Goal: Communication & Community: Answer question/provide support

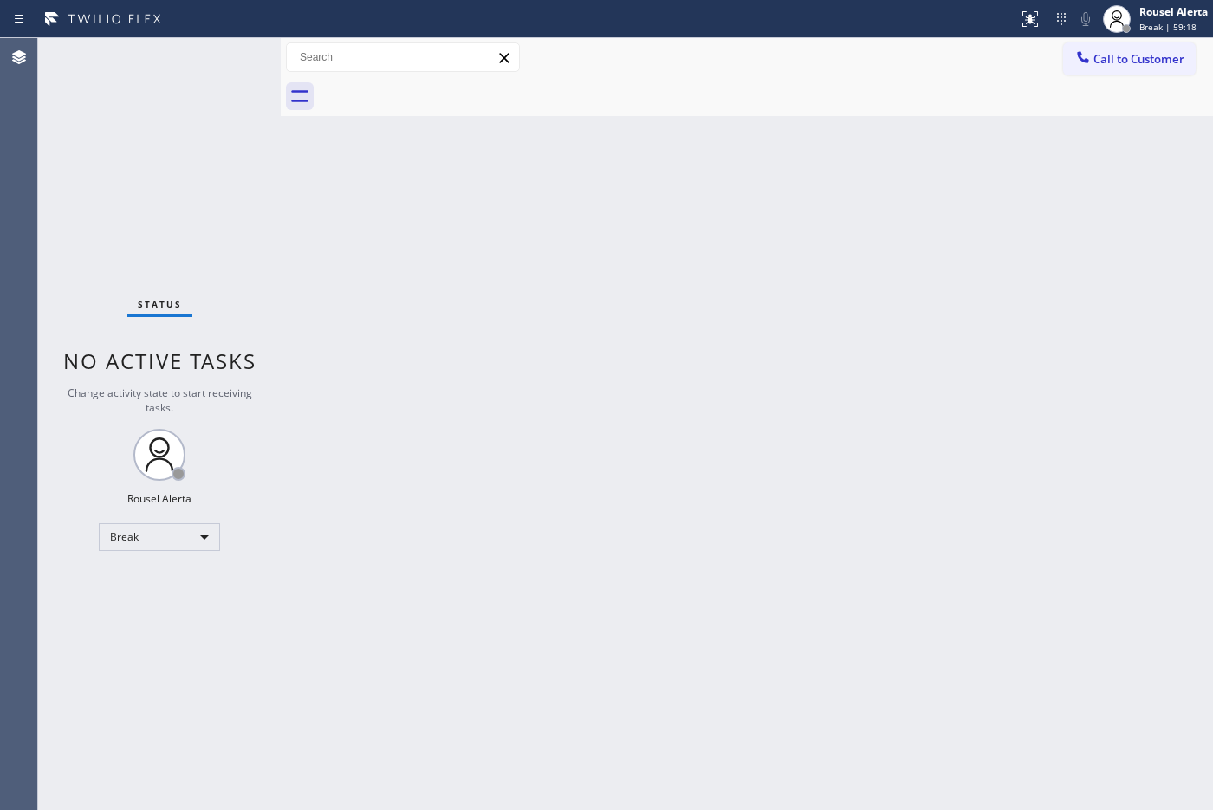
click at [1042, 294] on div "Back to Dashboard Change Sender ID Customers Technicians Select a contact Outbo…" at bounding box center [747, 424] width 932 height 772
click at [1152, 6] on div "Rousel Alerta" at bounding box center [1173, 11] width 68 height 15
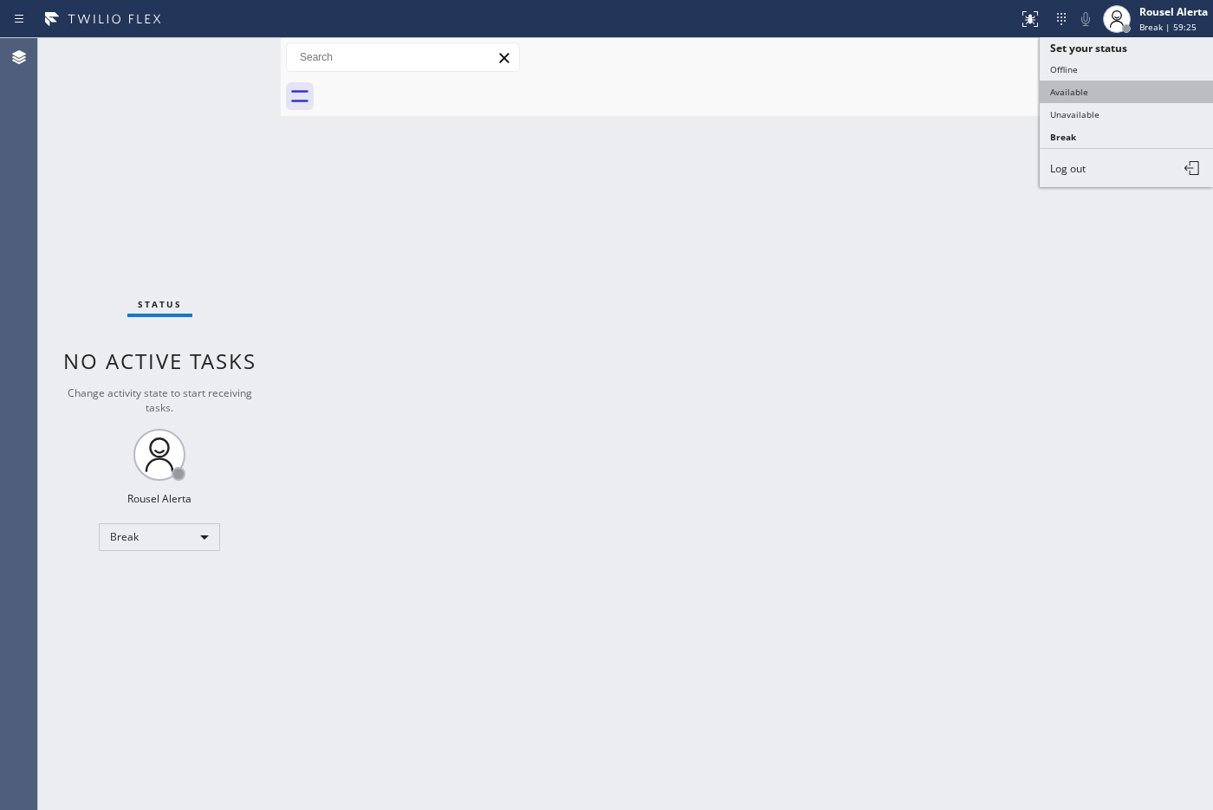
click at [1135, 82] on button "Available" at bounding box center [1125, 92] width 173 height 23
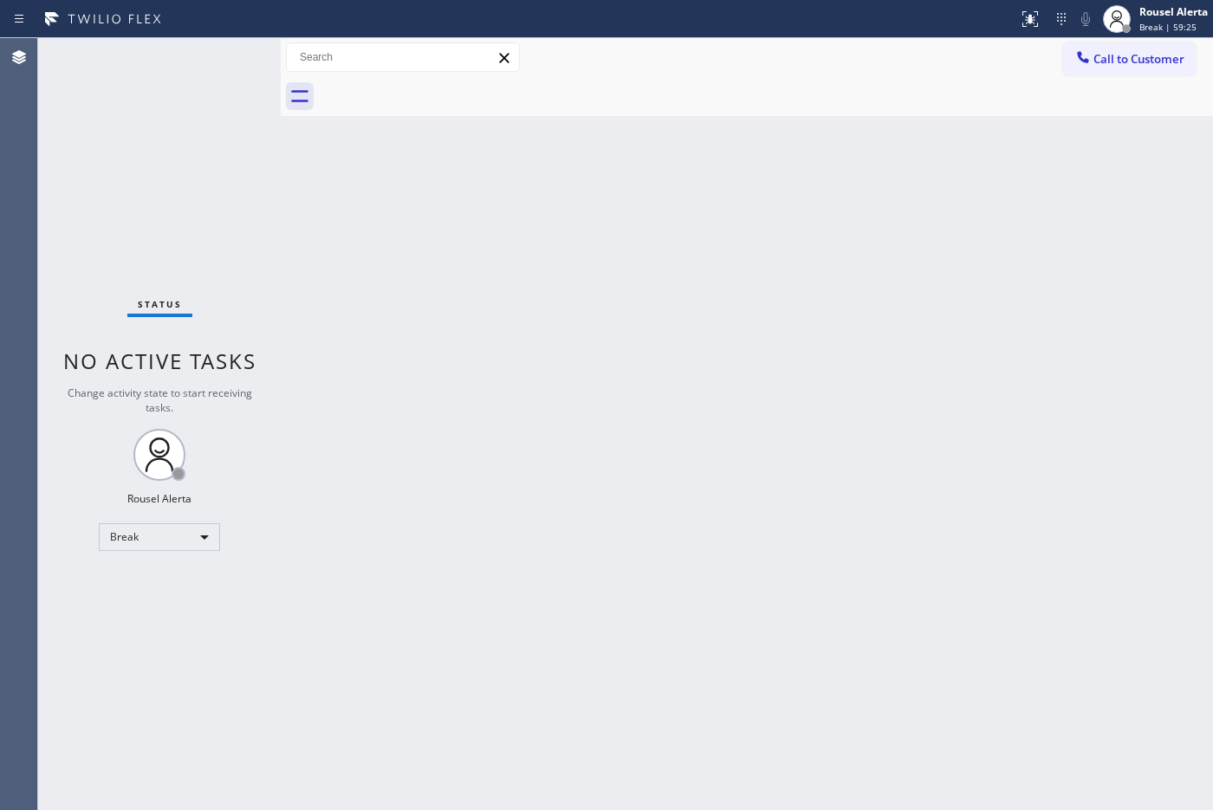
click at [963, 313] on div "Back to Dashboard Change Sender ID Customers Technicians Select a contact Outbo…" at bounding box center [747, 424] width 932 height 772
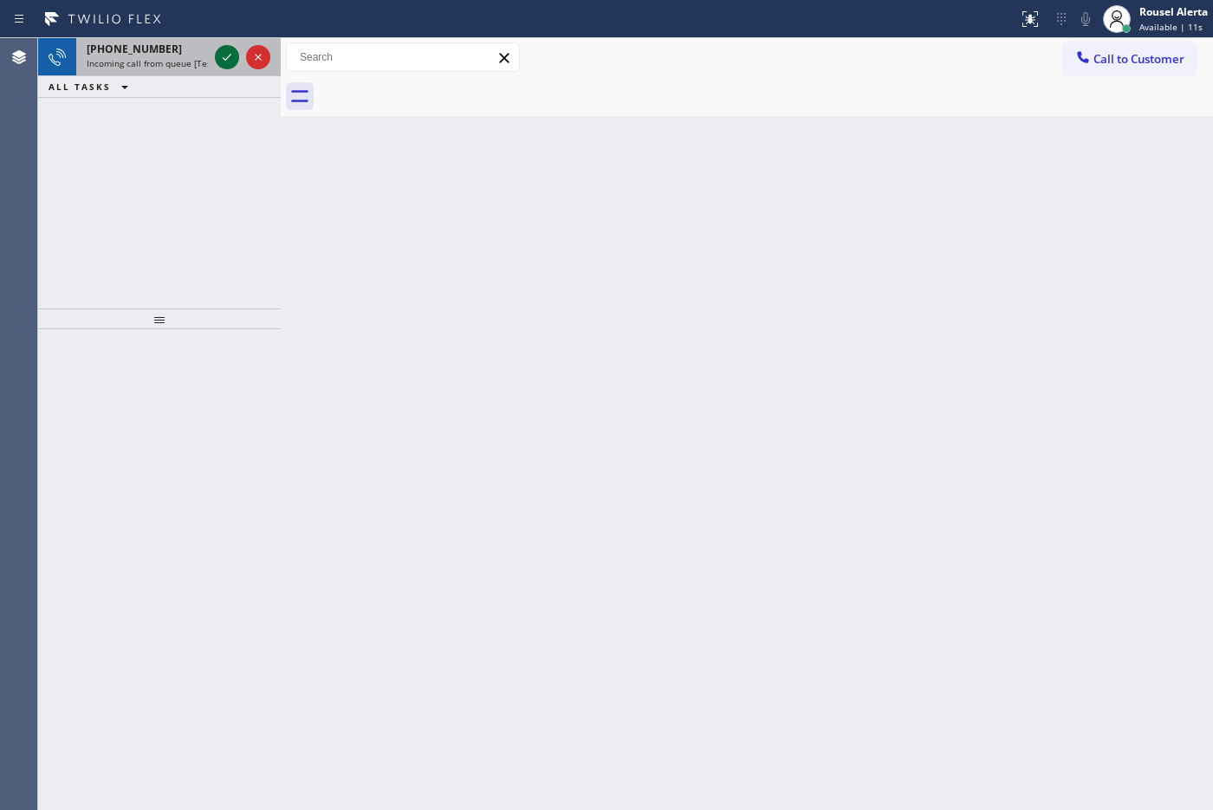
click at [222, 62] on icon at bounding box center [227, 57] width 21 height 21
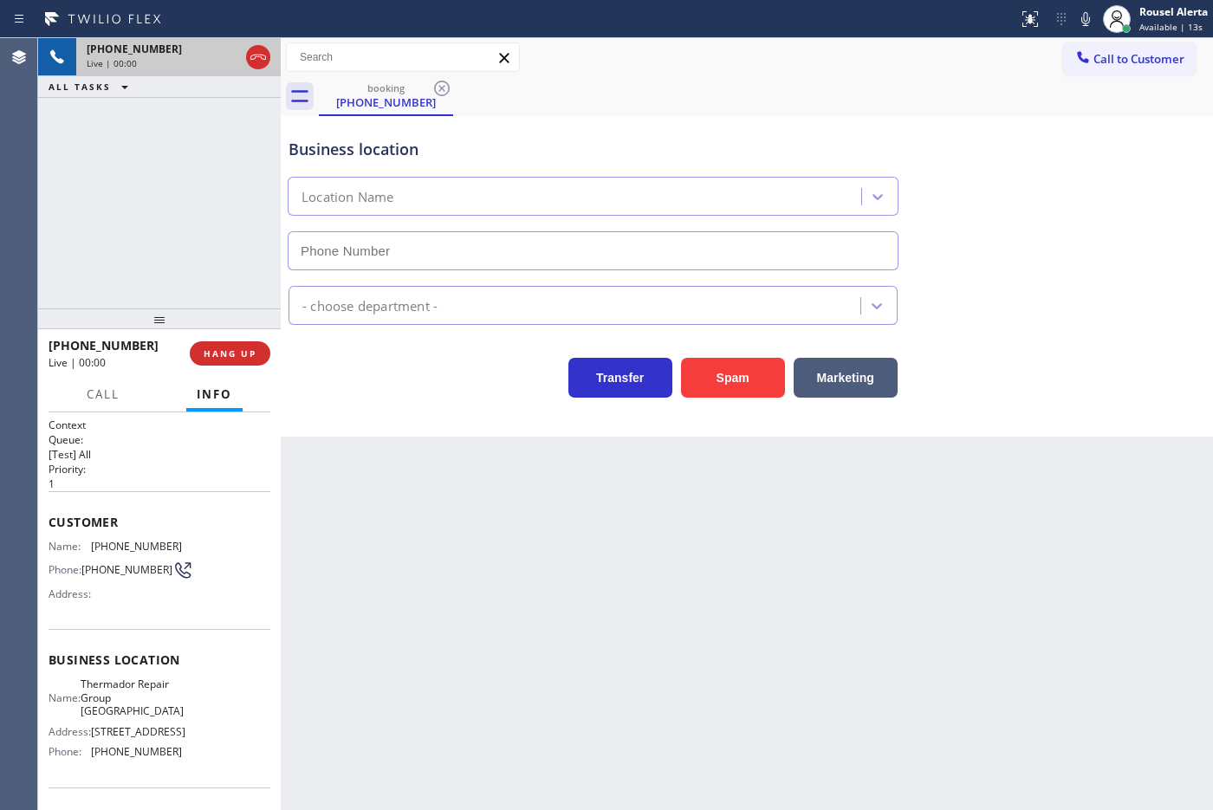
type input "[PHONE_NUMBER]"
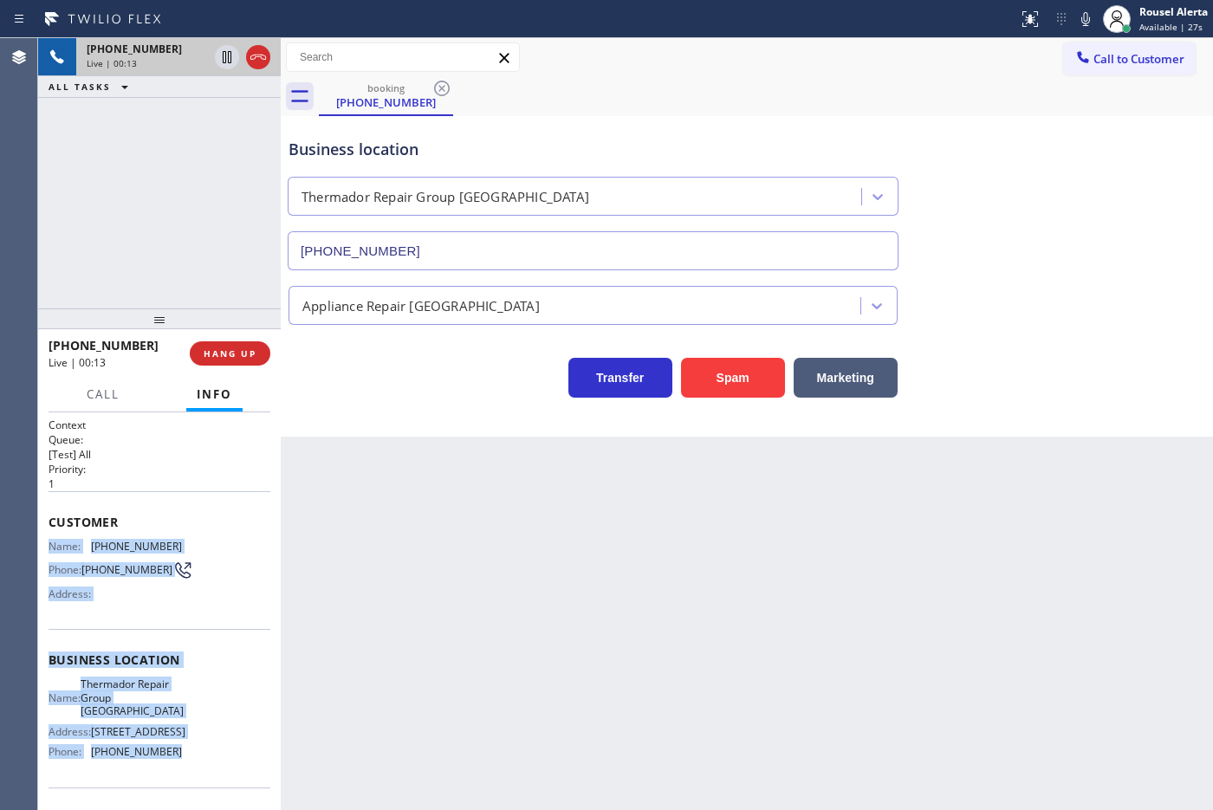
drag, startPoint x: 49, startPoint y: 540, endPoint x: 174, endPoint y: 749, distance: 243.9
click at [174, 749] on div "Context Queue: [Test] All Priority: 1 Customer Name: [PHONE_NUMBER] Phone: [PHO…" at bounding box center [160, 667] width 222 height 501
copy div "Name: [PHONE_NUMBER] Phone: [PHONE_NUMBER] Address: Business location Name: The…"
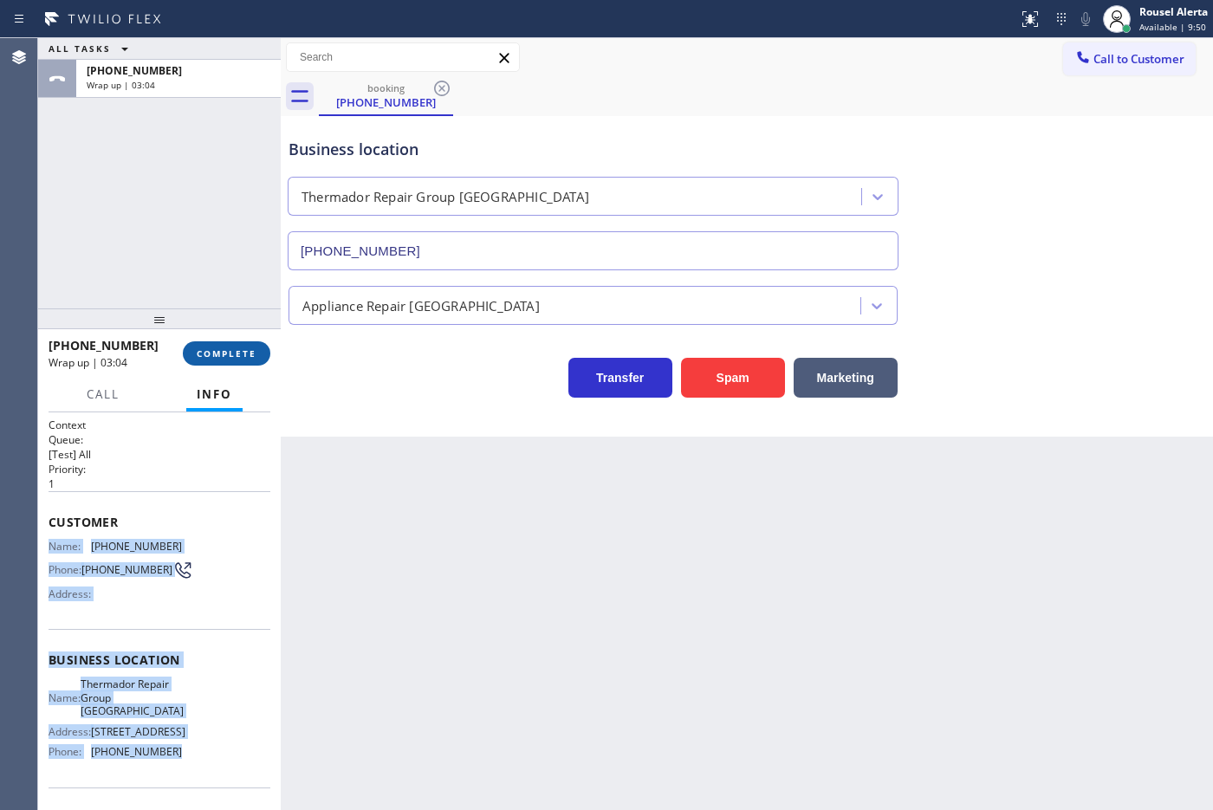
click at [197, 356] on span "COMPLETE" at bounding box center [227, 353] width 60 height 12
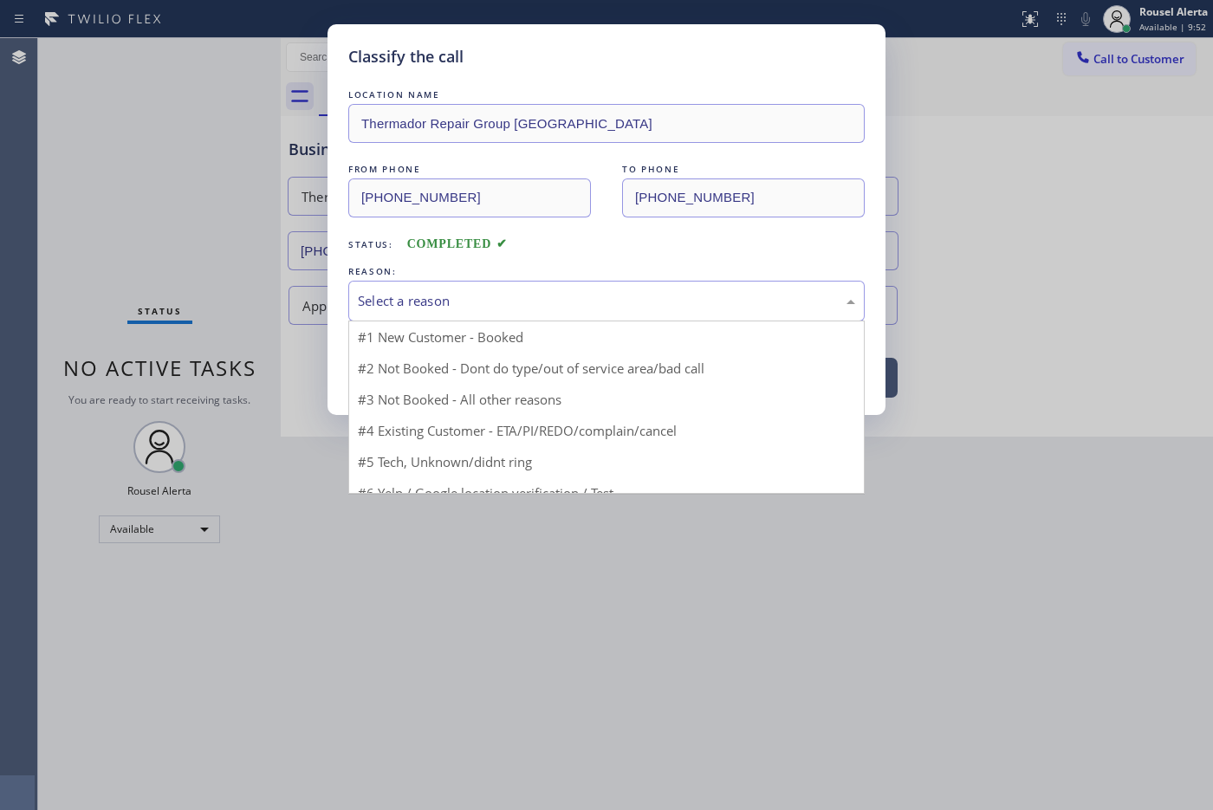
click at [464, 301] on div "Select a reason" at bounding box center [606, 301] width 497 height 20
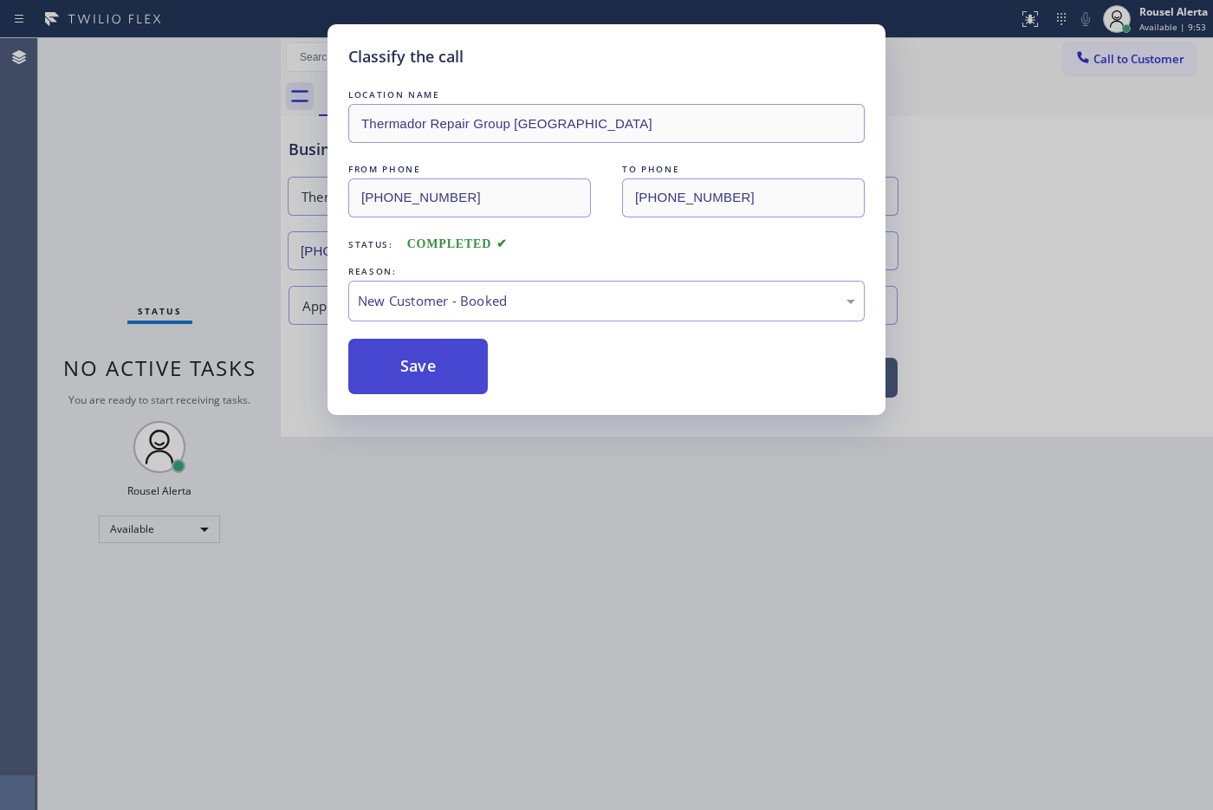
click at [399, 352] on button "Save" at bounding box center [417, 366] width 139 height 55
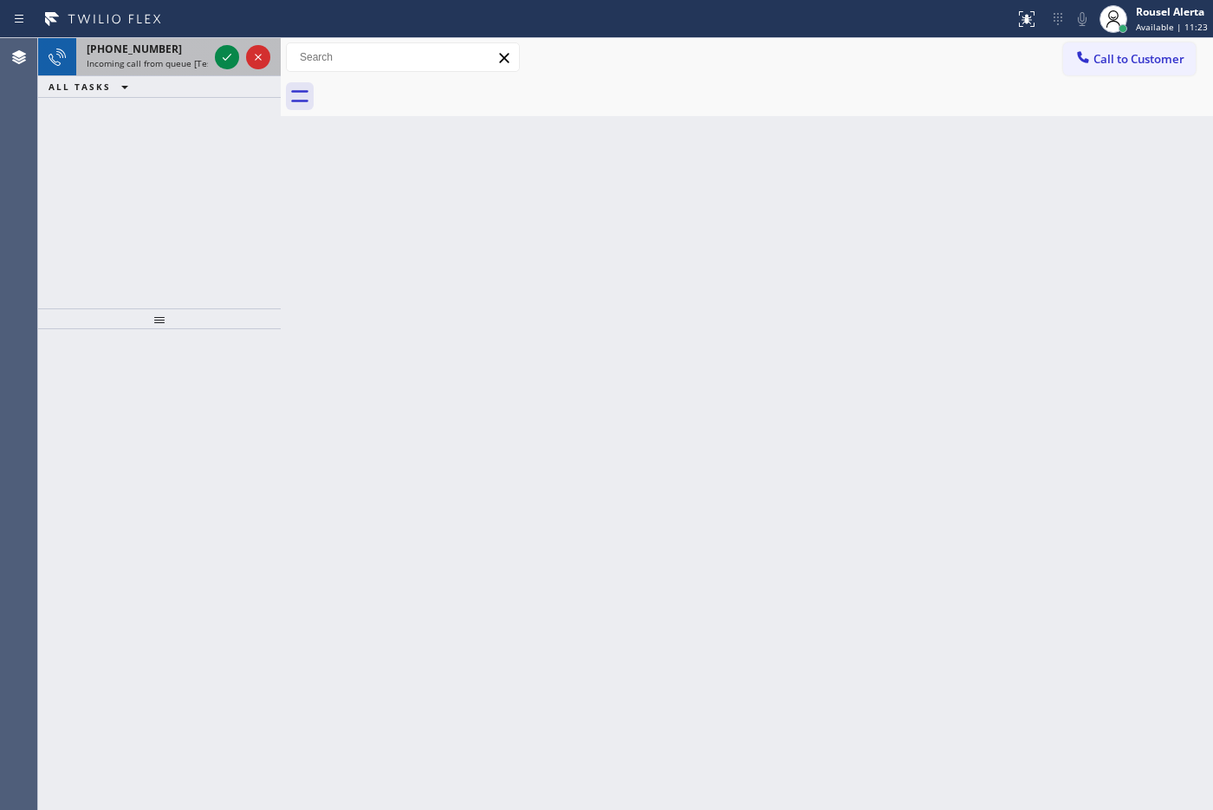
click at [171, 52] on div "[PHONE_NUMBER]" at bounding box center [147, 49] width 121 height 15
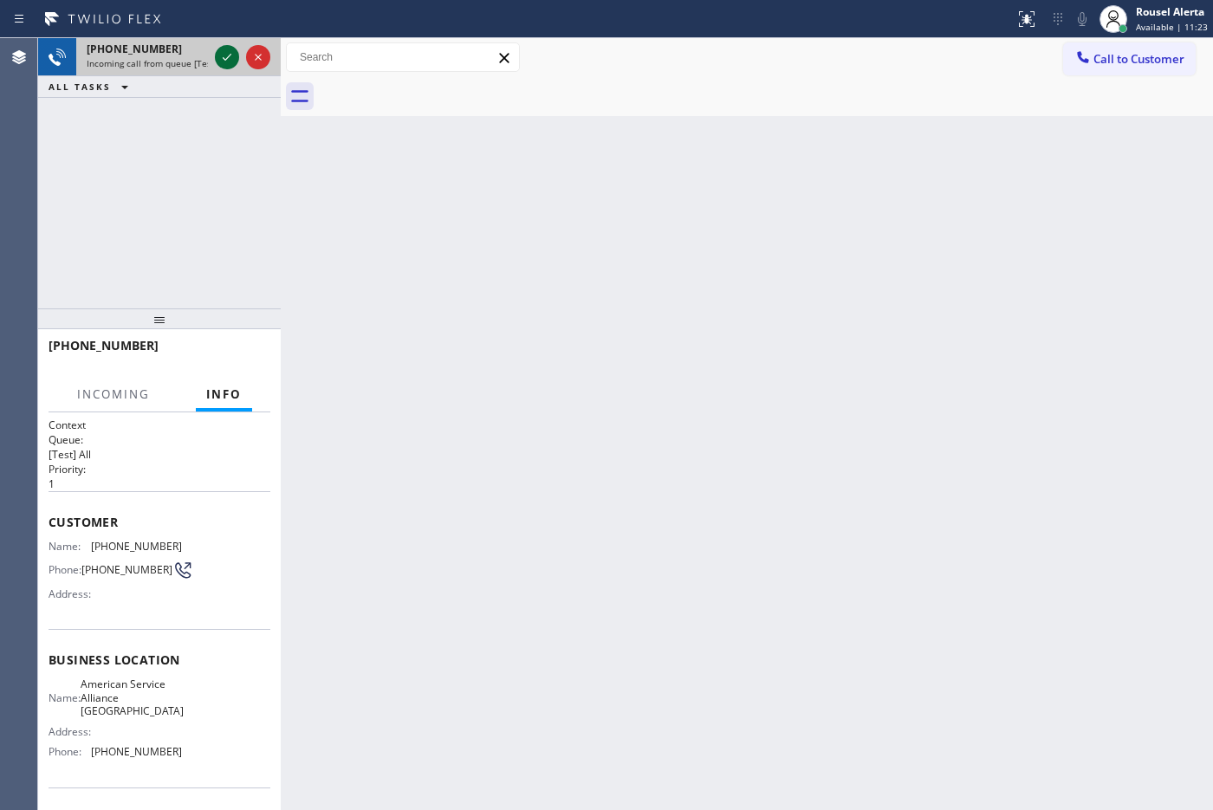
click at [223, 61] on icon at bounding box center [227, 57] width 21 height 21
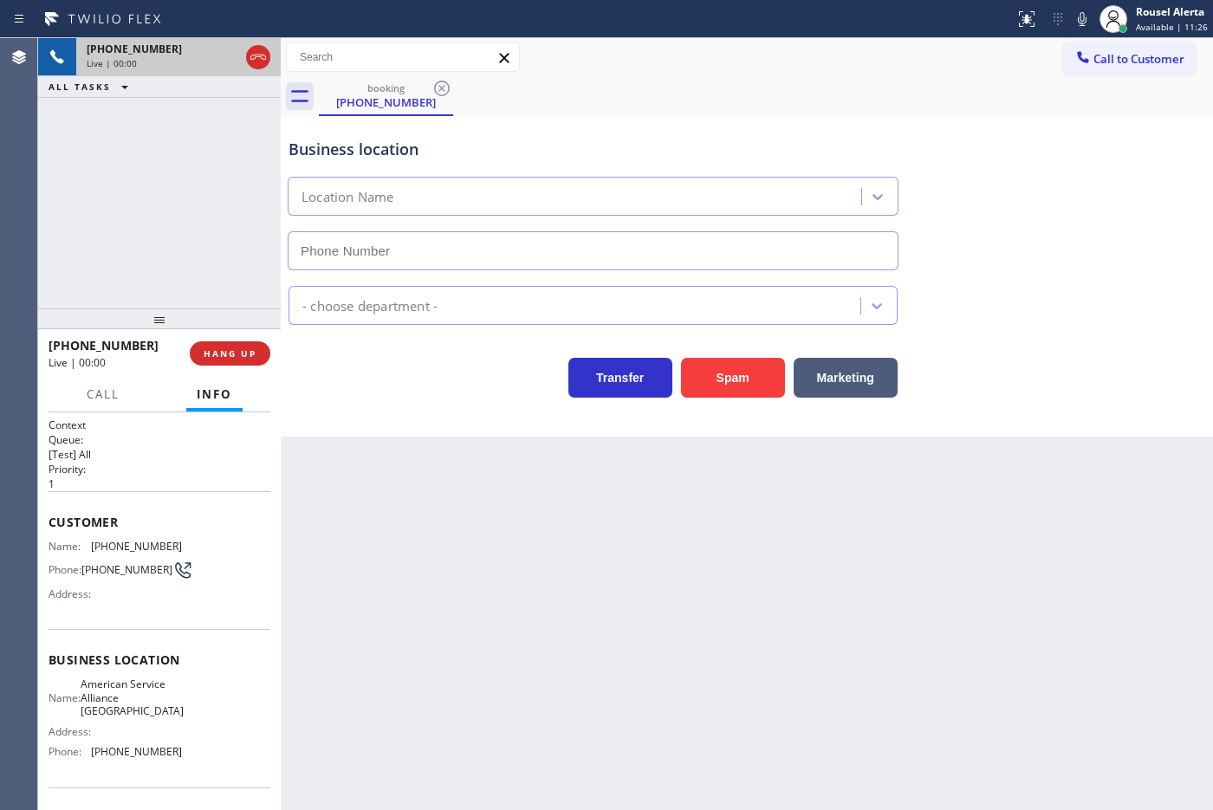
type input "[PHONE_NUMBER]"
click at [83, 162] on div "[PHONE_NUMBER] Live | 00:04 ALL TASKS ALL TASKS ACTIVE TASKS TASKS IN WRAP UP" at bounding box center [159, 173] width 243 height 270
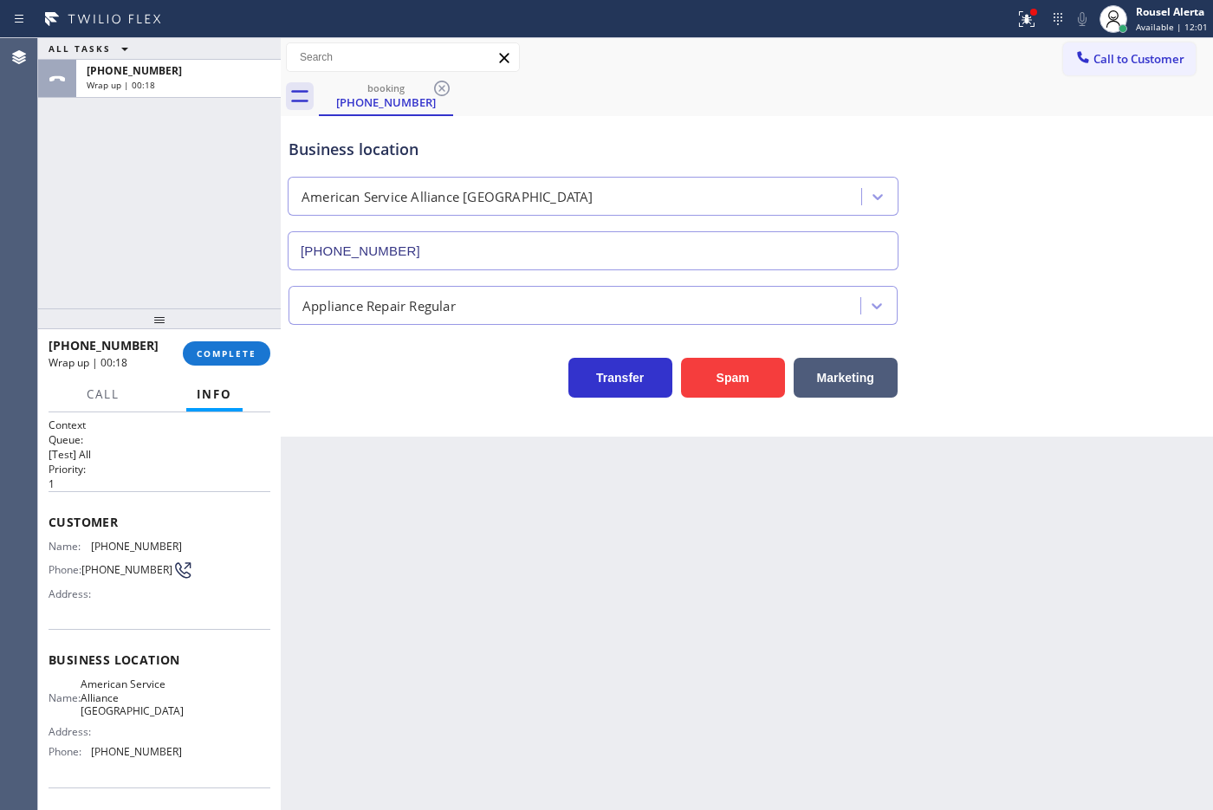
click at [625, 618] on div "Back to Dashboard Change Sender ID Customers Technicians Select a contact Outbo…" at bounding box center [747, 424] width 932 height 772
click at [197, 351] on span "COMPLETE" at bounding box center [227, 353] width 60 height 12
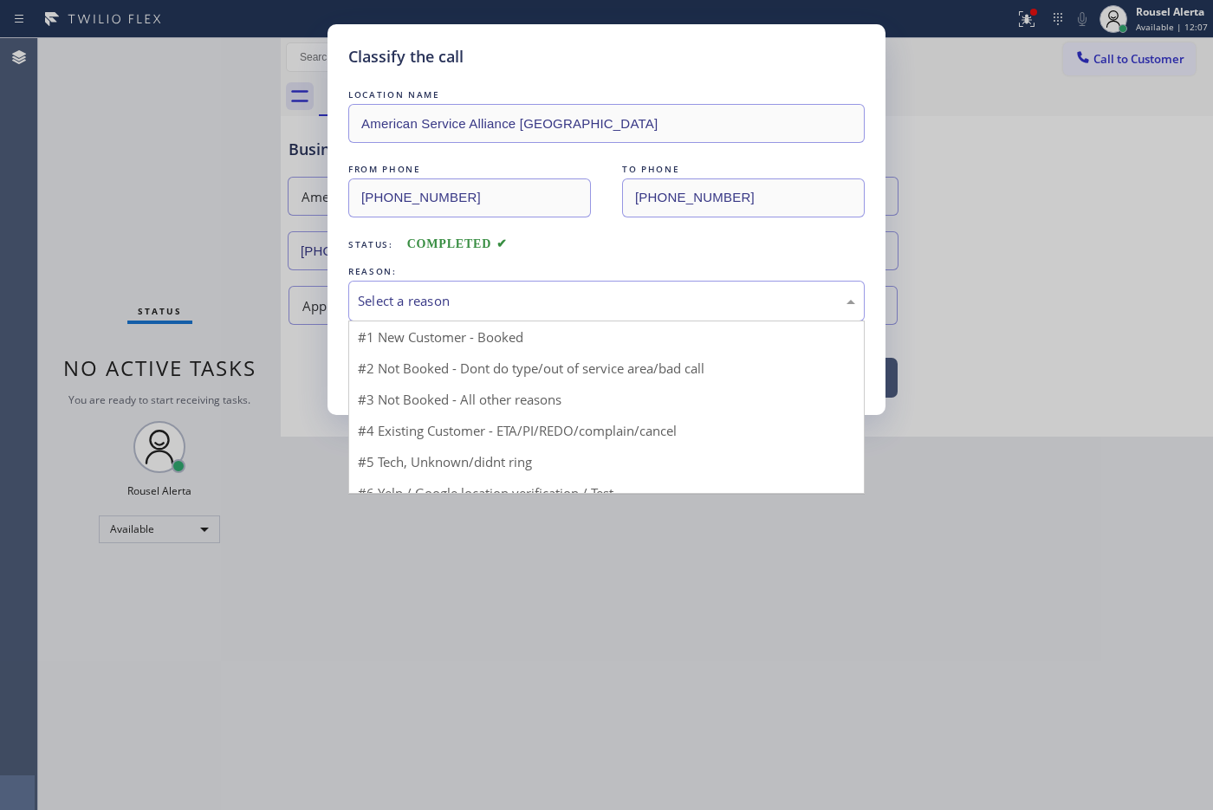
click at [482, 303] on div "Select a reason" at bounding box center [606, 301] width 497 height 20
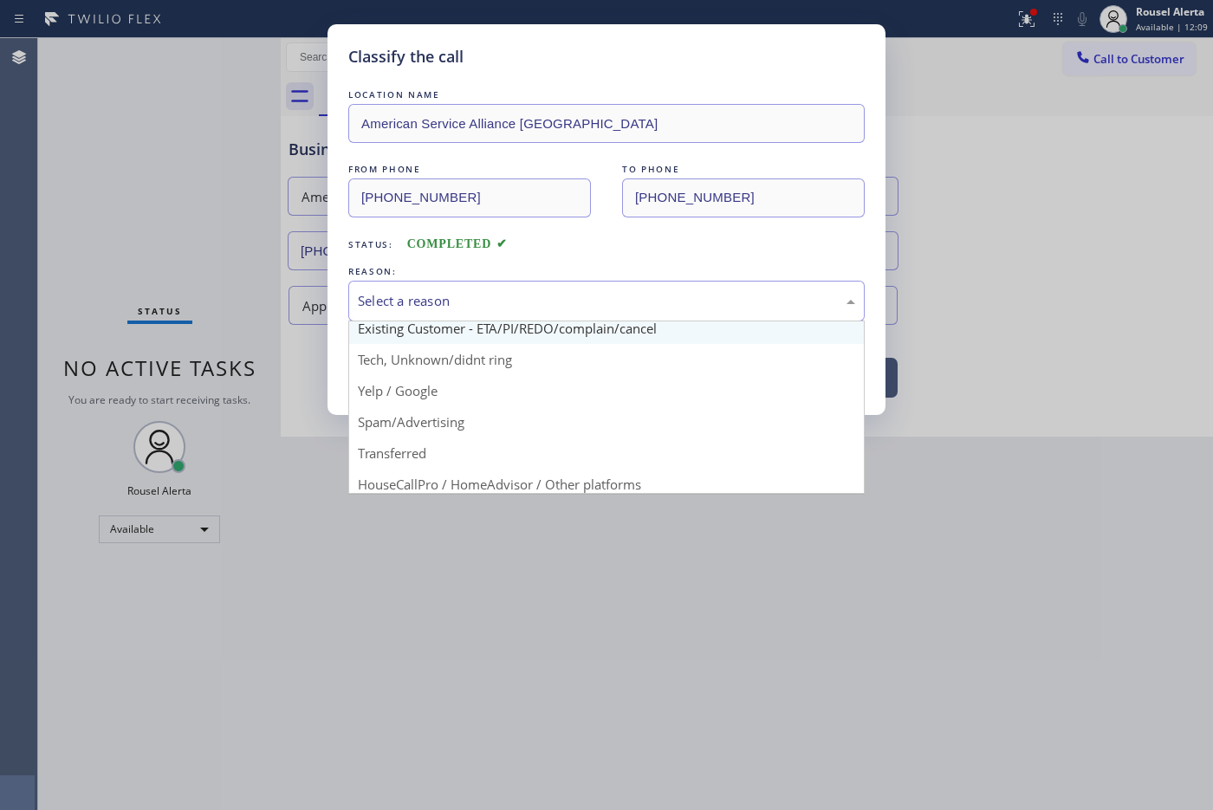
scroll to position [108, 0]
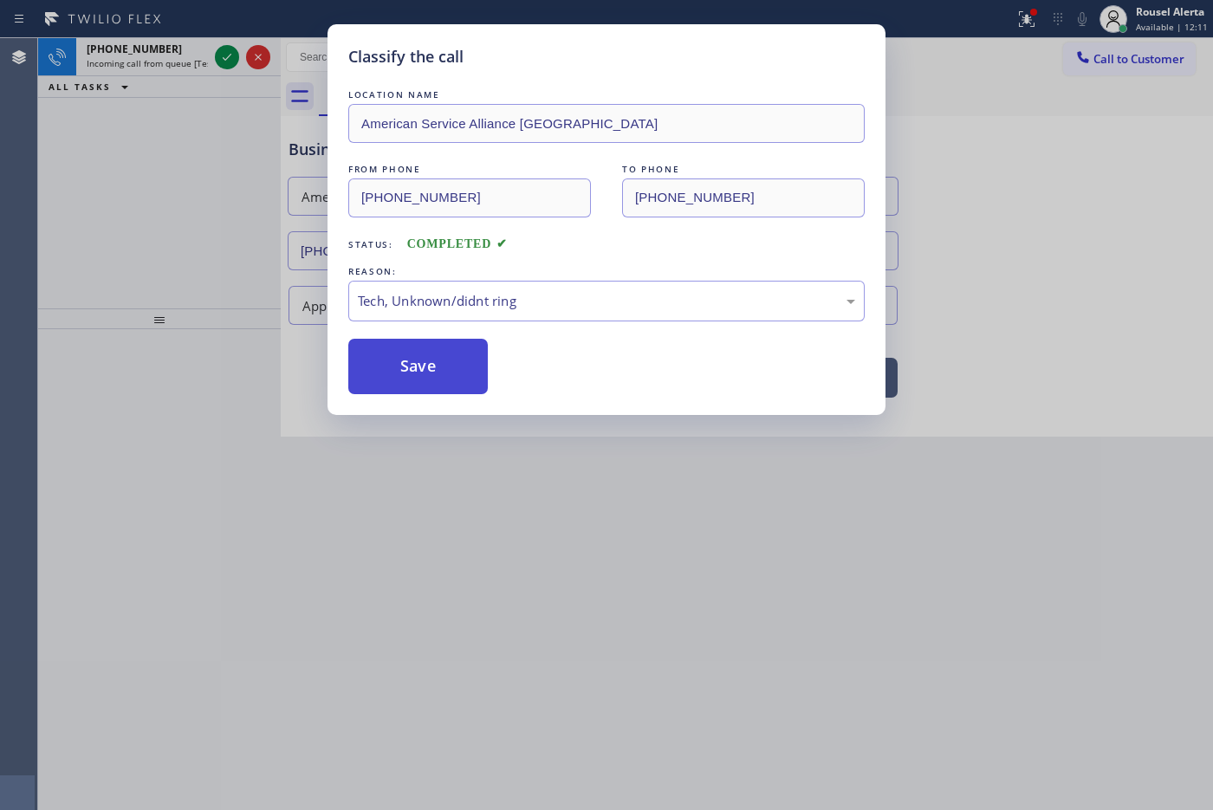
click at [430, 353] on button "Save" at bounding box center [417, 366] width 139 height 55
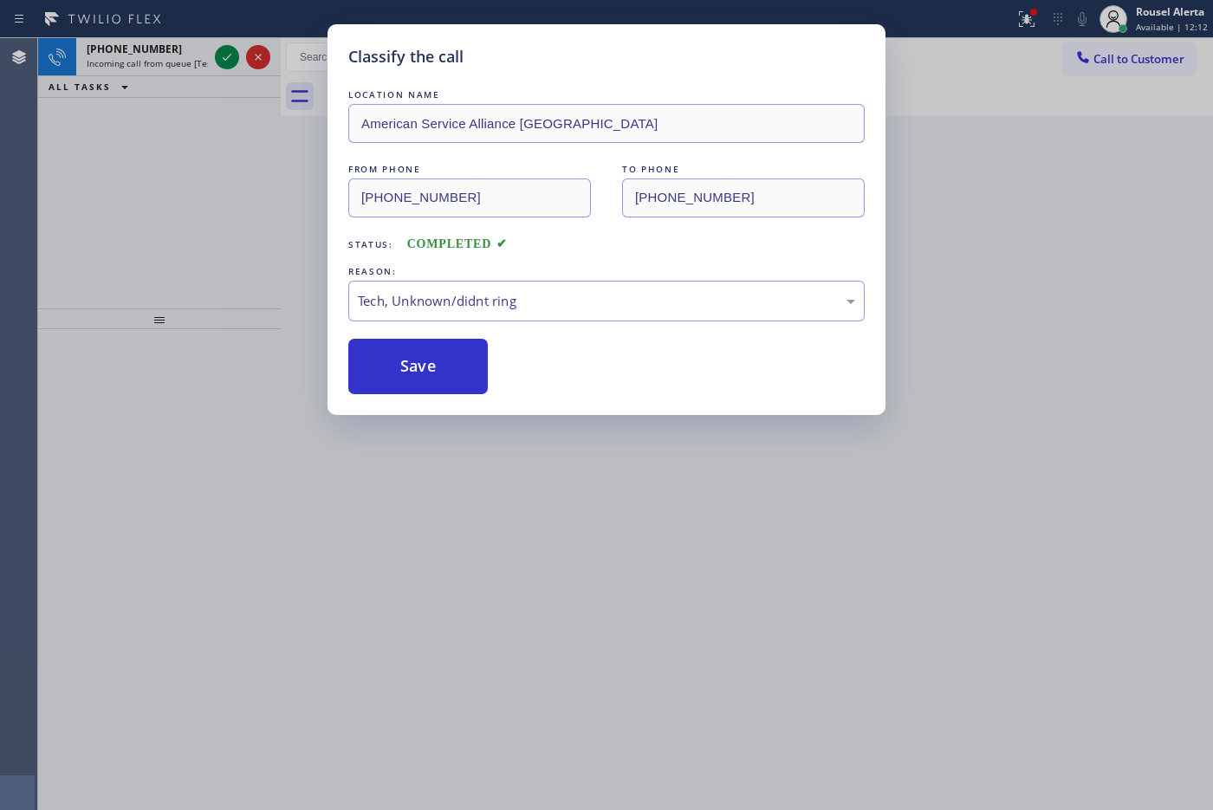
click at [189, 63] on div "Classify the call LOCATION NAME American Service Alliance Sunset District FROM …" at bounding box center [606, 405] width 1213 height 810
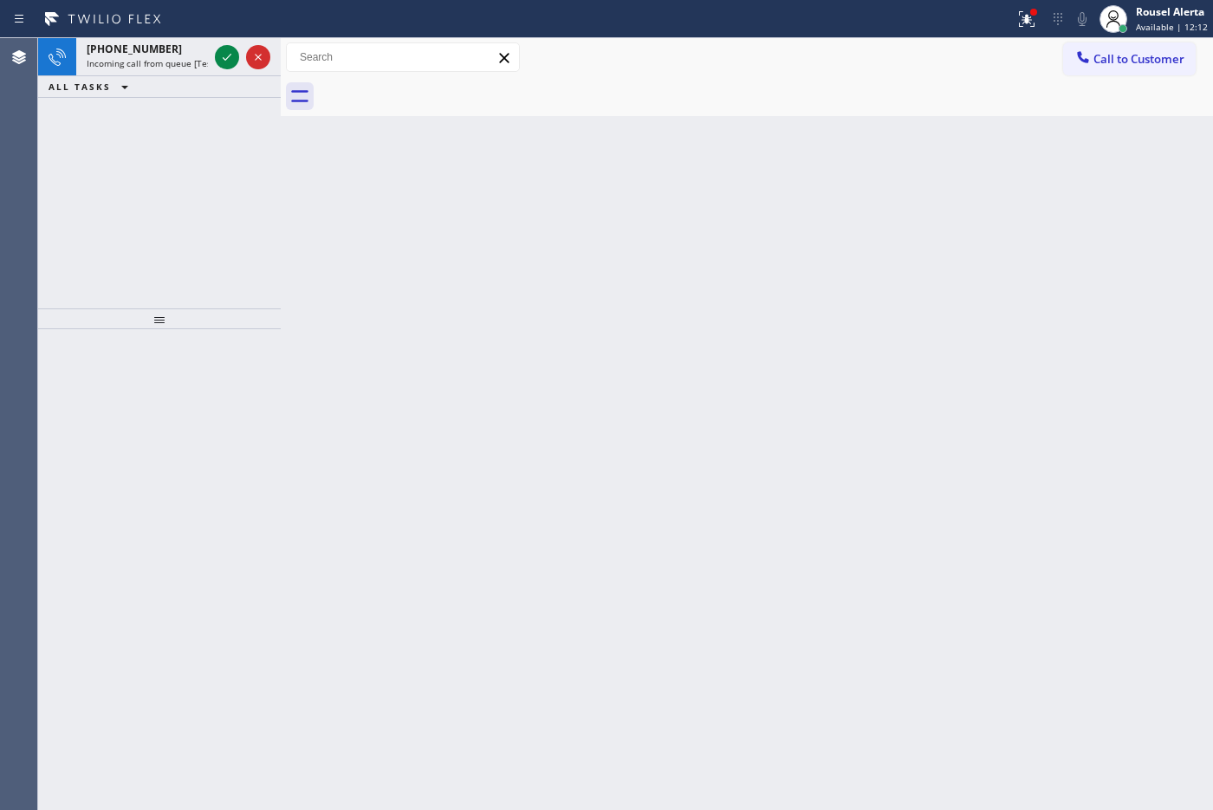
click at [189, 62] on span "Incoming call from queue [Test] All" at bounding box center [159, 63] width 144 height 12
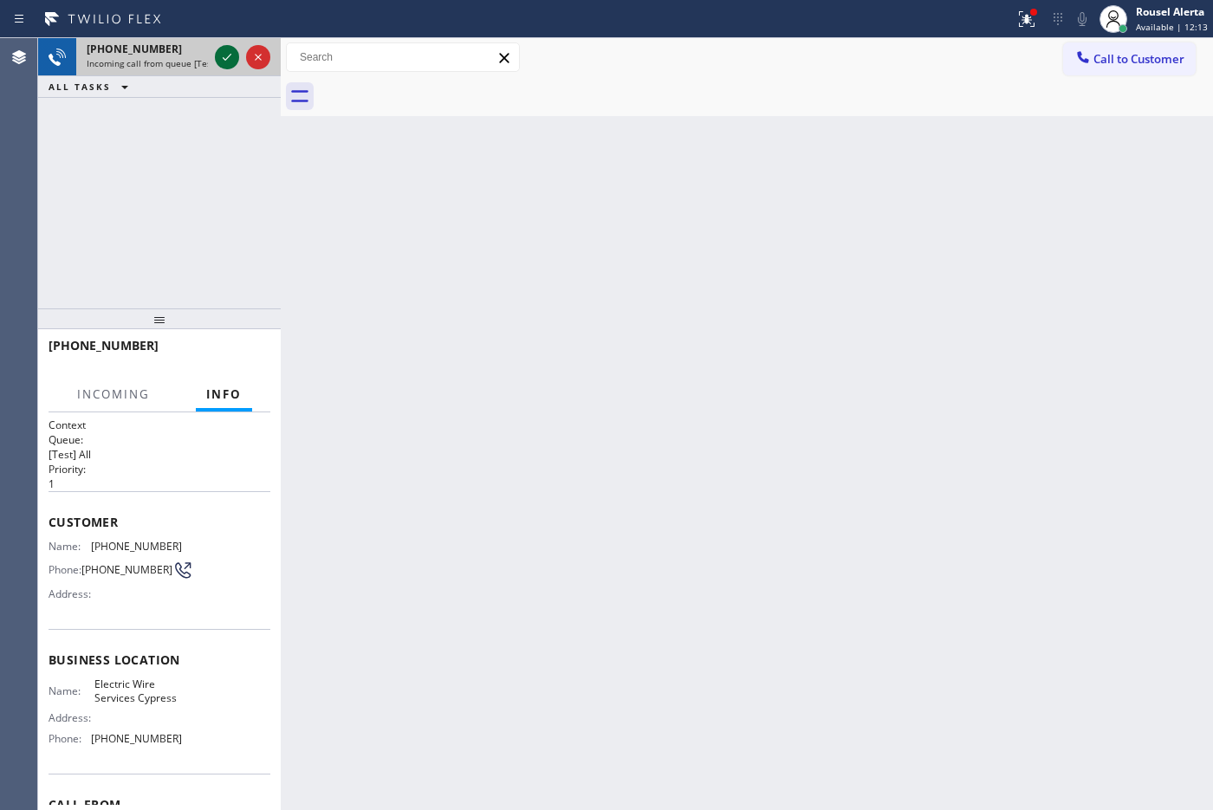
click at [230, 54] on icon at bounding box center [227, 57] width 21 height 21
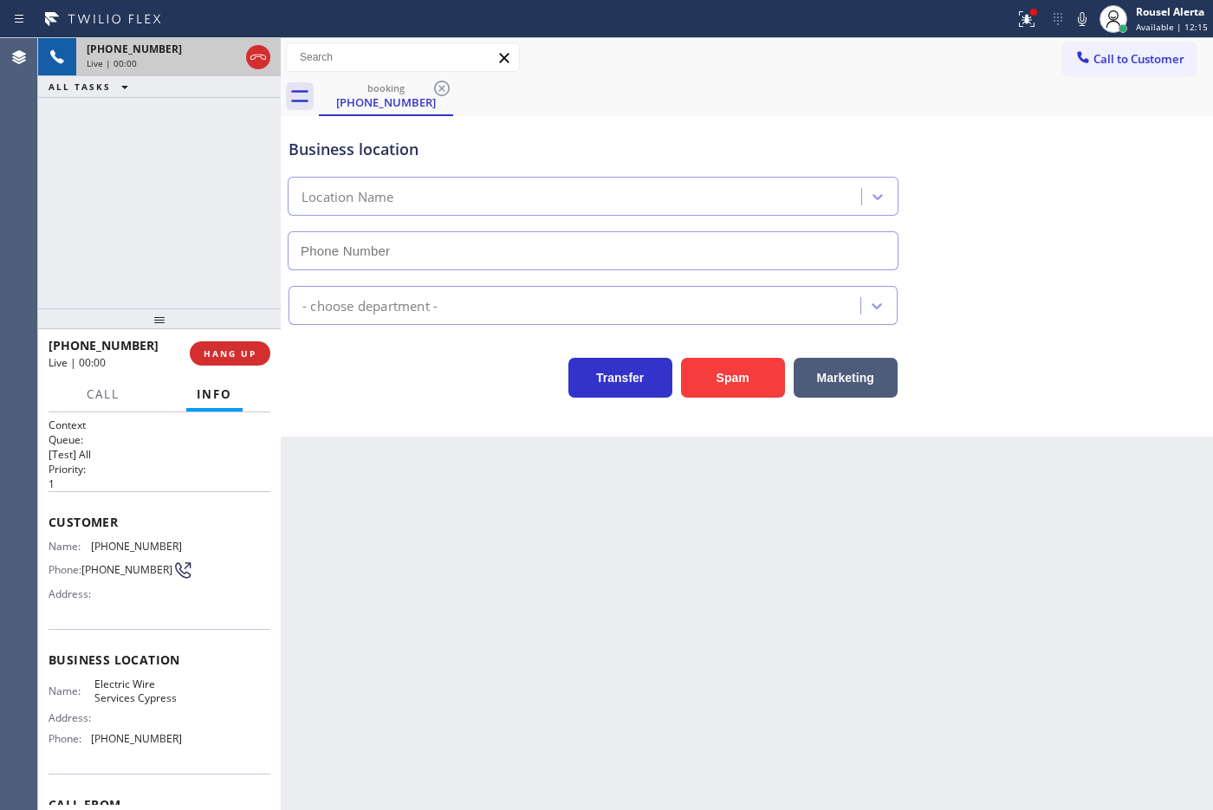
type input "[PHONE_NUMBER]"
click at [710, 386] on button "Spam" at bounding box center [733, 378] width 104 height 40
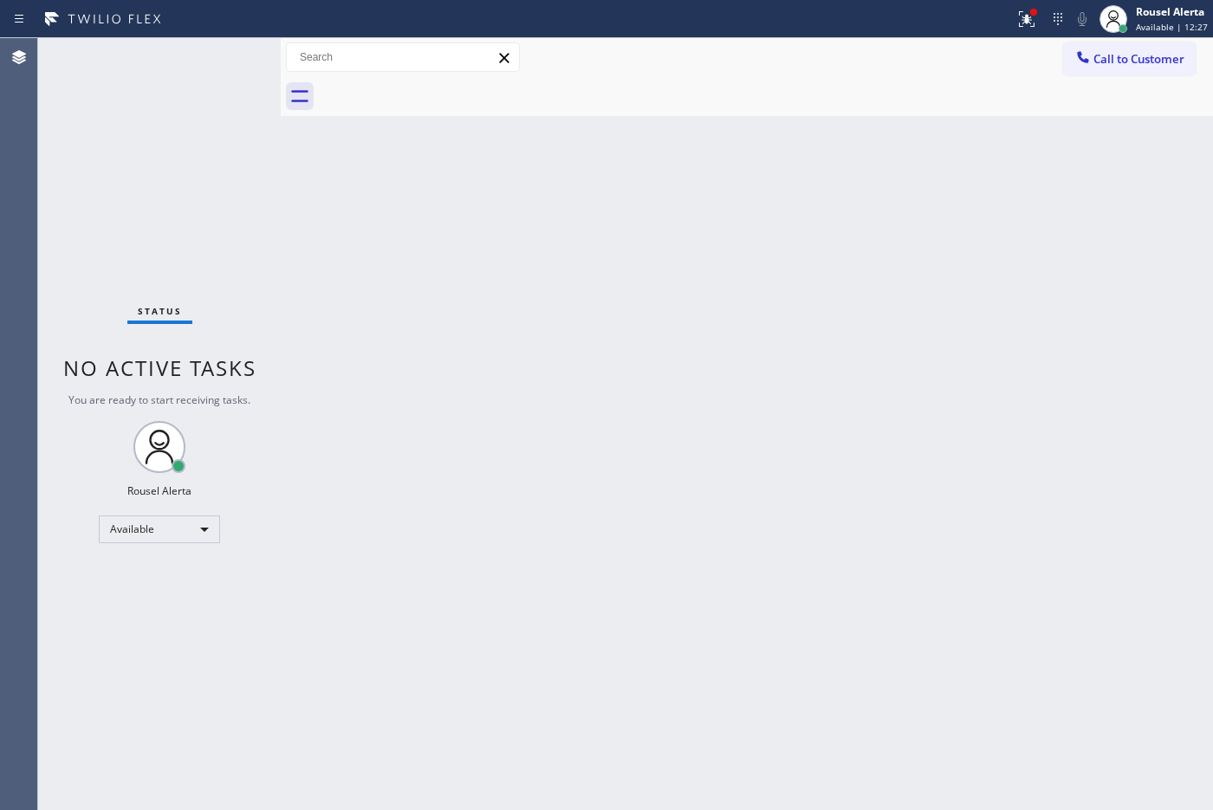
click at [553, 438] on div "Back to Dashboard Change Sender ID Customers Technicians Select a contact Outbo…" at bounding box center [747, 424] width 932 height 772
click at [1023, 10] on icon at bounding box center [1026, 19] width 21 height 21
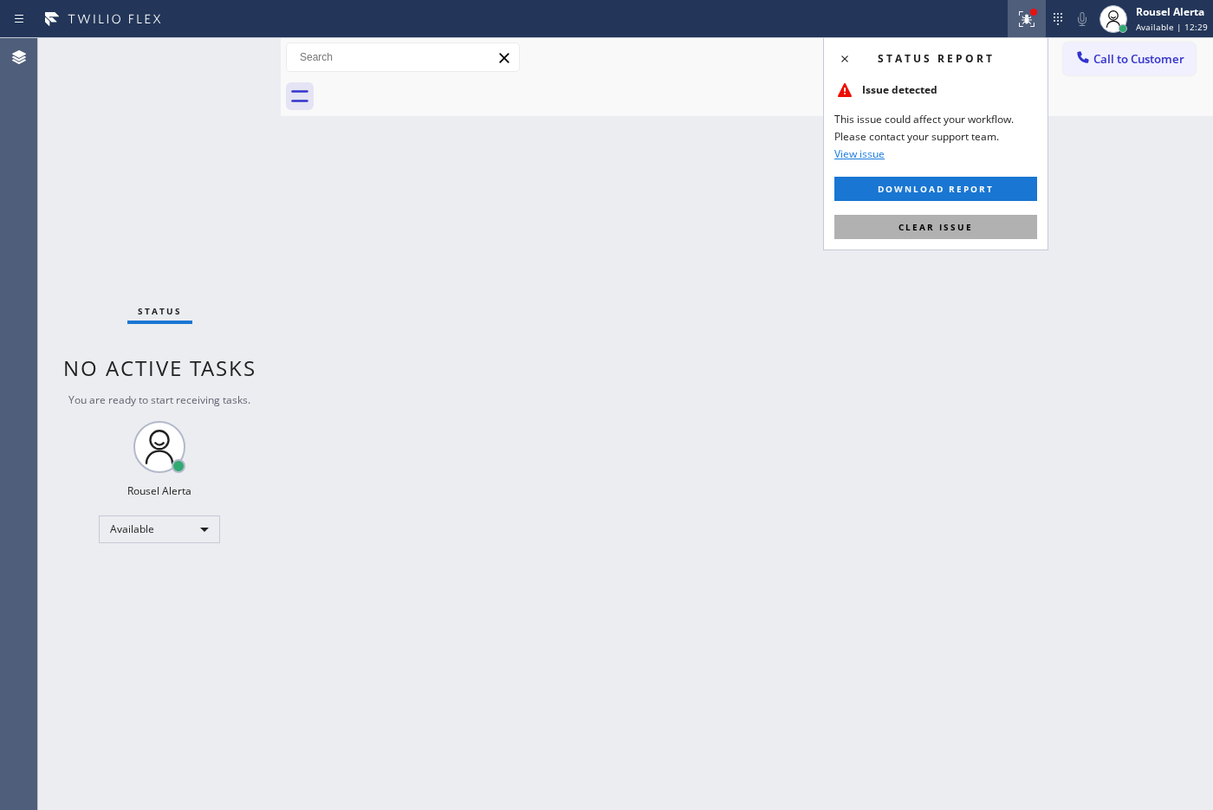
click at [967, 227] on span "Clear issue" at bounding box center [935, 227] width 74 height 12
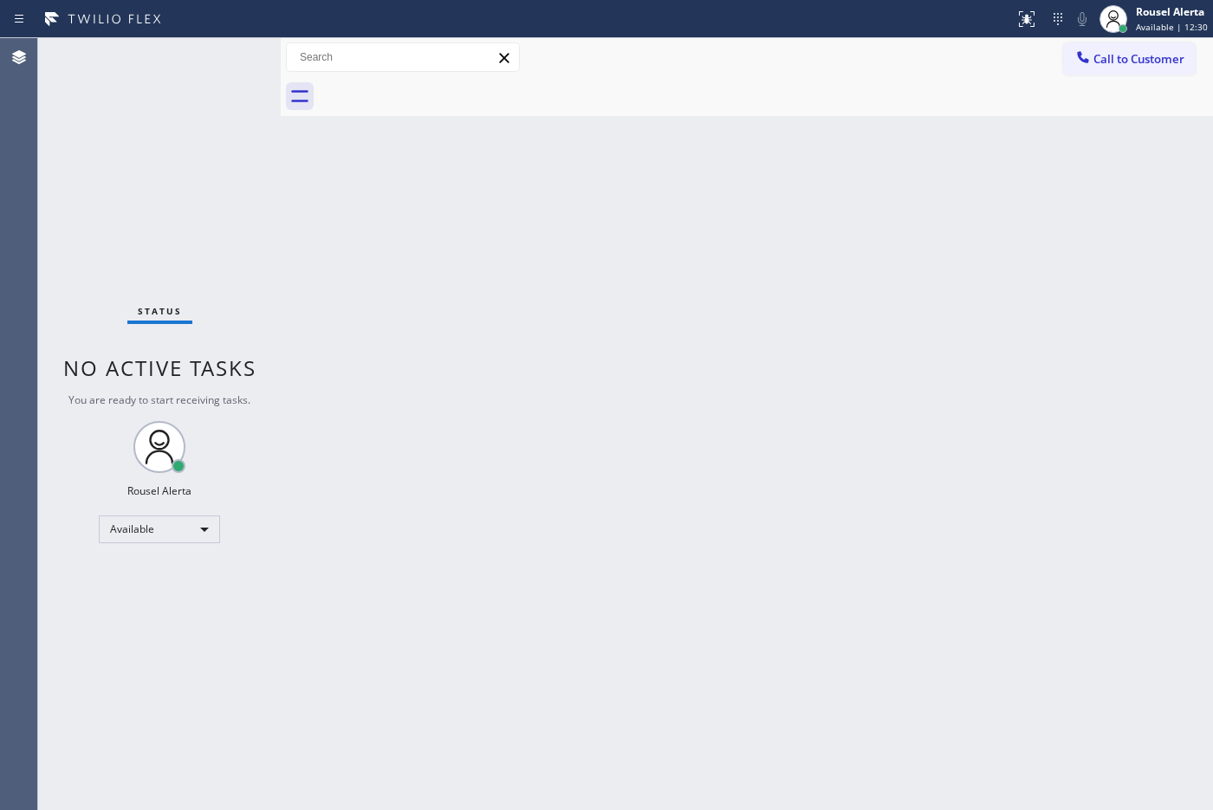
click at [970, 414] on div "Back to Dashboard Change Sender ID Customers Technicians Select a contact Outbo…" at bounding box center [747, 424] width 932 height 772
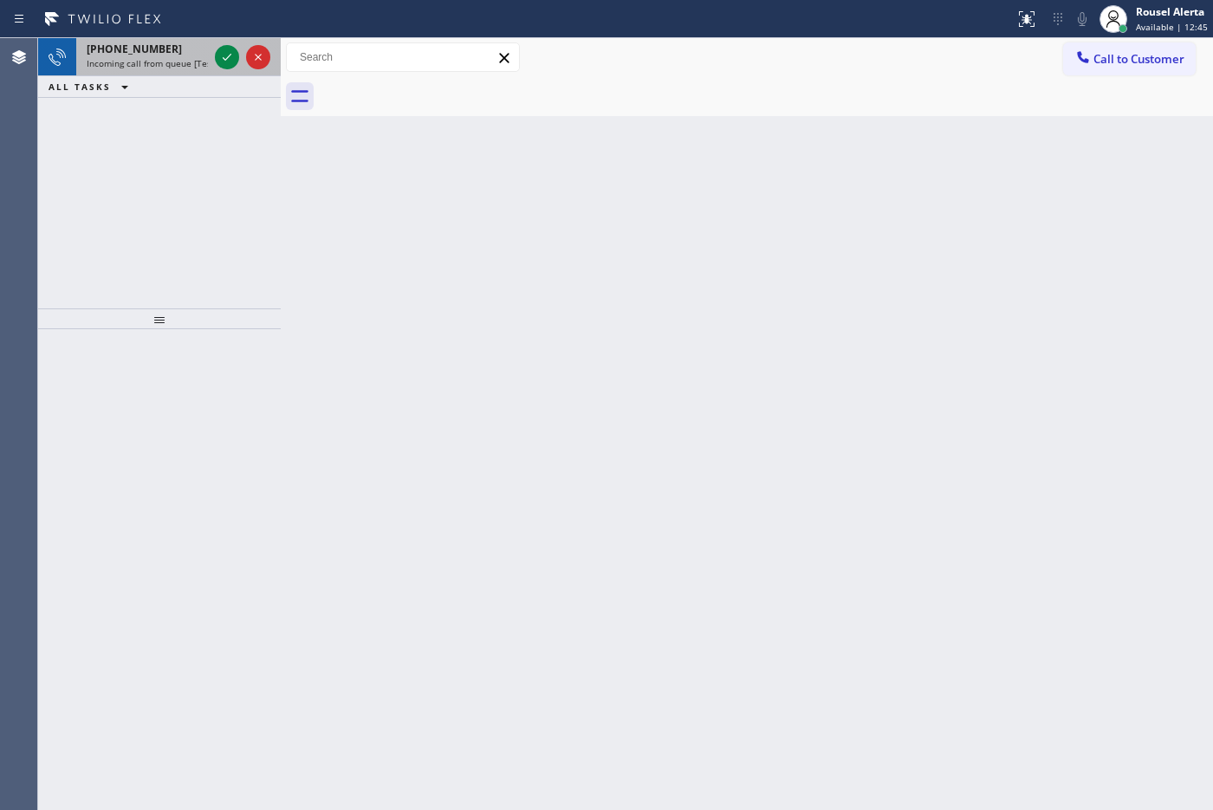
click at [180, 49] on div "[PHONE_NUMBER]" at bounding box center [147, 49] width 121 height 15
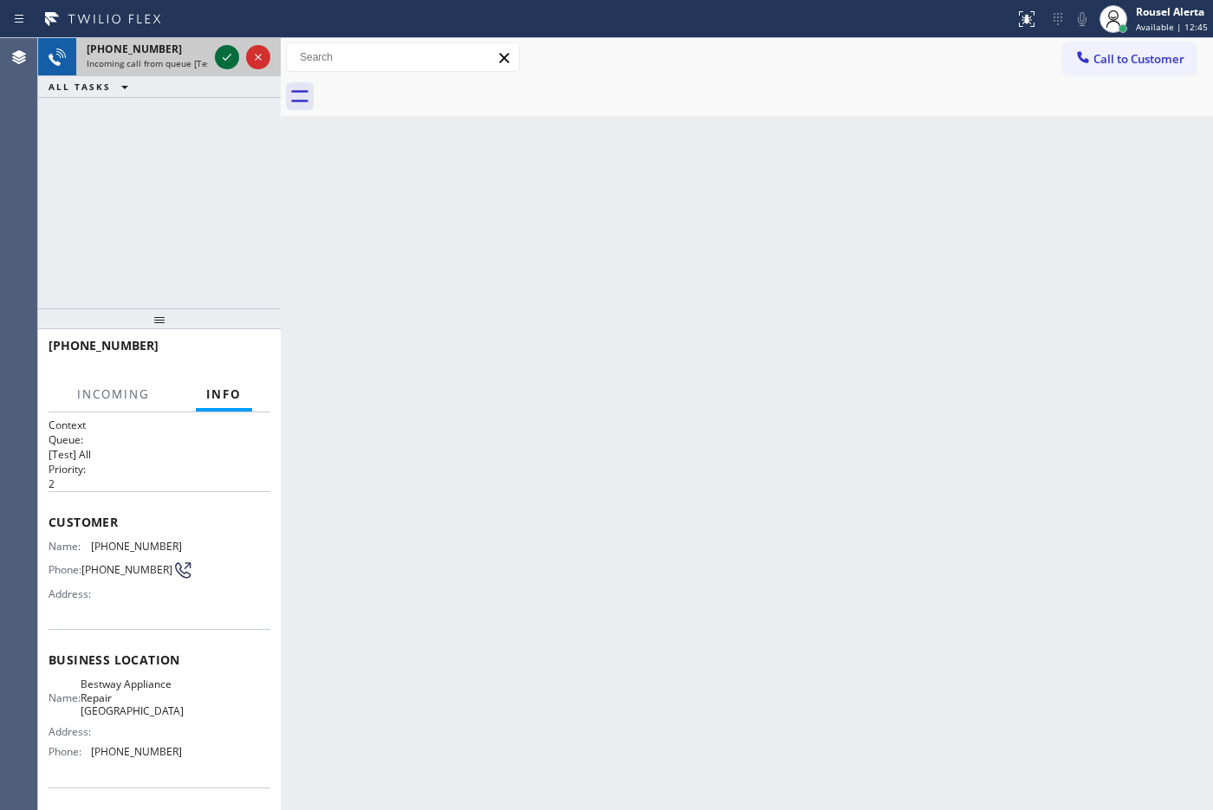
click at [218, 55] on icon at bounding box center [227, 57] width 21 height 21
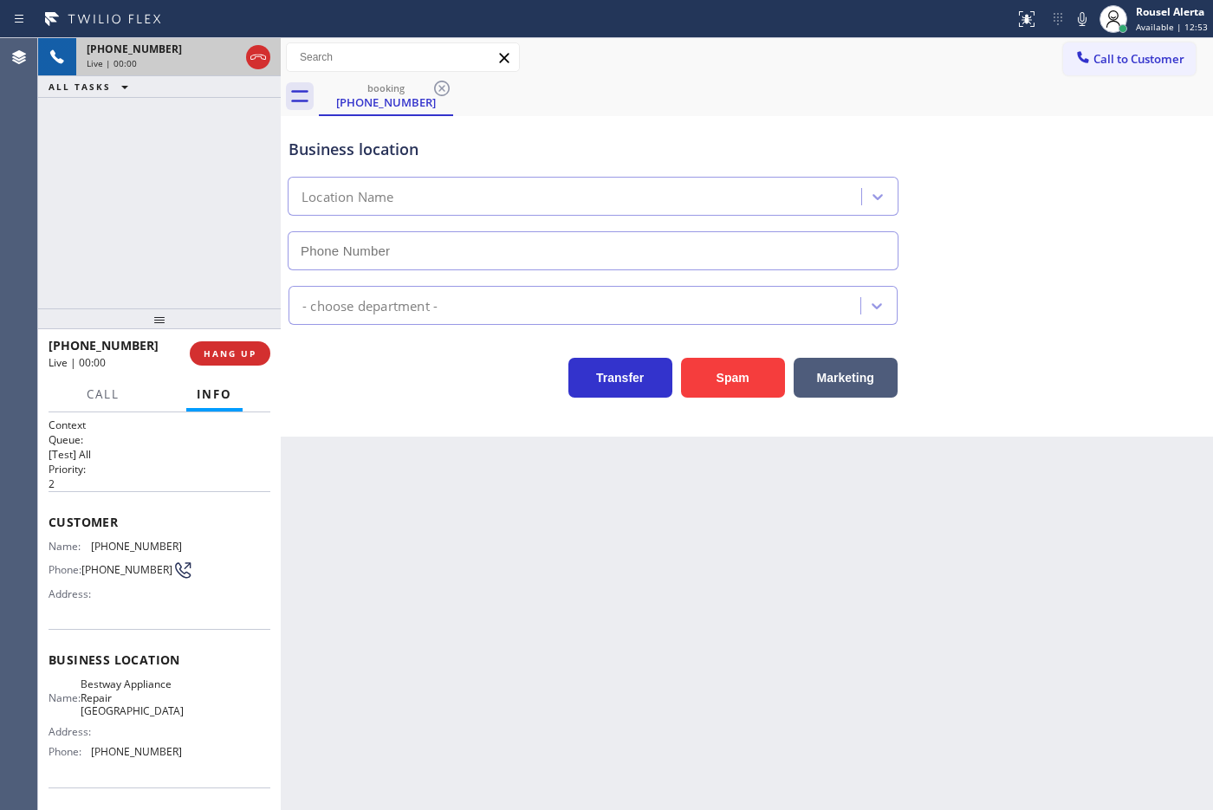
type input "[PHONE_NUMBER]"
drag, startPoint x: 702, startPoint y: 384, endPoint x: 721, endPoint y: 225, distance: 159.7
click at [702, 384] on button "Spam" at bounding box center [733, 378] width 104 height 40
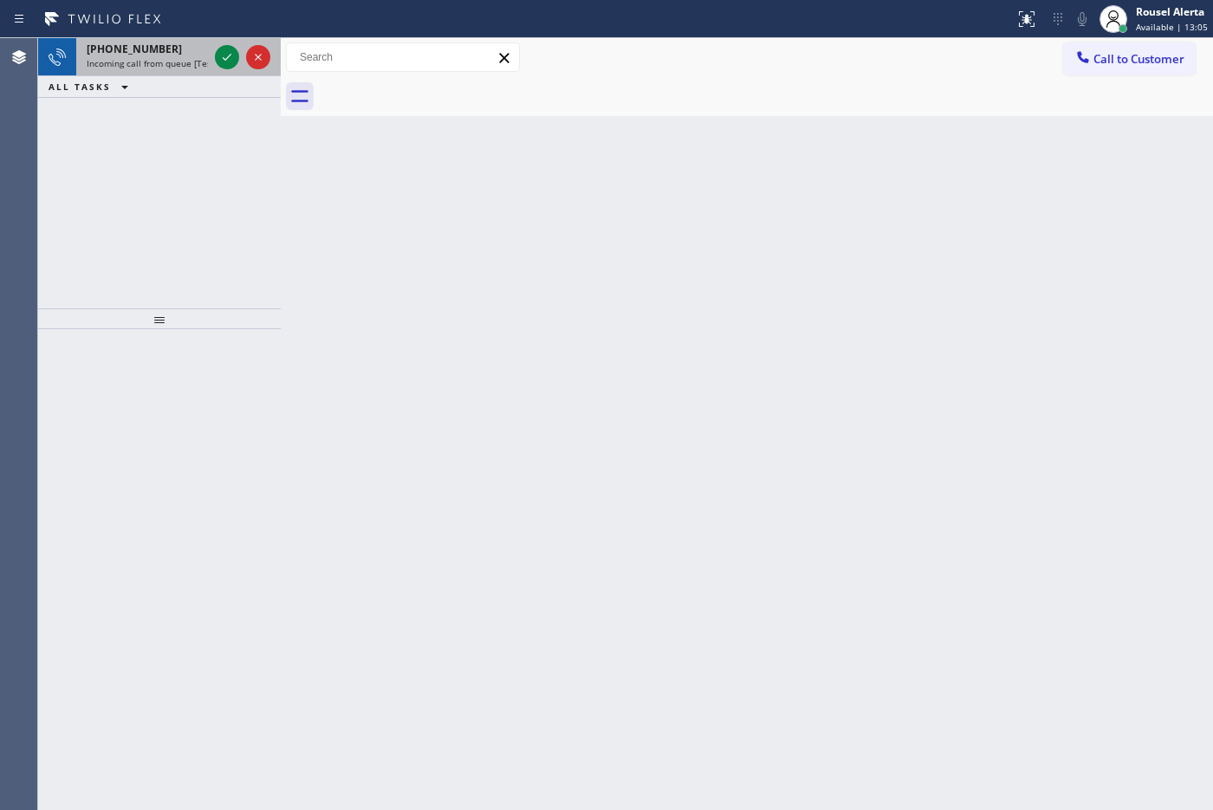
drag, startPoint x: 147, startPoint y: 63, endPoint x: 201, endPoint y: 55, distance: 54.4
click at [158, 63] on span "Incoming call from queue [Test] All" at bounding box center [159, 63] width 144 height 12
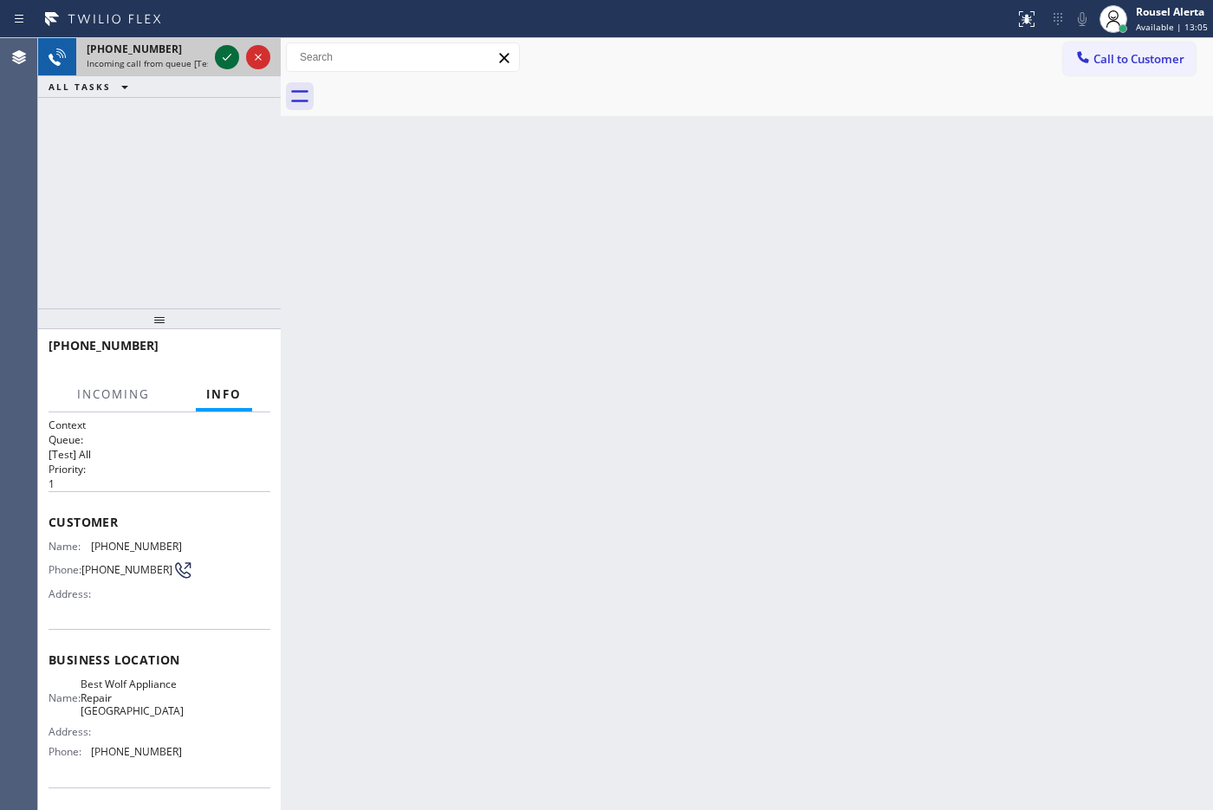
click at [218, 52] on icon at bounding box center [227, 57] width 21 height 21
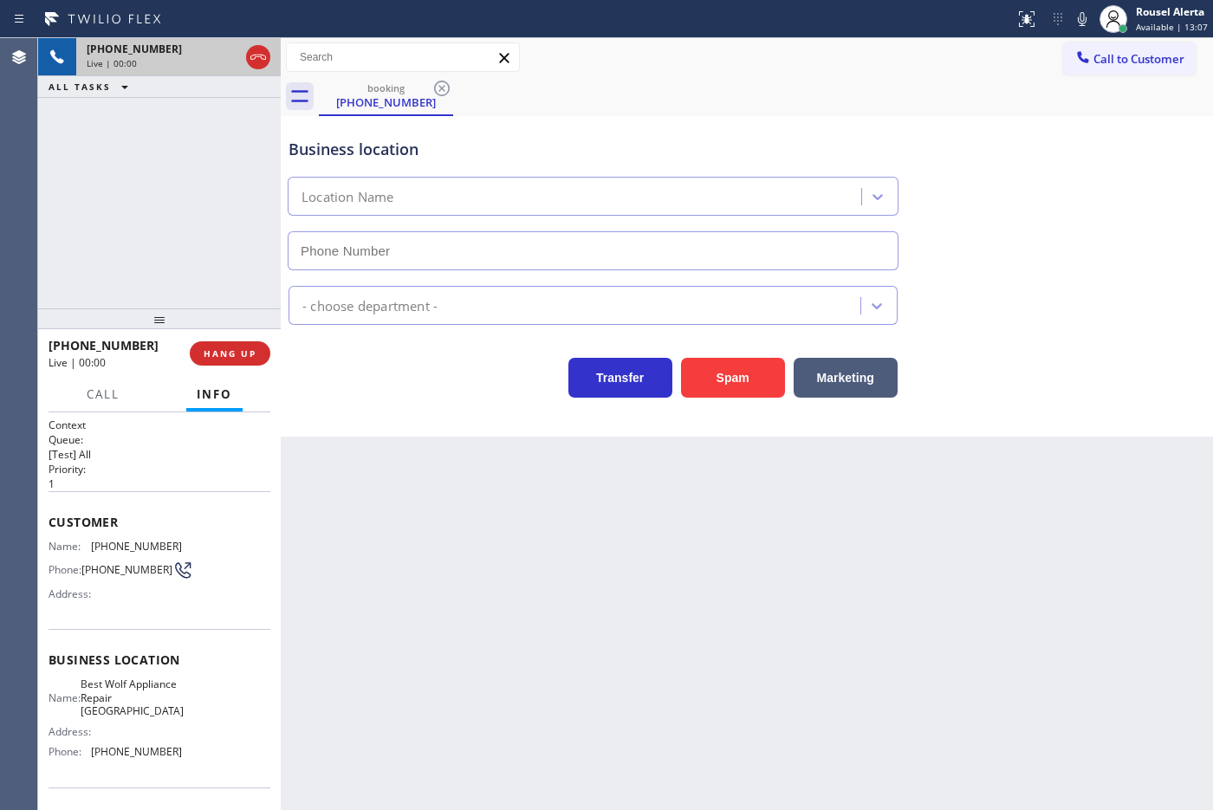
type input "[PHONE_NUMBER]"
click at [381, 579] on div "Back to Dashboard Change Sender ID Customers Technicians Select a contact Outbo…" at bounding box center [747, 424] width 932 height 772
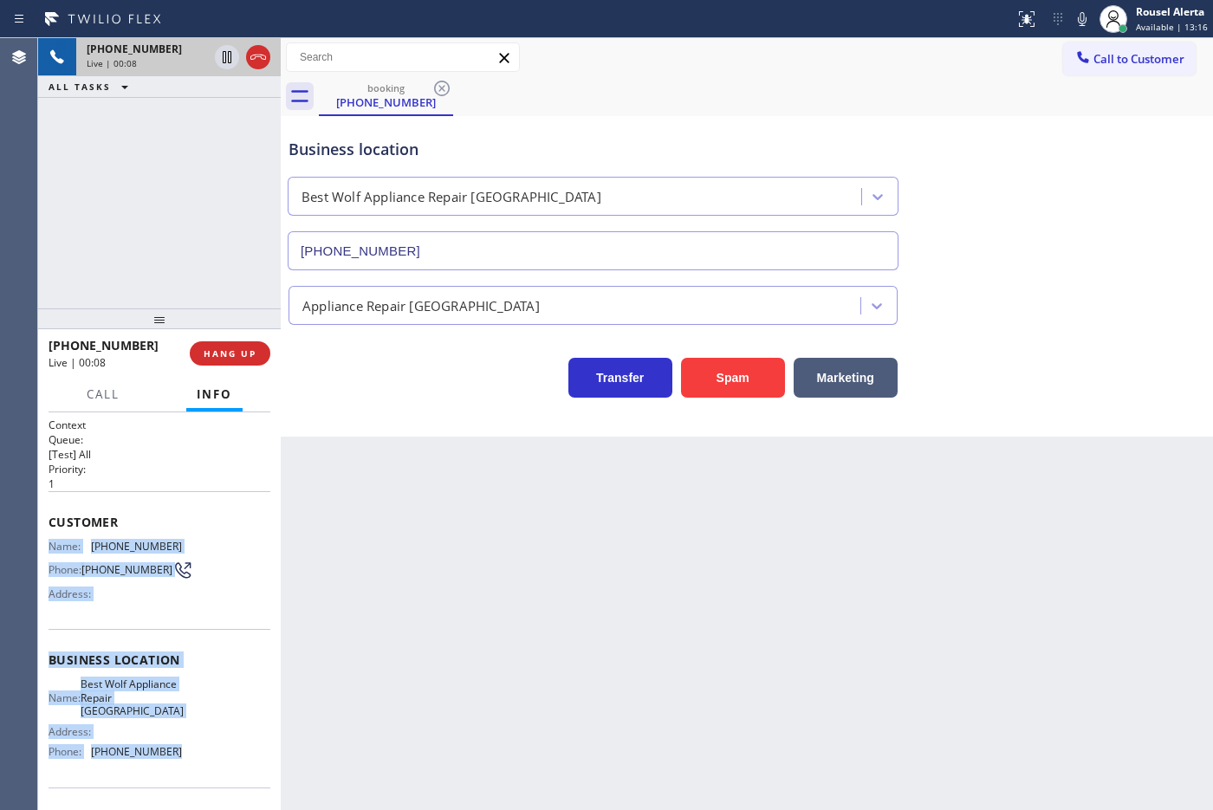
drag, startPoint x: 48, startPoint y: 535, endPoint x: 183, endPoint y: 759, distance: 261.1
click at [183, 759] on div "Context Queue: [Test] All Priority: 1 Customer Name: [PHONE_NUMBER] Phone: [PHO…" at bounding box center [160, 667] width 222 height 501
copy div "Name: [PHONE_NUMBER] Phone: [PHONE_NUMBER] Address: Business location Name: Bes…"
click at [217, 63] on icon at bounding box center [227, 57] width 21 height 21
drag, startPoint x: 1079, startPoint y: 23, endPoint x: 1083, endPoint y: 36, distance: 14.5
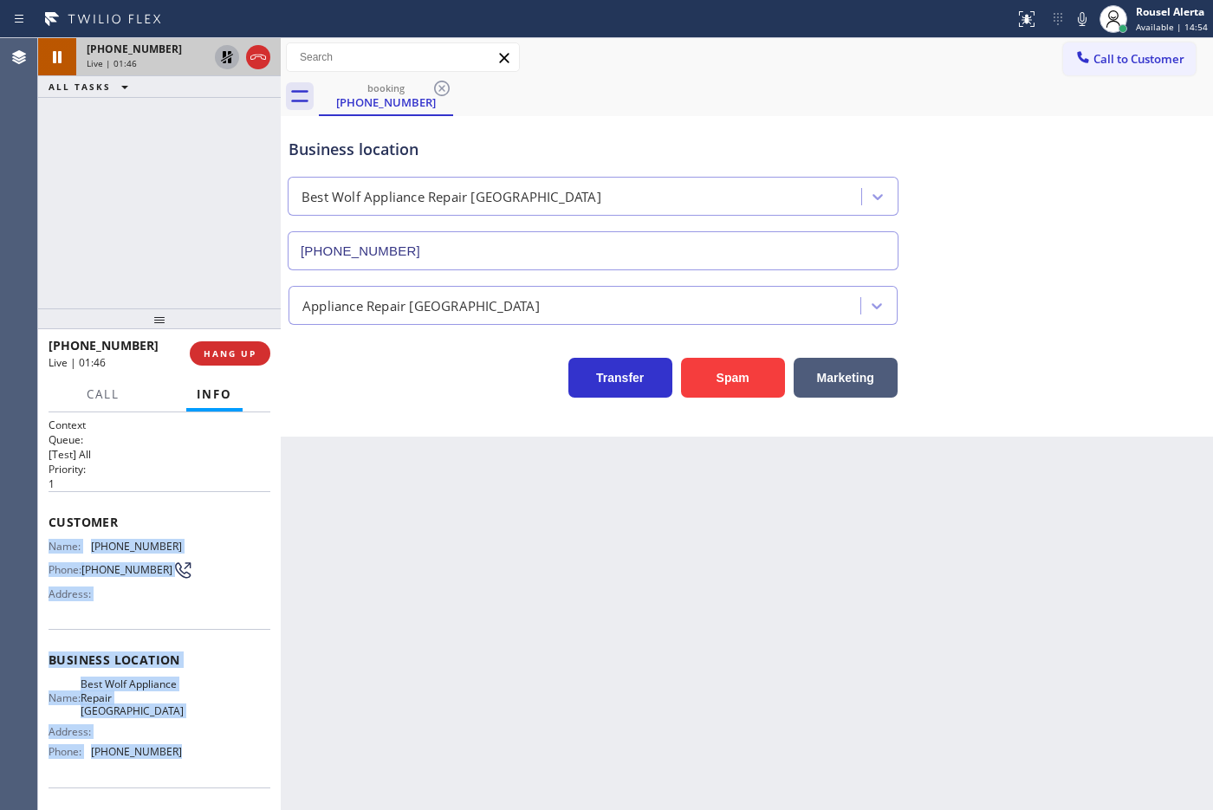
click at [1080, 15] on icon at bounding box center [1081, 19] width 21 height 21
click at [219, 58] on icon at bounding box center [227, 57] width 21 height 21
click at [1078, 15] on icon at bounding box center [1081, 19] width 21 height 21
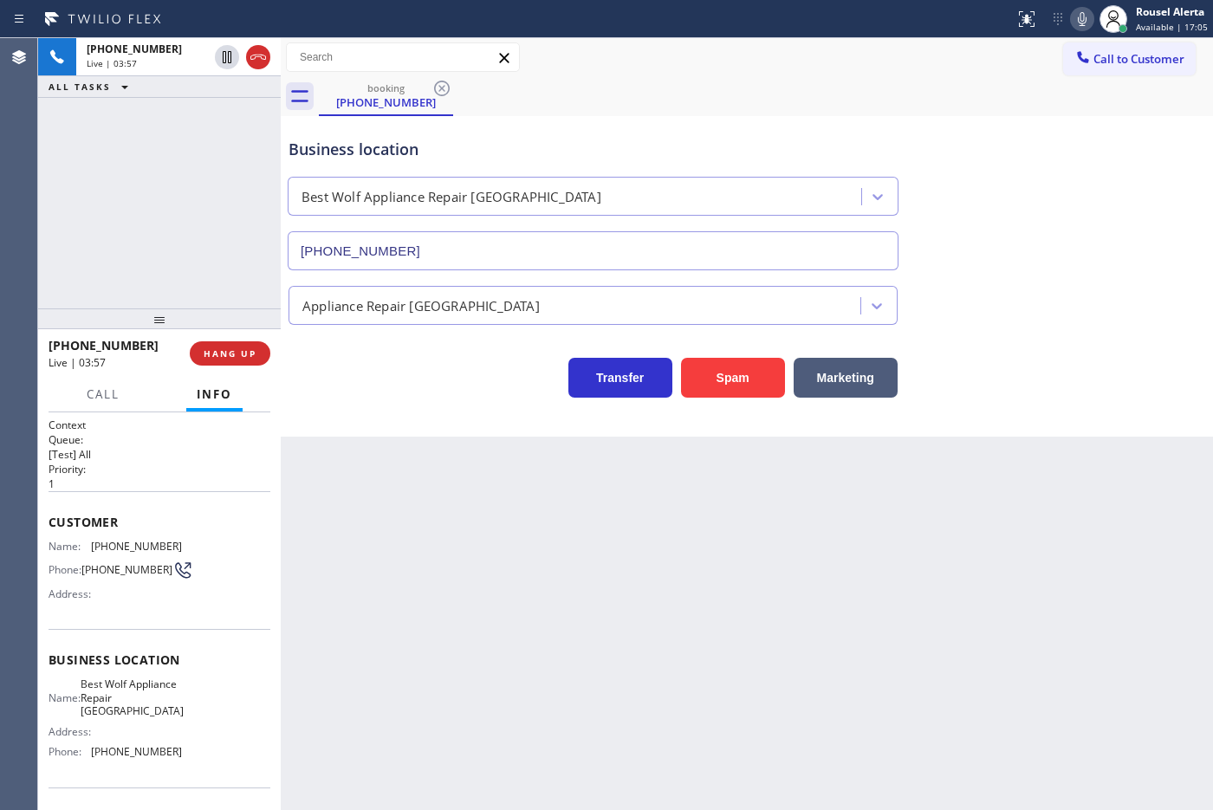
click at [773, 635] on div "Back to Dashboard Change Sender ID Customers Technicians Select a contact Outbo…" at bounding box center [747, 424] width 932 height 772
click at [1083, 9] on icon at bounding box center [1081, 19] width 21 height 21
click at [1080, 9] on icon at bounding box center [1081, 19] width 21 height 21
click at [876, 572] on div "Back to Dashboard Change Sender ID Customers Technicians Select a contact Outbo…" at bounding box center [747, 424] width 932 height 772
click at [174, 169] on div "[PHONE_NUMBER] Live | 04:08 ALL TASKS ALL TASKS ACTIVE TASKS TASKS IN WRAP UP" at bounding box center [159, 173] width 243 height 270
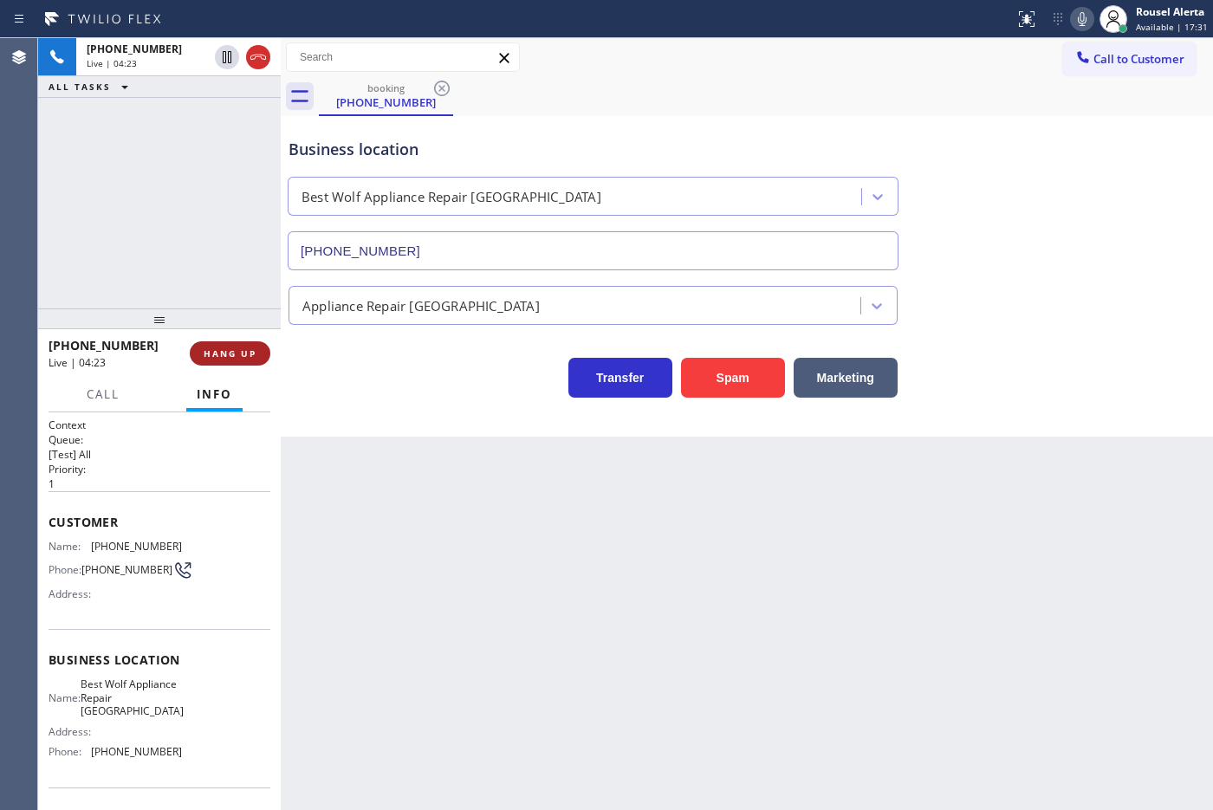
click at [215, 343] on button "HANG UP" at bounding box center [230, 353] width 81 height 24
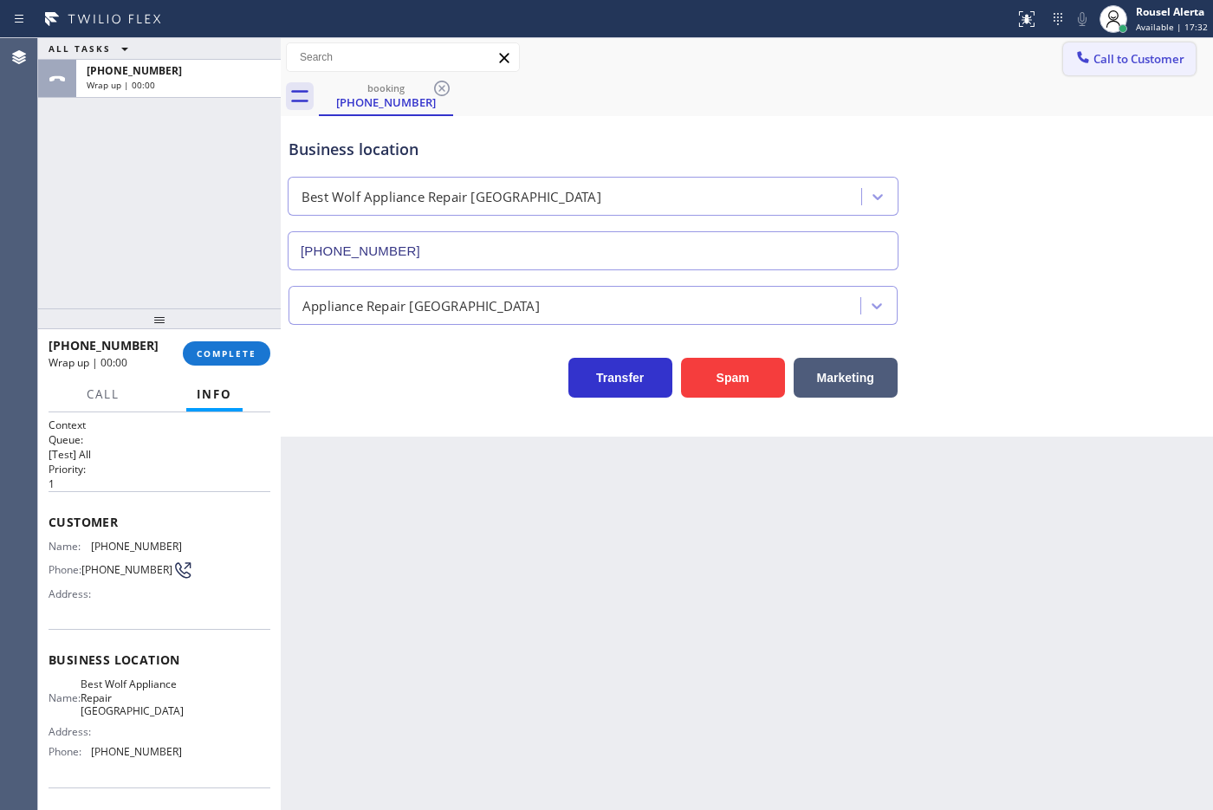
click at [1124, 48] on button "Call to Customer" at bounding box center [1129, 58] width 133 height 33
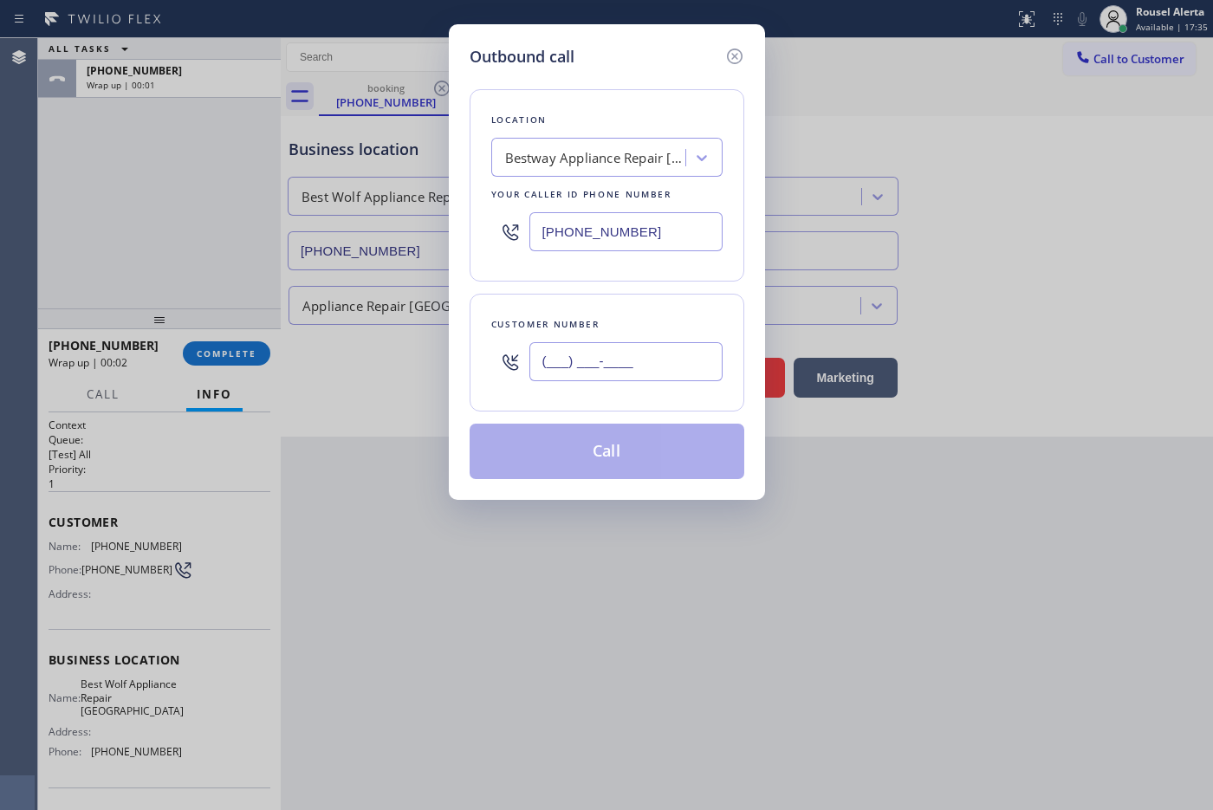
click at [672, 368] on input "(___) ___-____" at bounding box center [625, 361] width 193 height 39
paste input "626) 347-9737"
type input "[PHONE_NUMBER]"
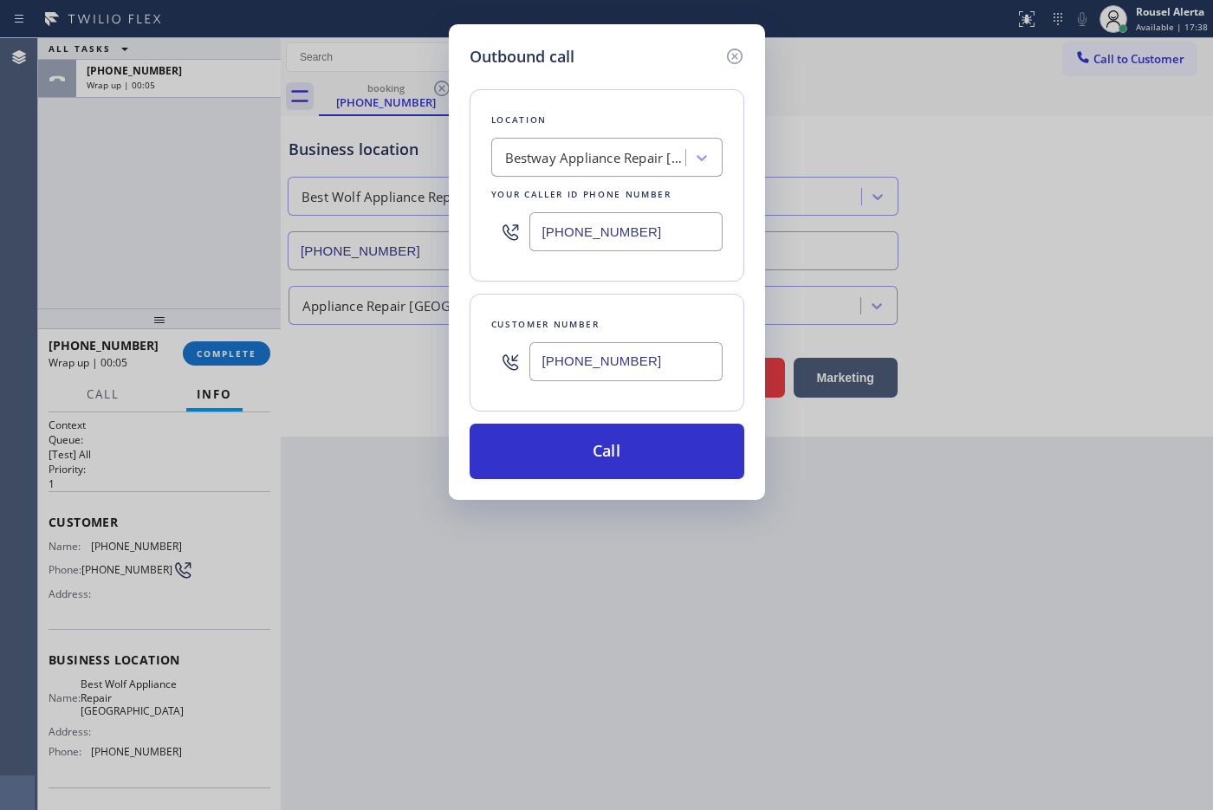
click at [664, 228] on input "[PHONE_NUMBER]" at bounding box center [625, 231] width 193 height 39
paste input "13) 460-0809"
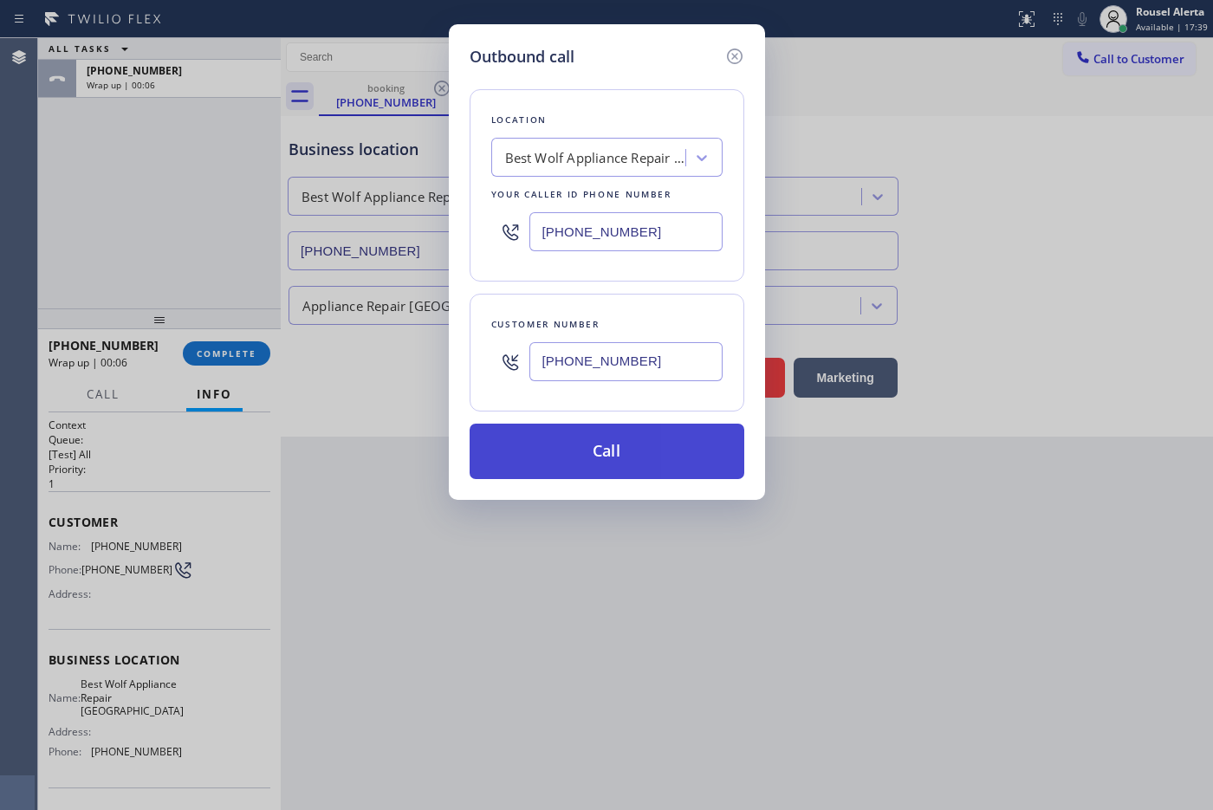
type input "[PHONE_NUMBER]"
click at [634, 436] on button "Call" at bounding box center [606, 451] width 275 height 55
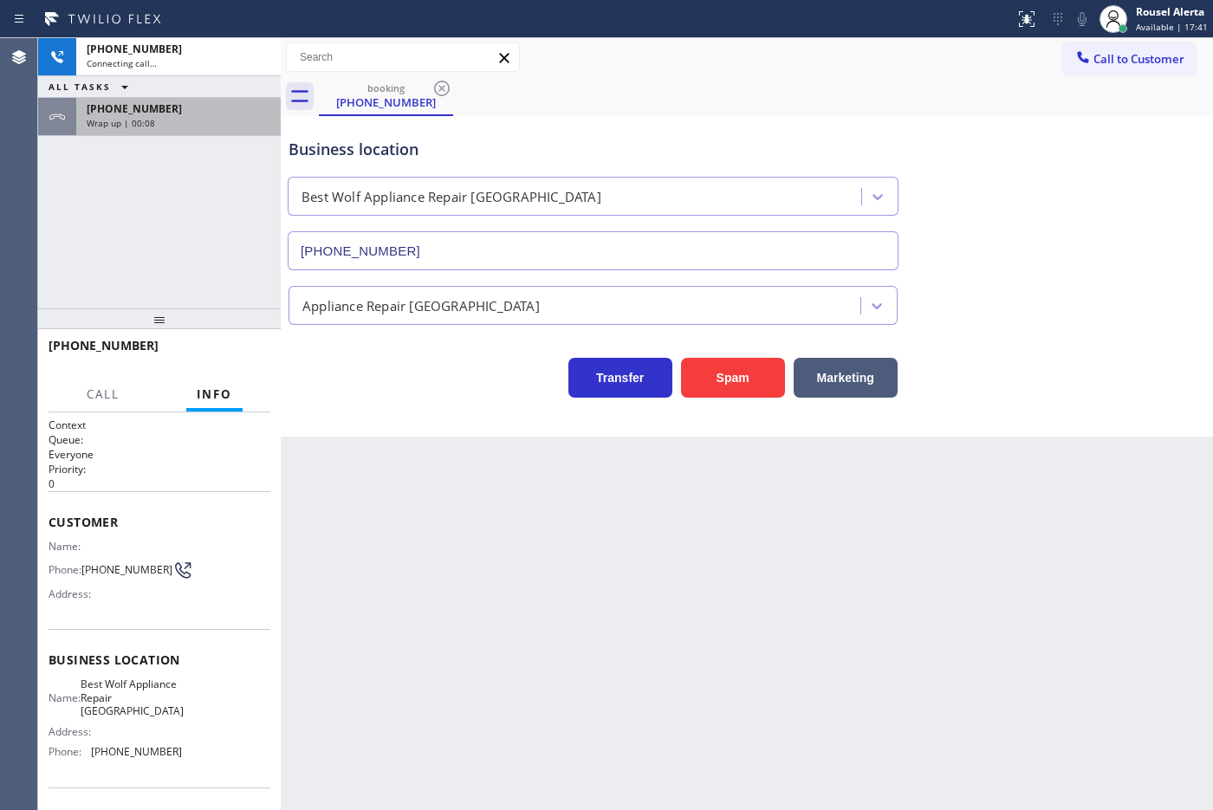
click at [210, 108] on div "[PHONE_NUMBER]" at bounding box center [179, 108] width 184 height 15
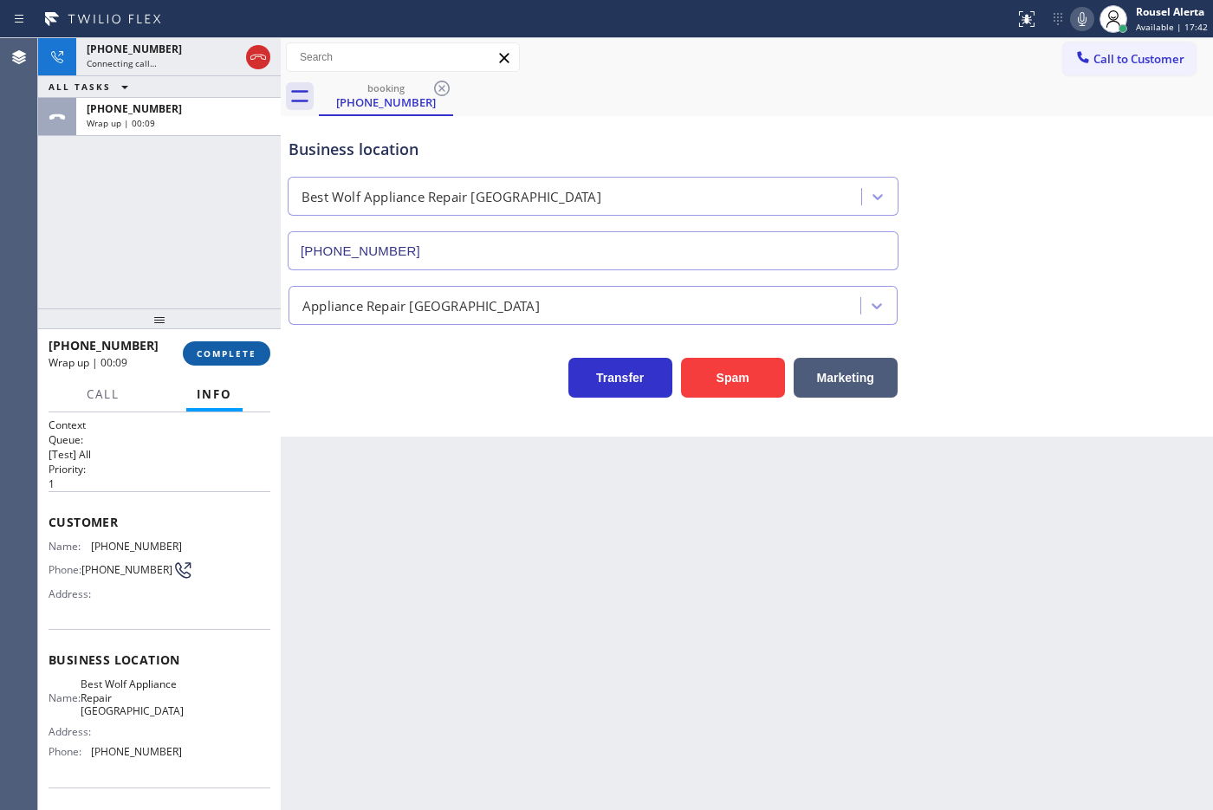
click at [210, 352] on span "COMPLETE" at bounding box center [227, 353] width 60 height 12
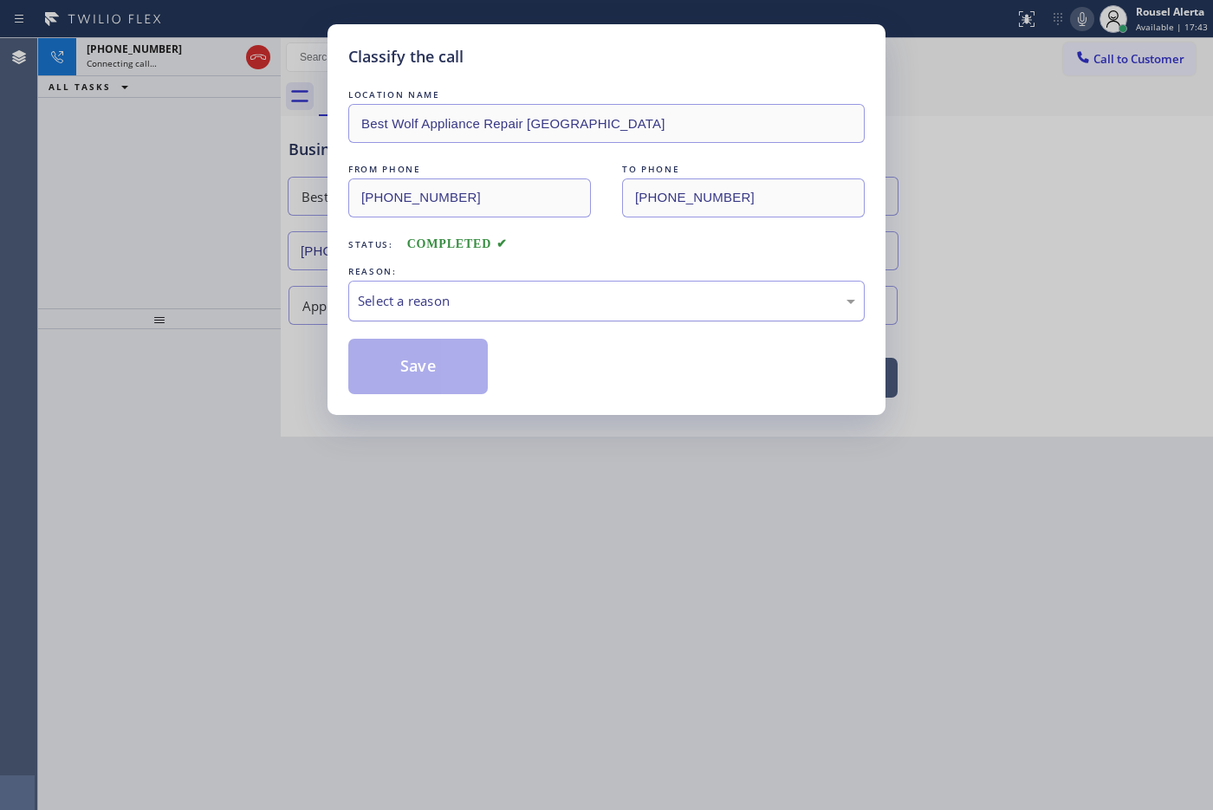
click at [418, 307] on div "Select a reason" at bounding box center [606, 301] width 497 height 20
click at [396, 357] on button "Save" at bounding box center [417, 366] width 139 height 55
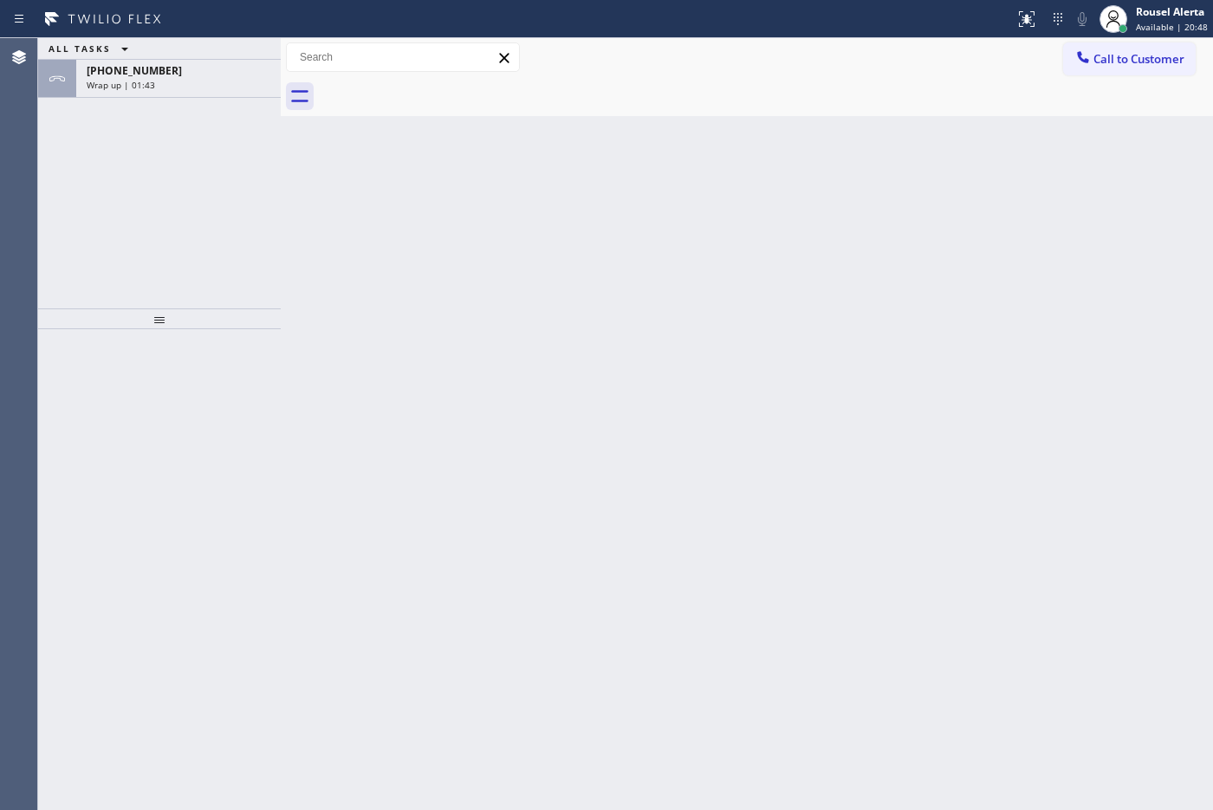
click at [126, 105] on div "ALL TASKS ALL TASKS ACTIVE TASKS TASKS IN WRAP UP [PHONE_NUMBER] Wrap up | 01:43" at bounding box center [159, 173] width 243 height 270
click at [145, 74] on span "[PHONE_NUMBER]" at bounding box center [134, 70] width 95 height 15
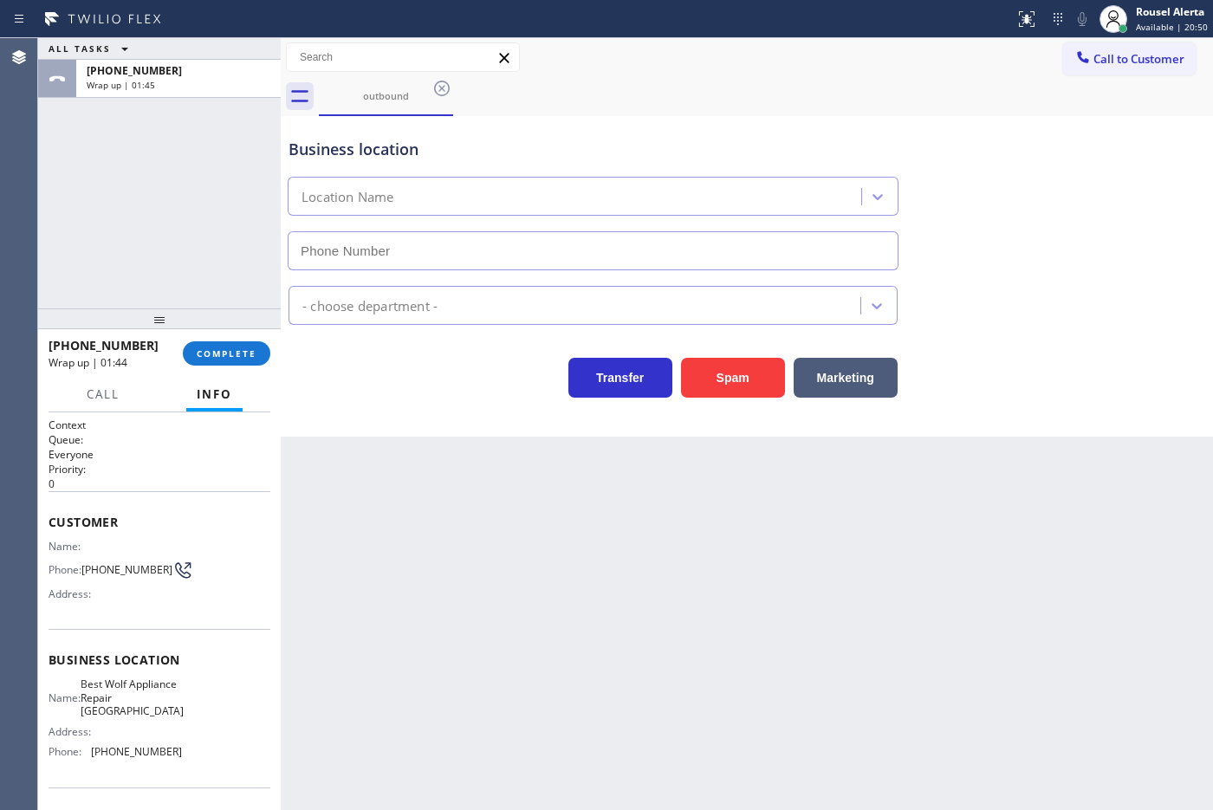
click at [166, 758] on span "[PHONE_NUMBER]" at bounding box center [136, 751] width 91 height 13
type input "[PHONE_NUMBER]"
copy span "[PHONE_NUMBER]"
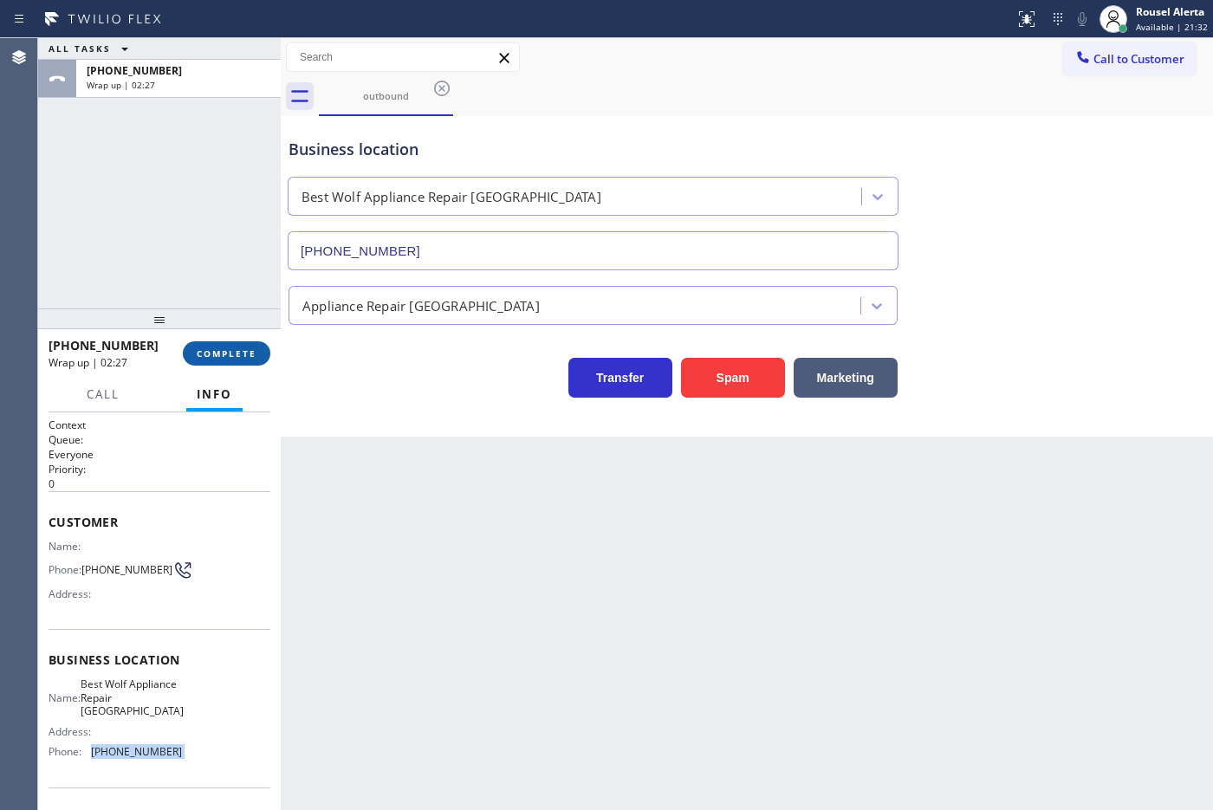
click at [223, 342] on button "COMPLETE" at bounding box center [226, 353] width 87 height 24
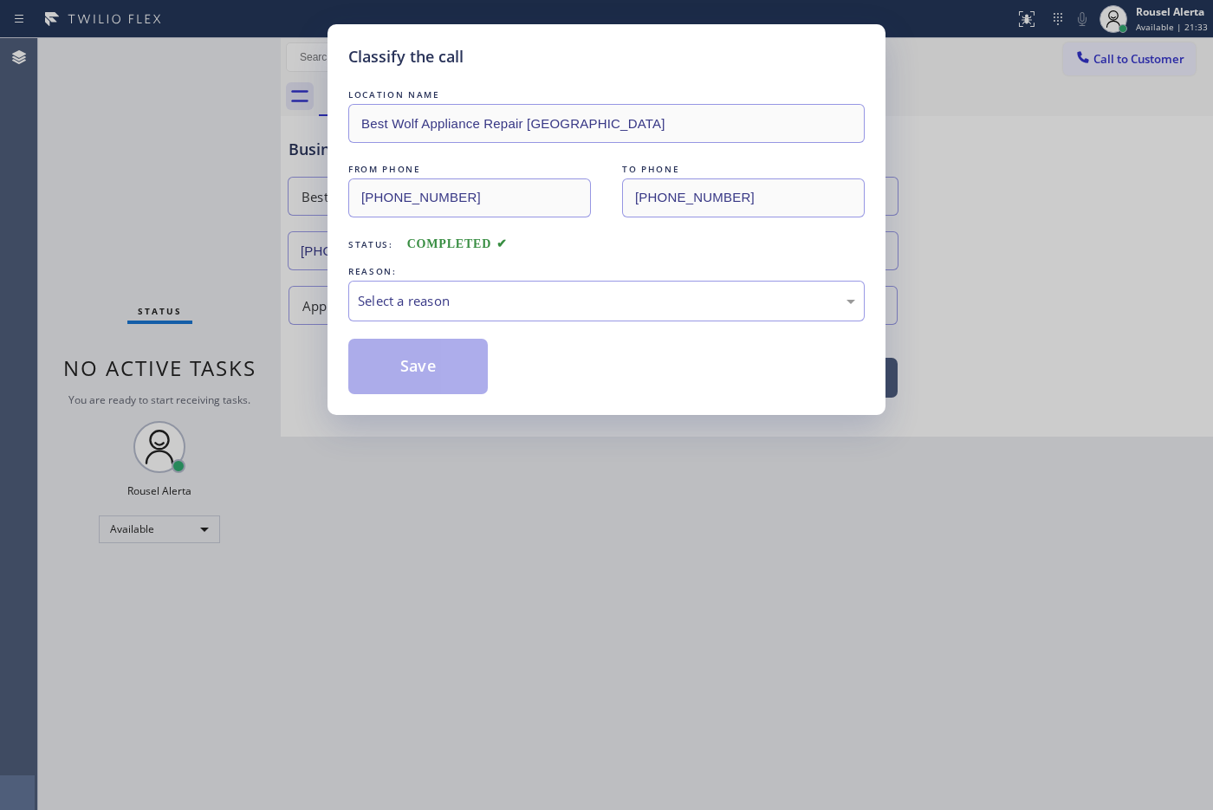
click at [417, 311] on div "Select a reason" at bounding box center [606, 301] width 497 height 20
click at [412, 362] on button "Save" at bounding box center [417, 366] width 139 height 55
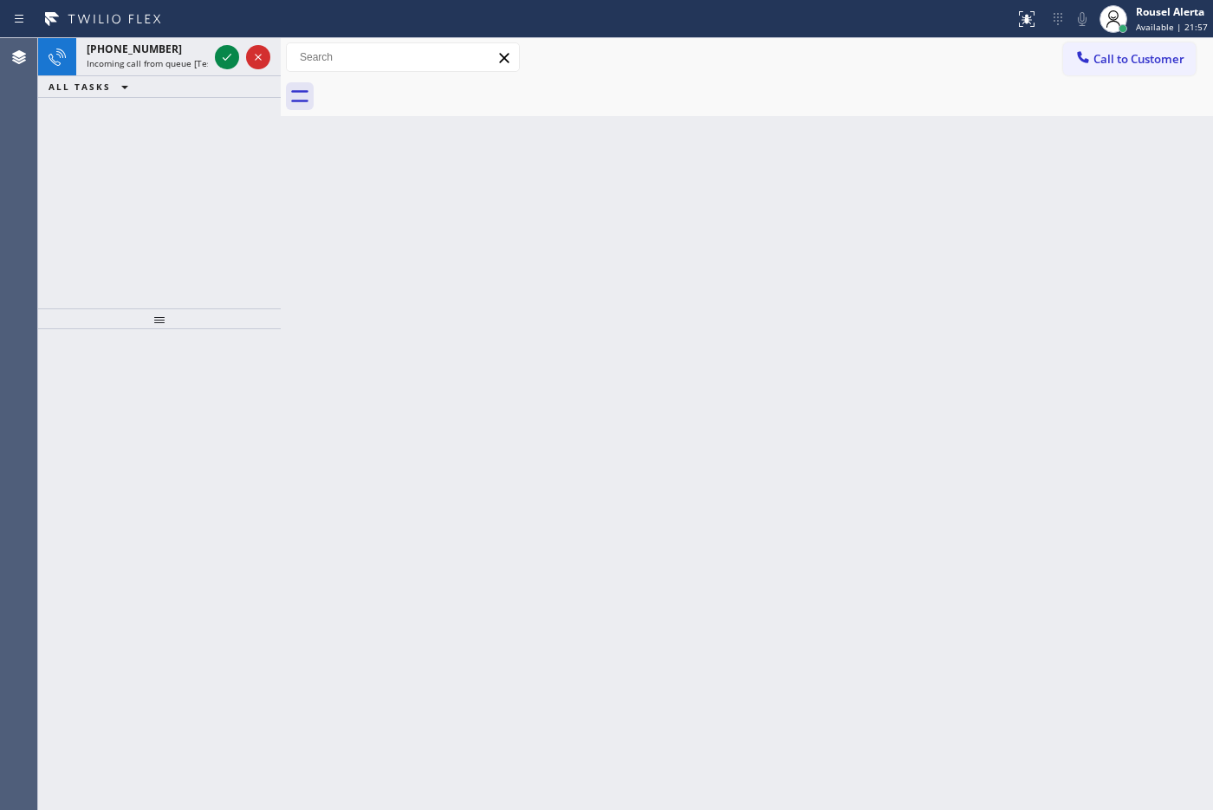
drag, startPoint x: 307, startPoint y: 399, endPoint x: 268, endPoint y: 313, distance: 95.0
click at [307, 398] on div "Back to Dashboard Change Sender ID Customers Technicians Select a contact Outbo…" at bounding box center [747, 424] width 932 height 772
click at [171, 66] on span "Incoming call from queue [Test] All" at bounding box center [159, 63] width 144 height 12
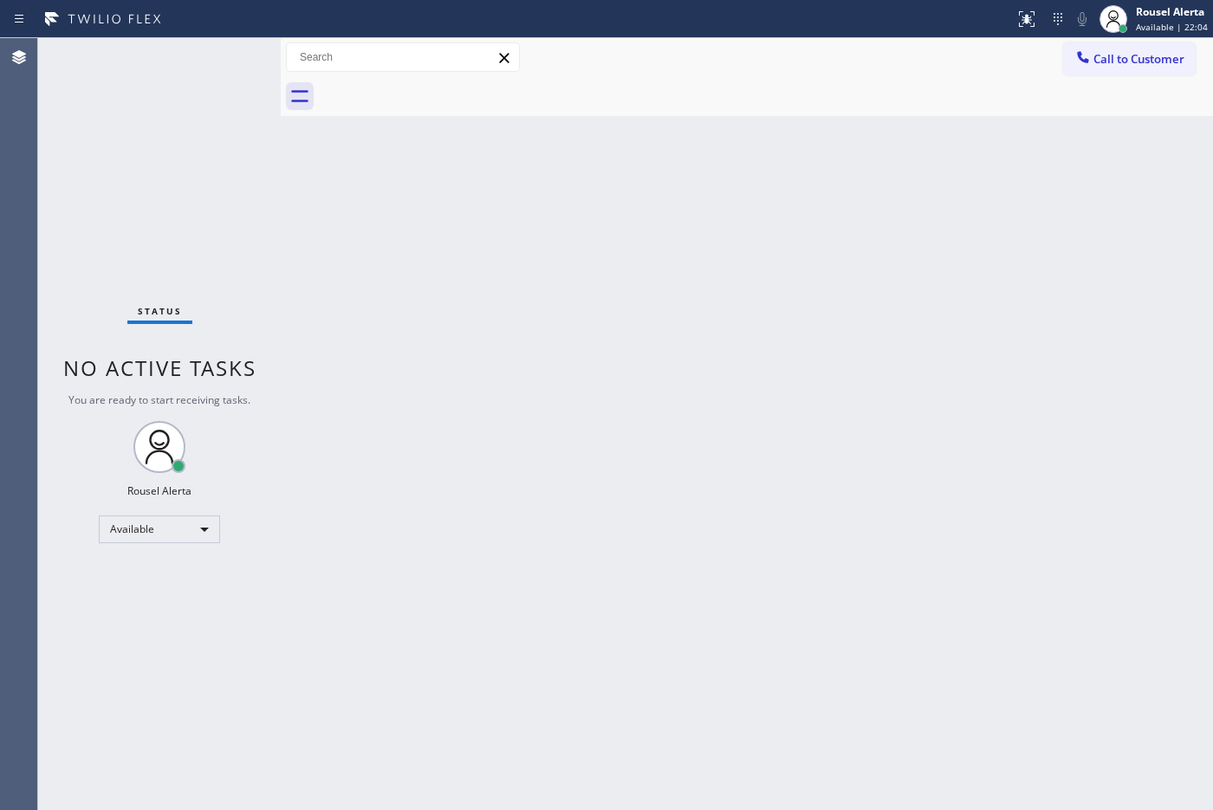
click at [396, 472] on div "Back to Dashboard Change Sender ID Customers Technicians Select a contact Outbo…" at bounding box center [747, 424] width 932 height 772
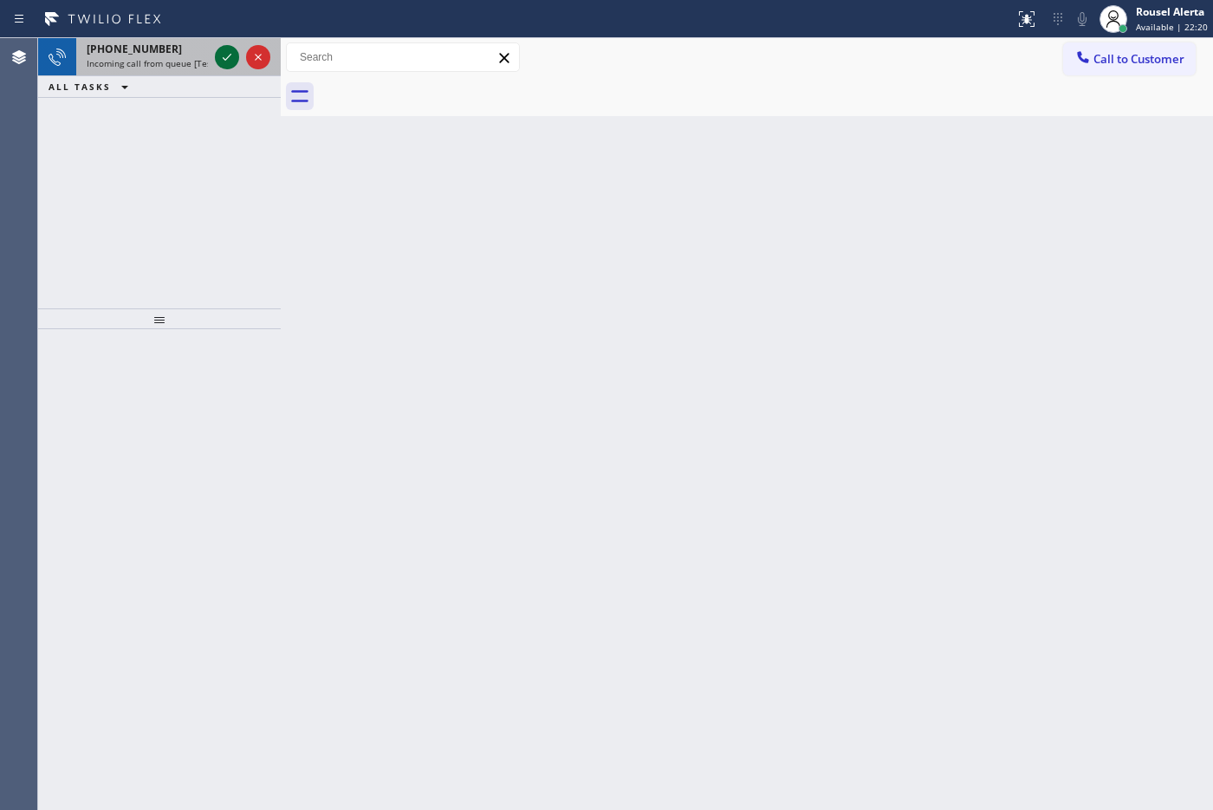
drag, startPoint x: 171, startPoint y: 61, endPoint x: 230, endPoint y: 54, distance: 59.3
click at [174, 58] on span "Incoming call from queue [Test] All" at bounding box center [159, 63] width 144 height 12
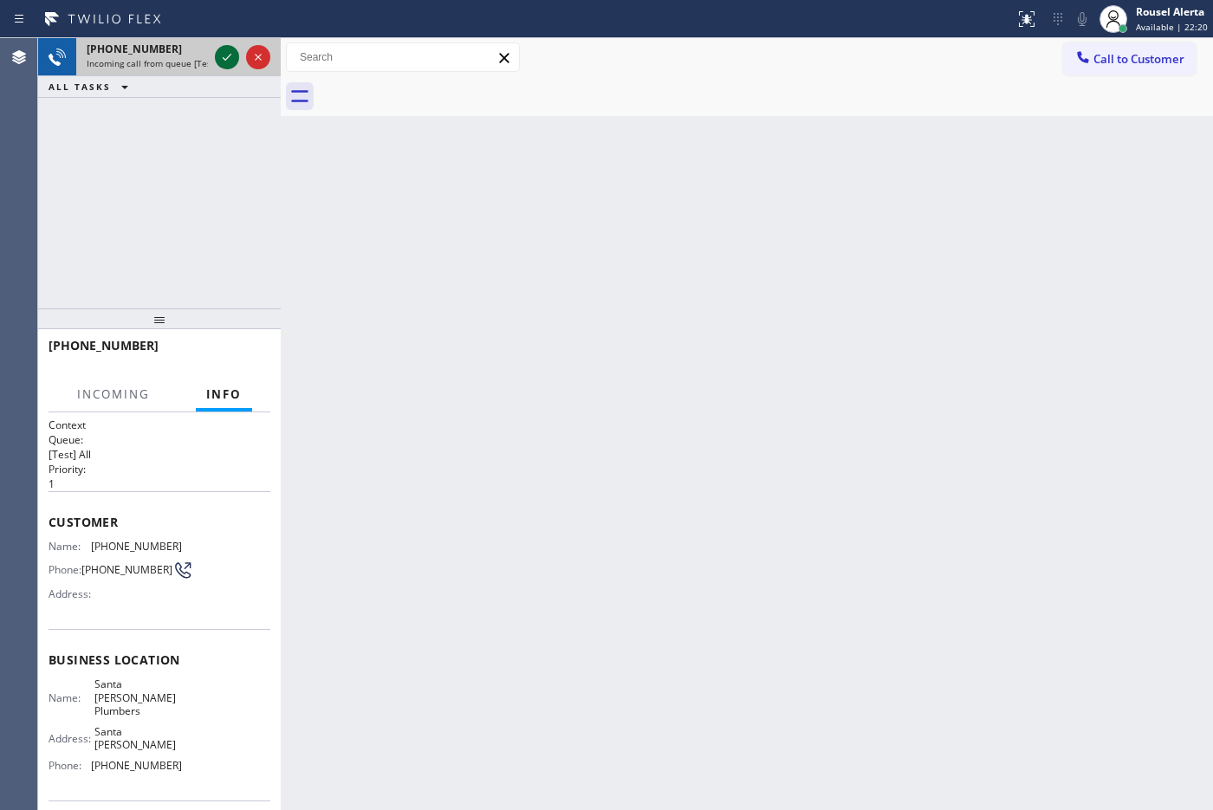
click at [219, 48] on icon at bounding box center [227, 57] width 21 height 21
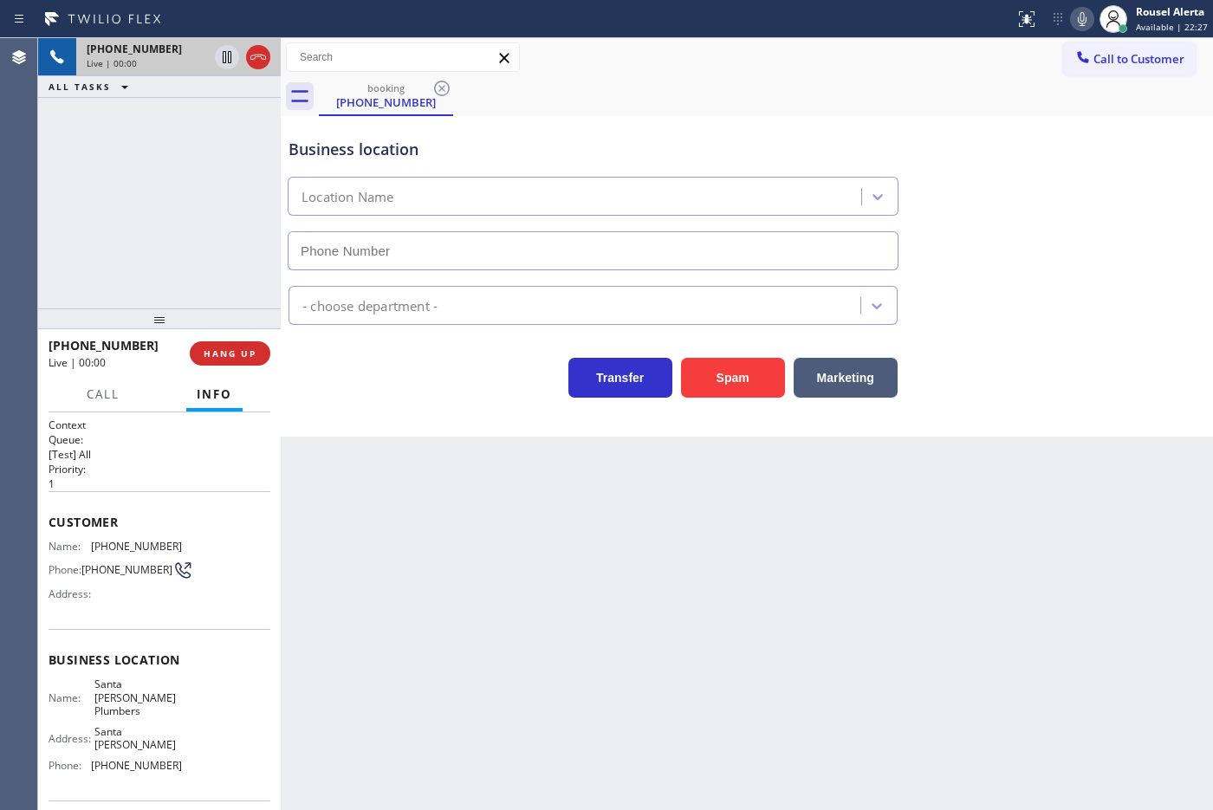
type input "[PHONE_NUMBER]"
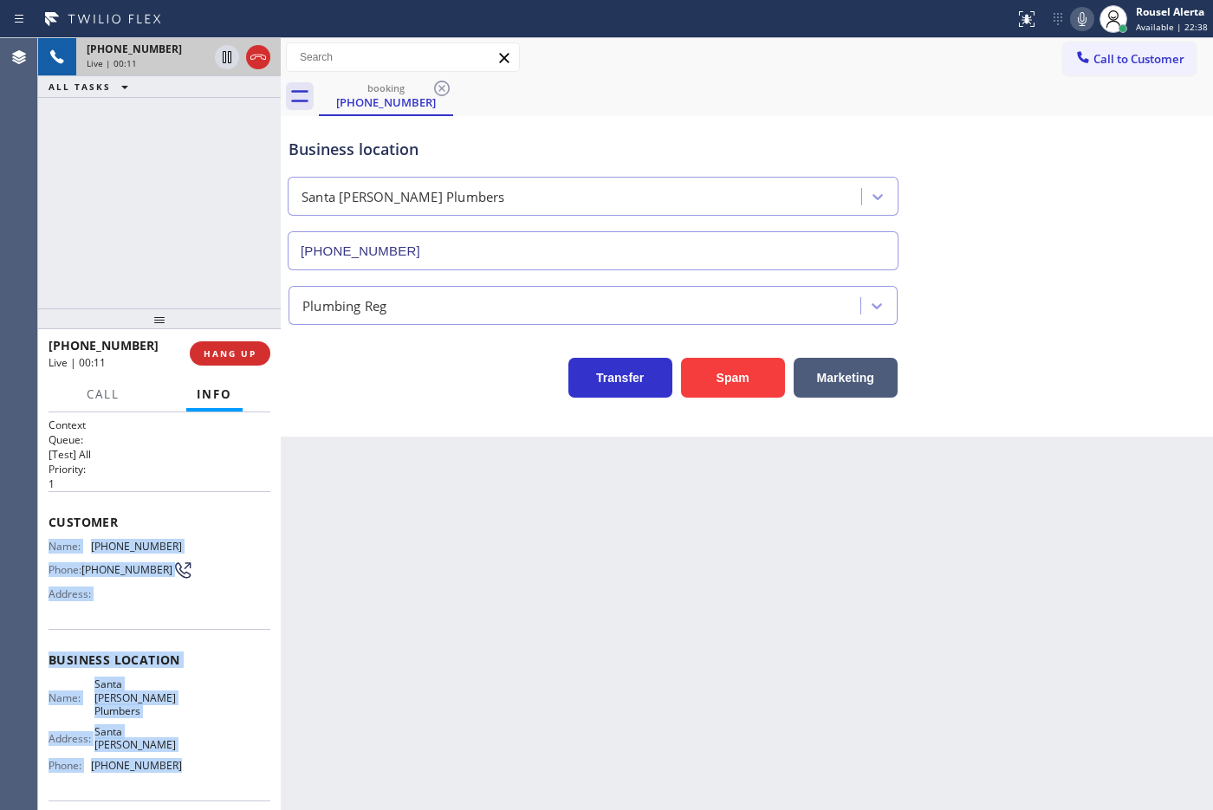
drag, startPoint x: 49, startPoint y: 538, endPoint x: 174, endPoint y: 730, distance: 229.2
click at [174, 730] on div "Context Queue: [Test] All Priority: 1 Customer Name: [PHONE_NUMBER] Phone: [PHO…" at bounding box center [160, 674] width 222 height 514
copy div "Name: [PHONE_NUMBER] Phone: [PHONE_NUMBER] Address: Business location Name: [GE…"
click at [225, 65] on icon at bounding box center [227, 57] width 21 height 21
click at [1081, 14] on icon at bounding box center [1081, 19] width 21 height 21
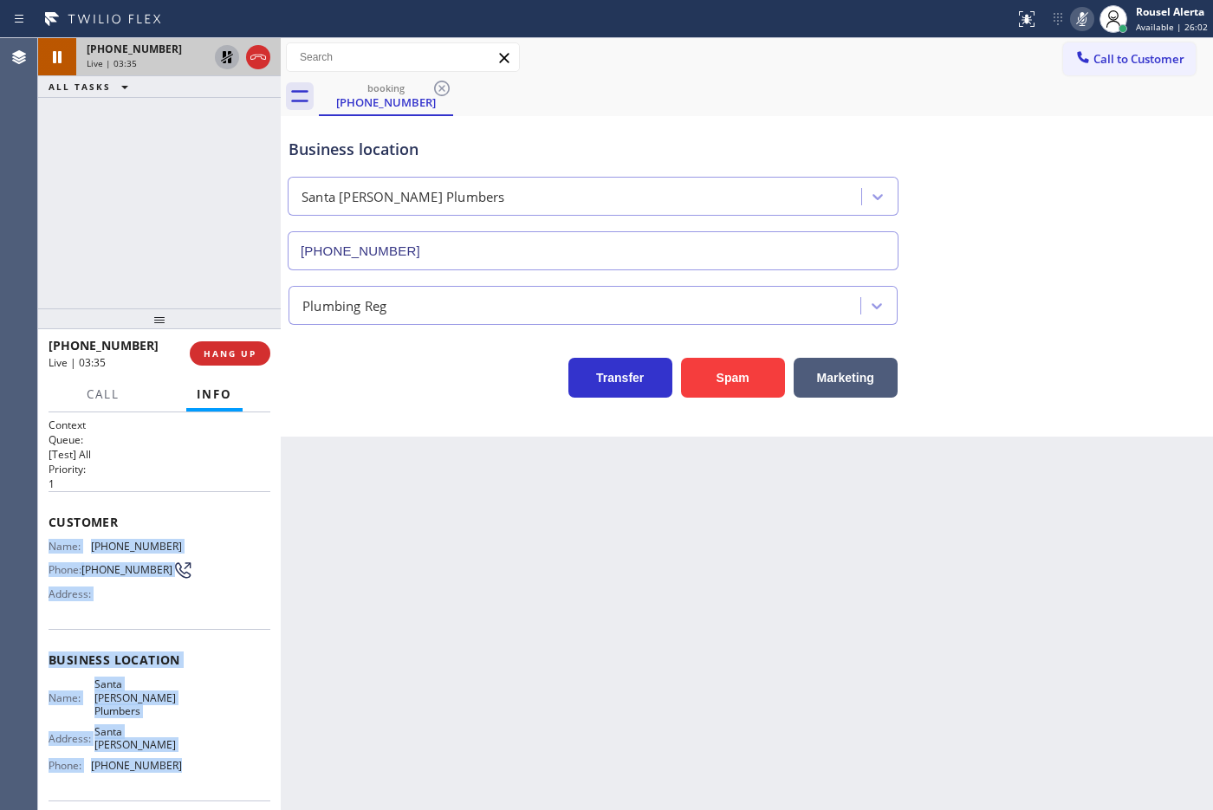
click at [219, 59] on icon at bounding box center [227, 57] width 21 height 21
click at [1087, 13] on icon at bounding box center [1081, 19] width 21 height 21
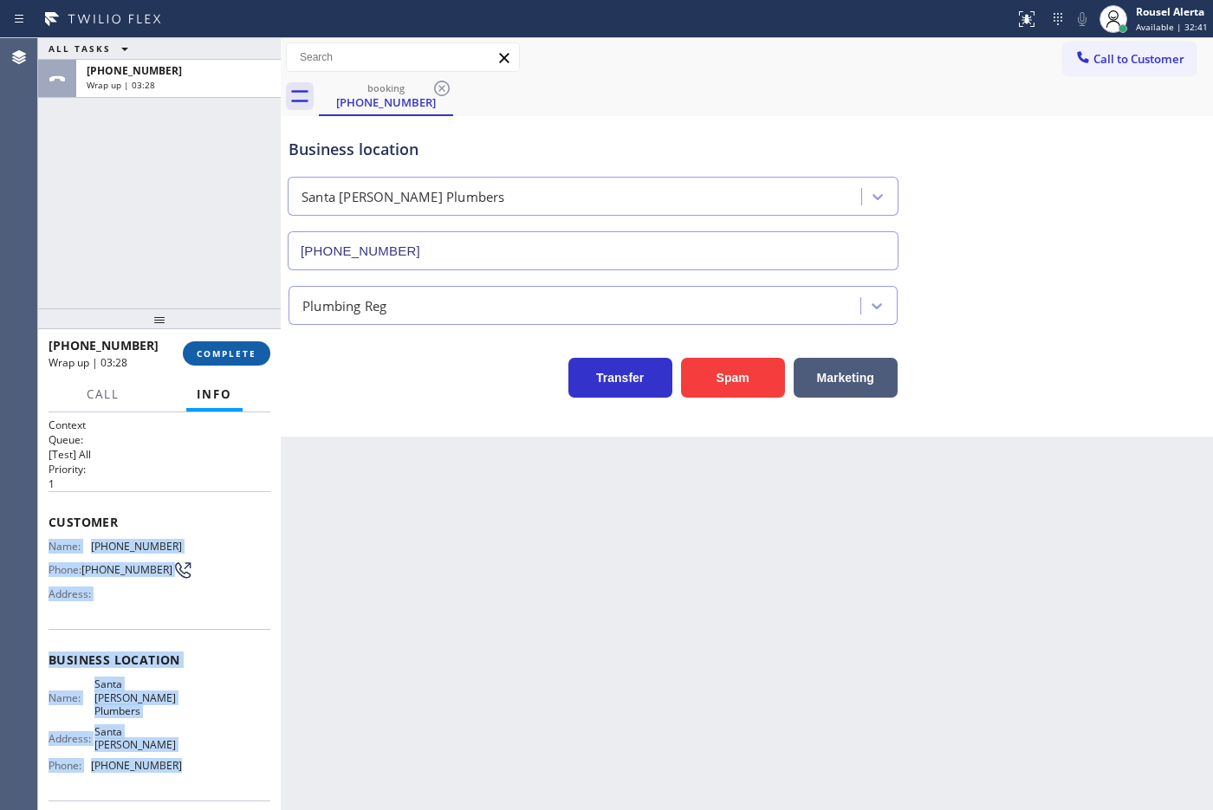
click at [205, 352] on span "COMPLETE" at bounding box center [227, 353] width 60 height 12
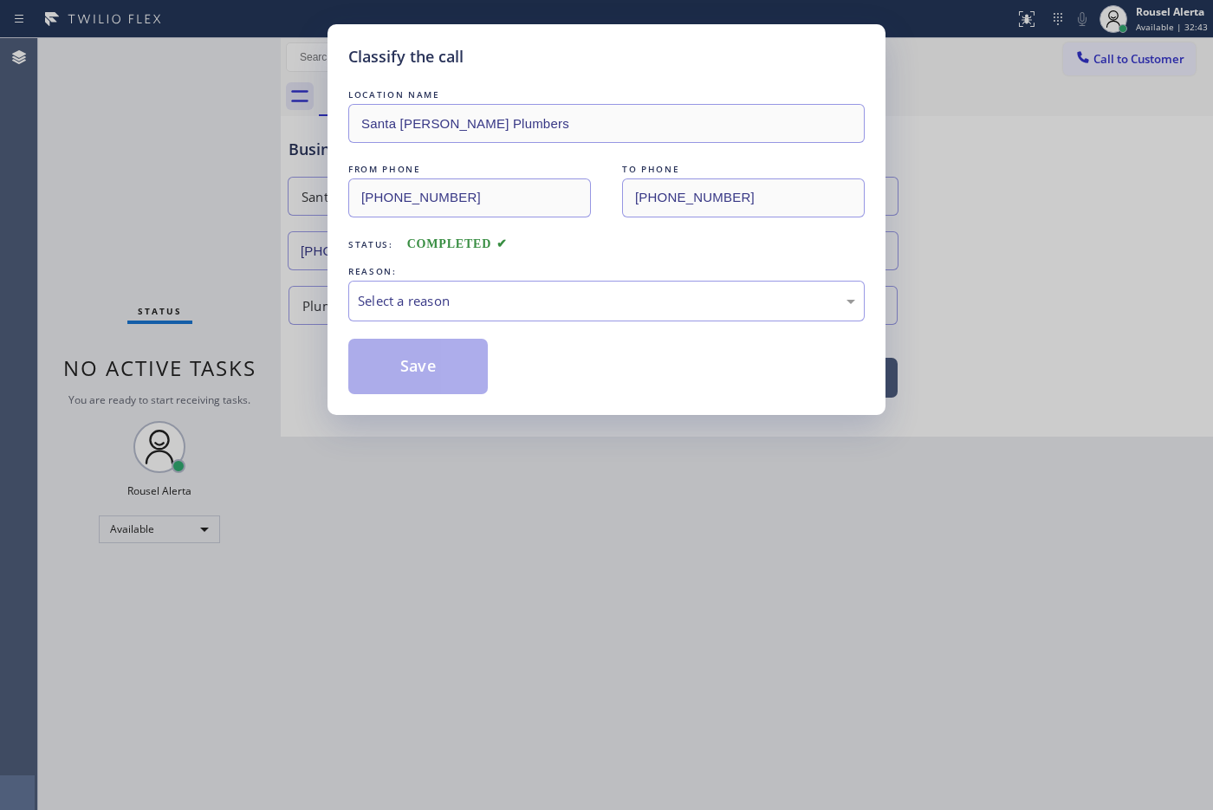
click at [388, 301] on div "Select a reason" at bounding box center [606, 301] width 497 height 20
click at [407, 353] on button "Save" at bounding box center [417, 366] width 139 height 55
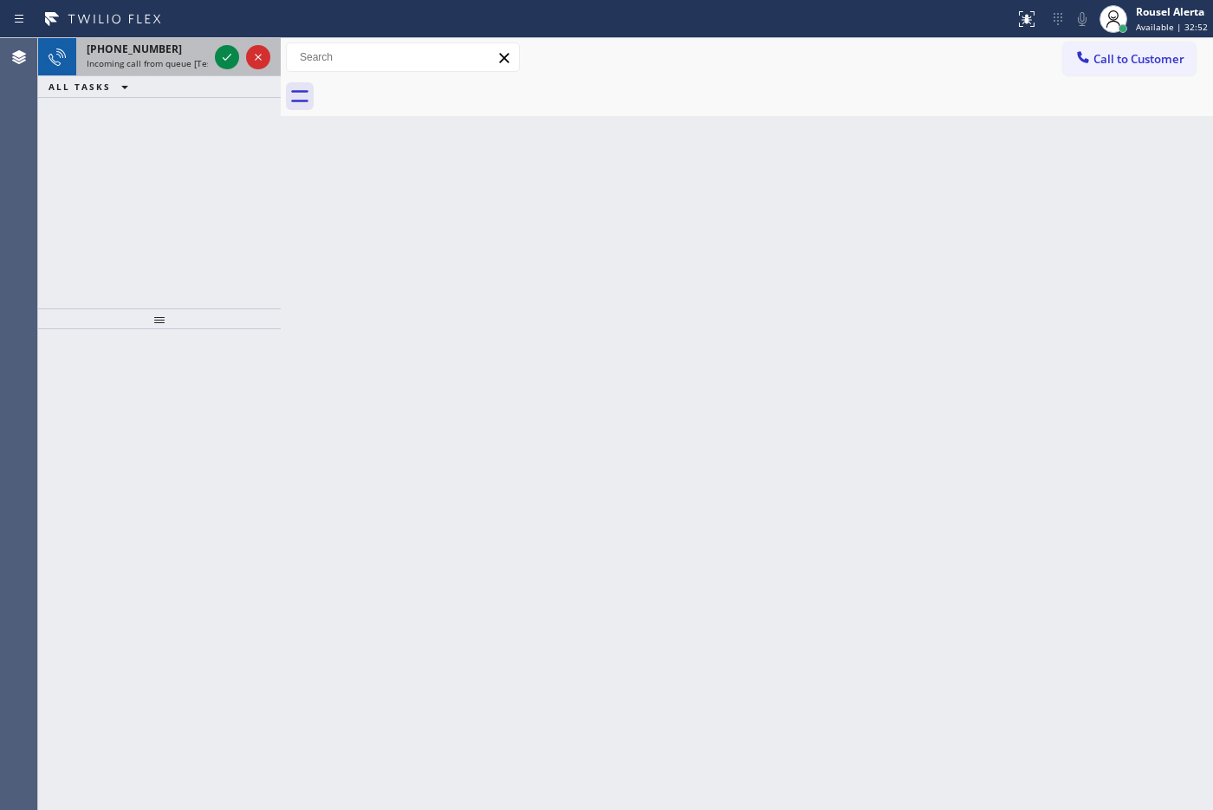
drag, startPoint x: 152, startPoint y: 59, endPoint x: 175, endPoint y: 59, distance: 23.4
click at [153, 59] on span "Incoming call from queue [Test] All" at bounding box center [159, 63] width 144 height 12
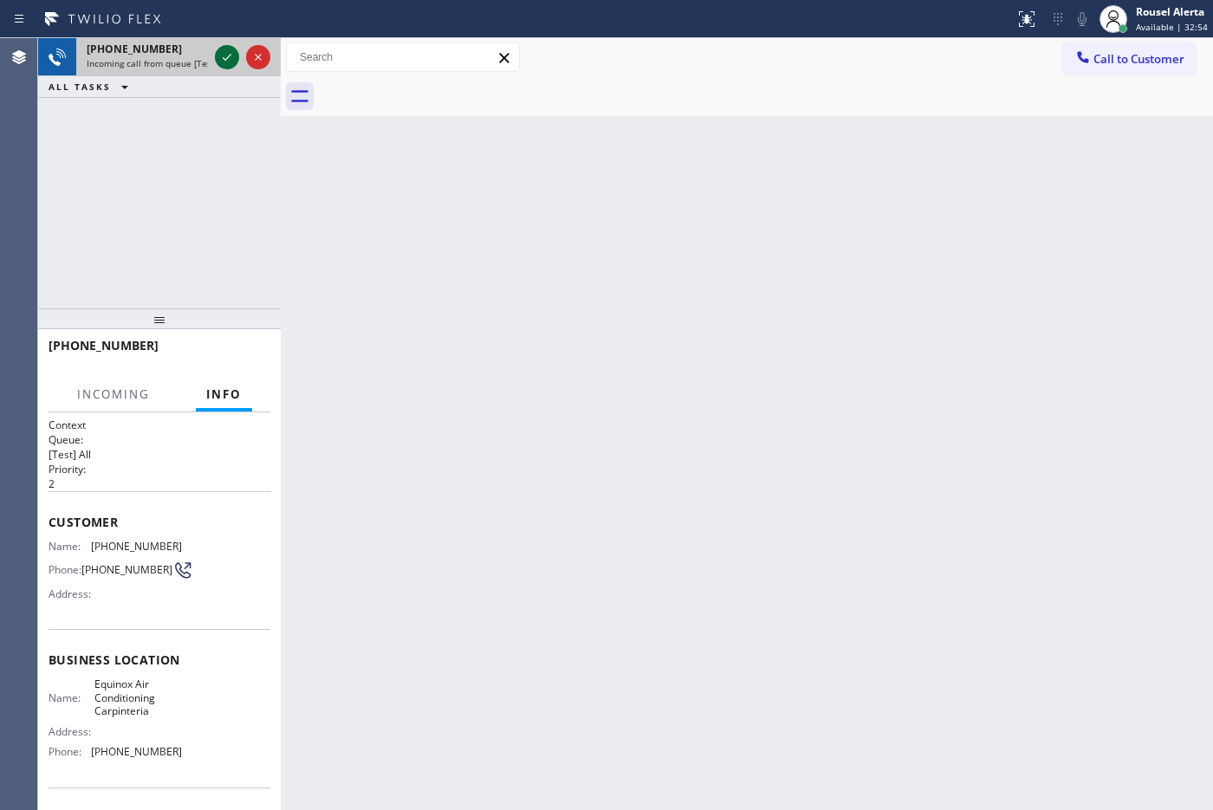
click at [219, 61] on icon at bounding box center [227, 57] width 21 height 21
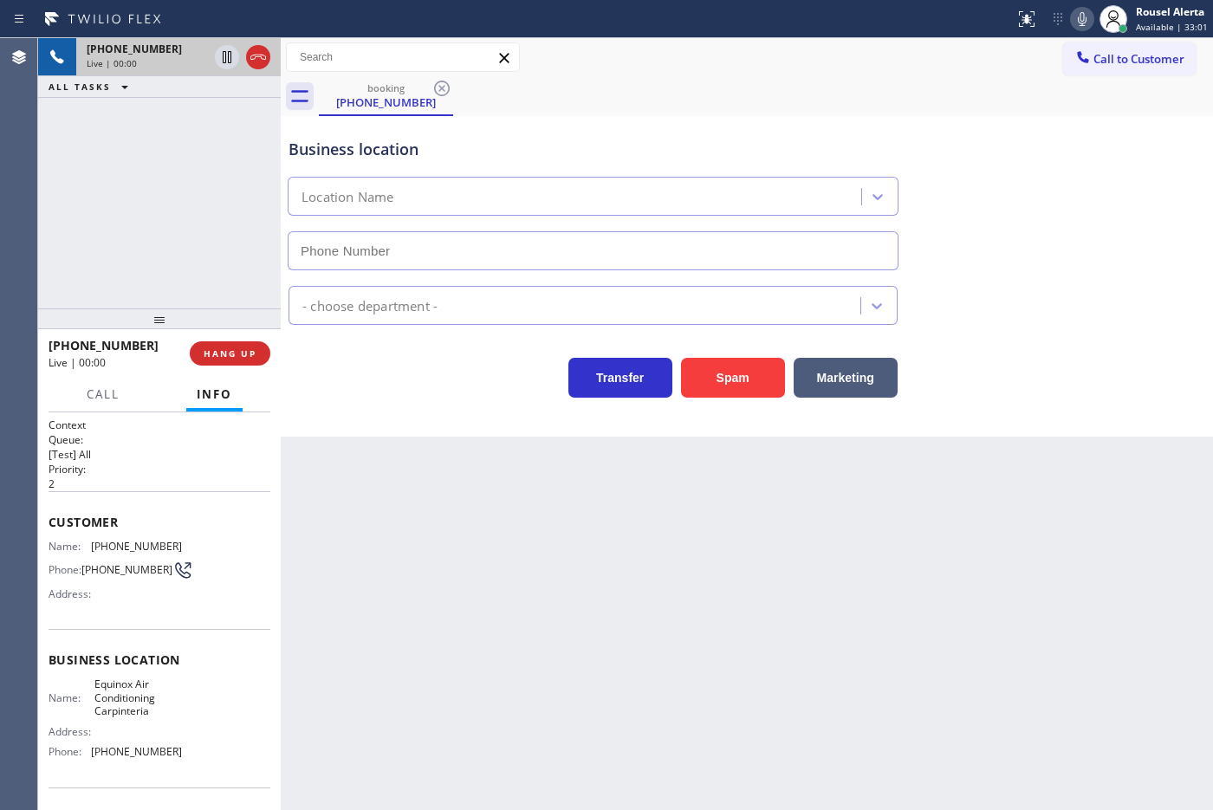
type input "[PHONE_NUMBER]"
click at [716, 383] on button "Spam" at bounding box center [733, 378] width 104 height 40
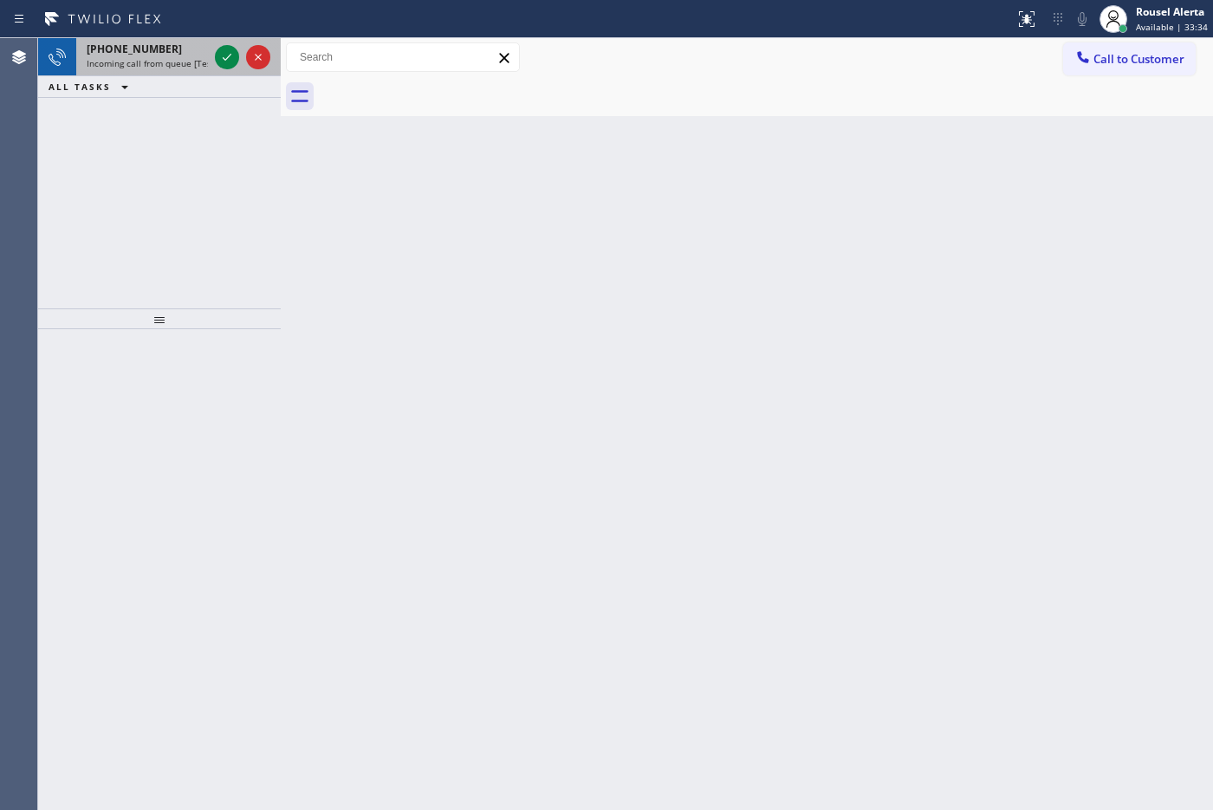
click at [180, 48] on div "[PHONE_NUMBER]" at bounding box center [147, 49] width 121 height 15
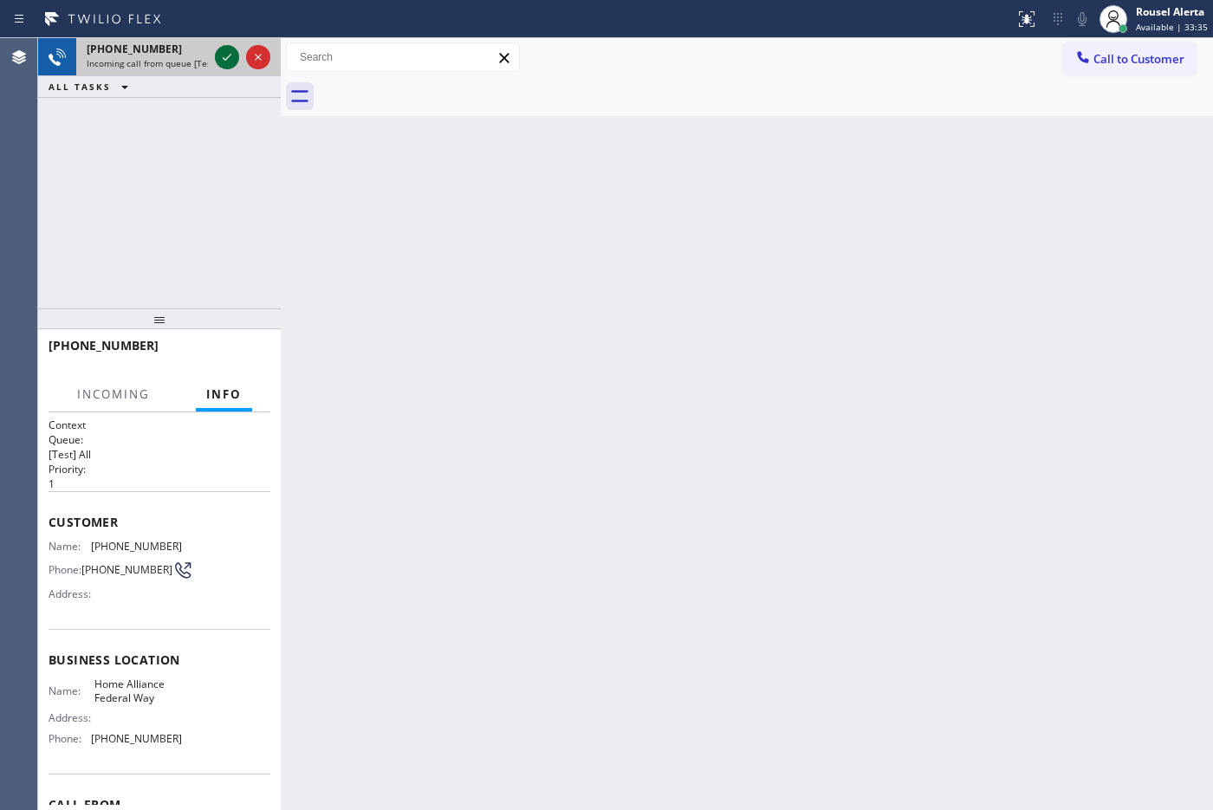
click at [217, 54] on icon at bounding box center [227, 57] width 21 height 21
click at [212, 61] on div at bounding box center [242, 57] width 62 height 38
click at [214, 61] on div at bounding box center [242, 57] width 62 height 38
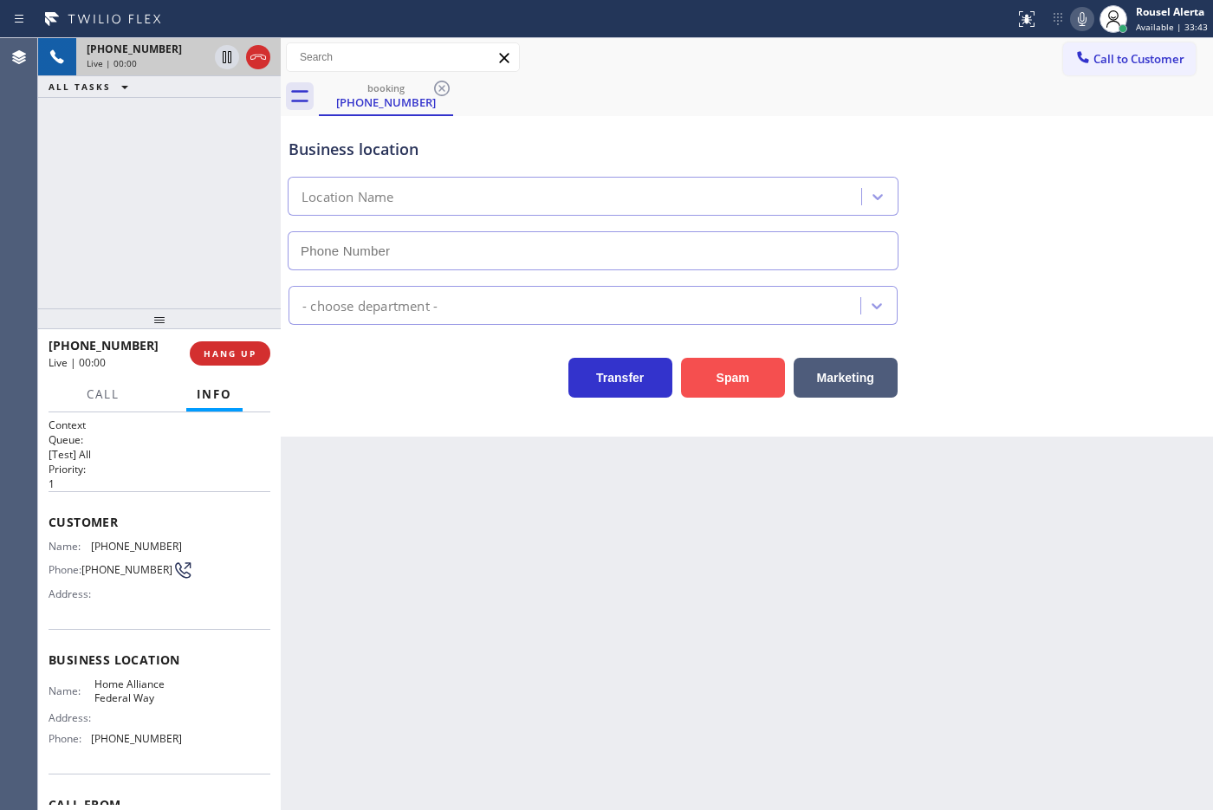
type input "[PHONE_NUMBER]"
click at [689, 378] on button "Spam" at bounding box center [733, 378] width 104 height 40
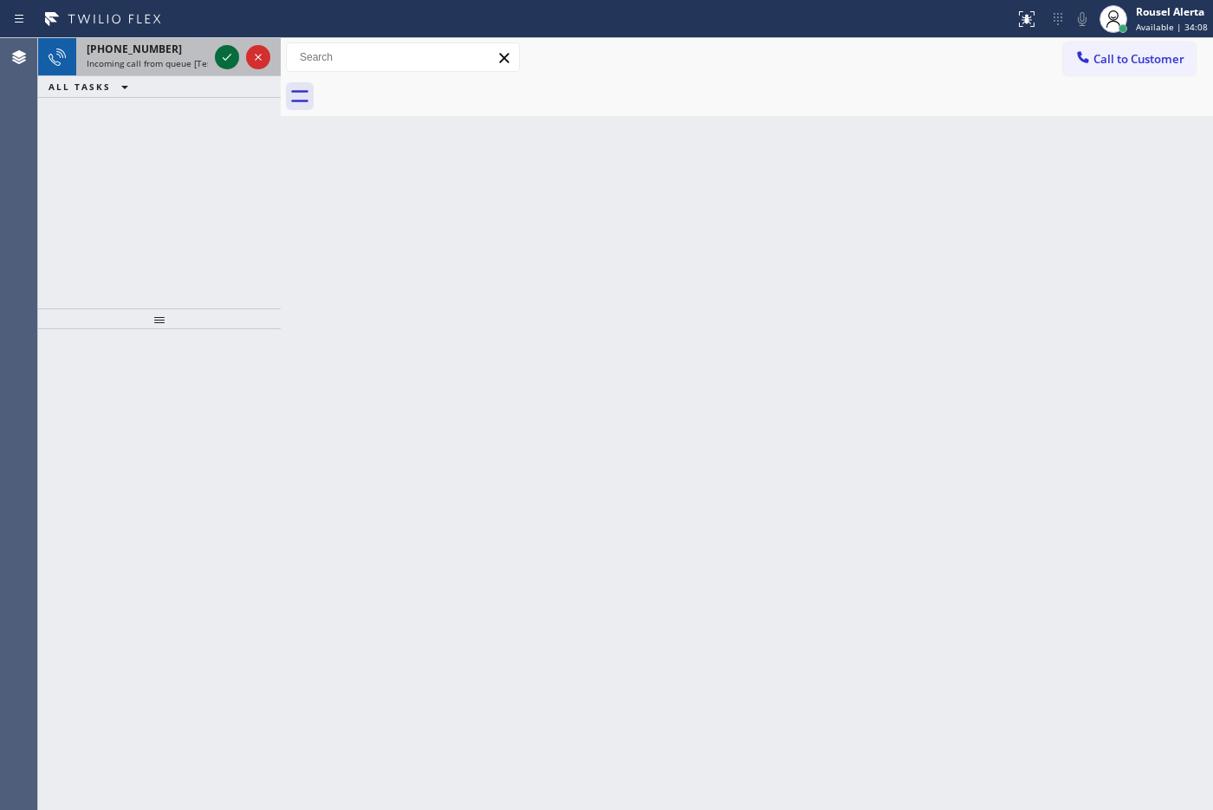
click at [211, 61] on div at bounding box center [242, 57] width 62 height 38
click at [219, 59] on icon at bounding box center [227, 57] width 21 height 21
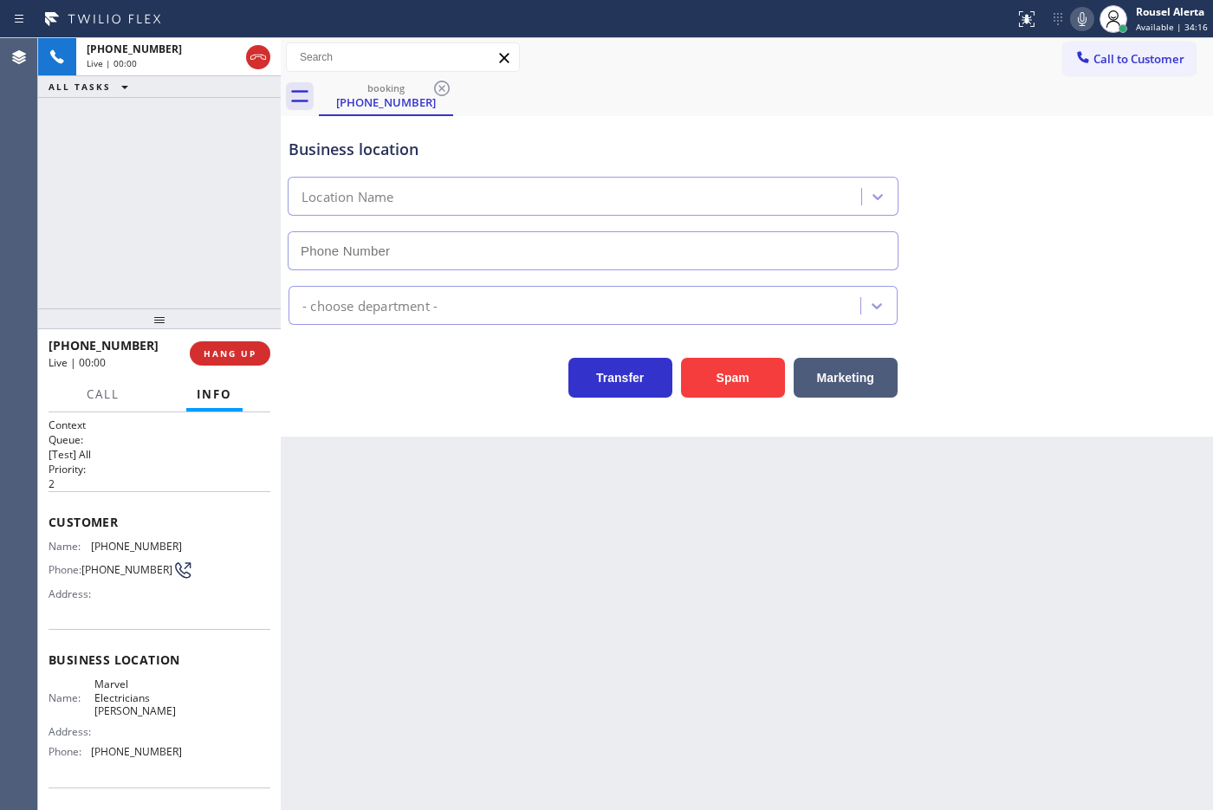
type input "[PHONE_NUMBER]"
drag, startPoint x: 745, startPoint y: 386, endPoint x: 746, endPoint y: 440, distance: 53.7
click at [745, 386] on button "Spam" at bounding box center [733, 378] width 104 height 40
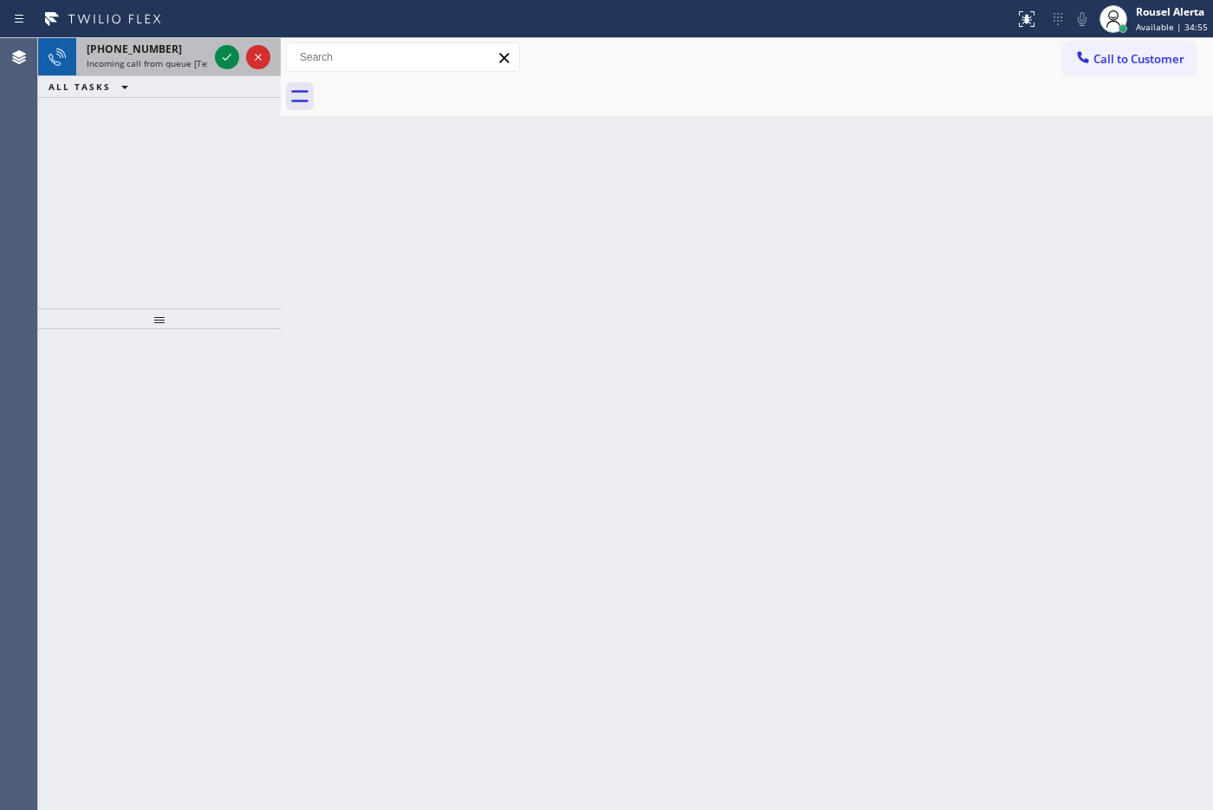
drag, startPoint x: 167, startPoint y: 37, endPoint x: 204, endPoint y: 61, distance: 43.7
click at [167, 38] on div "[PHONE_NUMBER] Incoming call from queue [Test] All" at bounding box center [143, 57] width 135 height 38
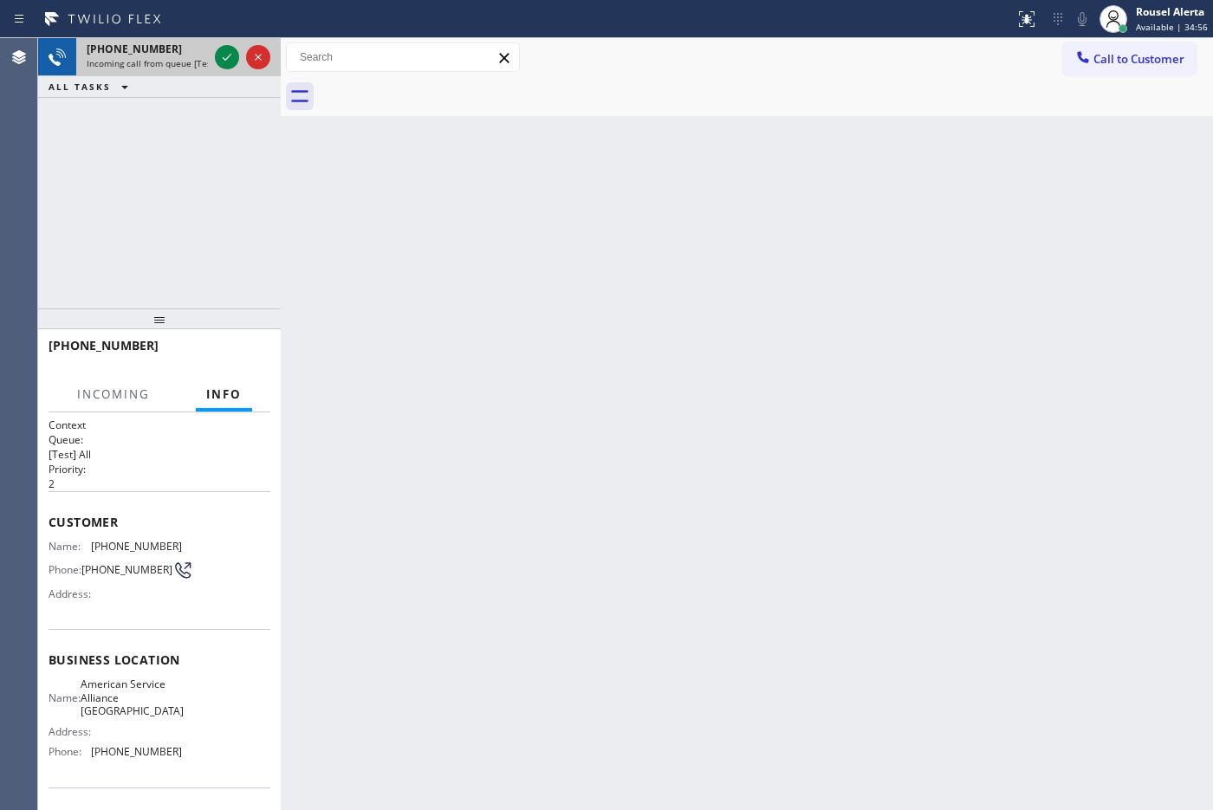
click at [217, 45] on div at bounding box center [242, 57] width 62 height 38
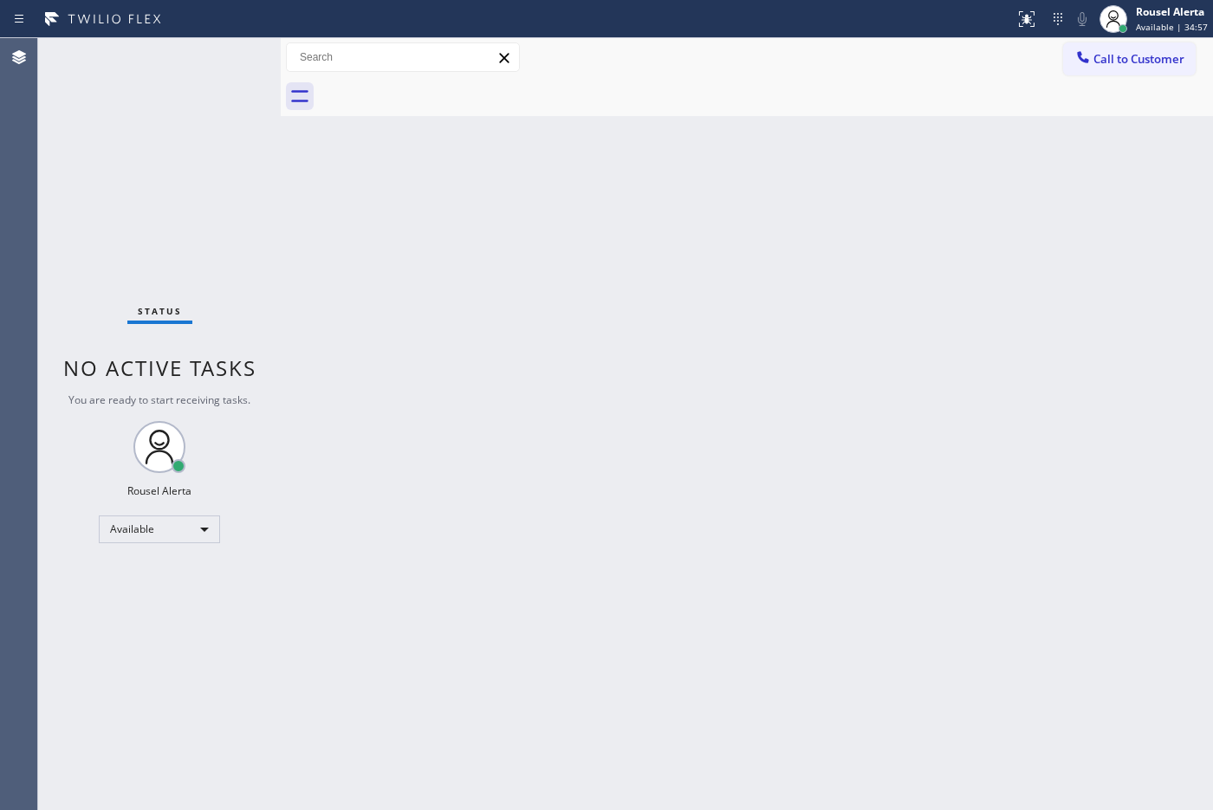
click at [218, 83] on div "Status No active tasks You are ready to start receiving tasks. Rousel Alerta Av…" at bounding box center [159, 424] width 243 height 772
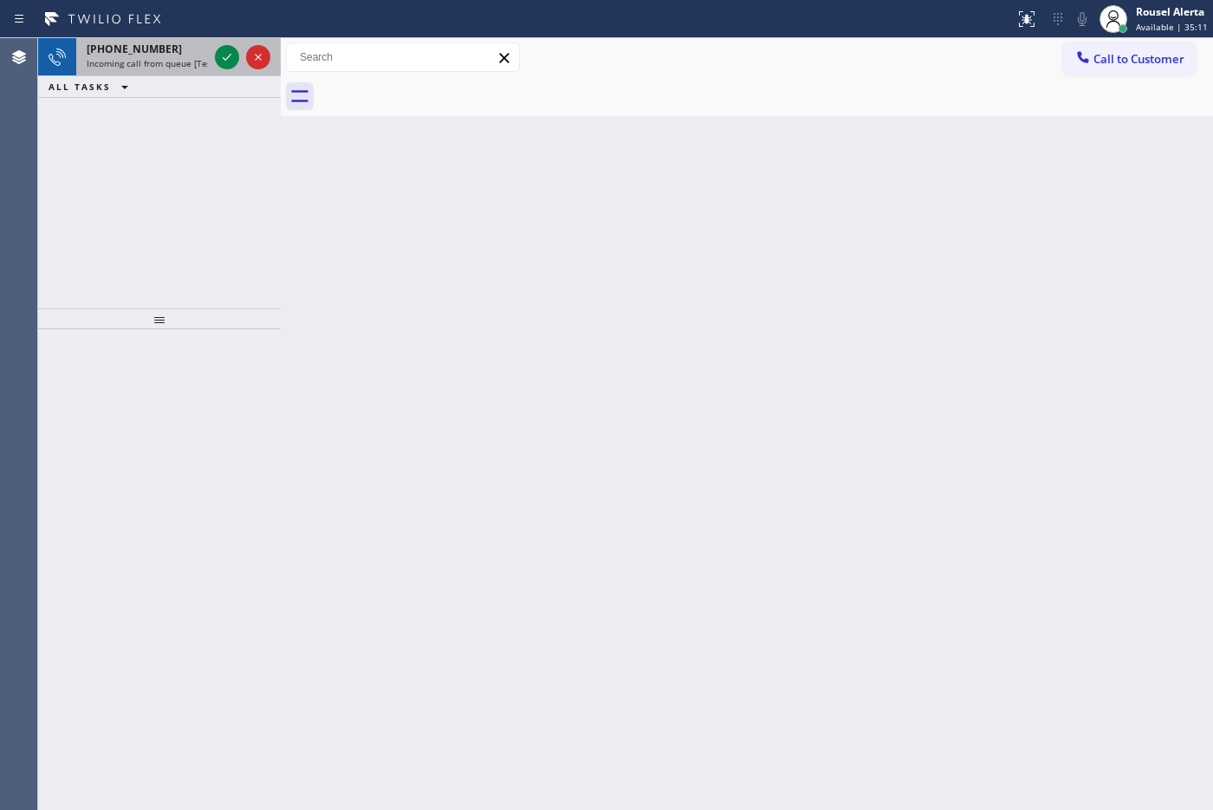
click at [191, 52] on div "[PHONE_NUMBER]" at bounding box center [147, 49] width 121 height 15
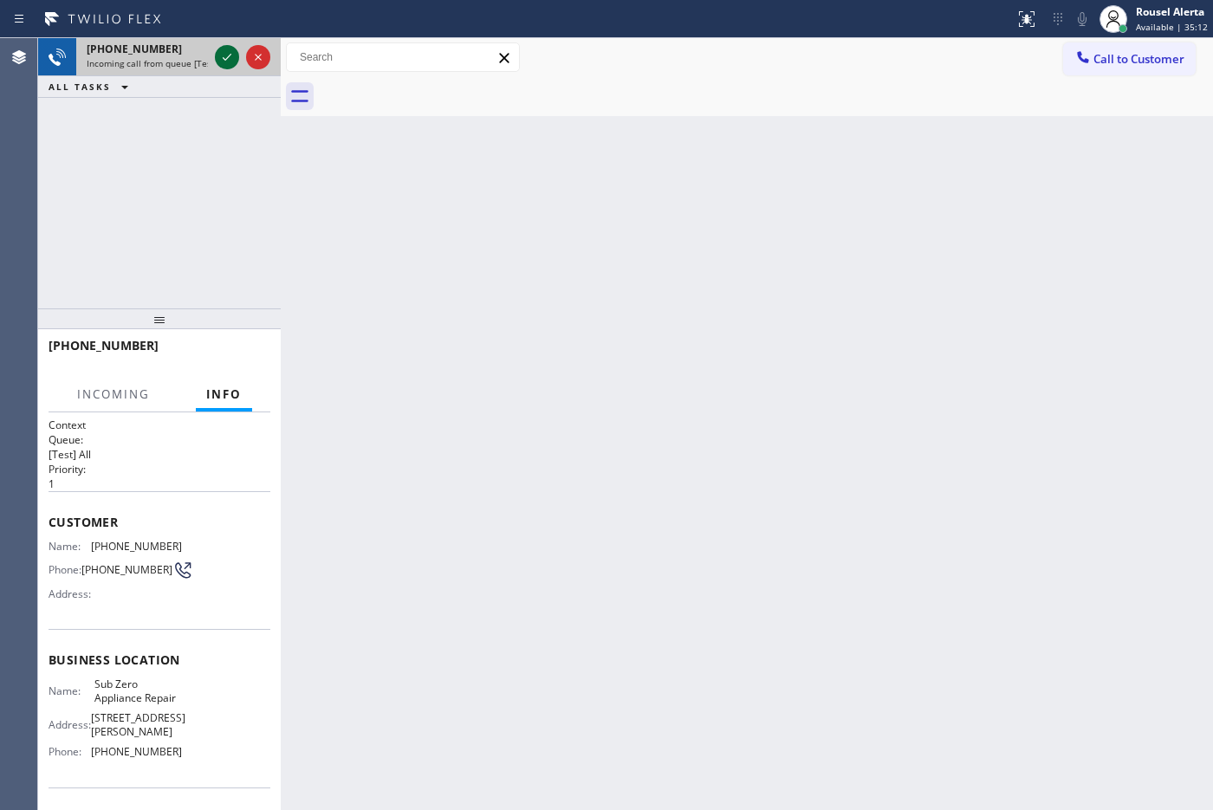
click at [215, 55] on div at bounding box center [227, 57] width 24 height 21
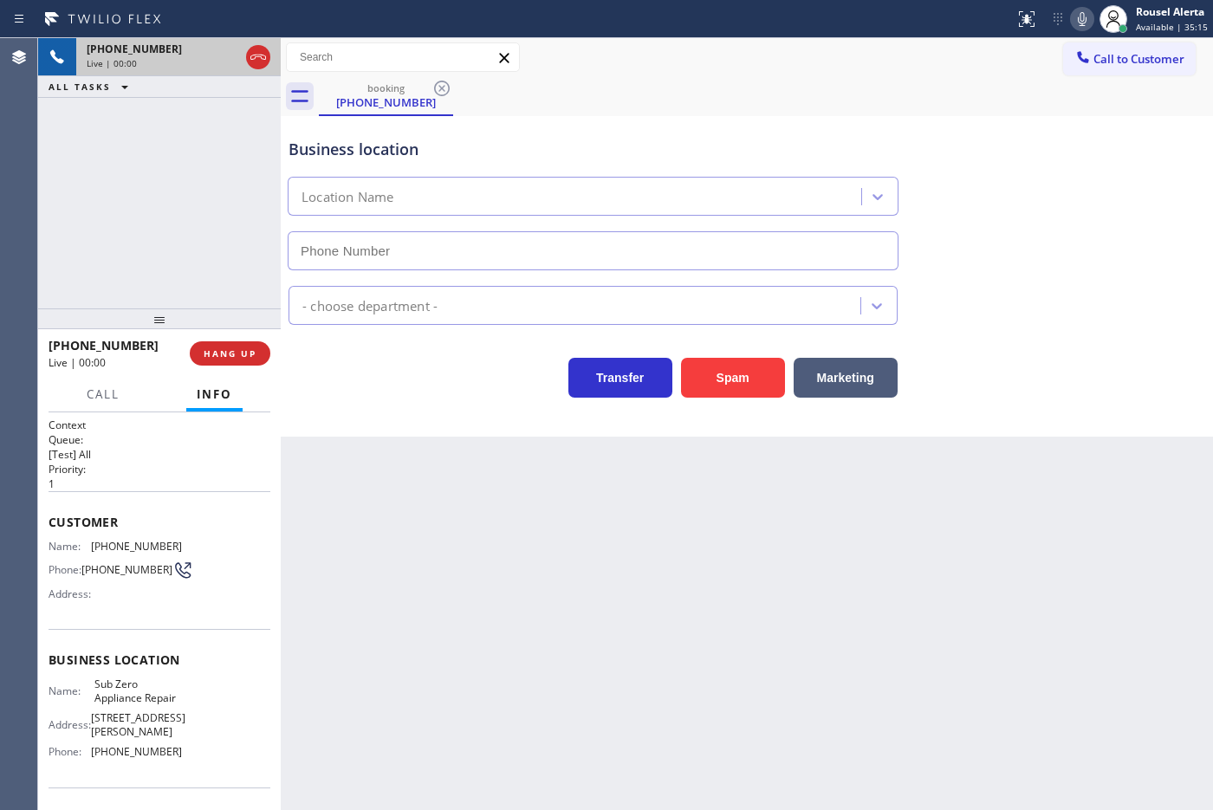
type input "[PHONE_NUMBER]"
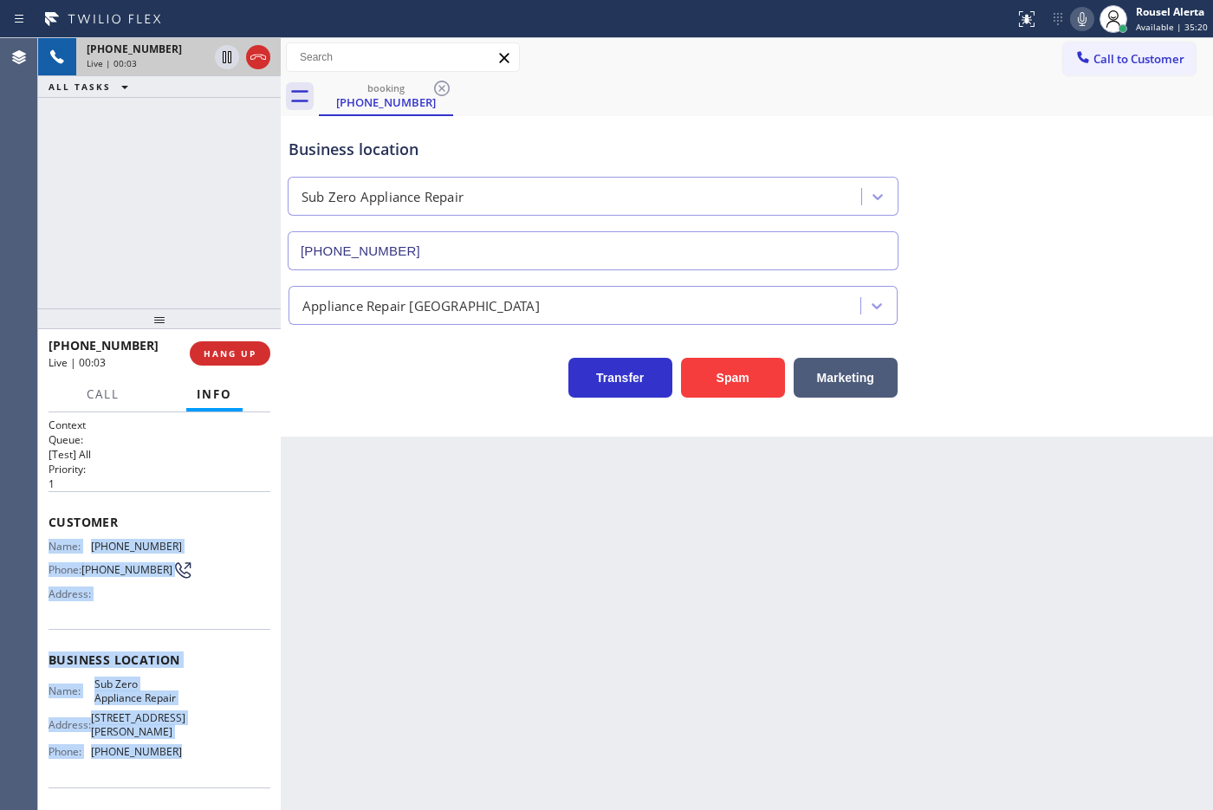
drag, startPoint x: 49, startPoint y: 541, endPoint x: 175, endPoint y: 779, distance: 269.7
click at [175, 779] on div "Context Queue: [Test] All Priority: 1 Customer Name: [PHONE_NUMBER] Phone: [PHO…" at bounding box center [160, 667] width 222 height 501
copy div "Name: [PHONE_NUMBER] Phone: [PHONE_NUMBER] Address: Business location Name: Sub…"
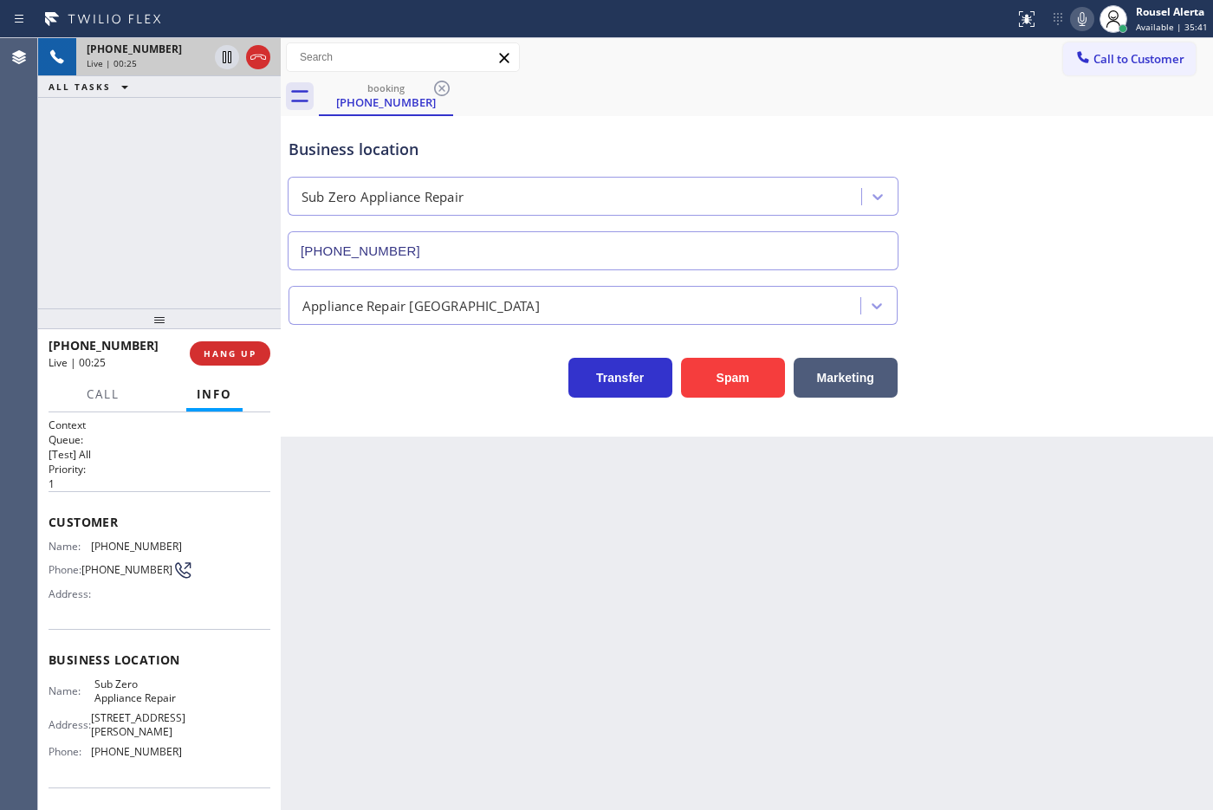
click at [694, 593] on div "Back to Dashboard Change Sender ID Customers Technicians Select a contact Outbo…" at bounding box center [747, 424] width 932 height 772
click at [253, 352] on span "HANG UP" at bounding box center [230, 353] width 53 height 12
click at [252, 352] on span "HANG UP" at bounding box center [230, 353] width 53 height 12
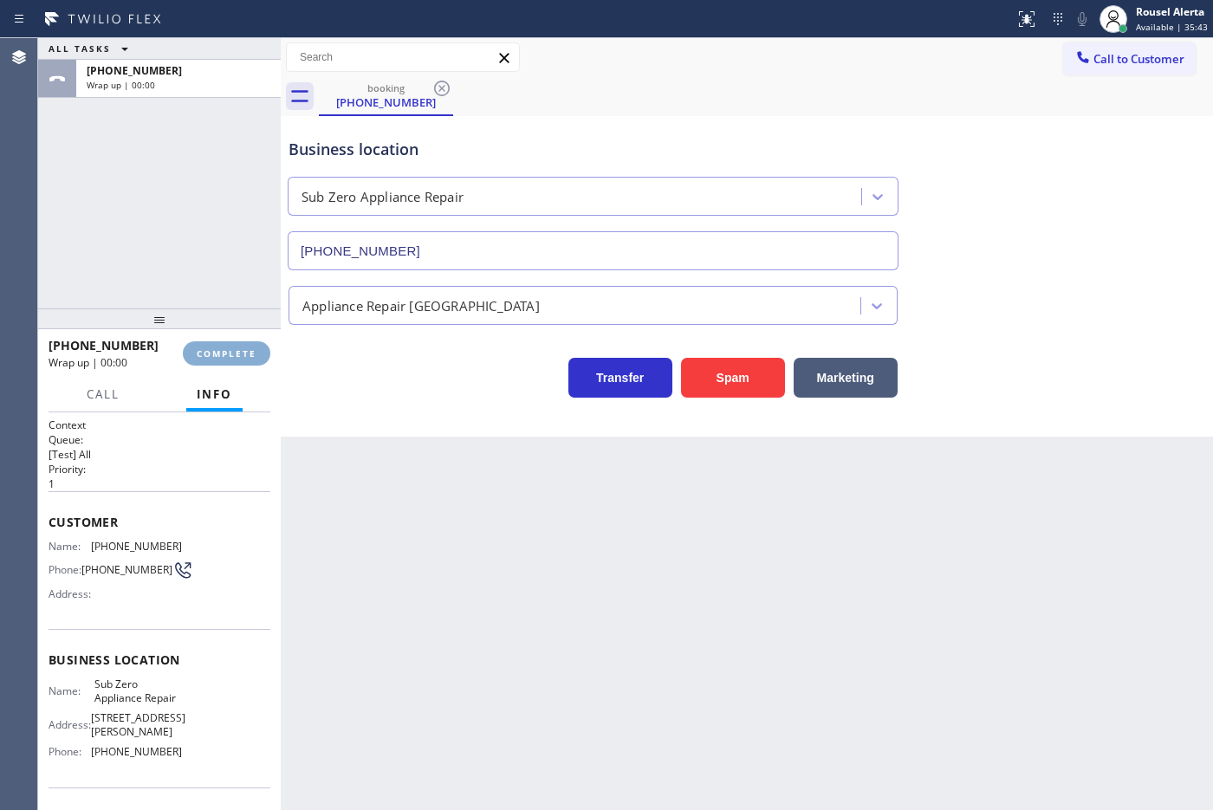
click at [252, 352] on span "COMPLETE" at bounding box center [227, 353] width 60 height 12
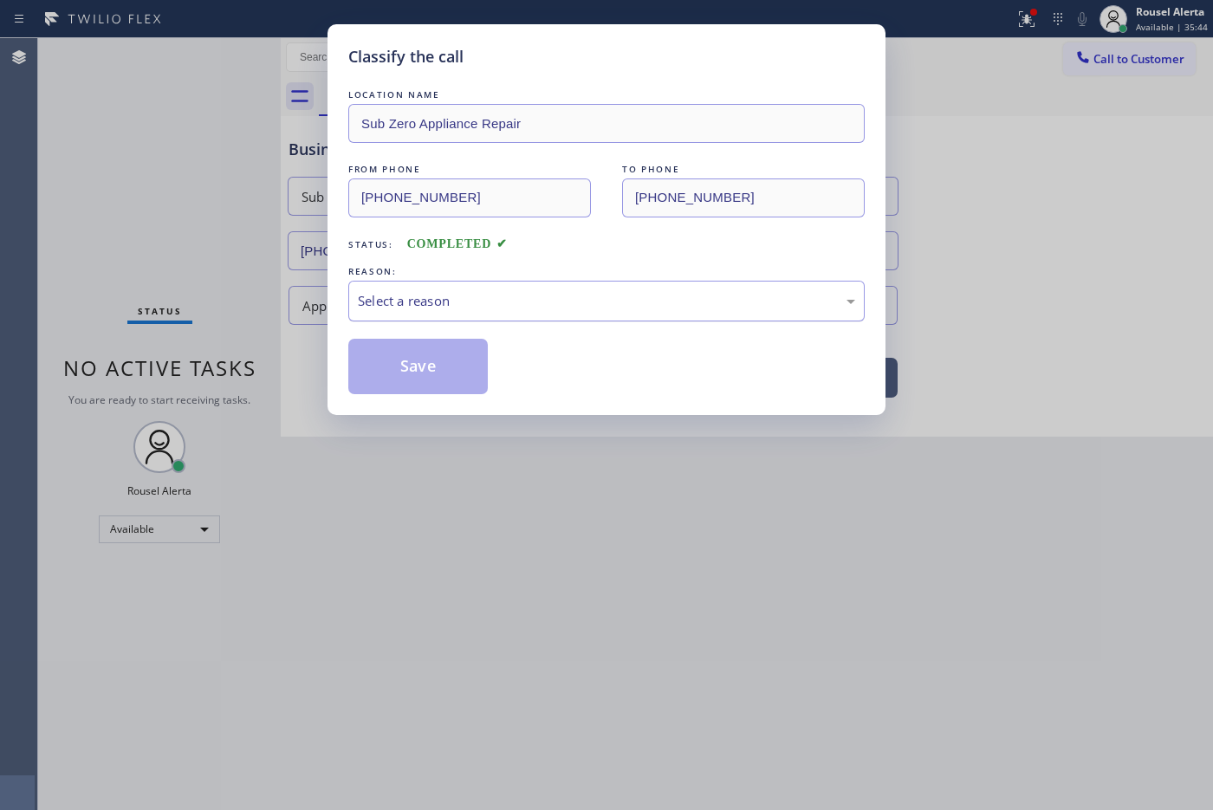
drag, startPoint x: 413, startPoint y: 290, endPoint x: 420, endPoint y: 299, distance: 11.1
click at [414, 290] on div "Select a reason" at bounding box center [606, 301] width 516 height 41
click at [422, 377] on button "Save" at bounding box center [417, 366] width 139 height 55
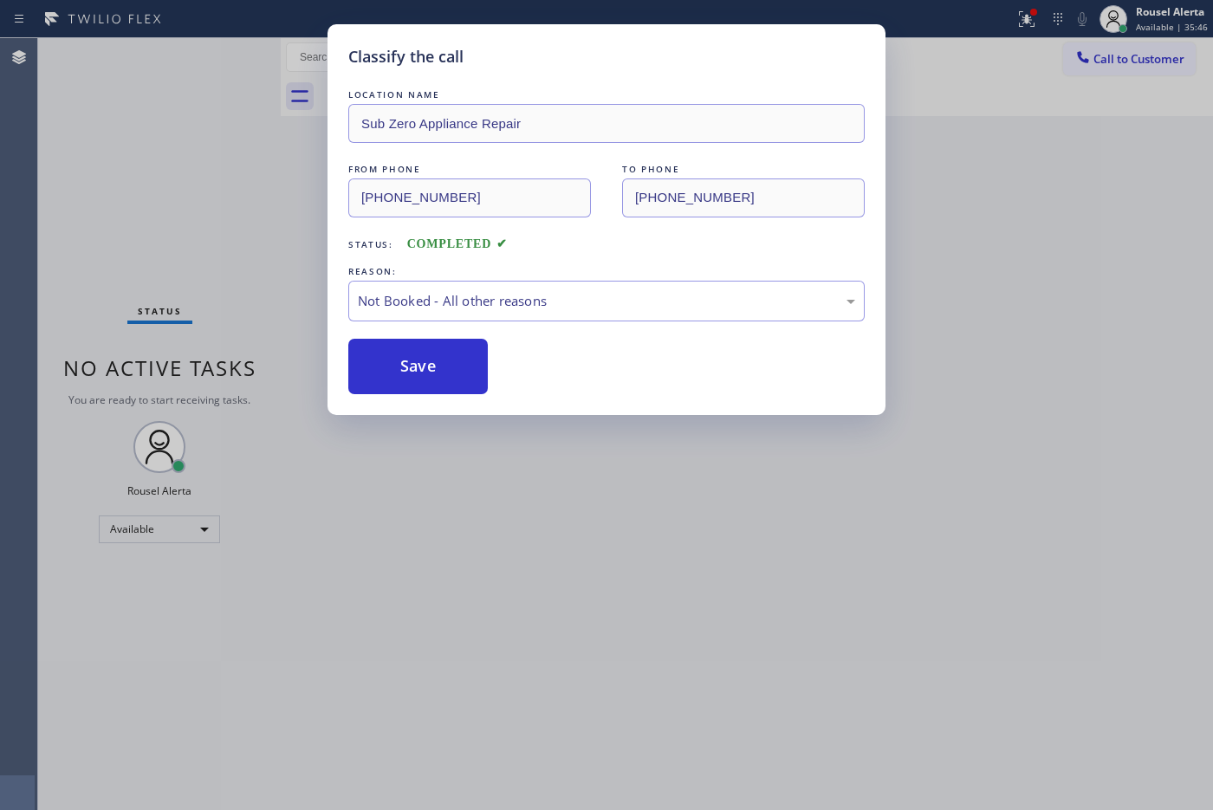
click at [560, 518] on div "Classify the call LOCATION NAME Sub Zero Appliance Repair FROM PHONE [PHONE_NUM…" at bounding box center [606, 405] width 1213 height 810
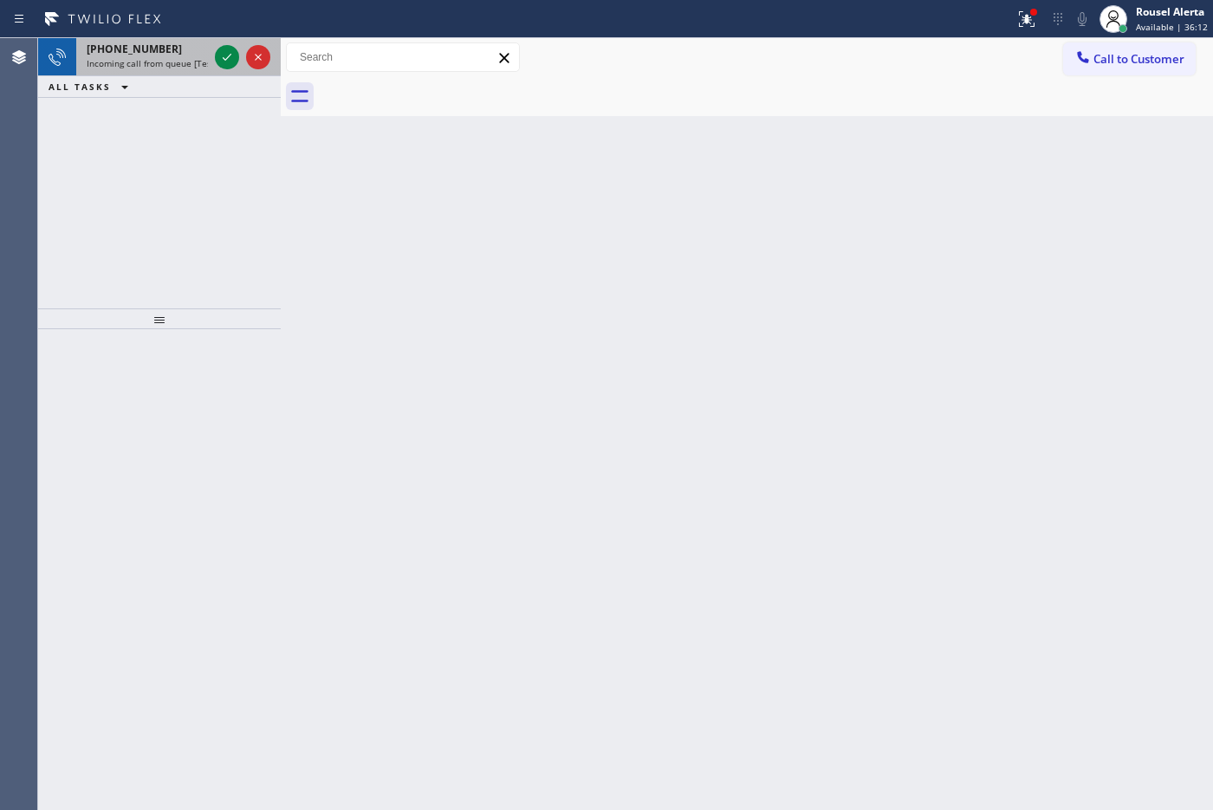
click at [162, 57] on div "[PHONE_NUMBER] Incoming call from queue [Test] All" at bounding box center [143, 57] width 135 height 38
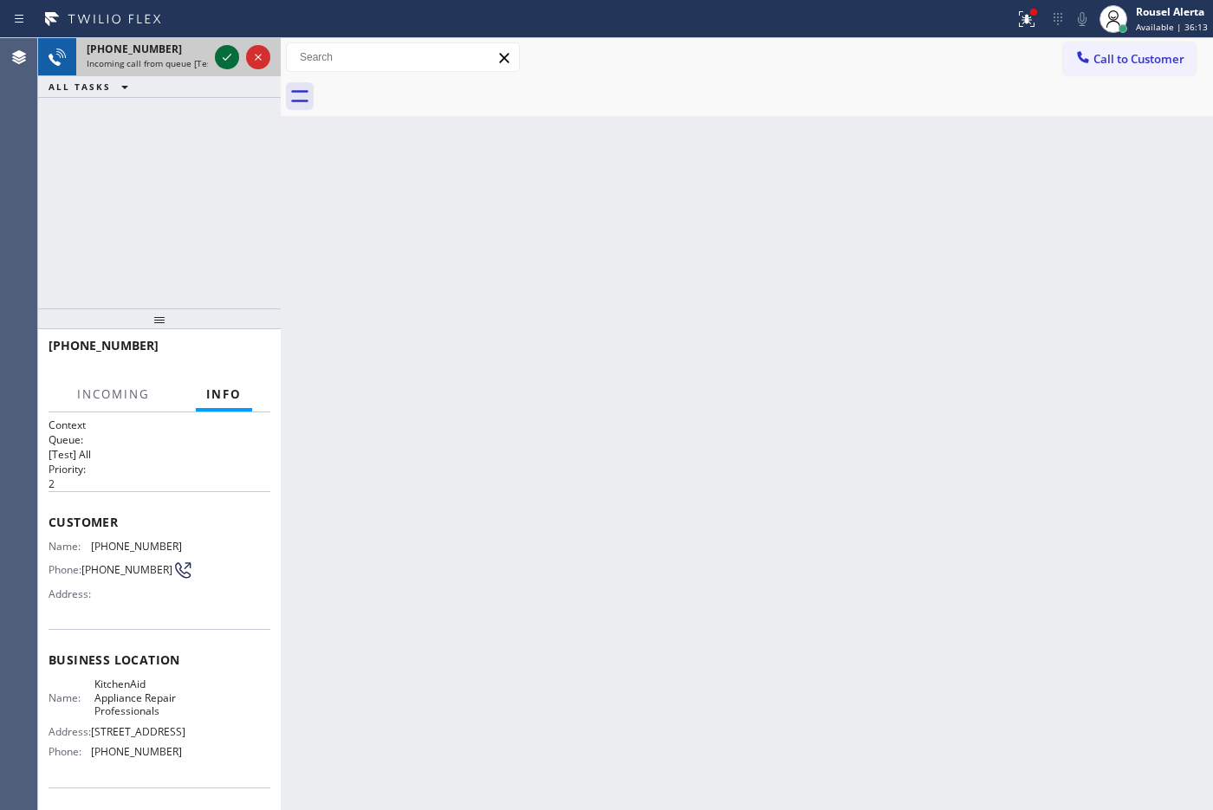
click at [225, 61] on icon at bounding box center [227, 57] width 21 height 21
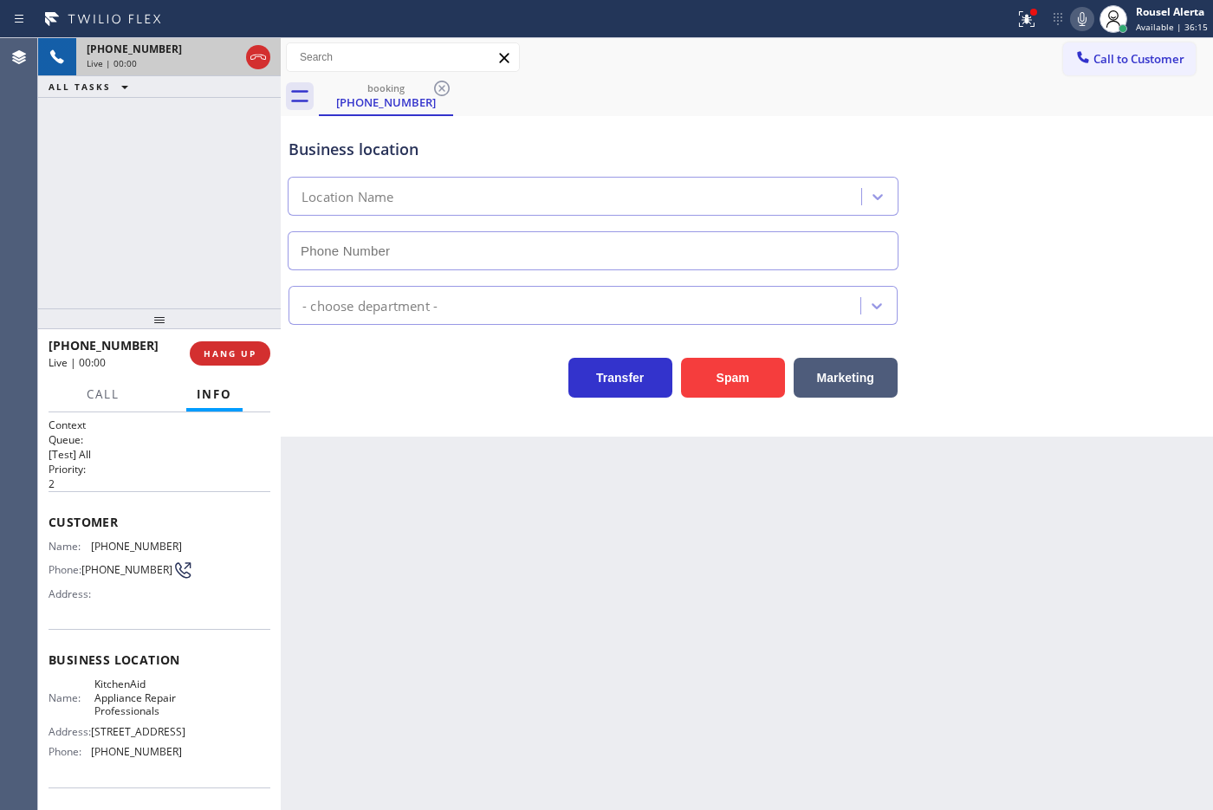
type input "[PHONE_NUMBER]"
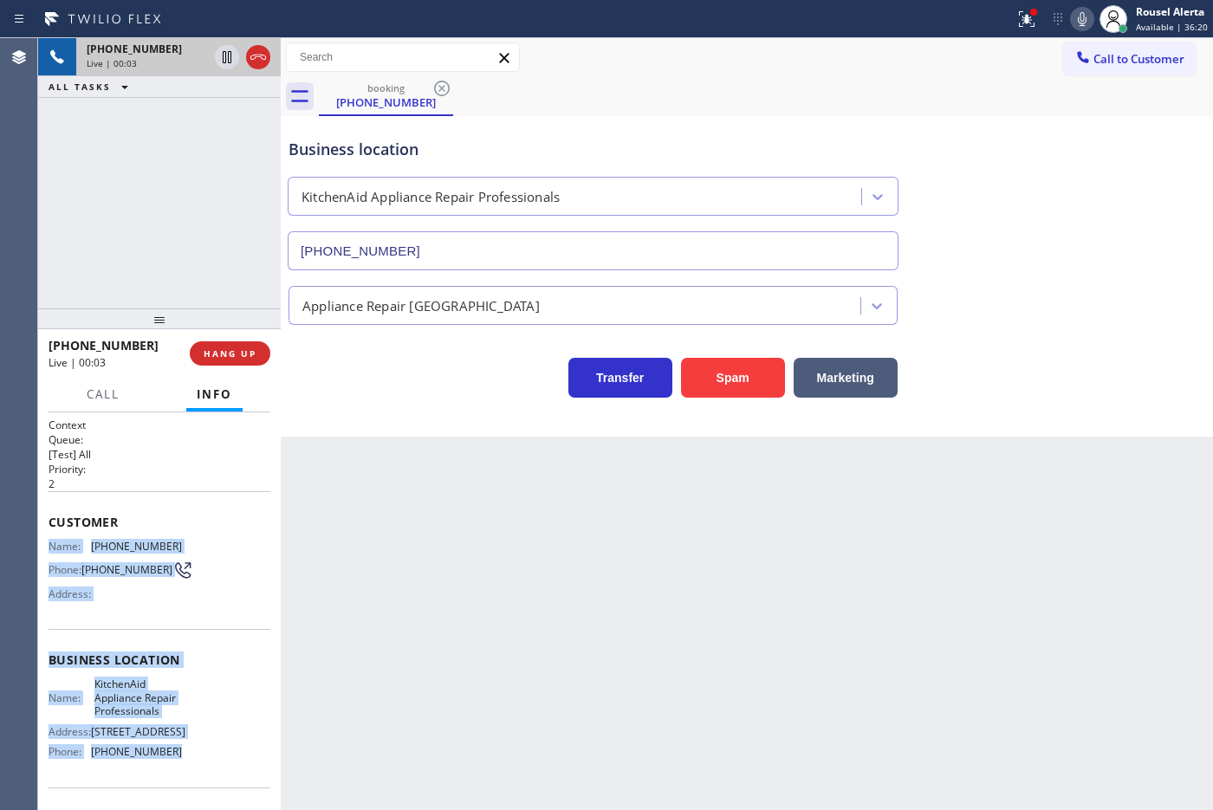
drag, startPoint x: 48, startPoint y: 535, endPoint x: 196, endPoint y: 778, distance: 284.2
click at [196, 778] on div "Context Queue: [Test] All Priority: 2 Customer Name: [PHONE_NUMBER] Phone: [PHO…" at bounding box center [160, 667] width 222 height 501
copy div "Name: [PHONE_NUMBER] Phone: [PHONE_NUMBER] Address: Business location Name: Kit…"
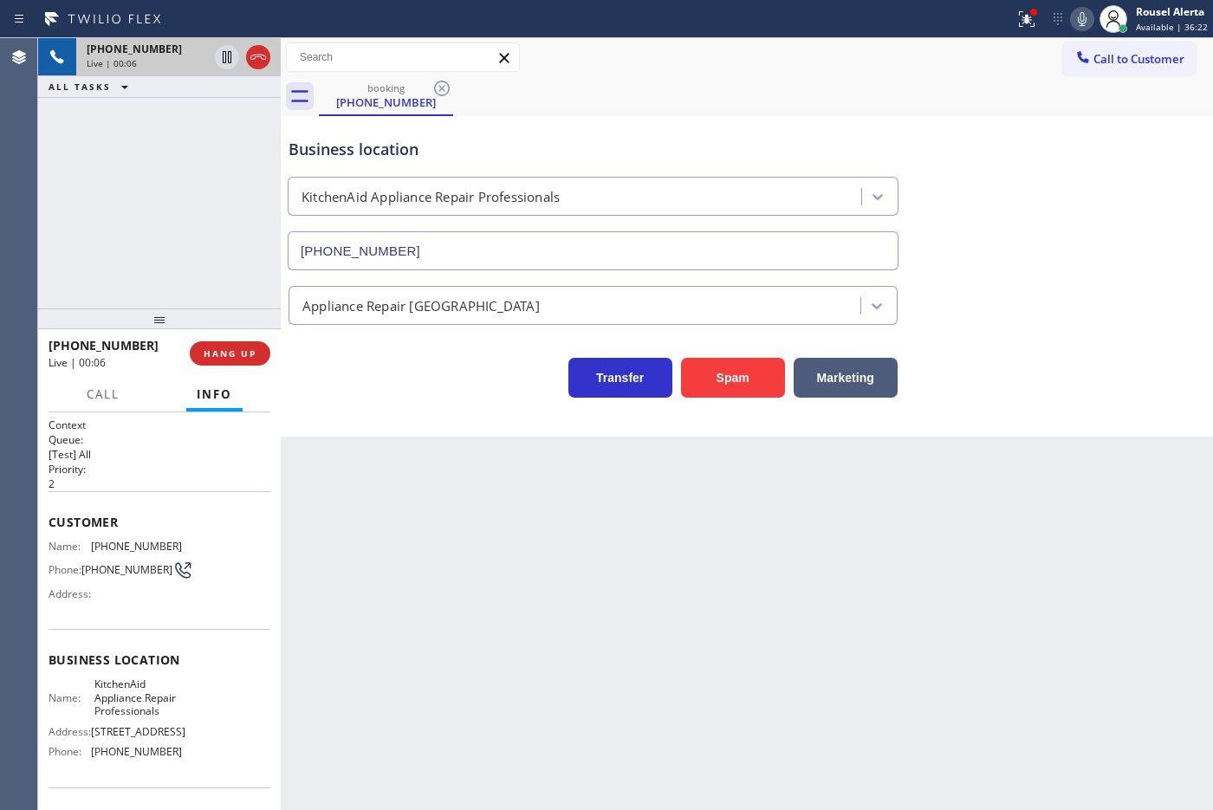
click at [947, 41] on div "Call to Customer Outbound call Location Best Wolf Appliance Repair [GEOGRAPHIC_…" at bounding box center [747, 57] width 932 height 39
click at [1025, 11] on icon at bounding box center [1026, 19] width 21 height 21
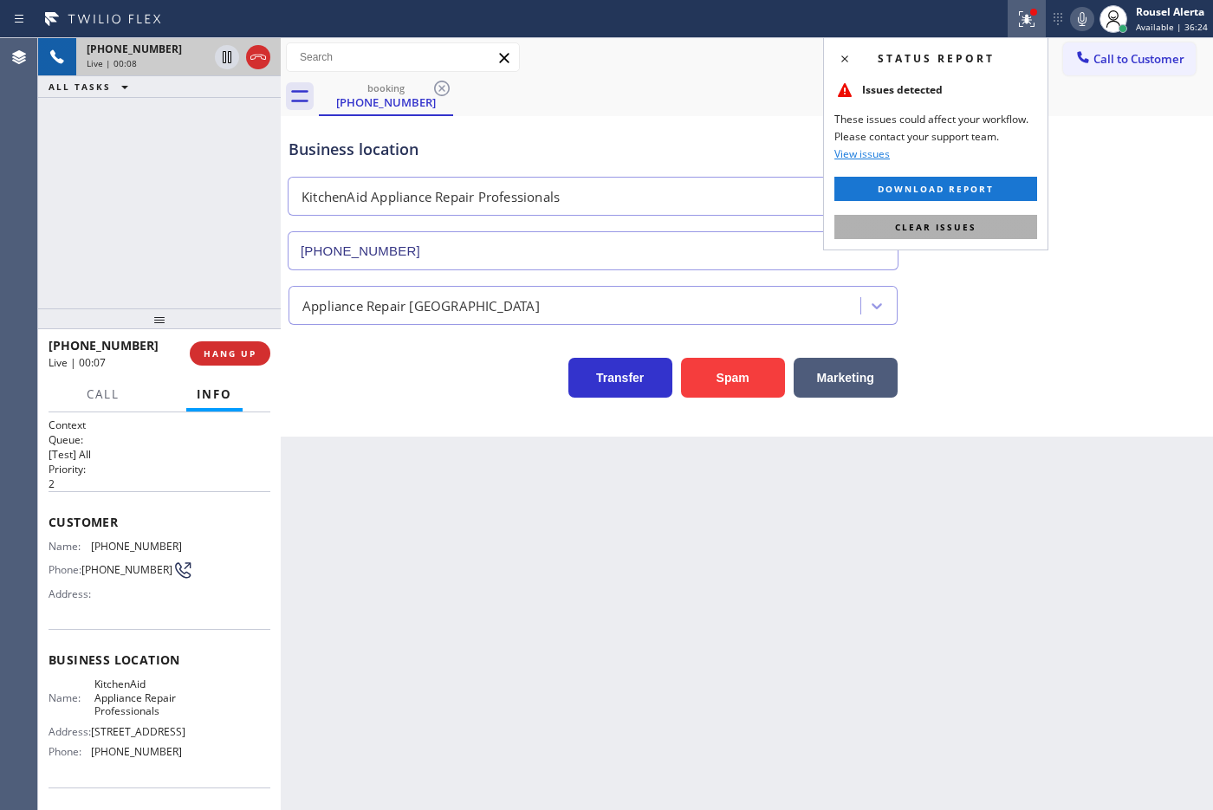
click at [1022, 217] on button "Clear issues" at bounding box center [935, 227] width 203 height 24
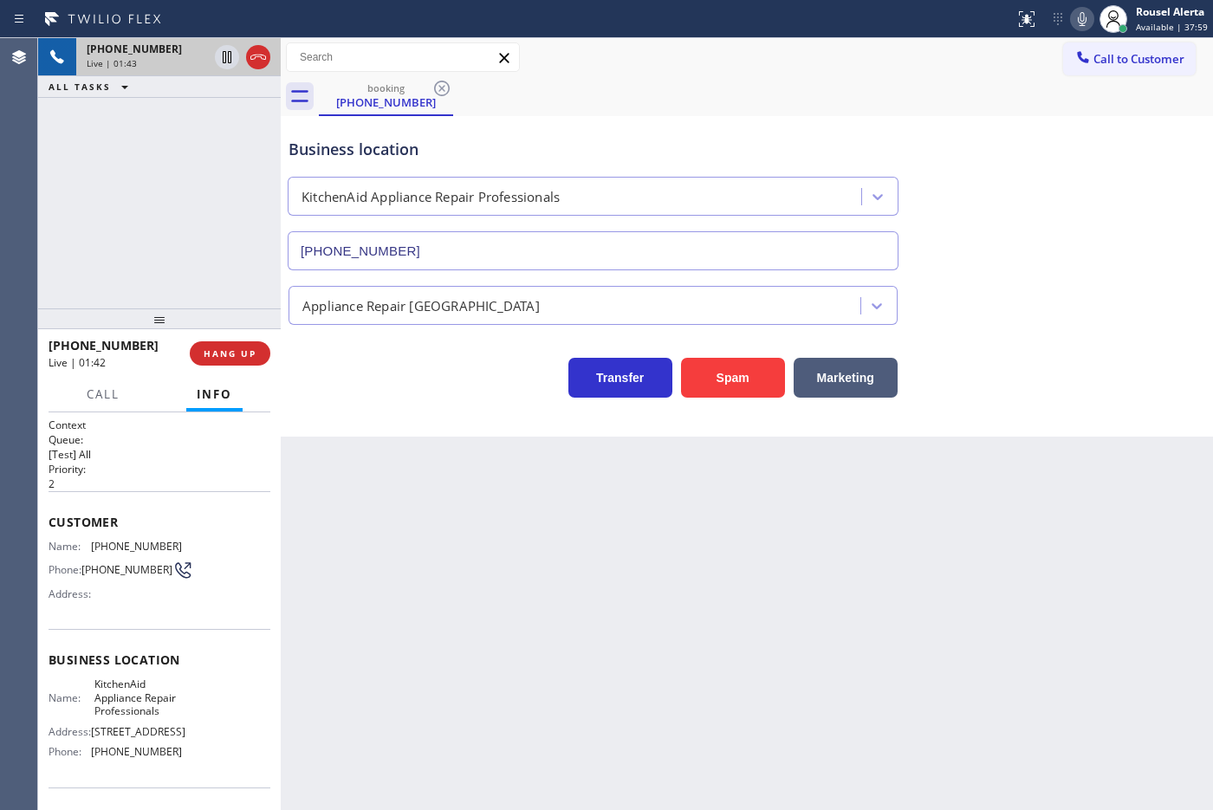
click at [1148, 541] on div "Back to Dashboard Change Sender ID Customers Technicians Select a contact Outbo…" at bounding box center [747, 424] width 932 height 772
click at [221, 61] on icon at bounding box center [227, 57] width 21 height 21
click at [1078, 17] on icon at bounding box center [1081, 19] width 21 height 21
click at [225, 56] on icon at bounding box center [227, 57] width 12 height 12
click at [1077, 23] on icon at bounding box center [1081, 19] width 21 height 21
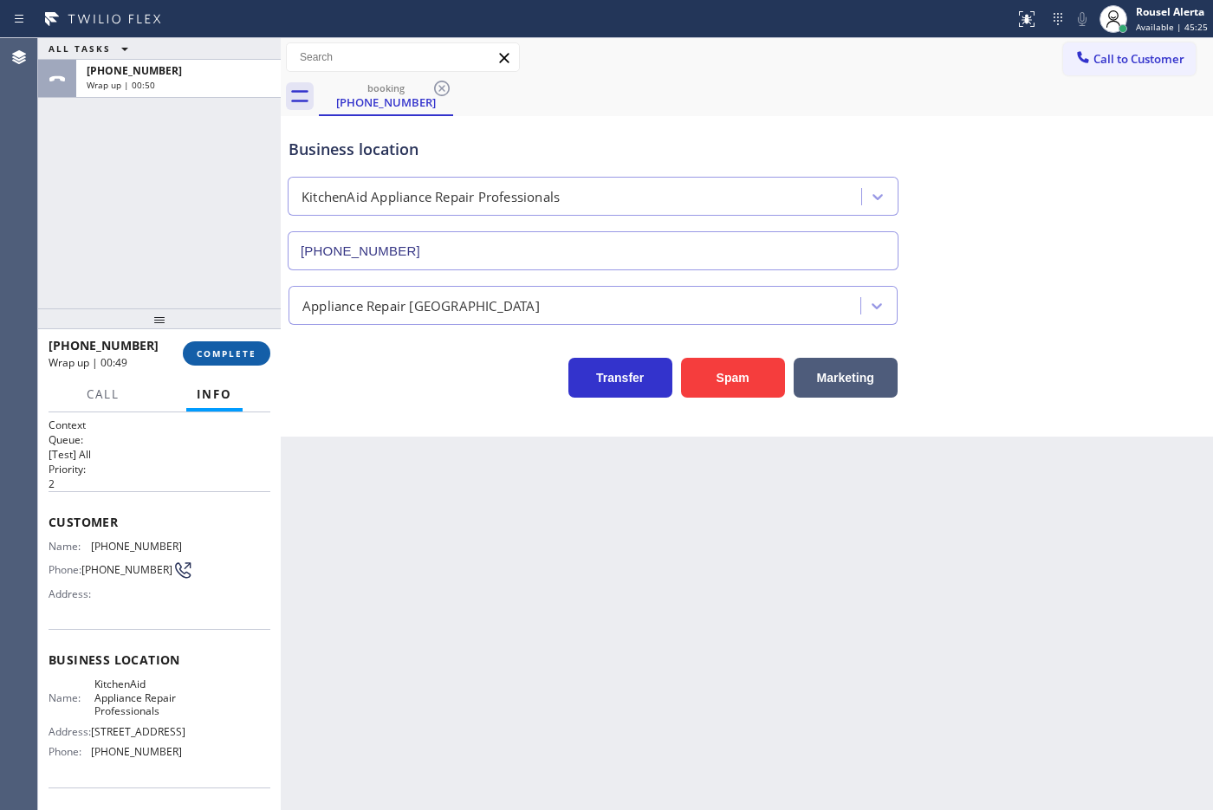
click at [210, 341] on button "COMPLETE" at bounding box center [226, 353] width 87 height 24
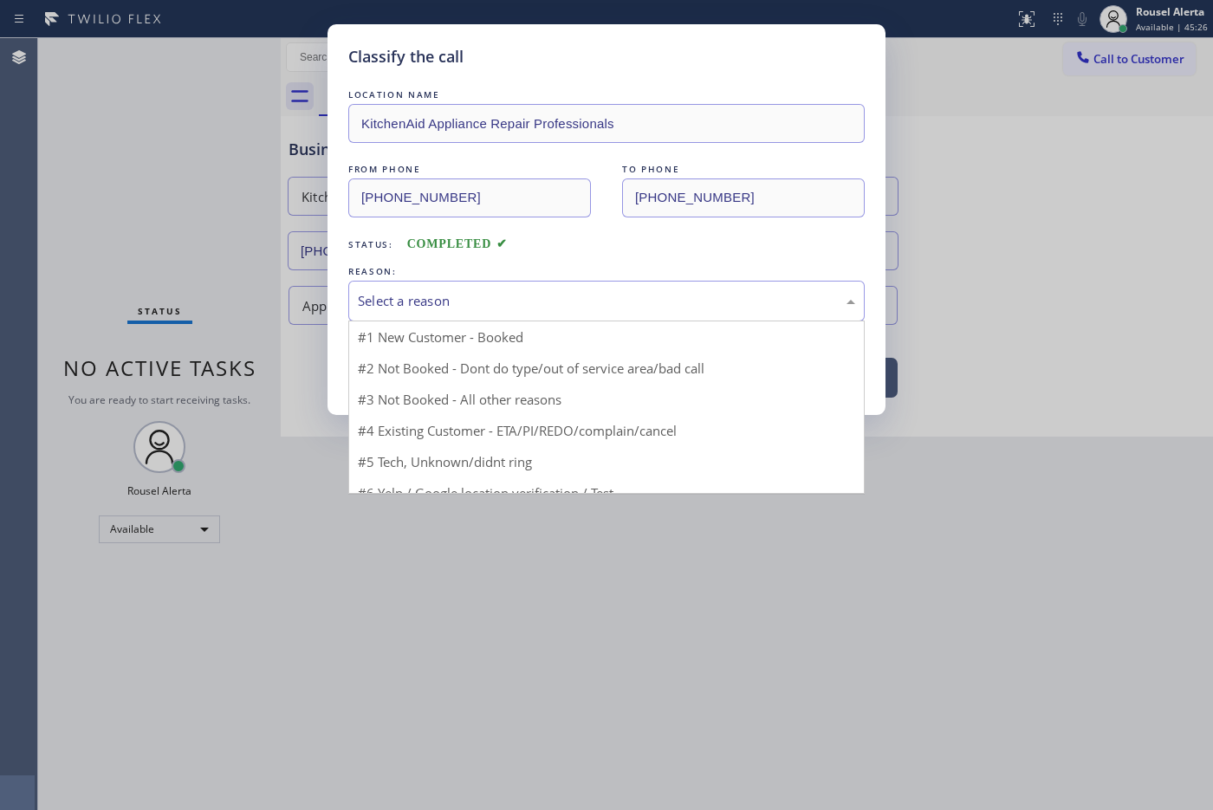
click at [544, 317] on div "Select a reason" at bounding box center [606, 301] width 516 height 41
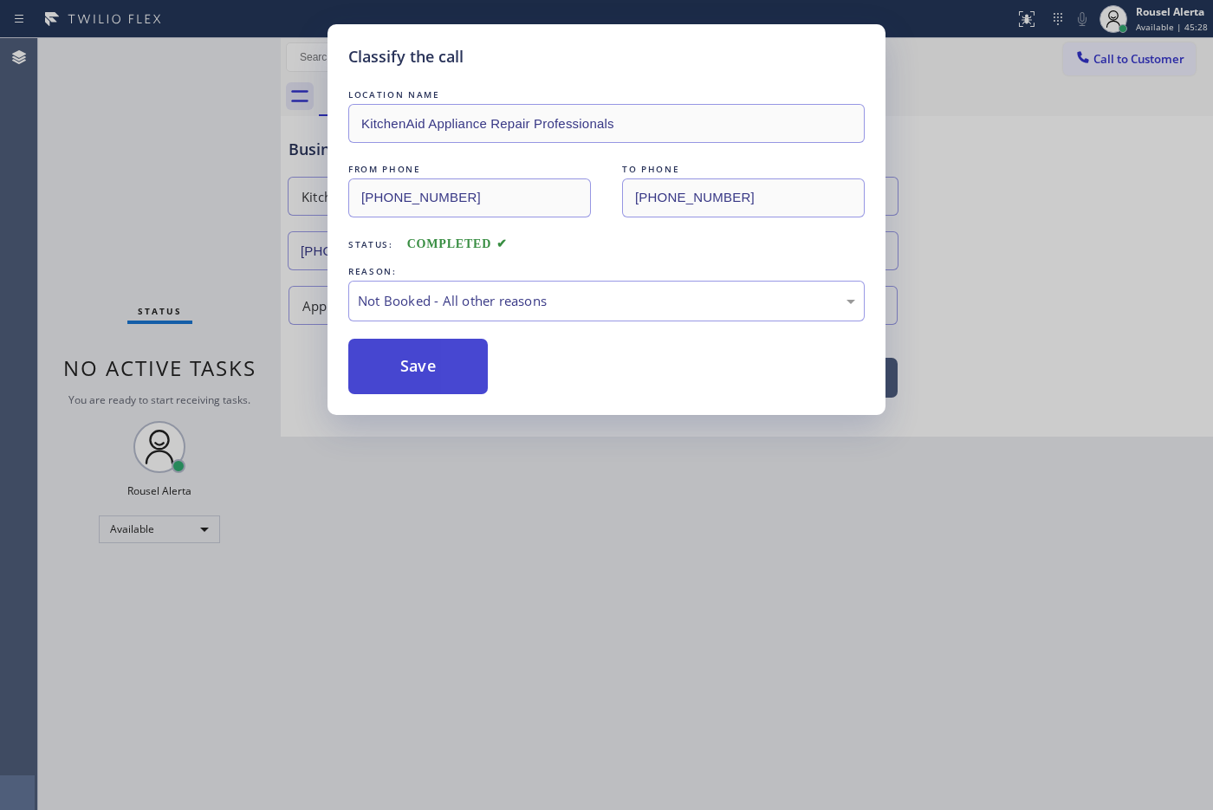
click at [431, 369] on button "Save" at bounding box center [417, 366] width 139 height 55
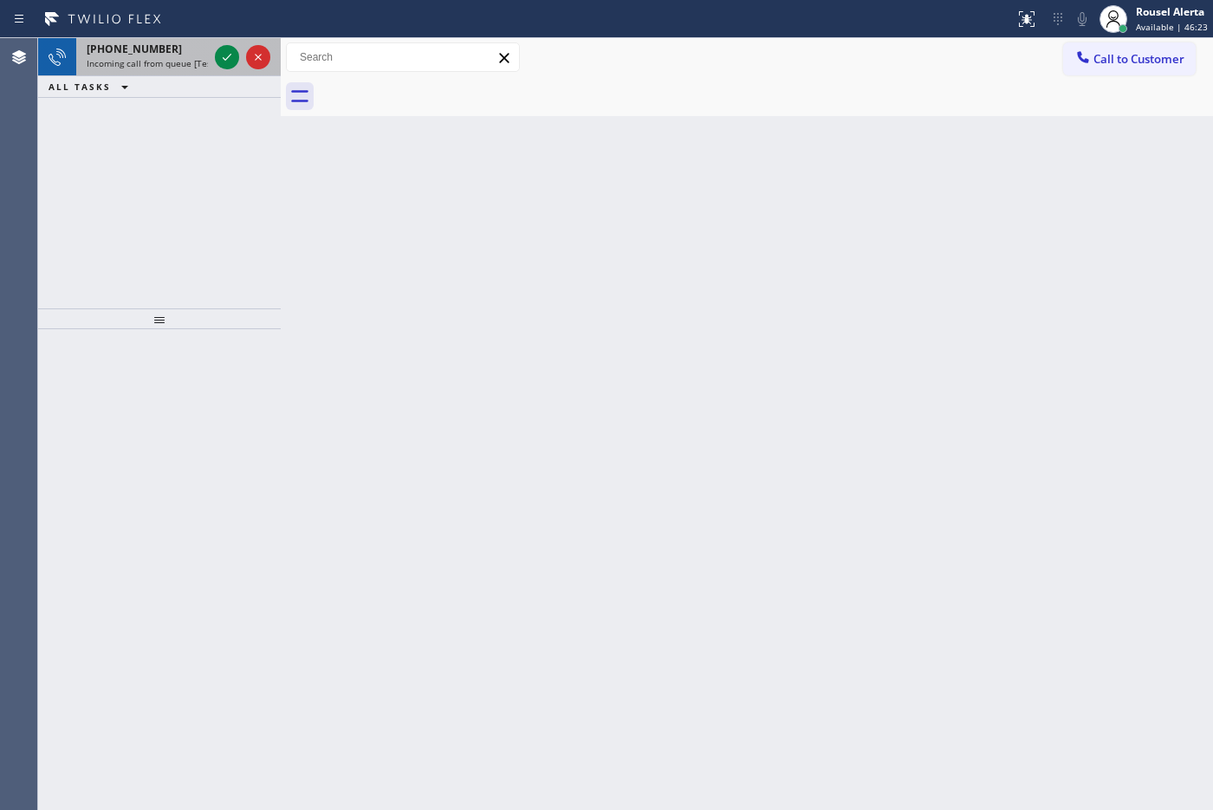
click at [153, 54] on span "[PHONE_NUMBER]" at bounding box center [134, 49] width 95 height 15
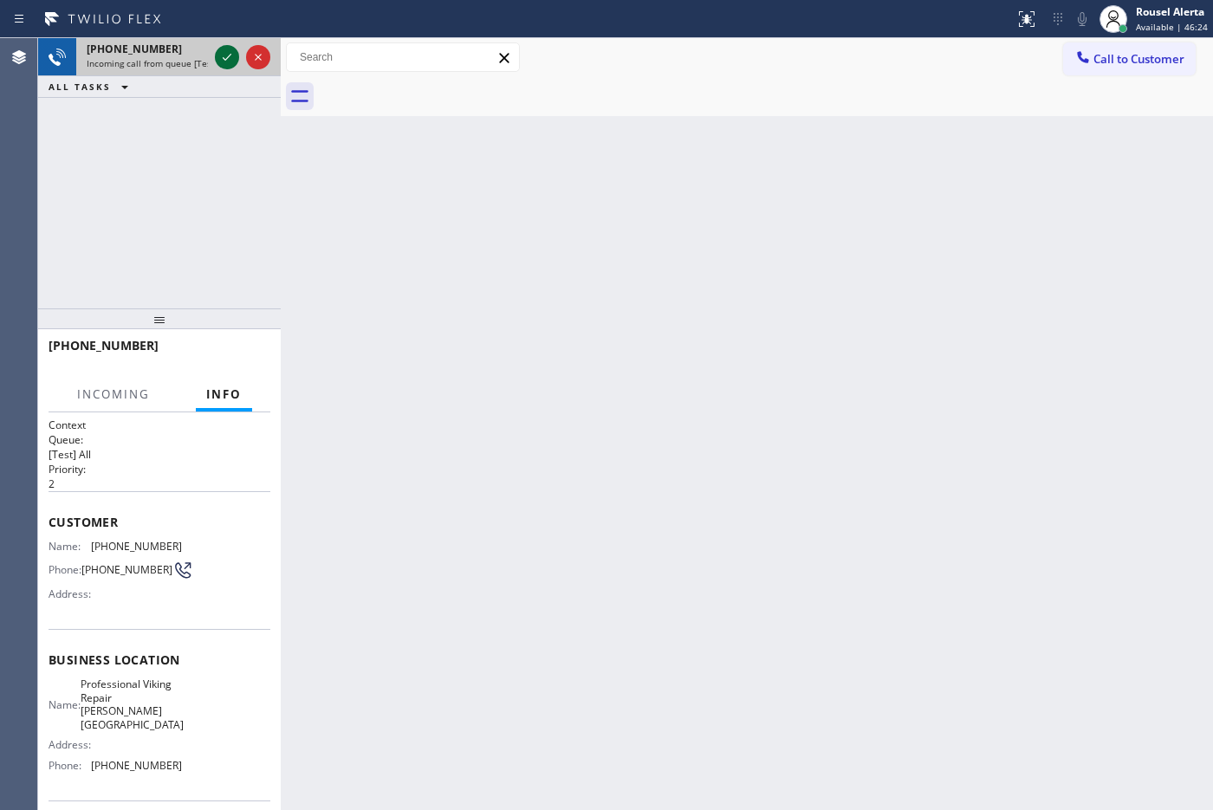
click at [222, 57] on icon at bounding box center [227, 57] width 21 height 21
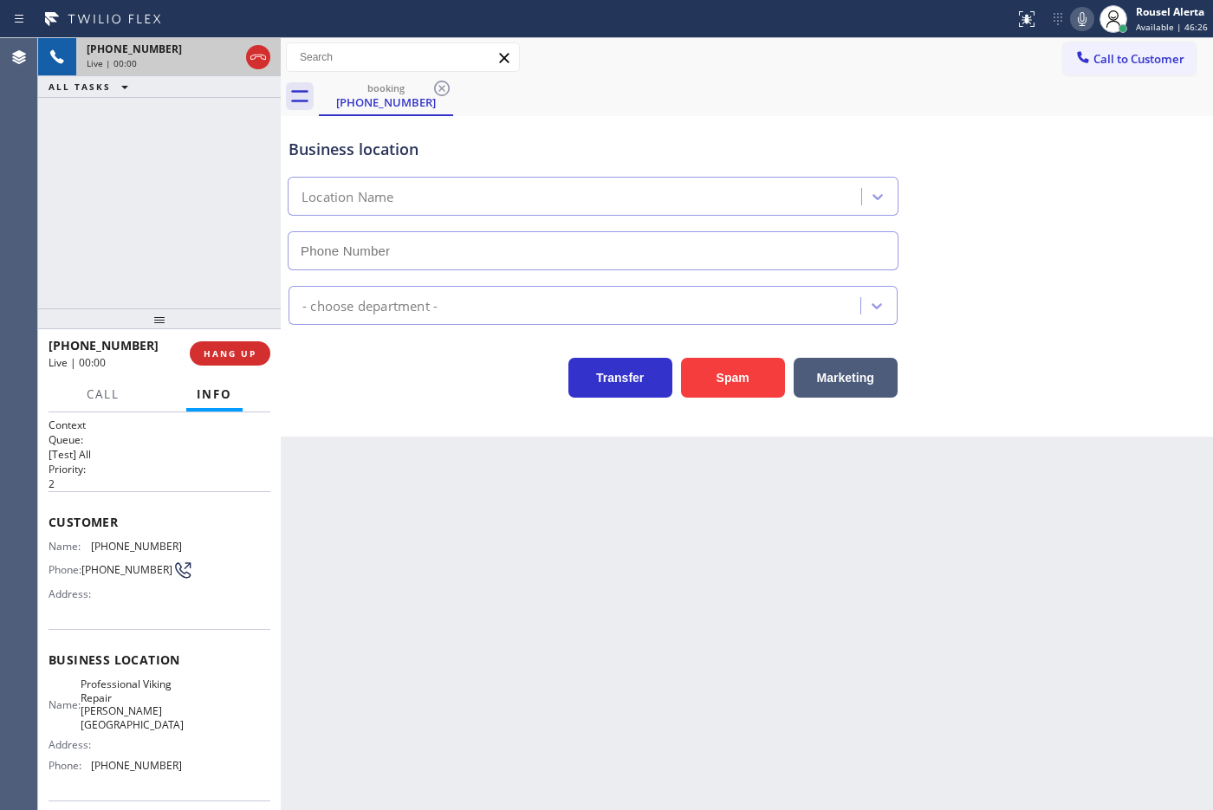
type input "[PHONE_NUMBER]"
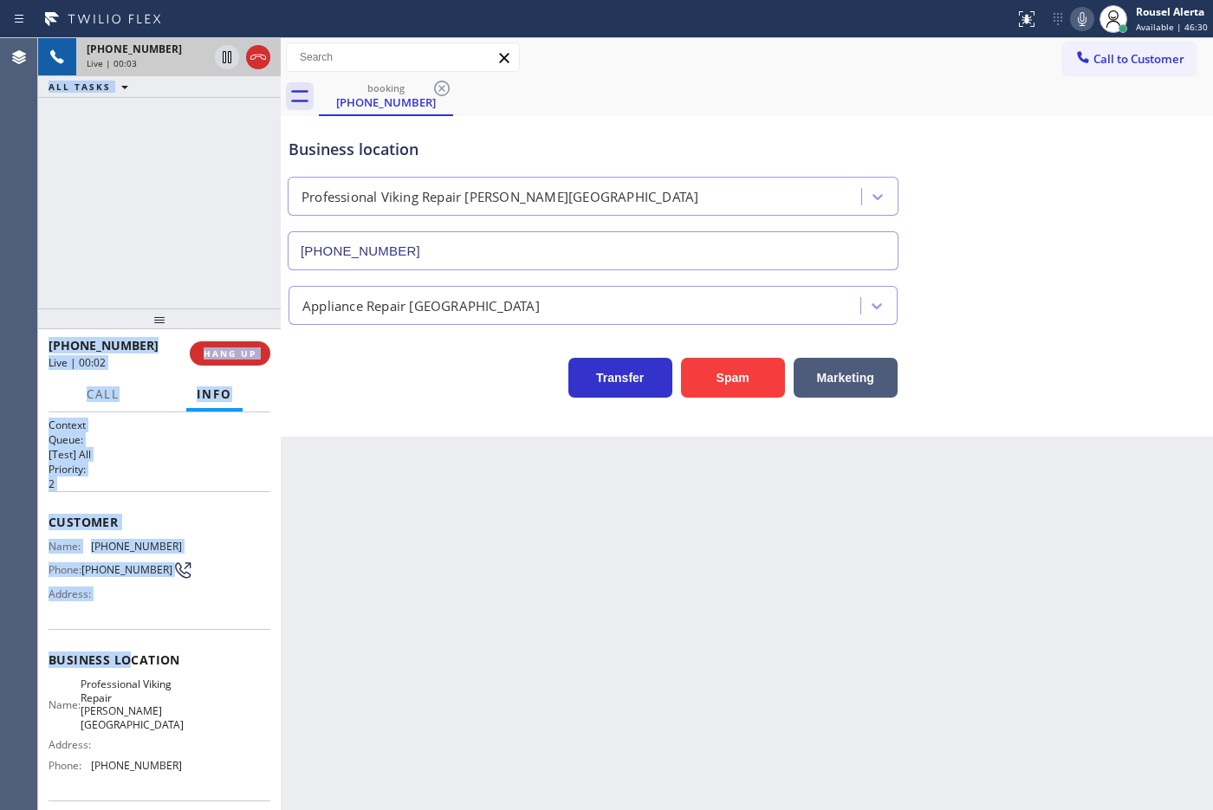
drag, startPoint x: 36, startPoint y: 544, endPoint x: 128, endPoint y: 659, distance: 147.3
click at [127, 664] on div "Agent Desktop Classify the call LOCATION NAME HVAC Services FROM PHONE [PHONE_N…" at bounding box center [606, 424] width 1213 height 772
click at [139, 605] on div "Name: [PHONE_NUMBER] Phone: [PHONE_NUMBER] Address:" at bounding box center [115, 574] width 133 height 68
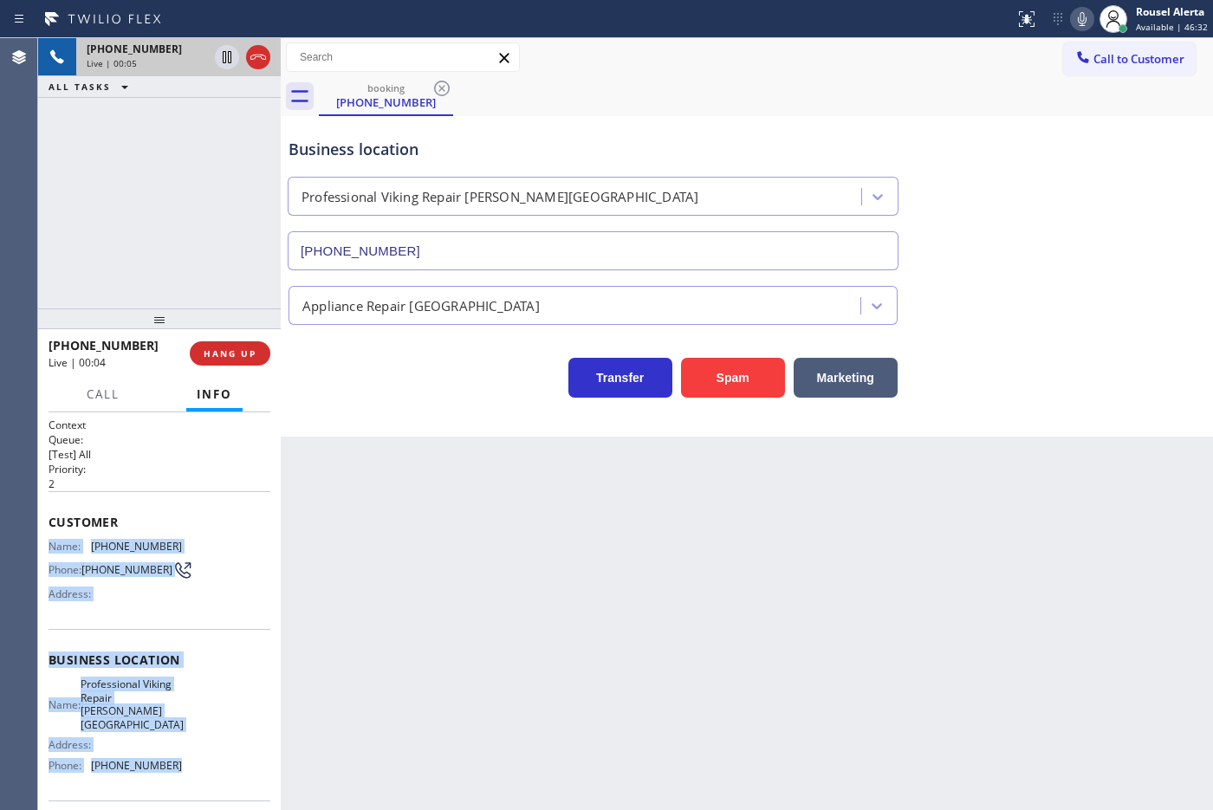
drag, startPoint x: 49, startPoint y: 542, endPoint x: 186, endPoint y: 754, distance: 251.8
click at [186, 754] on div "Context Queue: [Test] All Priority: 2 Customer Name: [PHONE_NUMBER] Phone: [PHO…" at bounding box center [160, 674] width 222 height 514
copy div "Name: [PHONE_NUMBER] Phone: [PHONE_NUMBER] Address: Business location Name: Pro…"
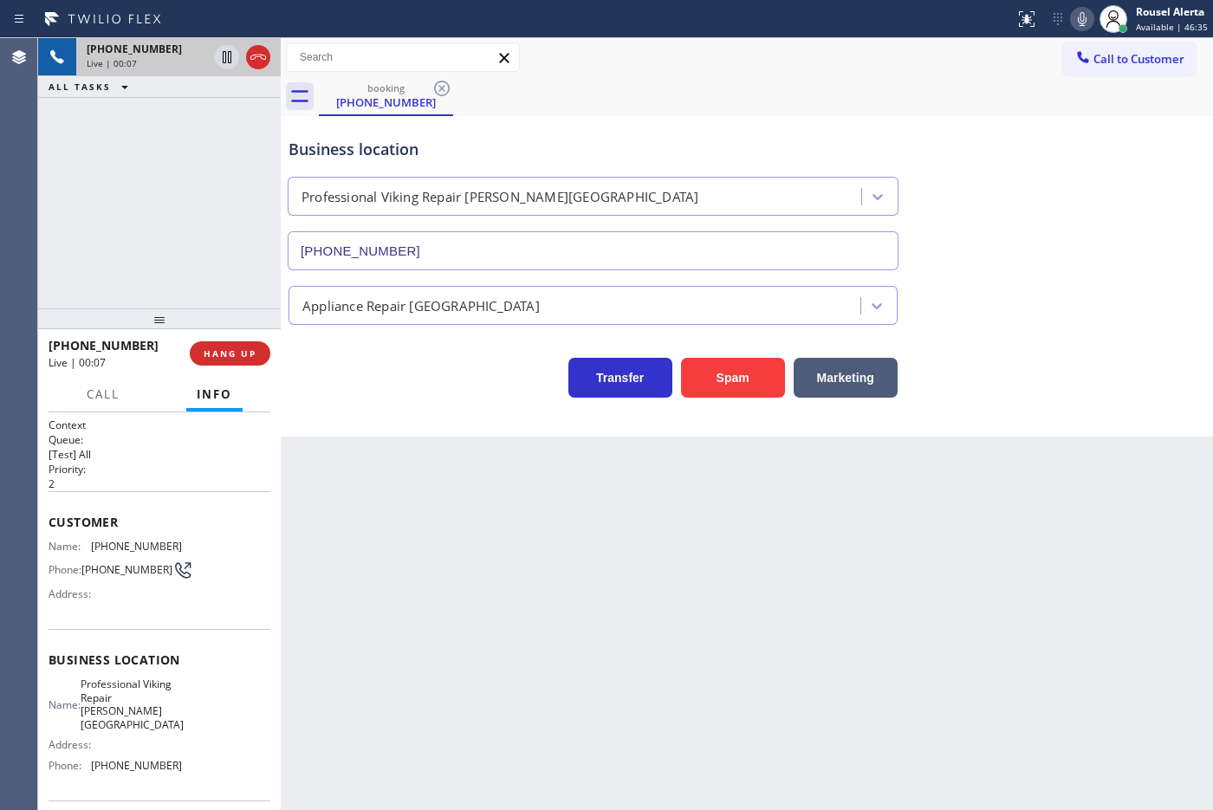
click at [928, 89] on div "booking [PHONE_NUMBER]" at bounding box center [766, 96] width 894 height 39
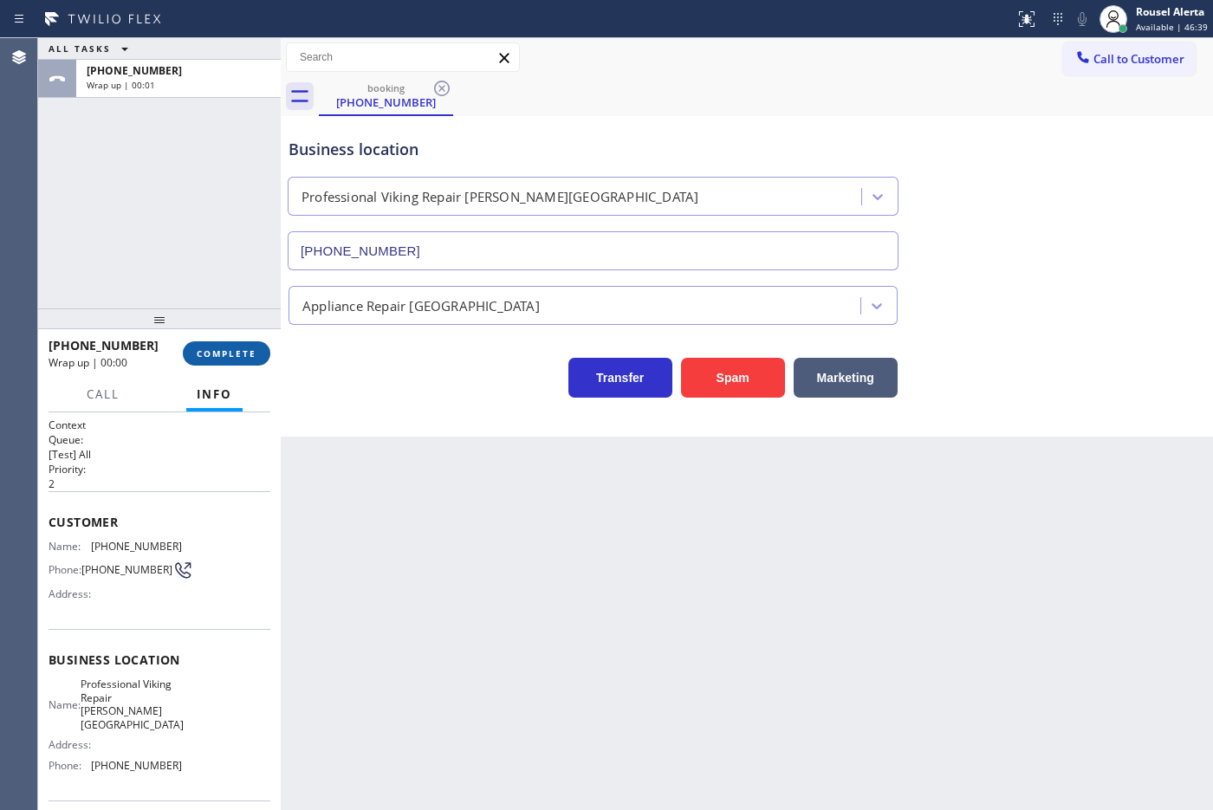
click at [225, 343] on button "COMPLETE" at bounding box center [226, 353] width 87 height 24
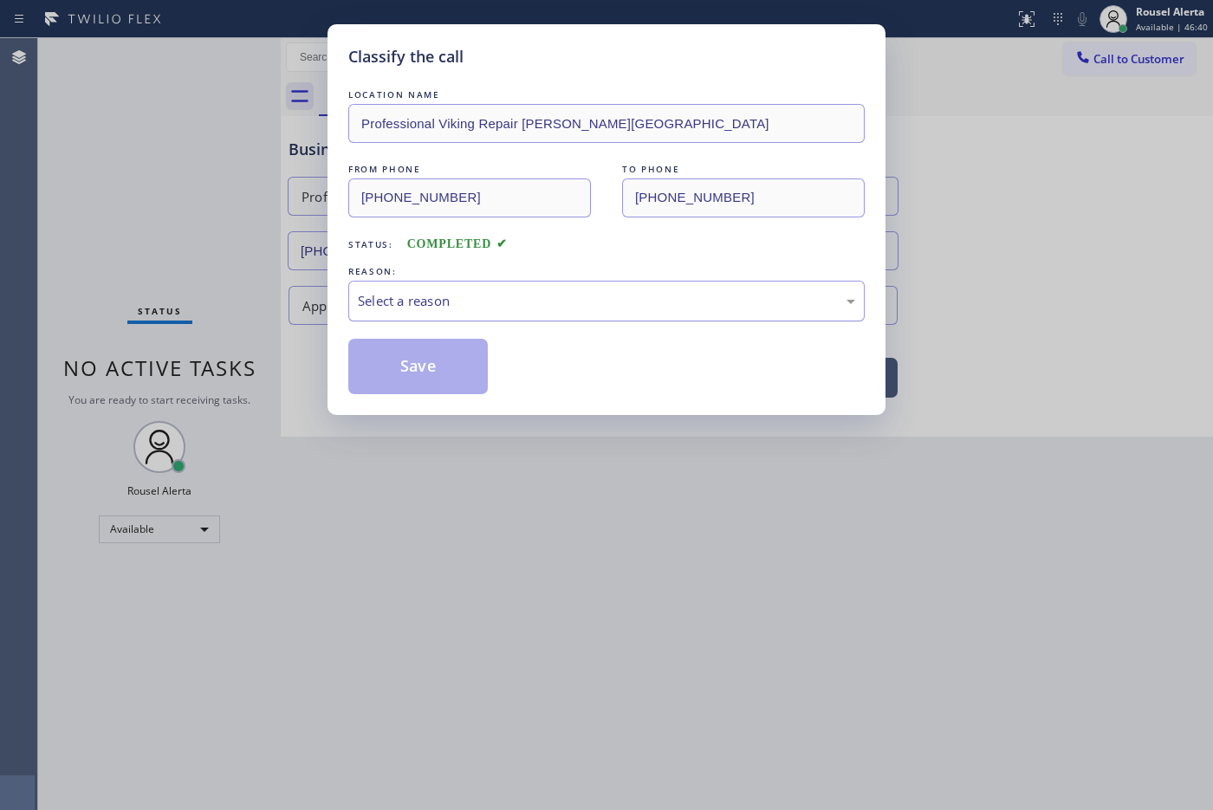
click at [401, 304] on div "Select a reason" at bounding box center [606, 301] width 497 height 20
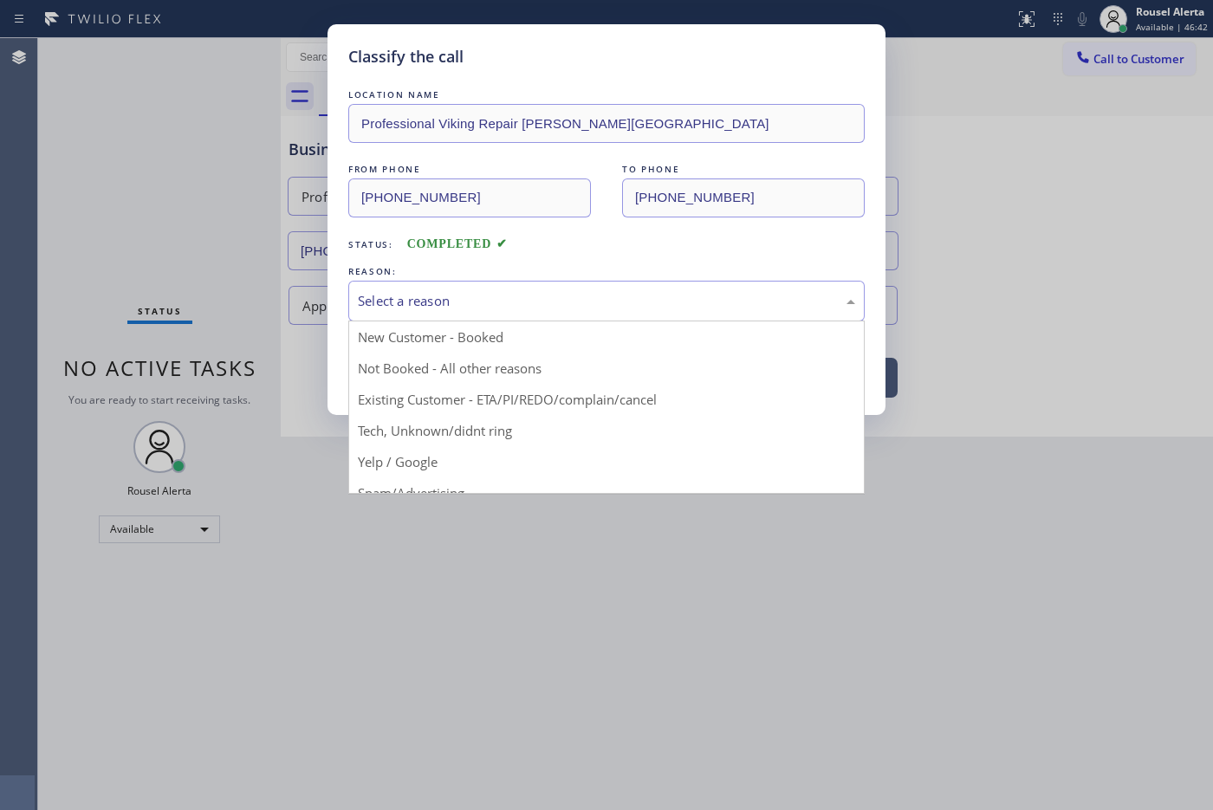
drag, startPoint x: 514, startPoint y: 434, endPoint x: 501, endPoint y: 424, distance: 16.1
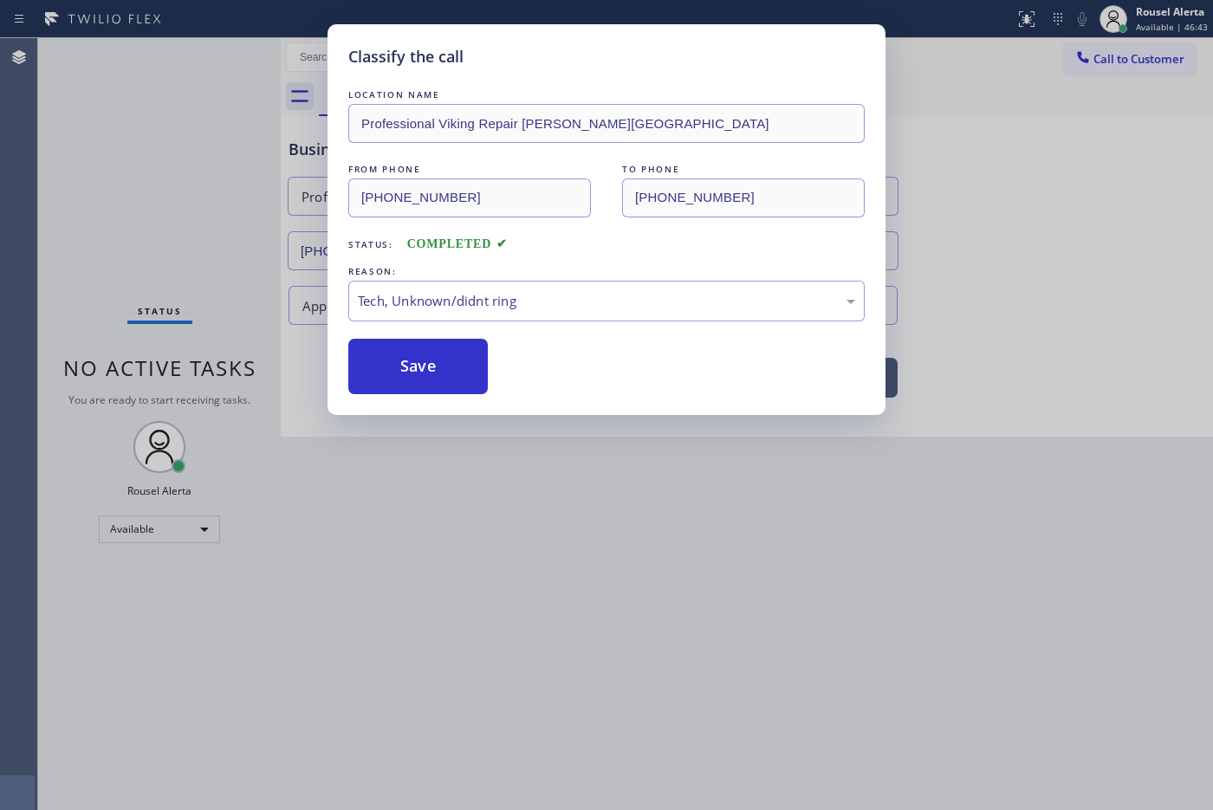
drag, startPoint x: 434, startPoint y: 379, endPoint x: 450, endPoint y: 404, distance: 30.0
click at [433, 379] on button "Save" at bounding box center [417, 366] width 139 height 55
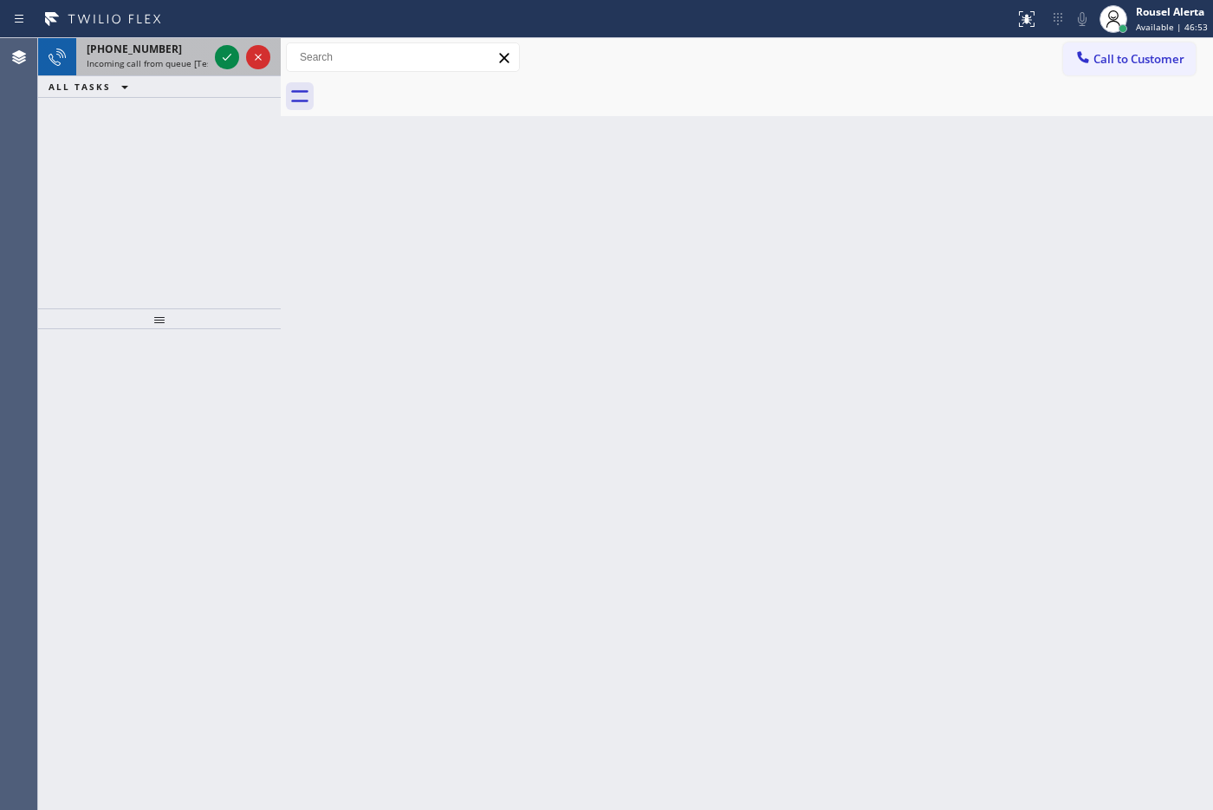
drag, startPoint x: 179, startPoint y: 52, endPoint x: 196, endPoint y: 52, distance: 16.5
click at [179, 52] on div "[PHONE_NUMBER]" at bounding box center [147, 49] width 121 height 15
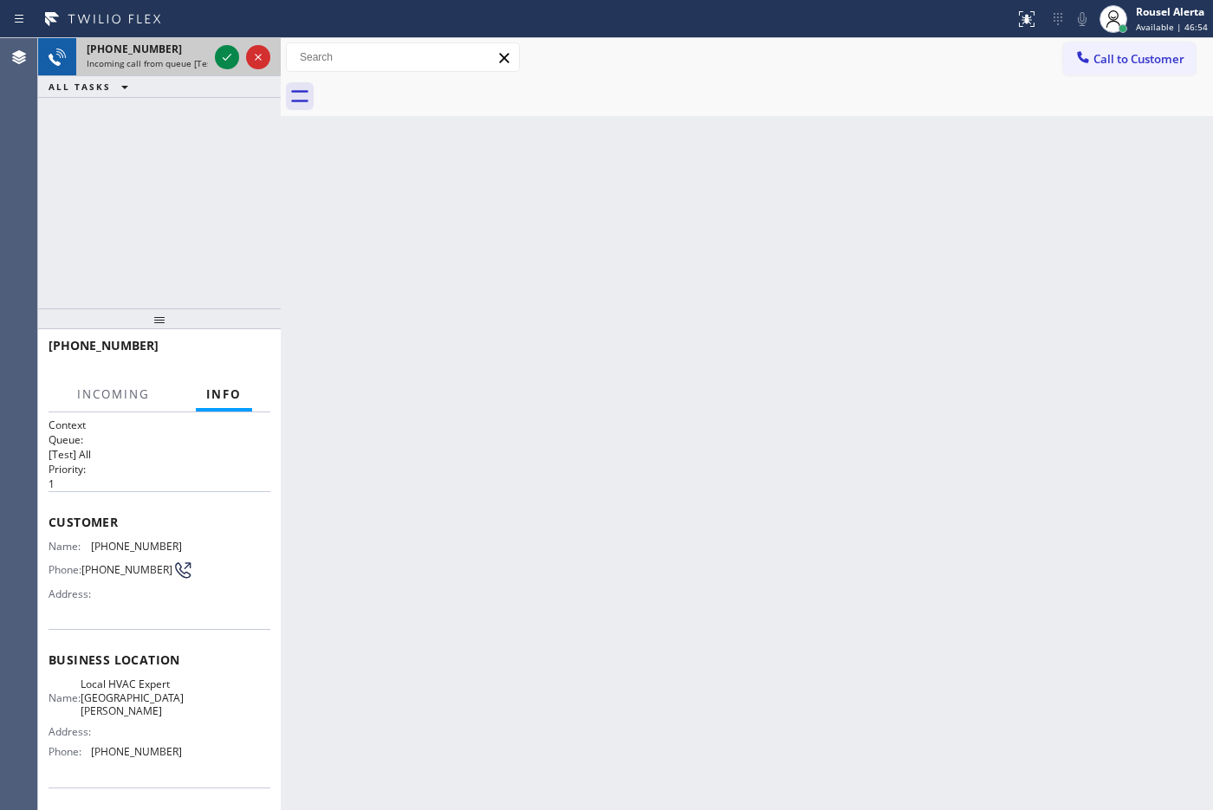
click at [213, 56] on div at bounding box center [242, 57] width 62 height 38
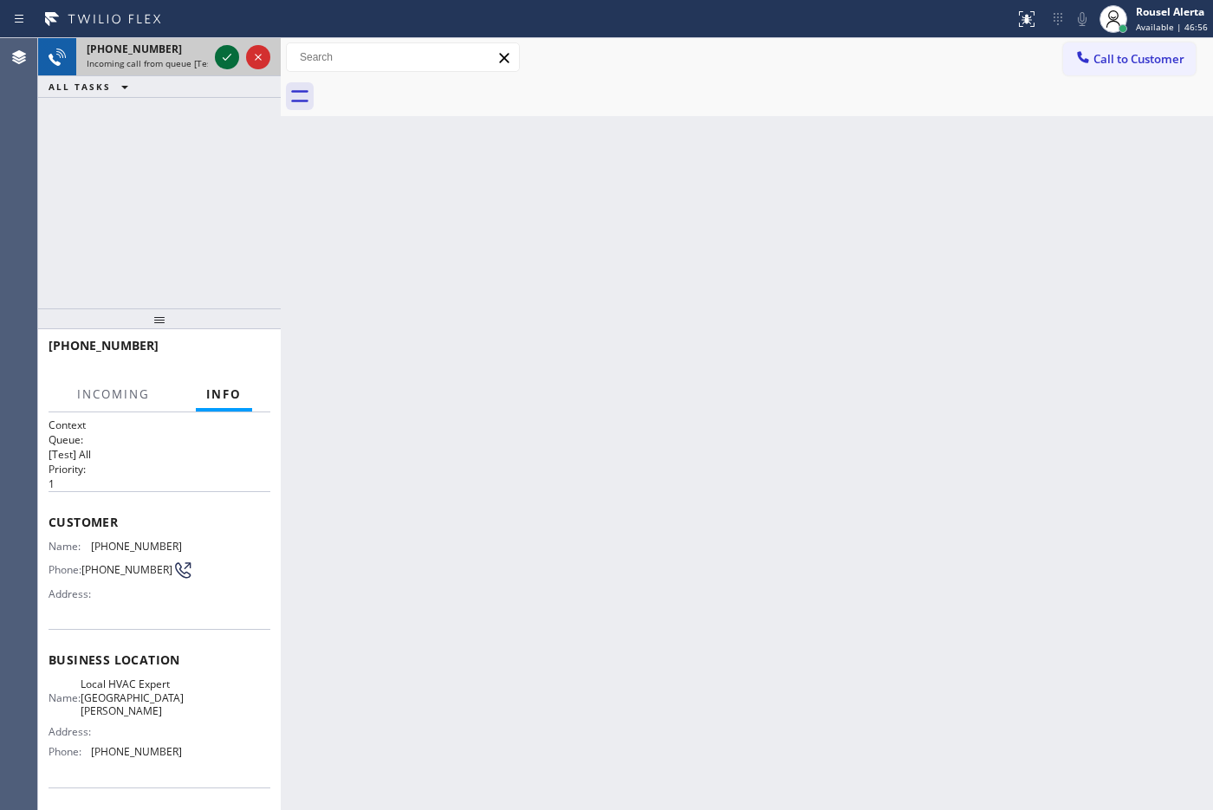
click at [223, 61] on icon at bounding box center [227, 57] width 21 height 21
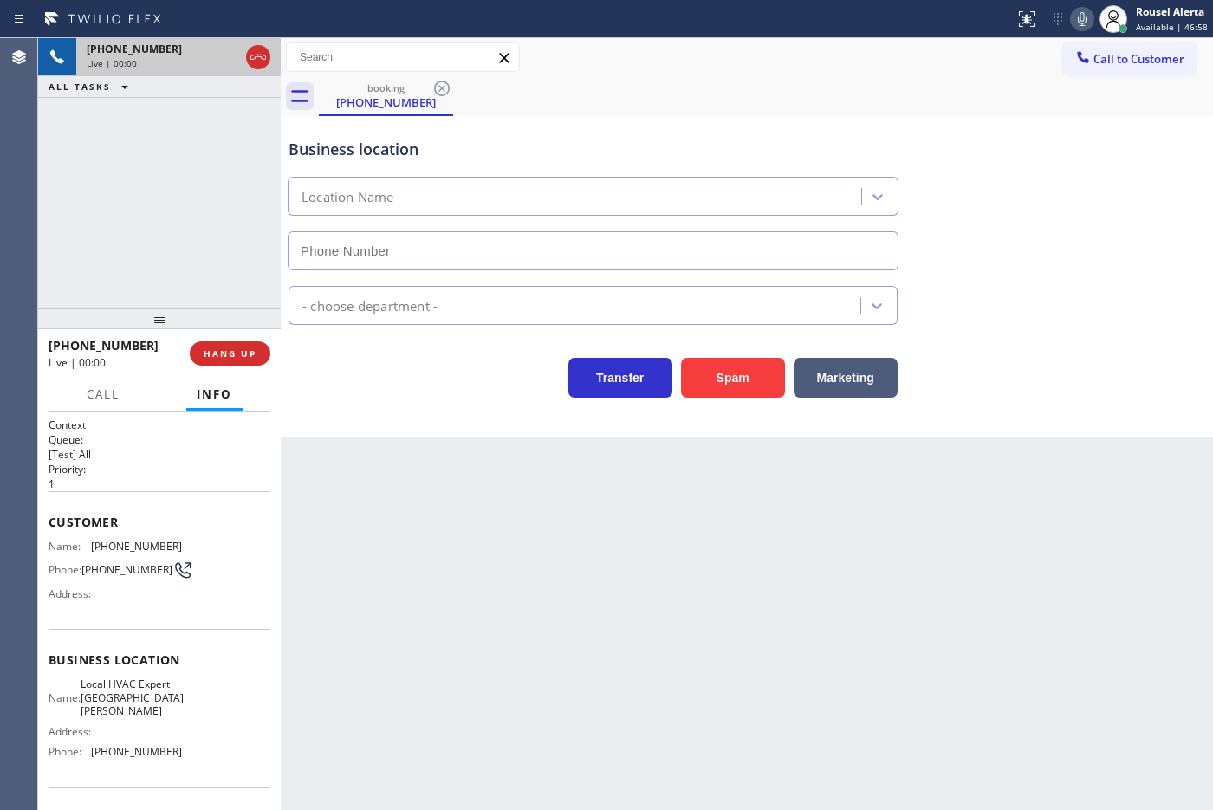
type input "[PHONE_NUMBER]"
click at [702, 372] on button "Spam" at bounding box center [733, 378] width 104 height 40
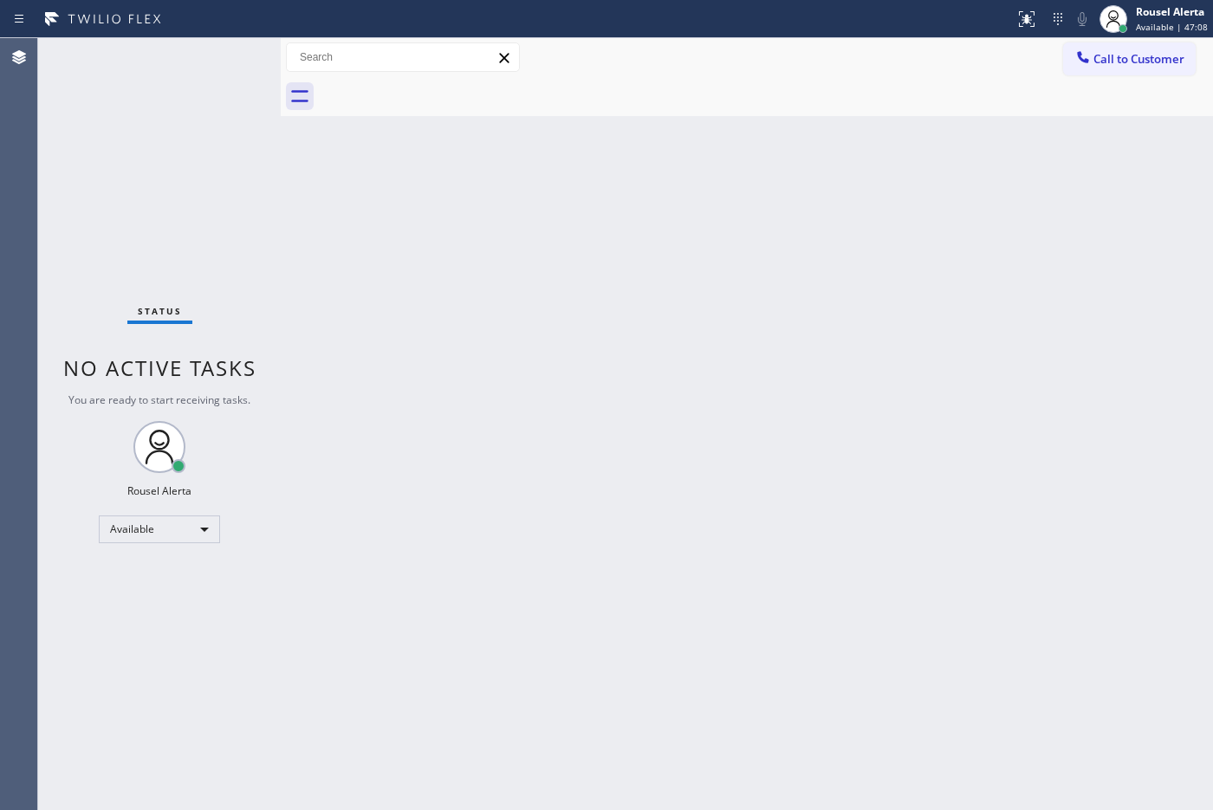
click at [685, 682] on div "Back to Dashboard Change Sender ID Customers Technicians Select a contact Outbo…" at bounding box center [747, 424] width 932 height 772
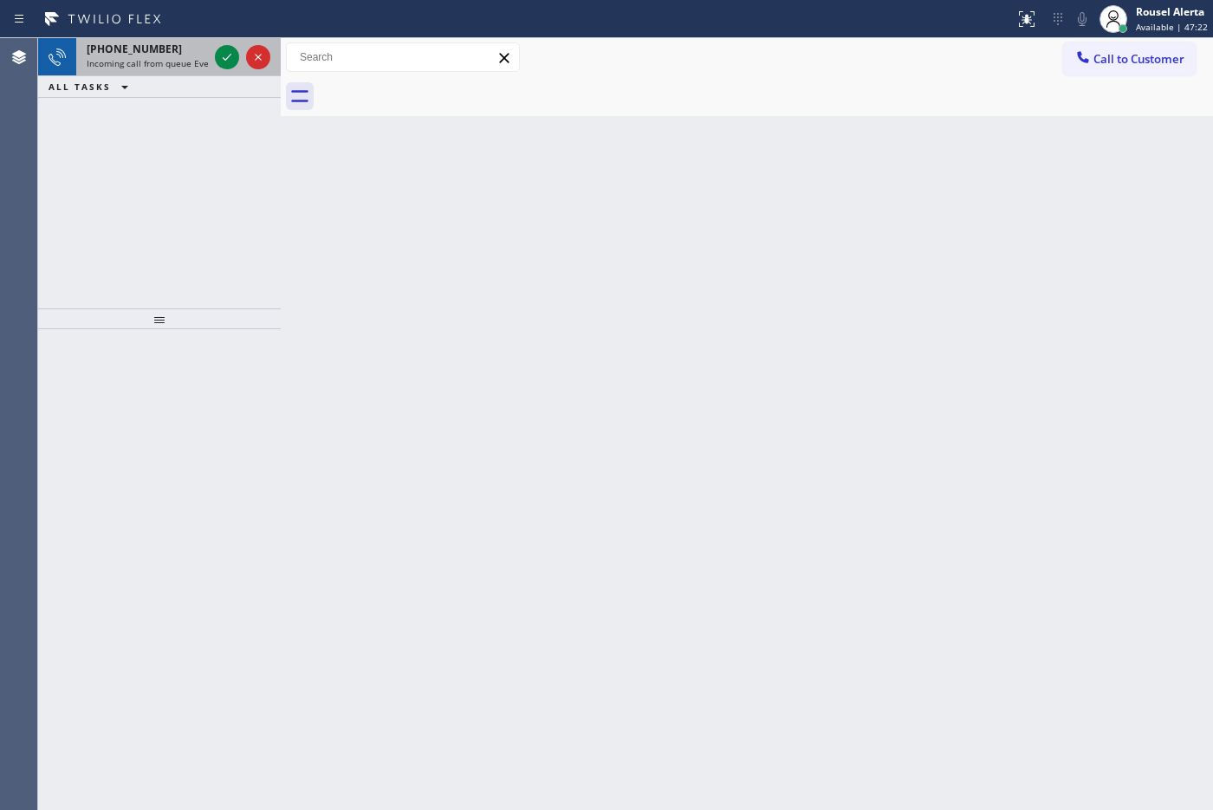
click at [152, 61] on span "Incoming call from queue Everybody" at bounding box center [162, 63] width 150 height 12
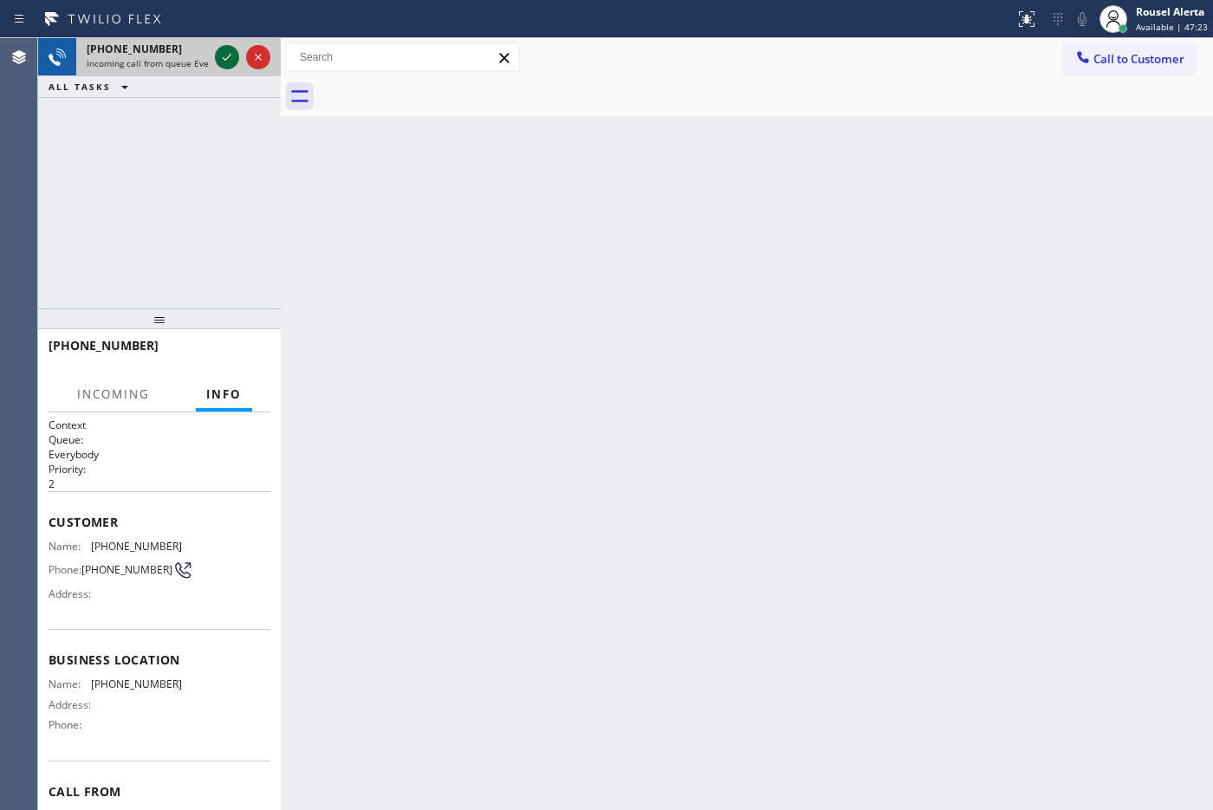
click at [223, 54] on icon at bounding box center [227, 57] width 21 height 21
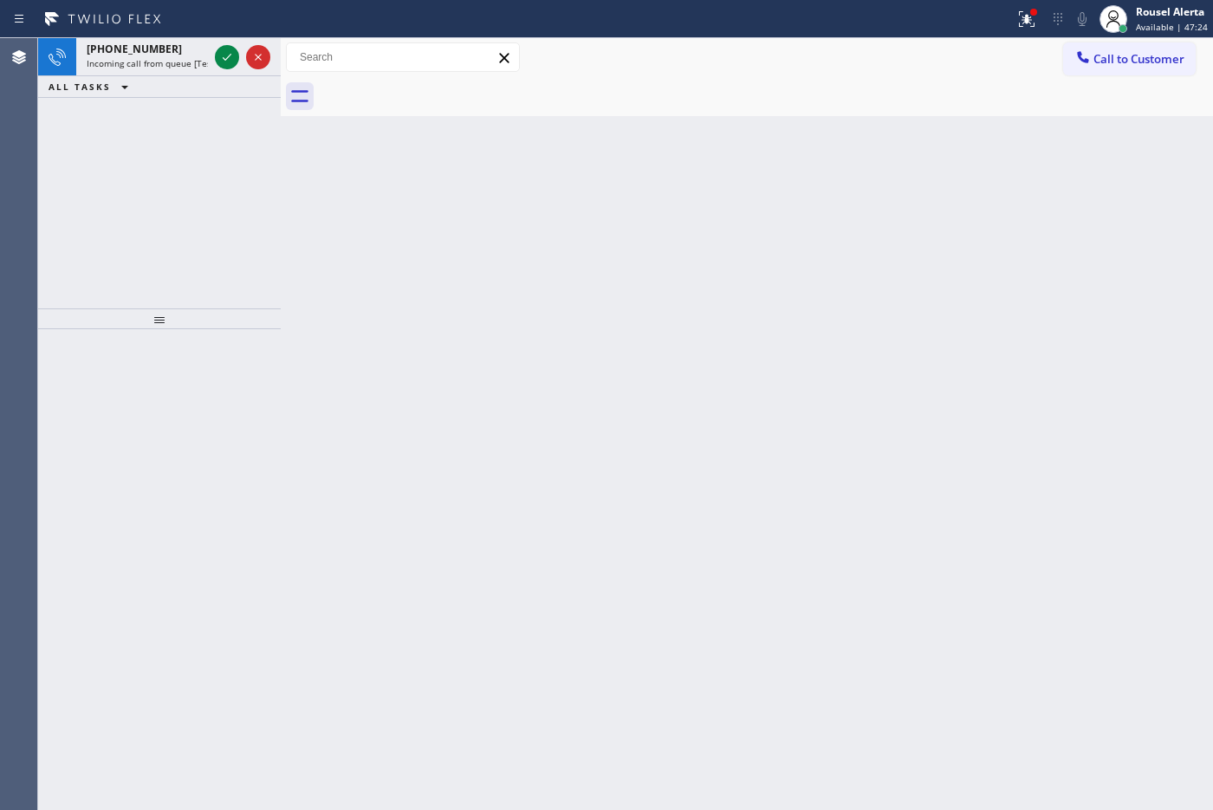
click at [223, 54] on icon at bounding box center [227, 57] width 21 height 21
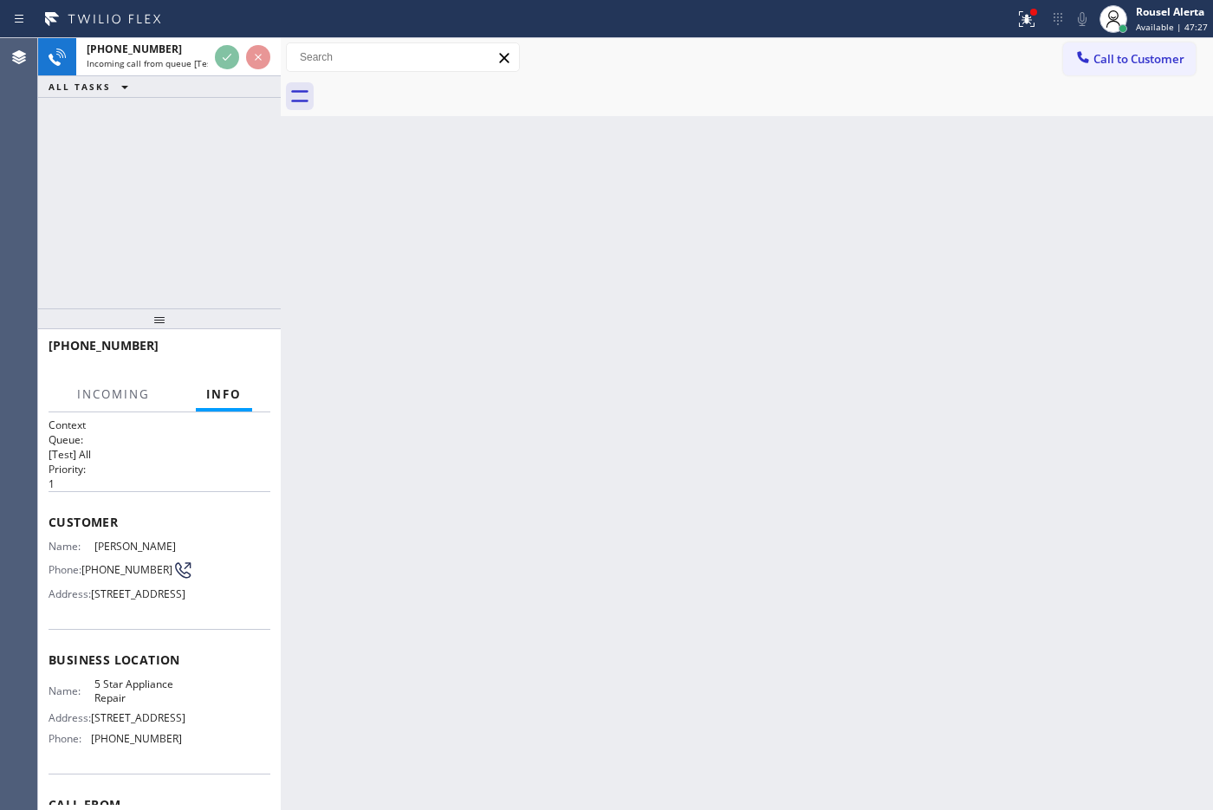
click at [327, 158] on div "Back to Dashboard Change Sender ID Customers Technicians Select a contact Outbo…" at bounding box center [747, 424] width 932 height 772
click at [1033, 23] on icon at bounding box center [1026, 19] width 21 height 21
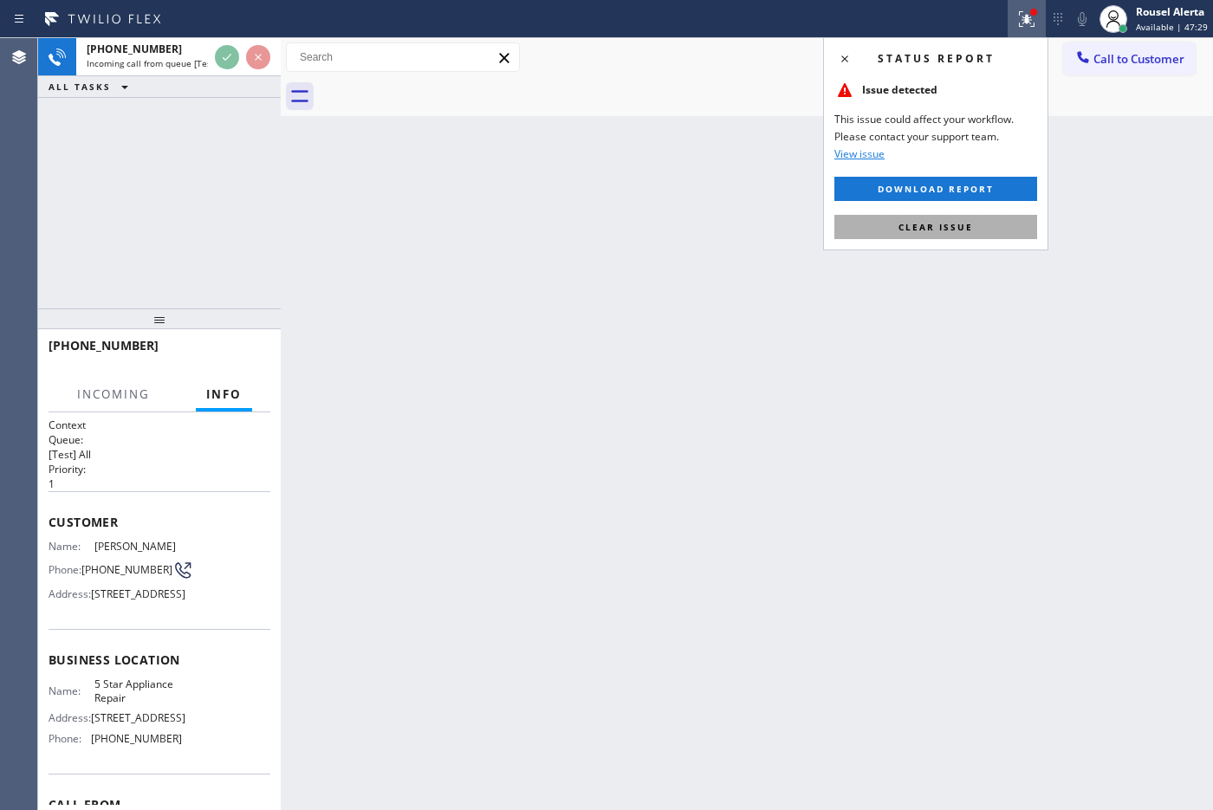
click at [993, 232] on button "Clear issue" at bounding box center [935, 227] width 203 height 24
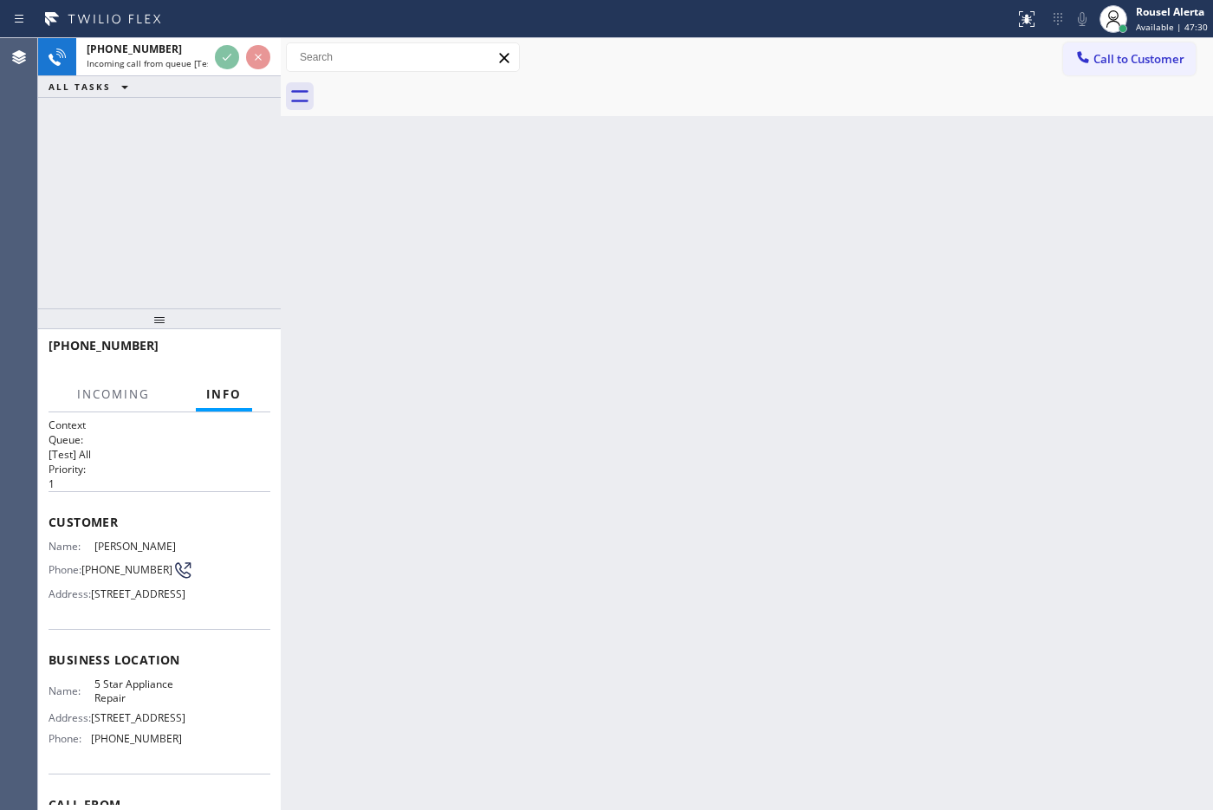
click at [918, 327] on div "Back to Dashboard Change Sender ID Customers Technicians Select a contact Outbo…" at bounding box center [747, 424] width 932 height 772
click at [143, 54] on span "[PHONE_NUMBER]" at bounding box center [134, 49] width 95 height 15
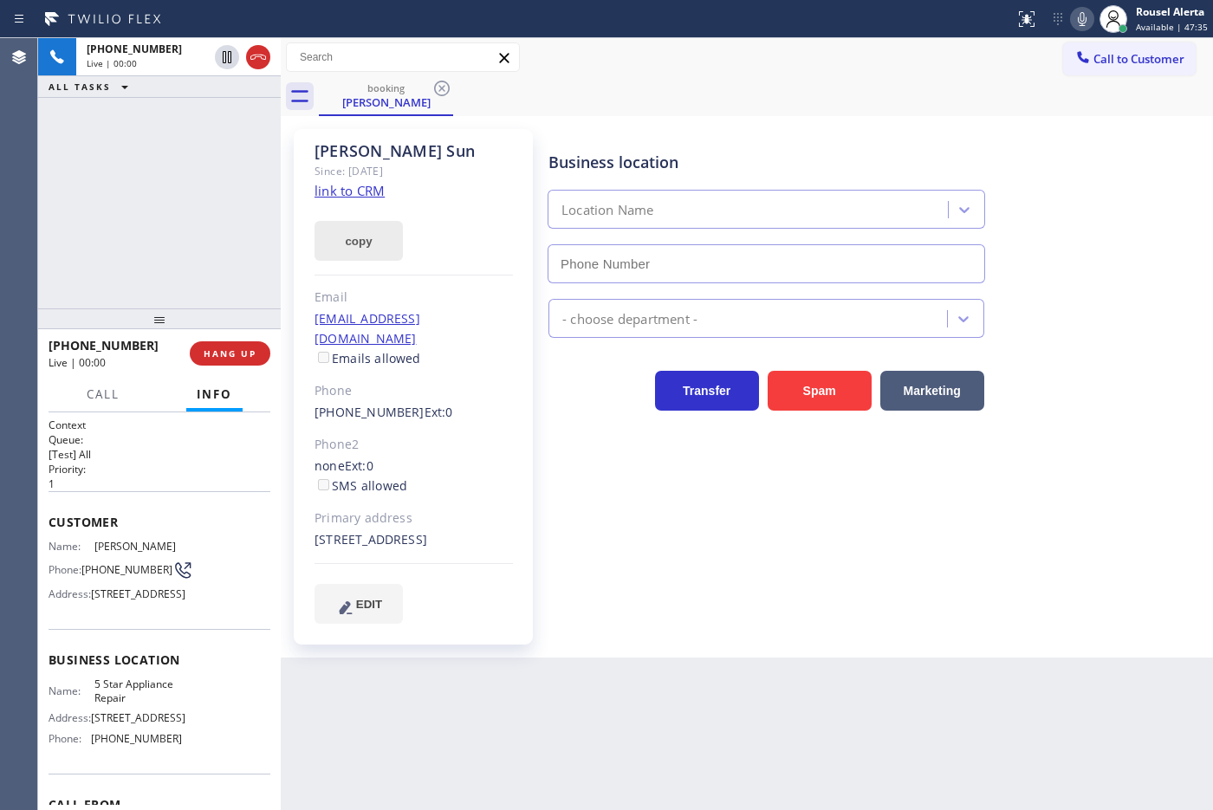
type input "[PHONE_NUMBER]"
click at [353, 199] on link "link to CRM" at bounding box center [349, 190] width 70 height 17
click at [153, 134] on div "[PHONE_NUMBER] Live | 01:06 ALL TASKS ALL TASKS ACTIVE TASKS TASKS IN WRAP UP" at bounding box center [159, 173] width 243 height 270
click at [664, 109] on div "booking [PERSON_NAME]" at bounding box center [766, 96] width 894 height 39
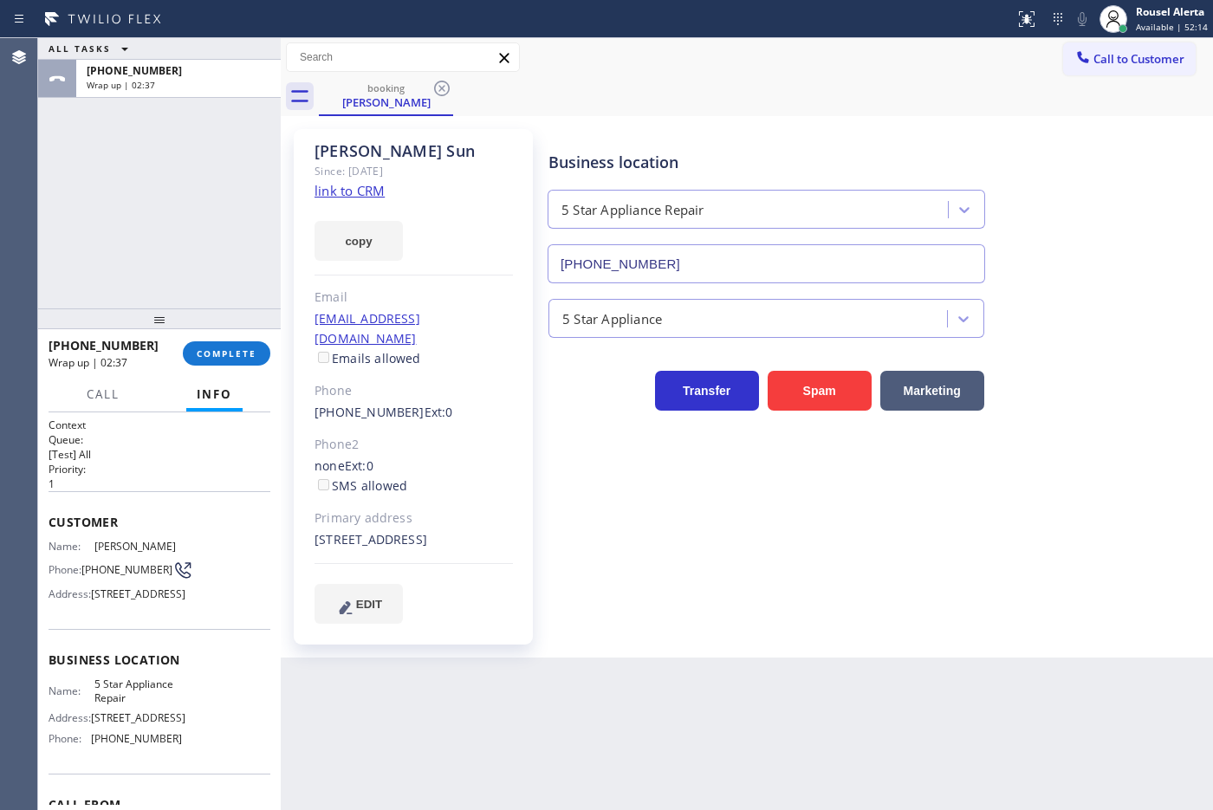
click at [174, 191] on div "ALL TASKS ALL TASKS ACTIVE TASKS TASKS IN WRAP UP [PHONE_NUMBER] Wrap up | 02:37" at bounding box center [159, 173] width 243 height 270
click at [223, 353] on span "COMPLETE" at bounding box center [227, 353] width 60 height 12
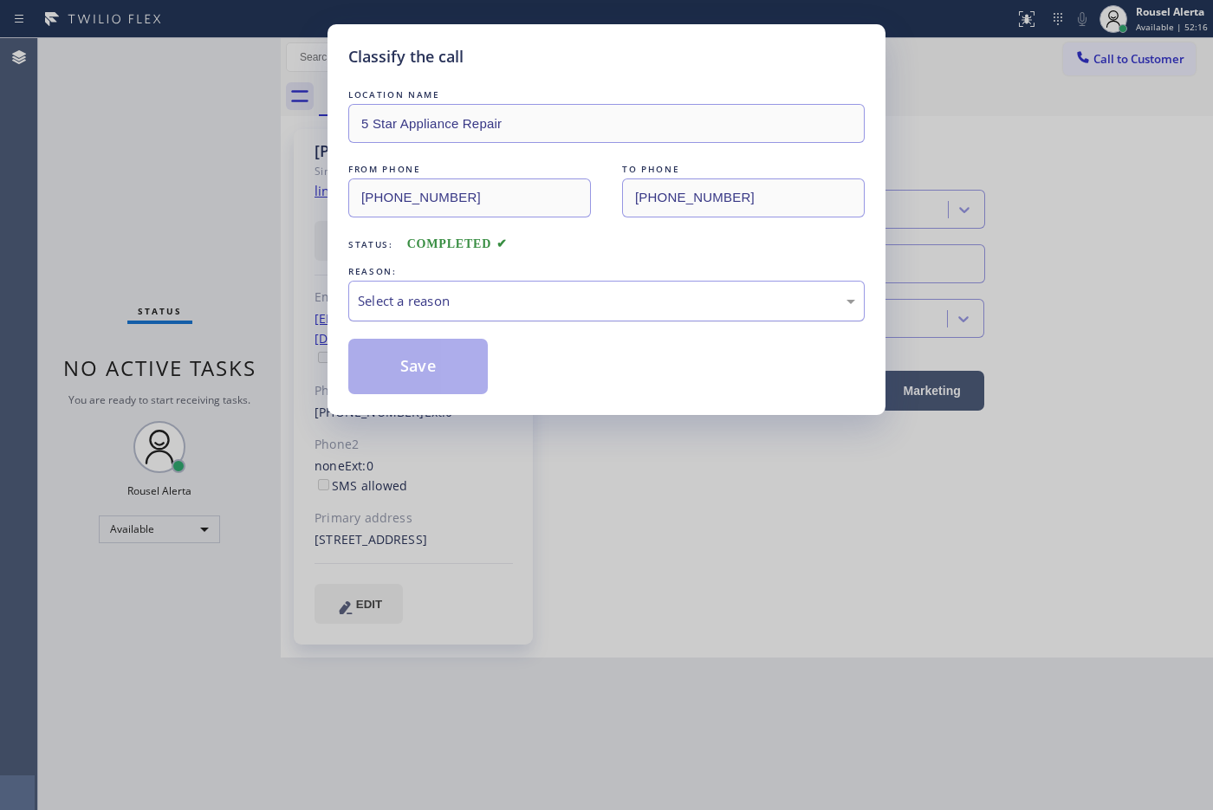
click at [425, 314] on div "Select a reason" at bounding box center [606, 301] width 516 height 41
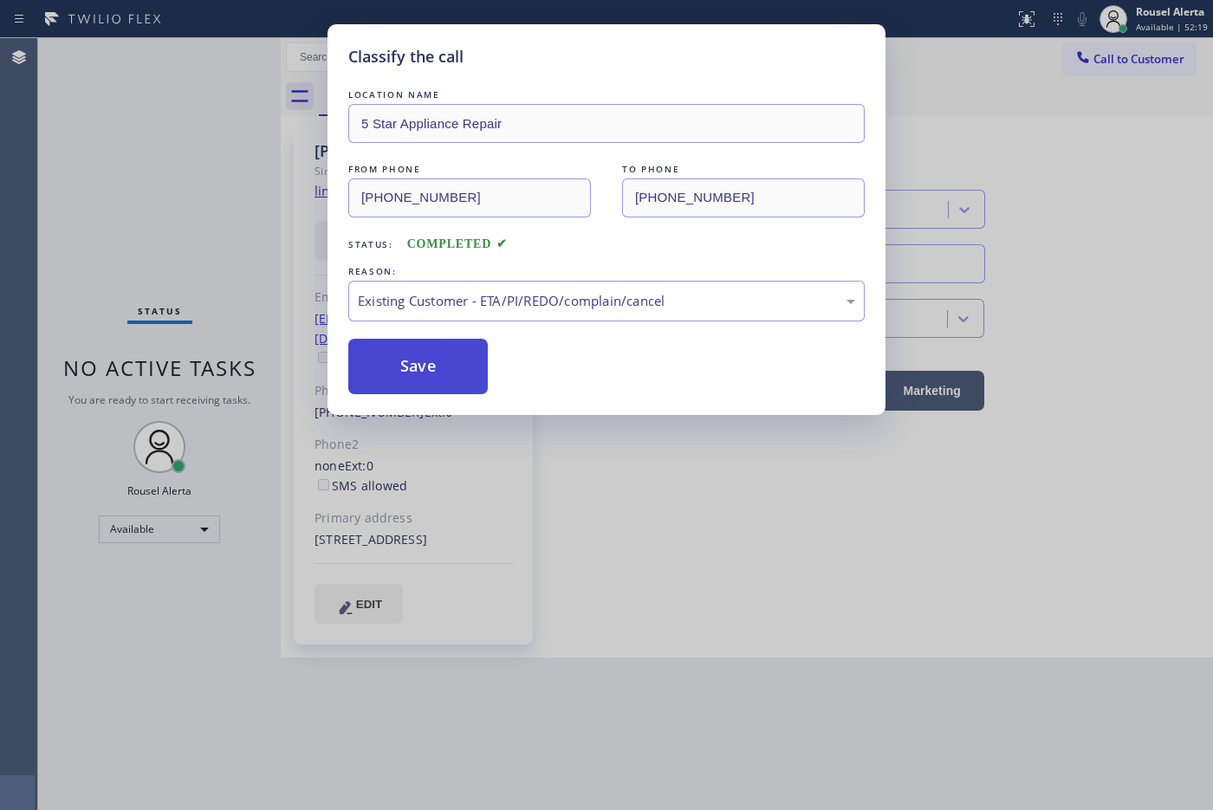
click at [443, 362] on button "Save" at bounding box center [417, 366] width 139 height 55
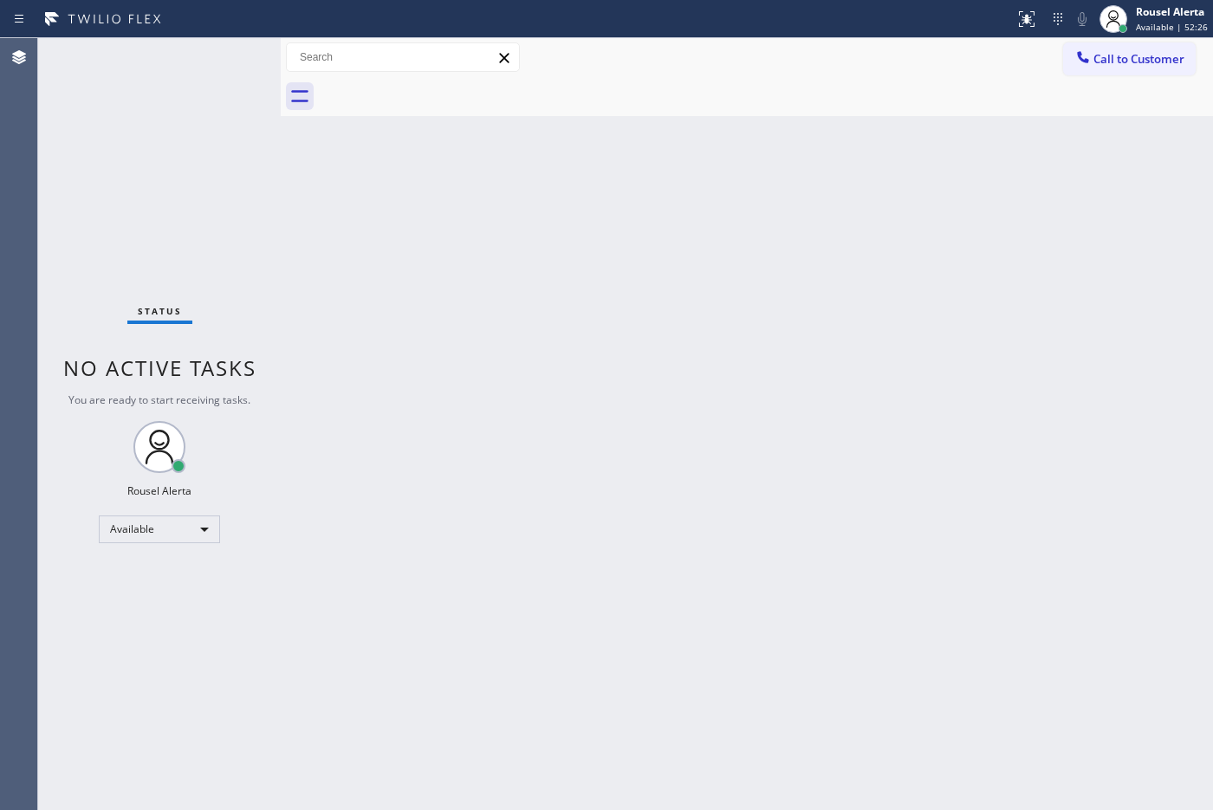
click at [105, 126] on div "Status No active tasks You are ready to start receiving tasks. Rousel Alerta Av…" at bounding box center [159, 424] width 243 height 772
click at [1171, 21] on span "Available | 52:27" at bounding box center [1171, 27] width 72 height 12
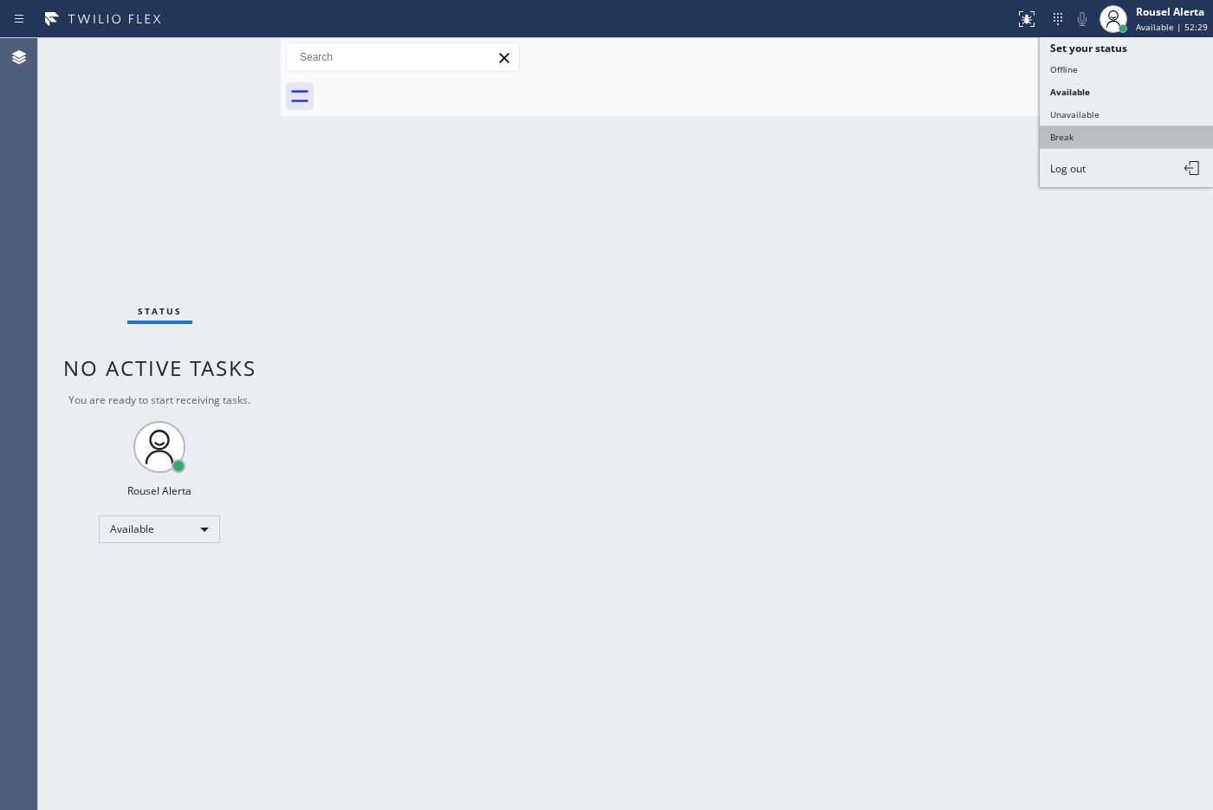
click at [1127, 126] on button "Break" at bounding box center [1125, 137] width 173 height 23
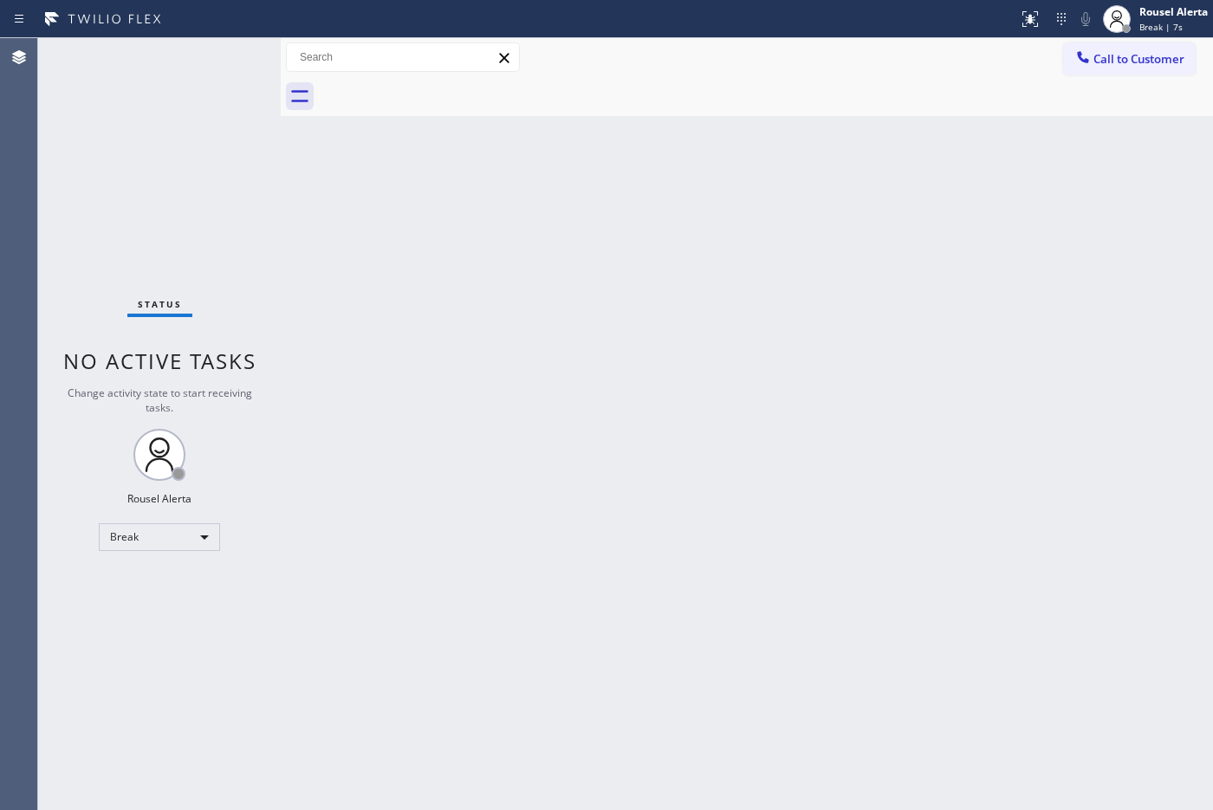
click at [102, 75] on div "Status No active tasks Change activity state to start receiving tasks. Rousel A…" at bounding box center [159, 424] width 243 height 772
click at [1172, 7] on div "Rousel Alerta" at bounding box center [1173, 11] width 68 height 15
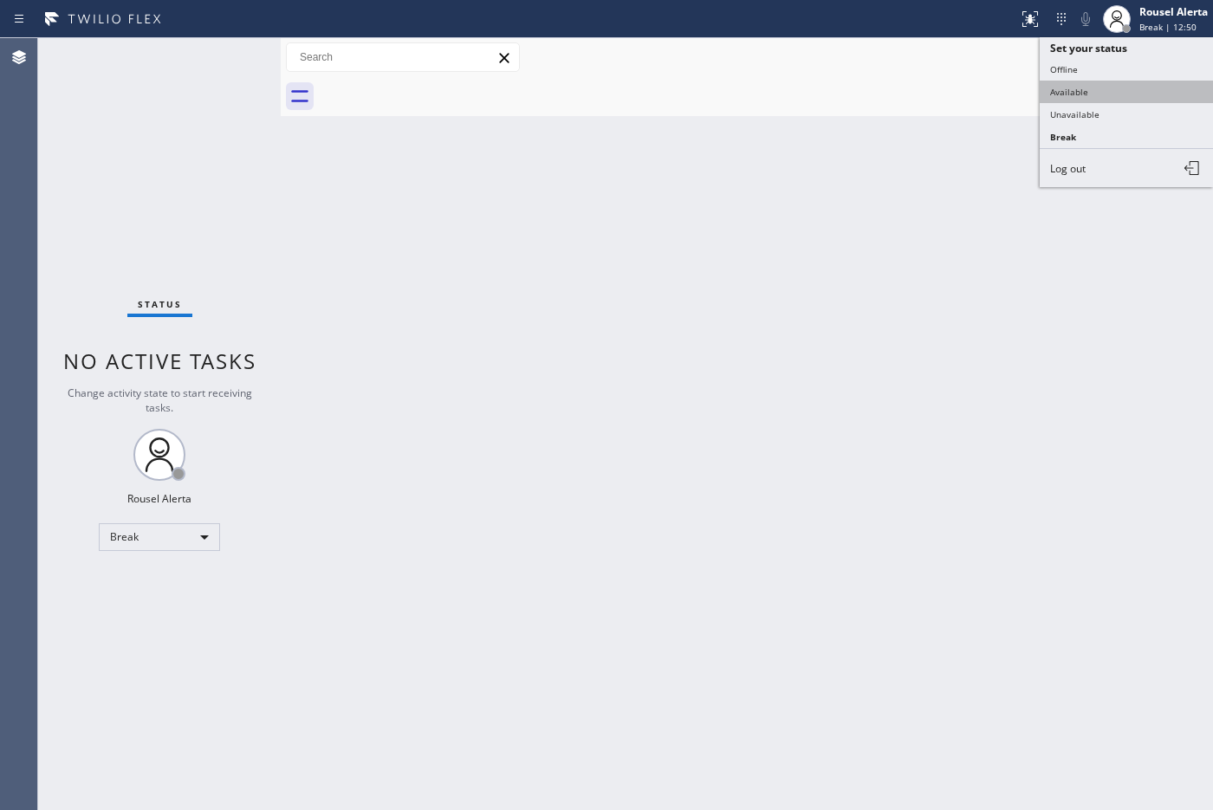
click at [1135, 84] on button "Available" at bounding box center [1125, 92] width 173 height 23
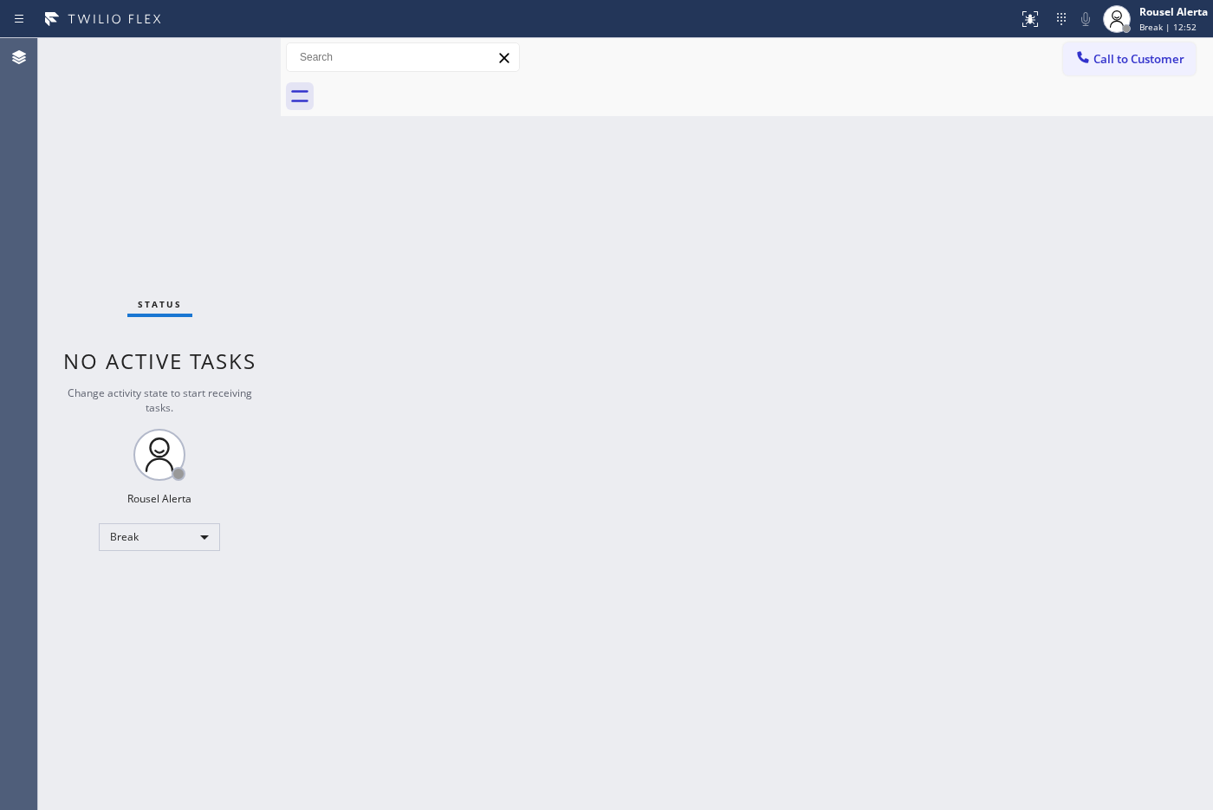
click at [922, 387] on div "Back to Dashboard Change Sender ID Customers Technicians Select a contact Outbo…" at bounding box center [747, 424] width 932 height 772
click at [1142, 16] on div "Rousel Alerta" at bounding box center [1173, 11] width 68 height 15
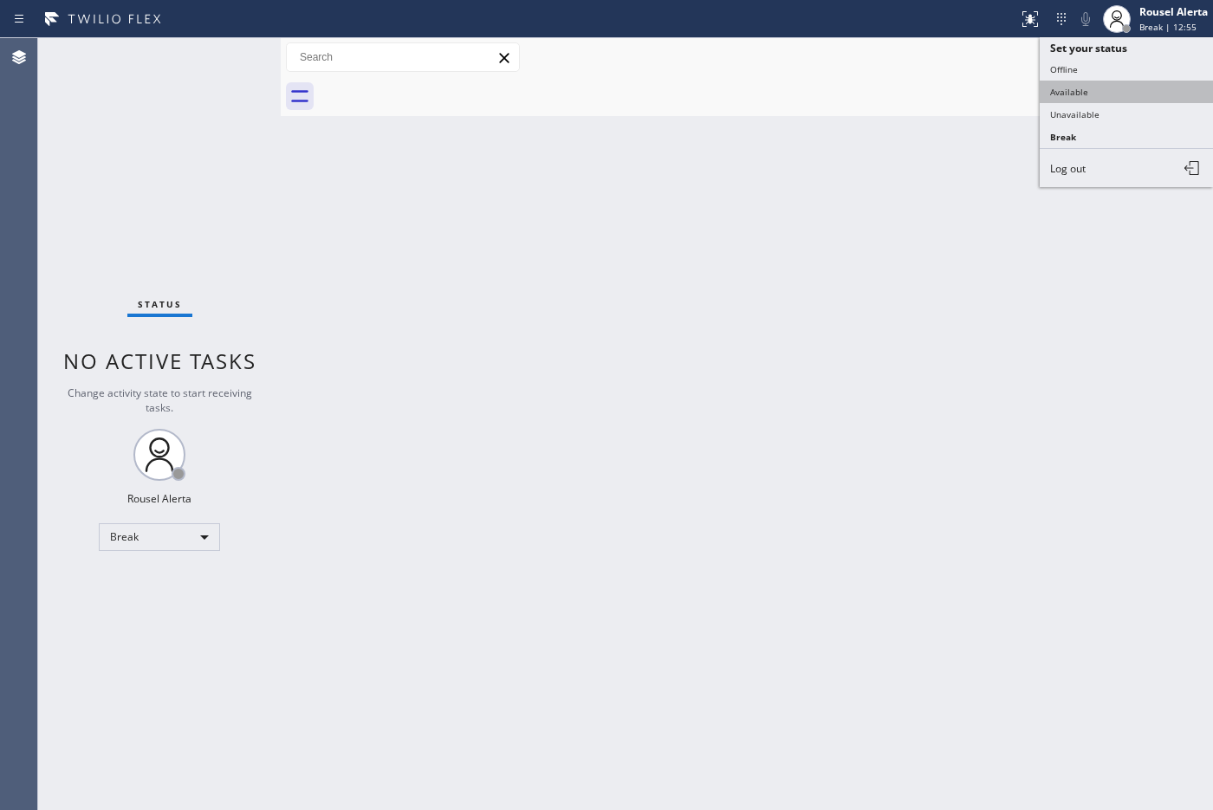
click at [1106, 91] on button "Available" at bounding box center [1125, 92] width 173 height 23
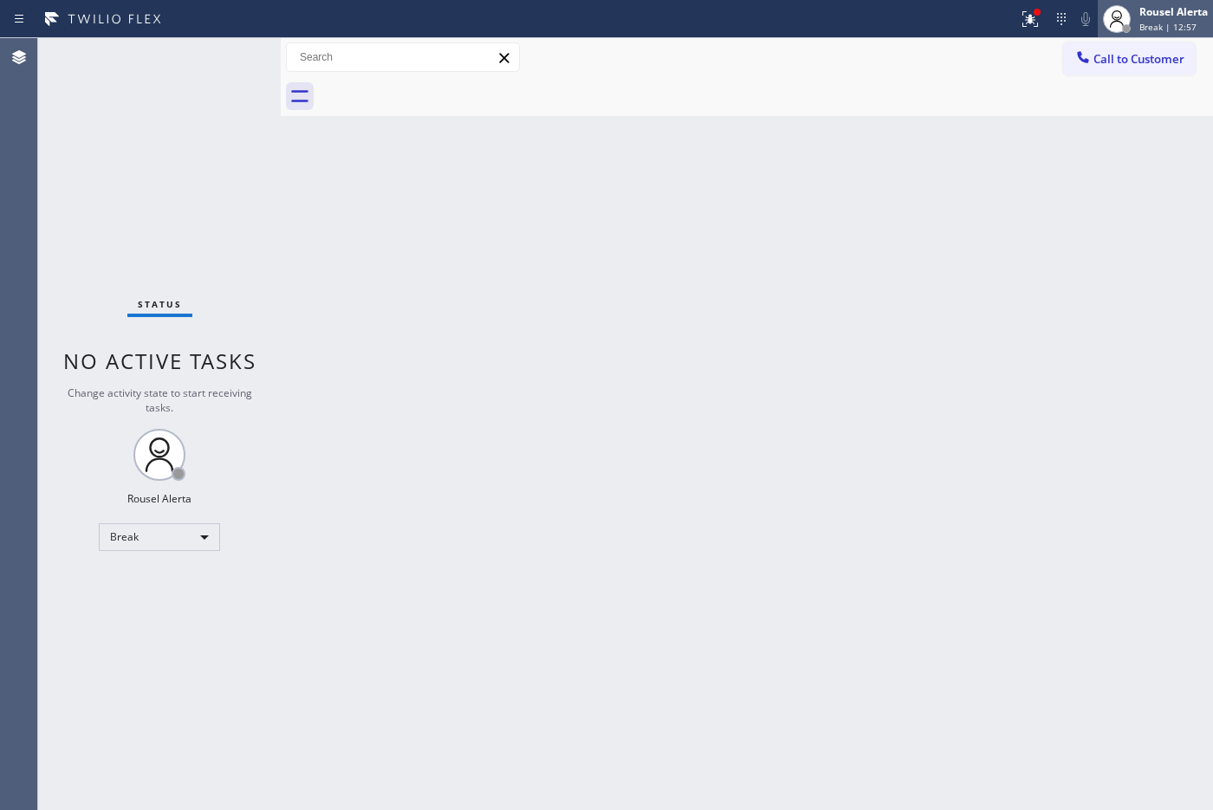
click at [1139, 10] on div "Rousel Alerta" at bounding box center [1173, 11] width 68 height 15
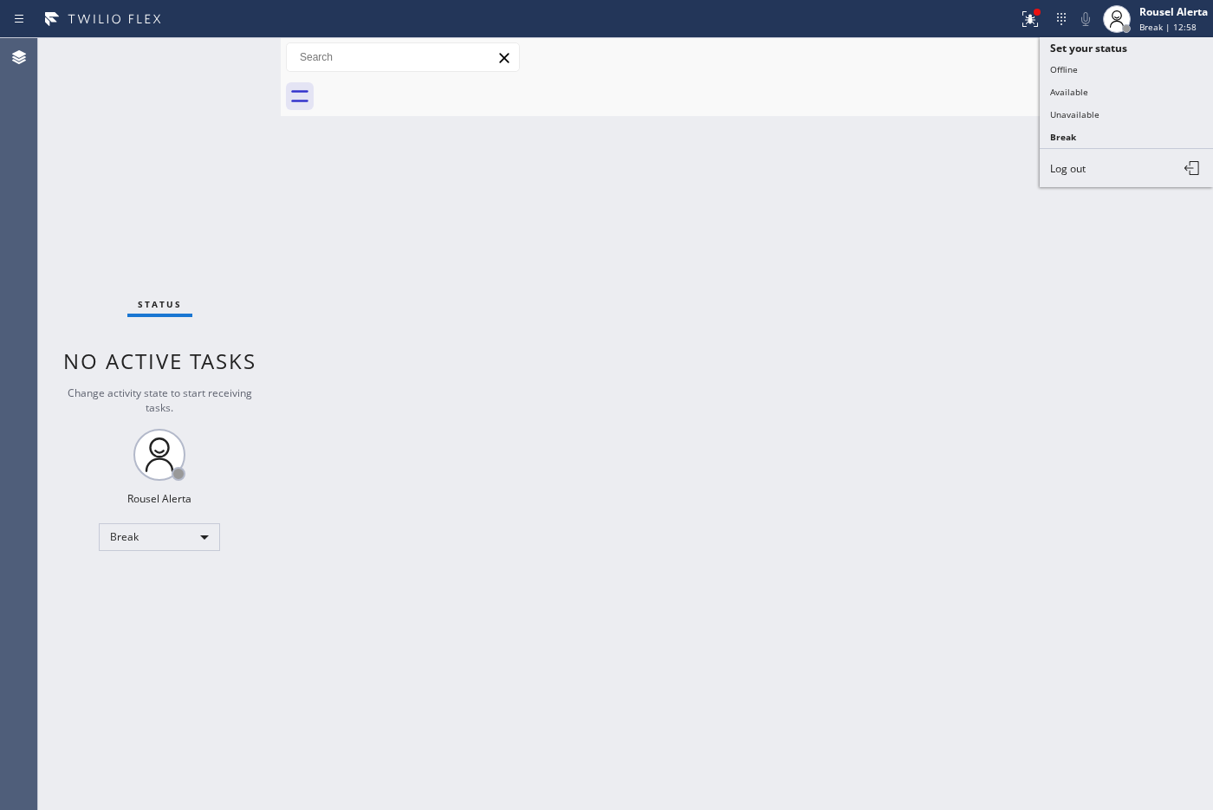
click at [1062, 87] on button "Available" at bounding box center [1125, 92] width 173 height 23
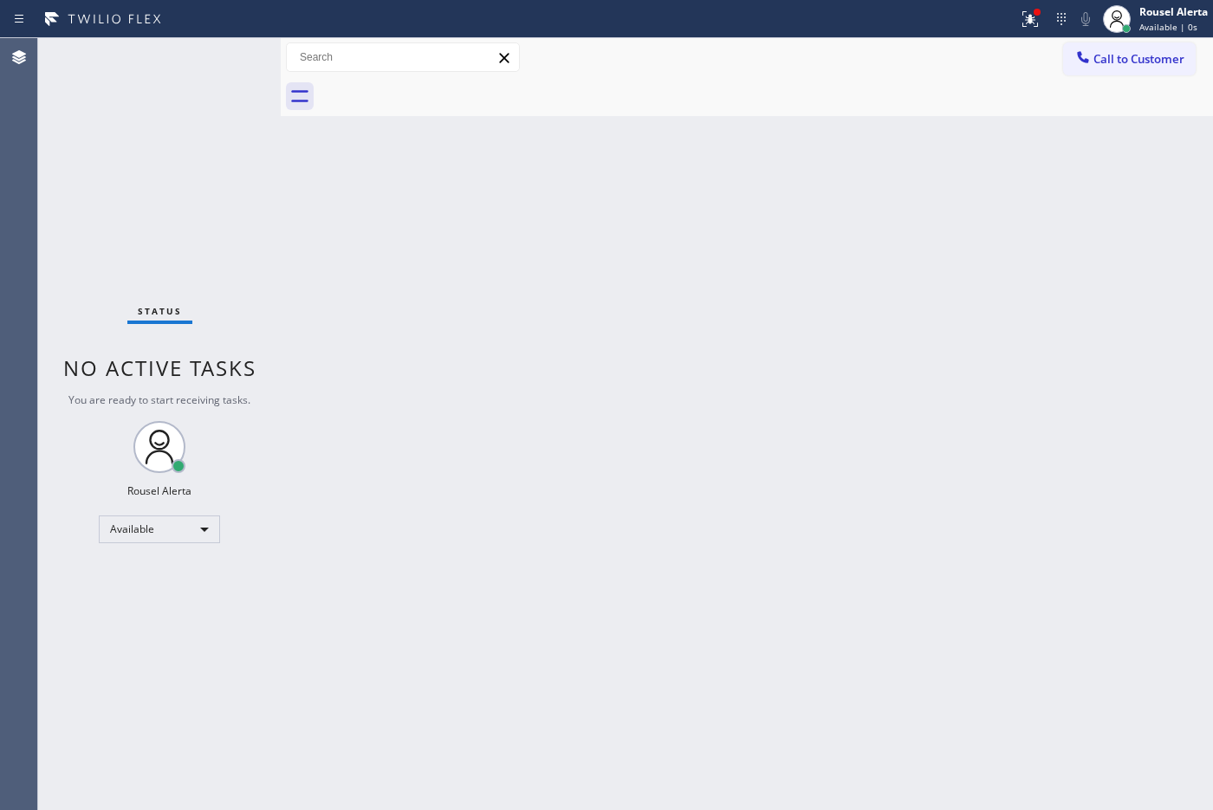
click at [961, 314] on div "Back to Dashboard Change Sender ID Customers Technicians Select a contact Outbo…" at bounding box center [747, 424] width 932 height 772
click at [1012, 5] on button at bounding box center [1030, 19] width 38 height 38
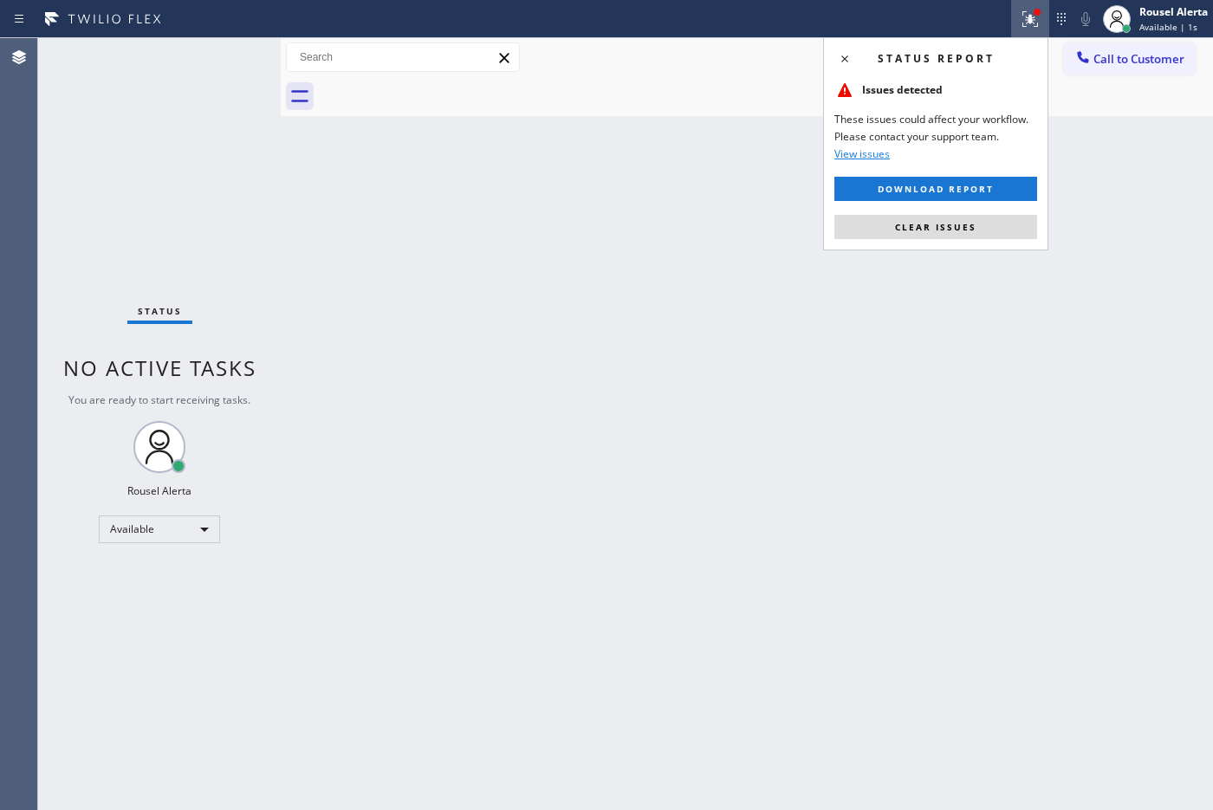
drag, startPoint x: 1002, startPoint y: 217, endPoint x: 1001, endPoint y: 258, distance: 41.6
click at [1000, 218] on button "Clear issues" at bounding box center [935, 227] width 203 height 24
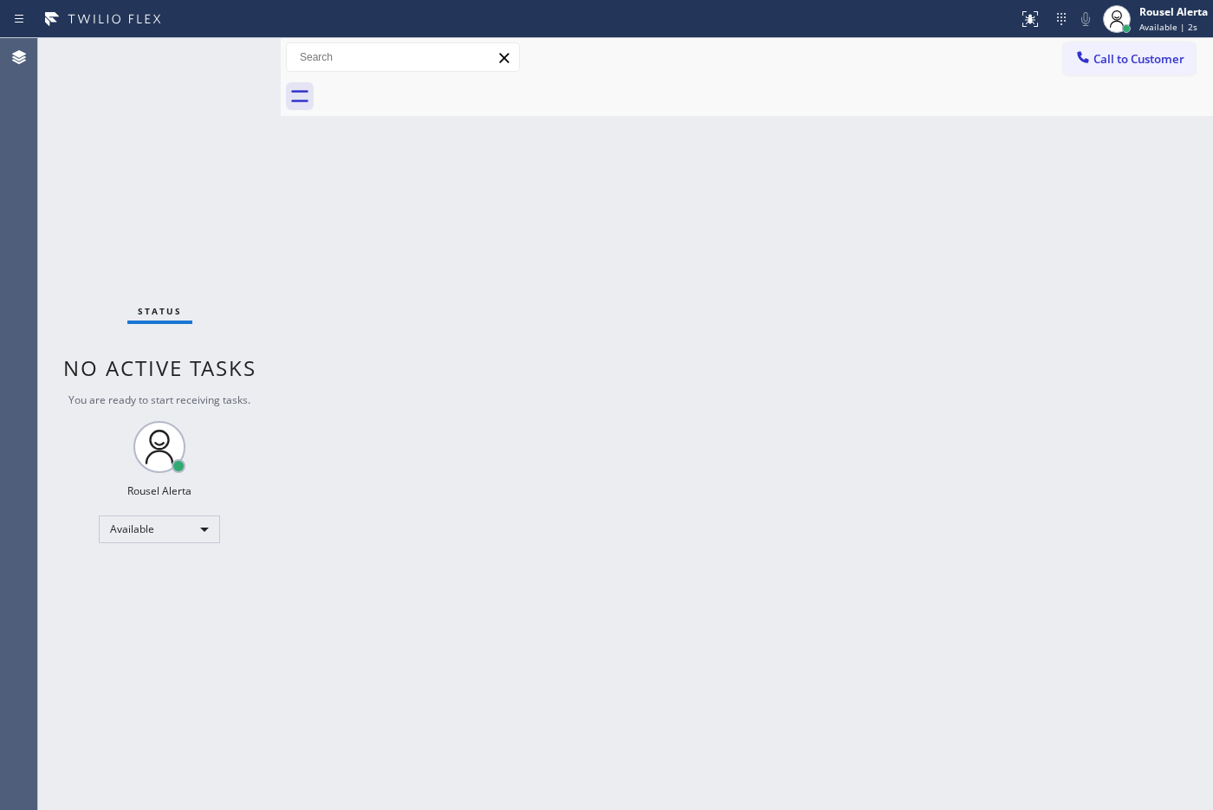
drag, startPoint x: 1019, startPoint y: 297, endPoint x: 1022, endPoint y: 364, distance: 66.8
click at [1019, 299] on div "Back to Dashboard Change Sender ID Customers Technicians Select a contact Outbo…" at bounding box center [747, 424] width 932 height 772
click at [223, 102] on div "Status No active tasks You are ready to start receiving tasks. Rousel Alerta Av…" at bounding box center [159, 424] width 243 height 772
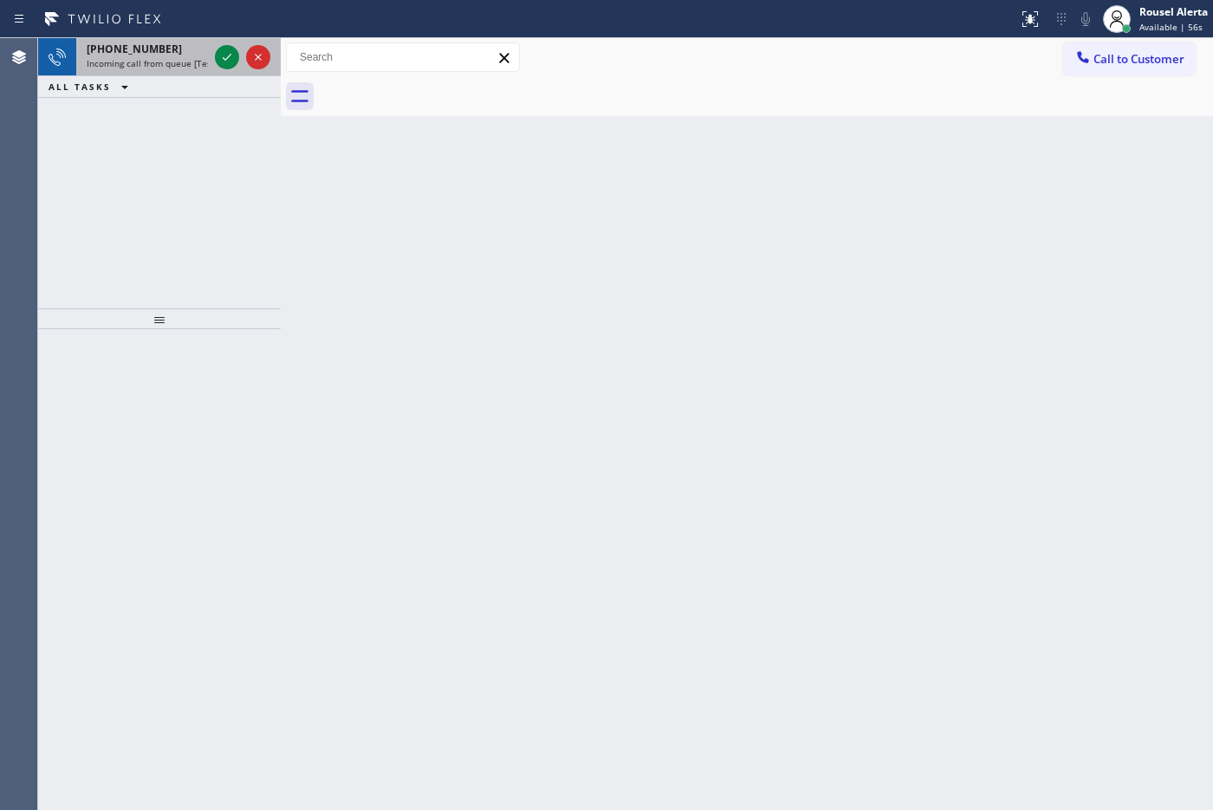
click at [200, 57] on span "Incoming call from queue [Test] All" at bounding box center [159, 63] width 144 height 12
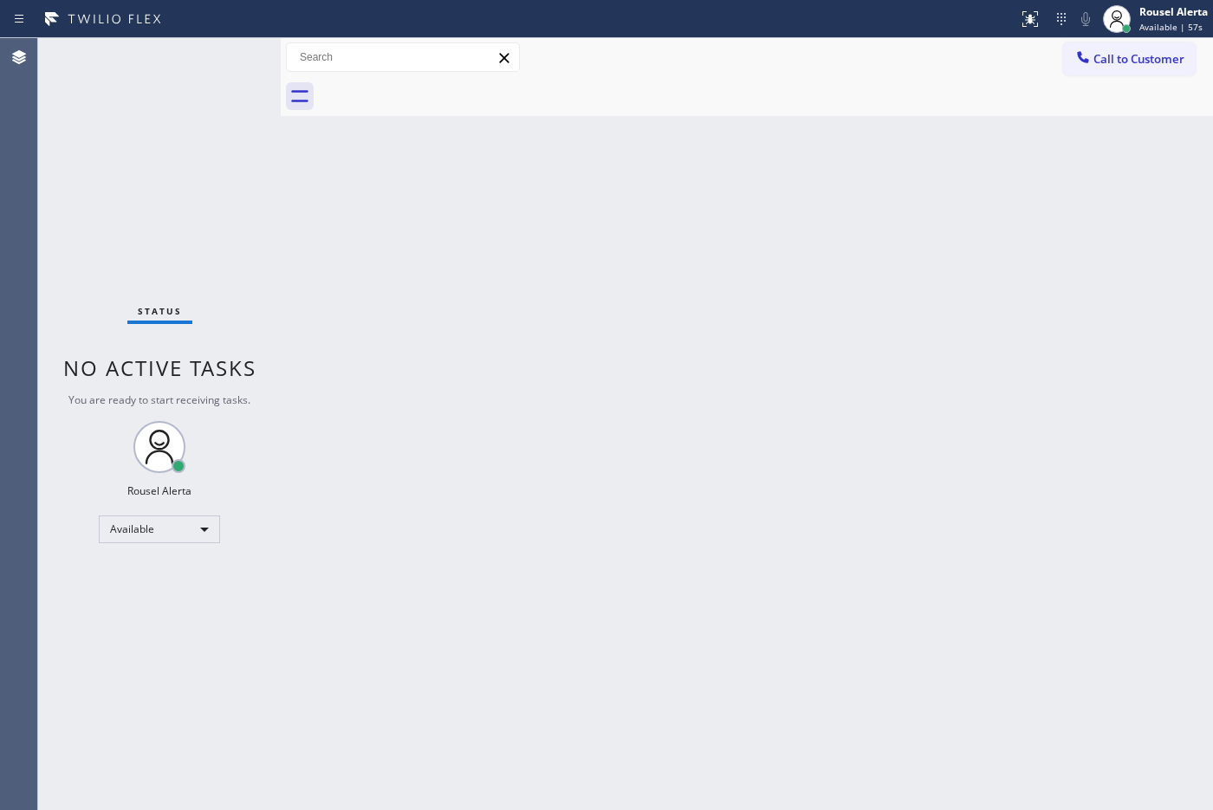
click at [221, 56] on div "Status No active tasks You are ready to start receiving tasks. Rousel Alerta Av…" at bounding box center [159, 424] width 243 height 772
click at [611, 476] on div "Back to Dashboard Change Sender ID Customers Technicians Select a contact Outbo…" at bounding box center [747, 424] width 932 height 772
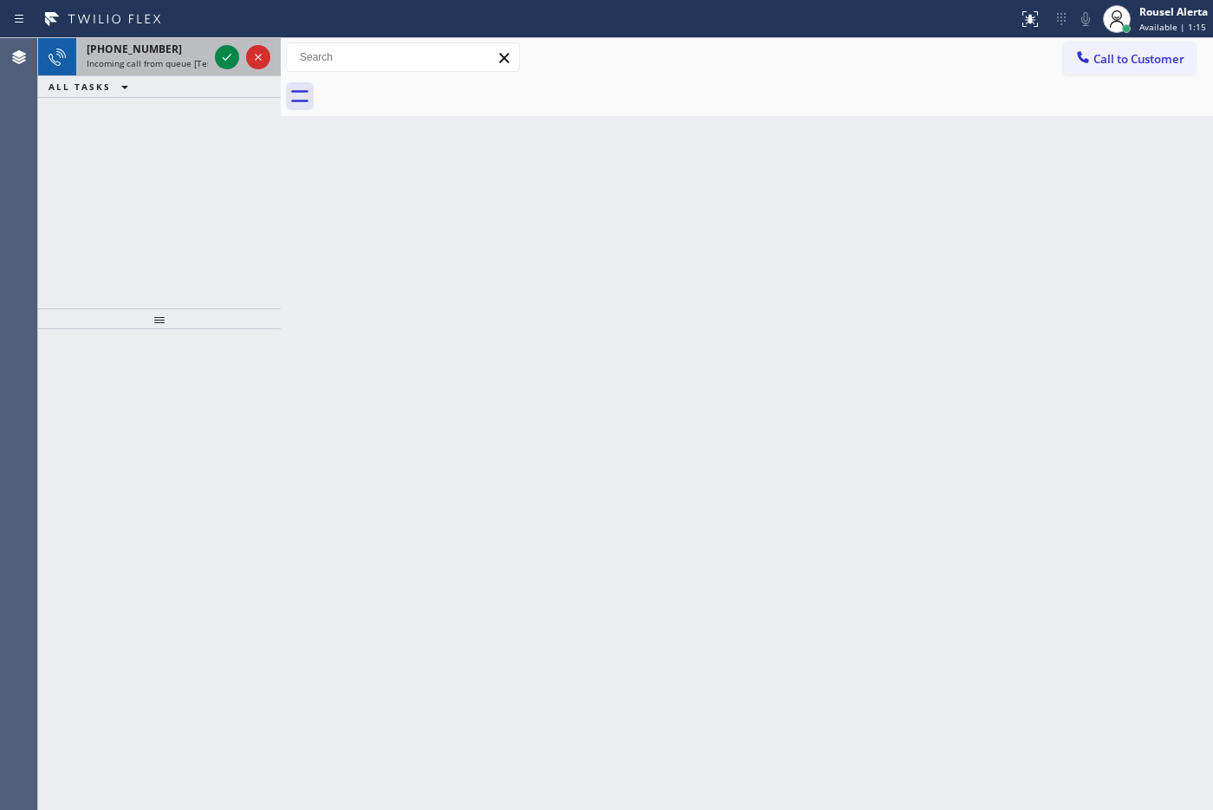
click at [186, 46] on div "[PHONE_NUMBER]" at bounding box center [147, 49] width 121 height 15
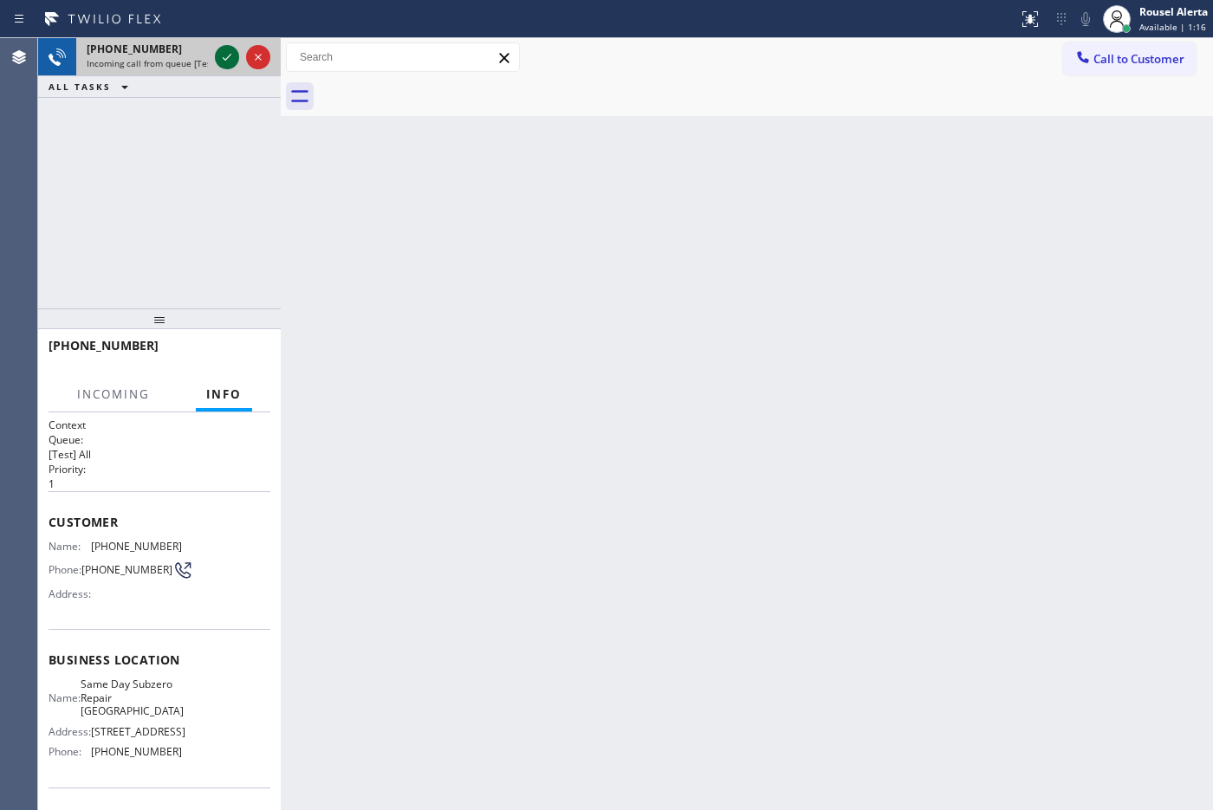
click at [217, 55] on icon at bounding box center [227, 57] width 21 height 21
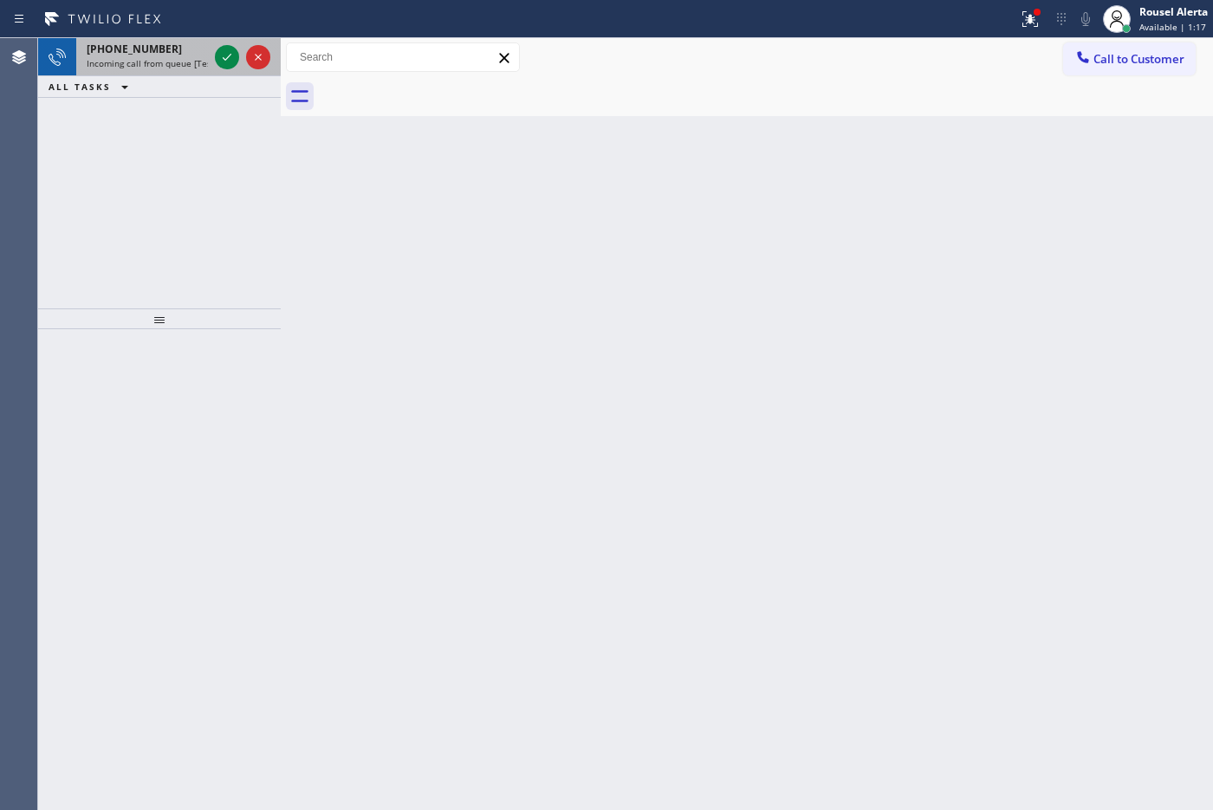
click at [221, 72] on div at bounding box center [242, 57] width 62 height 38
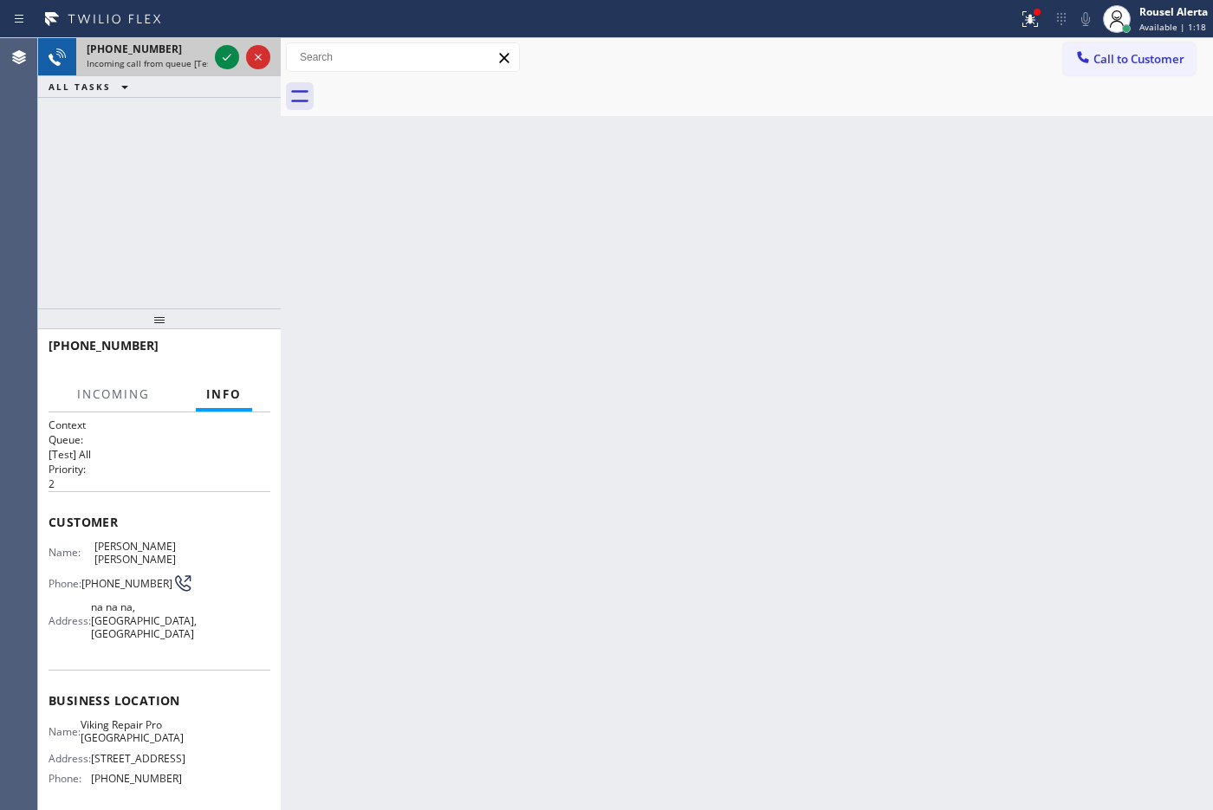
click at [221, 70] on div at bounding box center [242, 57] width 62 height 38
click at [146, 58] on div "[PHONE_NUMBER] Incoming call from queue [Test] All" at bounding box center [143, 57] width 135 height 38
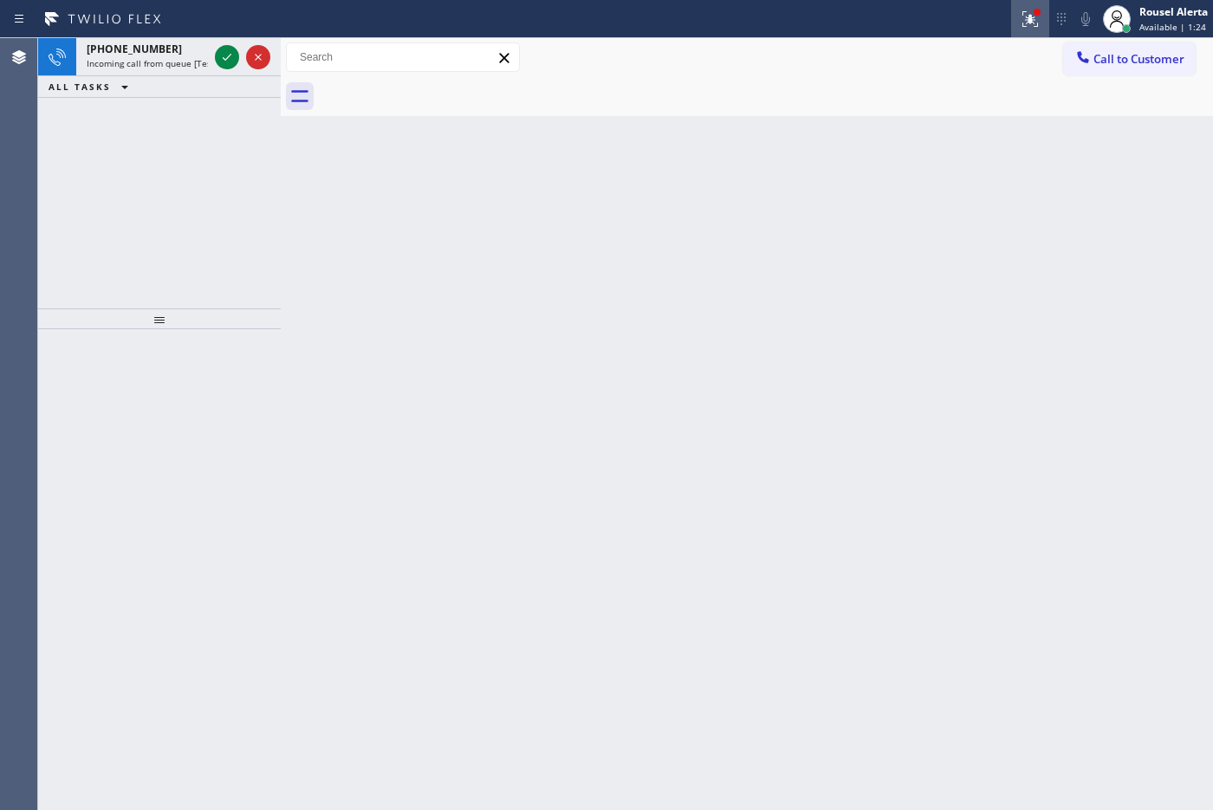
click at [1020, 10] on icon at bounding box center [1029, 19] width 21 height 21
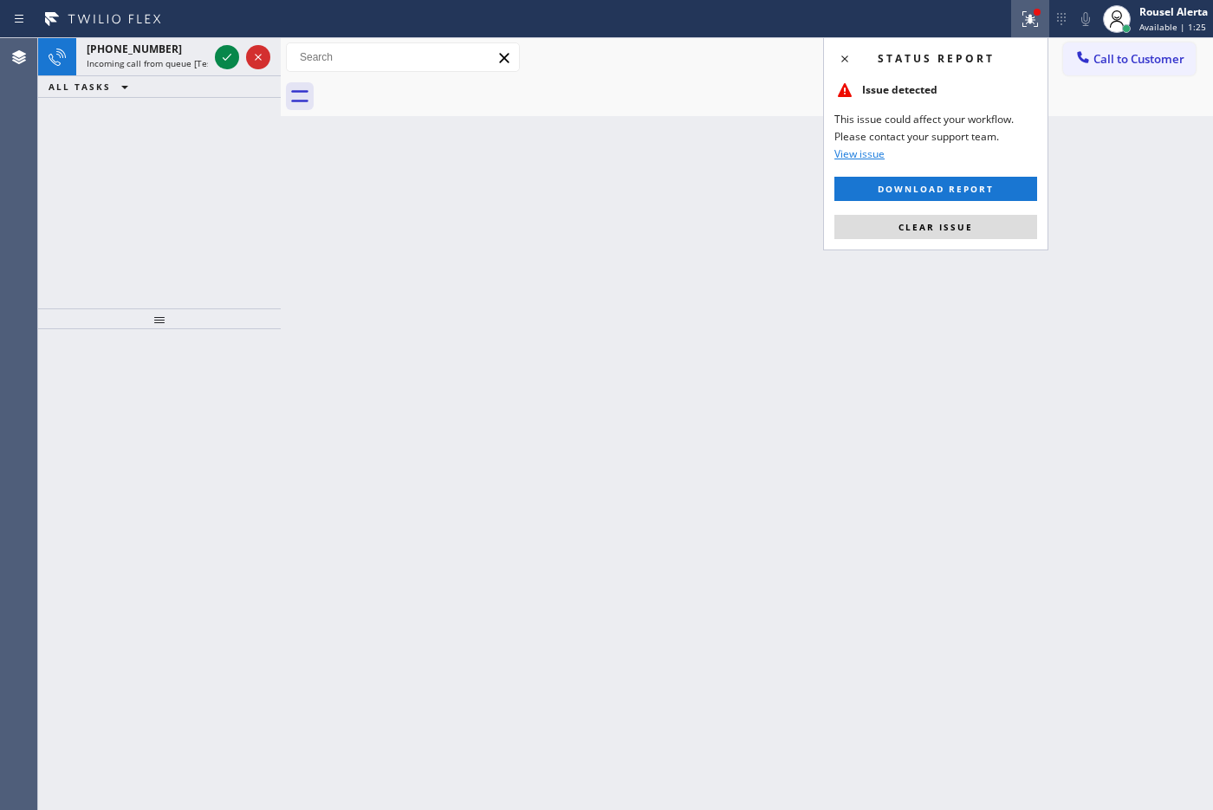
click at [938, 243] on div "Status report Issue detected This issue could affect your workflow. Please cont…" at bounding box center [935, 143] width 225 height 213
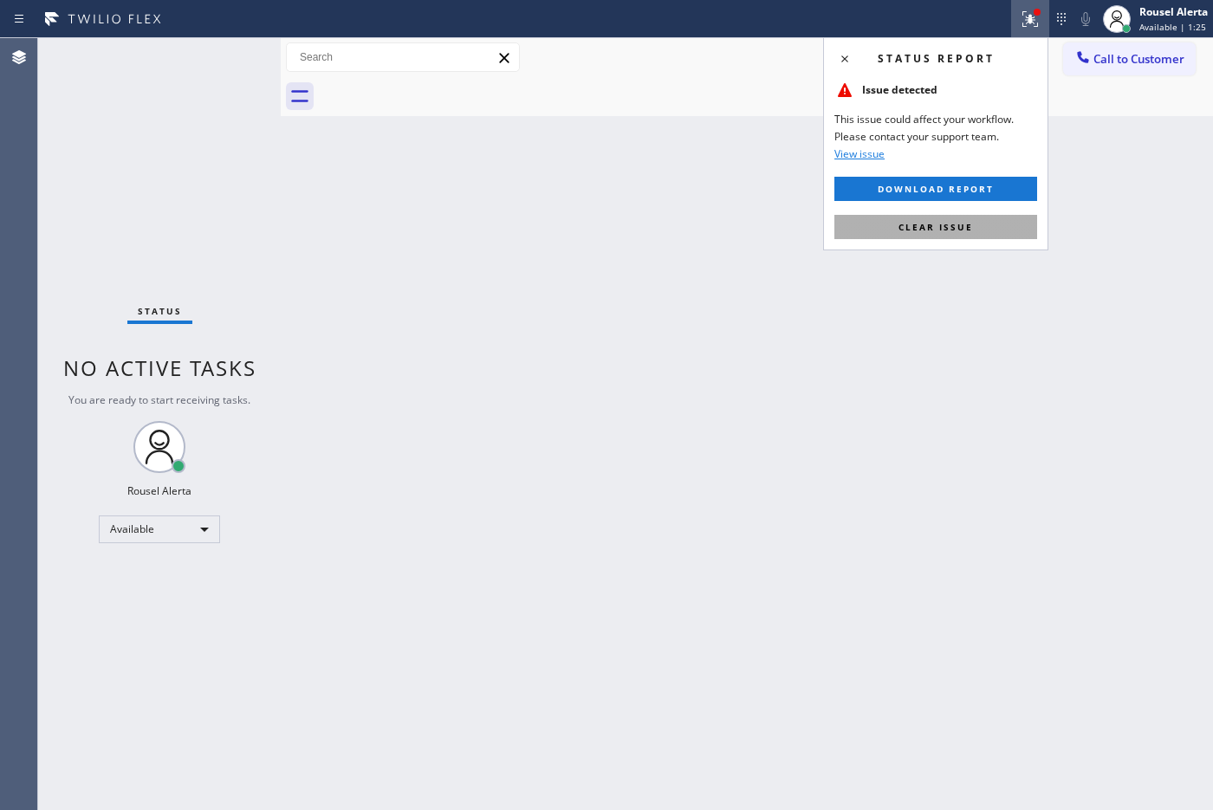
click at [931, 221] on span "Clear issue" at bounding box center [935, 227] width 74 height 12
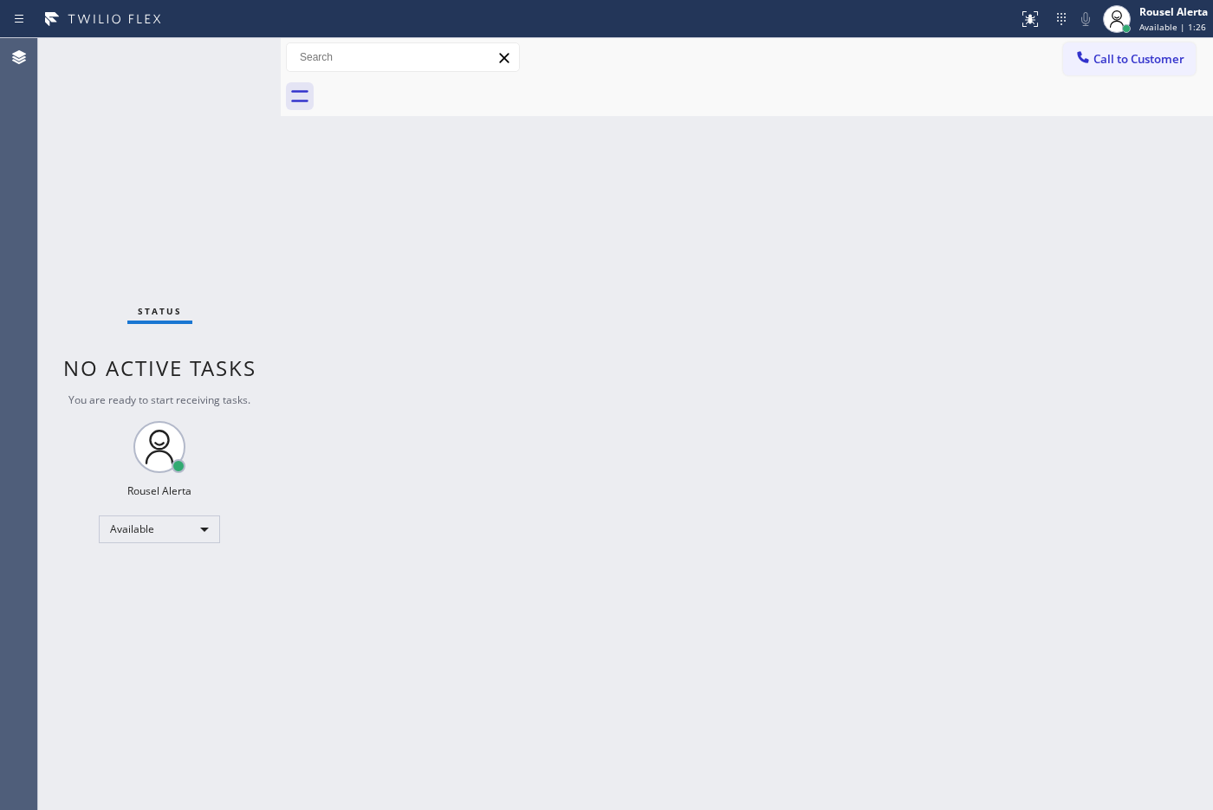
drag, startPoint x: 864, startPoint y: 262, endPoint x: 308, endPoint y: 87, distance: 583.2
click at [860, 262] on div "Back to Dashboard Change Sender ID Customers Technicians Select a contact Outbo…" at bounding box center [747, 424] width 932 height 772
click at [184, 46] on div "Status No active tasks You are ready to start receiving tasks. Rousel Alerta Av…" at bounding box center [159, 424] width 243 height 772
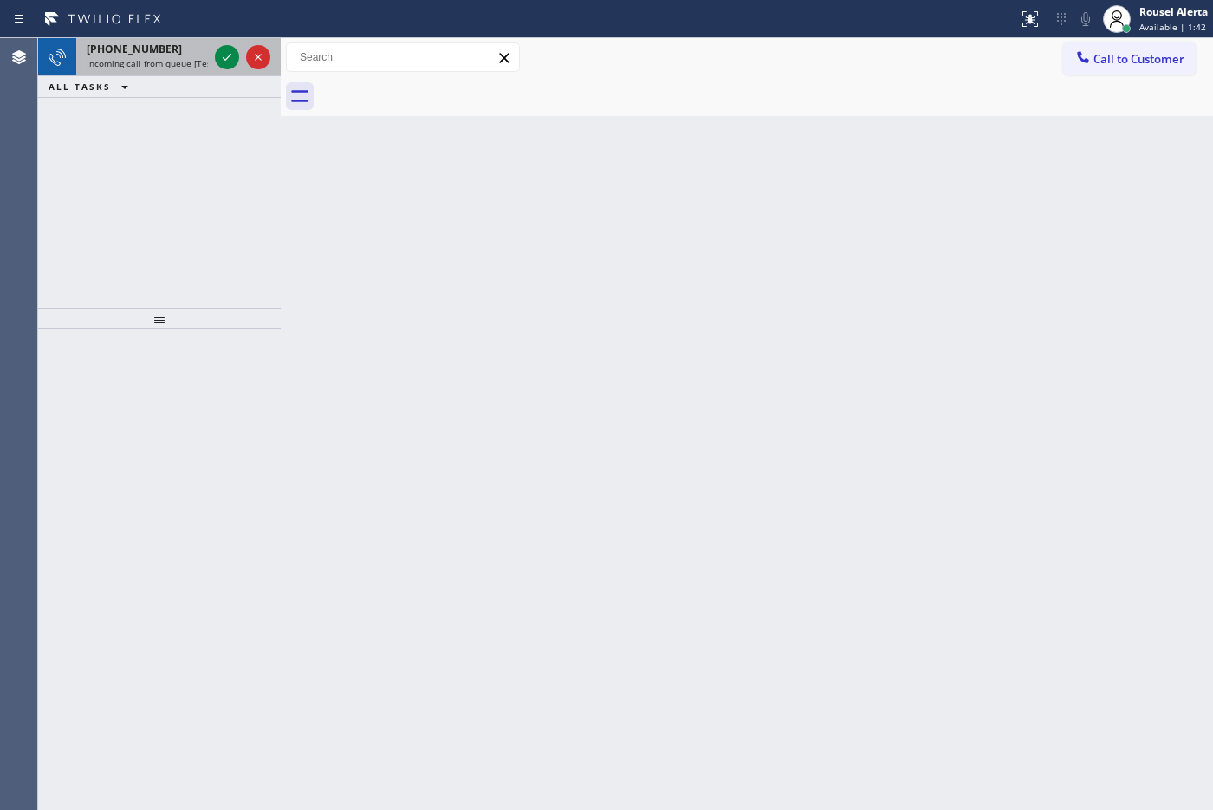
drag, startPoint x: 153, startPoint y: 66, endPoint x: 188, endPoint y: 62, distance: 34.8
click at [153, 66] on span "Incoming call from queue [Test] All" at bounding box center [159, 63] width 144 height 12
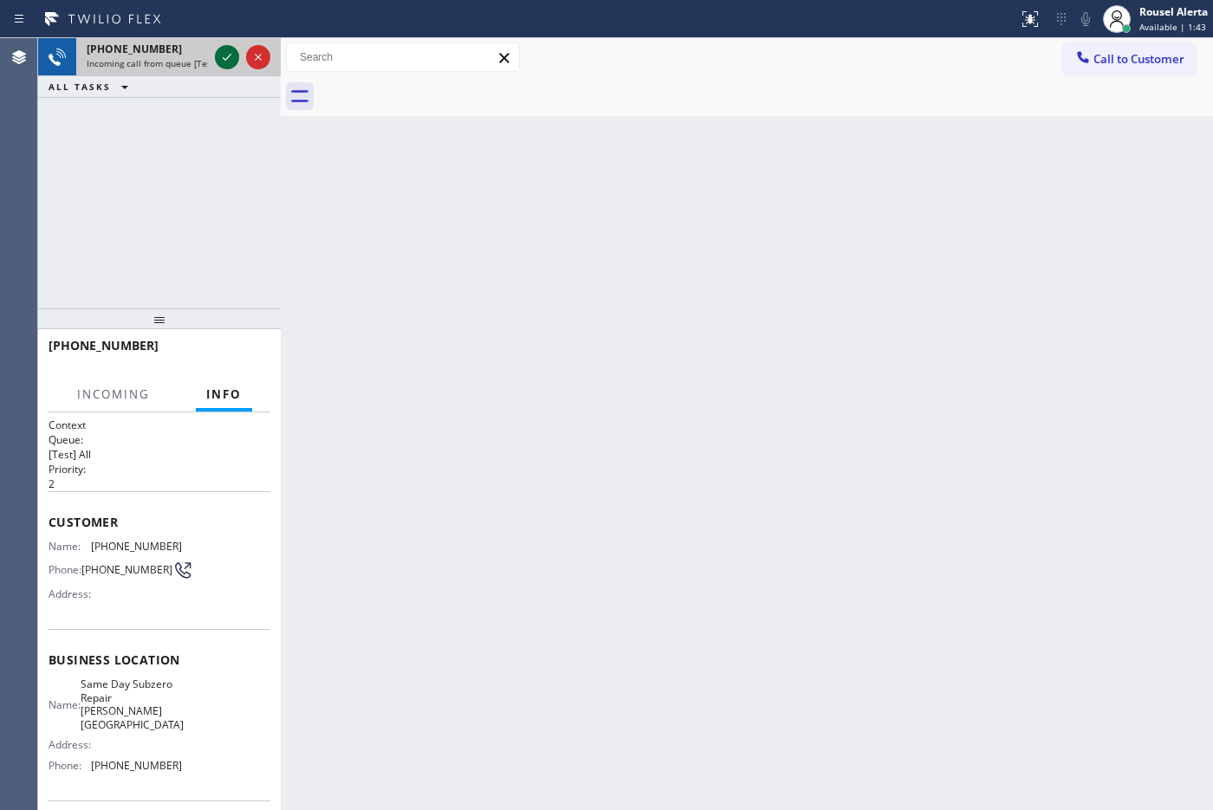
click at [223, 59] on icon at bounding box center [227, 57] width 21 height 21
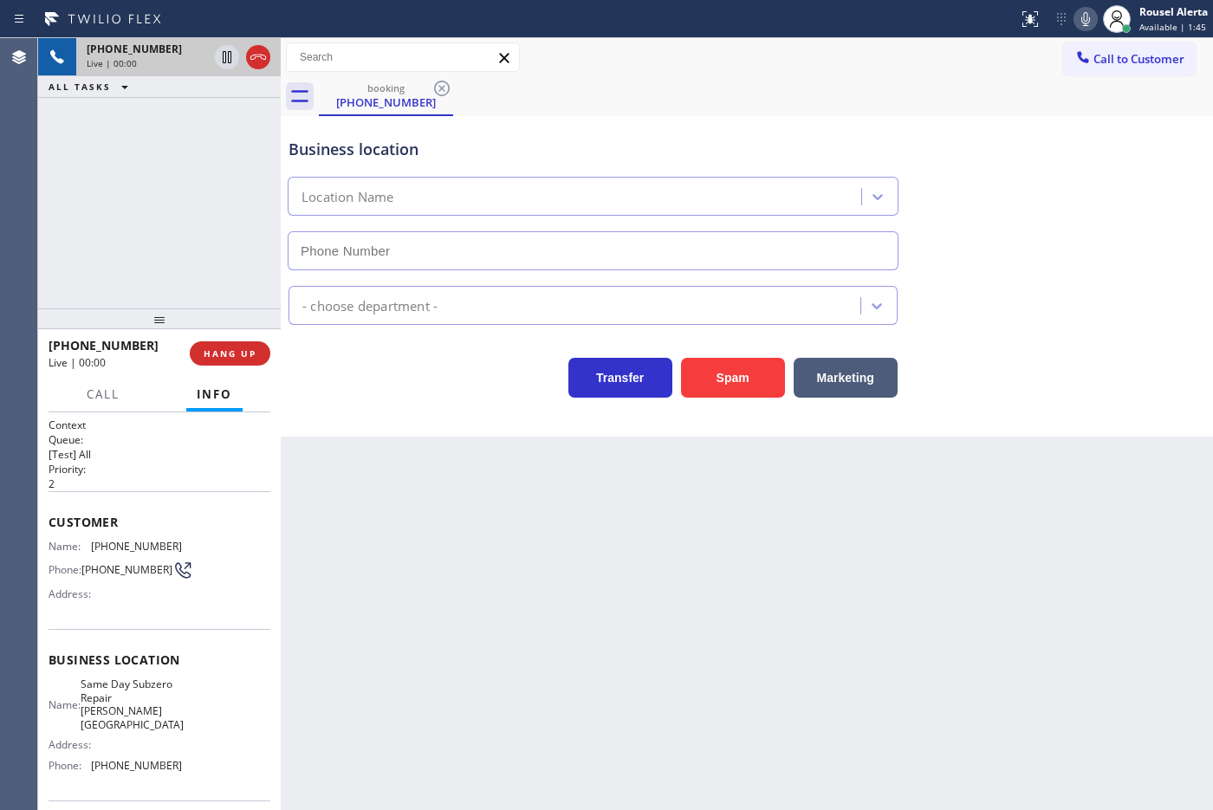
type input "[PHONE_NUMBER]"
click at [632, 559] on div "Back to Dashboard Change Sender ID Customers Technicians Select a contact Outbo…" at bounding box center [747, 424] width 932 height 772
drag, startPoint x: 204, startPoint y: 118, endPoint x: 200, endPoint y: 140, distance: 22.8
click at [202, 118] on div "[PHONE_NUMBER] Live | 00:07 ALL TASKS ALL TASKS ACTIVE TASKS TASKS IN WRAP UP" at bounding box center [159, 173] width 243 height 270
click at [226, 341] on button "HANG UP" at bounding box center [230, 353] width 81 height 24
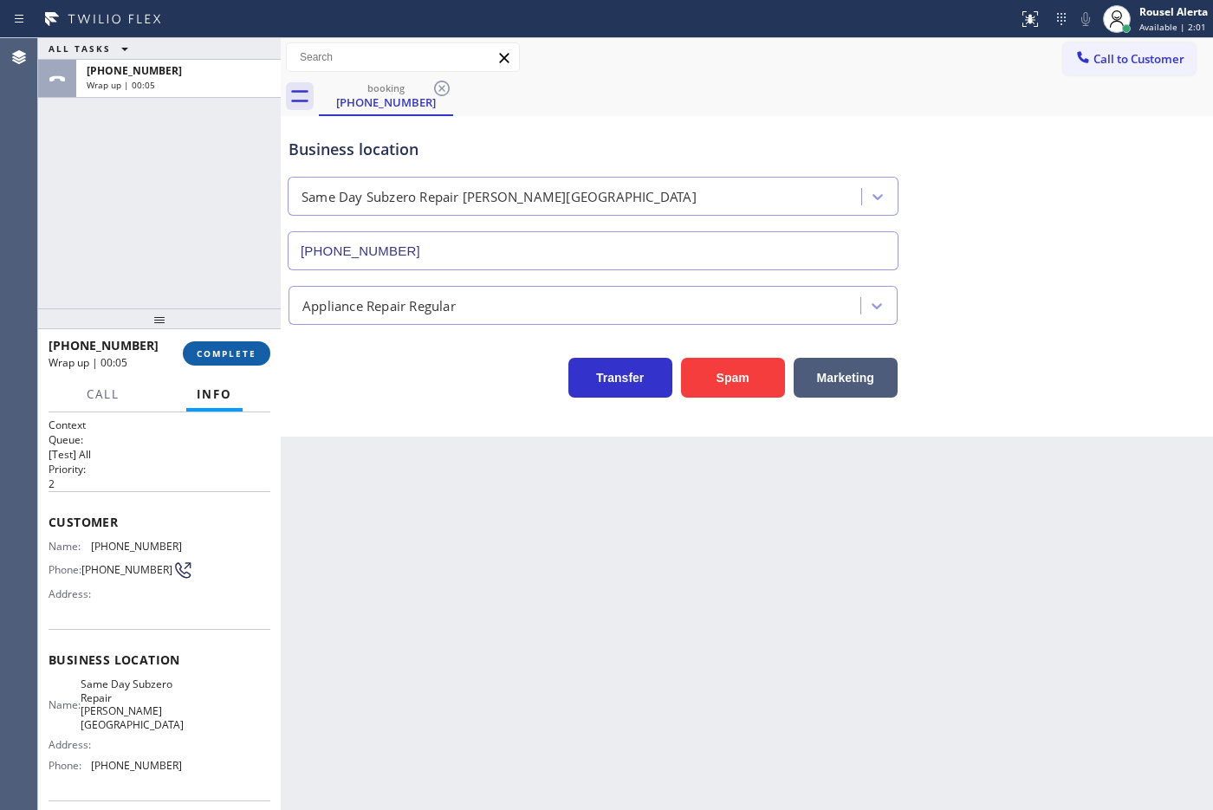
click at [243, 355] on span "COMPLETE" at bounding box center [227, 353] width 60 height 12
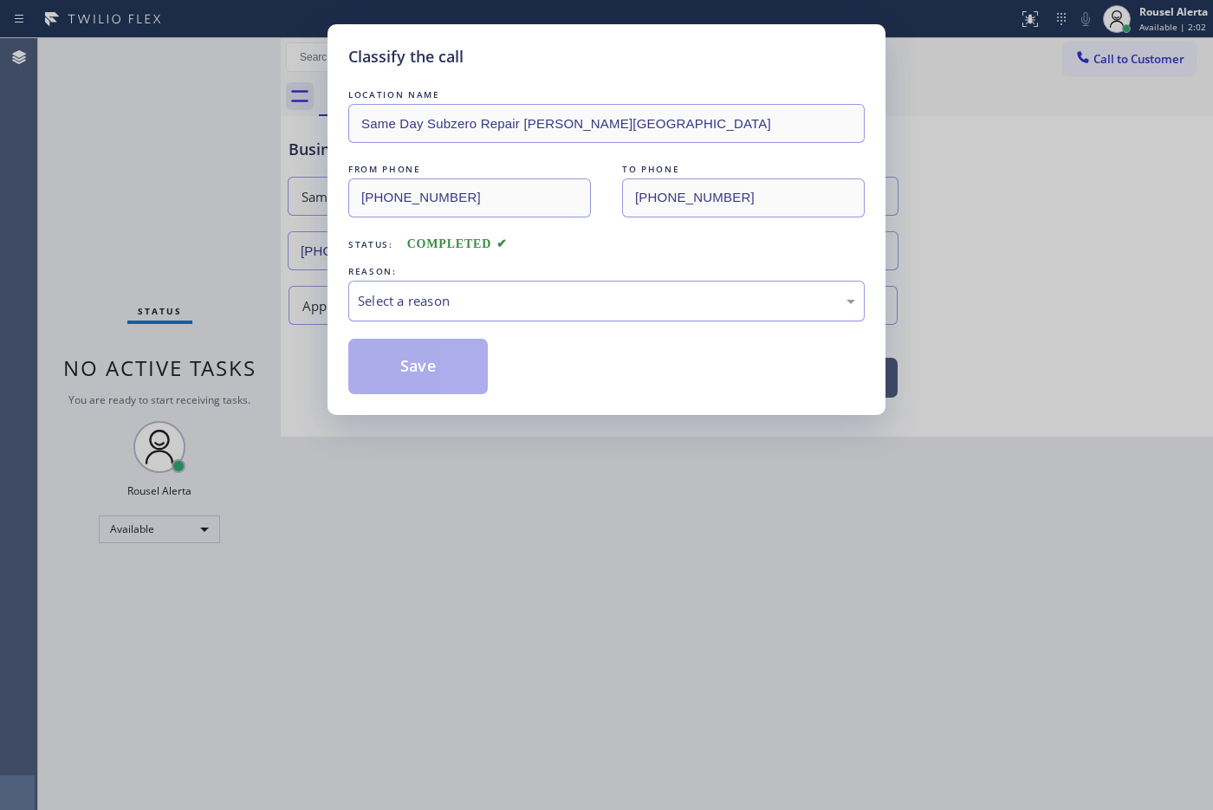
click at [513, 306] on div "Select a reason" at bounding box center [606, 301] width 497 height 20
click at [443, 368] on button "Save" at bounding box center [417, 366] width 139 height 55
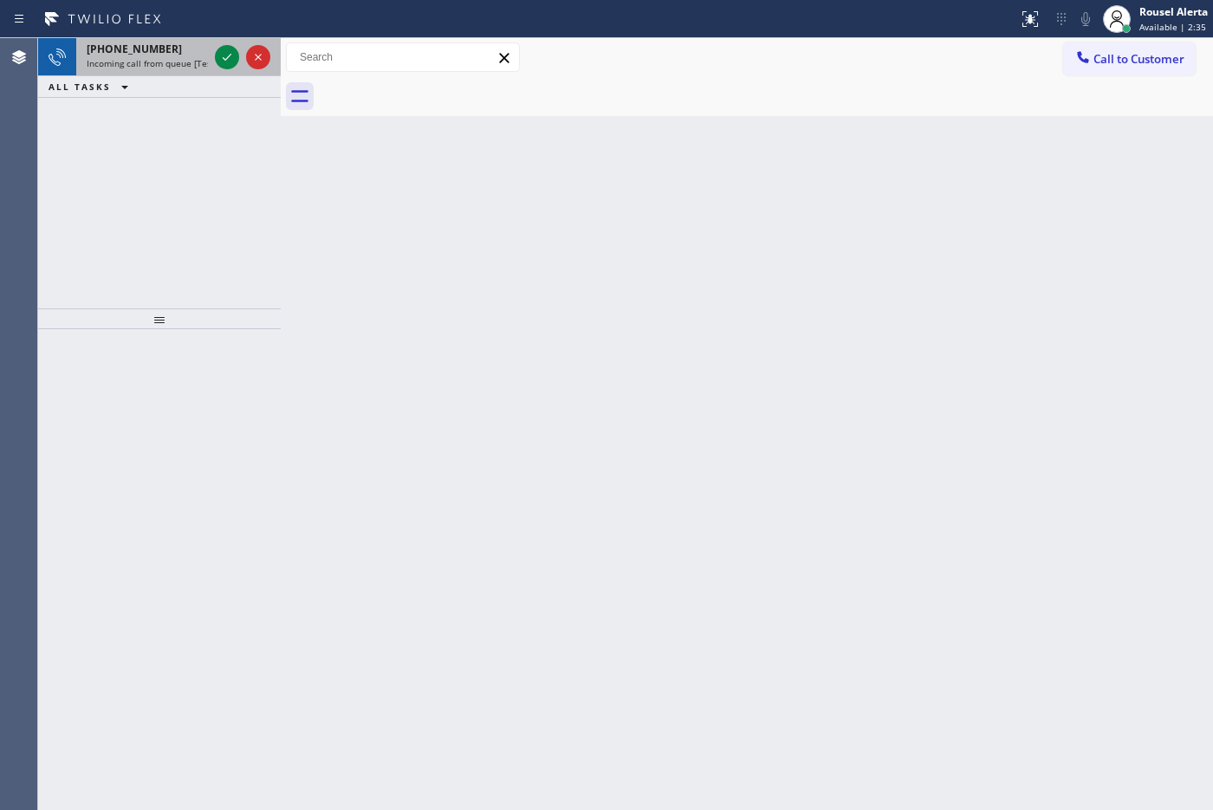
drag, startPoint x: 184, startPoint y: 58, endPoint x: 197, endPoint y: 54, distance: 13.7
click at [184, 58] on span "Incoming call from queue [Test] All" at bounding box center [159, 63] width 144 height 12
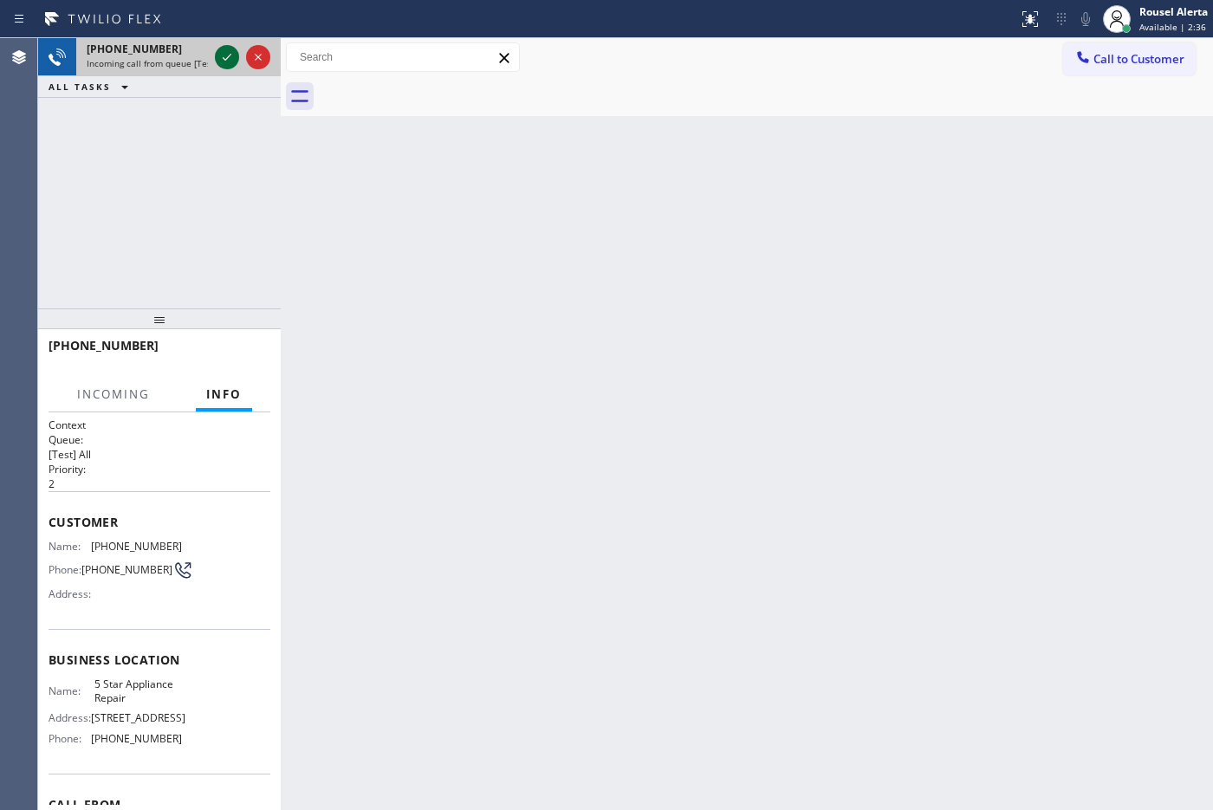
click at [217, 54] on icon at bounding box center [227, 57] width 21 height 21
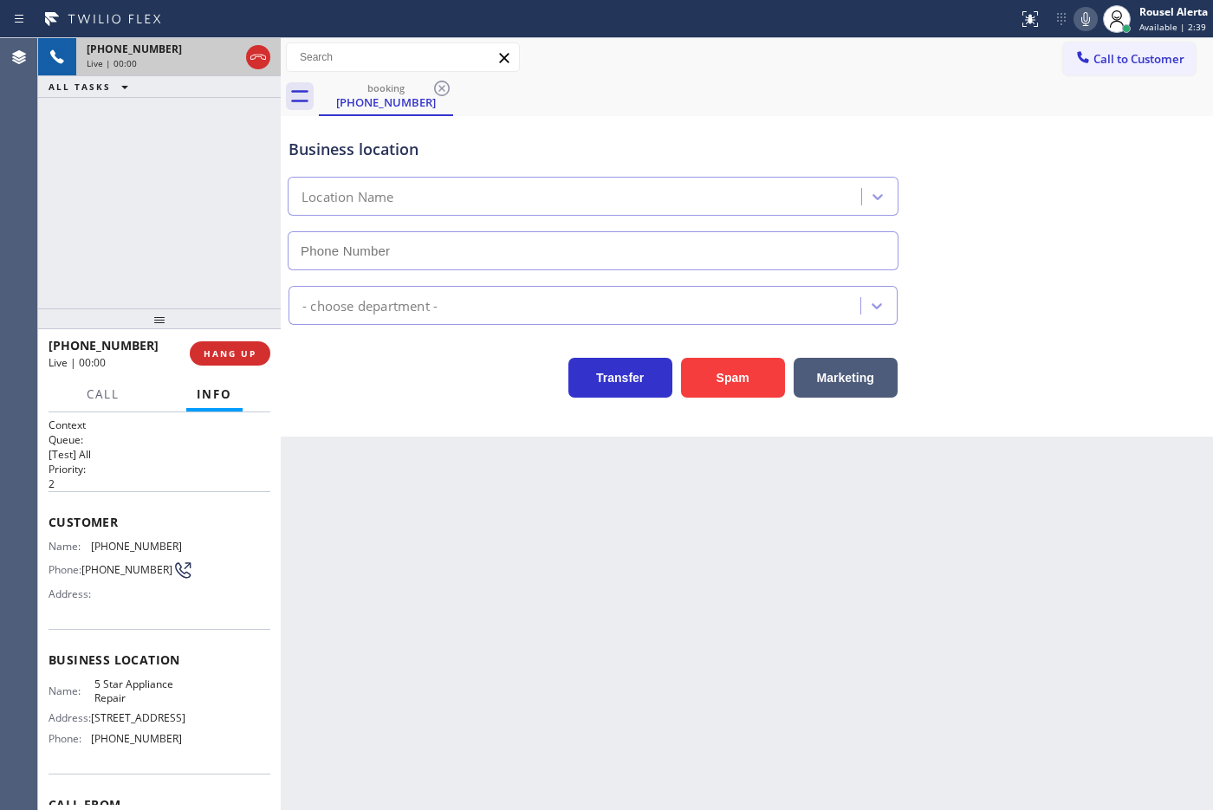
type input "[PHONE_NUMBER]"
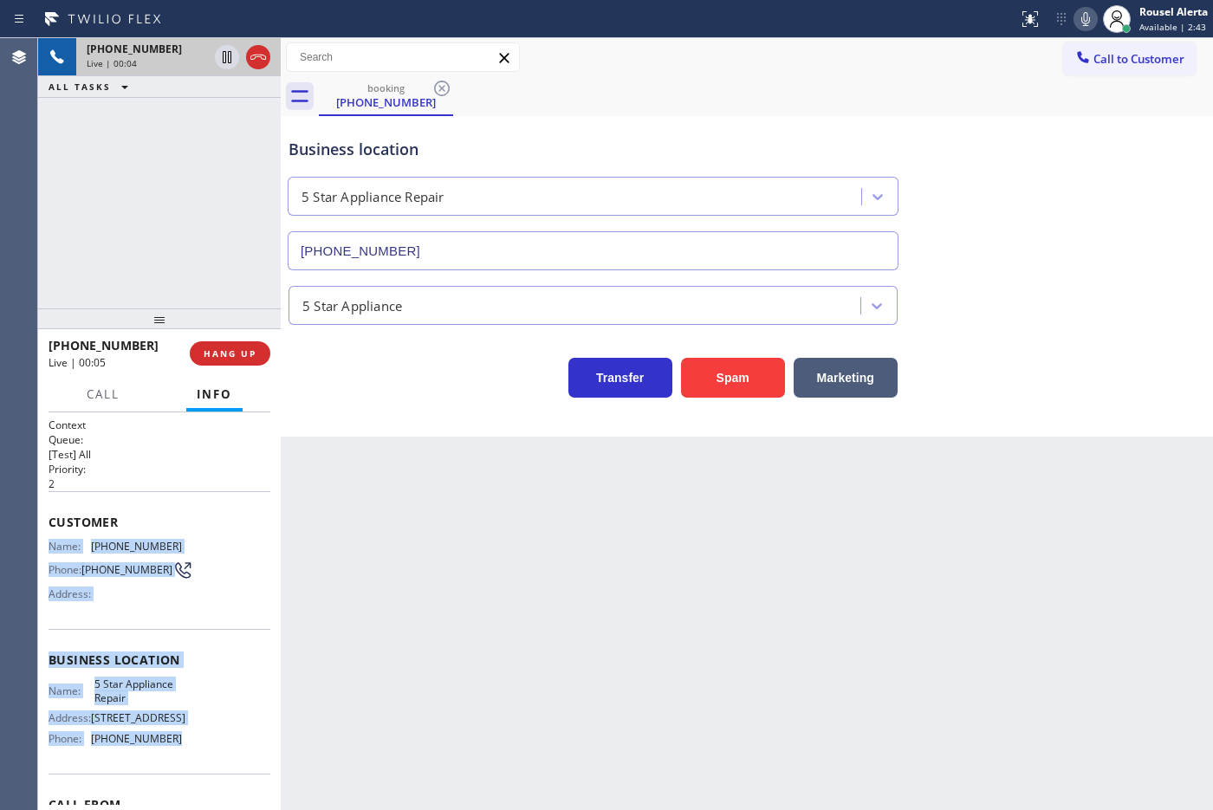
drag, startPoint x: 46, startPoint y: 550, endPoint x: 165, endPoint y: 741, distance: 225.2
click at [165, 741] on div "Context Queue: [Test] All Priority: 2 Customer Name: [PHONE_NUMBER] Phone: [PHO…" at bounding box center [159, 611] width 243 height 398
copy div "Name: [PHONE_NUMBER] Phone: [PHONE_NUMBER] Address: Business location Name: 5 S…"
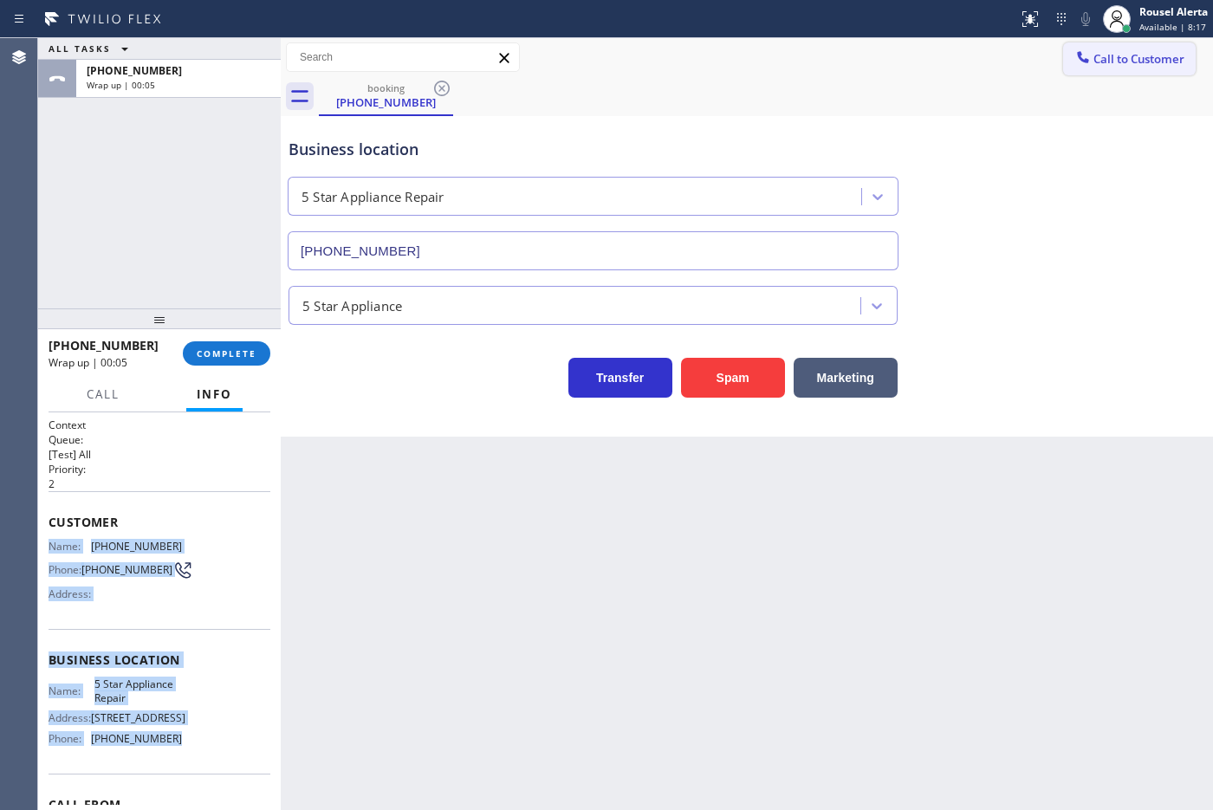
click at [1135, 58] on span "Call to Customer" at bounding box center [1138, 59] width 91 height 16
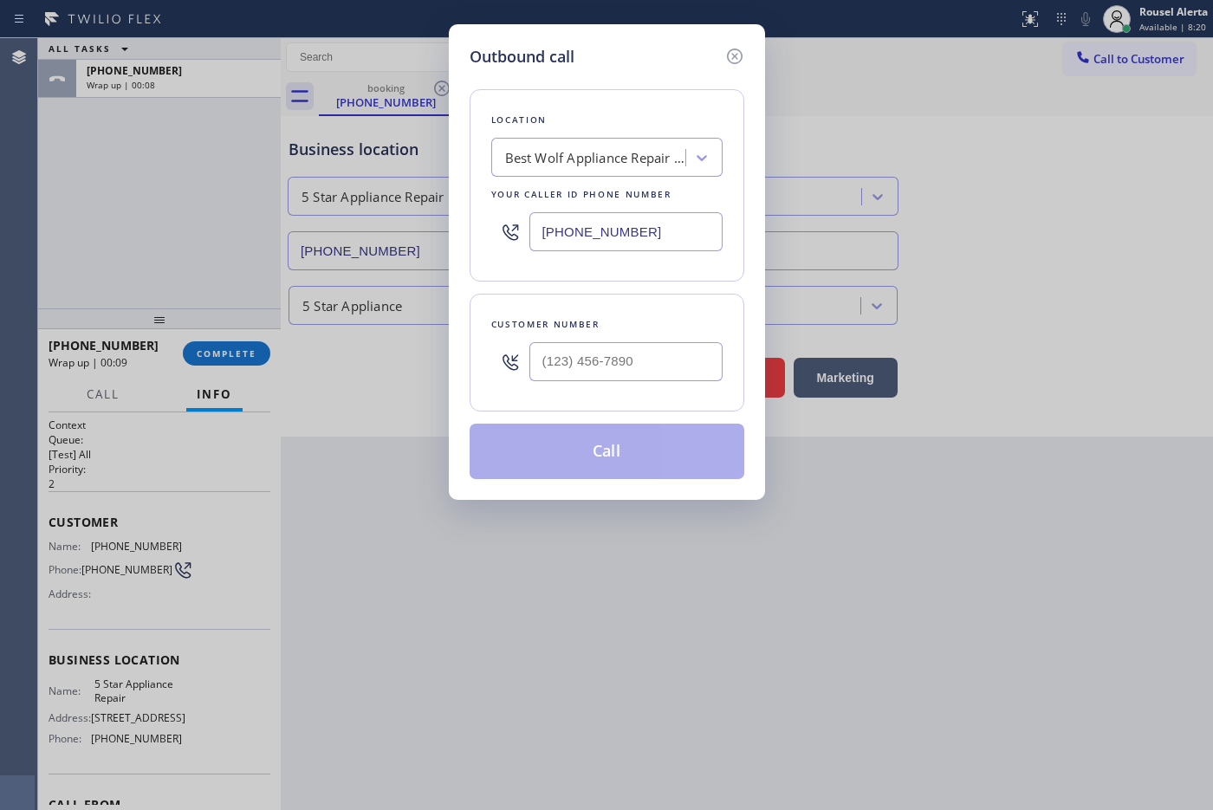
drag, startPoint x: 687, startPoint y: 238, endPoint x: 518, endPoint y: 243, distance: 168.9
click at [518, 243] on div "[PHONE_NUMBER]" at bounding box center [606, 232] width 231 height 56
paste input "855) 731-4952"
type input "[PHONE_NUMBER]"
click at [672, 372] on input "(___) ___-____" at bounding box center [625, 361] width 193 height 39
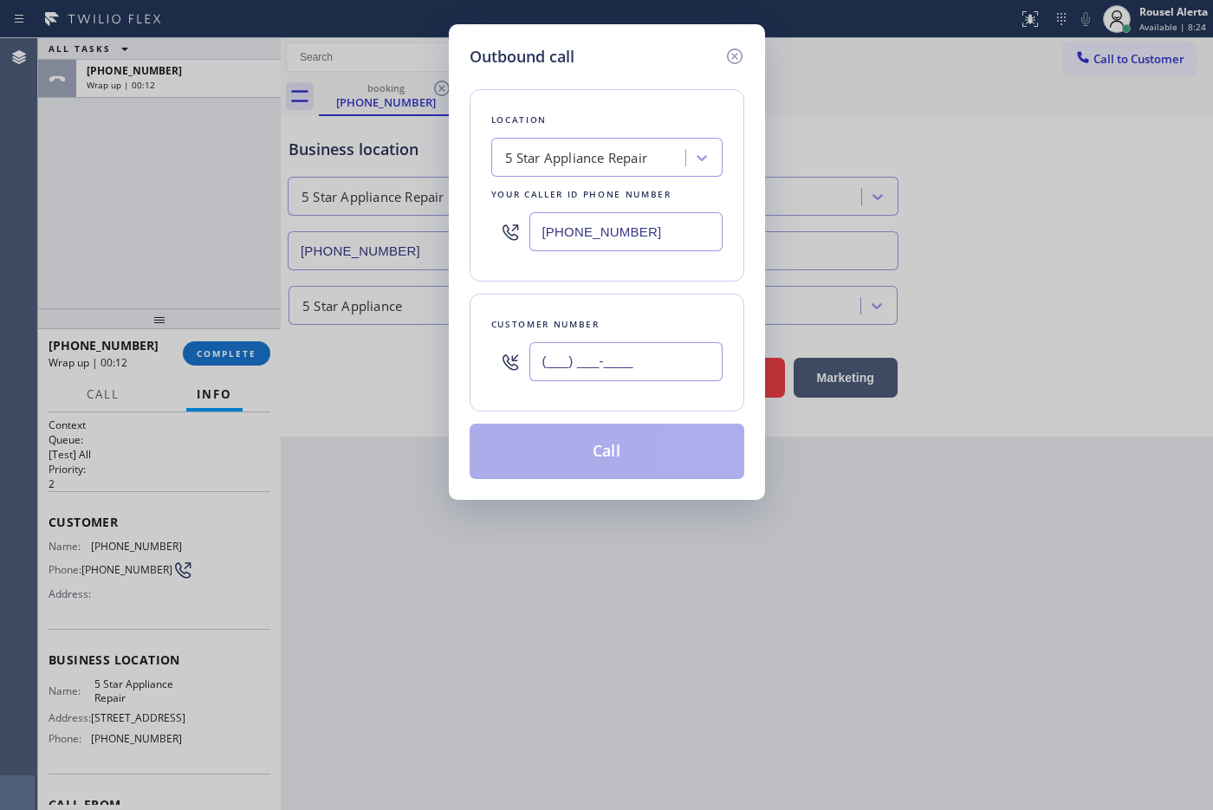
paste input "407) 449-0777"
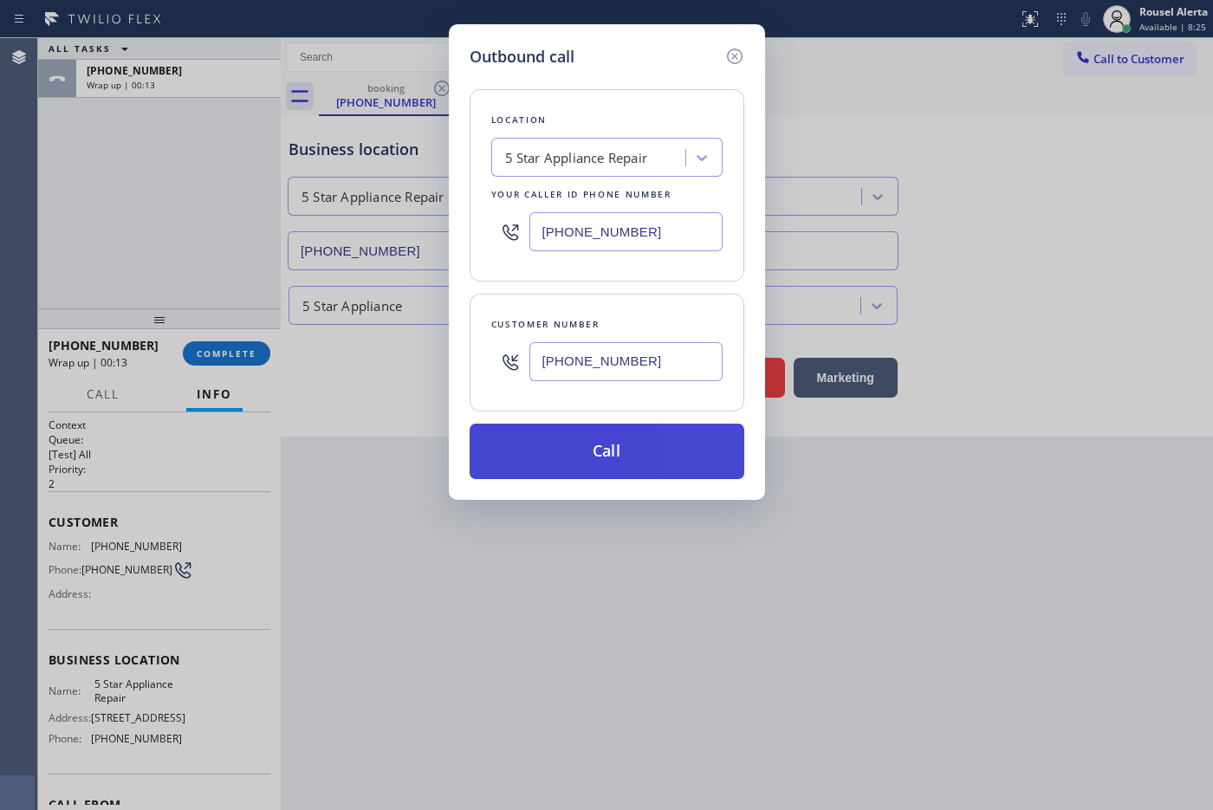
click at [637, 452] on button "Call" at bounding box center [606, 451] width 275 height 55
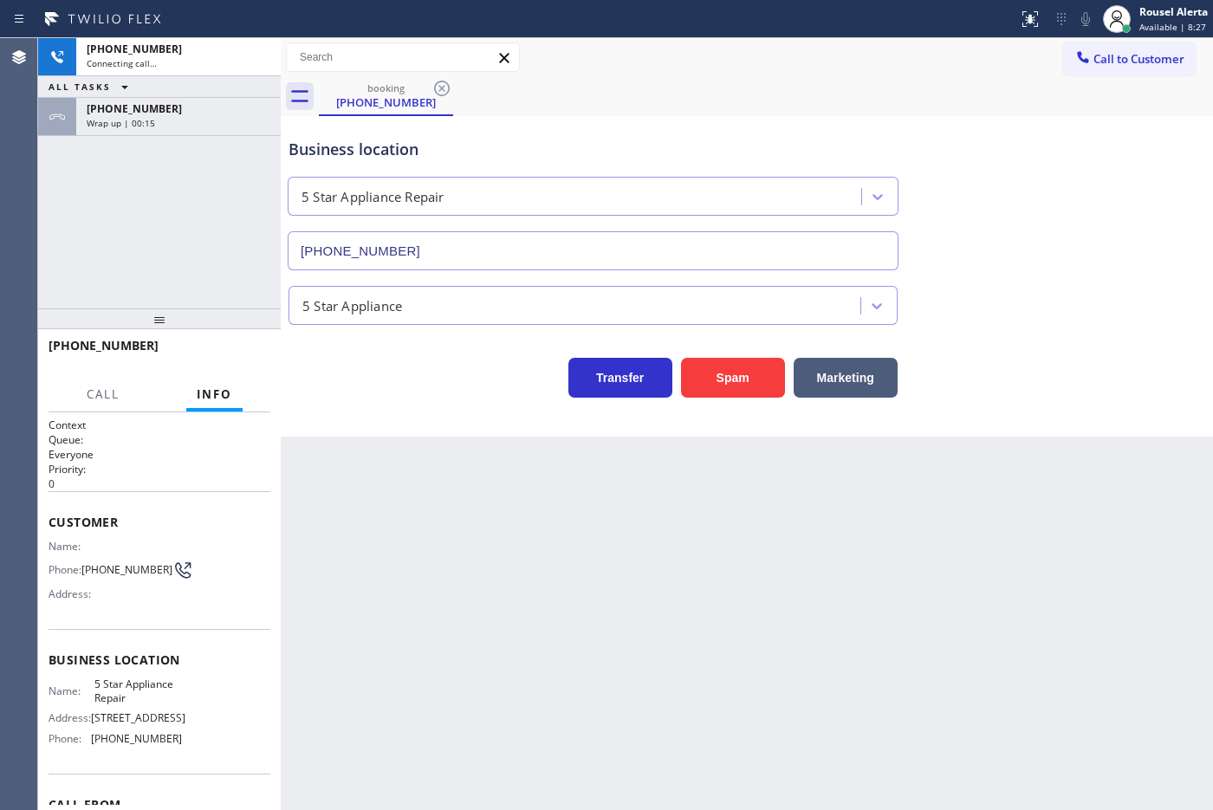
click at [176, 87] on div "ALL TASKS ALL TASKS ACTIVE TASKS TASKS IN WRAP UP" at bounding box center [159, 87] width 243 height 22
click at [171, 118] on div "Wrap up | 00:15" at bounding box center [179, 123] width 184 height 12
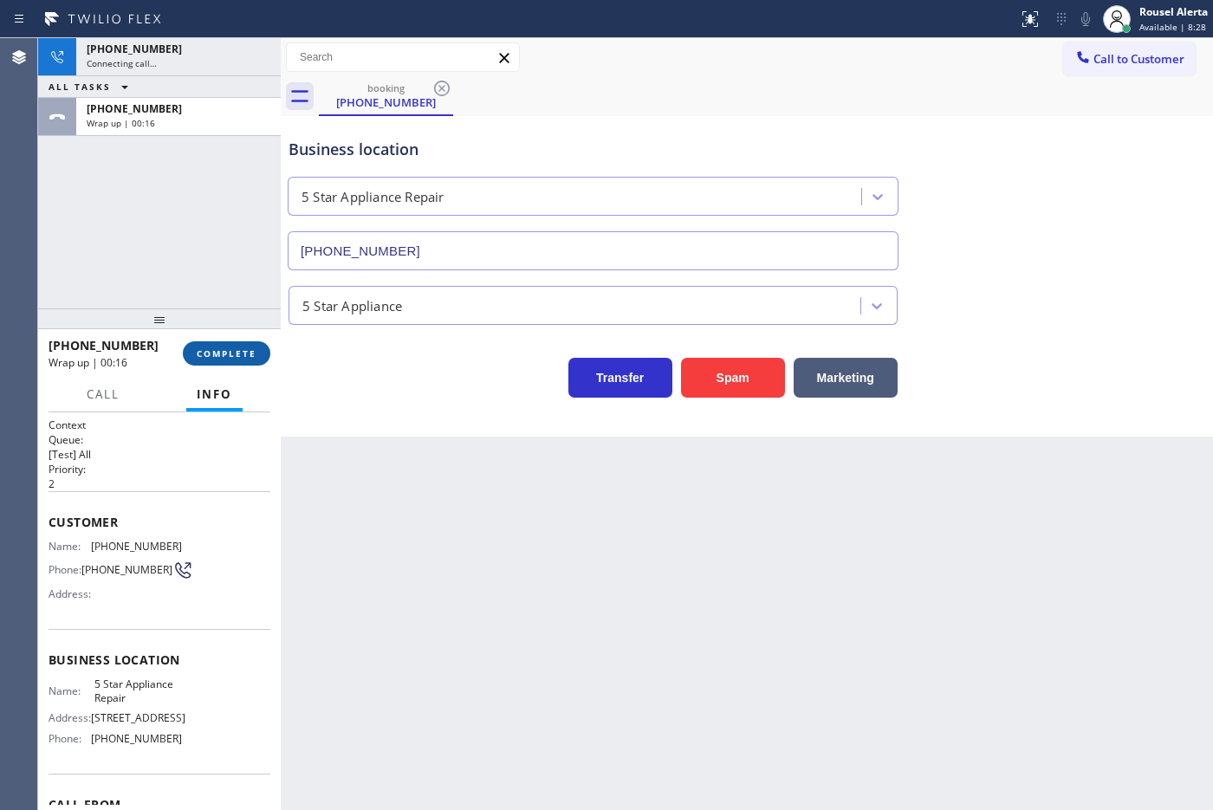
click at [206, 359] on button "COMPLETE" at bounding box center [226, 353] width 87 height 24
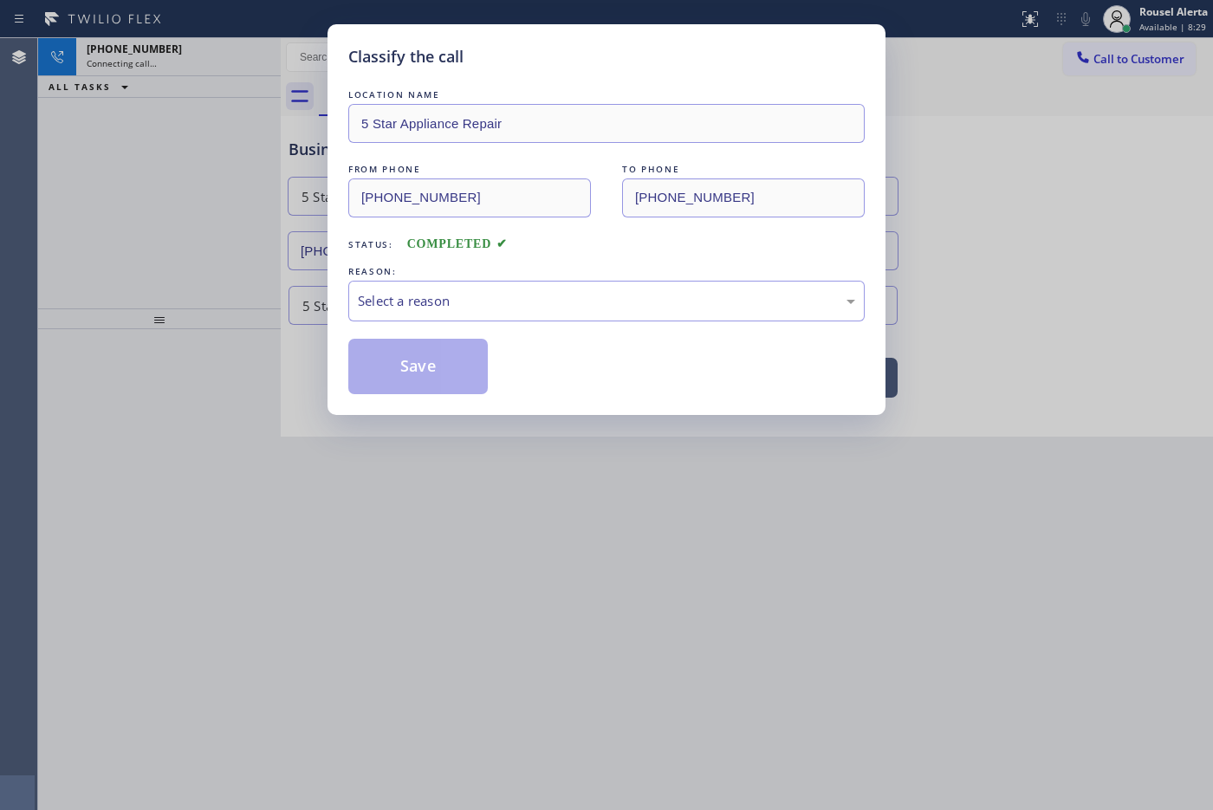
click at [552, 279] on div "REASON:" at bounding box center [606, 271] width 516 height 18
click at [559, 295] on div "Select a reason" at bounding box center [606, 301] width 497 height 20
click at [404, 372] on button "Save" at bounding box center [417, 366] width 139 height 55
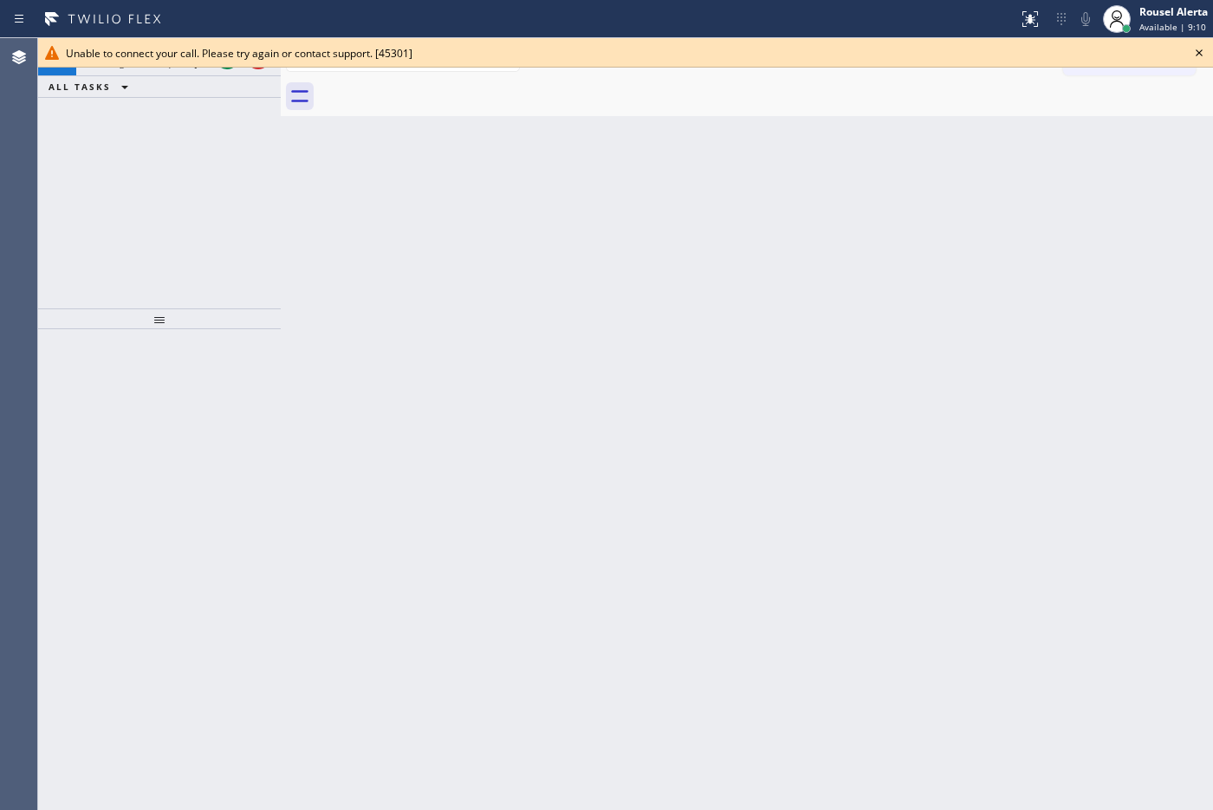
click at [306, 192] on div "Back to Dashboard Change Sender ID Customers Technicians Select a contact Outbo…" at bounding box center [747, 424] width 932 height 772
click at [1202, 54] on icon at bounding box center [1198, 52] width 21 height 21
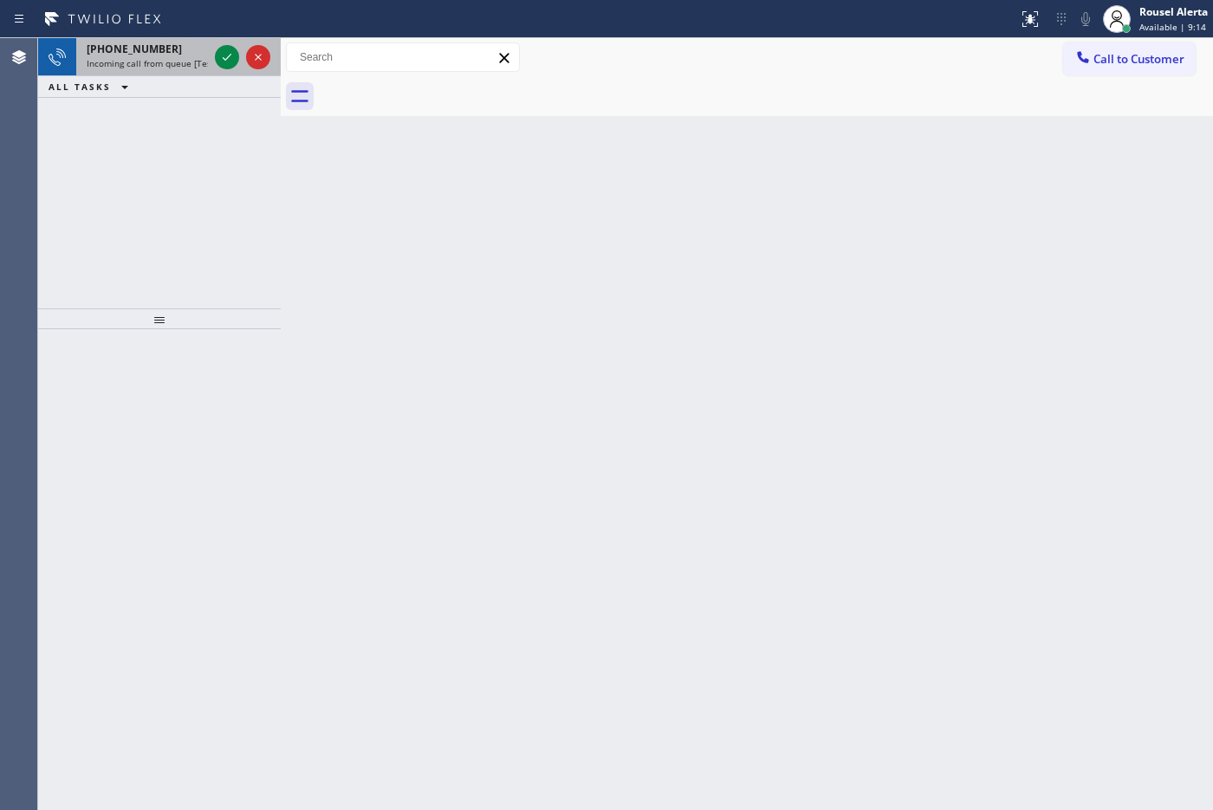
click at [150, 48] on span "[PHONE_NUMBER]" at bounding box center [134, 49] width 95 height 15
click at [118, 43] on span "[PHONE_NUMBER]" at bounding box center [134, 49] width 95 height 15
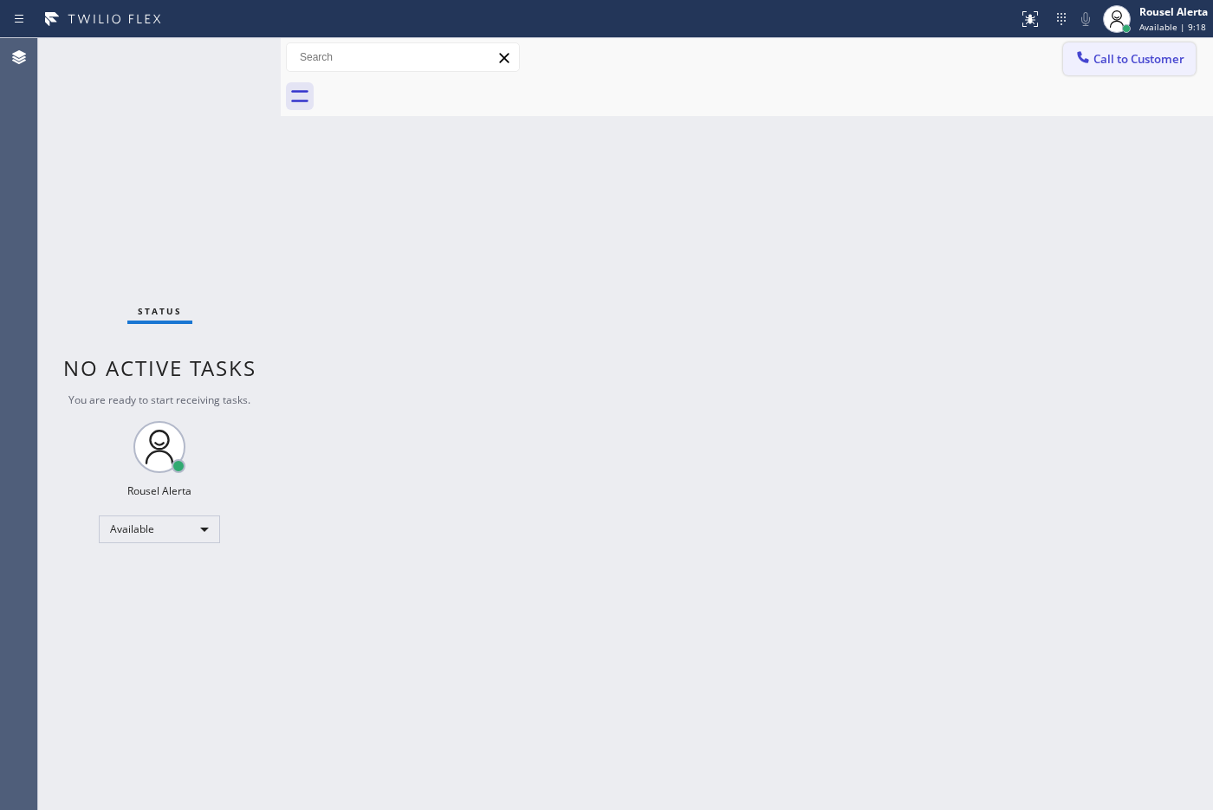
click at [1078, 57] on icon at bounding box center [1082, 56] width 11 height 11
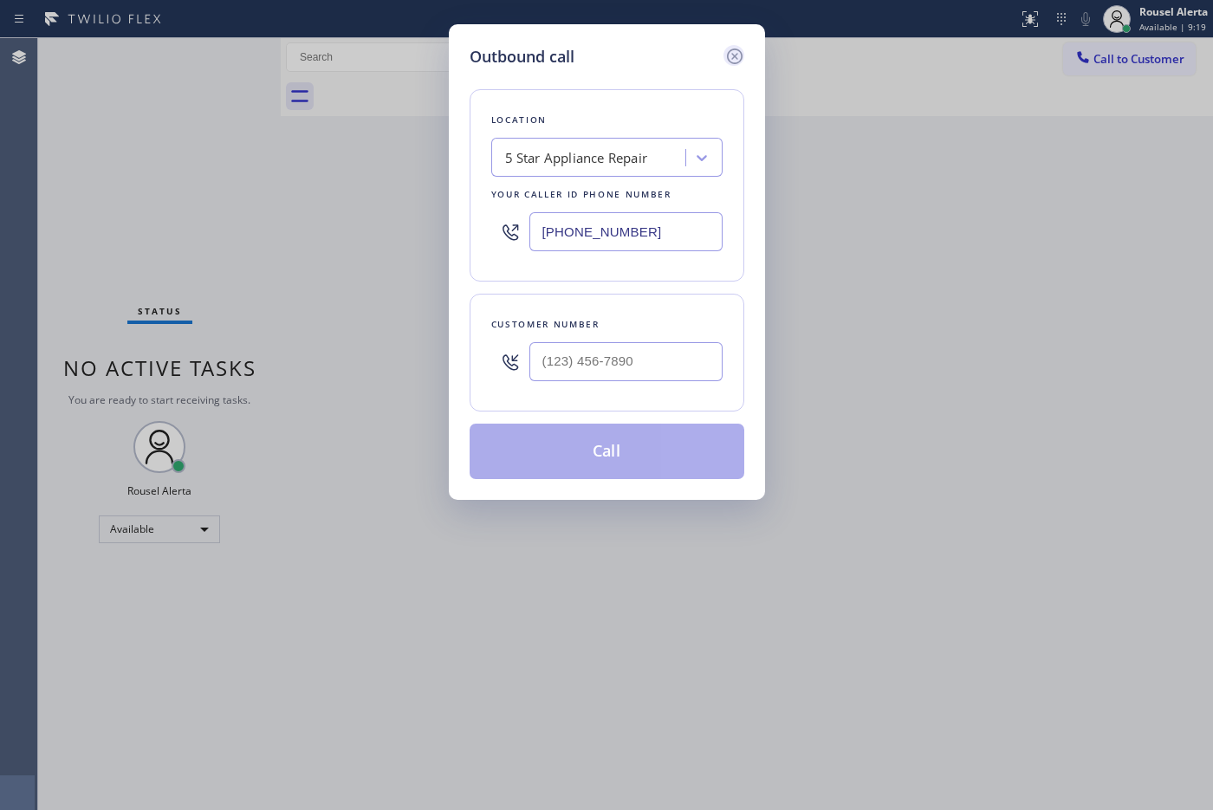
click at [728, 52] on icon at bounding box center [734, 56] width 21 height 21
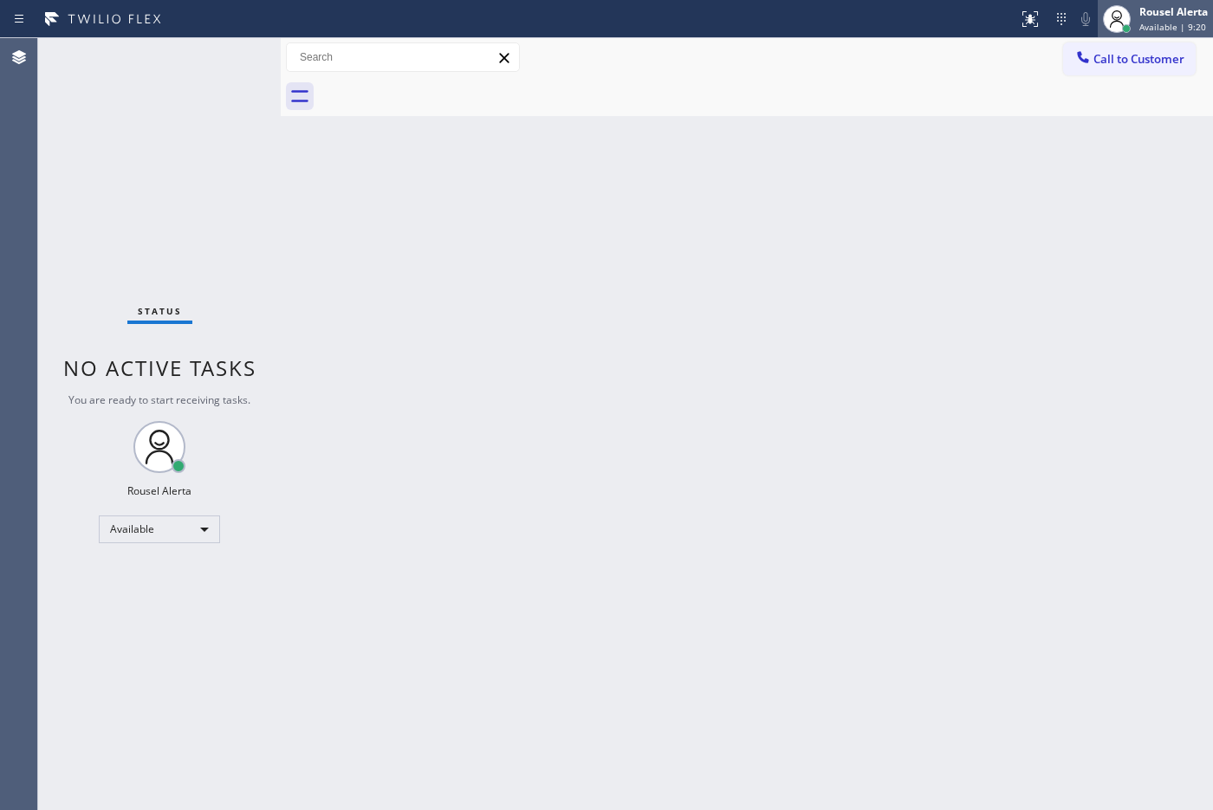
click at [1180, 16] on div "Rousel Alerta" at bounding box center [1173, 11] width 68 height 15
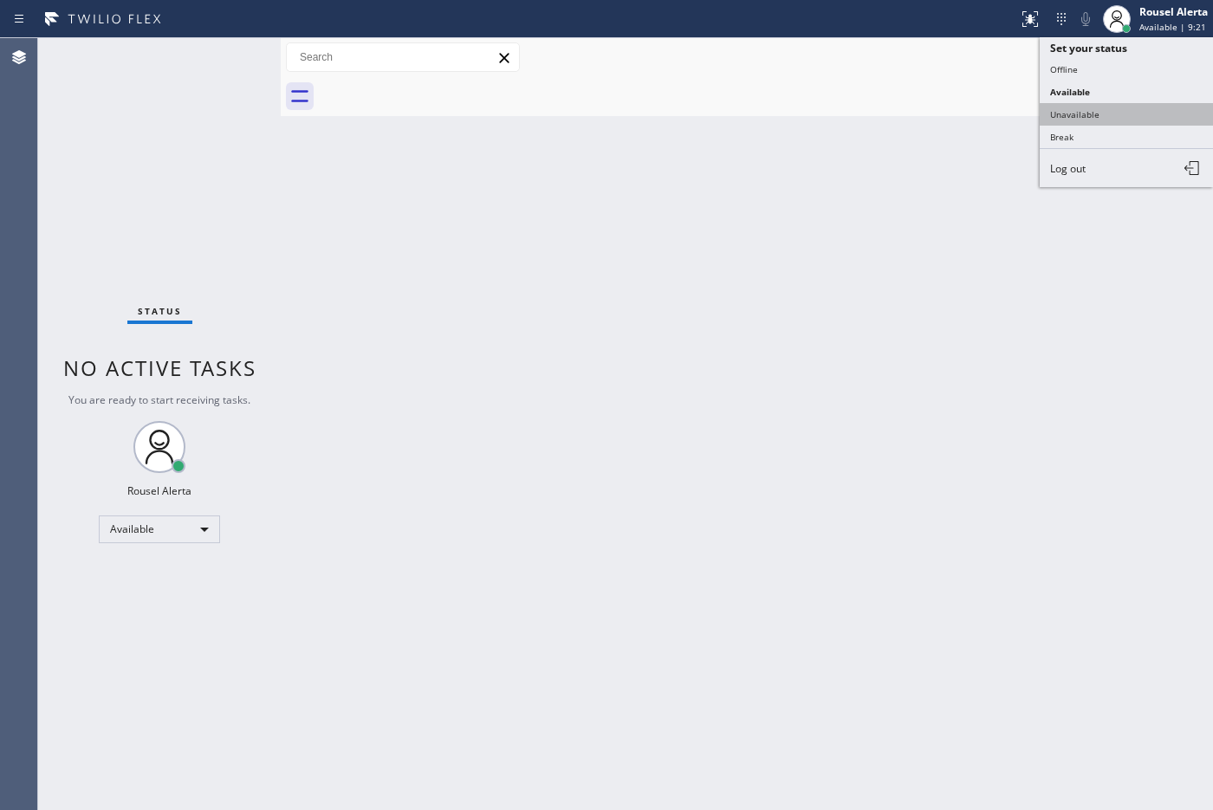
click at [1123, 104] on button "Unavailable" at bounding box center [1125, 114] width 173 height 23
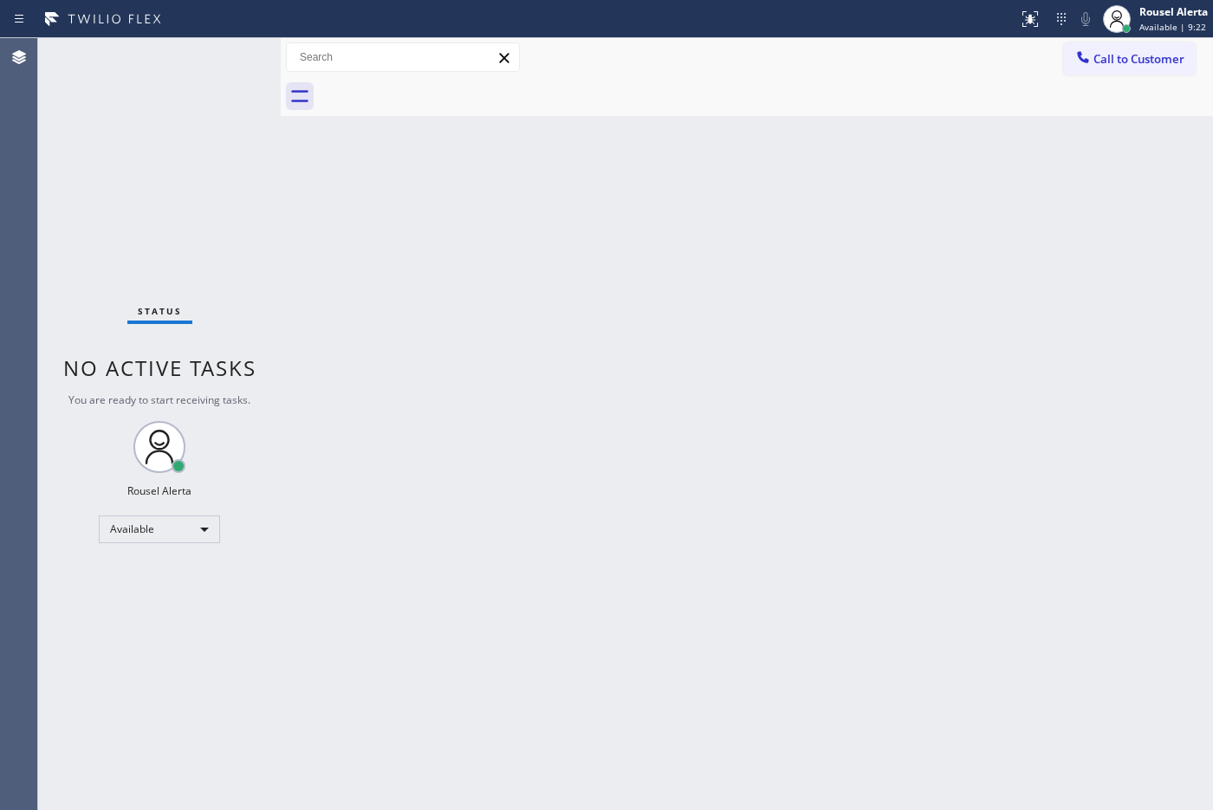
click at [1096, 113] on div at bounding box center [766, 96] width 894 height 39
click at [1107, 74] on button "Call to Customer" at bounding box center [1129, 58] width 133 height 33
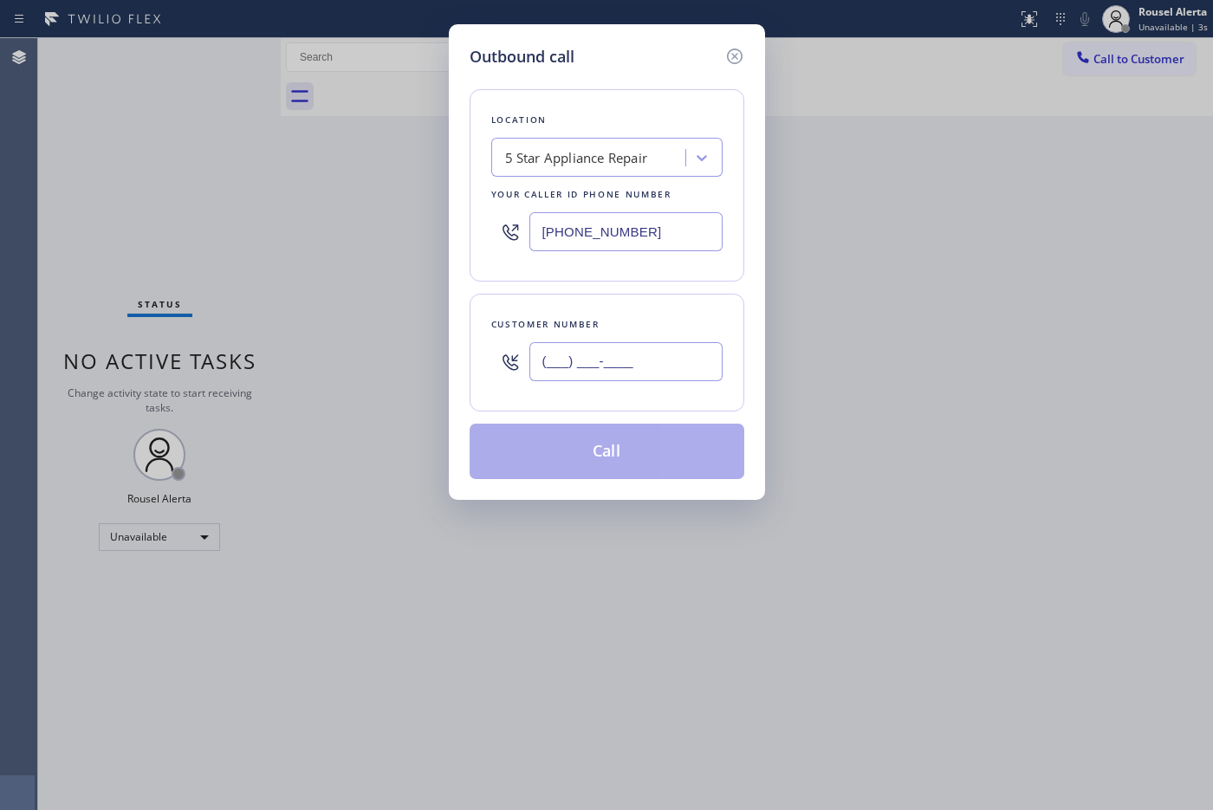
click at [669, 369] on input "(___) ___-____" at bounding box center [625, 361] width 193 height 39
paste input "407) 449-0777"
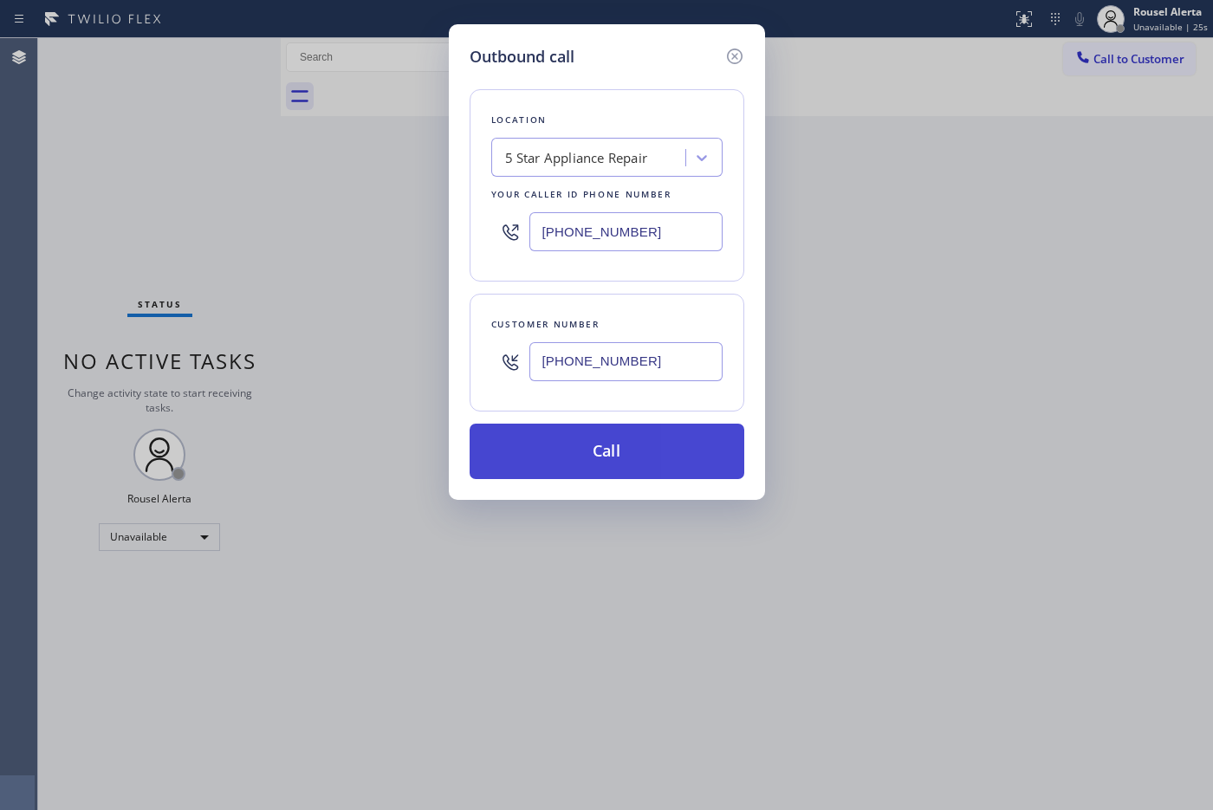
type input "[PHONE_NUMBER]"
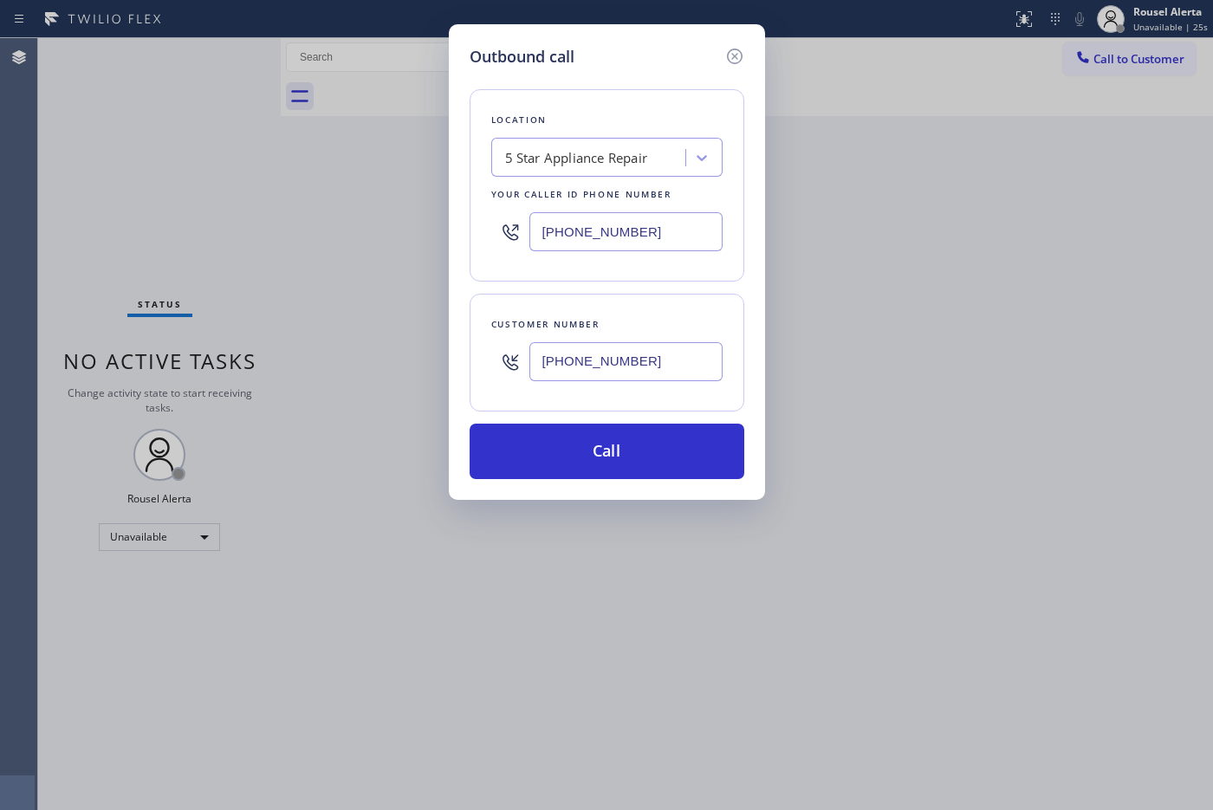
drag, startPoint x: 578, startPoint y: 477, endPoint x: 579, endPoint y: 490, distance: 13.0
click at [579, 490] on div "Outbound call Location 5 Star Appliance Repair Your caller id phone number [PHO…" at bounding box center [607, 261] width 316 height 475
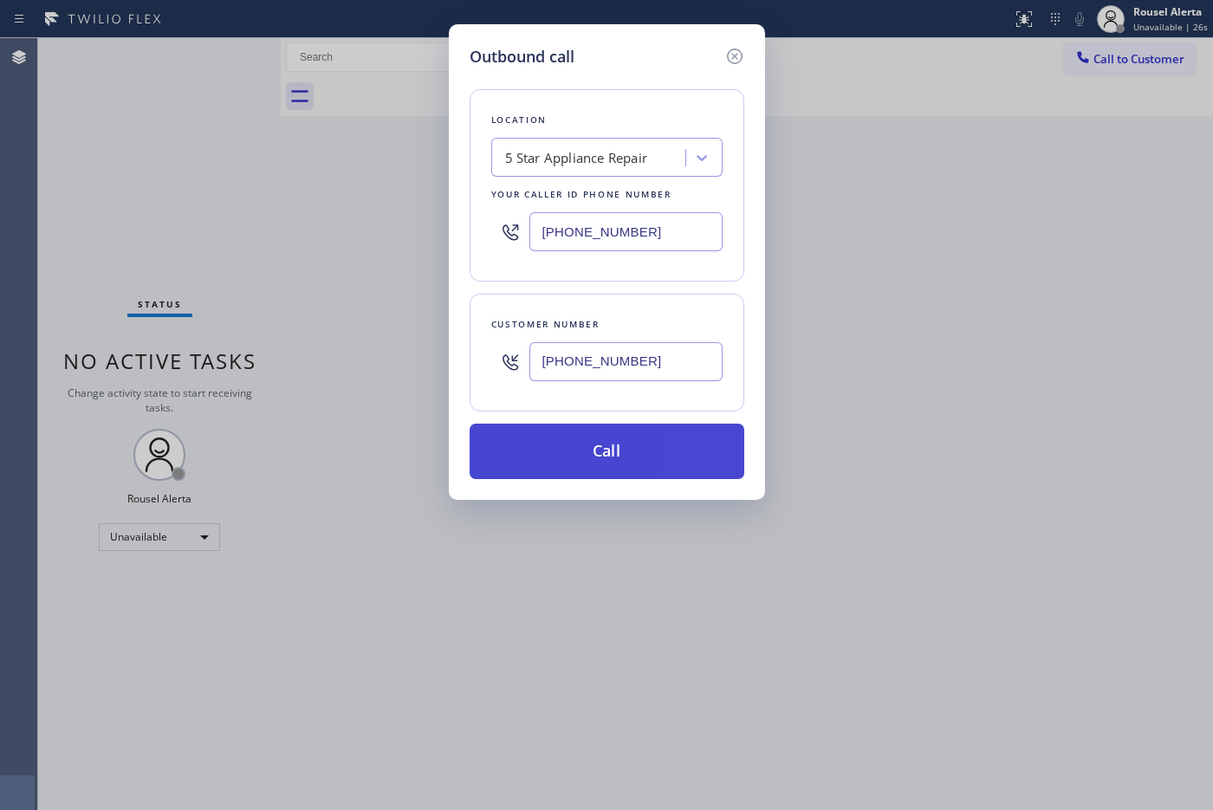
click at [624, 465] on button "Call" at bounding box center [606, 451] width 275 height 55
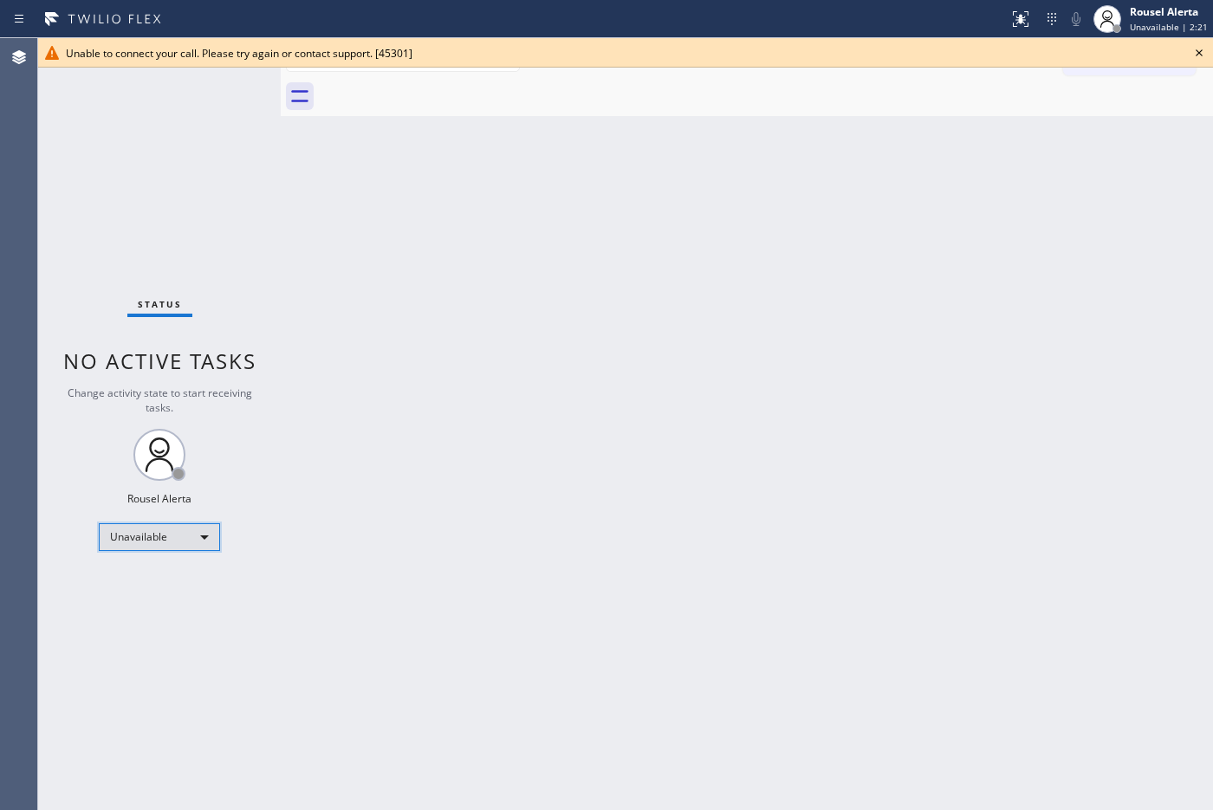
click at [192, 538] on div "Unavailable" at bounding box center [159, 537] width 121 height 28
click at [183, 578] on li "Available" at bounding box center [159, 582] width 118 height 21
click at [1024, 375] on div "Back to Dashboard Change Sender ID Customers Technicians Select a contact Outbo…" at bounding box center [747, 424] width 932 height 772
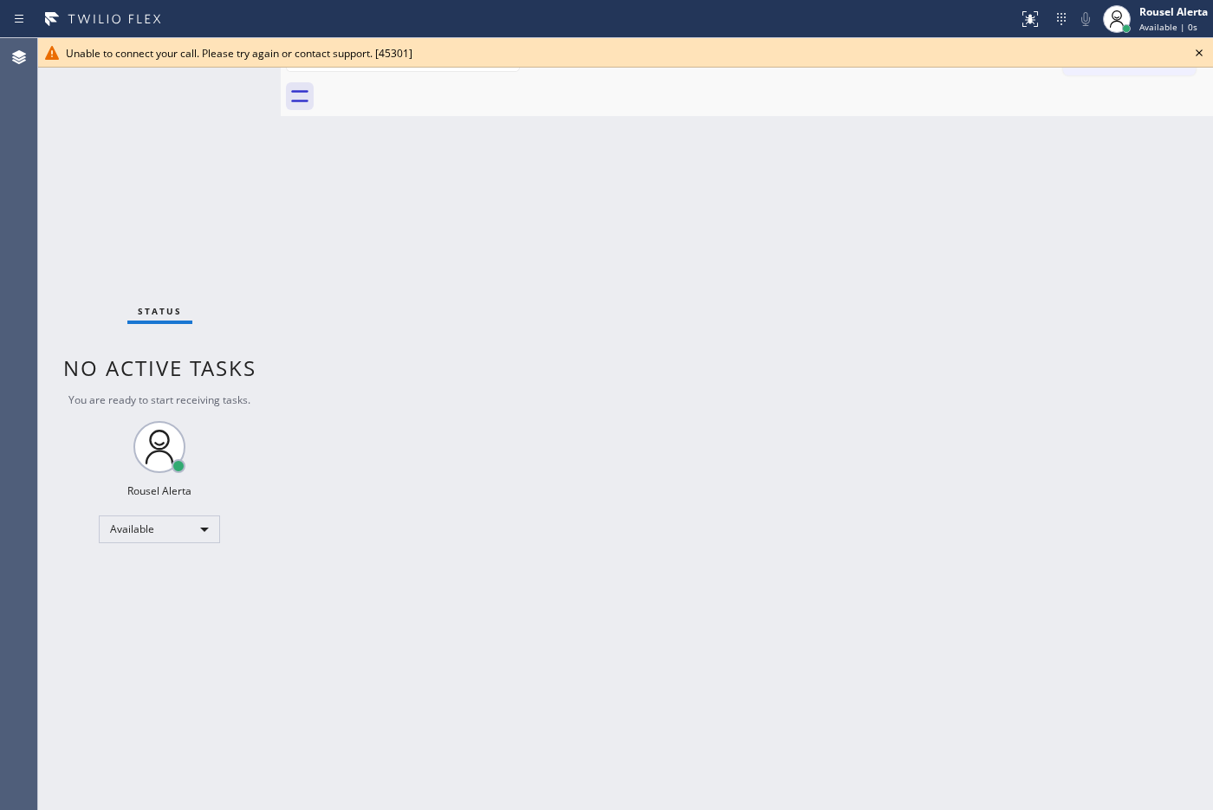
click at [1195, 48] on icon at bounding box center [1198, 52] width 21 height 21
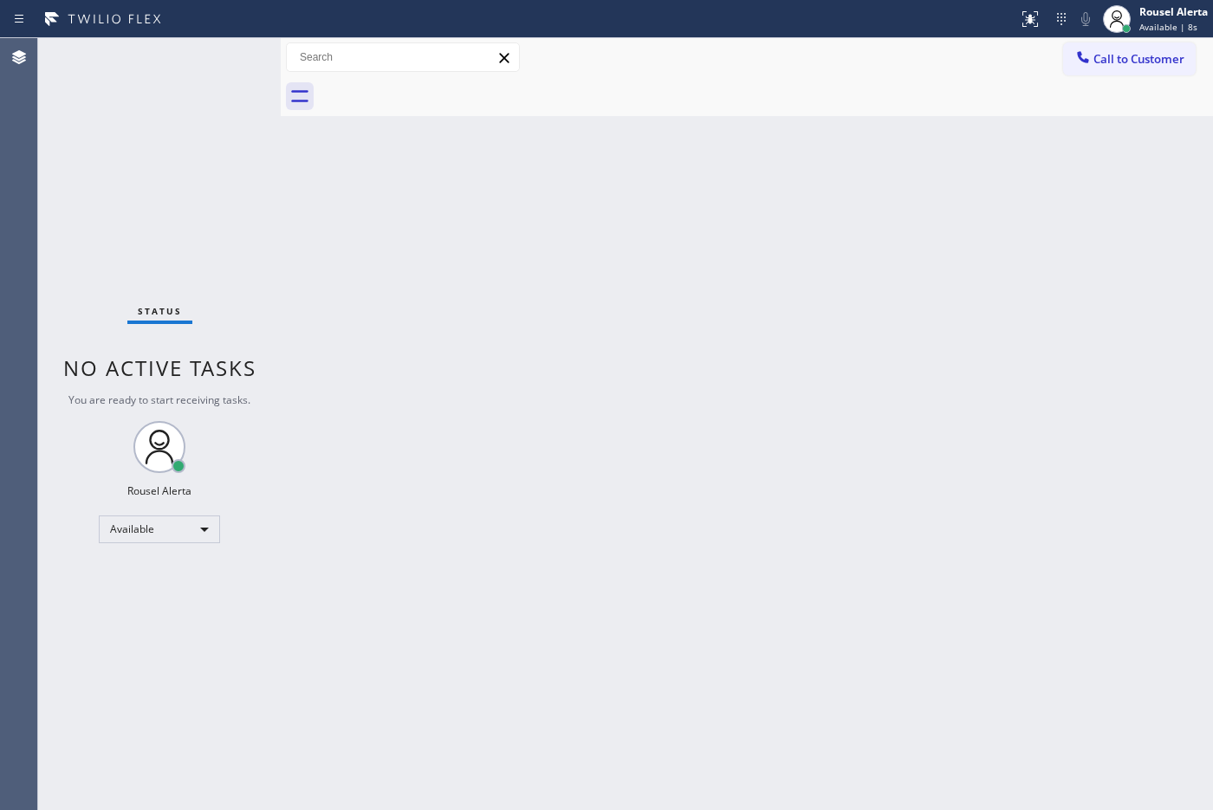
click at [533, 369] on div "Back to Dashboard Change Sender ID Customers Technicians Select a contact Outbo…" at bounding box center [747, 424] width 932 height 772
click at [808, 97] on div at bounding box center [766, 96] width 894 height 39
click at [806, 613] on div "Back to Dashboard Change Sender ID Customers Technicians Select a contact Outbo…" at bounding box center [747, 424] width 932 height 772
click at [204, 67] on div "Status No active tasks You are ready to start receiving tasks. Rousel Alerta Av…" at bounding box center [159, 424] width 243 height 772
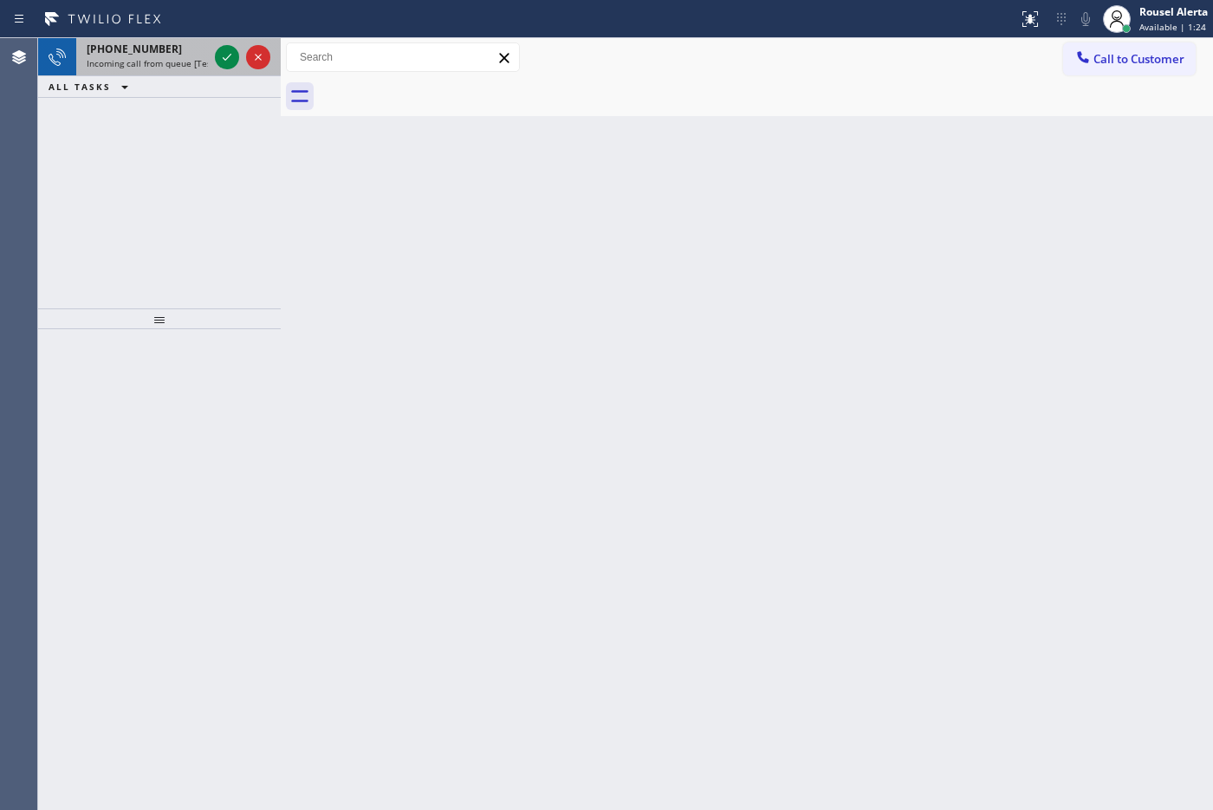
click at [166, 50] on div "[PHONE_NUMBER]" at bounding box center [147, 49] width 121 height 15
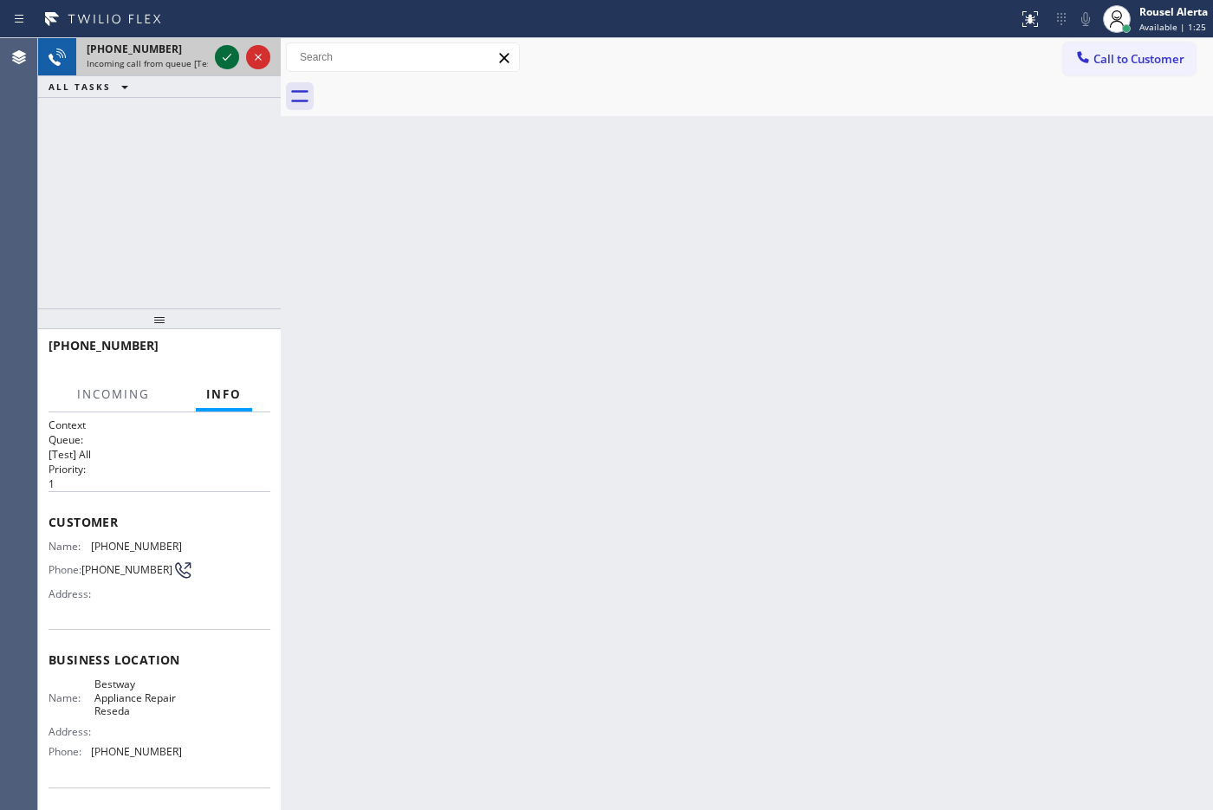
click at [230, 66] on icon at bounding box center [227, 57] width 21 height 21
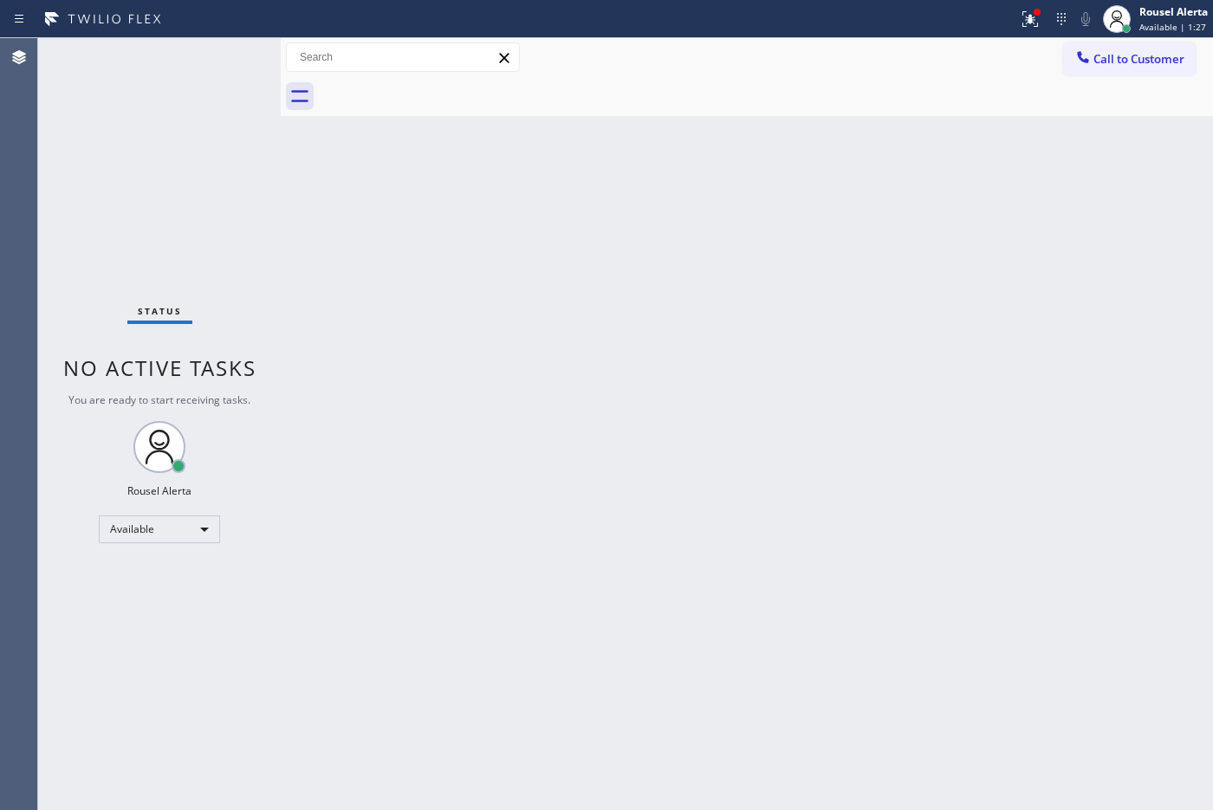
click at [230, 66] on div "Status No active tasks You are ready to start receiving tasks. Rousel Alerta Av…" at bounding box center [159, 424] width 243 height 772
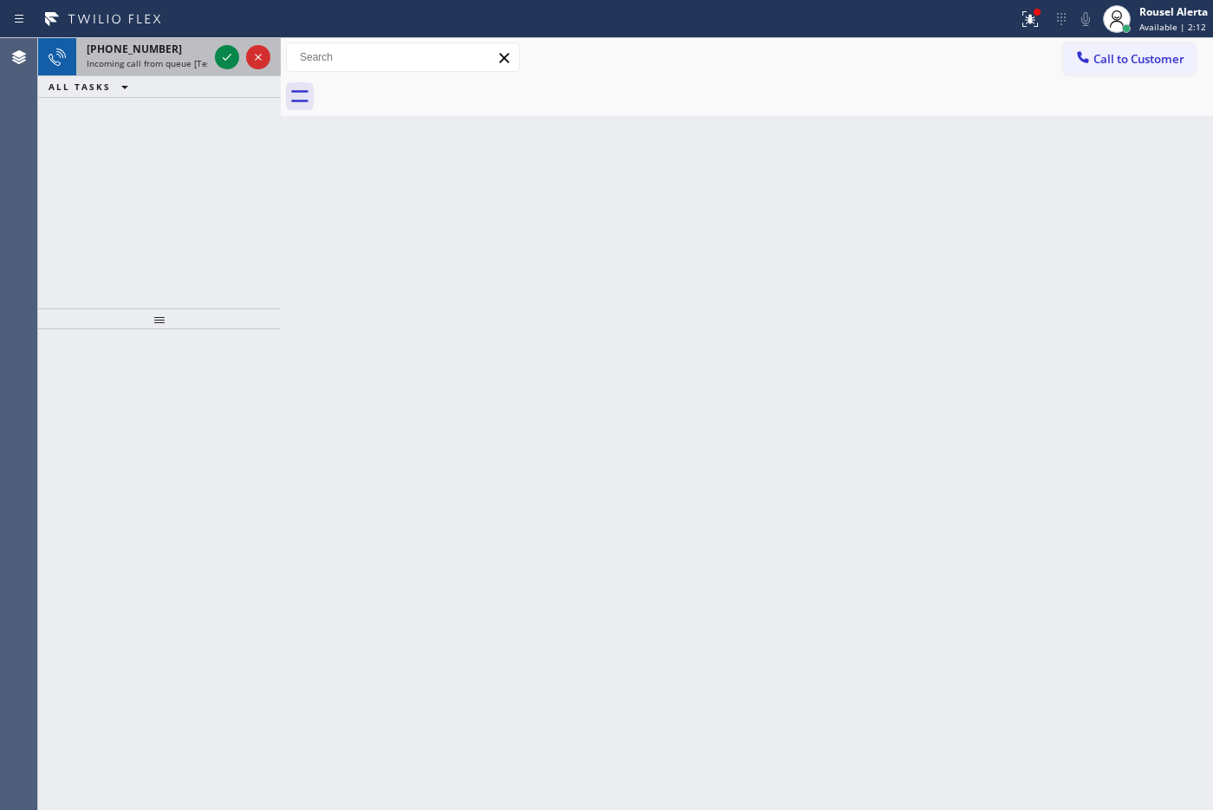
click at [149, 61] on span "Incoming call from queue [Test] All" at bounding box center [159, 63] width 144 height 12
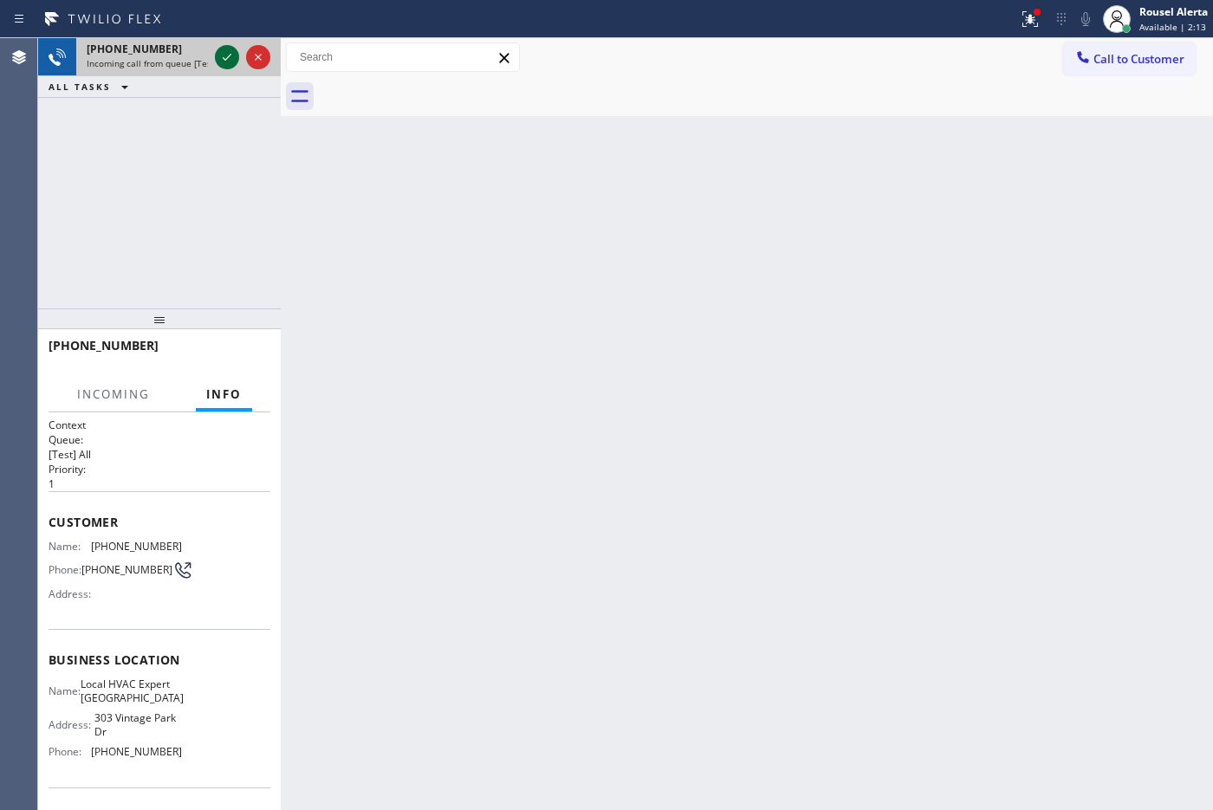
click at [217, 52] on icon at bounding box center [227, 57] width 21 height 21
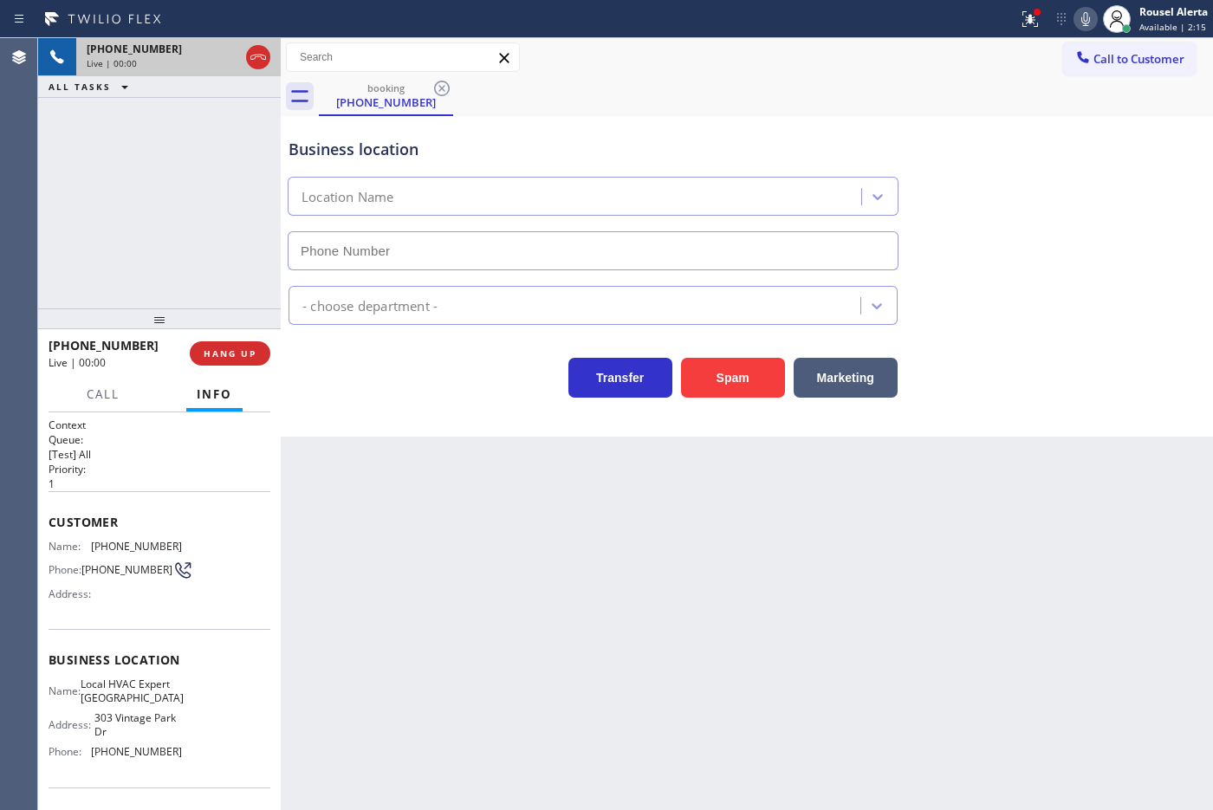
type input "[PHONE_NUMBER]"
click at [1022, 15] on icon at bounding box center [1029, 19] width 21 height 21
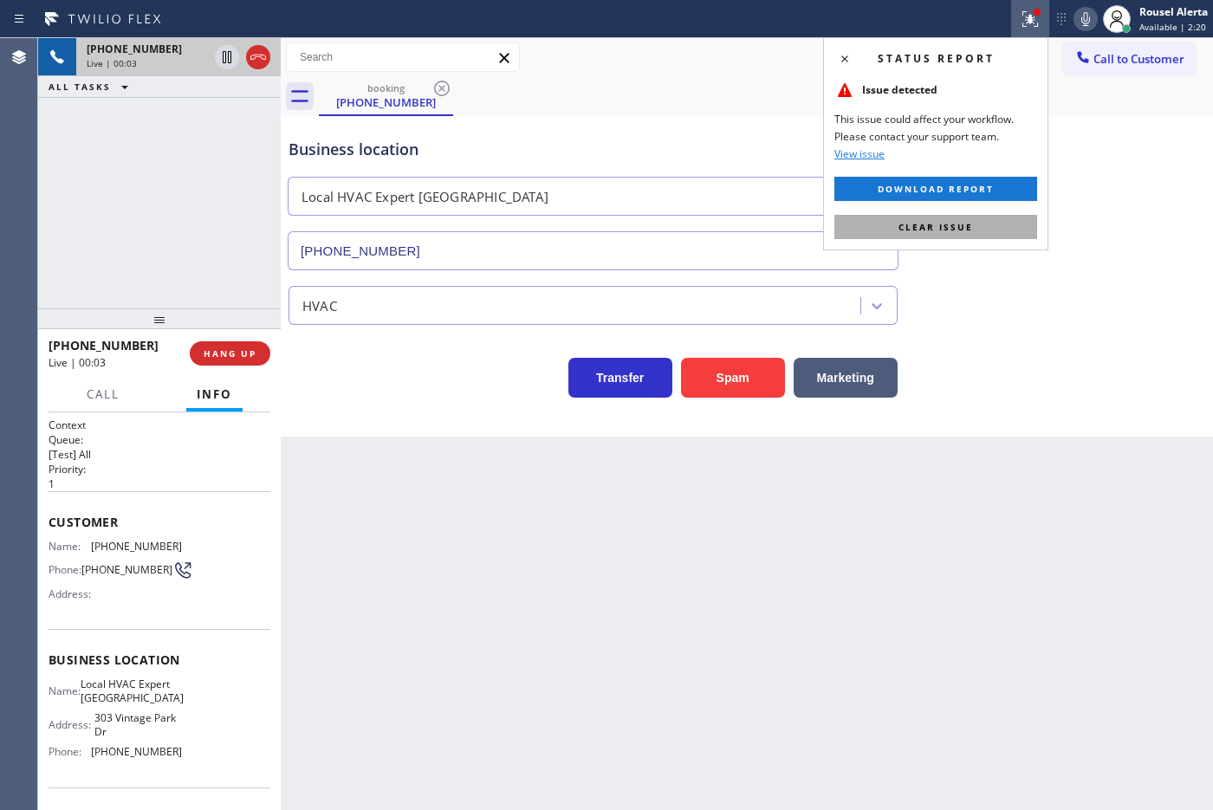
click at [947, 213] on div "Status report Issue detected This issue could affect your workflow. Please cont…" at bounding box center [935, 143] width 225 height 213
click at [947, 215] on button "Clear issue" at bounding box center [935, 227] width 203 height 24
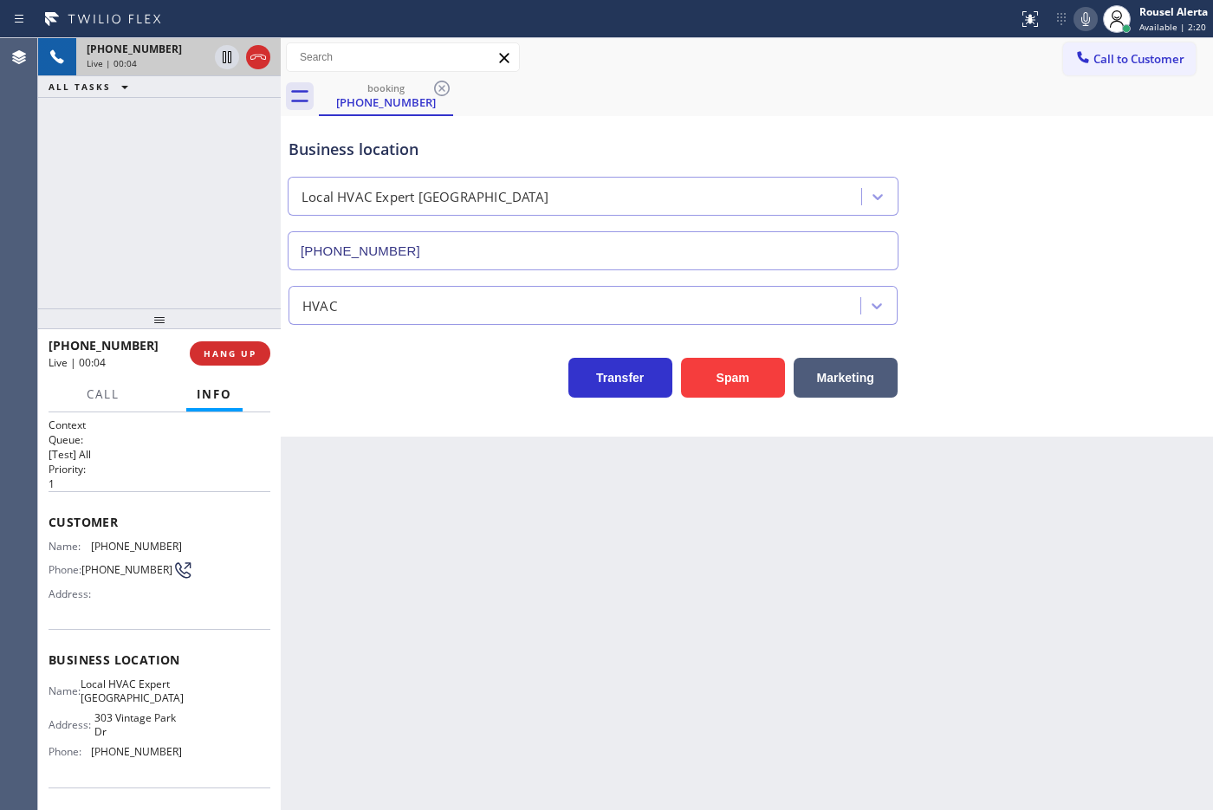
click at [1012, 456] on div "Back to Dashboard Change Sender ID Customers Technicians Select a contact Outbo…" at bounding box center [747, 424] width 932 height 772
click at [994, 789] on div "Back to Dashboard Change Sender ID Customers Technicians Select a contact Outbo…" at bounding box center [747, 424] width 932 height 772
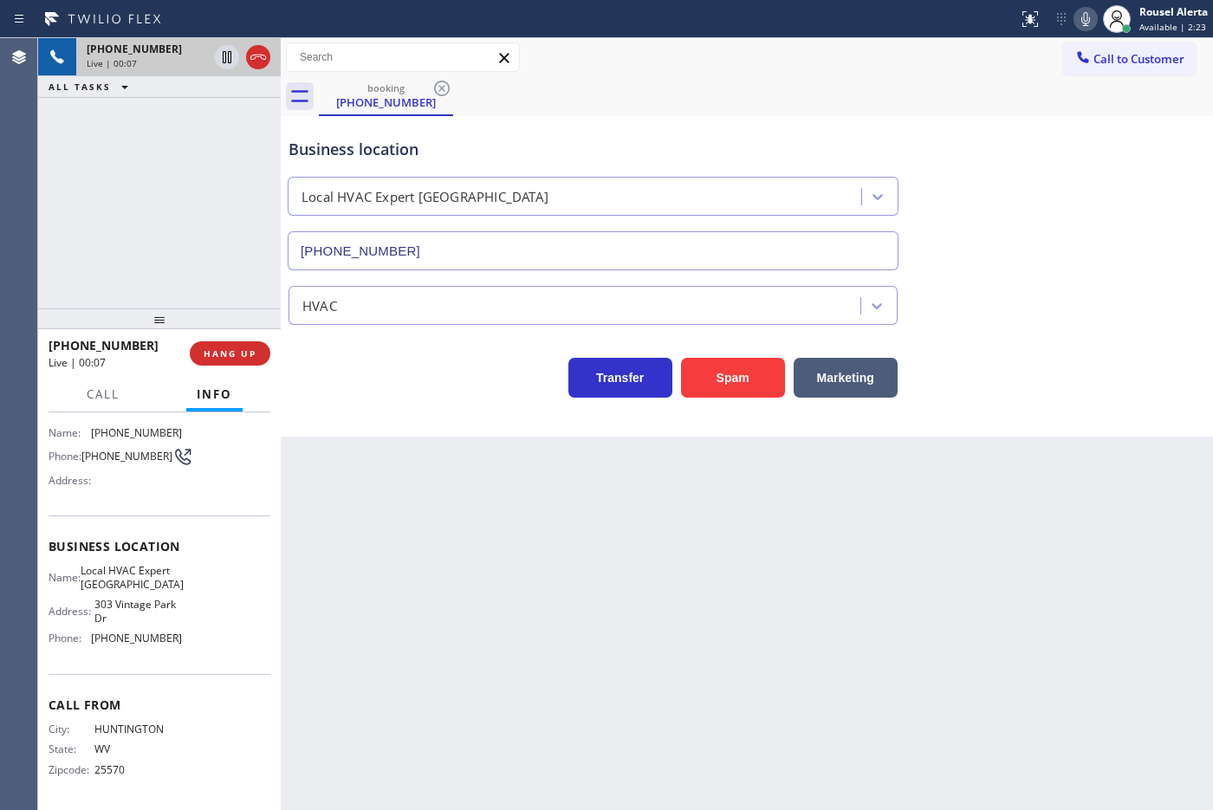
scroll to position [126, 0]
click at [249, 358] on span "HANG UP" at bounding box center [230, 353] width 53 height 12
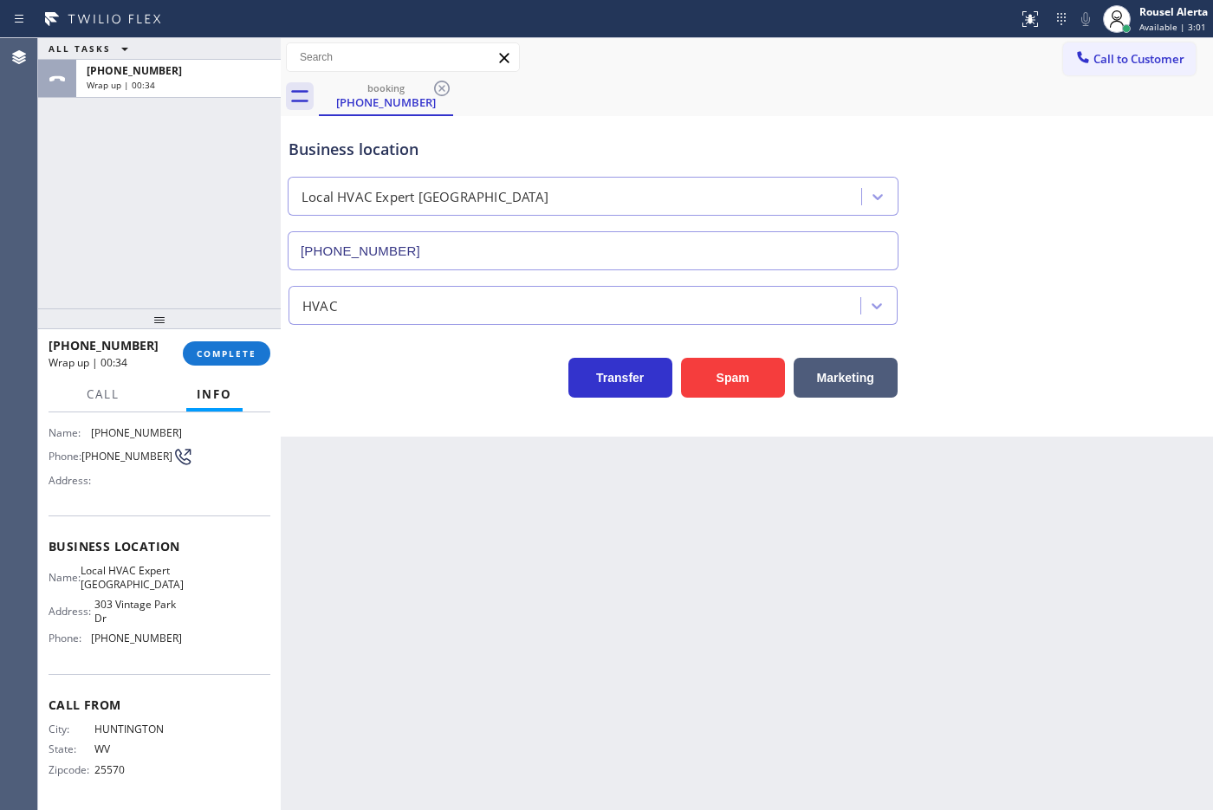
click at [200, 115] on div "ALL TASKS ALL TASKS ACTIVE TASKS TASKS IN WRAP UP [PHONE_NUMBER] Wrap up | 00:34" at bounding box center [159, 173] width 243 height 270
click at [217, 359] on button "COMPLETE" at bounding box center [226, 353] width 87 height 24
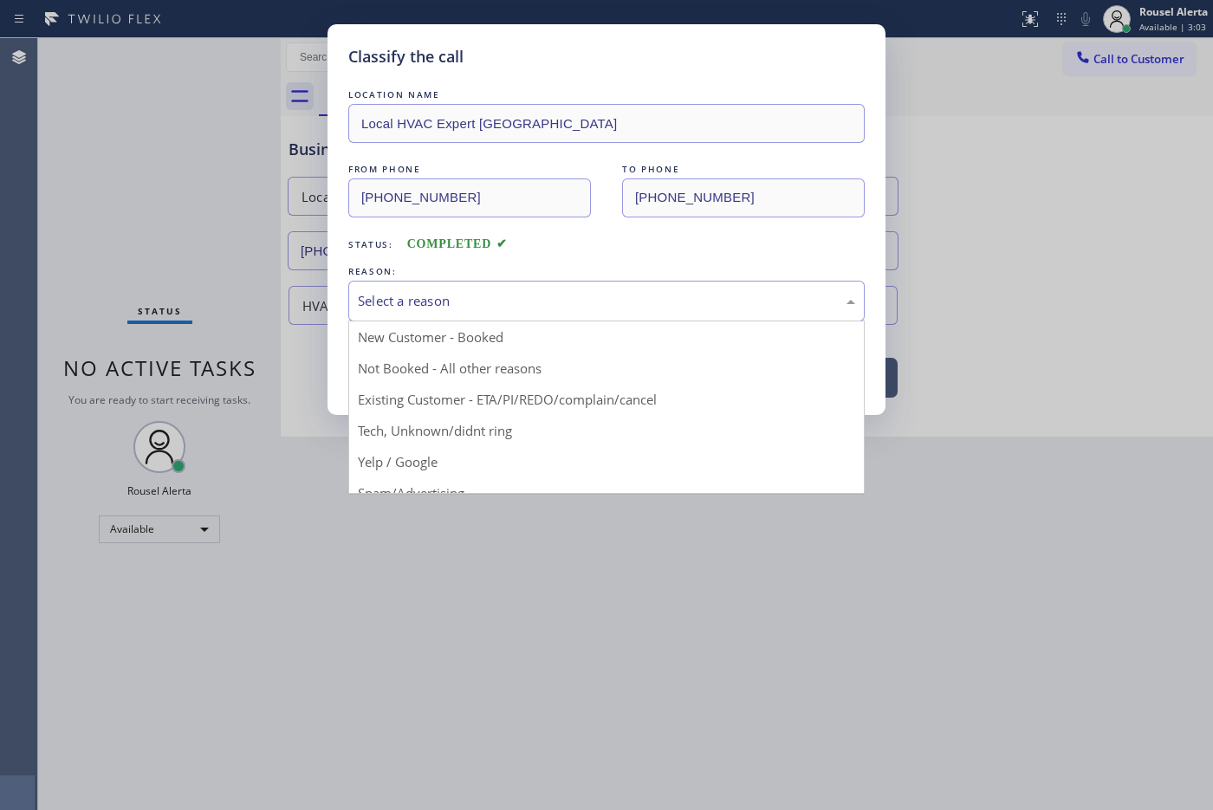
click at [410, 288] on div "Select a reason" at bounding box center [606, 301] width 516 height 41
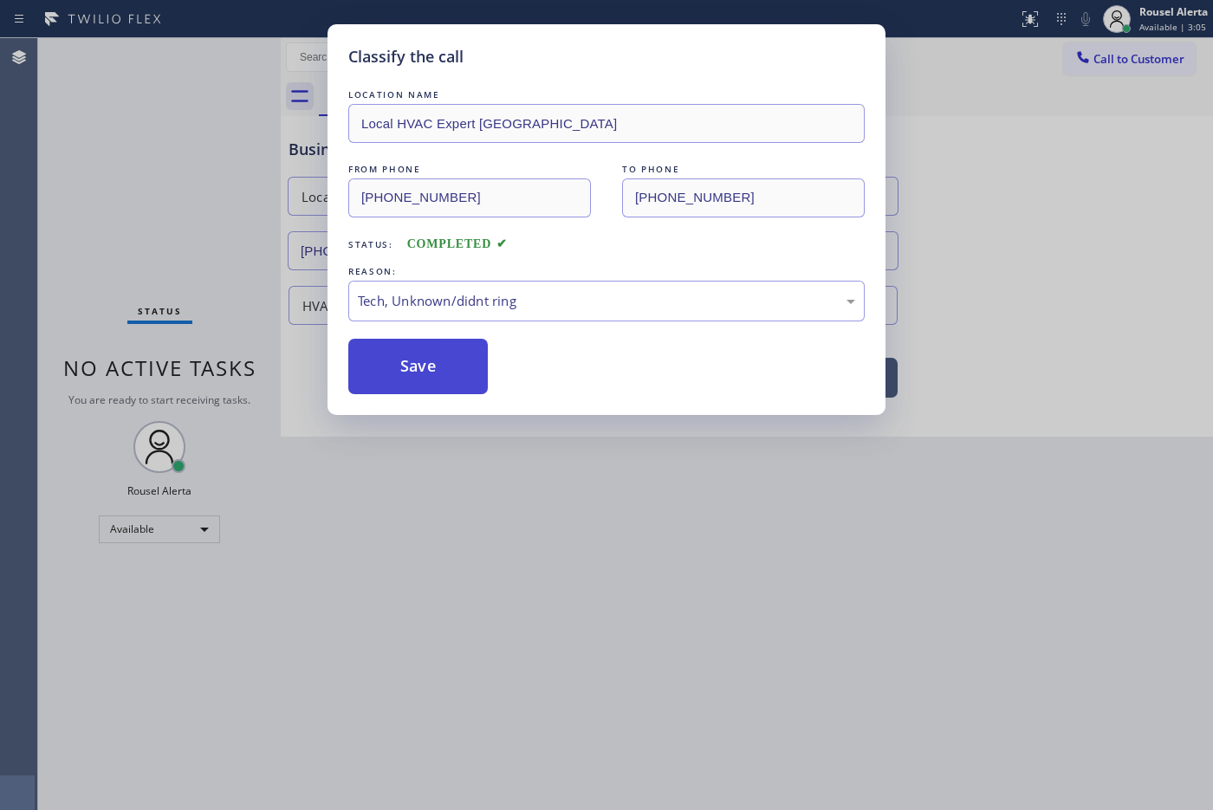
click at [442, 382] on button "Save" at bounding box center [417, 366] width 139 height 55
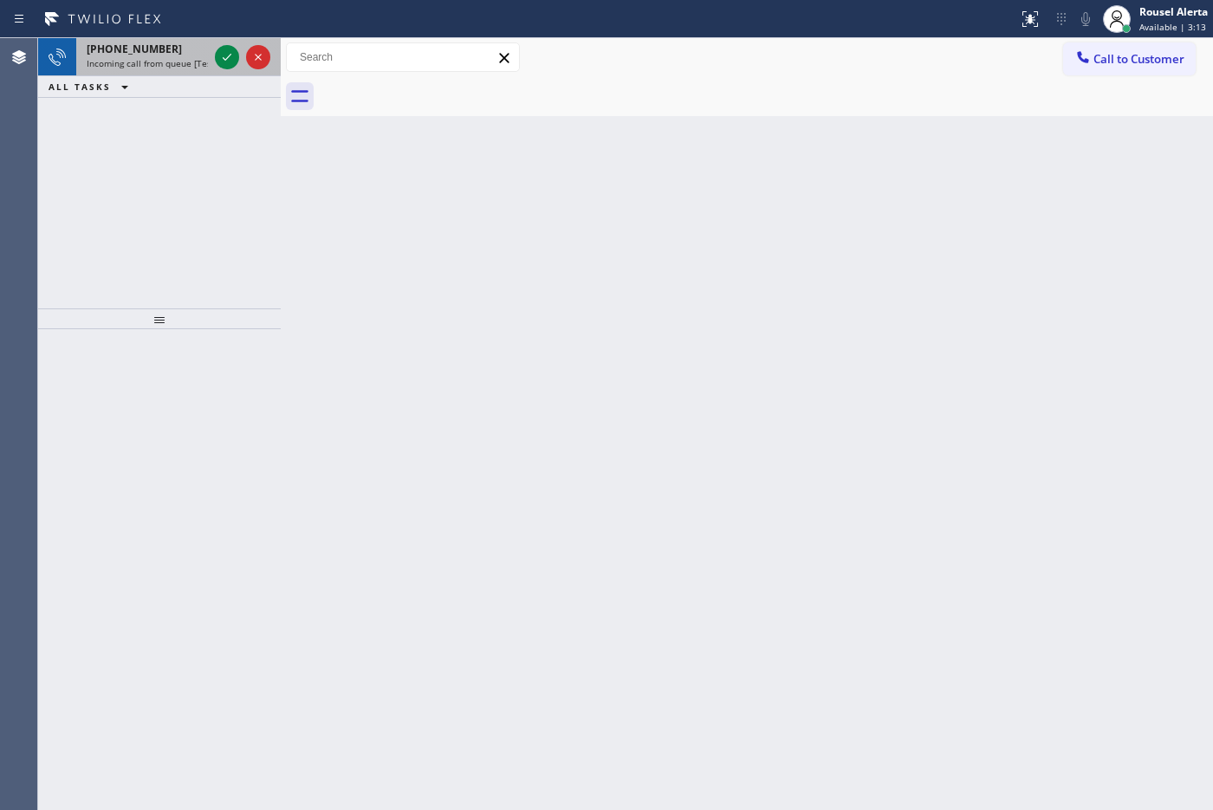
click at [173, 49] on div "[PHONE_NUMBER]" at bounding box center [147, 49] width 121 height 15
click at [152, 72] on div "[PHONE_NUMBER] Incoming call from queue [Test] All" at bounding box center [143, 57] width 135 height 38
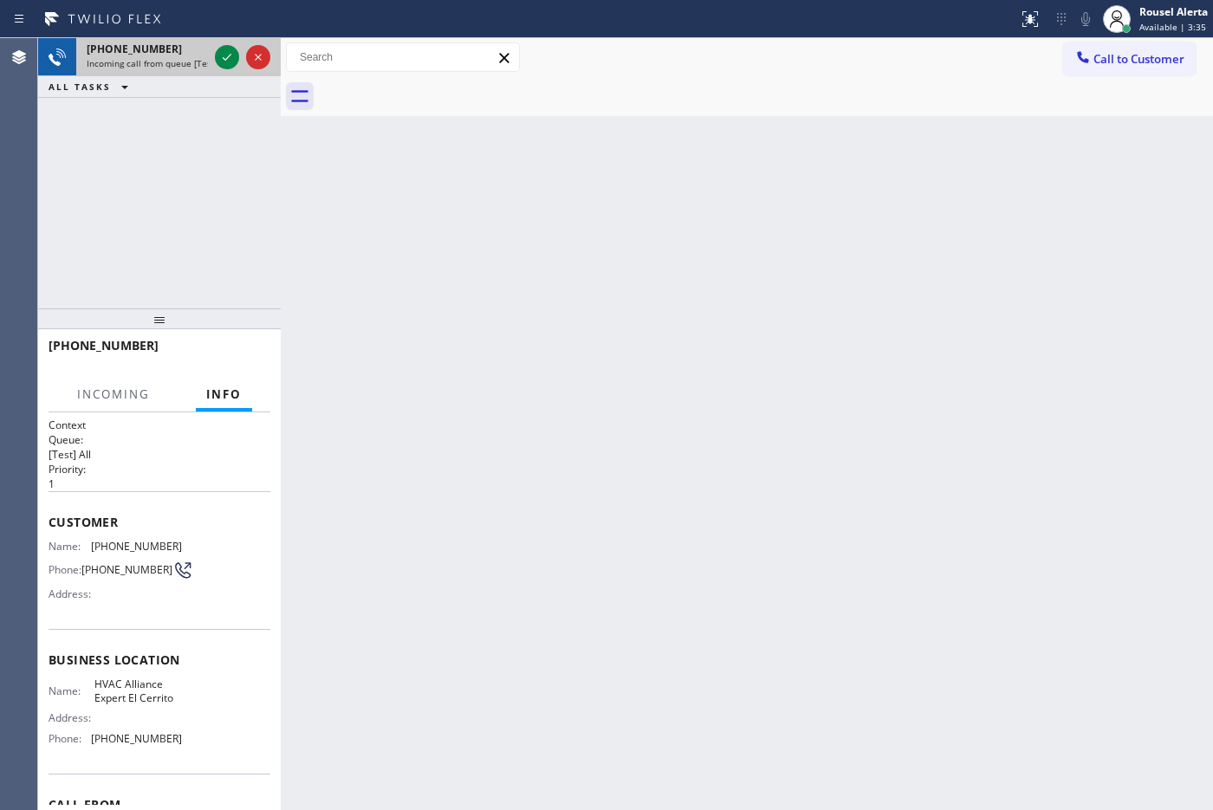
click at [154, 67] on span "Incoming call from queue [Test] All" at bounding box center [159, 63] width 144 height 12
click at [156, 67] on span "Incoming call from queue [Test] All" at bounding box center [159, 63] width 144 height 12
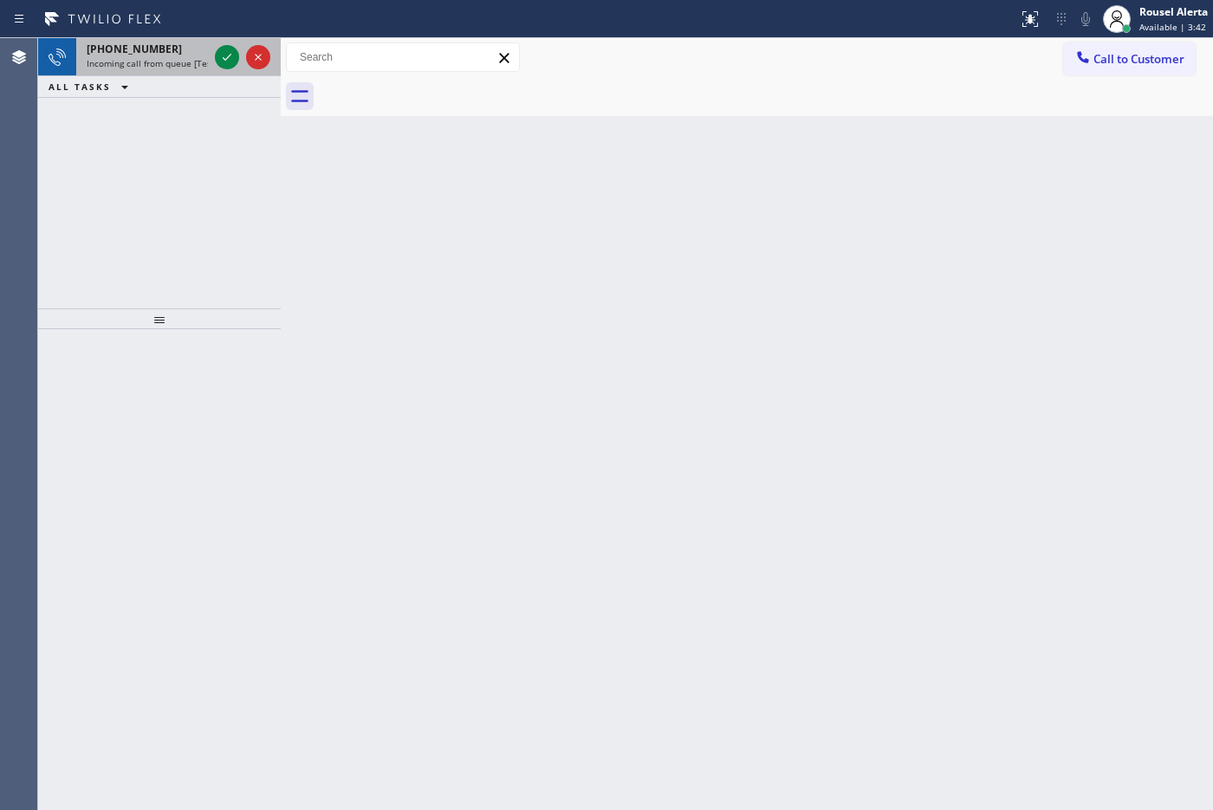
click at [165, 48] on div "[PHONE_NUMBER]" at bounding box center [147, 49] width 121 height 15
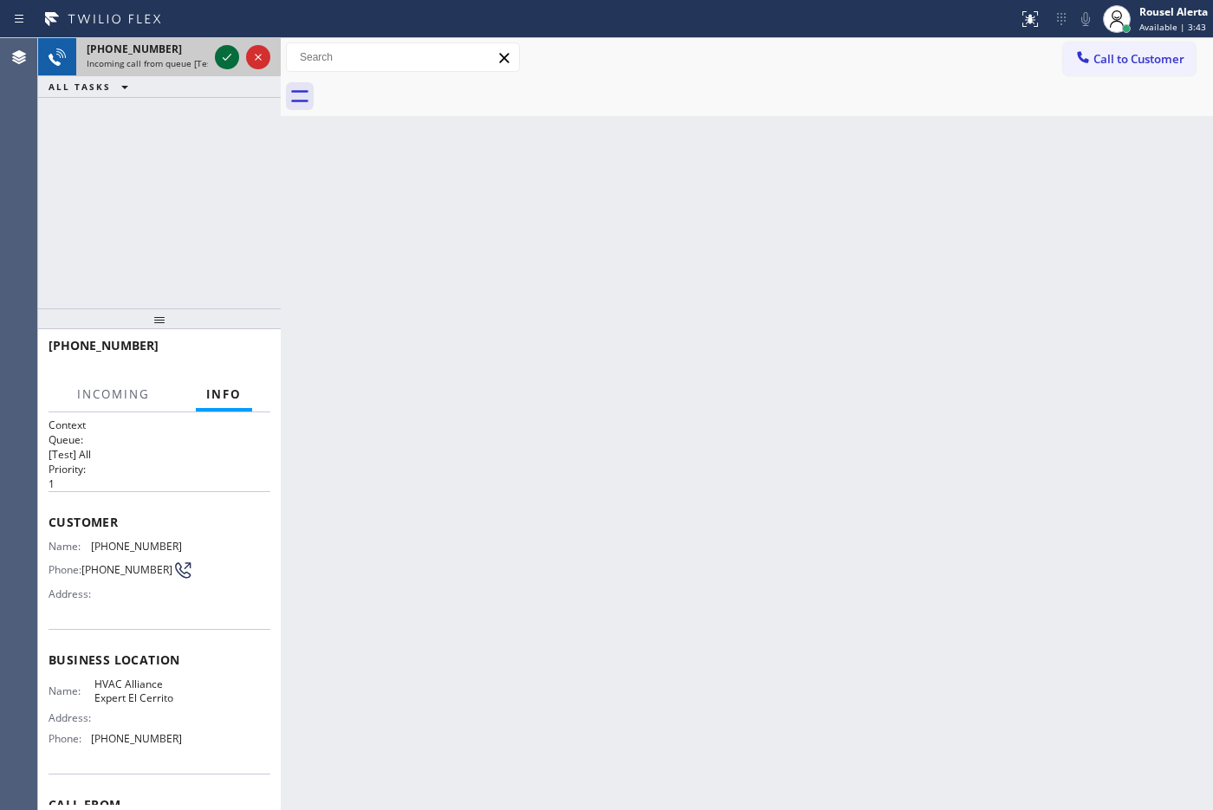
click at [218, 58] on icon at bounding box center [227, 57] width 21 height 21
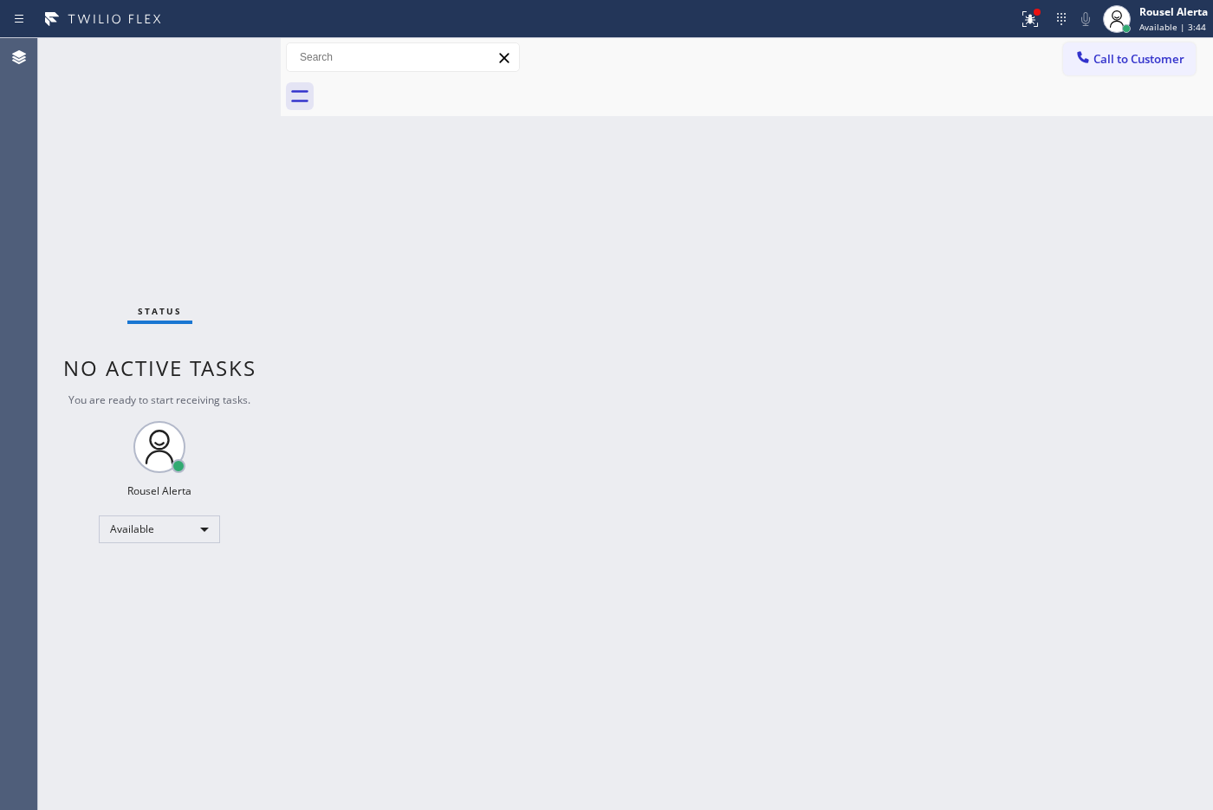
click at [221, 58] on div "Status No active tasks You are ready to start receiving tasks. Rousel Alerta Av…" at bounding box center [159, 424] width 243 height 772
click at [1020, 24] on icon at bounding box center [1029, 19] width 21 height 21
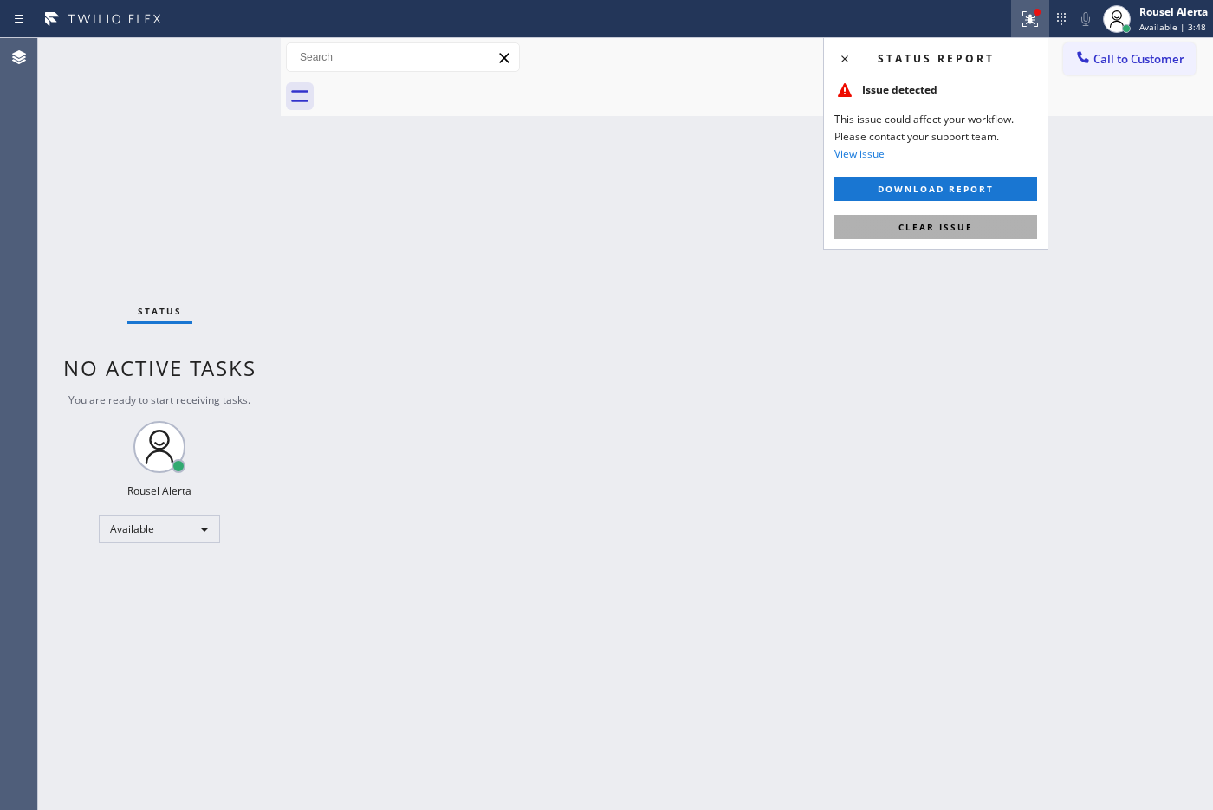
click at [935, 227] on span "Clear issue" at bounding box center [935, 227] width 74 height 12
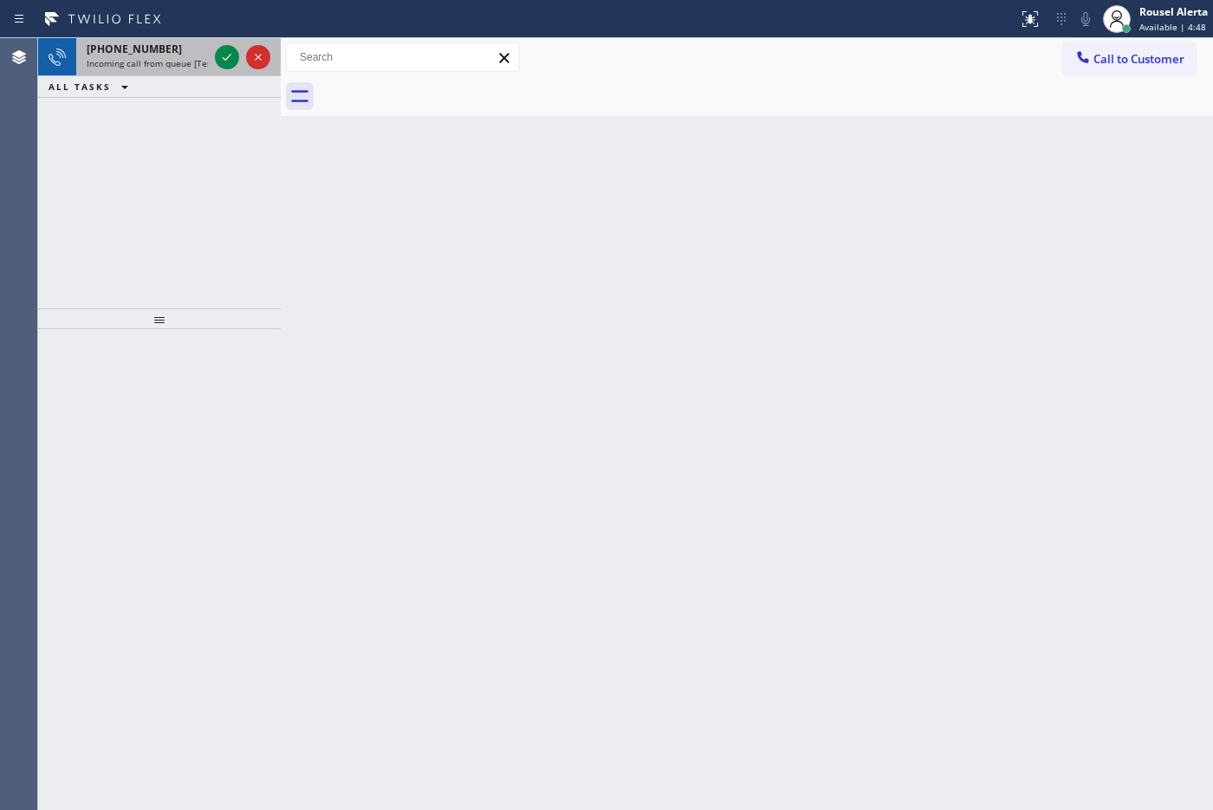
click at [165, 55] on div "[PHONE_NUMBER]" at bounding box center [147, 49] width 121 height 15
click at [187, 61] on span "Incoming call from queue [Test] All" at bounding box center [159, 63] width 144 height 12
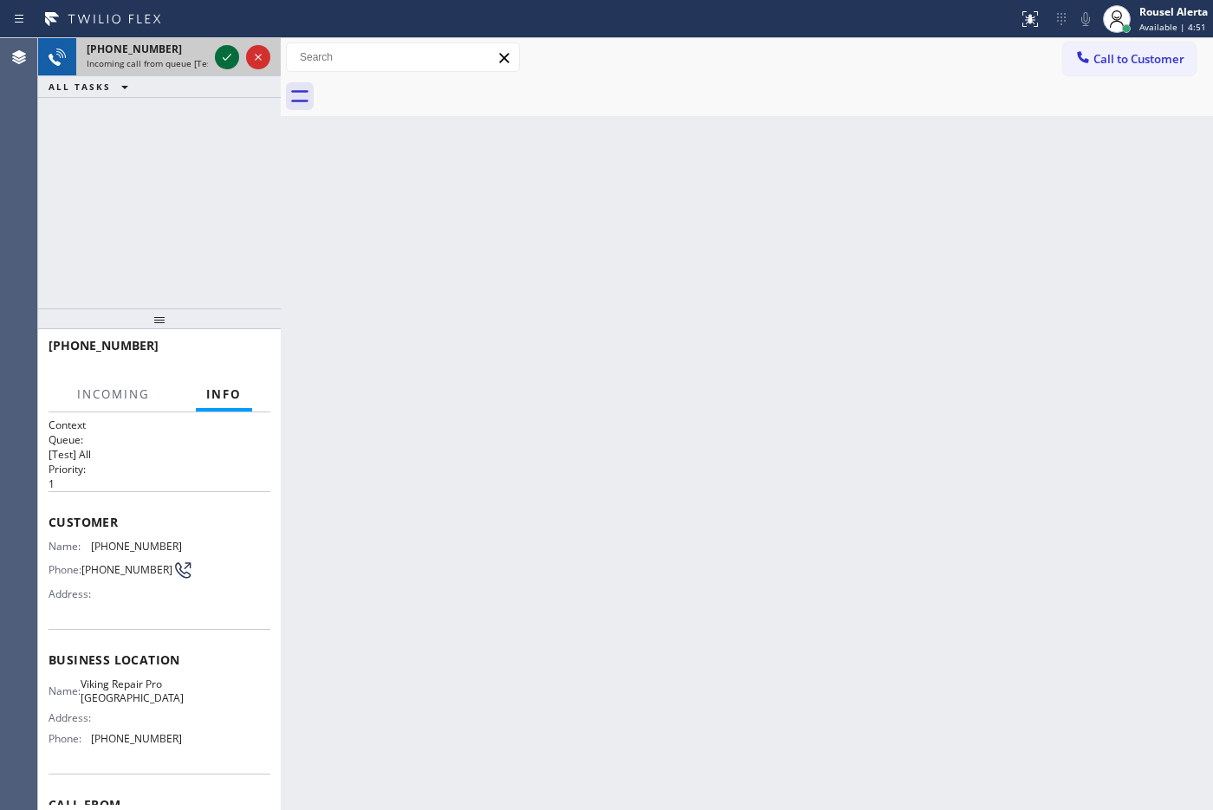
click at [221, 56] on icon at bounding box center [227, 57] width 21 height 21
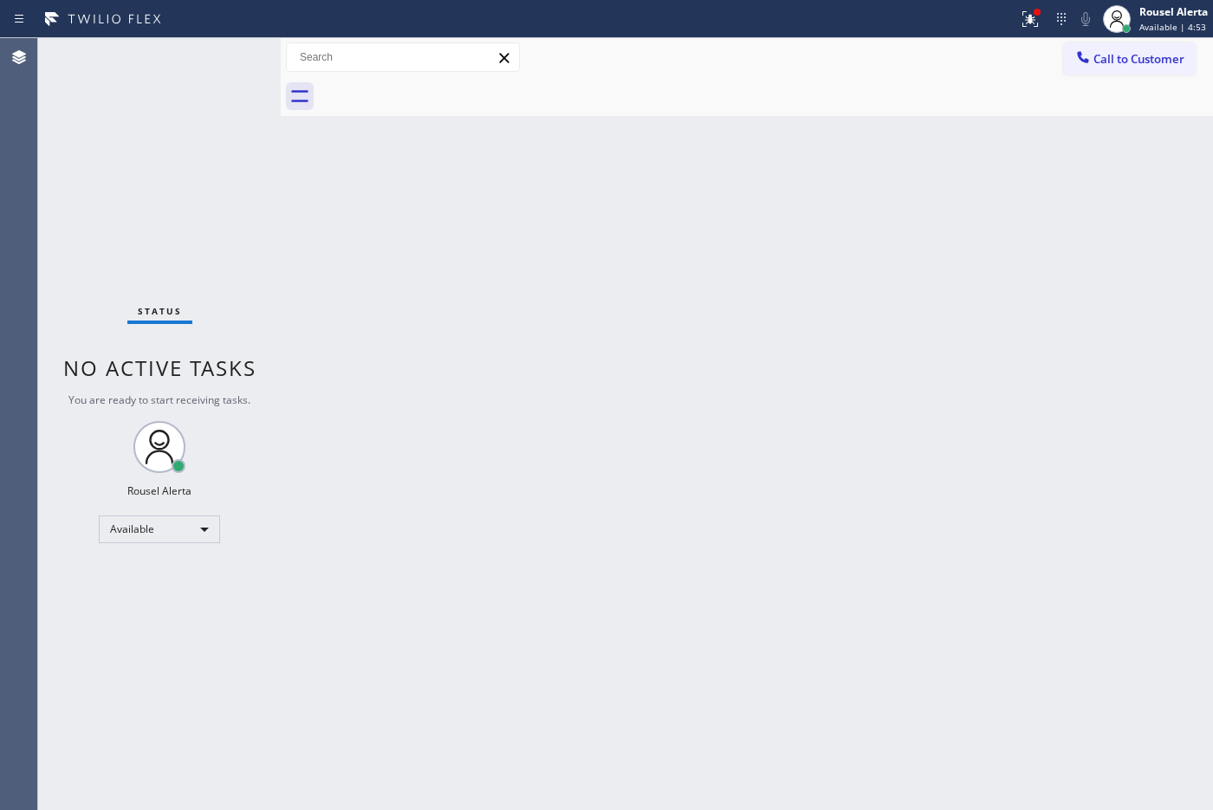
drag, startPoint x: 221, startPoint y: 56, endPoint x: 243, endPoint y: 54, distance: 22.7
click at [223, 56] on div "Status No active tasks You are ready to start receiving tasks. Rousel Alerta Av…" at bounding box center [159, 424] width 243 height 772
click at [1022, 23] on icon at bounding box center [1030, 19] width 16 height 16
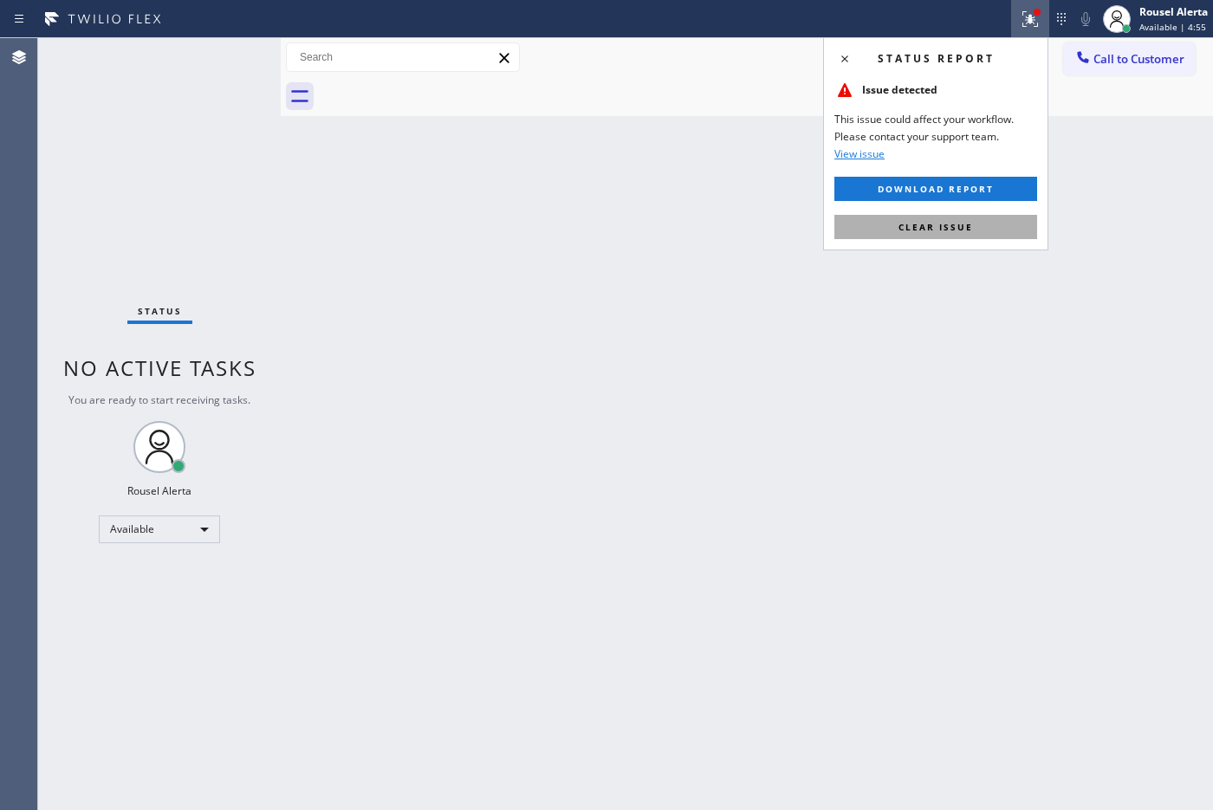
click at [992, 228] on button "Clear issue" at bounding box center [935, 227] width 203 height 24
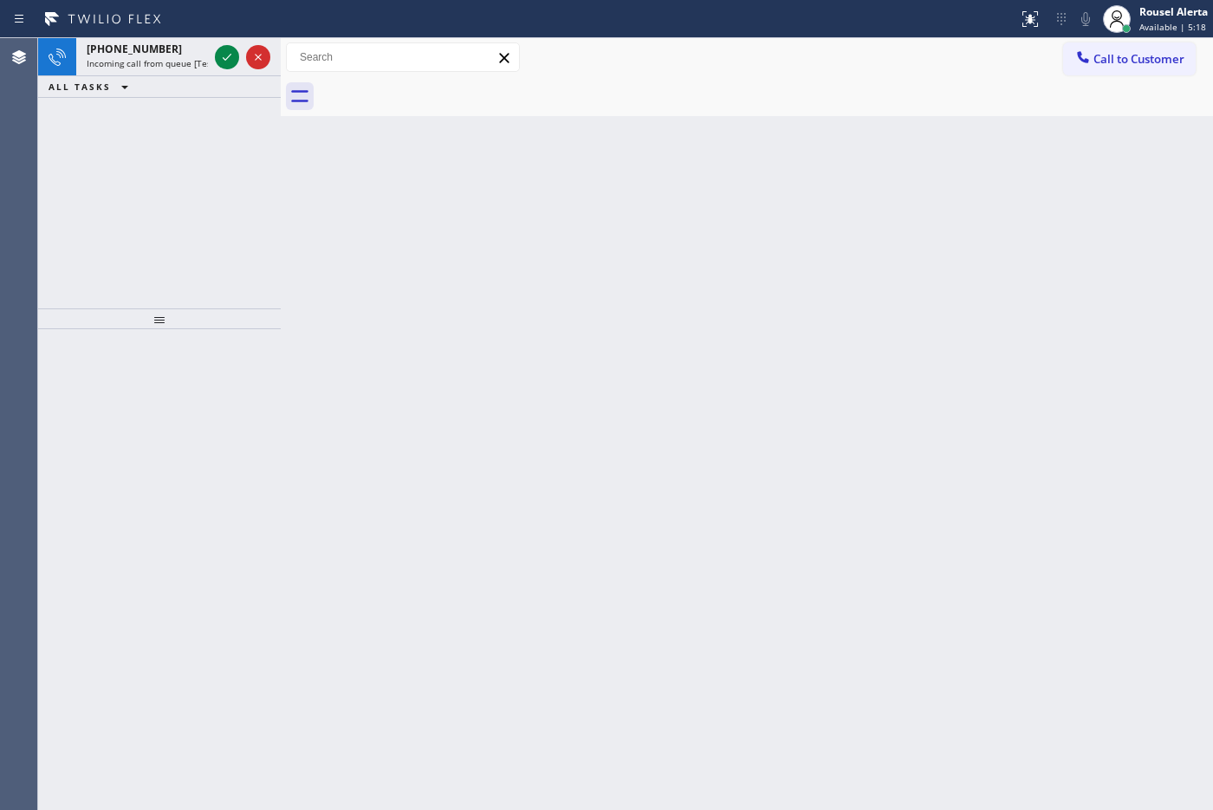
click at [165, 36] on div "Status report No issues detected If you experience an issue, please download th…" at bounding box center [606, 19] width 1213 height 38
click at [196, 46] on div "[PHONE_NUMBER]" at bounding box center [147, 49] width 121 height 15
click at [182, 62] on span "Incoming call from queue [Test] All" at bounding box center [159, 63] width 144 height 12
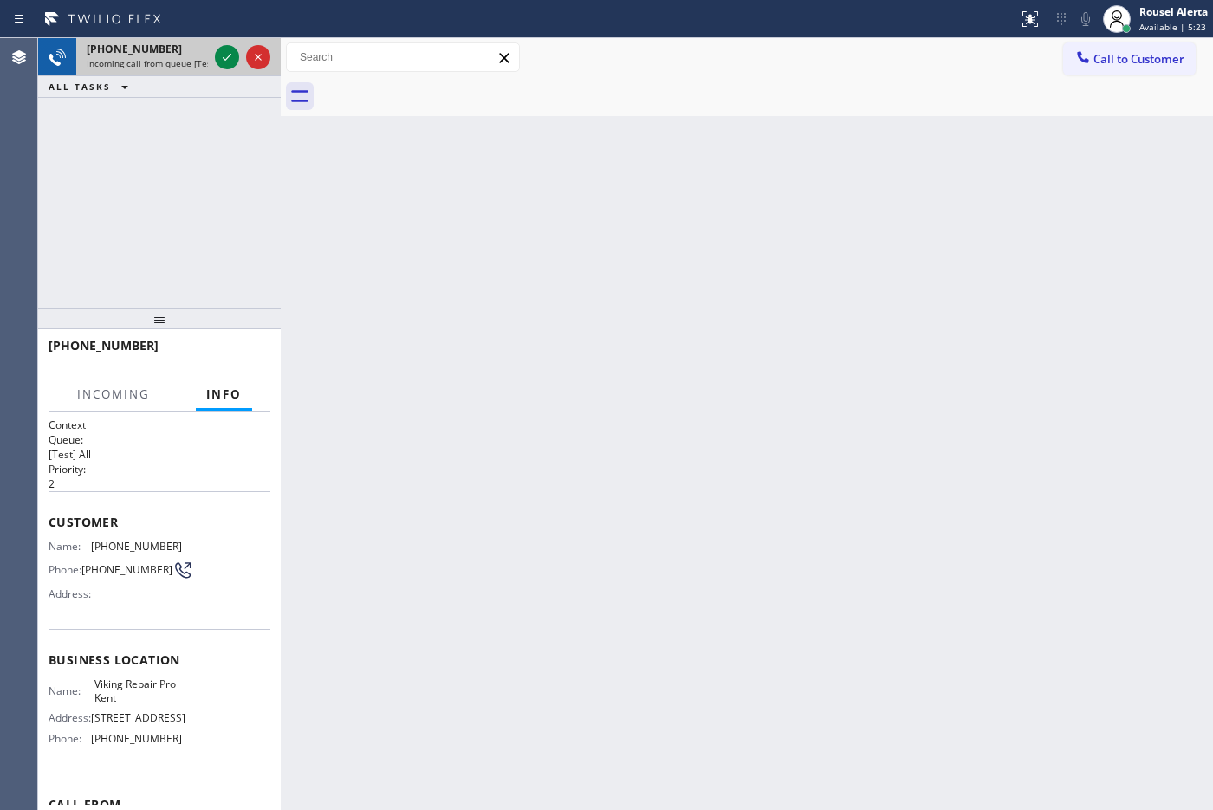
click at [182, 62] on span "Incoming call from queue [Test] All" at bounding box center [159, 63] width 144 height 12
click at [182, 63] on span "Incoming call from queue [Test] All" at bounding box center [159, 63] width 144 height 12
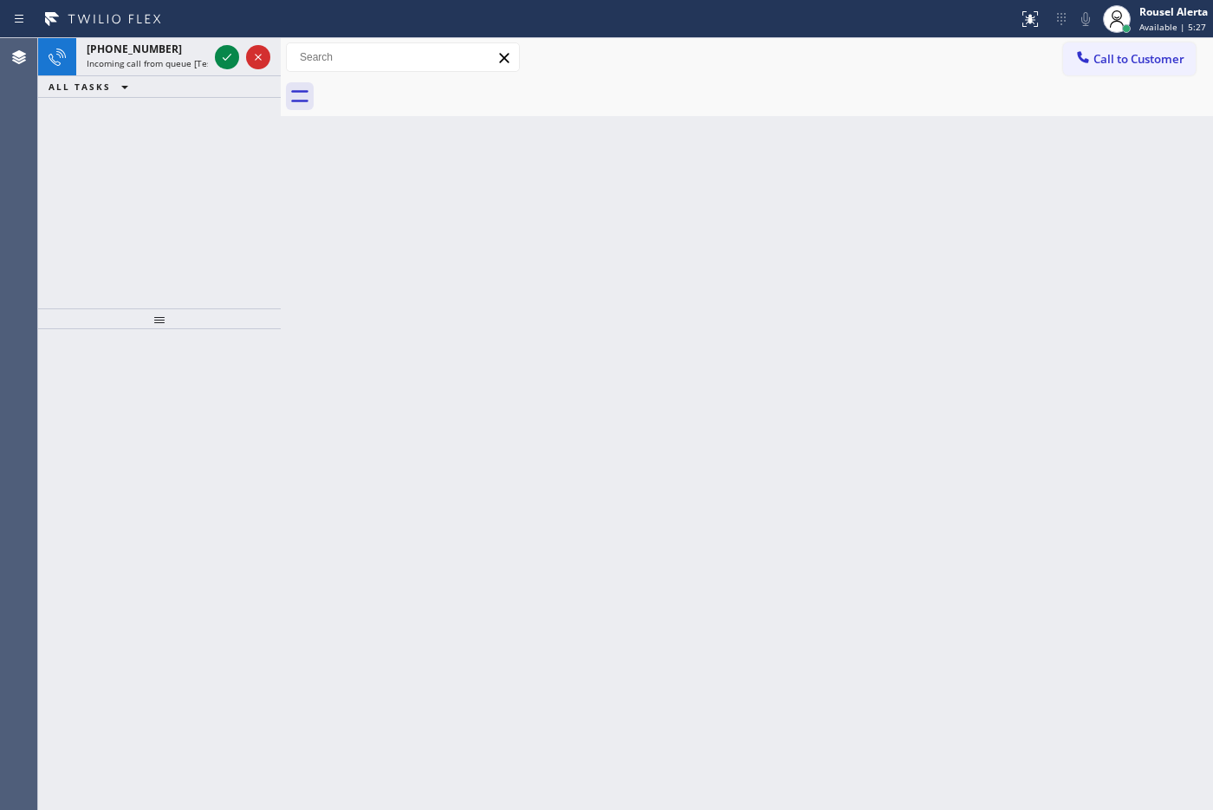
click at [182, 63] on span "Incoming call from queue [Test] All" at bounding box center [159, 63] width 144 height 12
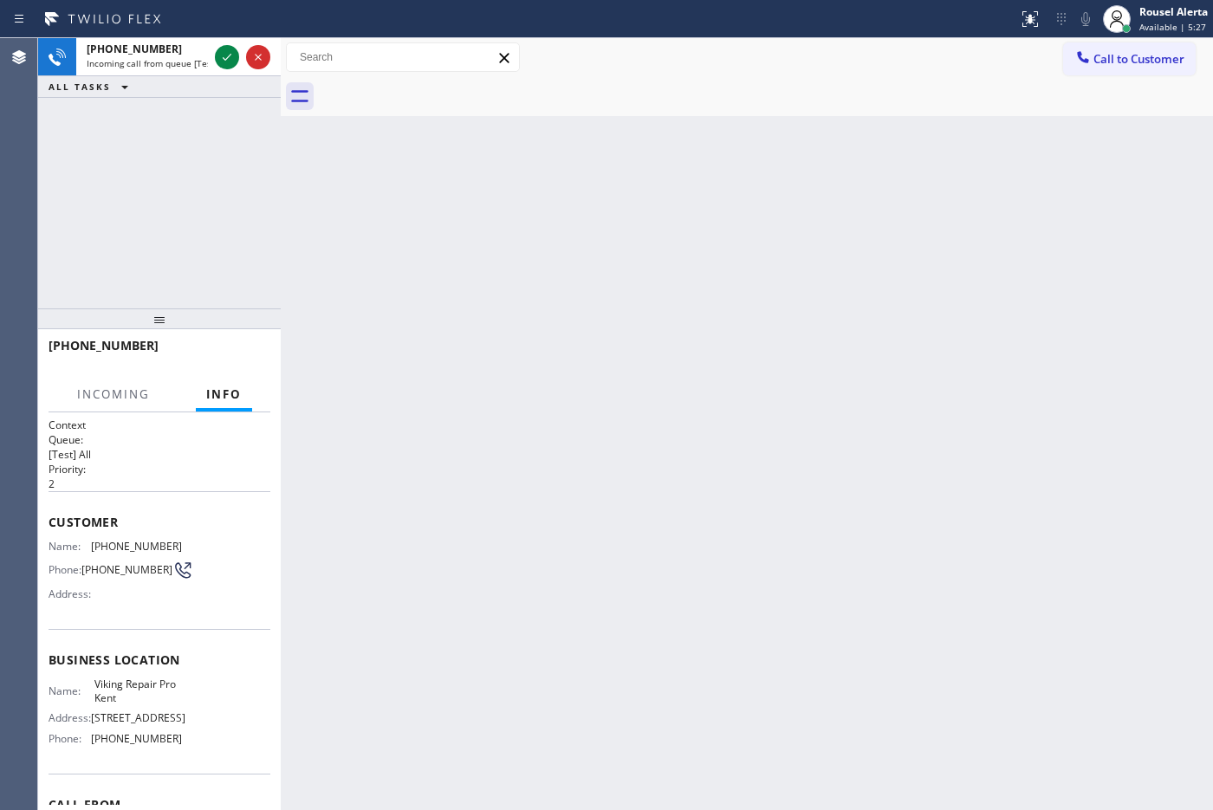
click at [182, 63] on span "Incoming call from queue [Test] All" at bounding box center [159, 63] width 144 height 12
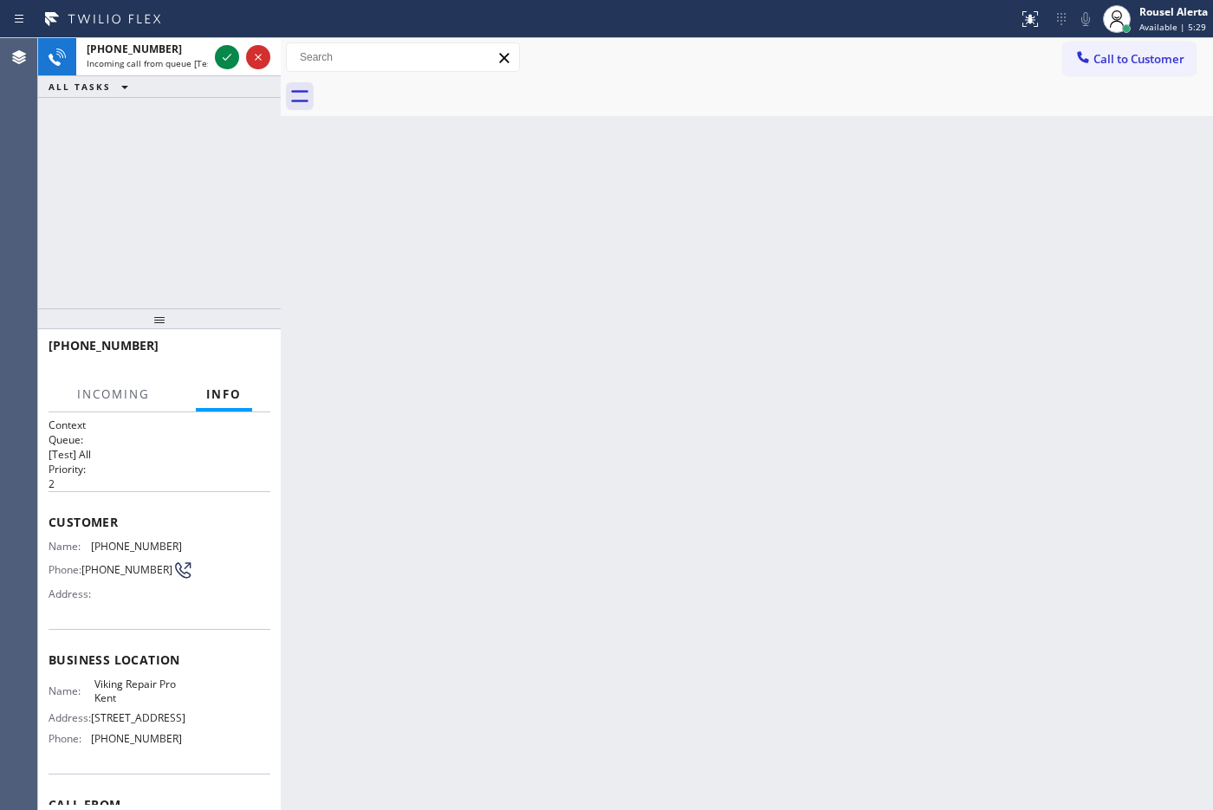
click at [182, 63] on span "Incoming call from queue [Test] All" at bounding box center [159, 63] width 144 height 12
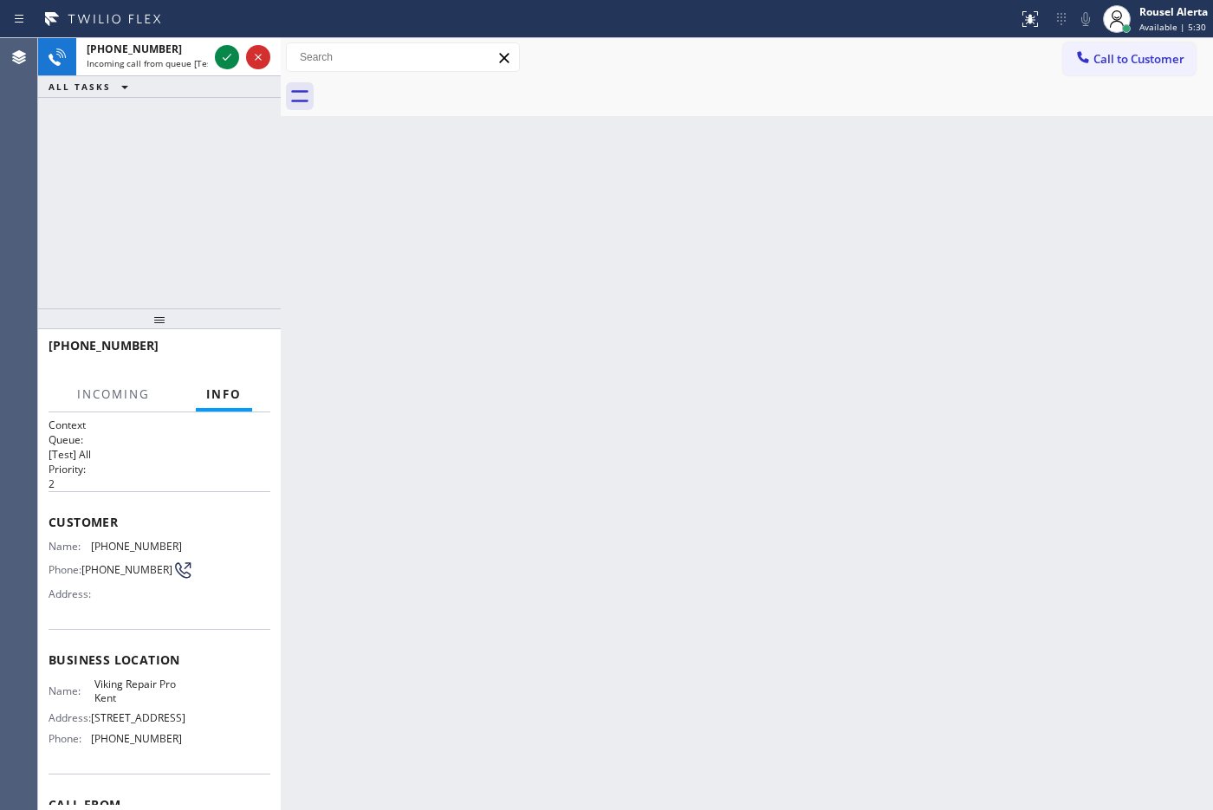
click at [182, 63] on span "Incoming call from queue [Test] All" at bounding box center [159, 63] width 144 height 12
click at [180, 66] on span "Incoming call from queue [Test] All" at bounding box center [159, 63] width 144 height 12
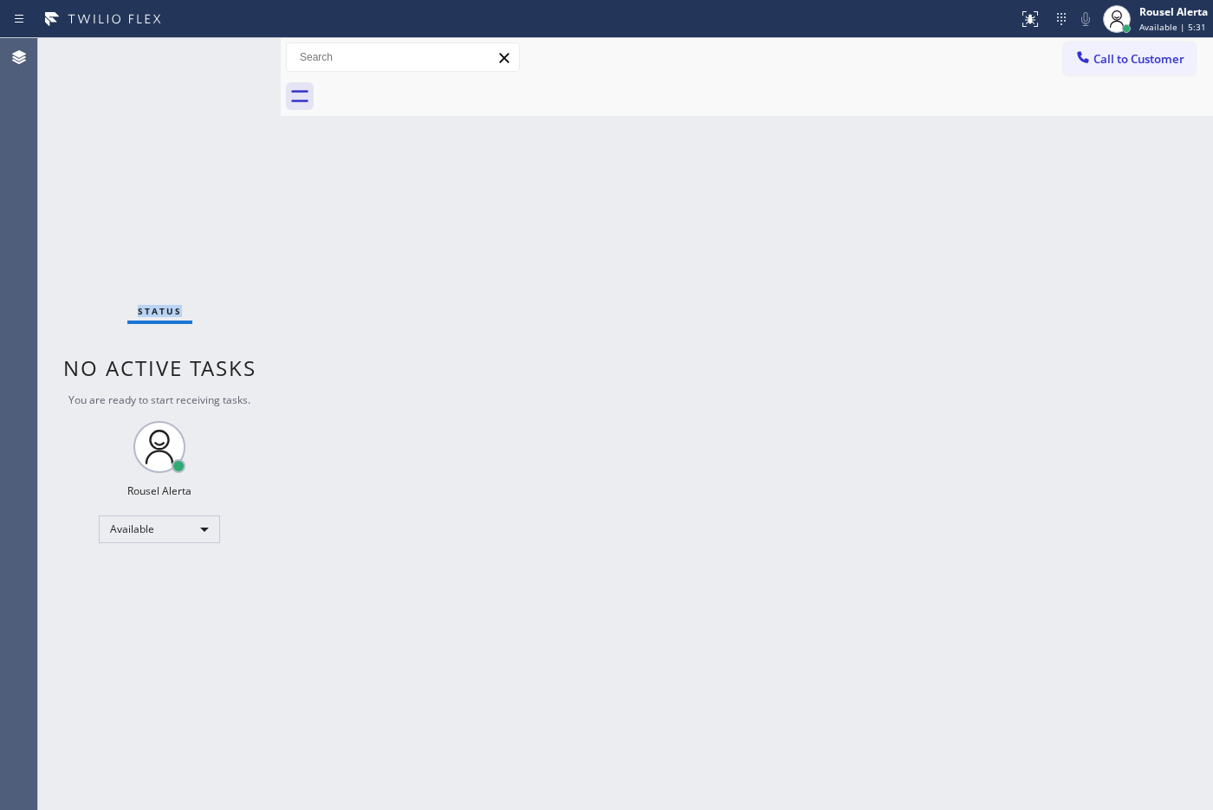
click at [180, 66] on div "Status No active tasks You are ready to start receiving tasks. Rousel Alerta Av…" at bounding box center [159, 424] width 243 height 772
click at [182, 66] on div "Status No active tasks You are ready to start receiving tasks. Rousel Alerta Av…" at bounding box center [159, 424] width 243 height 772
click at [183, 66] on div "Status No active tasks You are ready to start receiving tasks. Rousel Alerta Av…" at bounding box center [159, 424] width 243 height 772
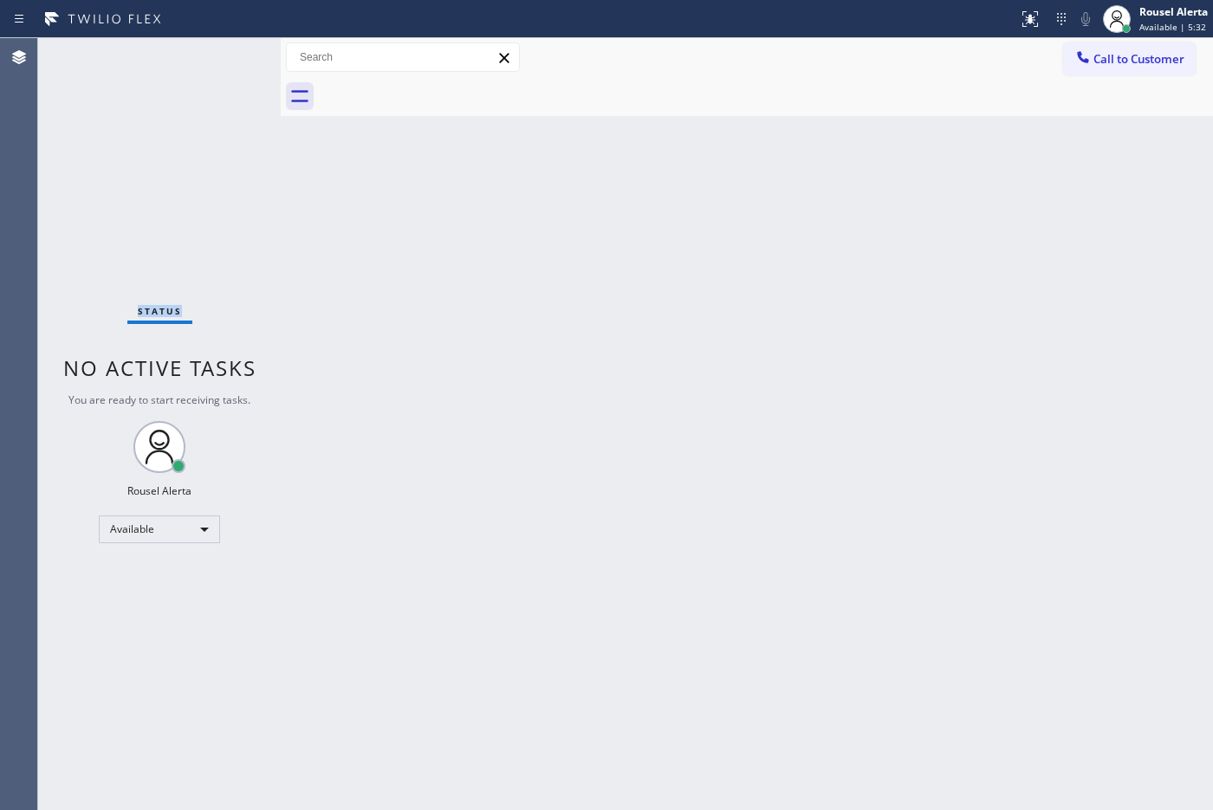
click at [183, 66] on div "Status No active tasks You are ready to start receiving tasks. Rousel Alerta Av…" at bounding box center [159, 424] width 243 height 772
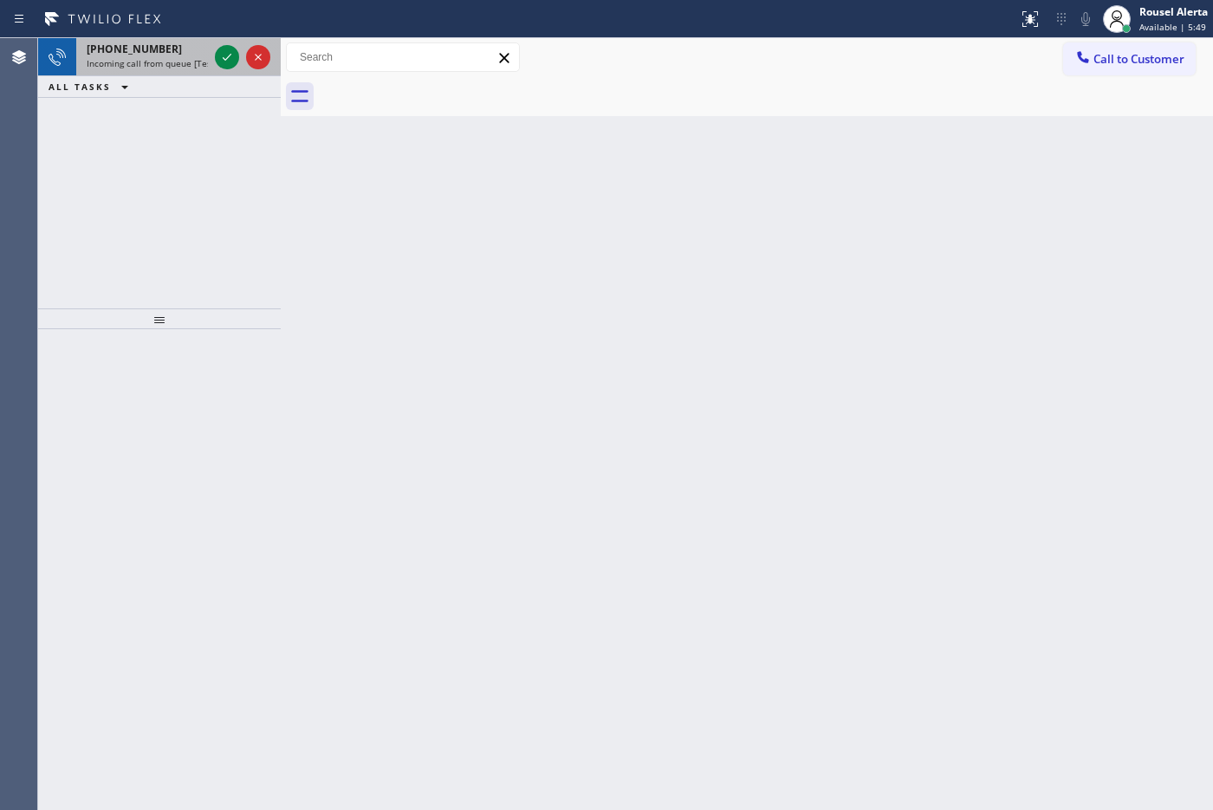
click at [206, 68] on span "Incoming call from queue [Test] All" at bounding box center [159, 63] width 144 height 12
click at [191, 65] on span "Incoming call from queue [Test] All" at bounding box center [159, 63] width 144 height 12
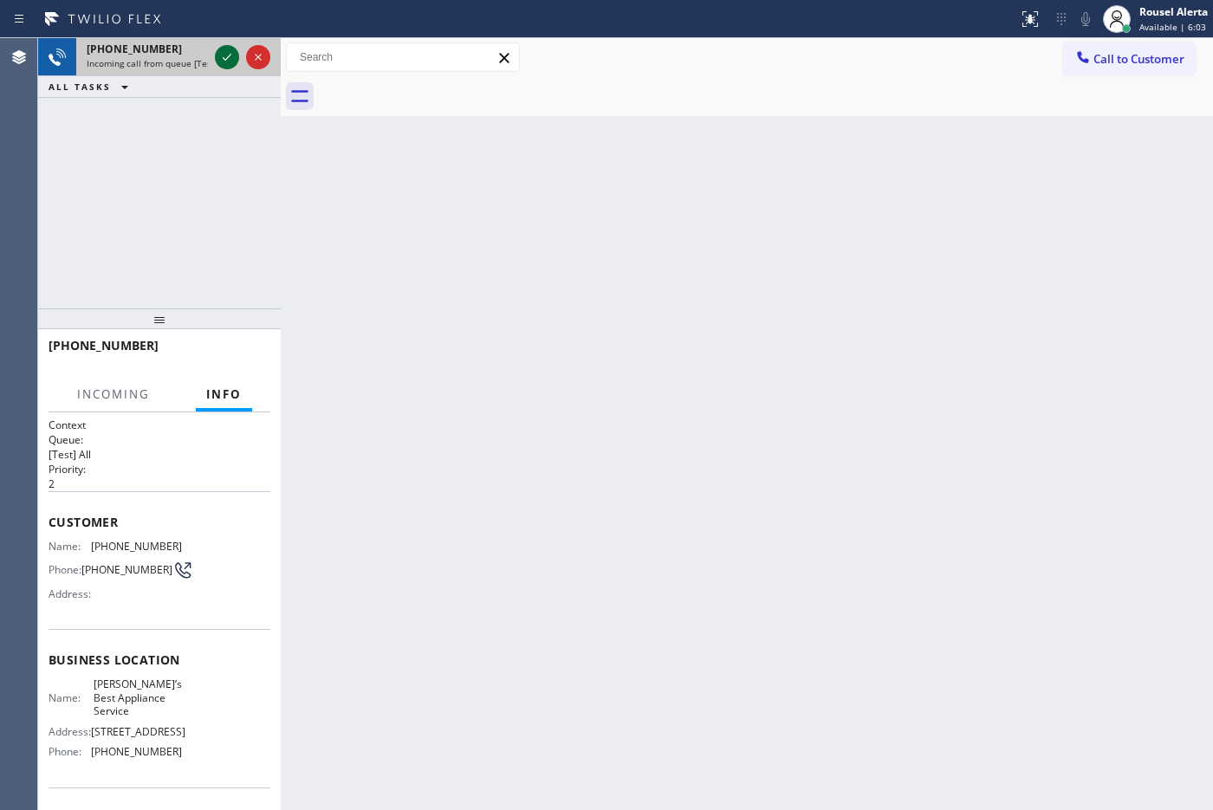
click at [217, 56] on icon at bounding box center [227, 57] width 21 height 21
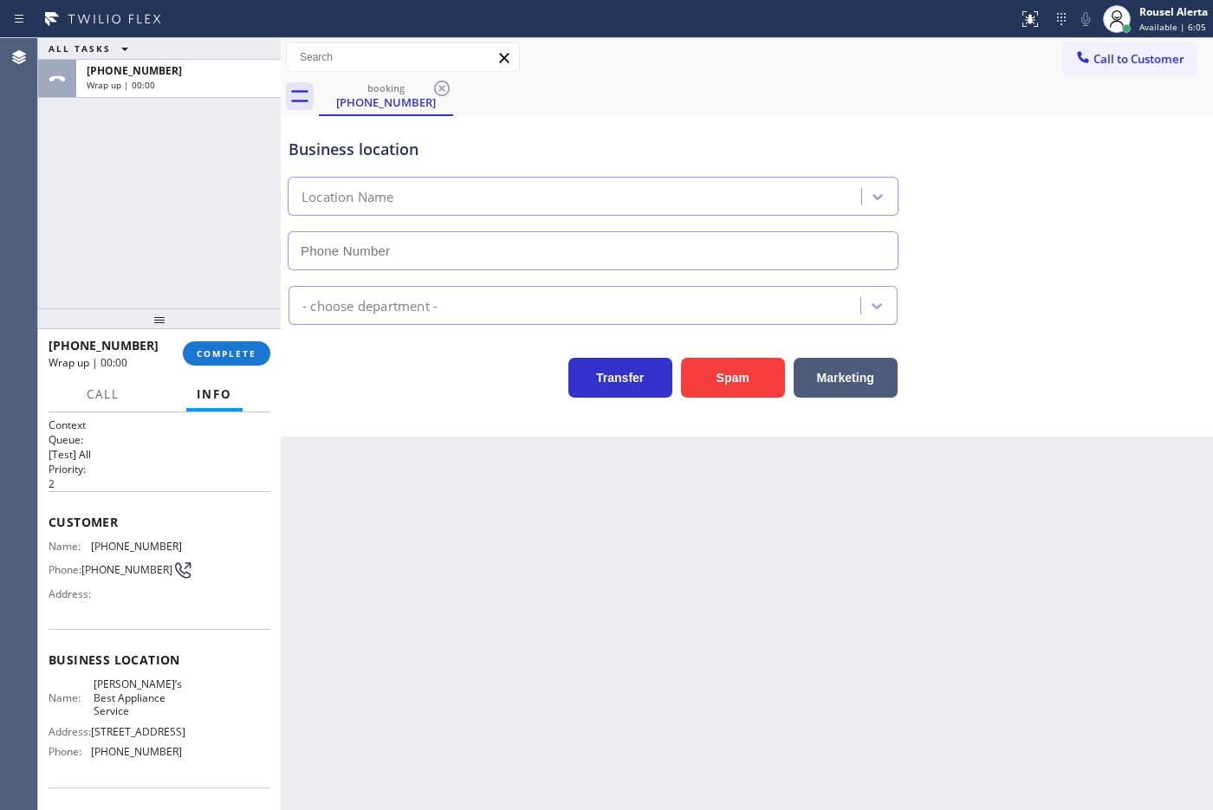
type input "[PHONE_NUMBER]"
click at [225, 360] on button "COMPLETE" at bounding box center [226, 353] width 87 height 24
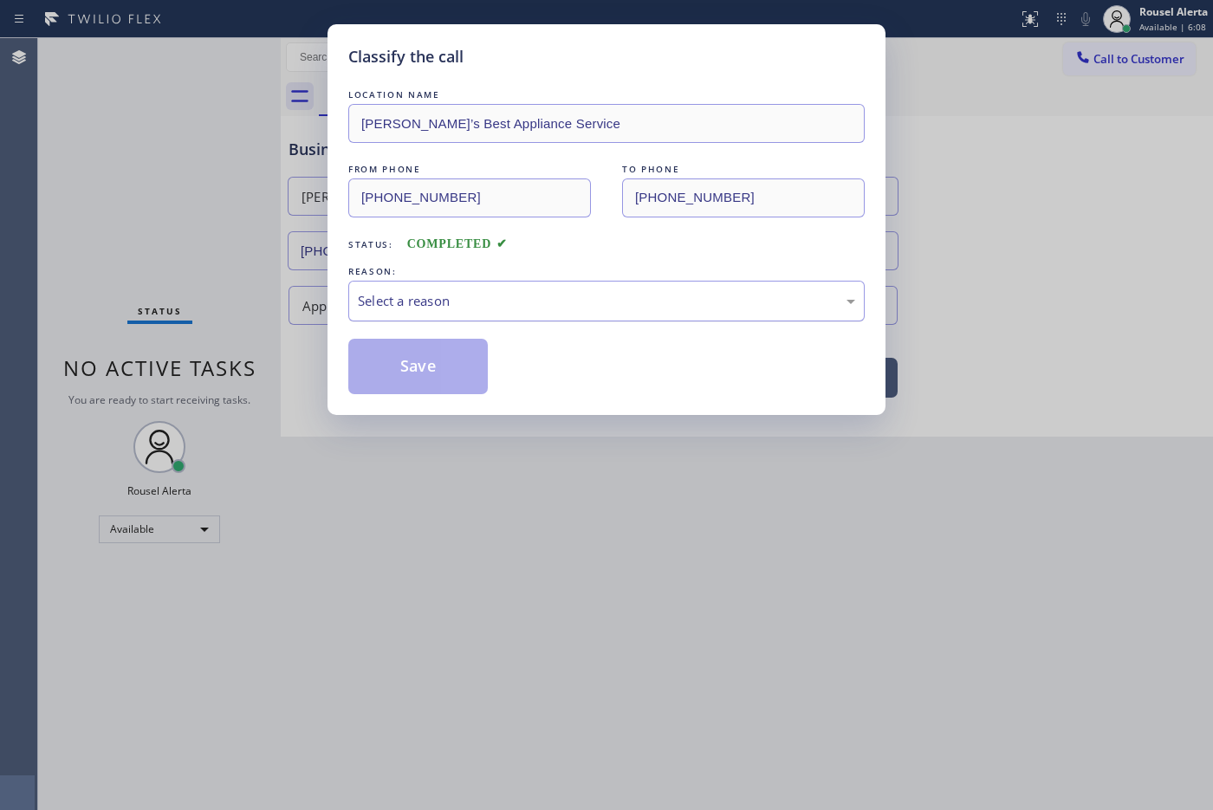
click at [449, 297] on div "Select a reason" at bounding box center [606, 301] width 497 height 20
click at [475, 382] on button "Save" at bounding box center [417, 366] width 139 height 55
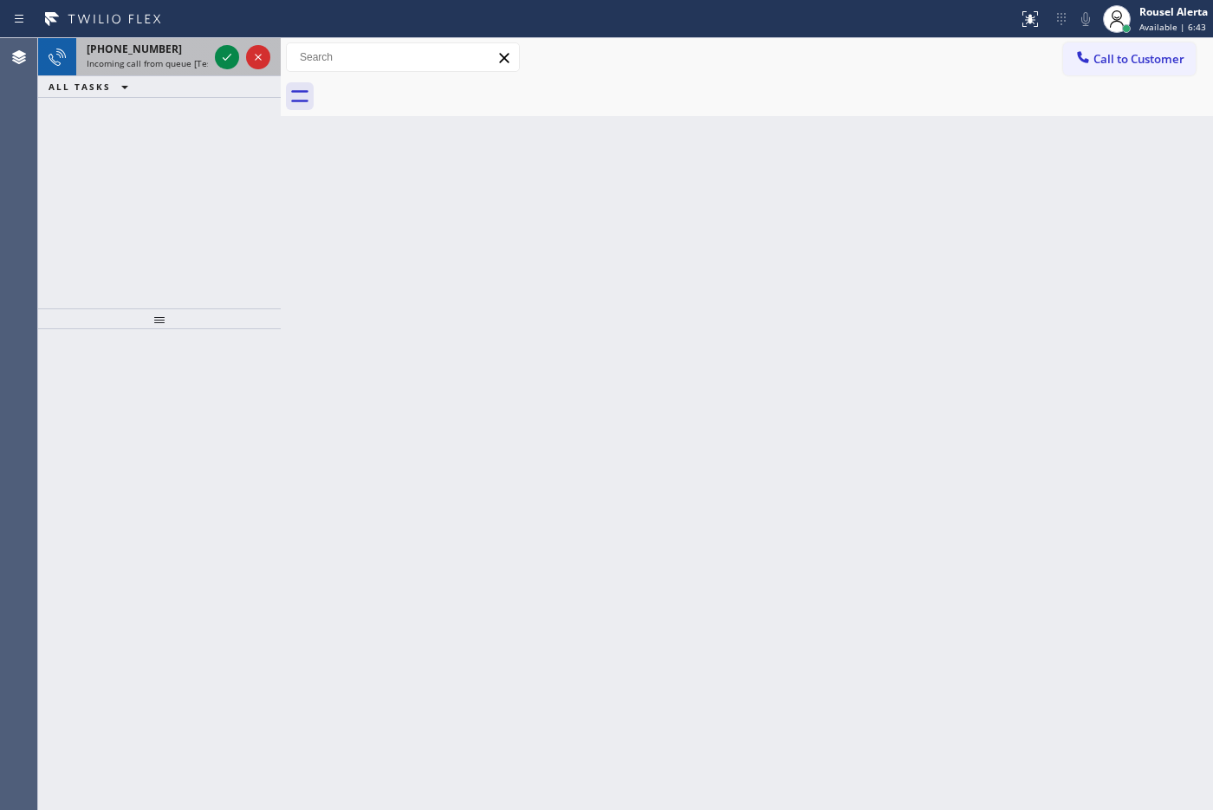
click at [171, 63] on span "Incoming call from queue [Test] All" at bounding box center [159, 63] width 144 height 12
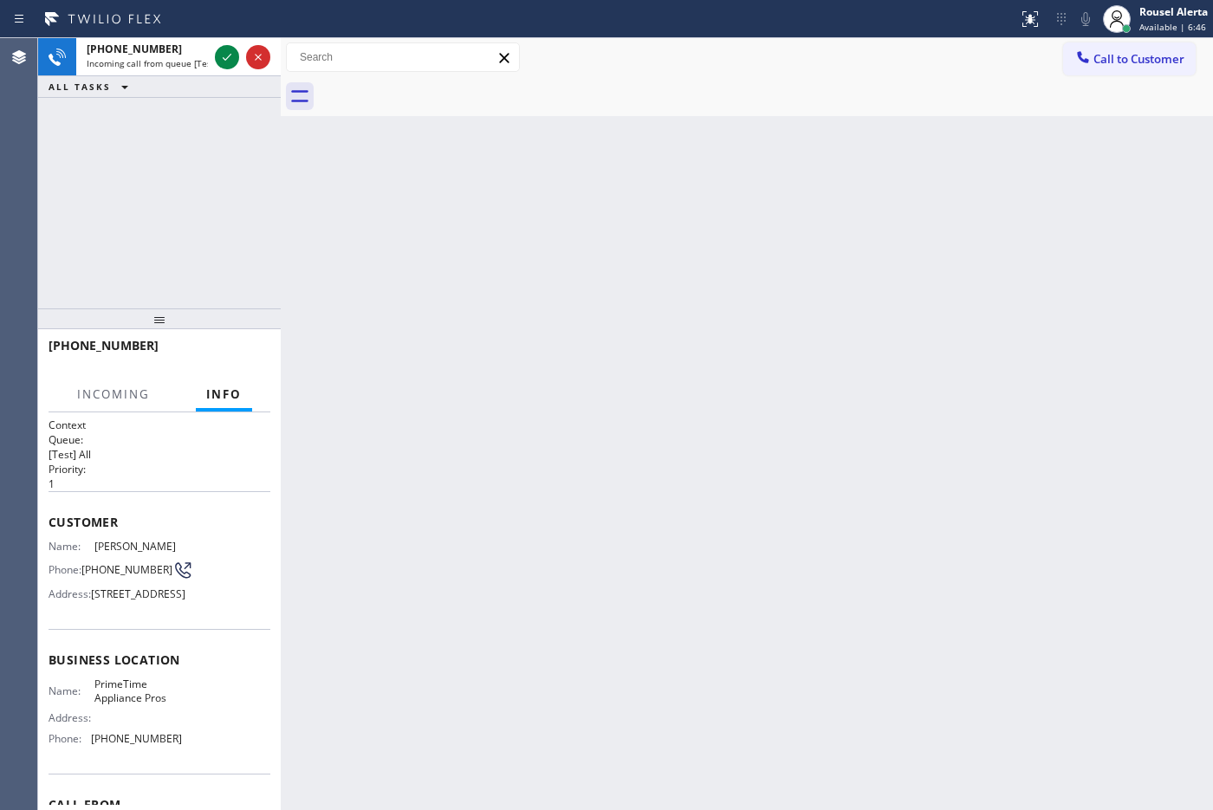
click at [618, 629] on div "Back to Dashboard Change Sender ID Customers Technicians Select a contact Outbo…" at bounding box center [747, 424] width 932 height 772
click at [596, 530] on div "Back to Dashboard Change Sender ID Customers Technicians Select a contact Outbo…" at bounding box center [747, 424] width 932 height 772
click at [611, 521] on div "Back to Dashboard Change Sender ID Customers Technicians Select a contact Outbo…" at bounding box center [747, 424] width 932 height 772
click at [625, 516] on div "Back to Dashboard Change Sender ID Customers Technicians Select a contact Outbo…" at bounding box center [747, 424] width 932 height 772
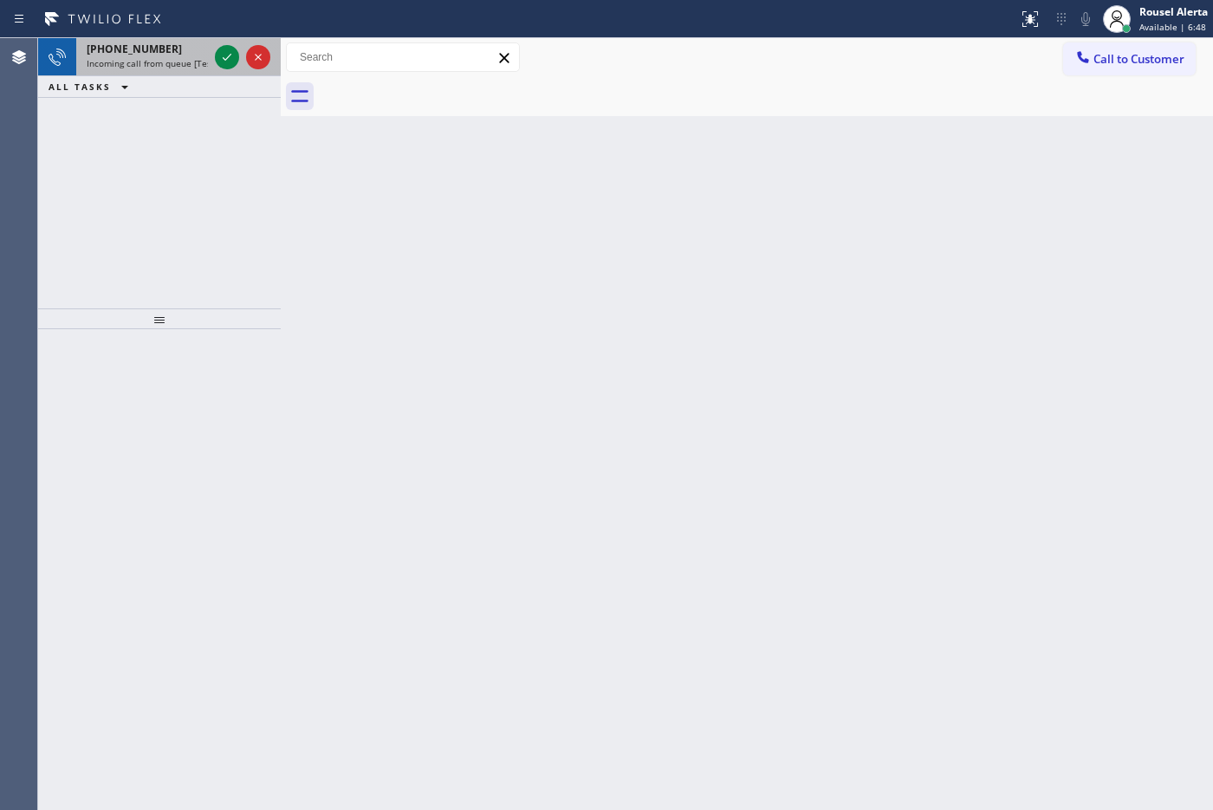
click at [186, 48] on div "[PHONE_NUMBER]" at bounding box center [147, 49] width 121 height 15
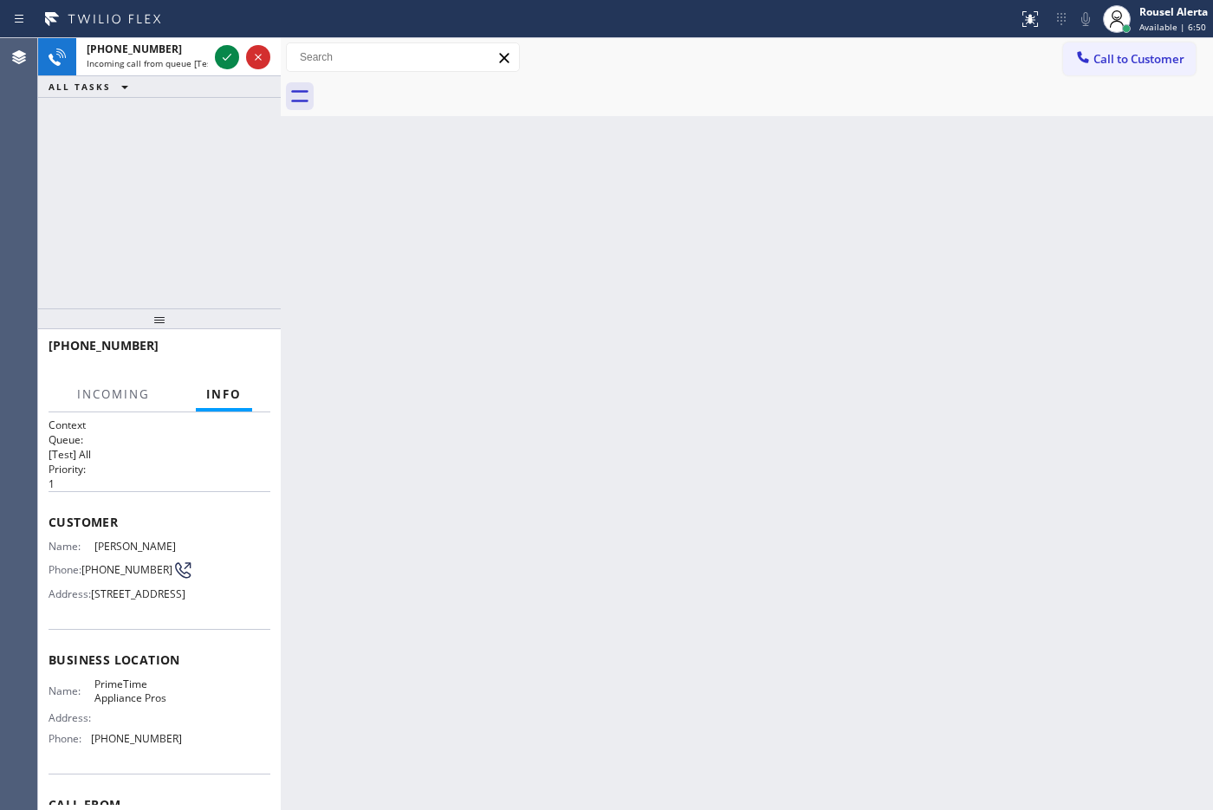
click at [435, 217] on div "Back to Dashboard Change Sender ID Customers Technicians Select a contact Outbo…" at bounding box center [747, 424] width 932 height 772
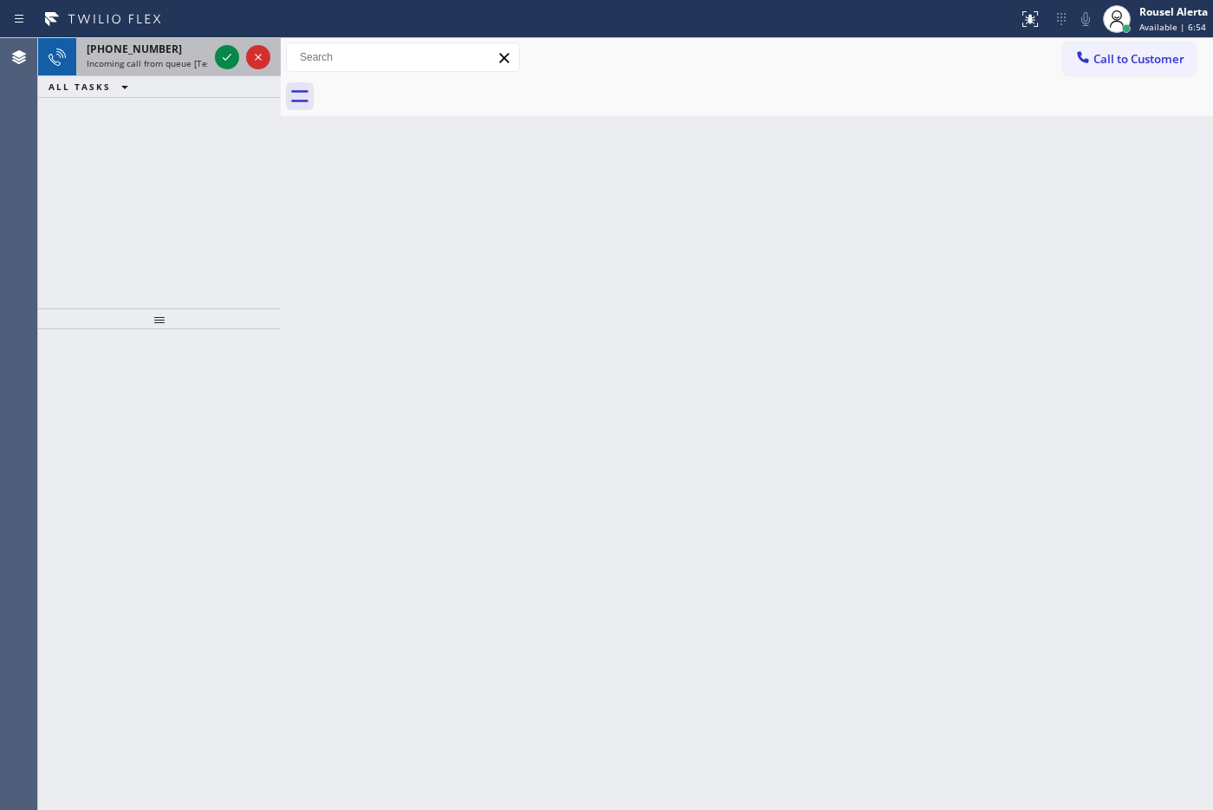
click at [193, 59] on span "Incoming call from queue [Test] All" at bounding box center [159, 63] width 144 height 12
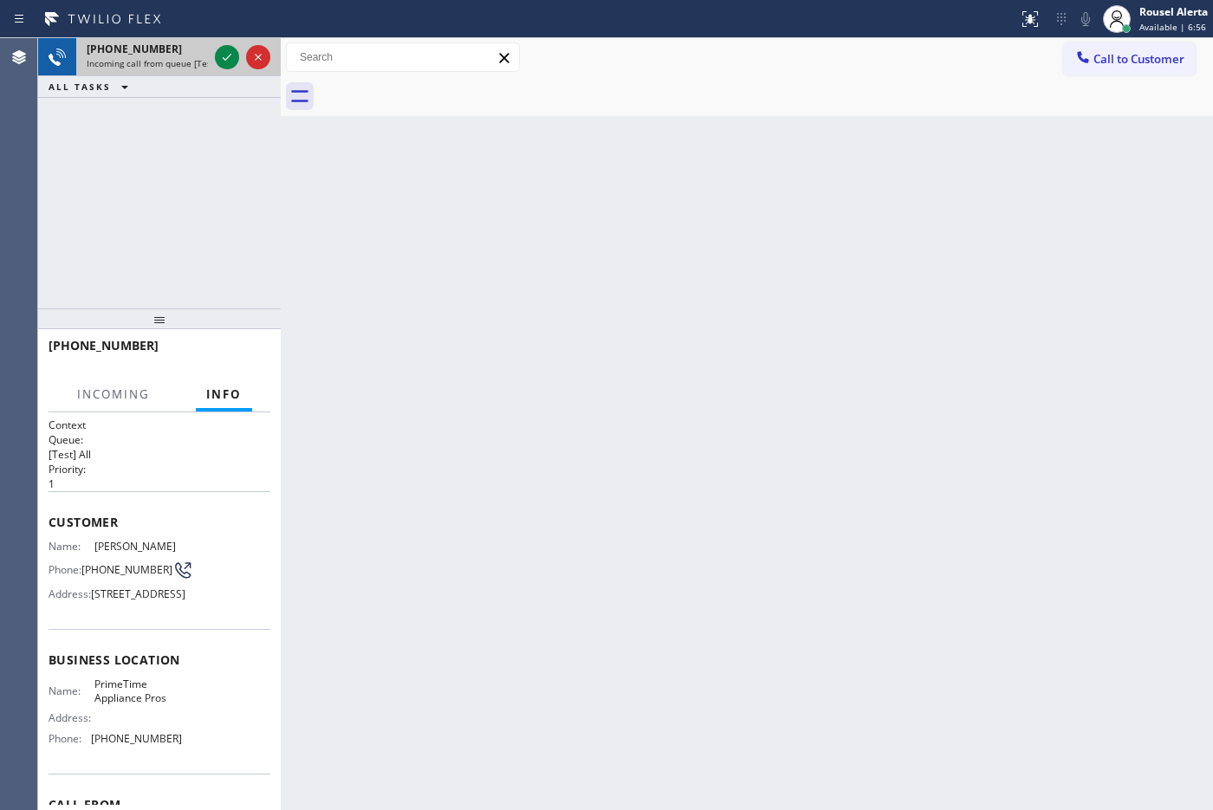
click at [213, 61] on div at bounding box center [242, 57] width 62 height 38
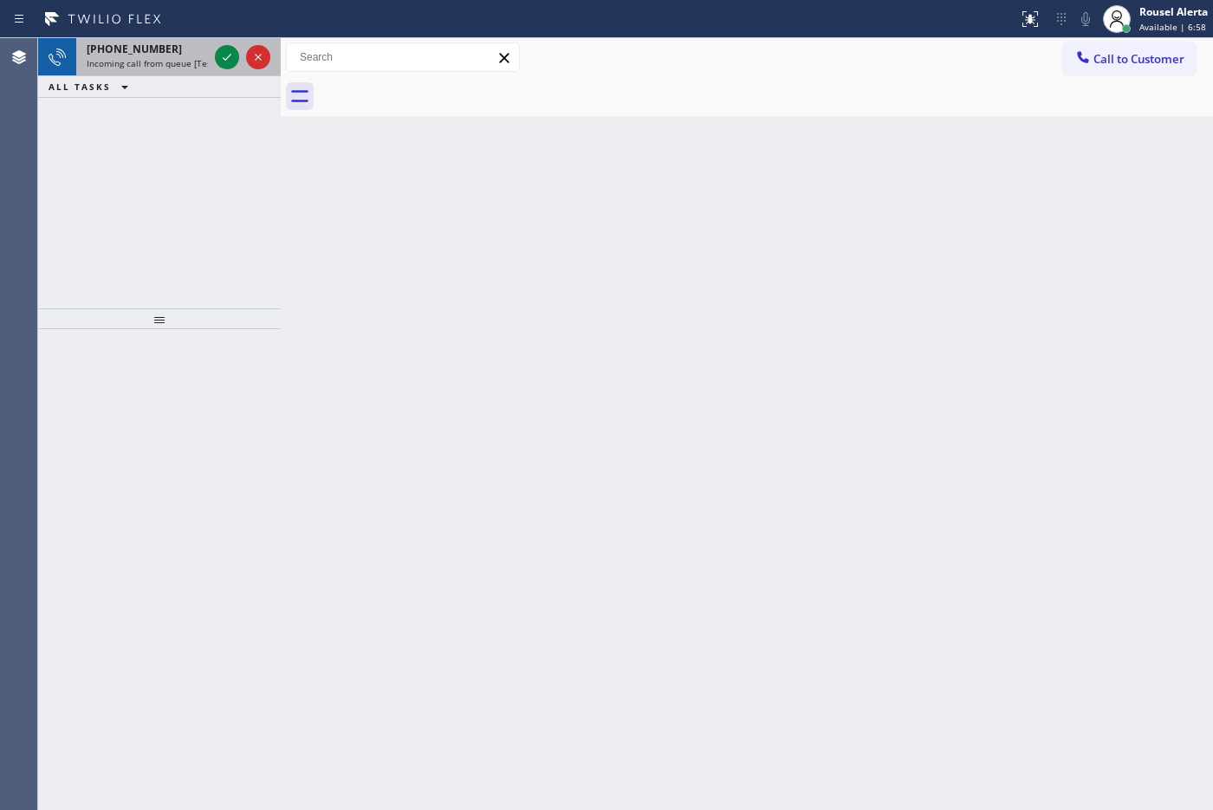
click at [167, 58] on span "Incoming call from queue [Test] All" at bounding box center [159, 63] width 144 height 12
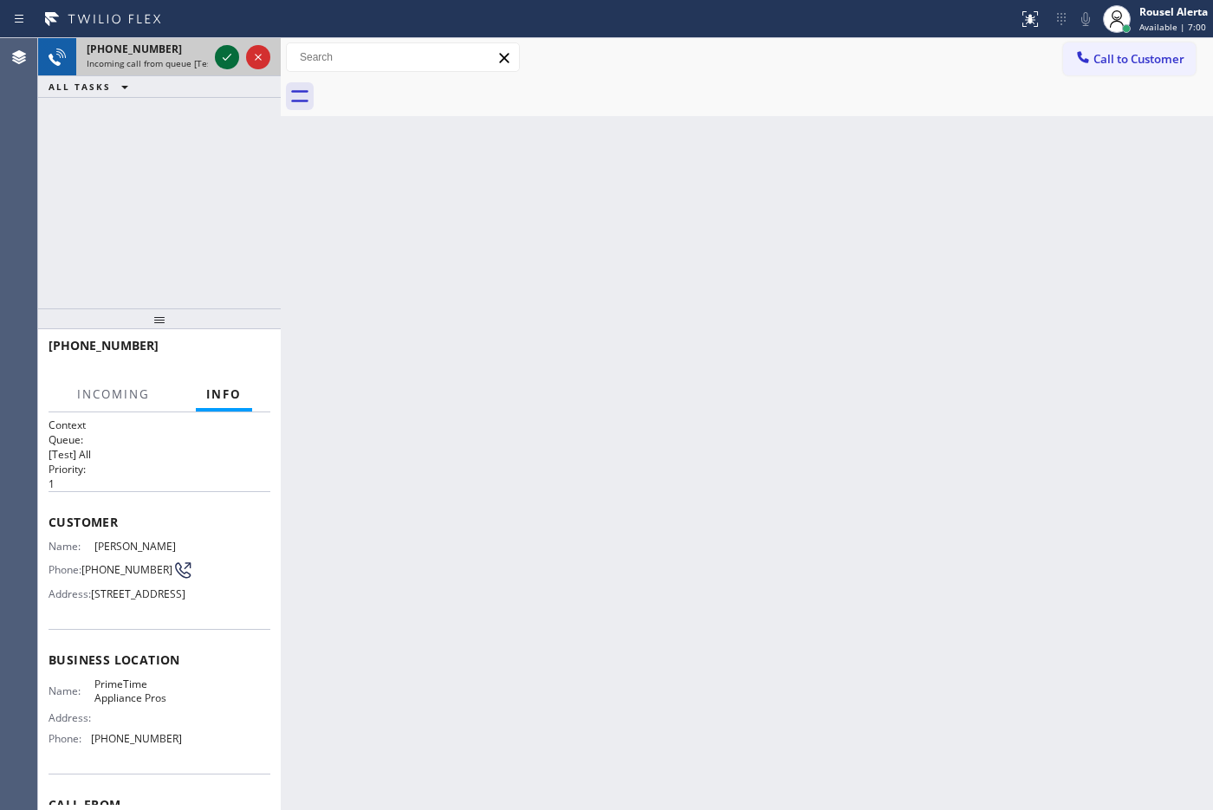
click at [217, 58] on icon at bounding box center [227, 57] width 21 height 21
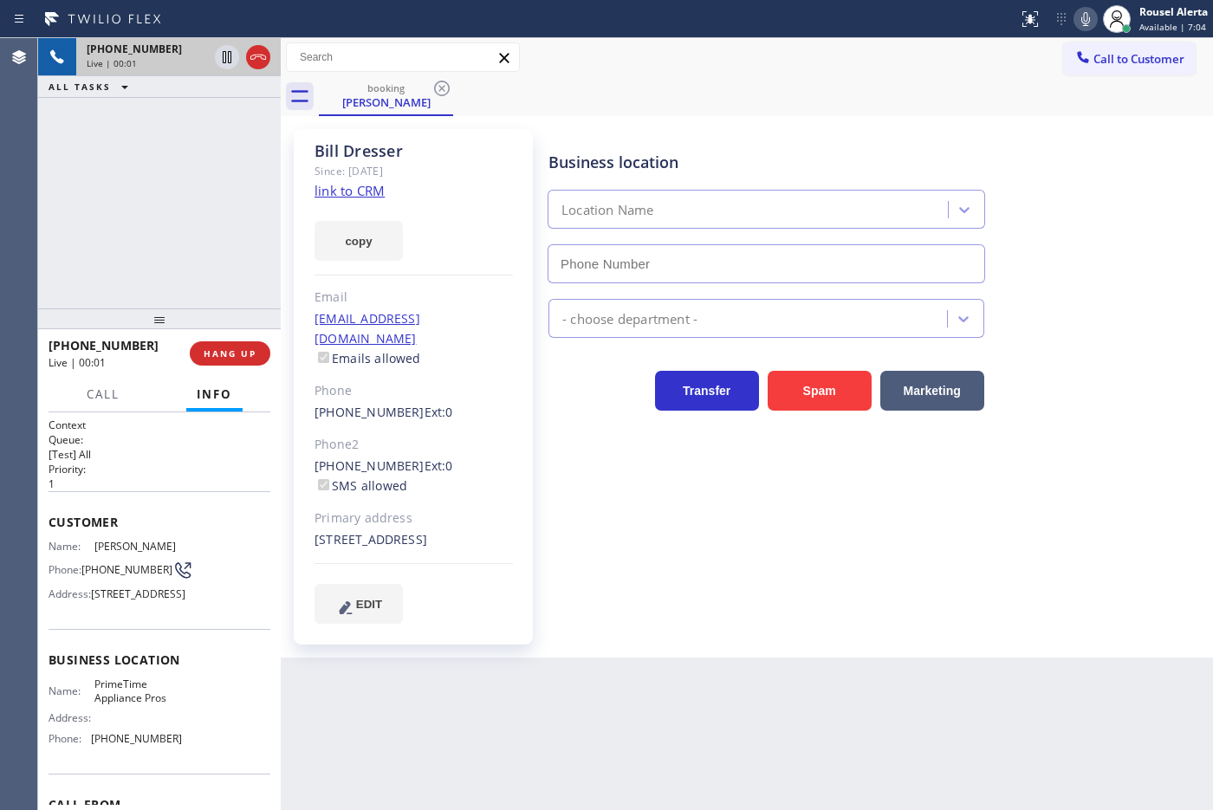
type input "[PHONE_NUMBER]"
click at [342, 178] on div "Since: [DATE]" at bounding box center [413, 171] width 198 height 20
click at [364, 204] on div "copy" at bounding box center [413, 231] width 198 height 60
click at [366, 193] on link "link to CRM" at bounding box center [349, 190] width 70 height 17
click at [191, 132] on div "[PHONE_NUMBER] Live | 01:15 ALL TASKS ALL TASKS ACTIVE TASKS TASKS IN WRAP UP" at bounding box center [159, 173] width 243 height 270
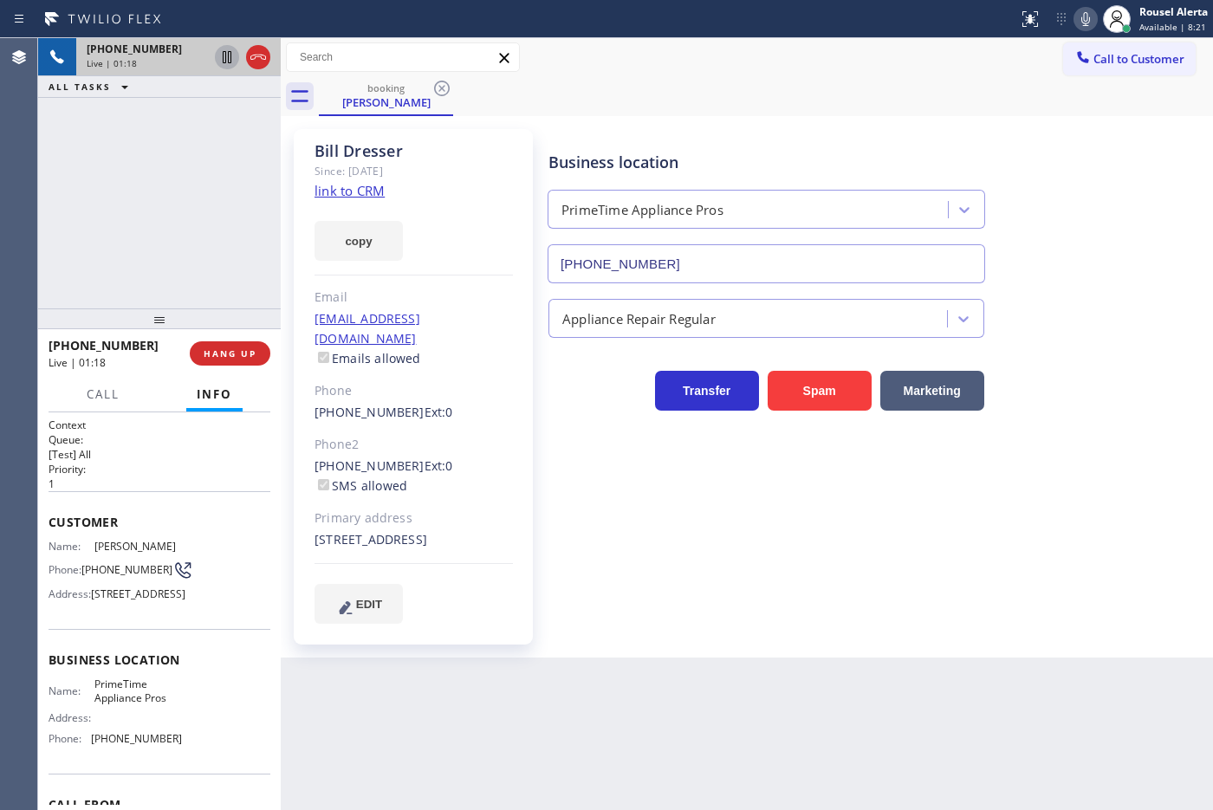
click at [219, 63] on icon at bounding box center [227, 57] width 21 height 21
click at [1083, 12] on icon at bounding box center [1085, 19] width 9 height 14
click at [209, 121] on div "[PHONE_NUMBER] Live | 03:22 ALL TASKS ALL TASKS ACTIVE TASKS TASKS IN WRAP UP" at bounding box center [159, 173] width 243 height 270
click at [222, 58] on icon at bounding box center [227, 57] width 21 height 21
drag, startPoint x: 1083, startPoint y: 19, endPoint x: 1077, endPoint y: 68, distance: 48.9
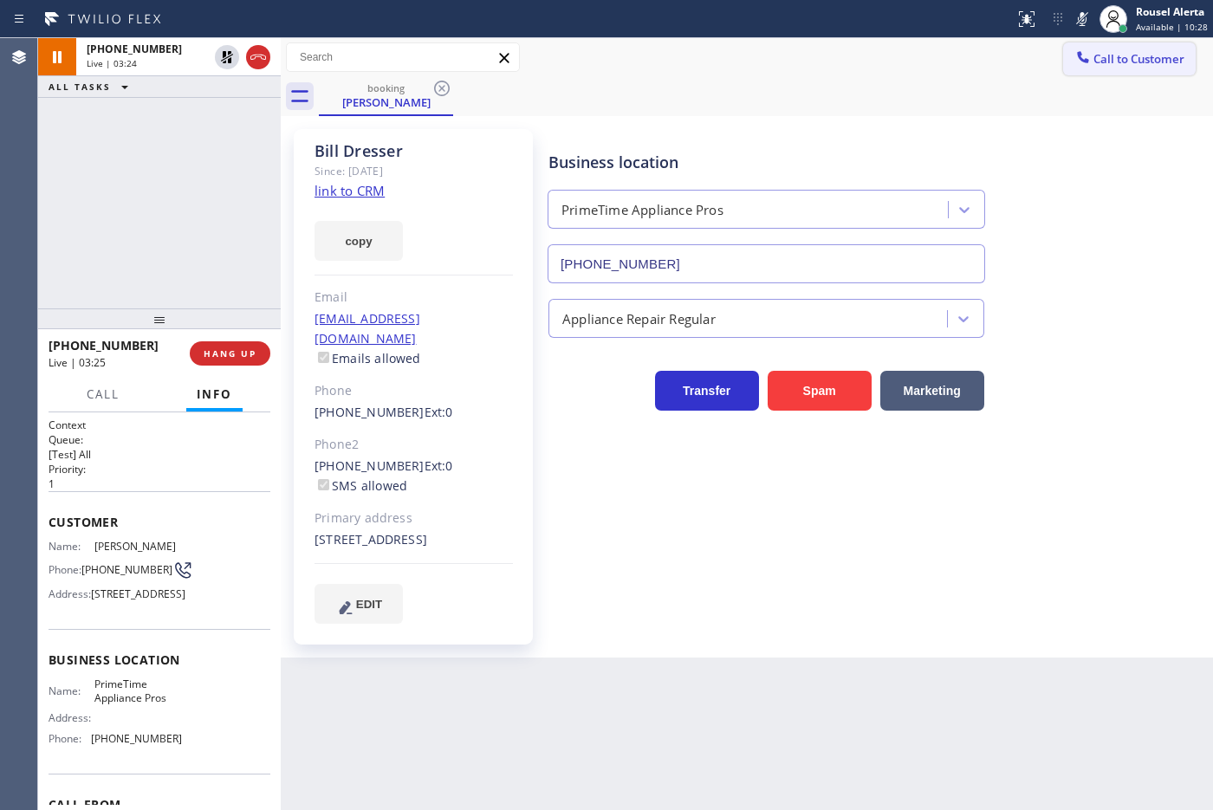
click at [1081, 18] on icon at bounding box center [1081, 19] width 21 height 21
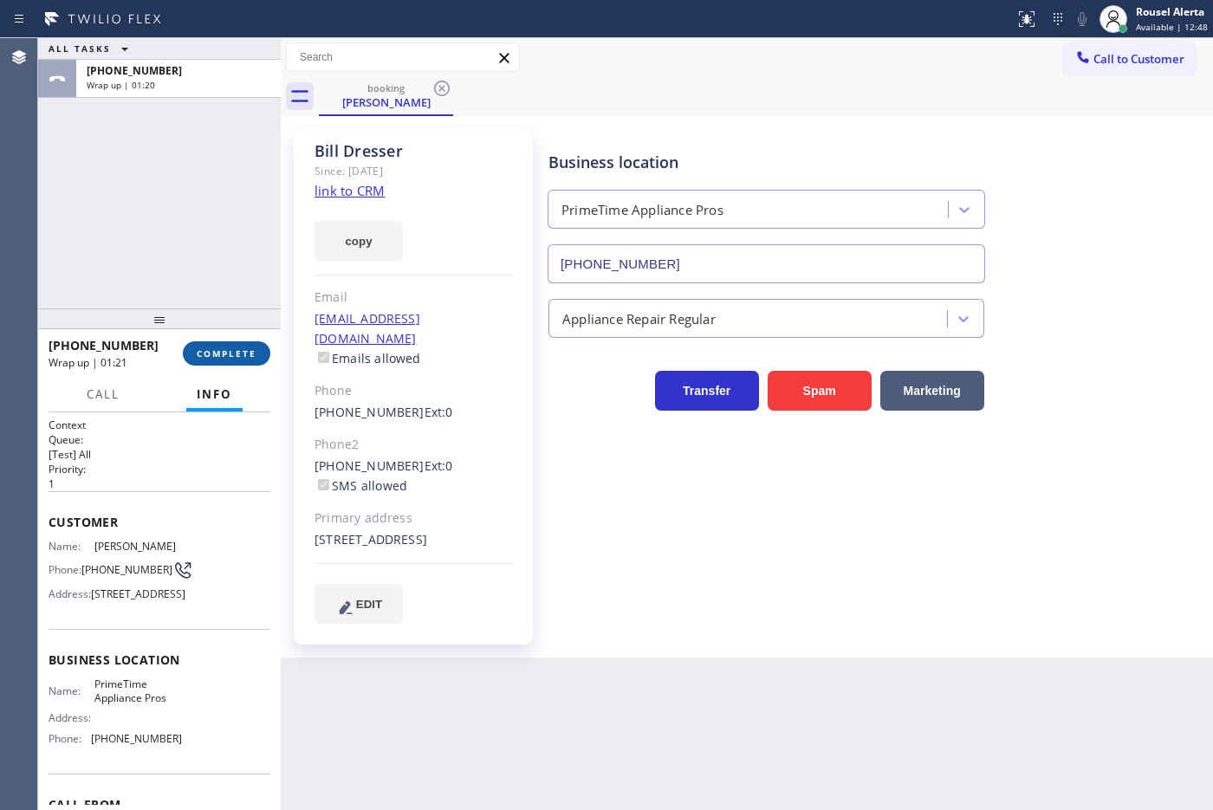
click at [225, 353] on span "COMPLETE" at bounding box center [227, 353] width 60 height 12
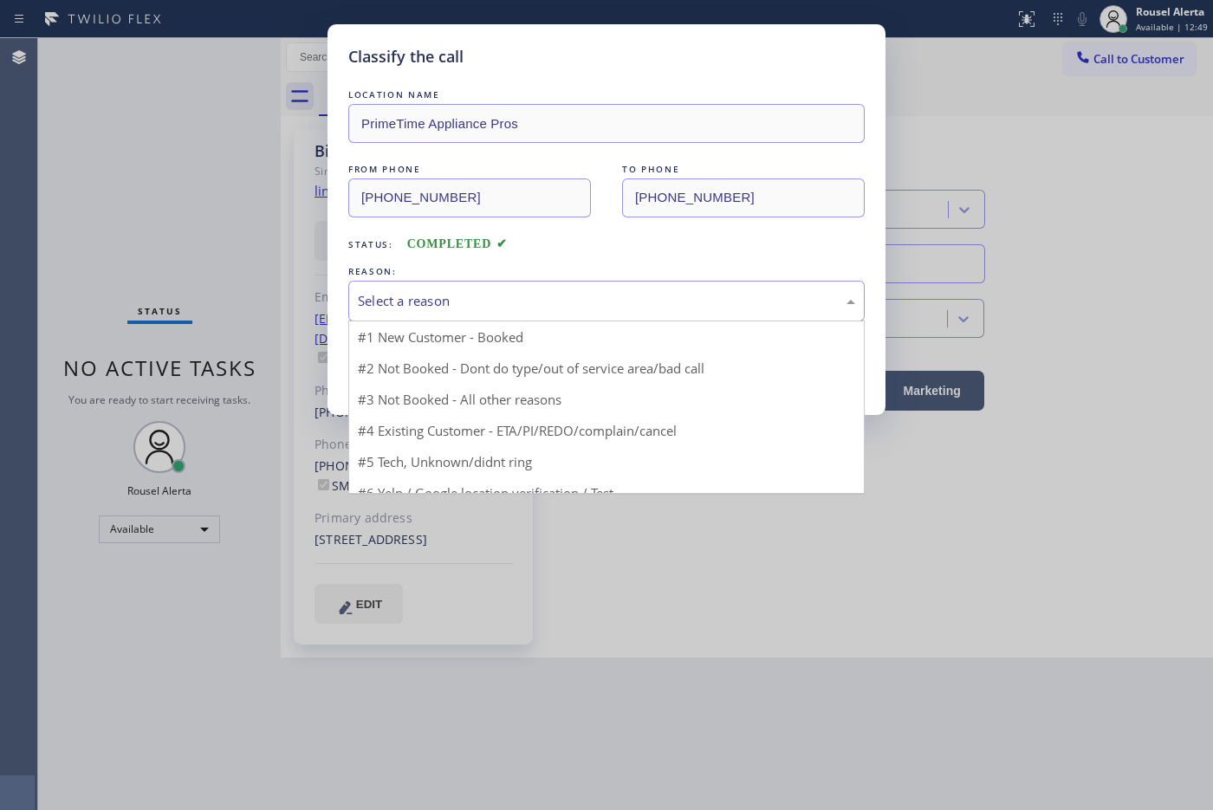
click at [460, 309] on div "Select a reason" at bounding box center [606, 301] width 497 height 20
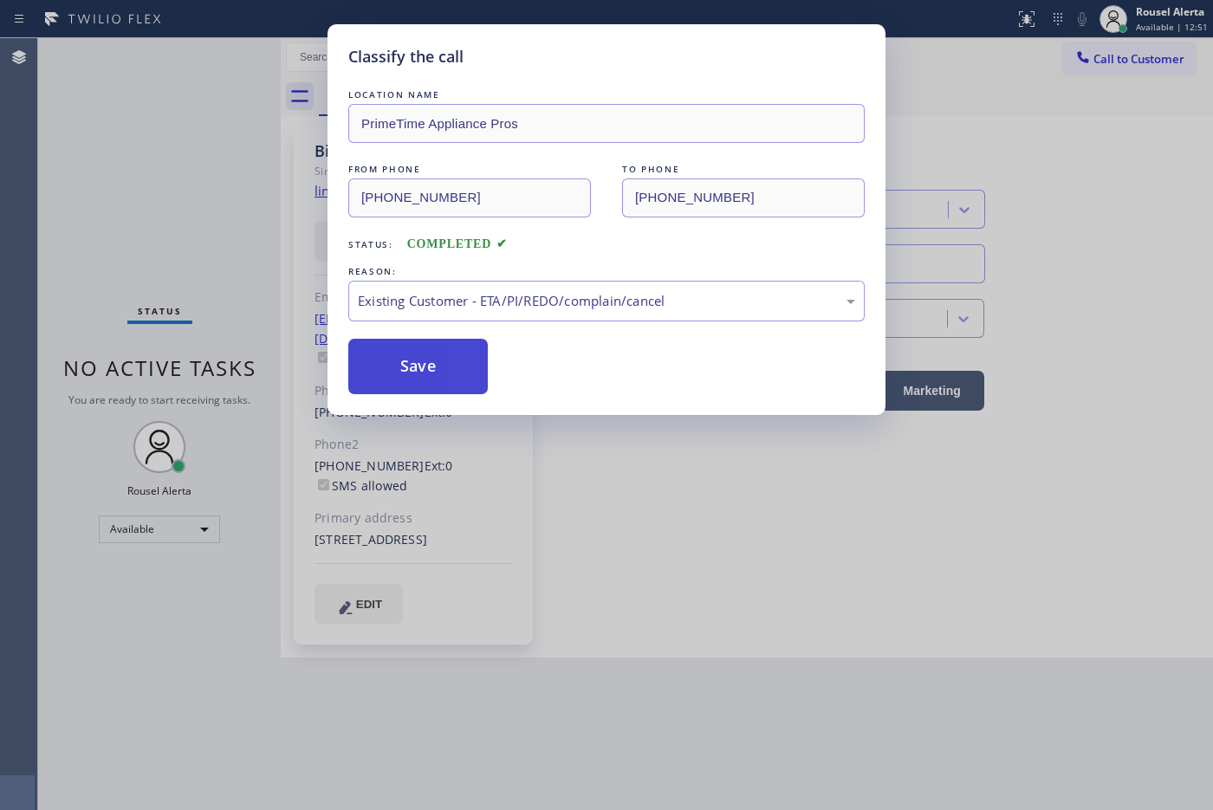
click at [460, 385] on button "Save" at bounding box center [417, 366] width 139 height 55
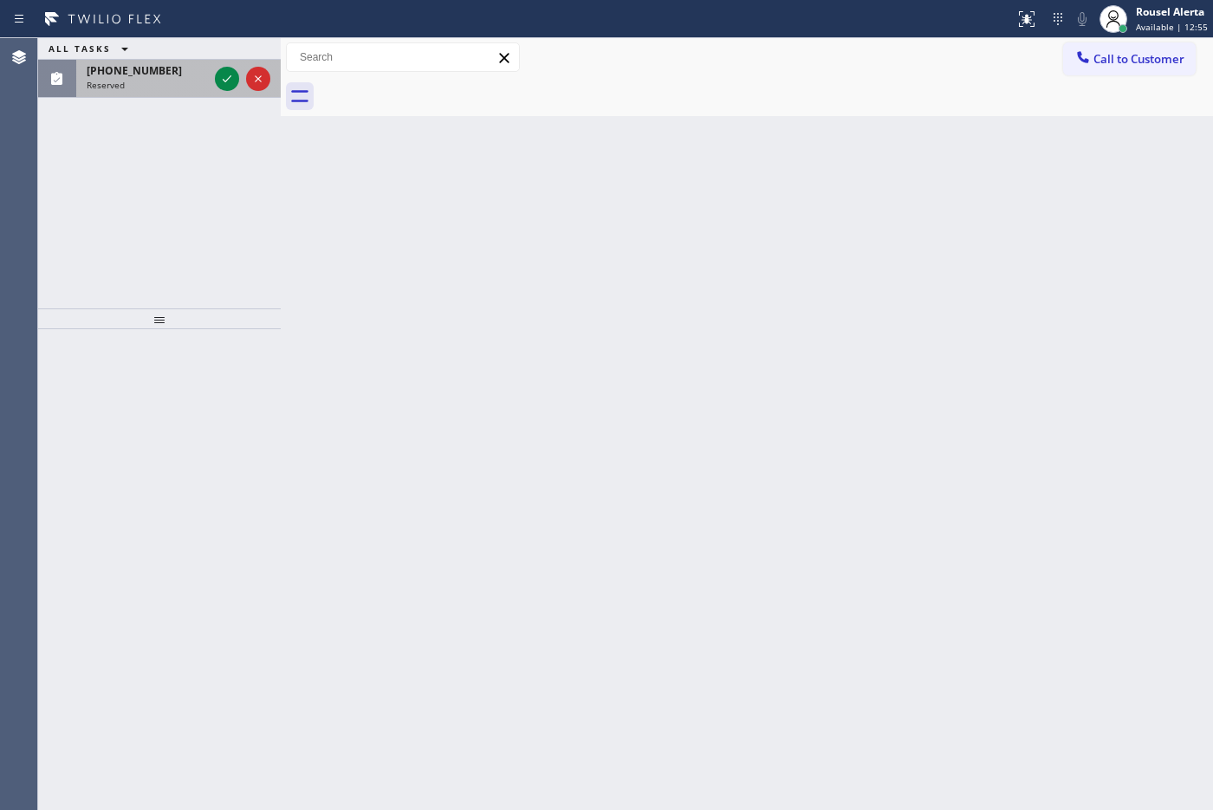
click at [186, 76] on div "[PHONE_NUMBER]" at bounding box center [147, 70] width 121 height 15
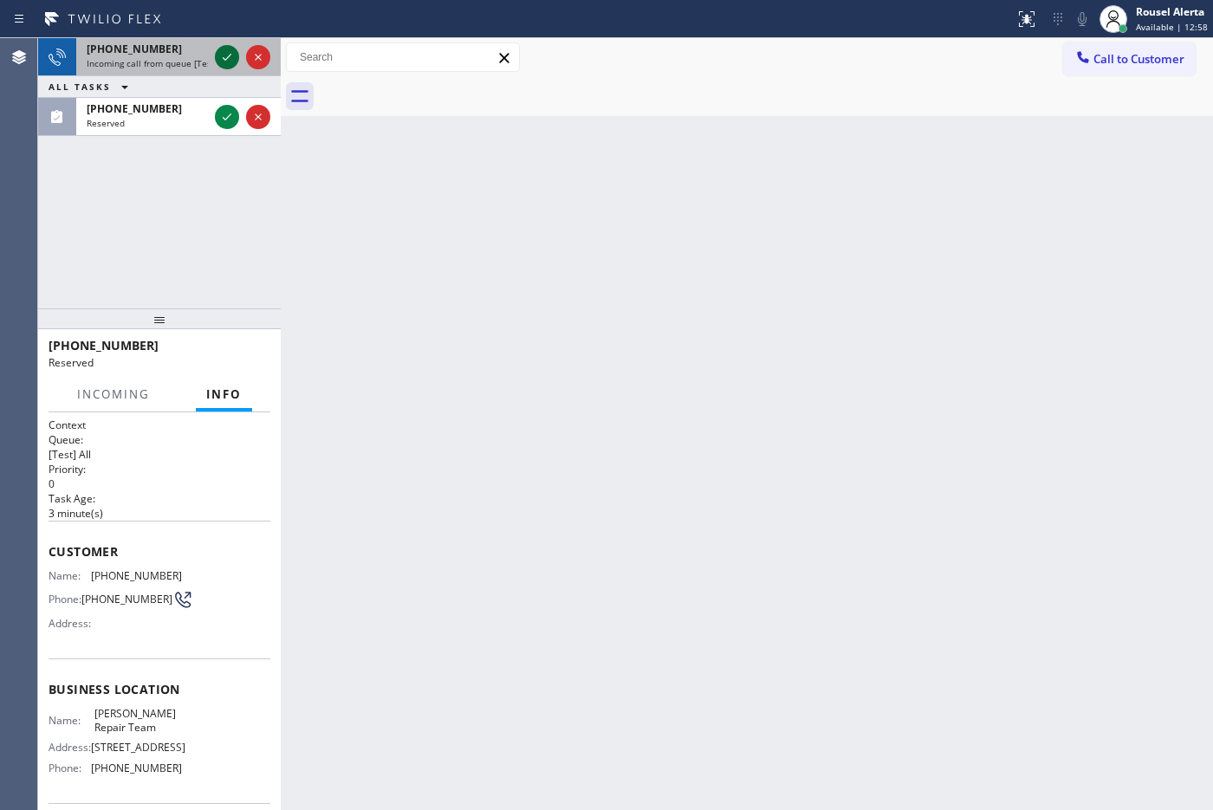
click at [217, 58] on icon at bounding box center [227, 57] width 21 height 21
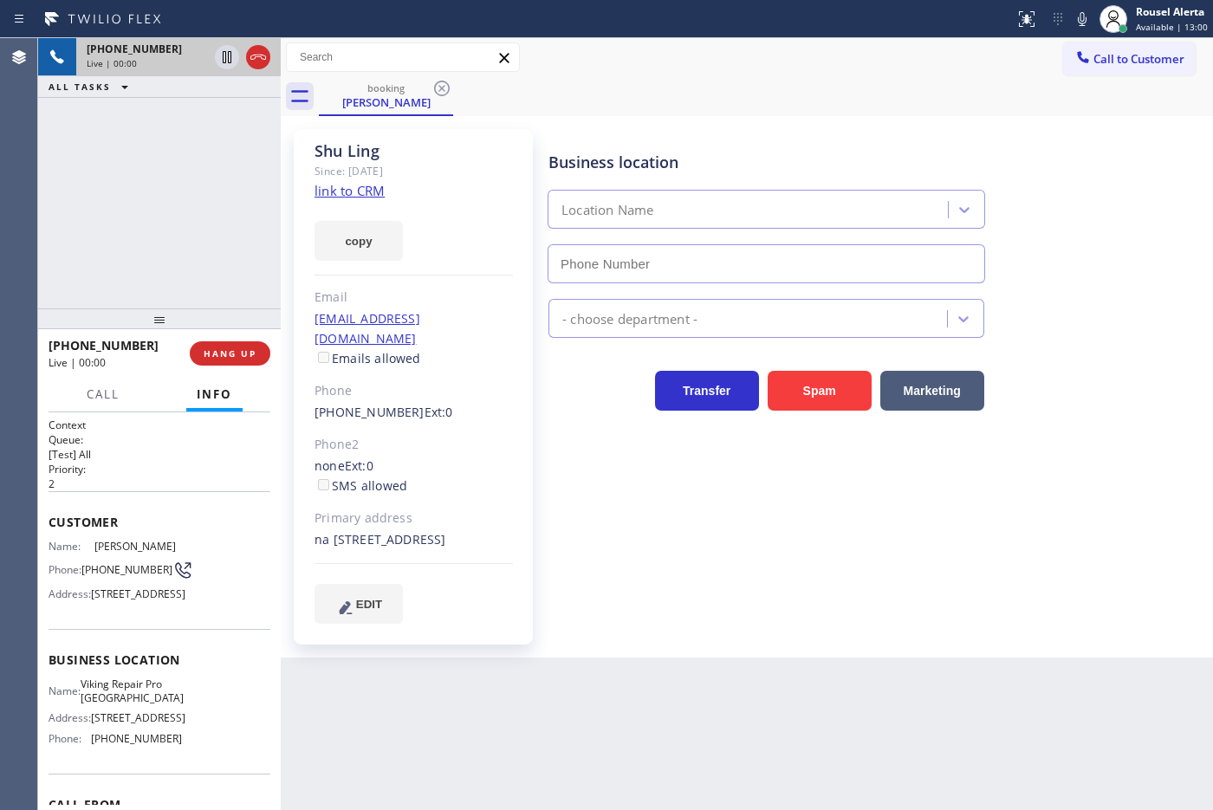
type input "[PHONE_NUMBER]"
click at [323, 196] on link "link to CRM" at bounding box center [349, 190] width 70 height 17
click at [143, 137] on div "[PHONE_NUMBER] Live | 01:32 ALL TASKS ALL TASKS ACTIVE TASKS TASKS IN WRAP UP" at bounding box center [159, 173] width 243 height 270
click at [657, 720] on div "Back to Dashboard Change Sender ID Customers Technicians Select a contact Outbo…" at bounding box center [747, 424] width 932 height 772
click at [149, 102] on div "[PHONE_NUMBER] Live | 01:37 ALL TASKS ALL TASKS ACTIVE TASKS TASKS IN WRAP UP" at bounding box center [159, 173] width 243 height 270
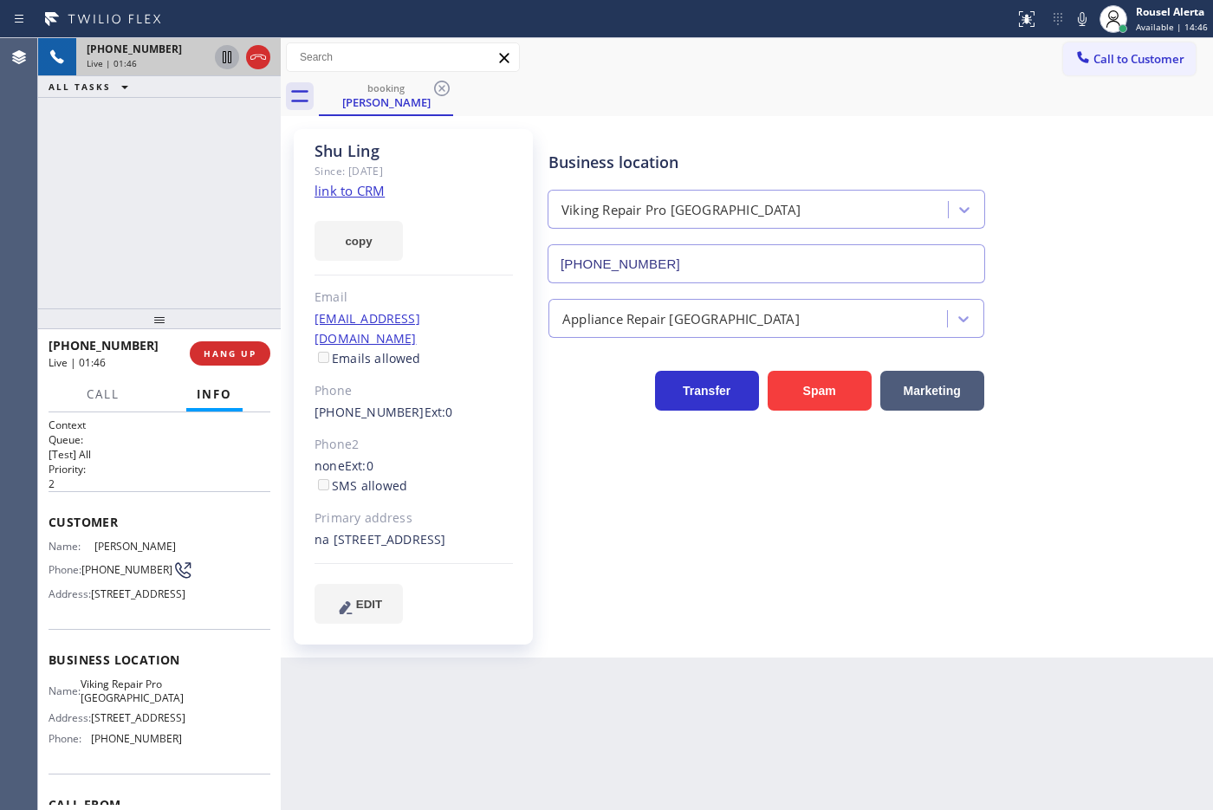
click at [219, 57] on icon at bounding box center [227, 57] width 21 height 21
click at [1081, 20] on icon at bounding box center [1081, 19] width 21 height 21
click at [228, 50] on icon at bounding box center [227, 57] width 21 height 21
click at [1085, 26] on icon at bounding box center [1081, 19] width 21 height 21
click at [799, 689] on div "Back to Dashboard Change Sender ID Customers Technicians Select a contact Outbo…" at bounding box center [747, 424] width 932 height 772
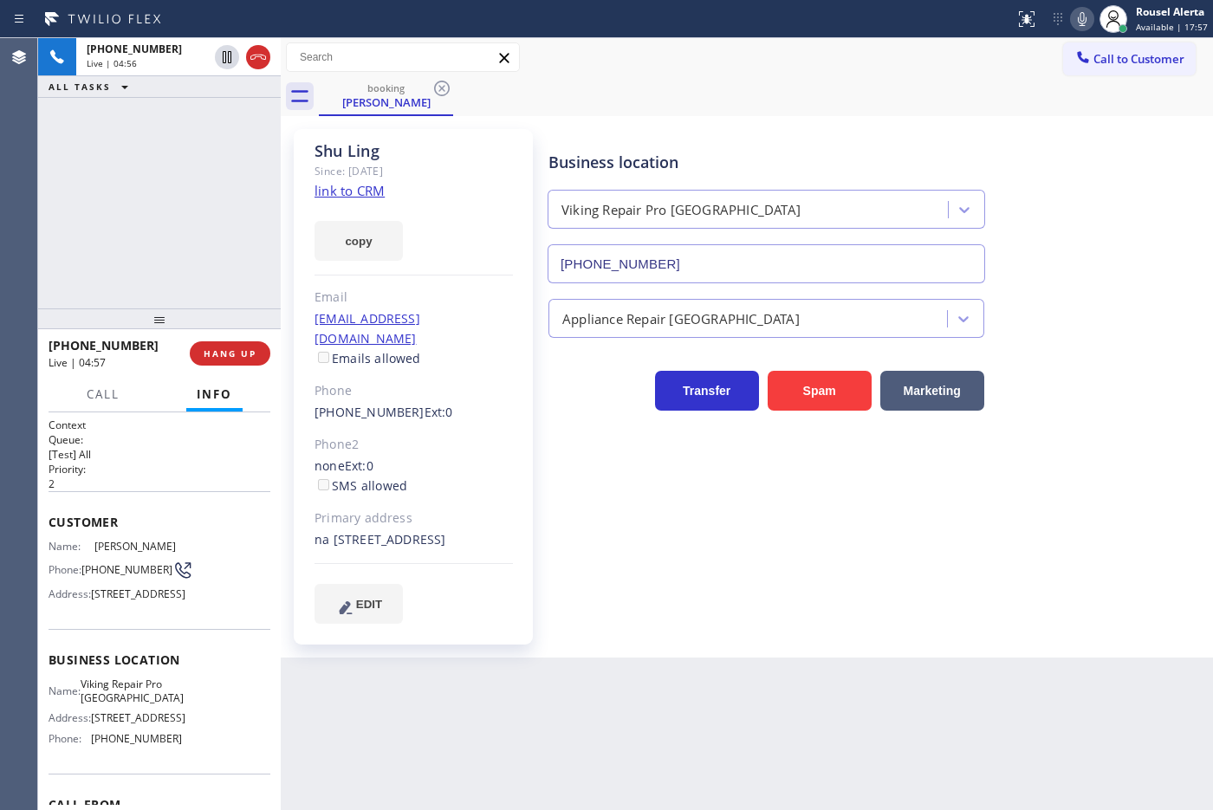
click at [700, 762] on div "Back to Dashboard Change Sender ID Customers Technicians Select a contact Outbo…" at bounding box center [747, 424] width 932 height 772
click at [68, 187] on div "[PHONE_NUMBER] Live | 04:58 ALL TASKS ALL TASKS ACTIVE TASKS TASKS IN WRAP UP" at bounding box center [159, 173] width 243 height 270
click at [538, 704] on div "Back to Dashboard Change Sender ID Customers Technicians Select a contact Outbo…" at bounding box center [747, 424] width 932 height 772
click at [221, 113] on icon at bounding box center [227, 117] width 21 height 21
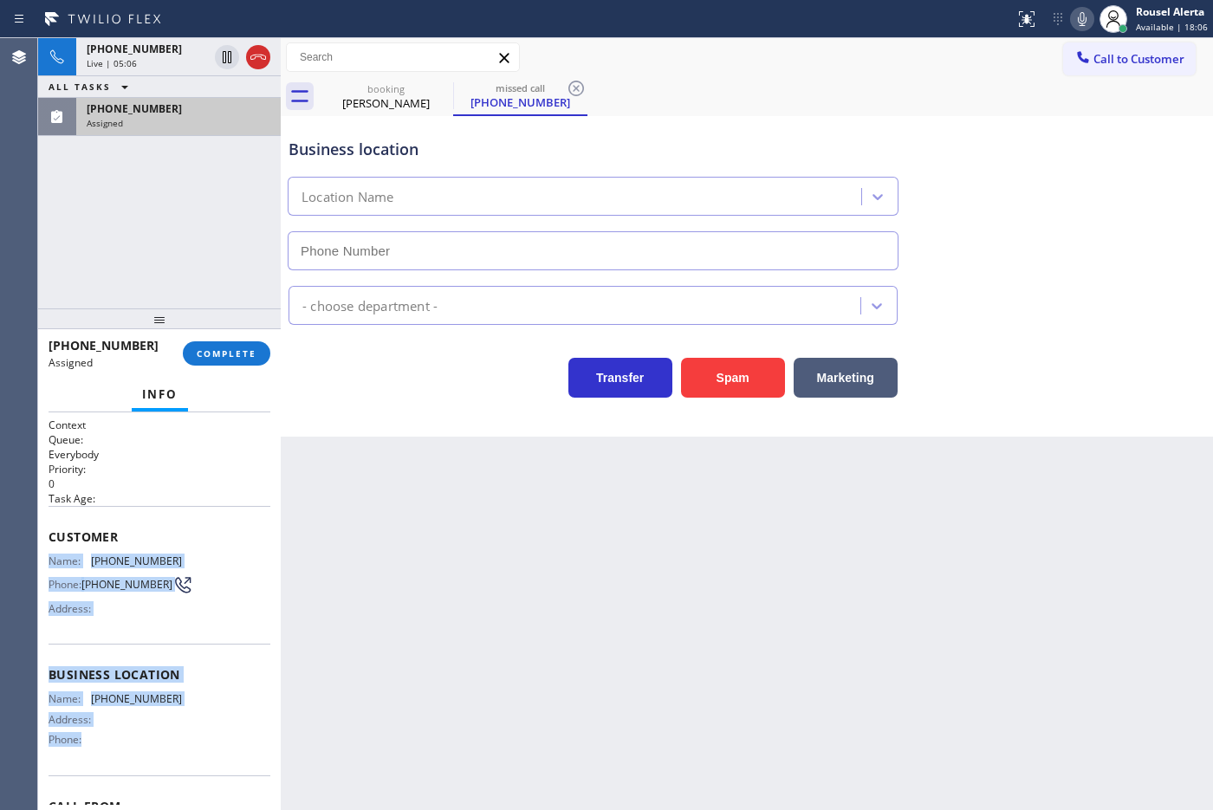
drag, startPoint x: 43, startPoint y: 556, endPoint x: 208, endPoint y: 738, distance: 245.3
click at [208, 738] on div "Context Queue: Everybody Priority: 0 Task Age: Customer Name: [PHONE_NUMBER] Ph…" at bounding box center [159, 611] width 243 height 398
copy div "Name: [PHONE_NUMBER] Phone: [PHONE_NUMBER] Address: Business location Name: [PH…"
click at [154, 114] on span "[PHONE_NUMBER]" at bounding box center [134, 108] width 95 height 15
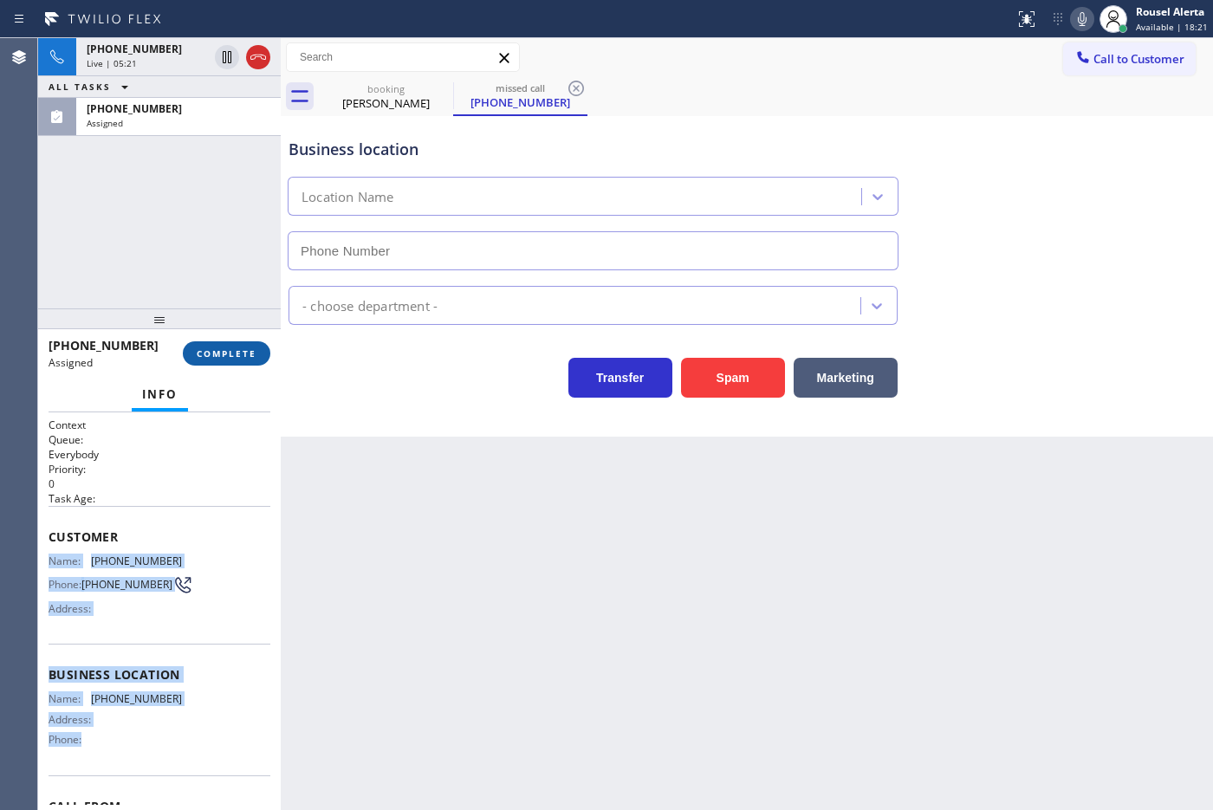
click at [243, 352] on span "COMPLETE" at bounding box center [227, 353] width 60 height 12
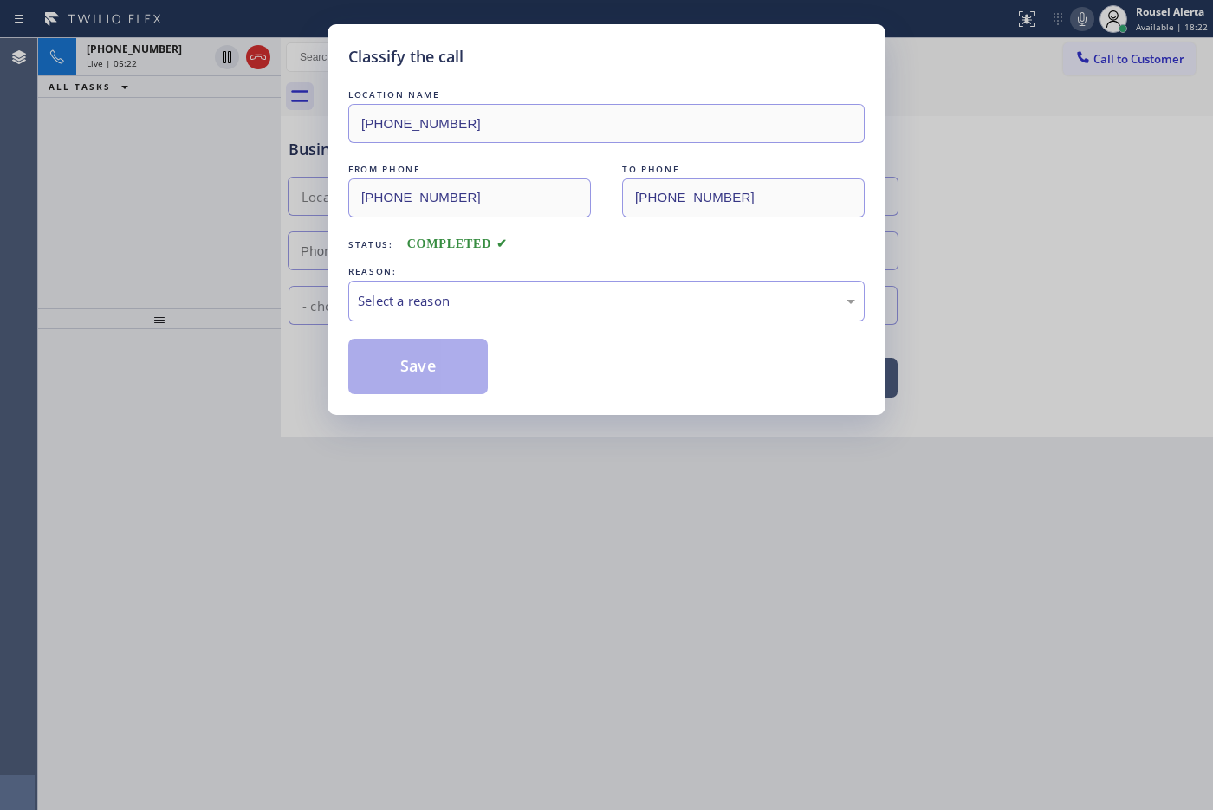
click at [423, 303] on div "Select a reason" at bounding box center [606, 301] width 497 height 20
click at [461, 373] on button "Save" at bounding box center [417, 366] width 139 height 55
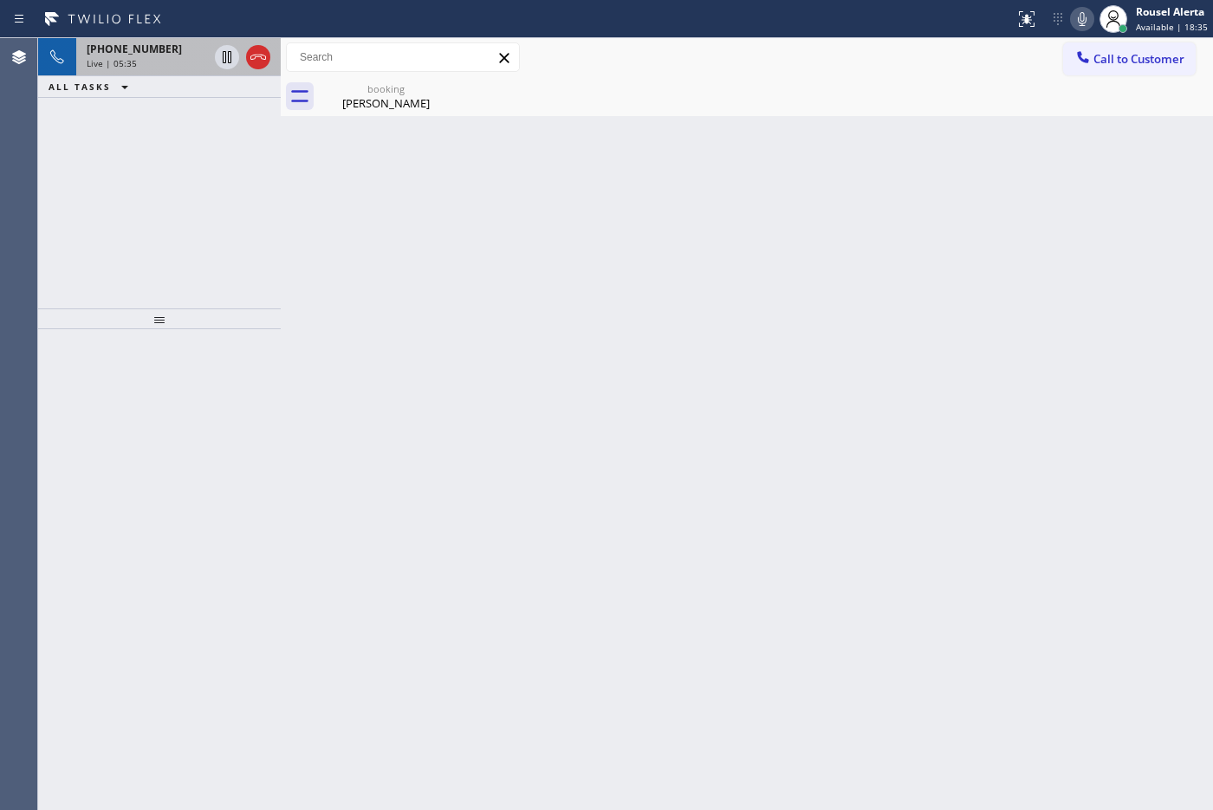
click at [153, 71] on div "[PHONE_NUMBER] Live | 05:35" at bounding box center [143, 57] width 135 height 38
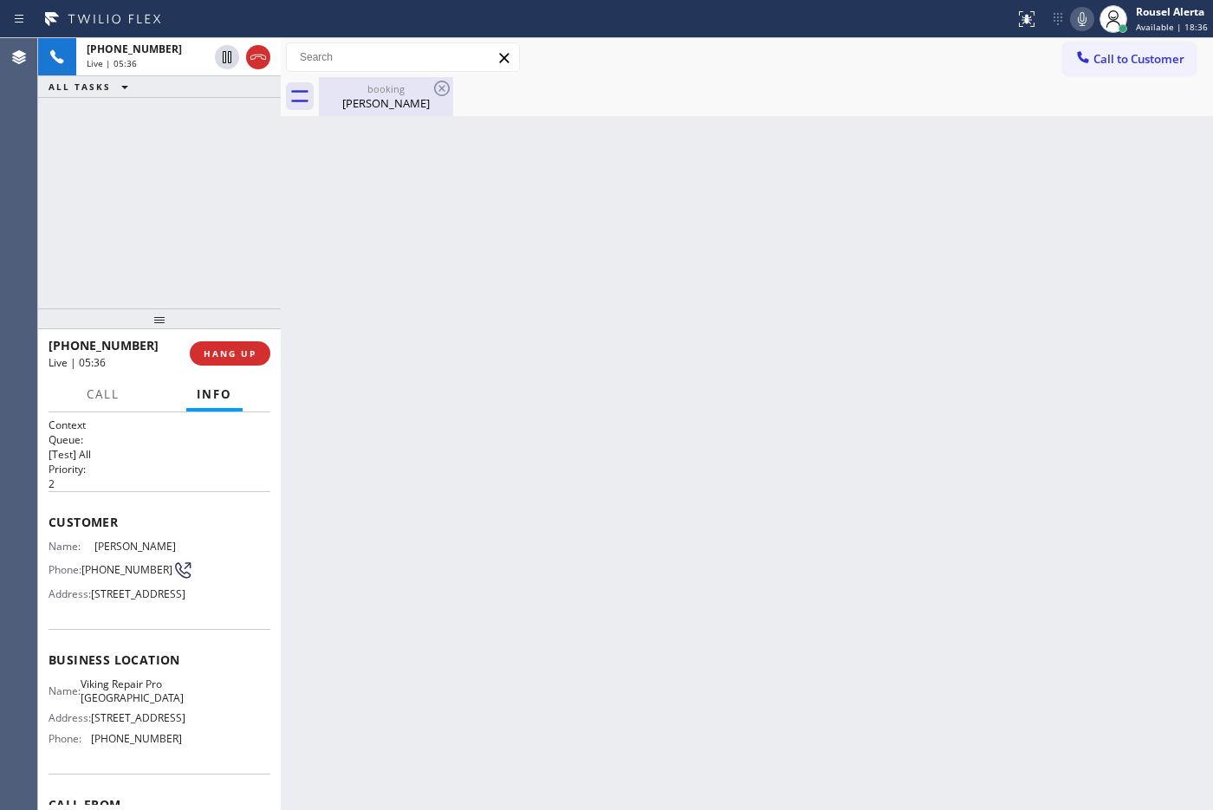
click at [355, 106] on div "[PERSON_NAME]" at bounding box center [385, 103] width 131 height 16
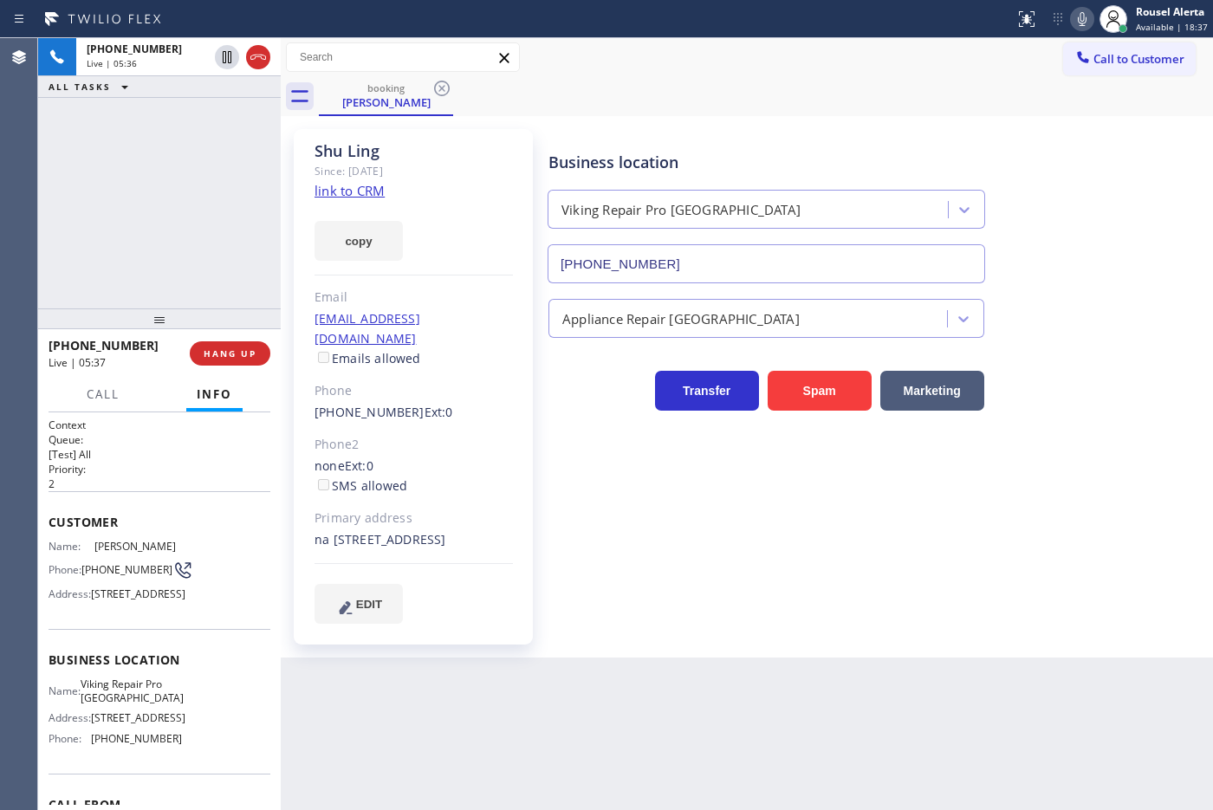
click at [611, 693] on div "Back to Dashboard Change Sender ID Customers Technicians Select a contact Outbo…" at bounding box center [747, 424] width 932 height 772
click at [223, 347] on span "HANG UP" at bounding box center [230, 353] width 53 height 12
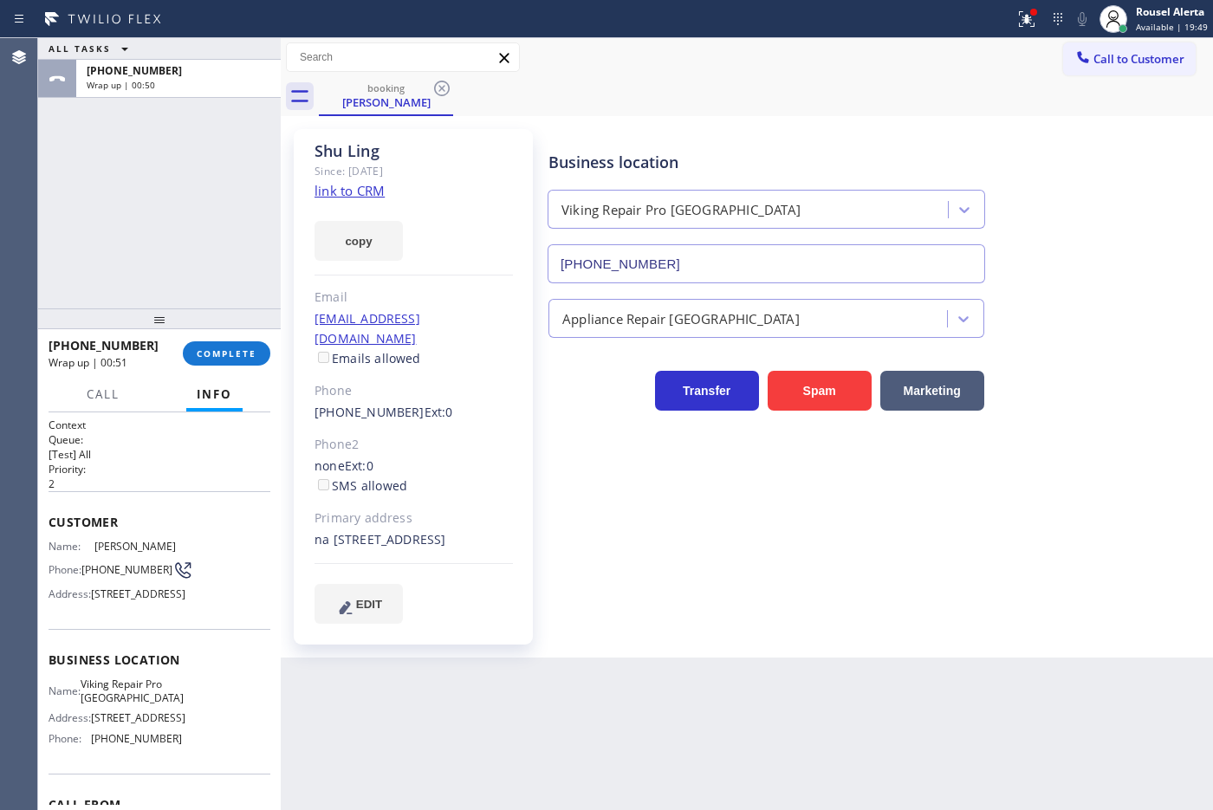
click at [630, 728] on div "Back to Dashboard Change Sender ID Customers Technicians Select a contact Outbo…" at bounding box center [747, 424] width 932 height 772
click at [230, 353] on span "COMPLETE" at bounding box center [227, 353] width 60 height 12
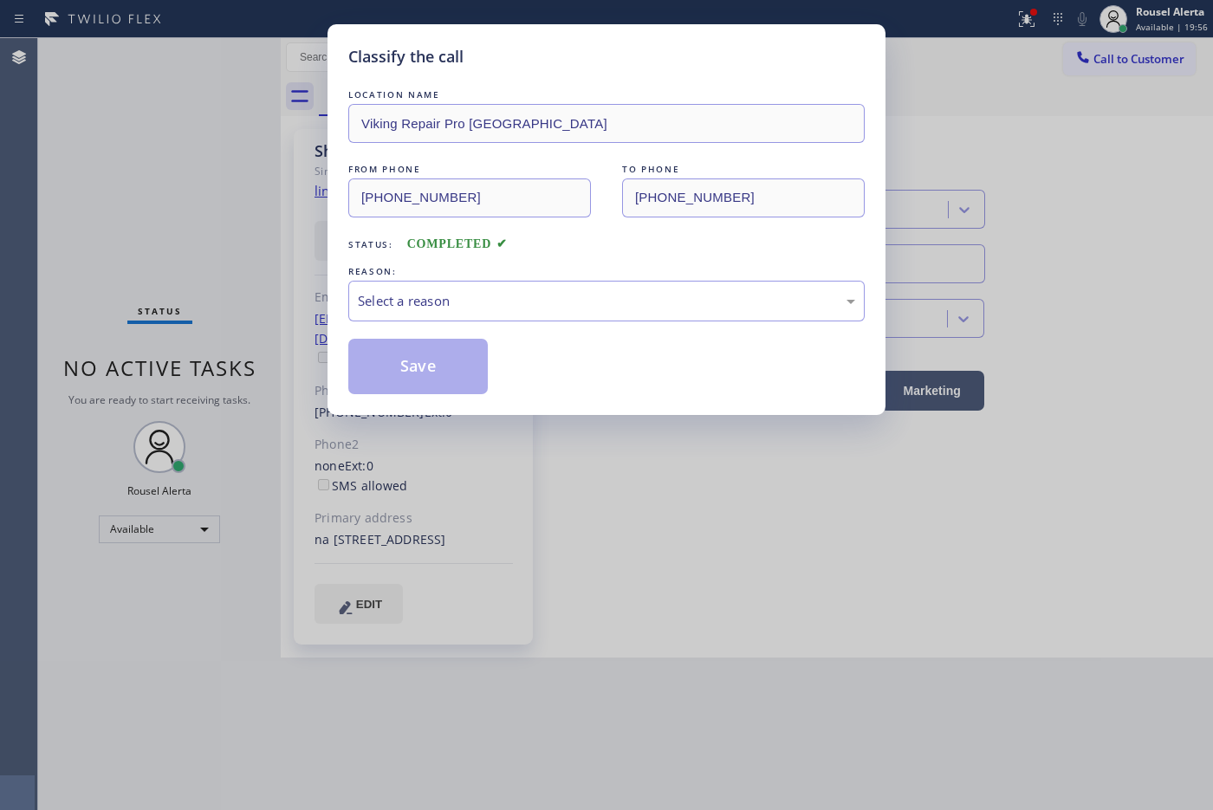
click at [469, 325] on div "LOCATION NAME Viking Repair Pro [GEOGRAPHIC_DATA] FROM PHONE [PHONE_NUMBER] TO …" at bounding box center [606, 240] width 516 height 308
click at [481, 304] on div "Select a reason" at bounding box center [606, 301] width 497 height 20
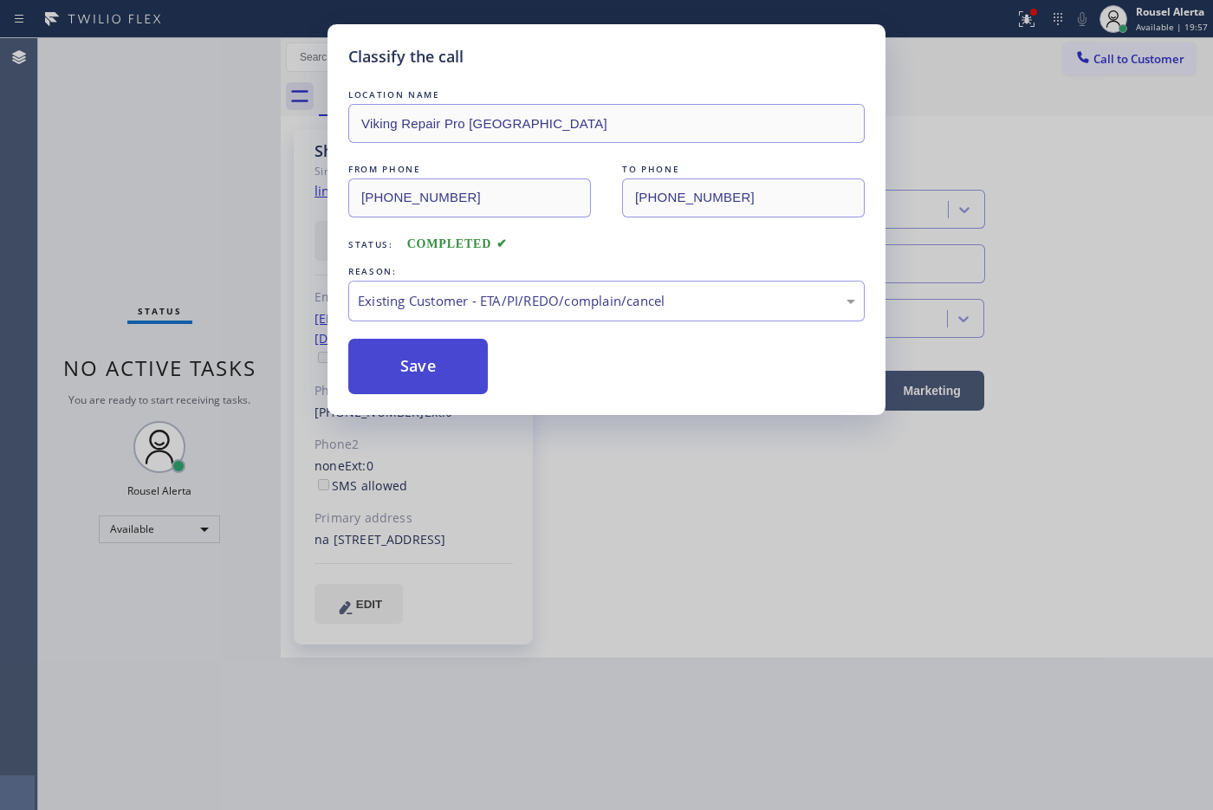
click at [450, 383] on button "Save" at bounding box center [417, 366] width 139 height 55
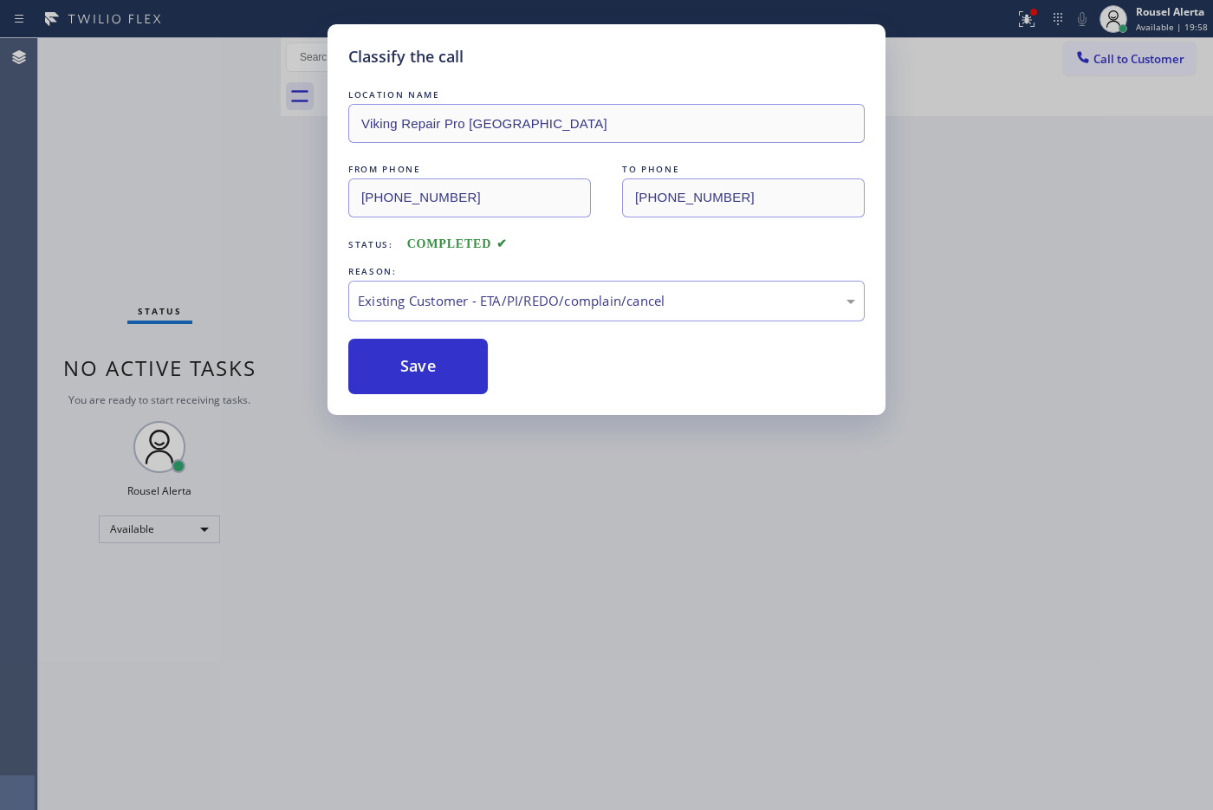
click at [642, 633] on div "Classify the call LOCATION NAME Viking Repair Pro [GEOGRAPHIC_DATA] FROM PHONE …" at bounding box center [606, 405] width 1213 height 810
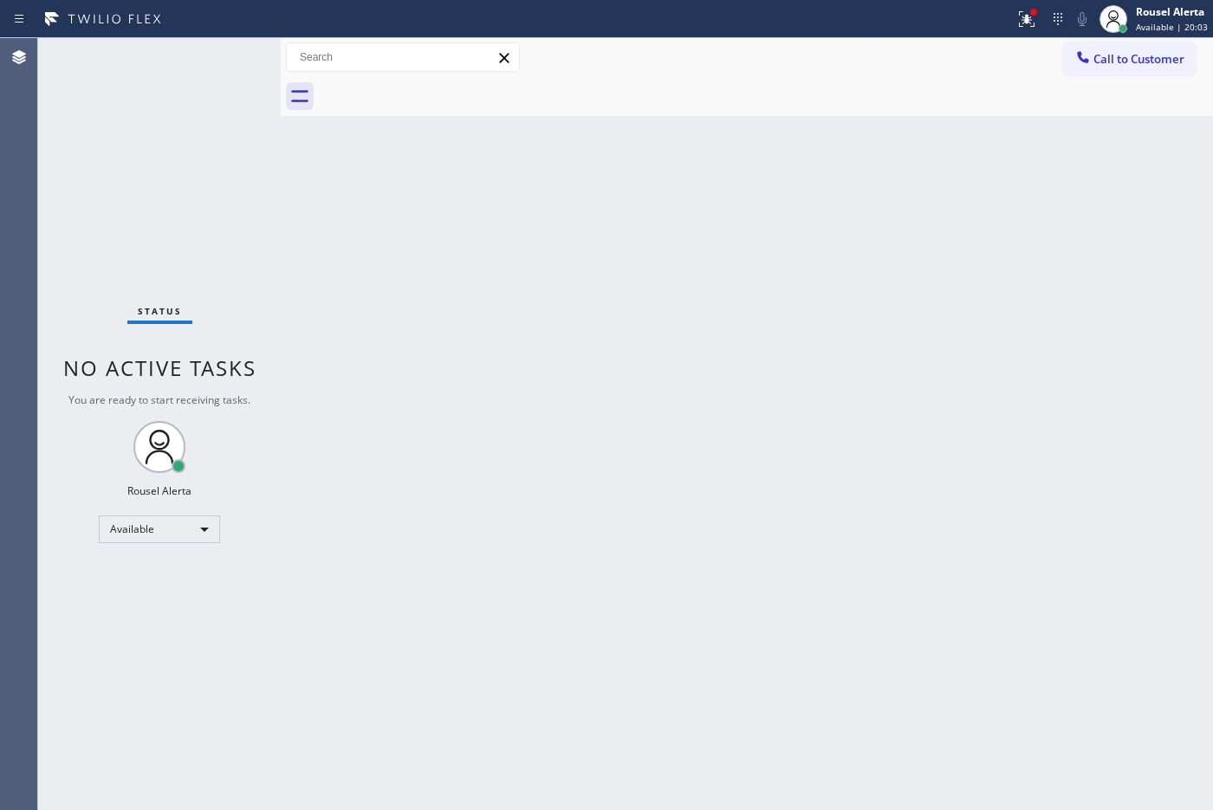
drag, startPoint x: 739, startPoint y: 617, endPoint x: 812, endPoint y: 704, distance: 113.8
click at [742, 616] on div "Back to Dashboard Change Sender ID Customers Technicians Select a contact Outbo…" at bounding box center [747, 424] width 932 height 772
click at [1037, 16] on div at bounding box center [1033, 12] width 10 height 10
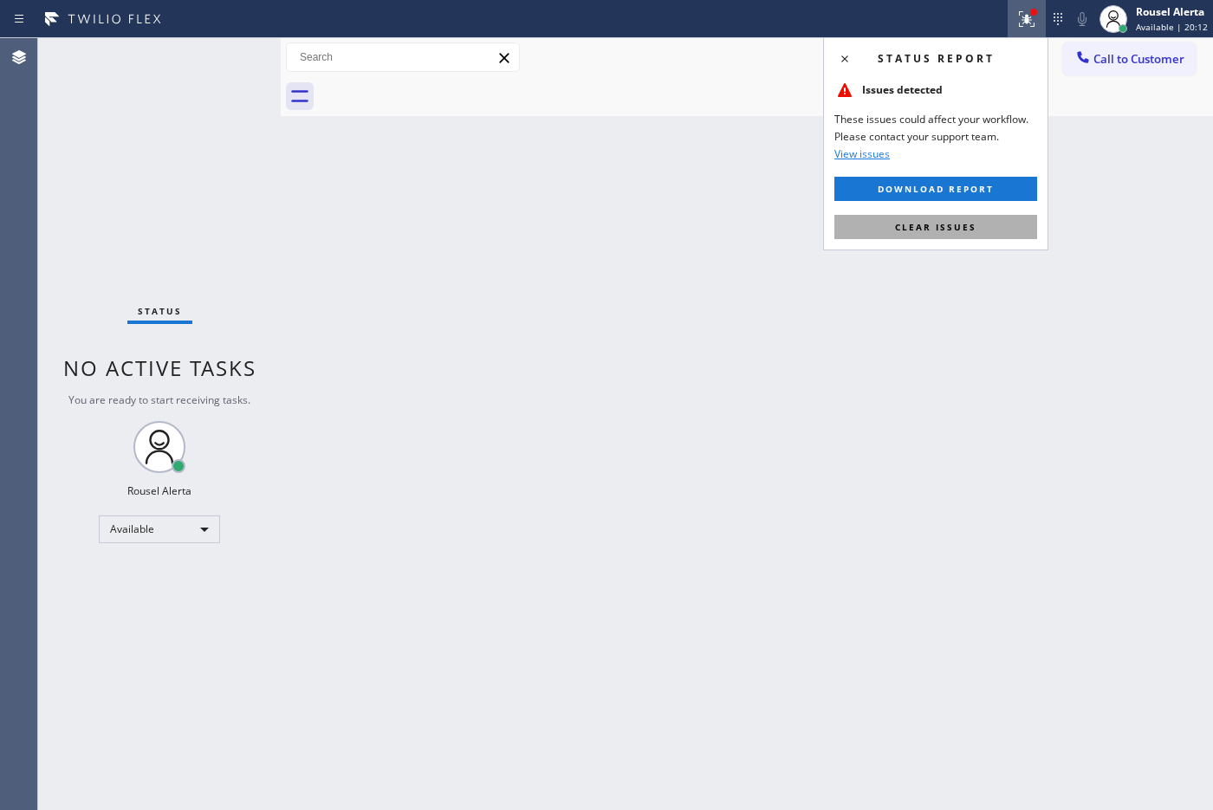
click at [948, 223] on span "Clear issues" at bounding box center [935, 227] width 81 height 12
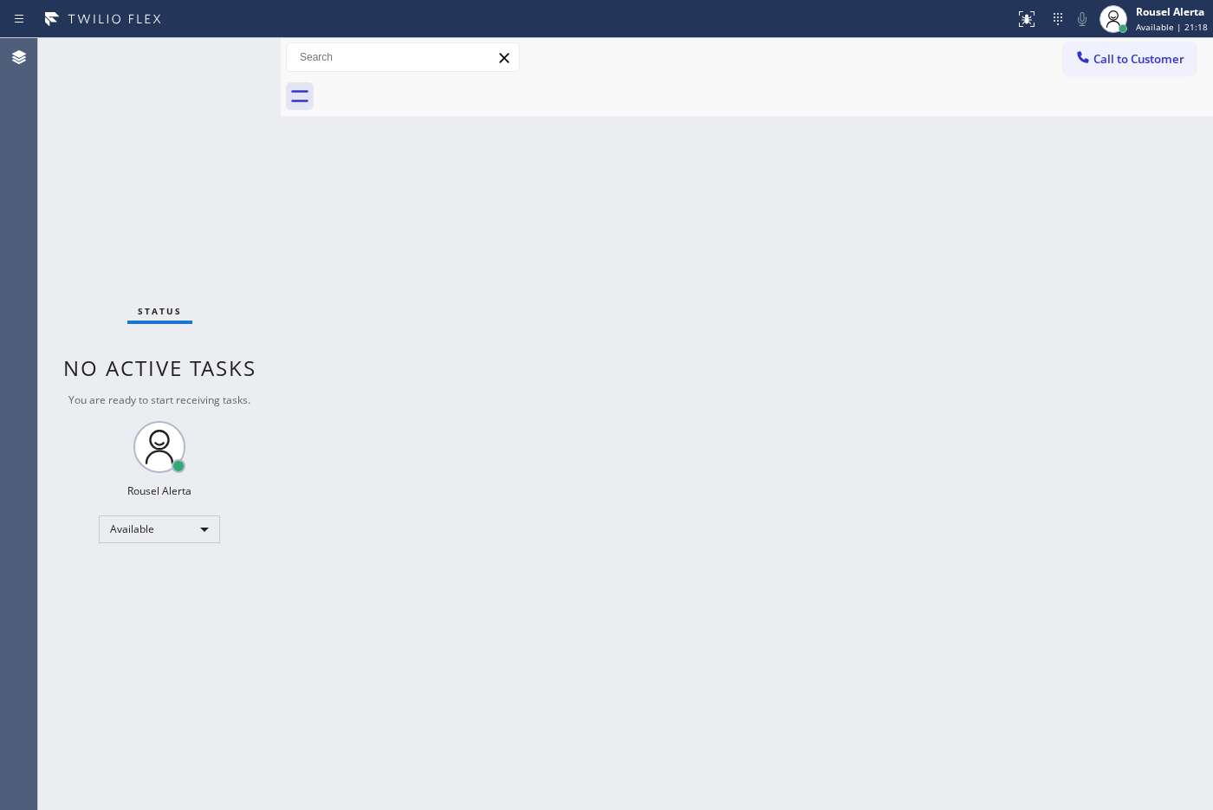
click at [243, 61] on div "Status No active tasks You are ready to start receiving tasks. Rousel Alerta Av…" at bounding box center [159, 424] width 243 height 772
drag, startPoint x: 650, startPoint y: 542, endPoint x: 743, endPoint y: 682, distance: 168.6
click at [652, 550] on div "Back to Dashboard Change Sender ID Customers Technicians Select a contact Outbo…" at bounding box center [747, 424] width 932 height 772
click at [182, 78] on div "Status No active tasks You are ready to start receiving tasks. Rousel Alerta Av…" at bounding box center [159, 424] width 243 height 772
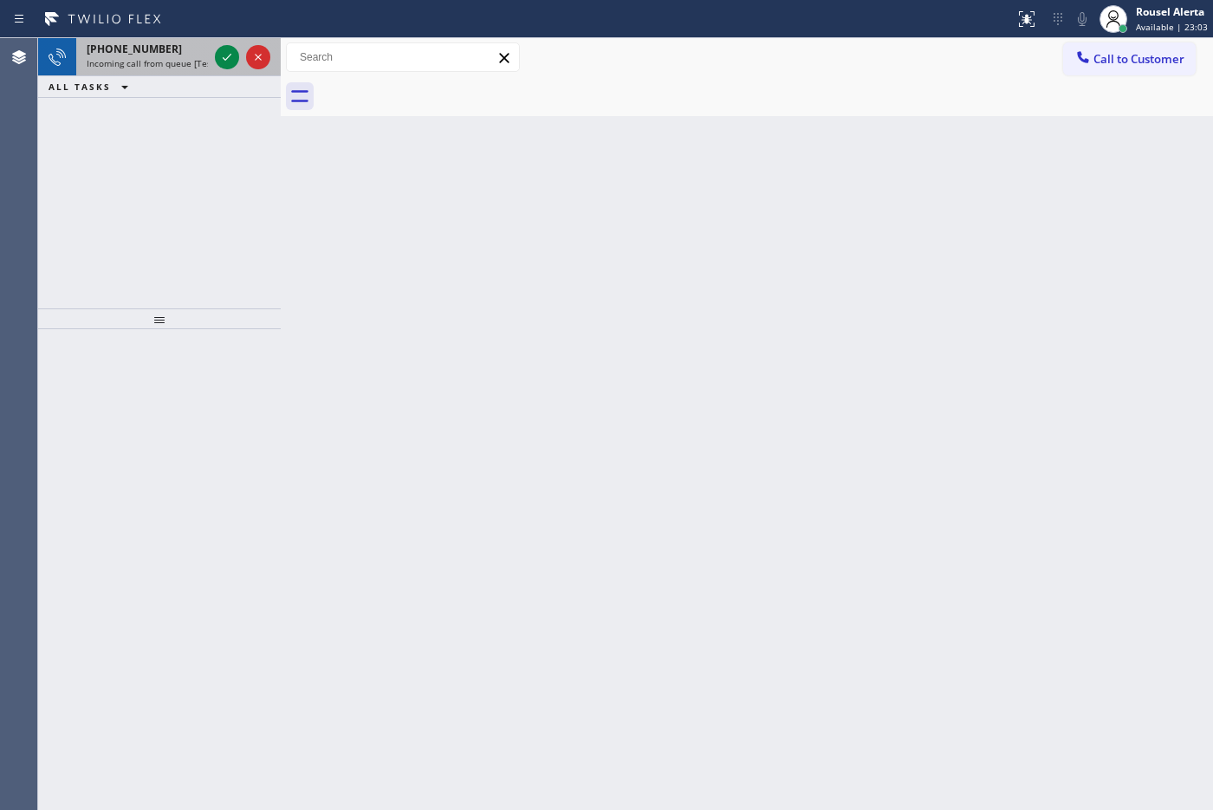
click at [165, 55] on div "[PHONE_NUMBER]" at bounding box center [147, 49] width 121 height 15
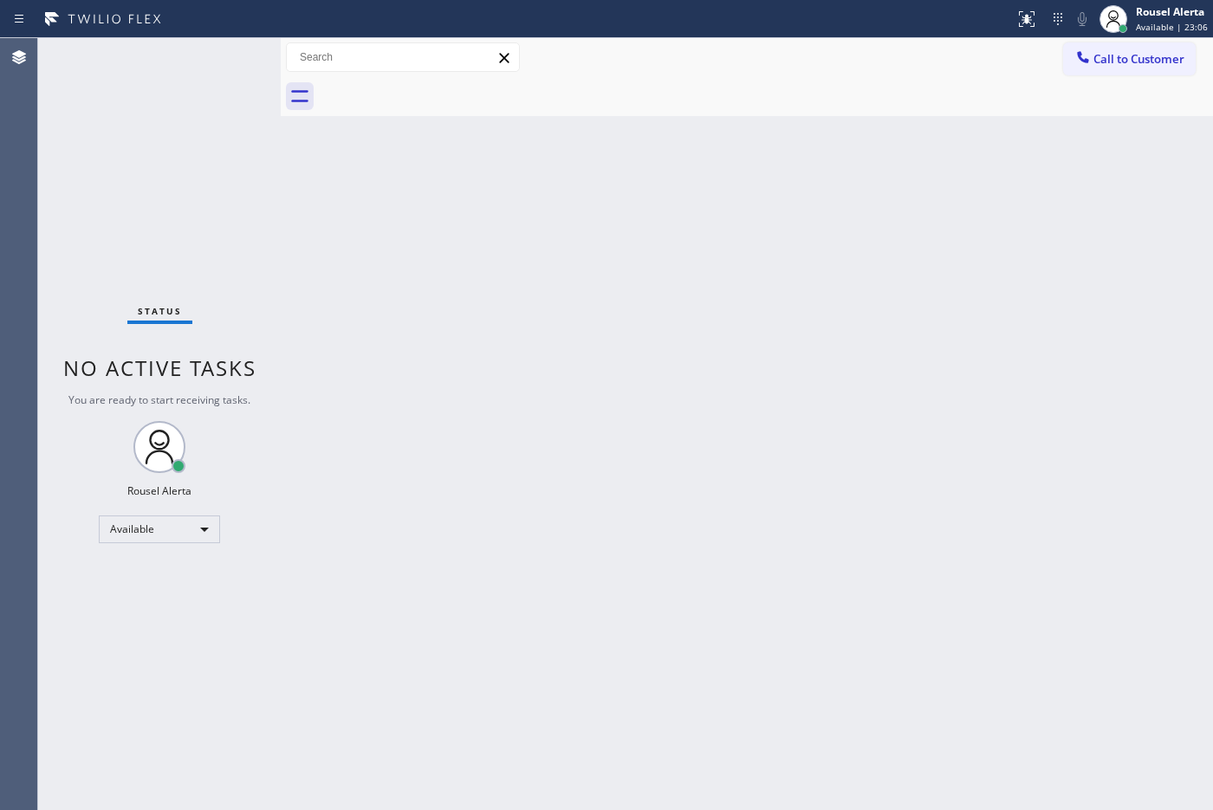
click at [217, 54] on div "Status No active tasks You are ready to start receiving tasks. Rousel Alerta Av…" at bounding box center [159, 424] width 243 height 772
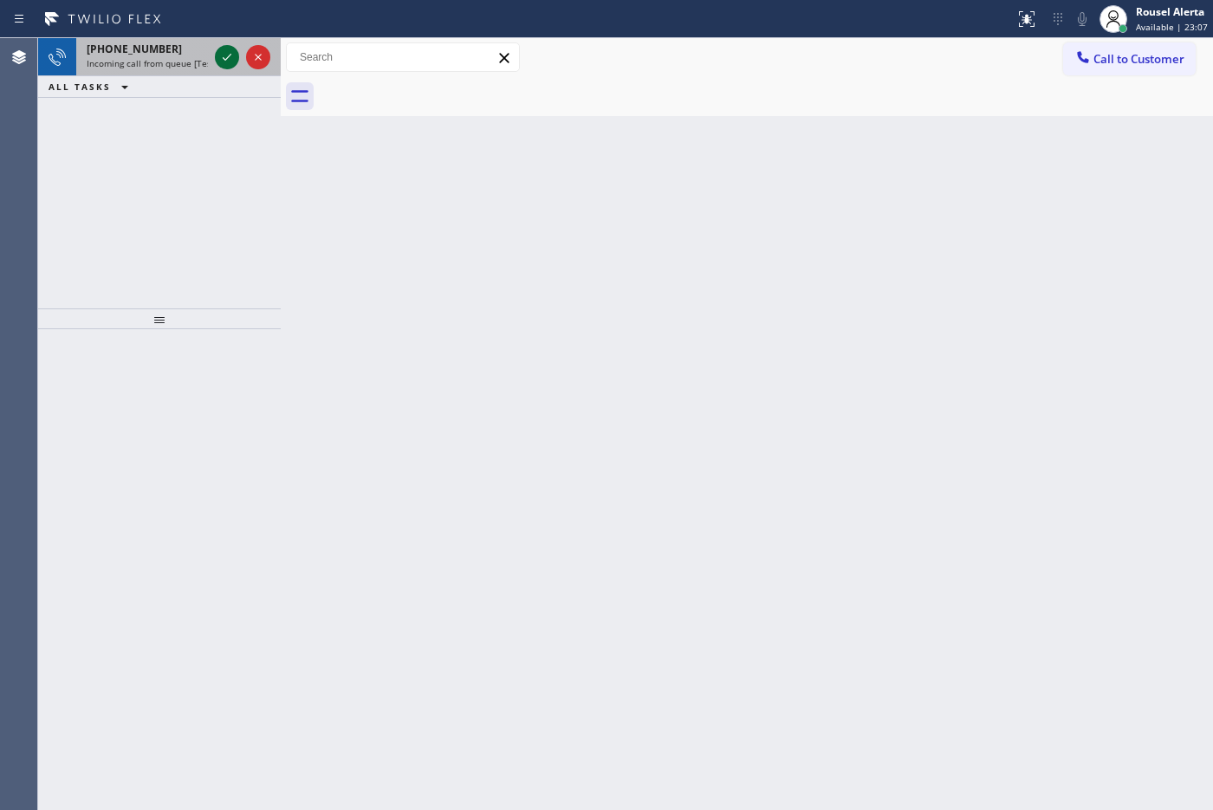
click at [222, 58] on icon at bounding box center [227, 57] width 21 height 21
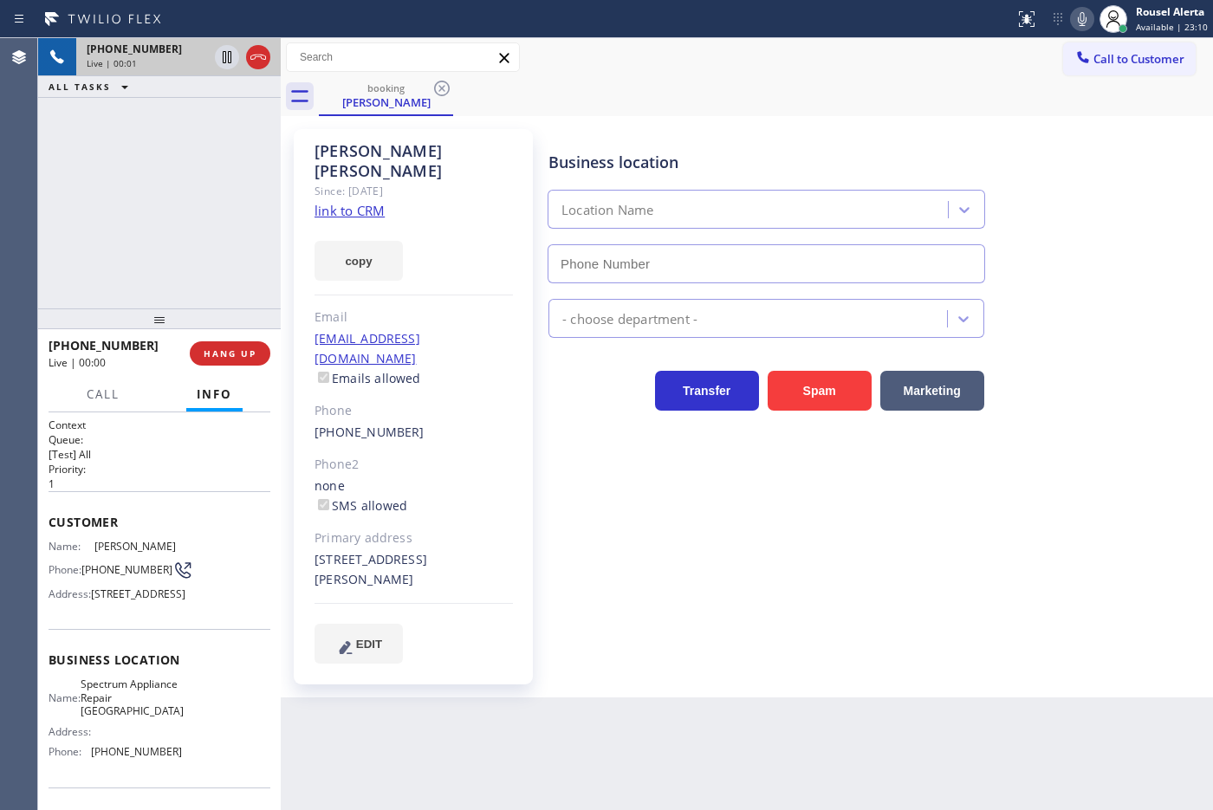
type input "[PHONE_NUMBER]"
click at [365, 202] on link "link to CRM" at bounding box center [349, 210] width 70 height 17
click at [243, 347] on span "HANG UP" at bounding box center [230, 353] width 53 height 12
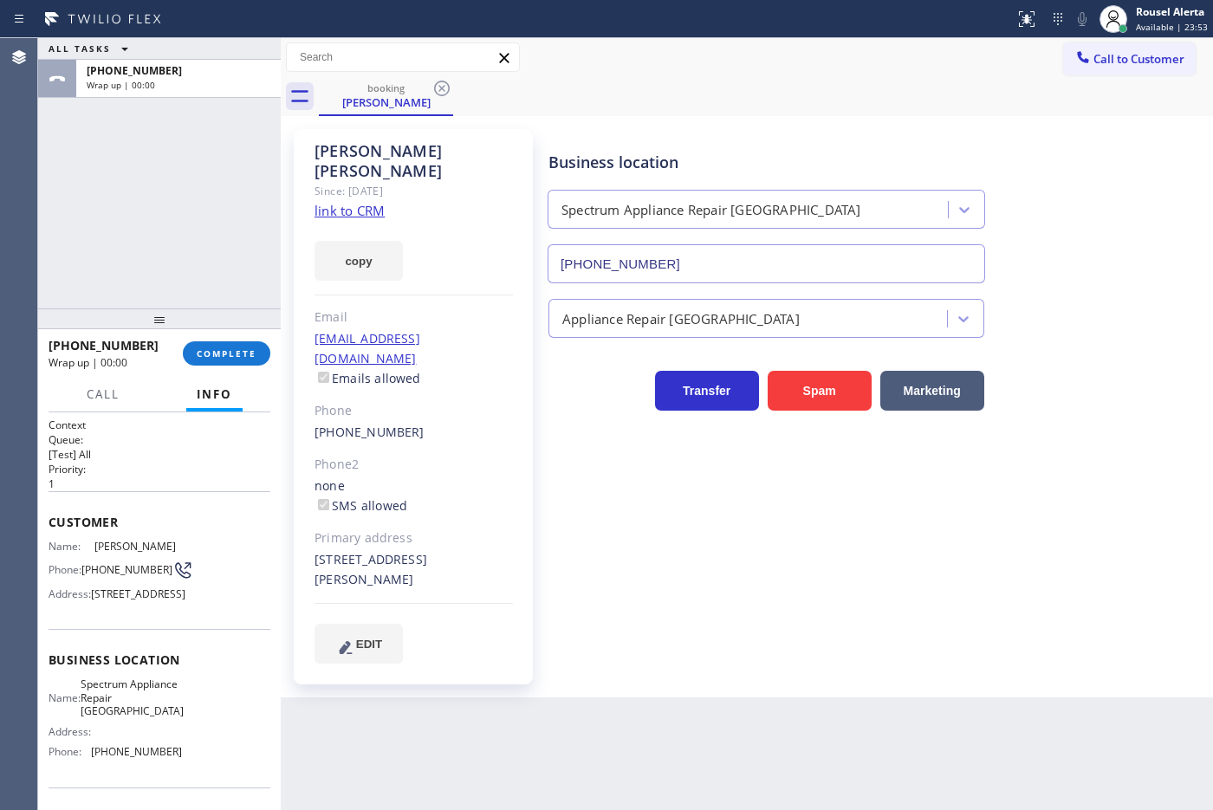
click at [626, 687] on div "Back to Dashboard Change Sender ID Customers Technicians Select a contact Outbo…" at bounding box center [747, 424] width 932 height 772
click at [199, 355] on span "COMPLETE" at bounding box center [227, 353] width 60 height 12
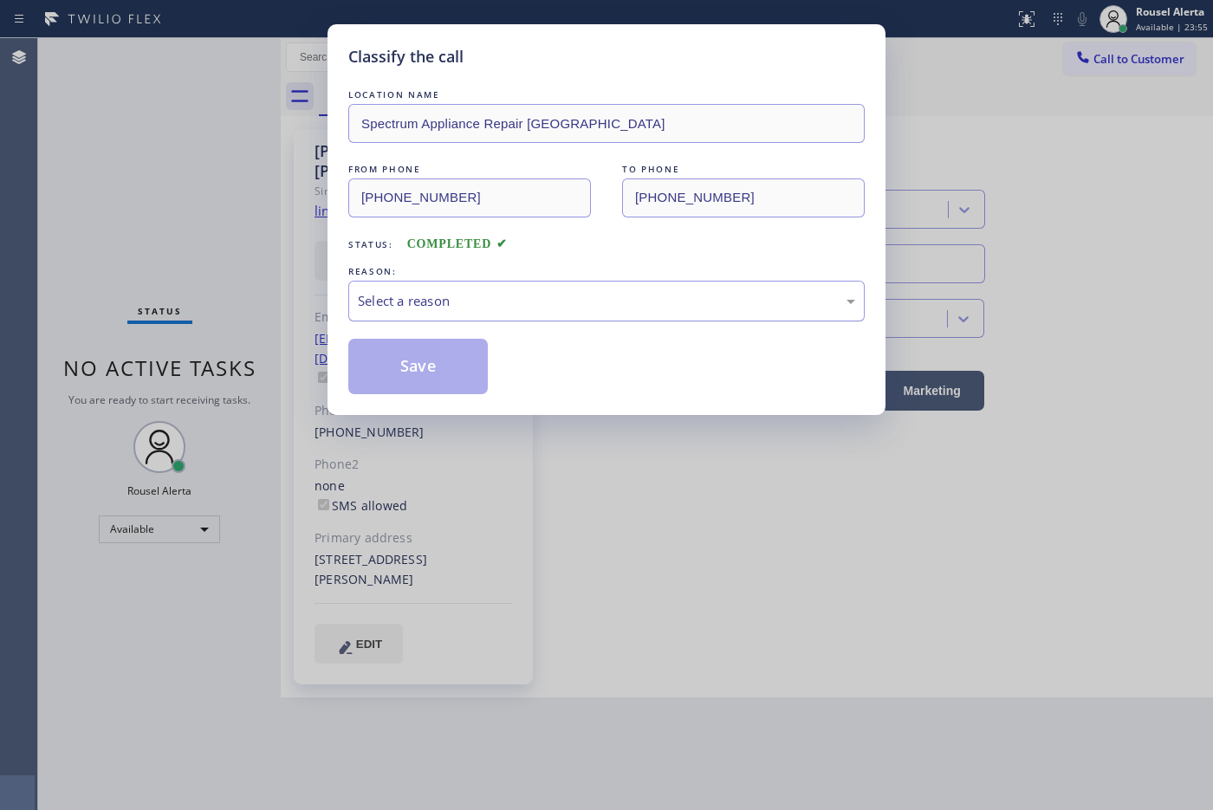
click at [516, 300] on div "Select a reason" at bounding box center [606, 301] width 497 height 20
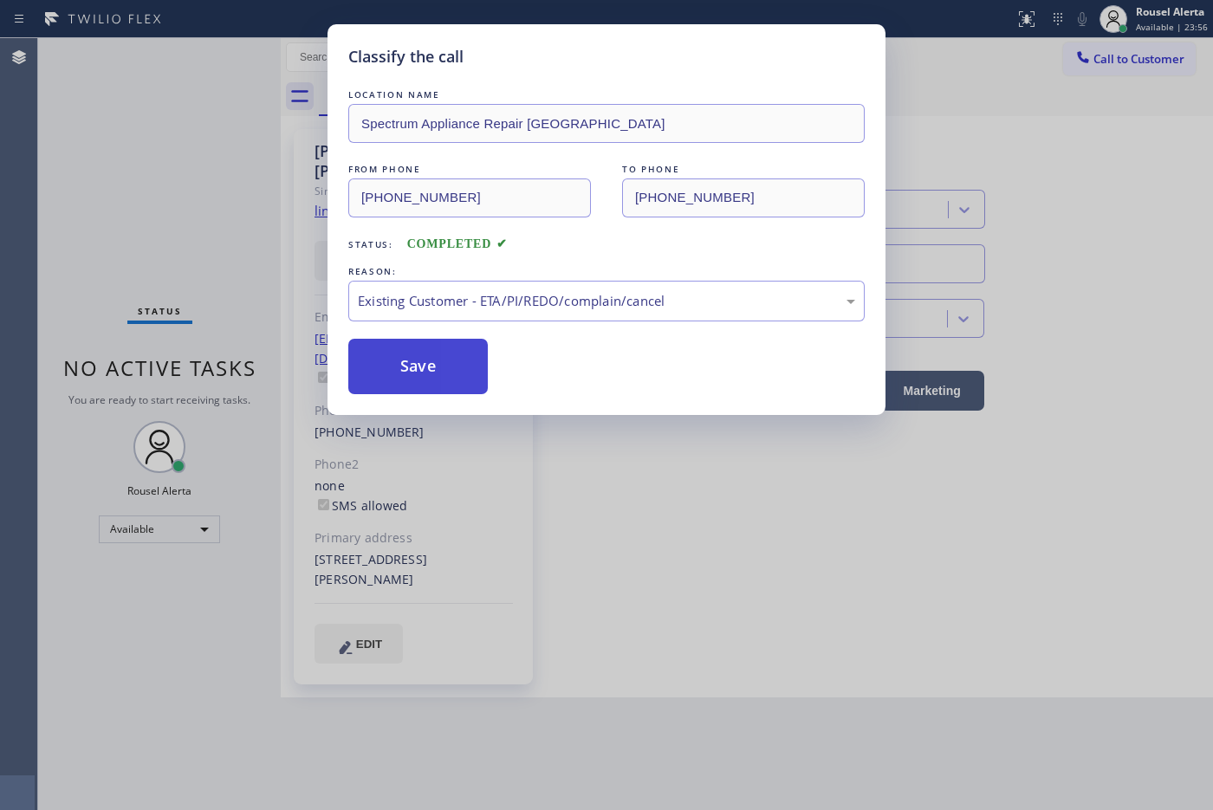
click at [435, 362] on button "Save" at bounding box center [417, 366] width 139 height 55
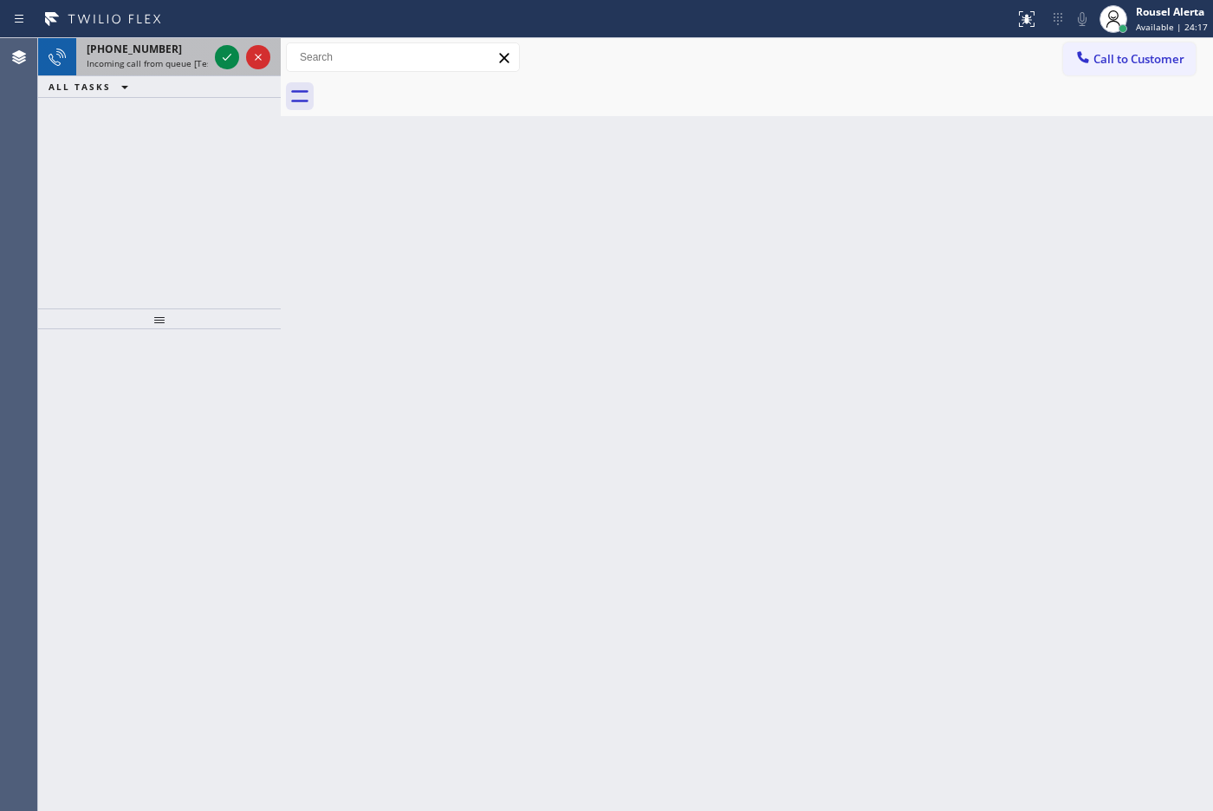
click at [180, 42] on div "[PHONE_NUMBER]" at bounding box center [147, 49] width 121 height 15
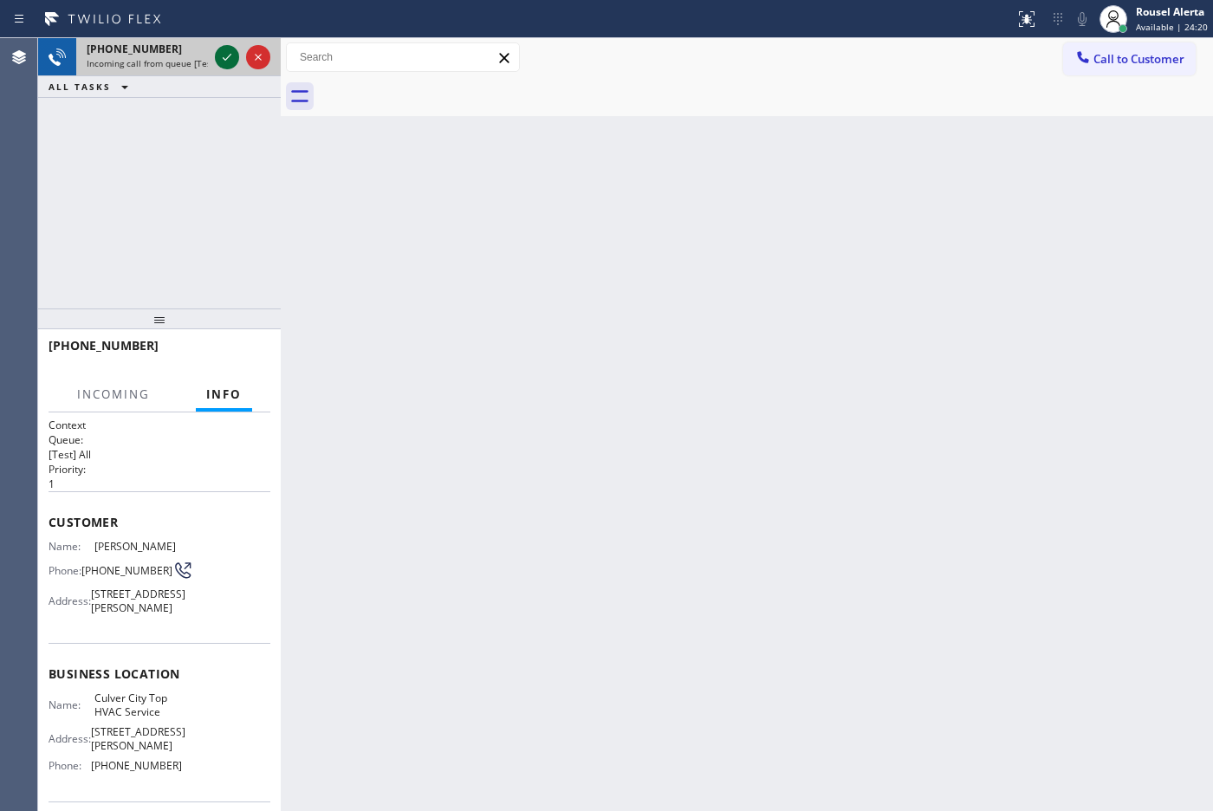
click at [223, 57] on icon at bounding box center [227, 57] width 9 height 7
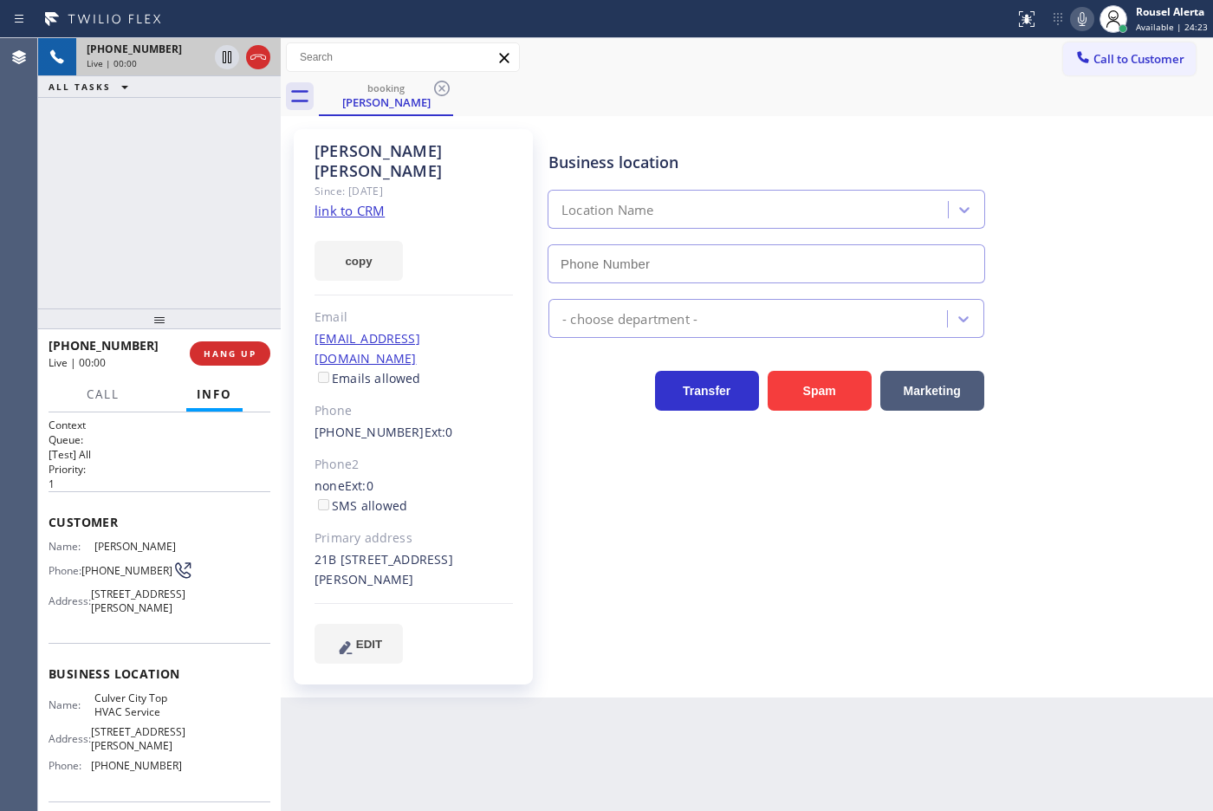
type input "[PHONE_NUMBER]"
click at [368, 202] on link "link to CRM" at bounding box center [349, 210] width 70 height 17
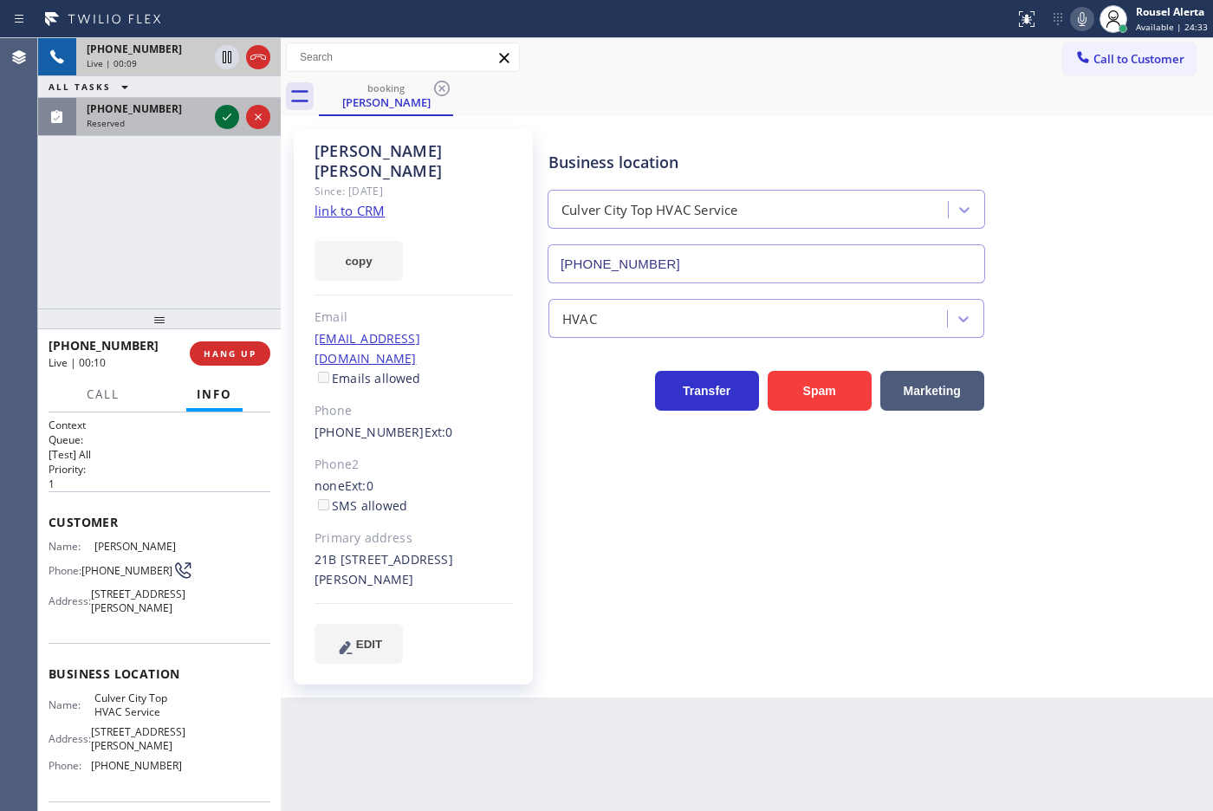
click at [219, 107] on icon at bounding box center [227, 117] width 21 height 21
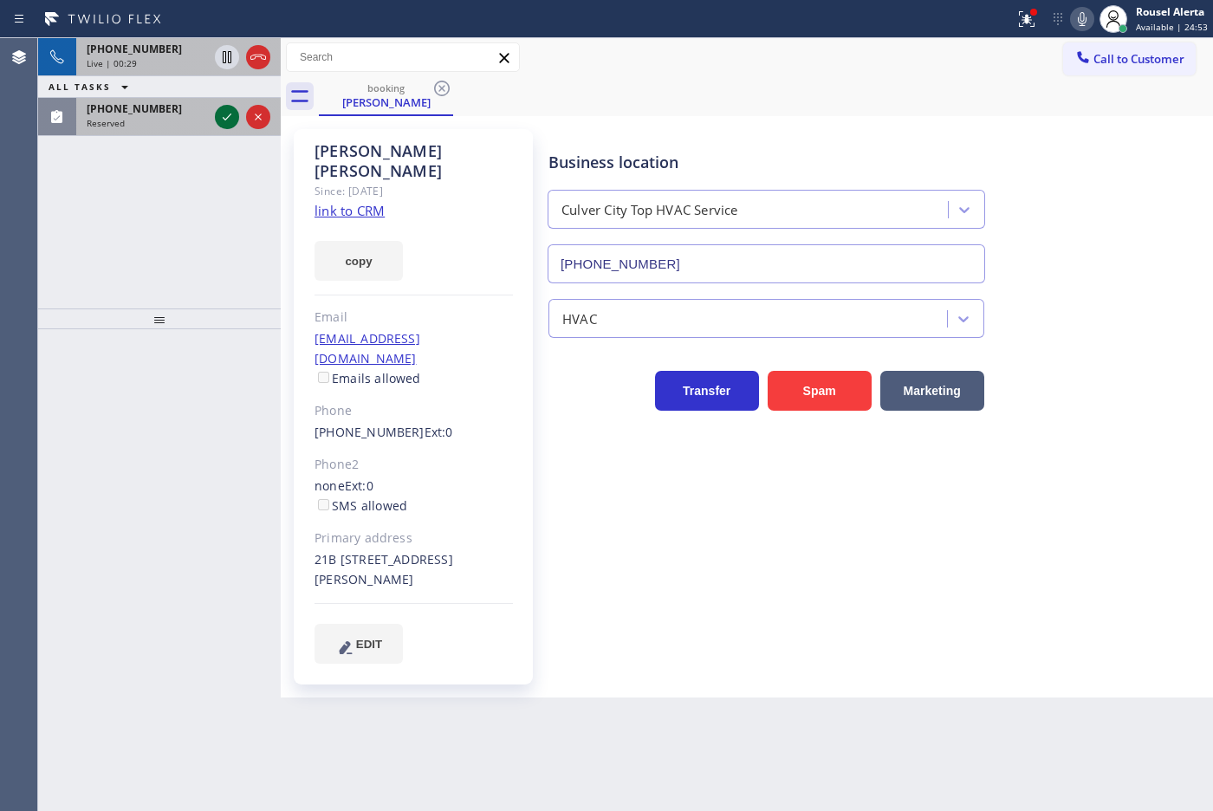
click at [223, 114] on icon at bounding box center [227, 117] width 21 height 21
click at [223, 114] on div "[PHONE_NUMBER] Live | 00:29 ALL TASKS ALL TASKS ACTIVE TASKS TASKS IN WRAP UP […" at bounding box center [159, 173] width 243 height 270
click at [223, 114] on div "[PHONE_NUMBER] Live | 00:30 ALL TASKS ALL TASKS ACTIVE TASKS TASKS IN WRAP UP" at bounding box center [159, 173] width 243 height 270
click at [139, 49] on span "[PHONE_NUMBER]" at bounding box center [134, 49] width 95 height 15
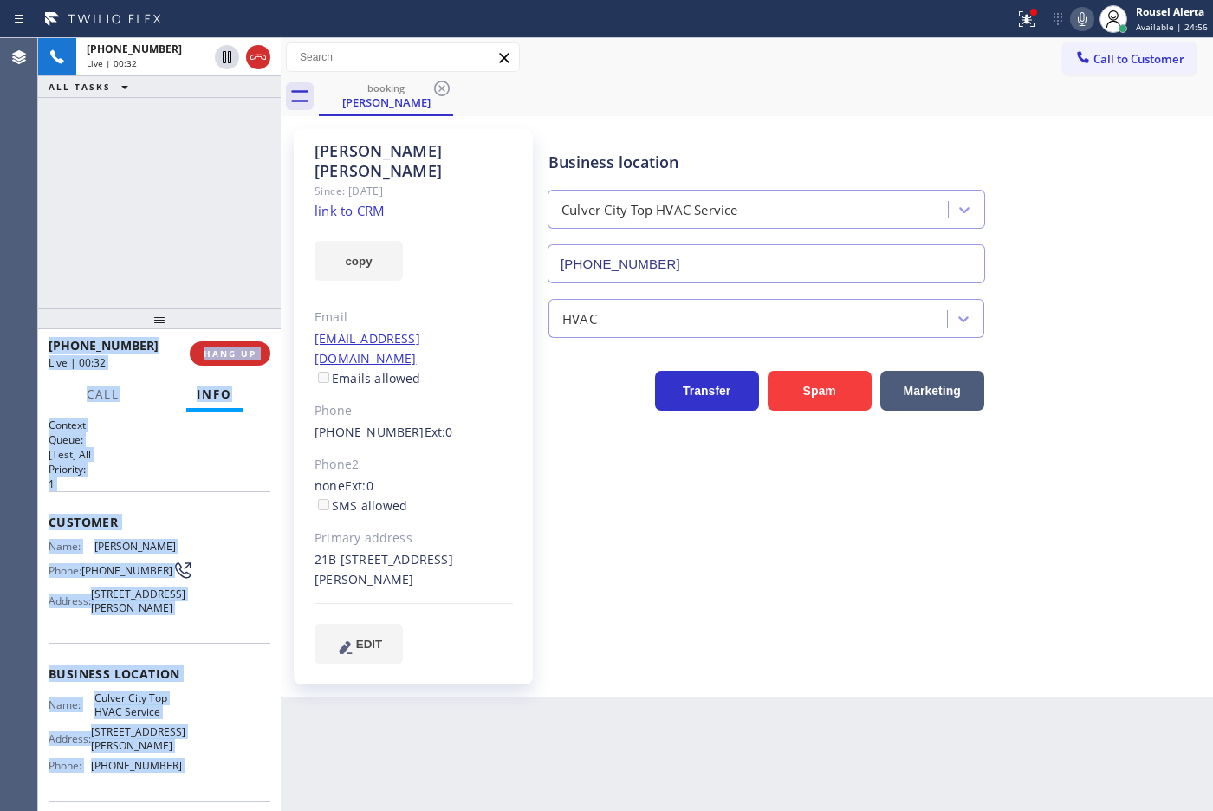
click at [208, 598] on div "Name: [PERSON_NAME] Phone: [PHONE_NUMBER] Address: [STREET_ADDRESS][PERSON_NAME]" at bounding box center [160, 580] width 222 height 81
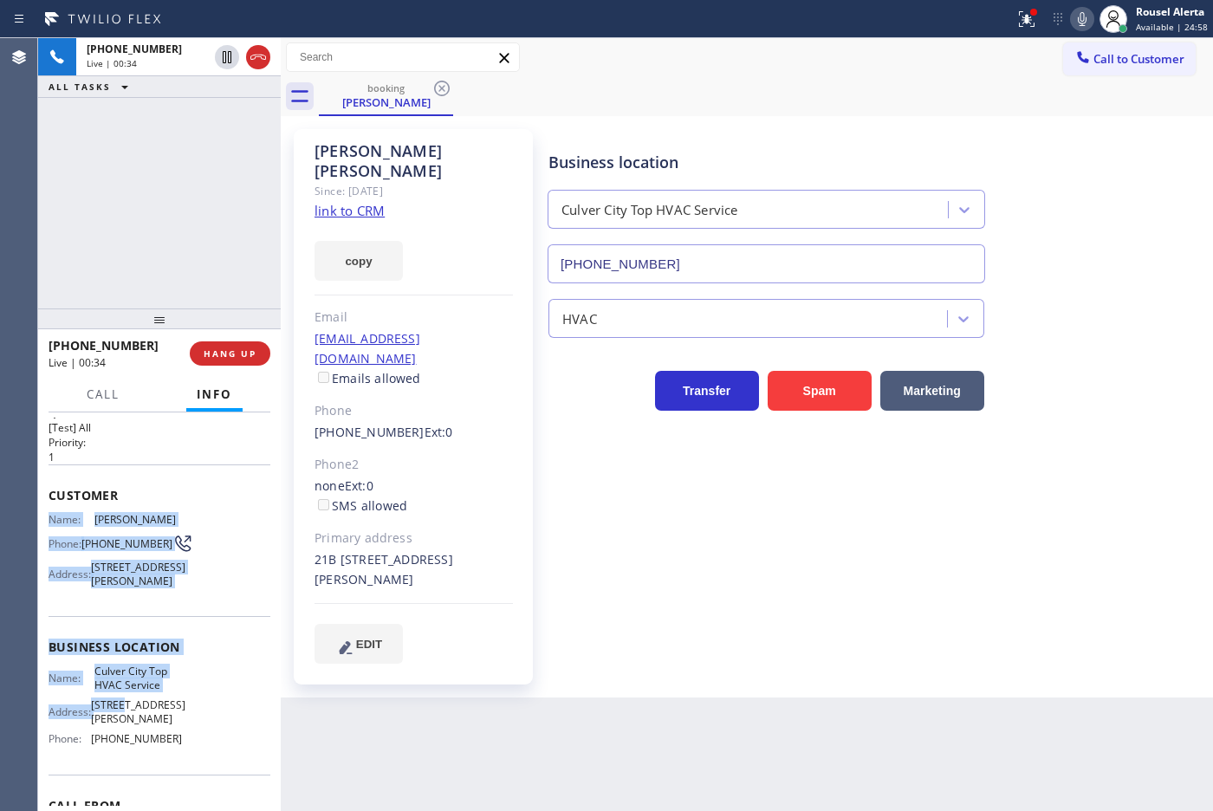
scroll to position [108, 0]
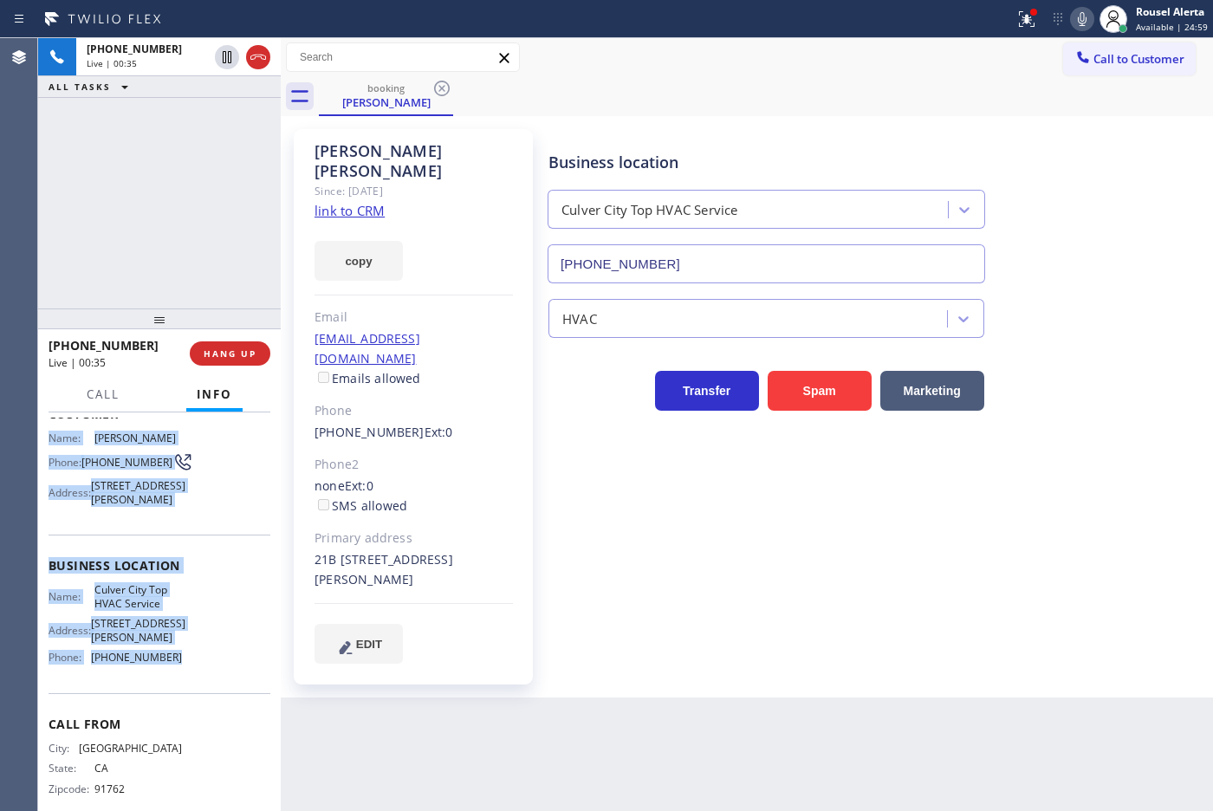
drag, startPoint x: 46, startPoint y: 547, endPoint x: 186, endPoint y: 689, distance: 199.0
click at [186, 689] on div "Context Queue: [Test] All Priority: 1 Customer Name: [PERSON_NAME] Phone: [PHON…" at bounding box center [159, 611] width 243 height 398
copy div "Name: [PERSON_NAME] Phone: [PHONE_NUMBER] Address: [STREET_ADDRESS][PERSON_NAME…"
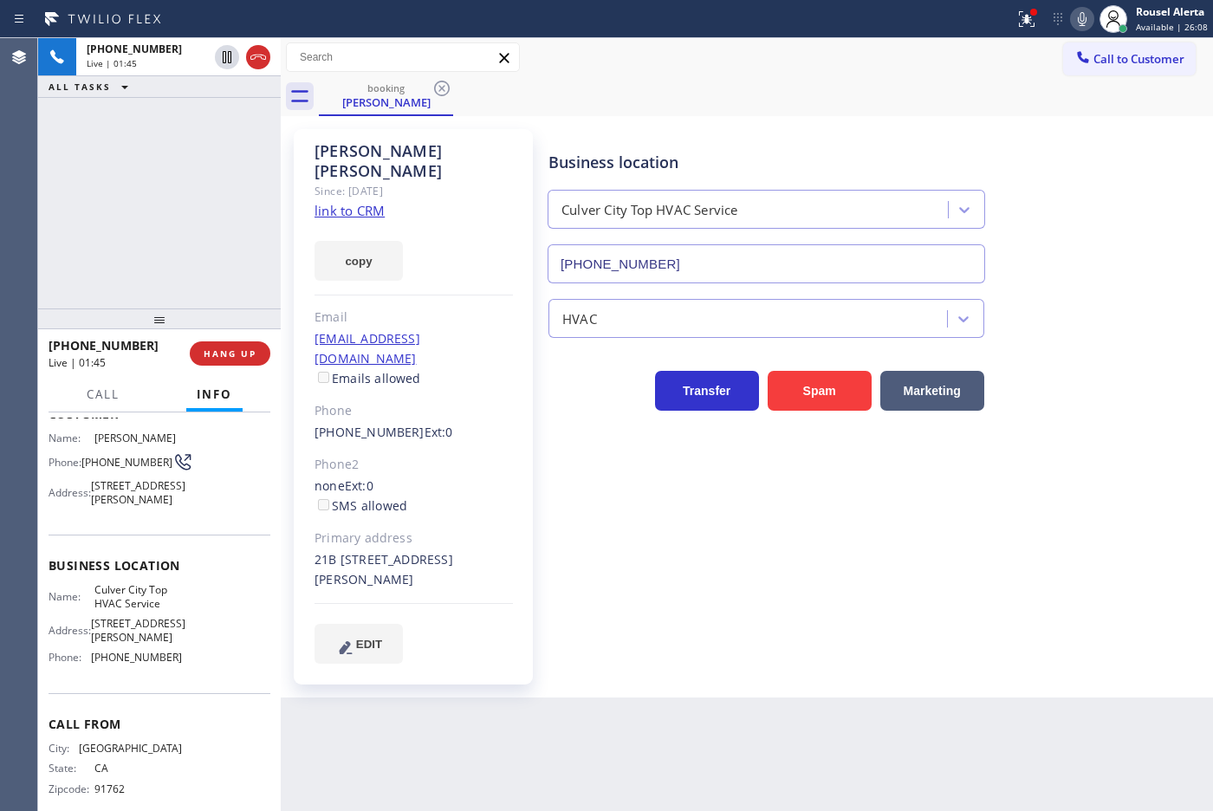
click at [120, 139] on div "[PHONE_NUMBER] Live | 01:45 ALL TASKS ALL TASKS ACTIVE TASKS TASKS IN WRAP UP" at bounding box center [159, 173] width 243 height 270
click at [1084, 14] on icon at bounding box center [1081, 19] width 21 height 21
click at [804, 706] on div "Back to Dashboard Change Sender ID Customers Technicians Select a contact Outbo…" at bounding box center [747, 424] width 932 height 773
drag, startPoint x: 853, startPoint y: 128, endPoint x: 876, endPoint y: 111, distance: 29.1
click at [853, 128] on div "Business location [GEOGRAPHIC_DATA] Top HVAC Service [PHONE_NUMBER]" at bounding box center [876, 204] width 663 height 157
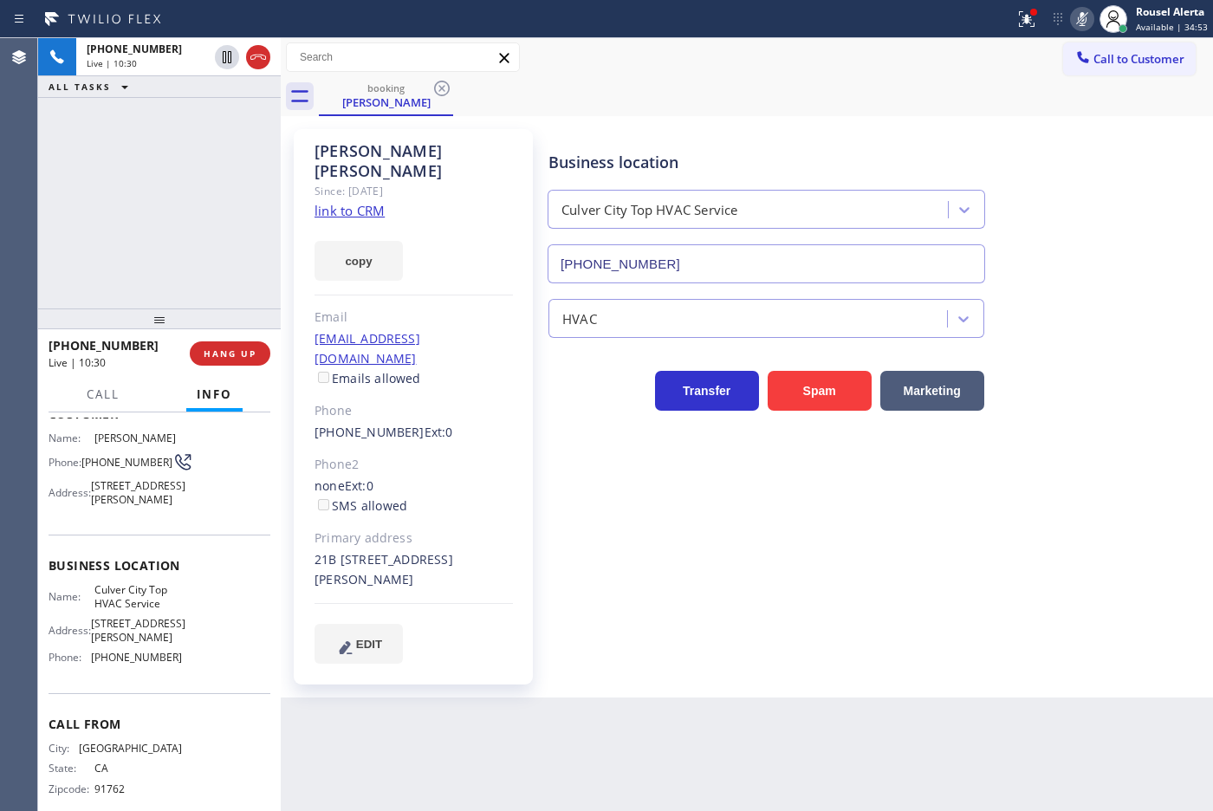
click at [1080, 20] on icon at bounding box center [1081, 19] width 21 height 21
click at [772, 733] on div "Back to Dashboard Change Sender ID Customers Technicians Select a contact Outbo…" at bounding box center [747, 424] width 932 height 773
drag, startPoint x: 1084, startPoint y: 22, endPoint x: 1105, endPoint y: 40, distance: 27.6
click at [1085, 22] on icon at bounding box center [1081, 19] width 21 height 21
click at [872, 80] on div "booking [PERSON_NAME]" at bounding box center [766, 96] width 894 height 39
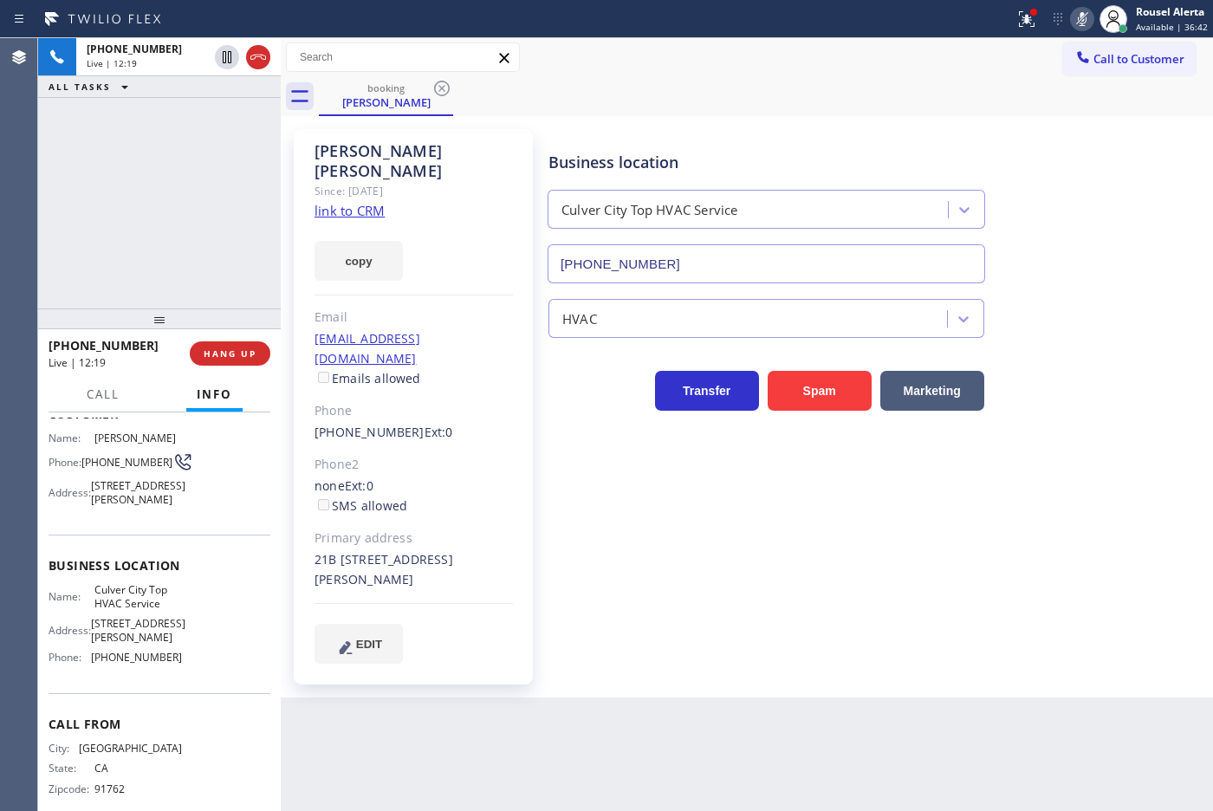
click at [1081, 16] on icon at bounding box center [1081, 19] width 21 height 21
click at [818, 749] on div "Back to Dashboard Change Sender ID Customers Technicians Select a contact Outbo…" at bounding box center [747, 424] width 932 height 773
click at [931, 100] on div "booking [PERSON_NAME]" at bounding box center [766, 96] width 894 height 39
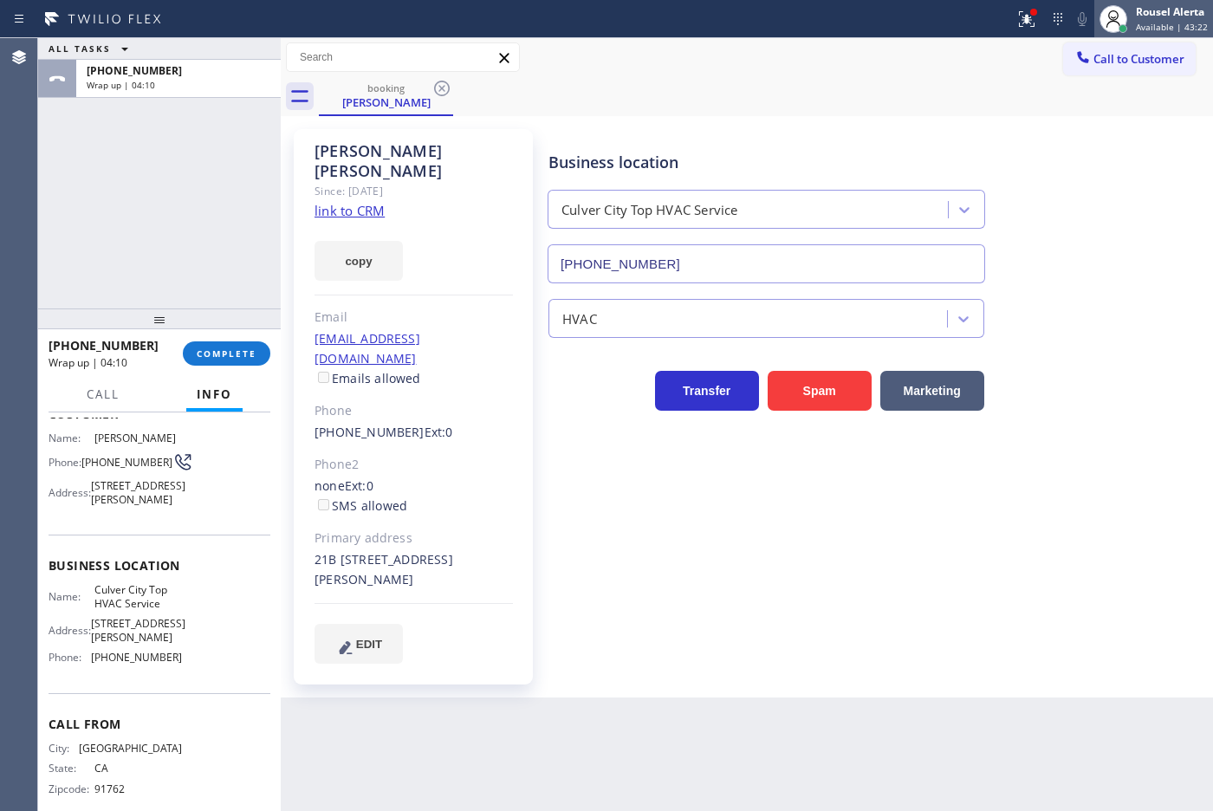
click at [1132, 22] on div at bounding box center [1113, 19] width 38 height 38
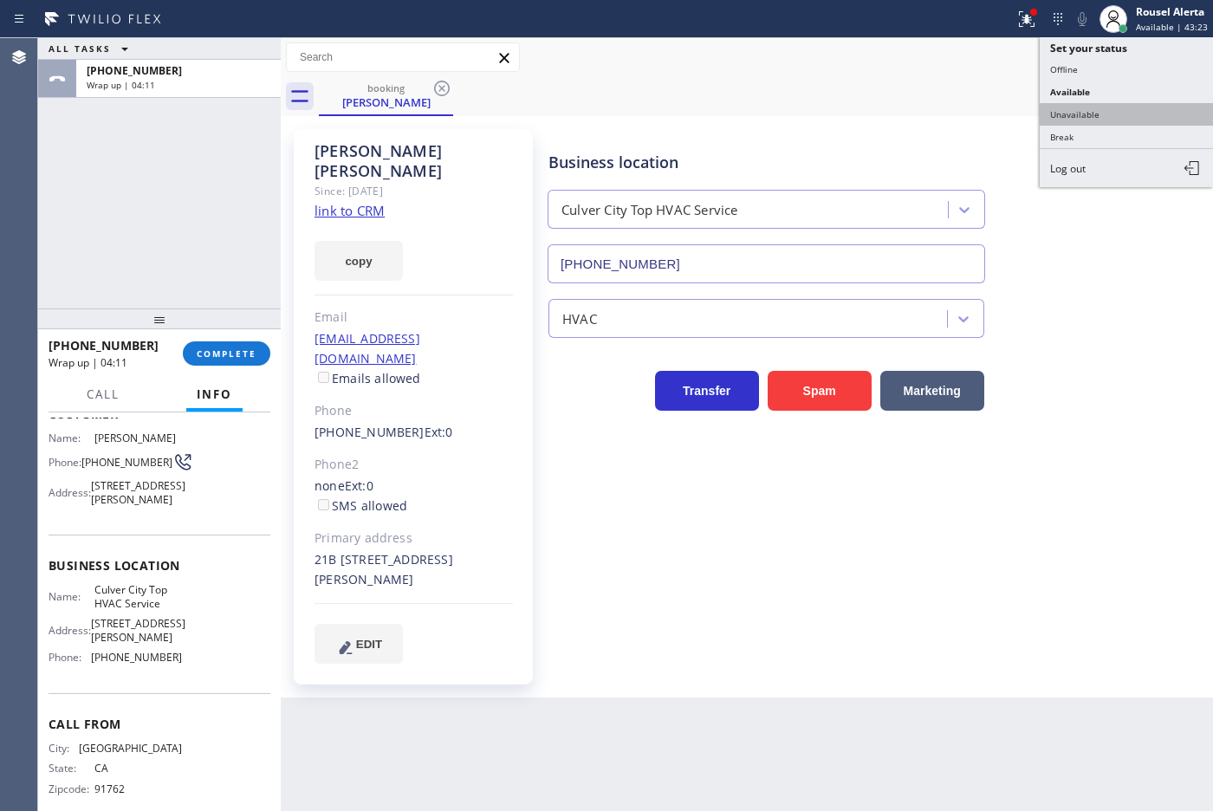
click at [1118, 108] on button "Unavailable" at bounding box center [1125, 114] width 173 height 23
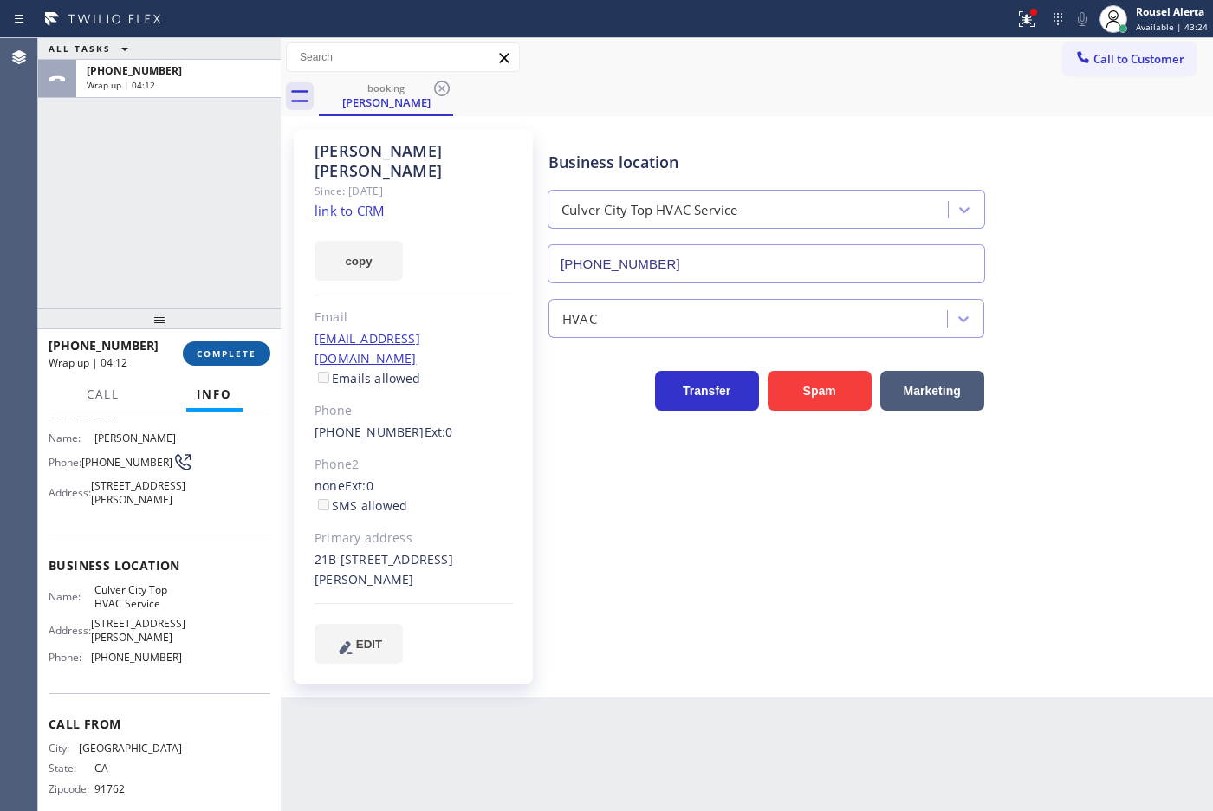
click at [214, 352] on span "COMPLETE" at bounding box center [227, 353] width 60 height 12
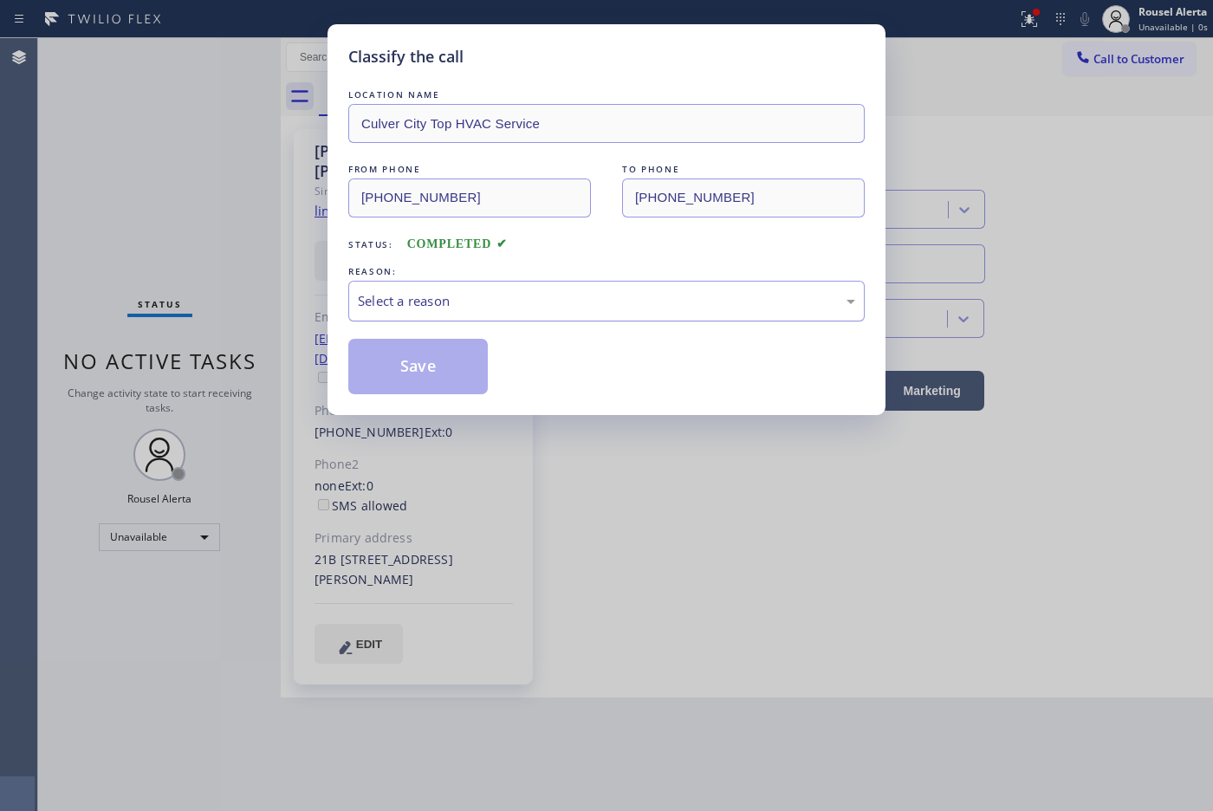
click at [472, 311] on div "Select a reason" at bounding box center [606, 301] width 497 height 20
click at [435, 365] on button "Save" at bounding box center [417, 366] width 139 height 55
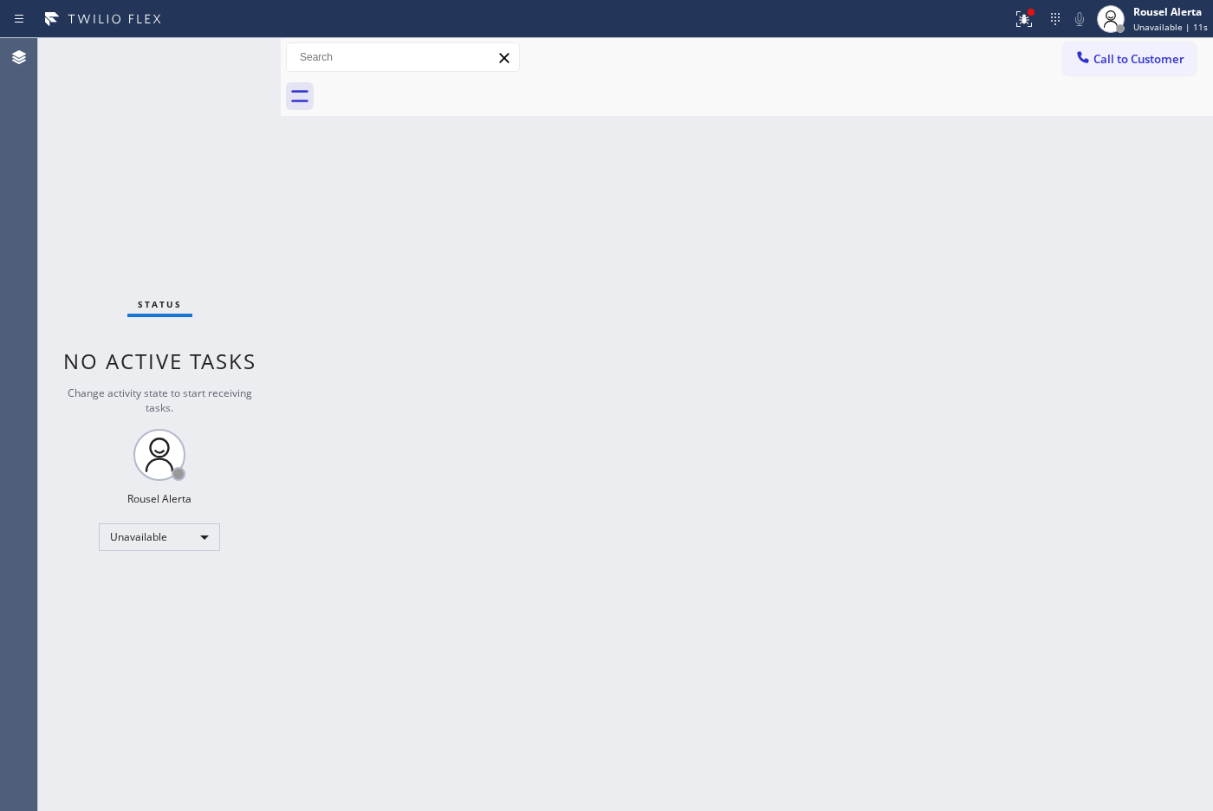
click at [215, 71] on div "Status No active tasks Change activity state to start receiving tasks. Rousel A…" at bounding box center [159, 424] width 243 height 773
click at [925, 266] on div "Back to Dashboard Change Sender ID Customers Technicians Select a contact Outbo…" at bounding box center [747, 424] width 932 height 773
click at [1023, 18] on icon at bounding box center [1017, 17] width 10 height 12
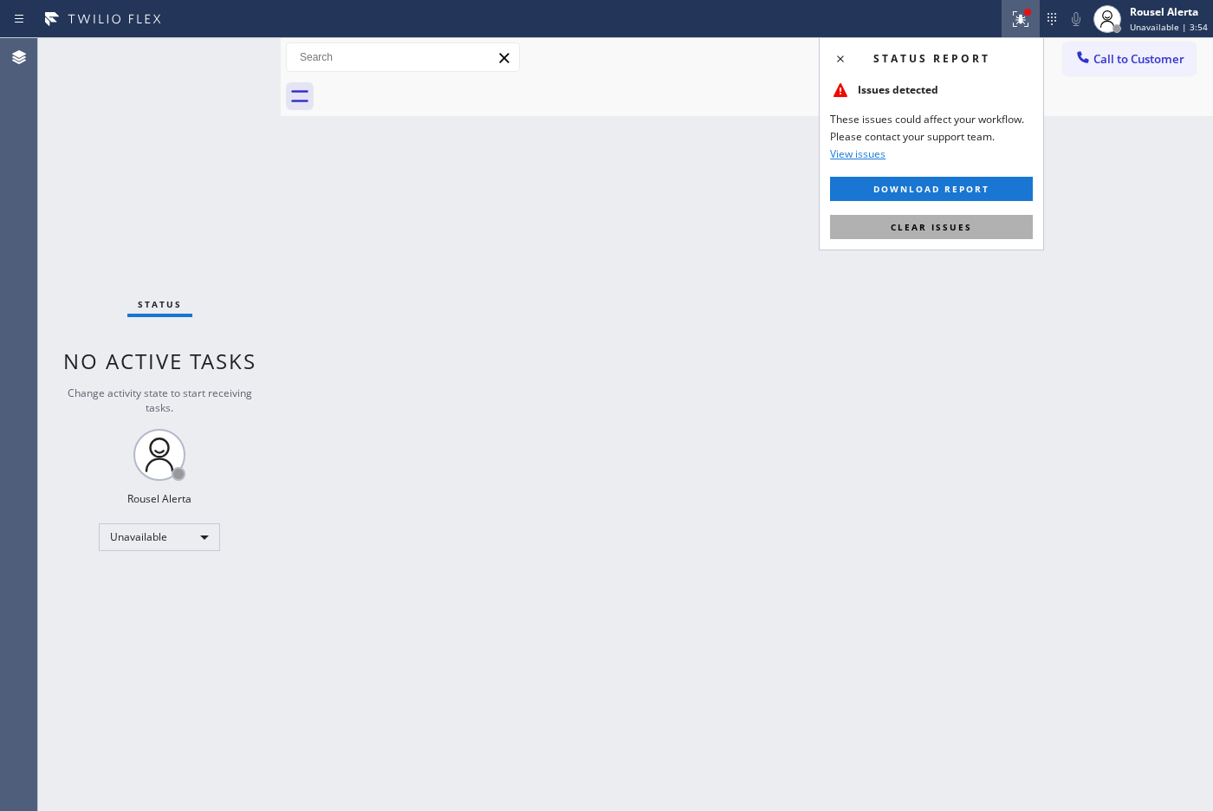
click at [967, 230] on span "Clear issues" at bounding box center [930, 227] width 81 height 12
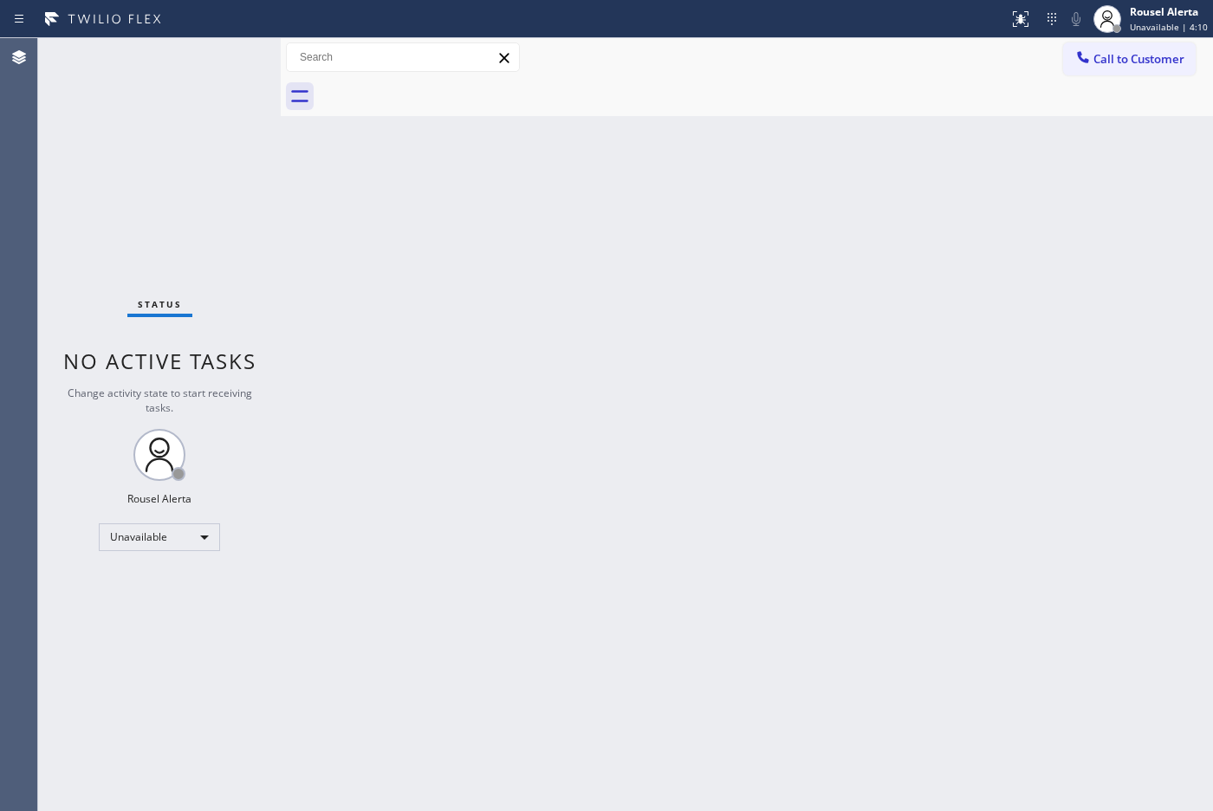
click at [663, 288] on div "Back to Dashboard Change Sender ID Customers Technicians Select a contact Outbo…" at bounding box center [747, 424] width 932 height 773
click at [149, 529] on div "Unavailable" at bounding box center [159, 537] width 121 height 28
click at [165, 585] on li "Available" at bounding box center [159, 582] width 118 height 21
click at [579, 505] on div "Back to Dashboard Change Sender ID Customers Technicians Select a contact Outbo…" at bounding box center [747, 424] width 932 height 773
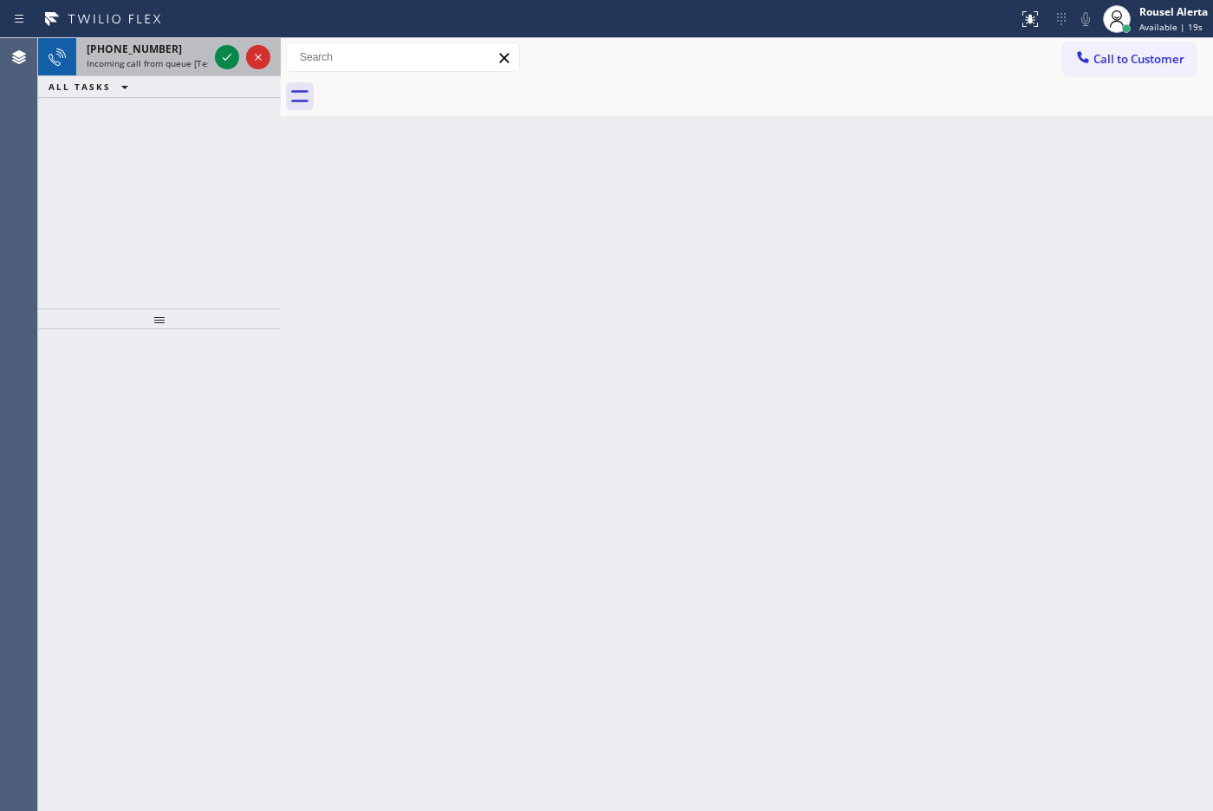
click at [166, 74] on div "[PHONE_NUMBER] Incoming call from queue [Test] All" at bounding box center [143, 57] width 135 height 38
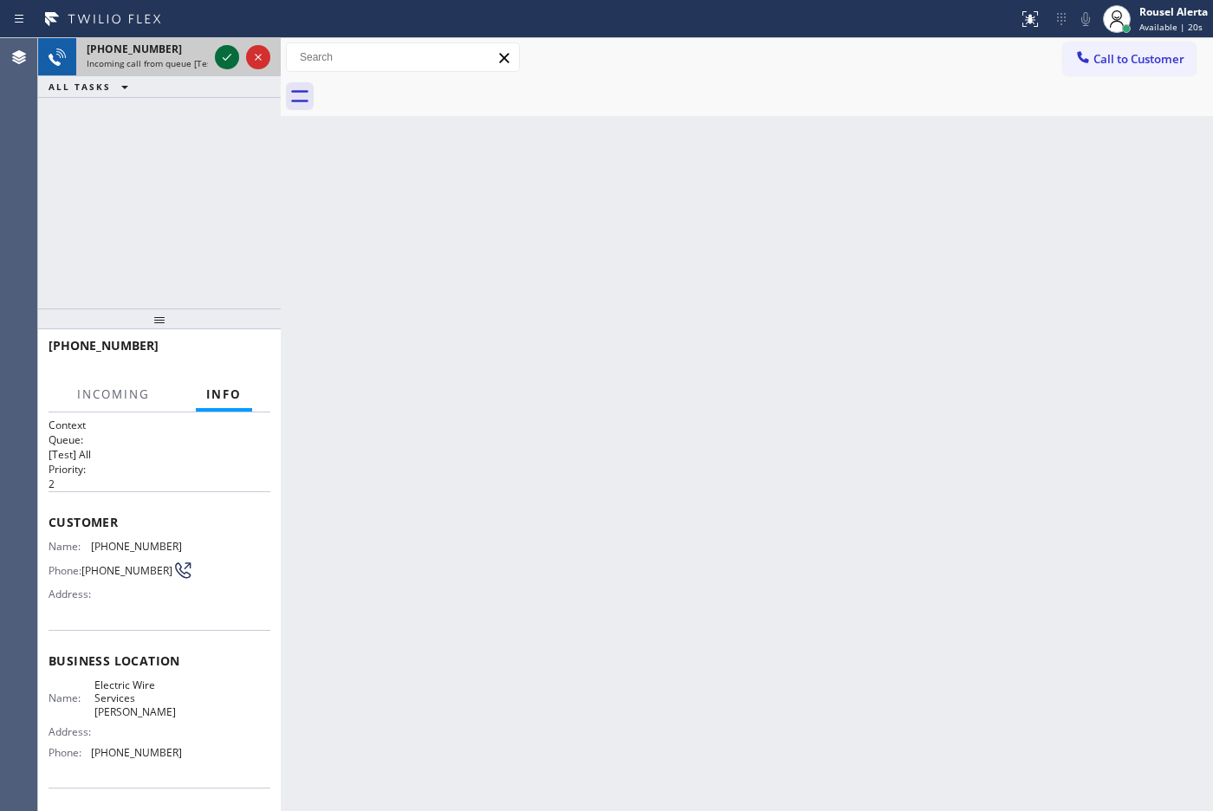
click at [221, 61] on icon at bounding box center [227, 57] width 21 height 21
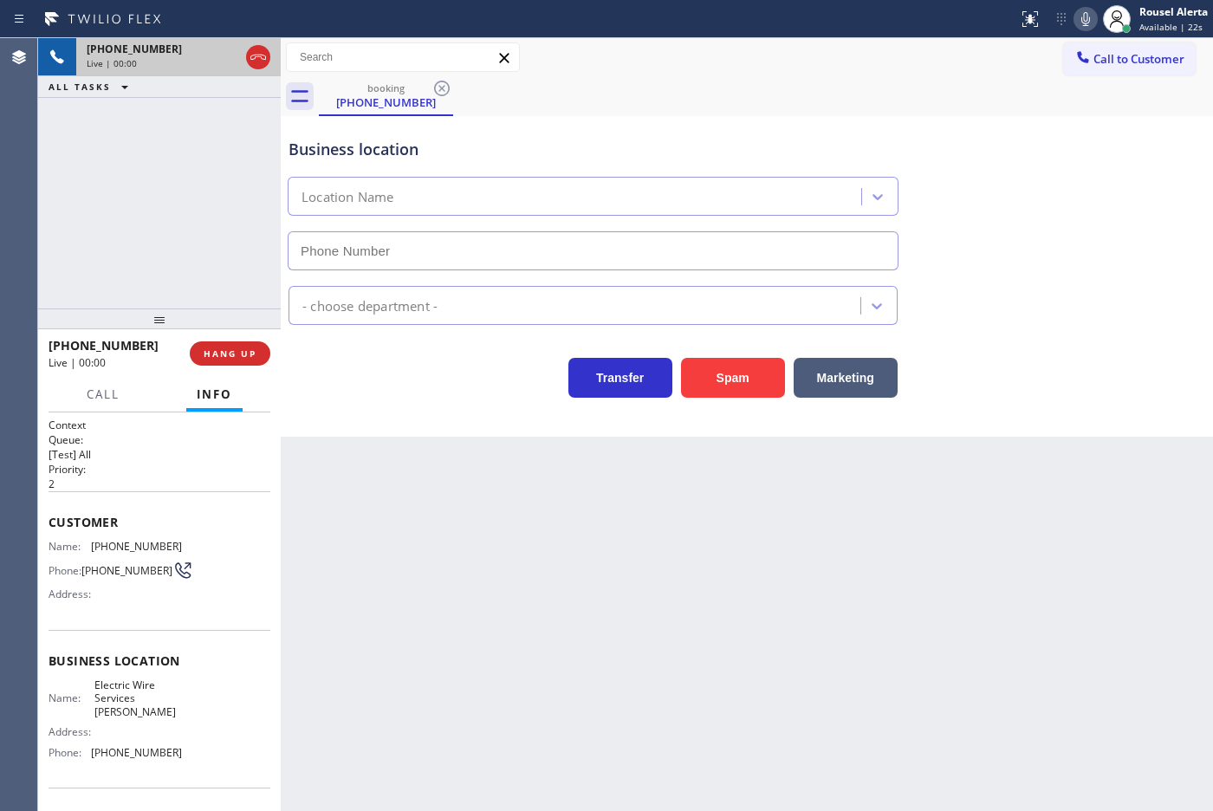
type input "[PHONE_NUMBER]"
click at [749, 378] on button "Spam" at bounding box center [733, 378] width 104 height 40
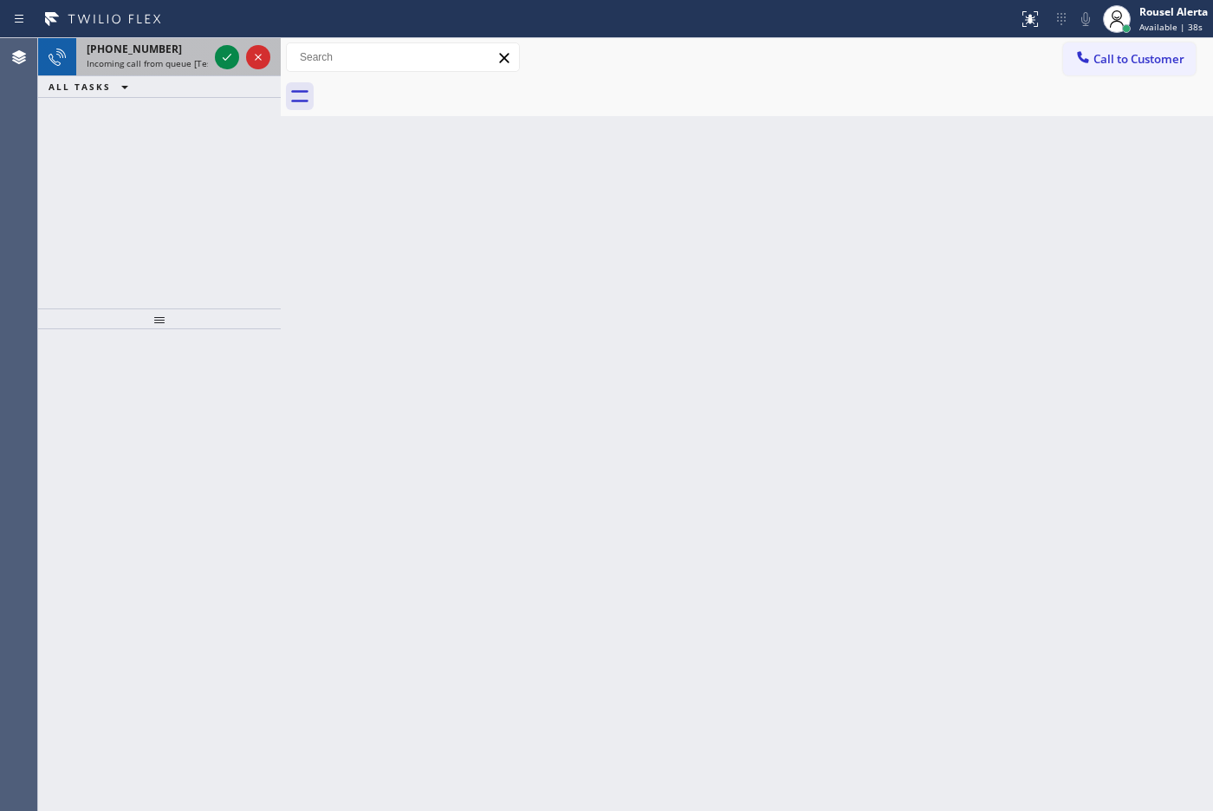
drag, startPoint x: 173, startPoint y: 61, endPoint x: 217, endPoint y: 66, distance: 43.6
click at [174, 61] on span "Incoming call from queue [Test] All" at bounding box center [159, 63] width 144 height 12
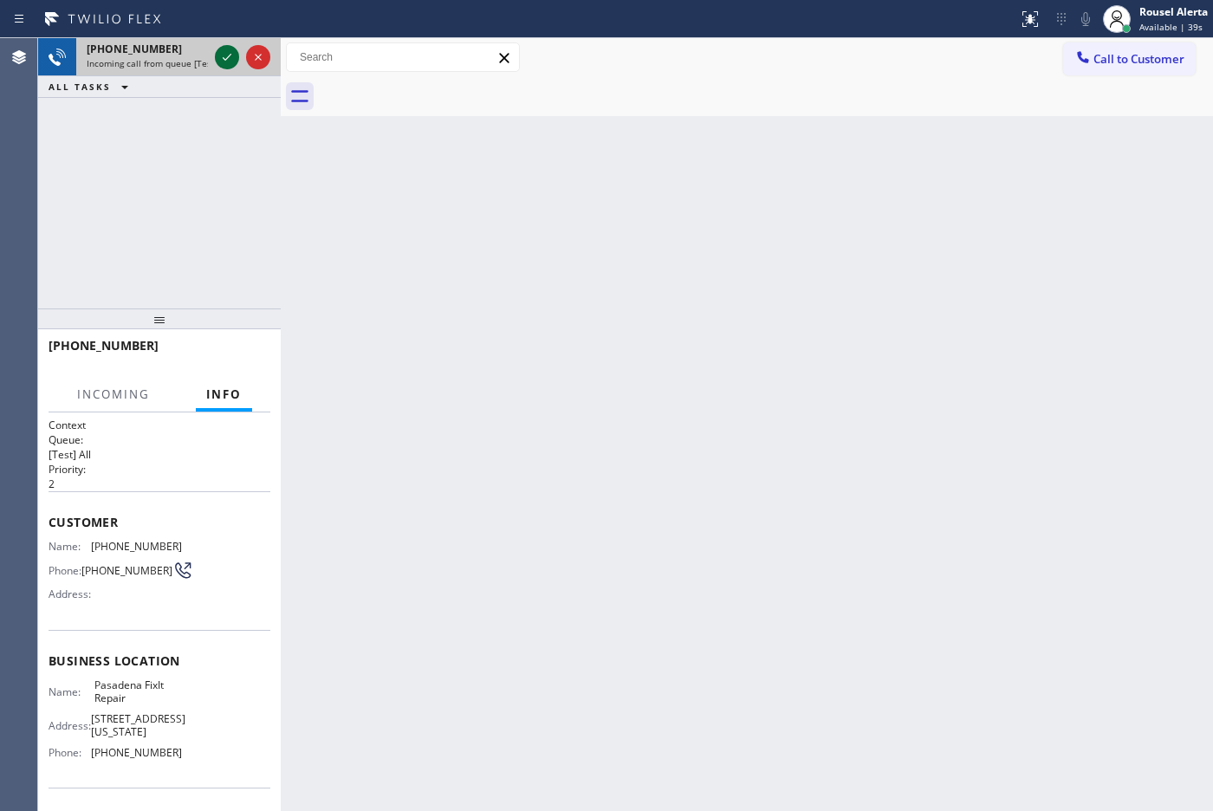
click at [221, 54] on icon at bounding box center [227, 57] width 21 height 21
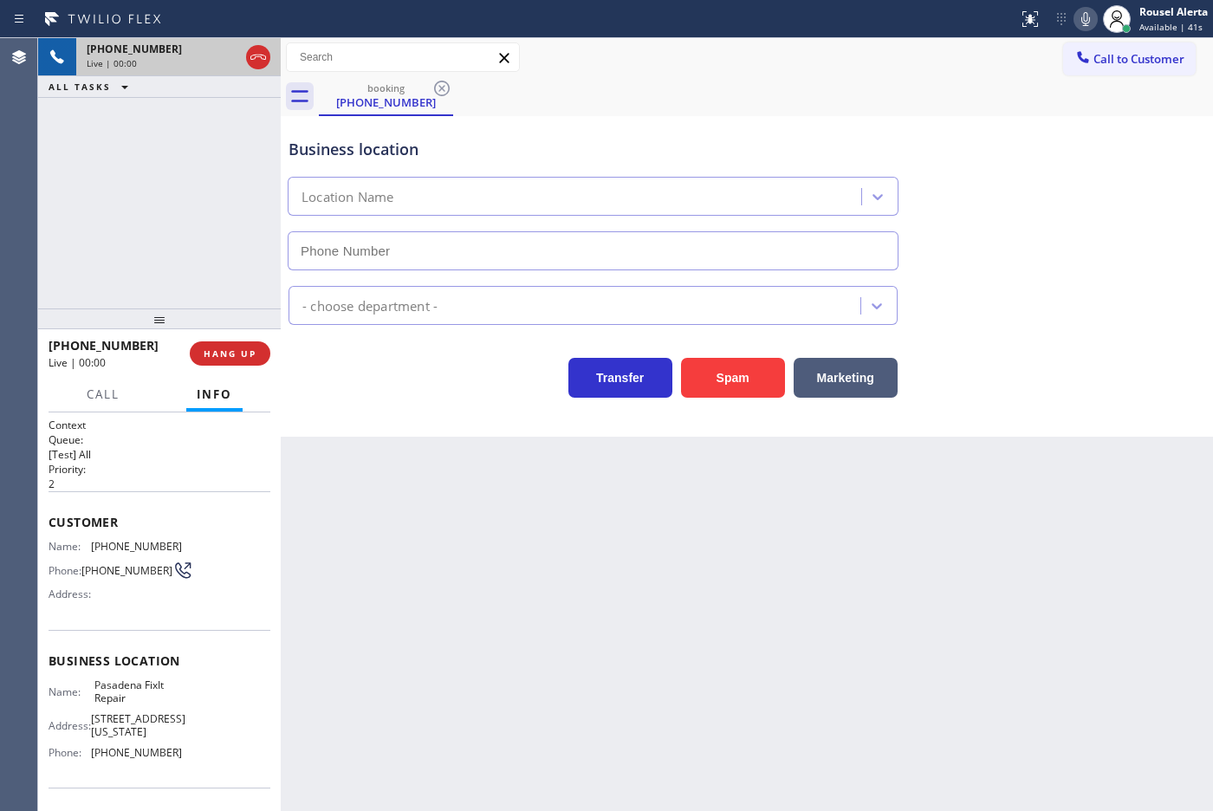
type input "[PHONE_NUMBER]"
click at [1041, 499] on div "Back to Dashboard Change Sender ID Customers Technicians Select a contact Outbo…" at bounding box center [747, 424] width 932 height 773
click at [1208, 265] on div "Business location [GEOGRAPHIC_DATA] FixIt Repair [PHONE_NUMBER] Appliance Repai…" at bounding box center [747, 276] width 932 height 320
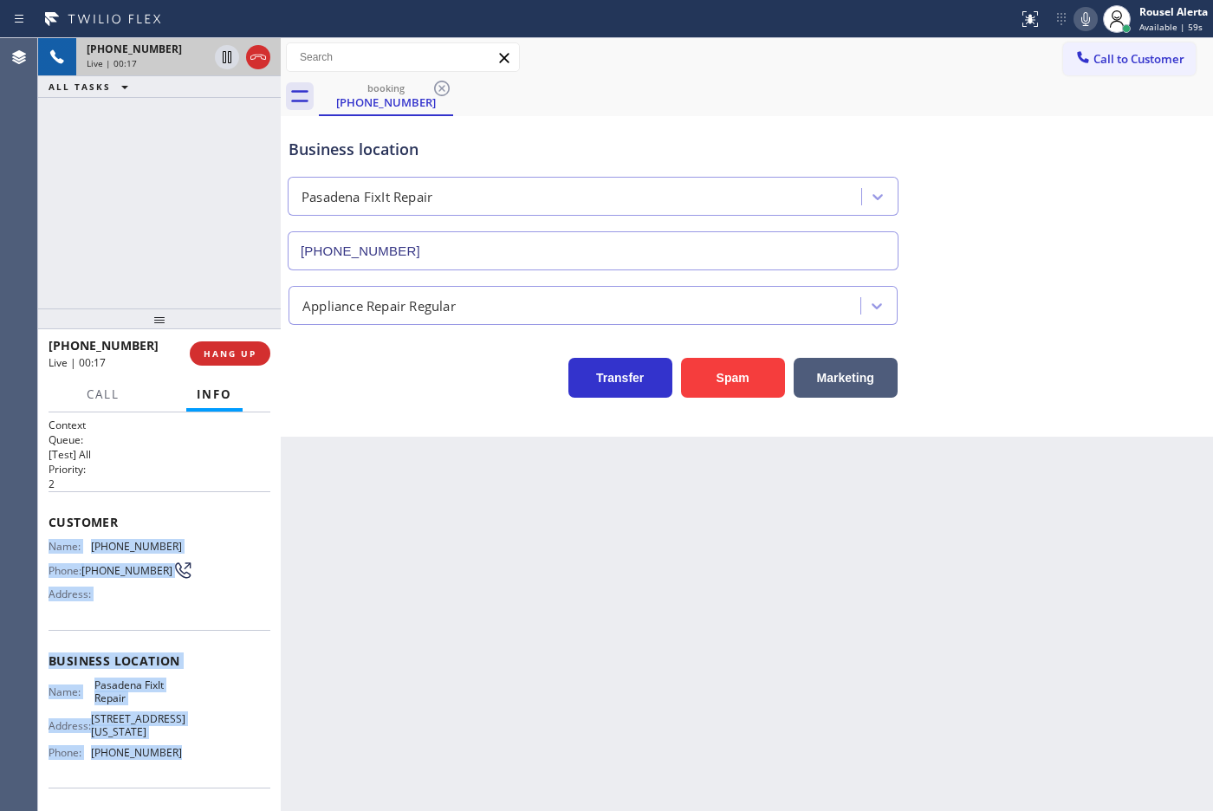
drag, startPoint x: 42, startPoint y: 541, endPoint x: 204, endPoint y: 755, distance: 268.3
click at [204, 755] on div "Context Queue: [Test] All Priority: 2 Customer Name: [PHONE_NUMBER] Phone: [PHO…" at bounding box center [159, 611] width 243 height 398
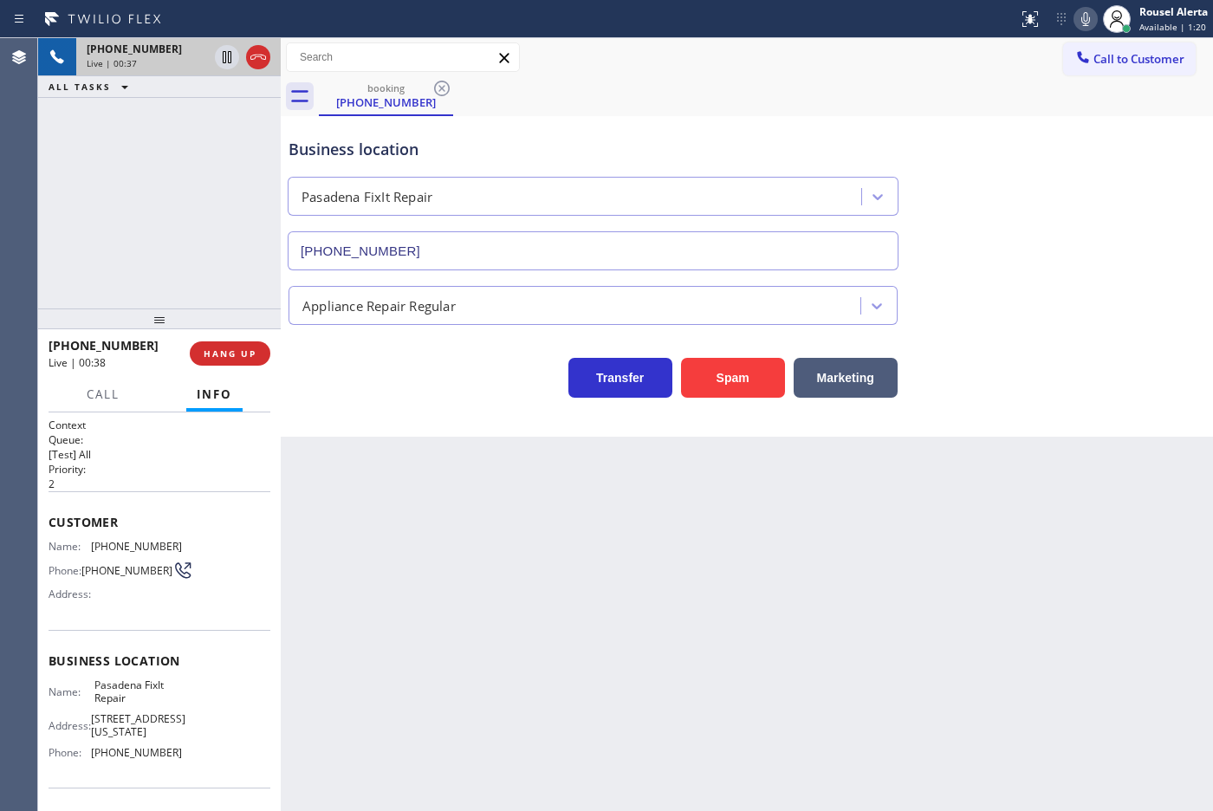
click at [625, 567] on div "Back to Dashboard Change Sender ID Customers Technicians Select a contact Outbo…" at bounding box center [747, 424] width 932 height 773
drag, startPoint x: 57, startPoint y: 153, endPoint x: 96, endPoint y: 176, distance: 45.0
click at [59, 153] on div "[PHONE_NUMBER] Live | 00:39 ALL TASKS ALL TASKS ACTIVE TASKS TASKS IN WRAP UP" at bounding box center [159, 173] width 243 height 270
click at [516, 568] on div "Back to Dashboard Change Sender ID Customers Technicians Select a contact Outbo…" at bounding box center [747, 424] width 932 height 773
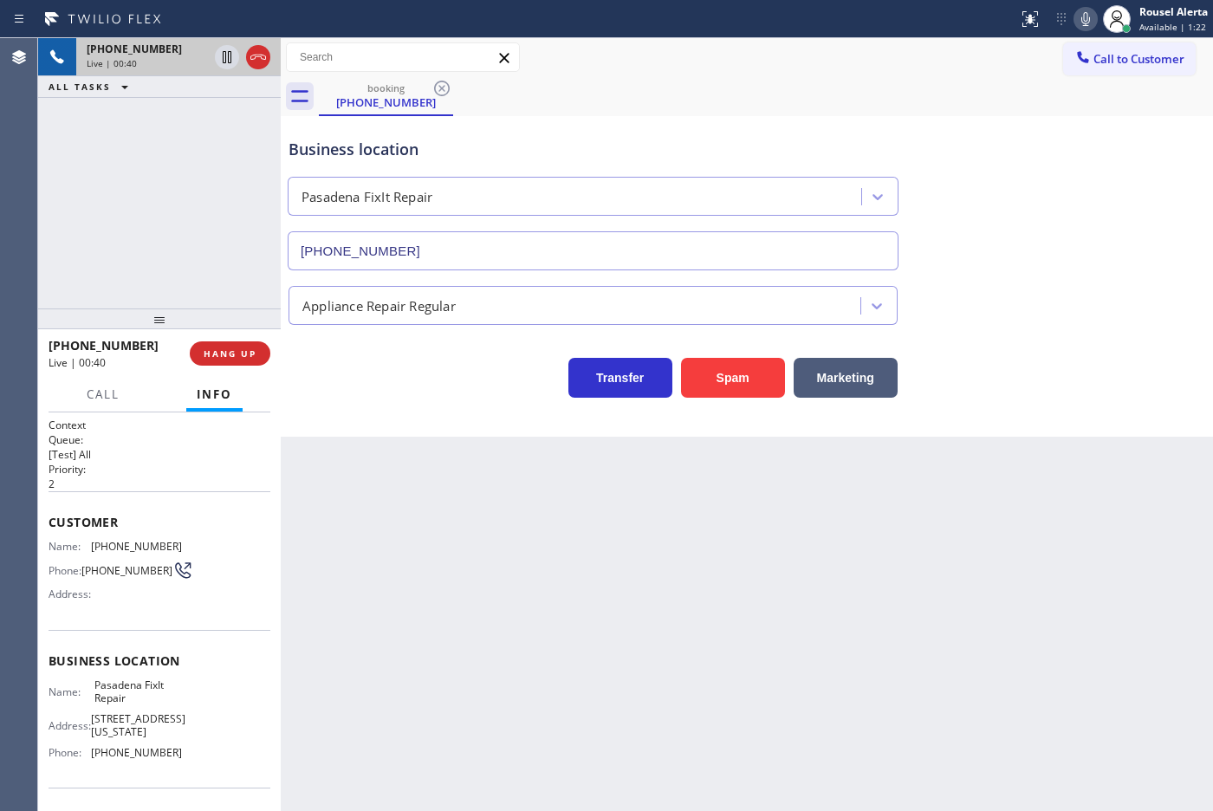
click at [235, 268] on div "[PHONE_NUMBER] Live | 00:40 ALL TASKS ALL TASKS ACTIVE TASKS TASKS IN WRAP UP" at bounding box center [159, 173] width 243 height 270
click at [361, 485] on div "Back to Dashboard Change Sender ID Customers Technicians Select a contact Outbo…" at bounding box center [747, 424] width 932 height 773
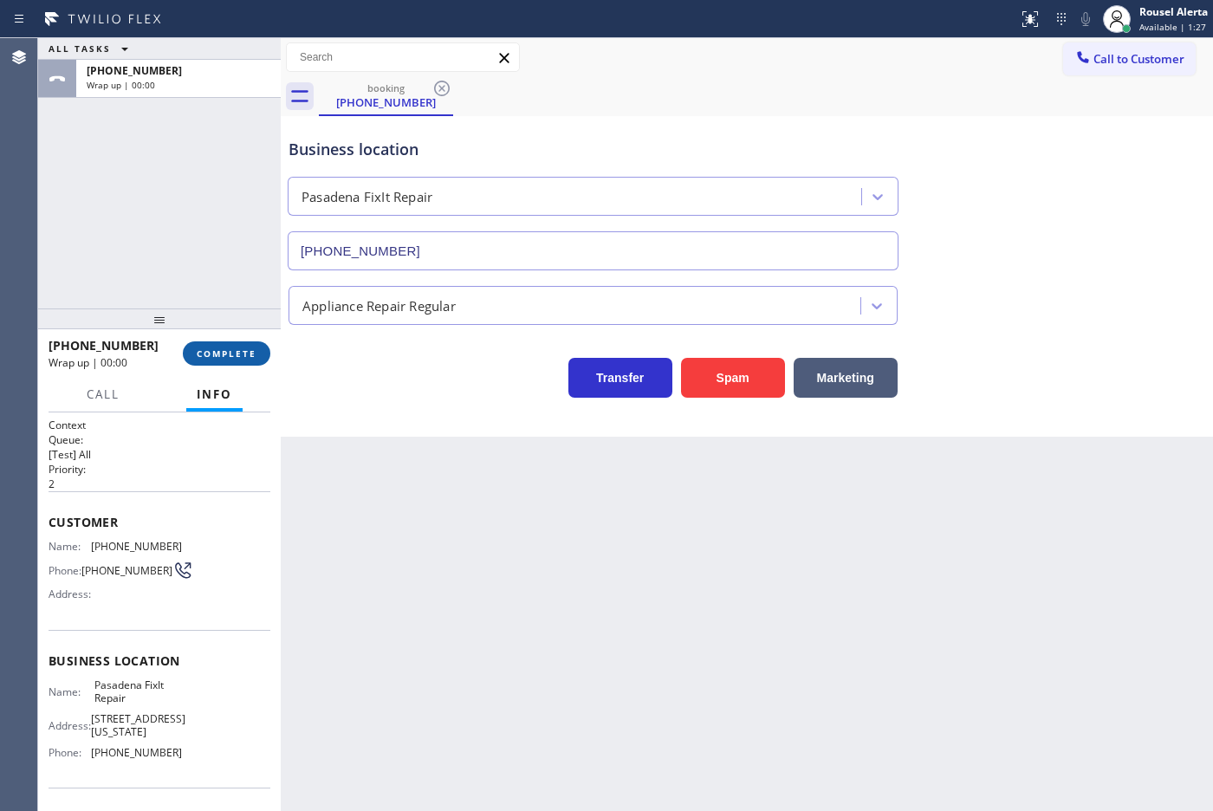
click at [238, 353] on span "COMPLETE" at bounding box center [227, 353] width 60 height 12
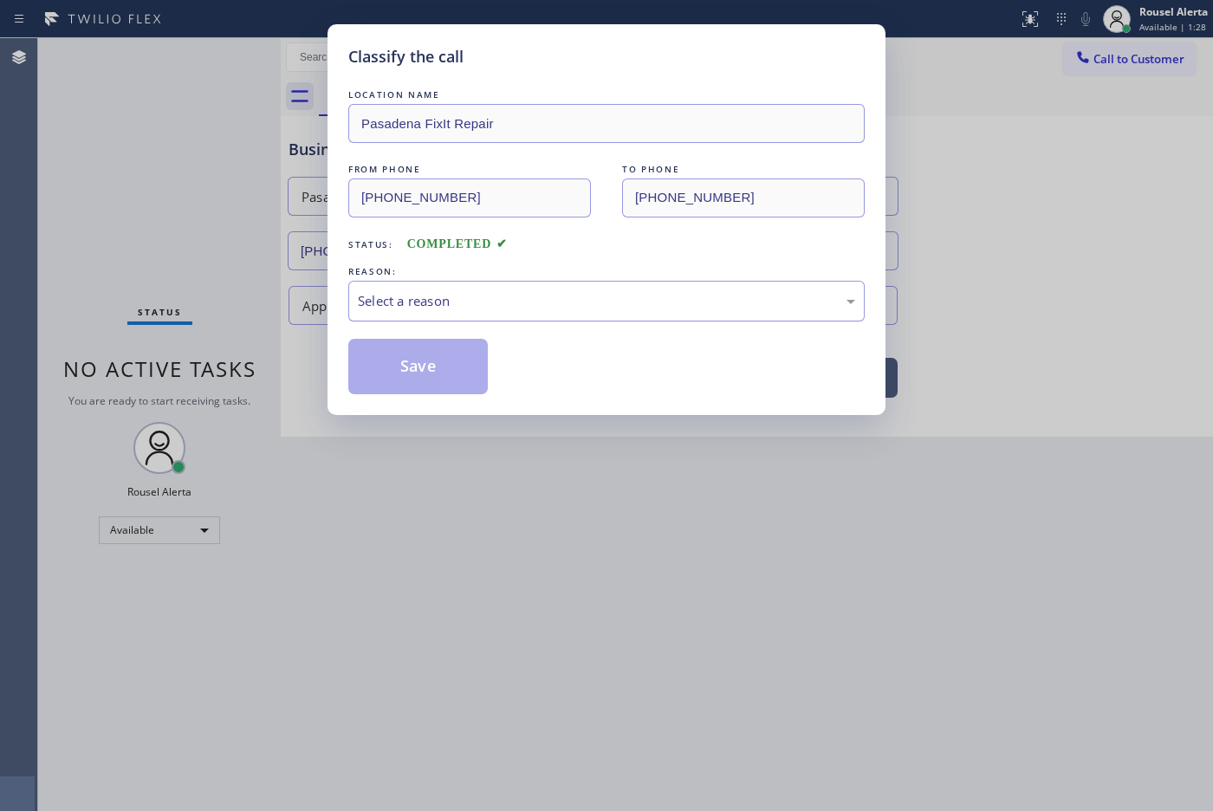
click at [421, 295] on div "Select a reason" at bounding box center [606, 301] width 497 height 20
drag, startPoint x: 436, startPoint y: 368, endPoint x: 500, endPoint y: 470, distance: 120.6
click at [435, 368] on button "Save" at bounding box center [417, 366] width 139 height 55
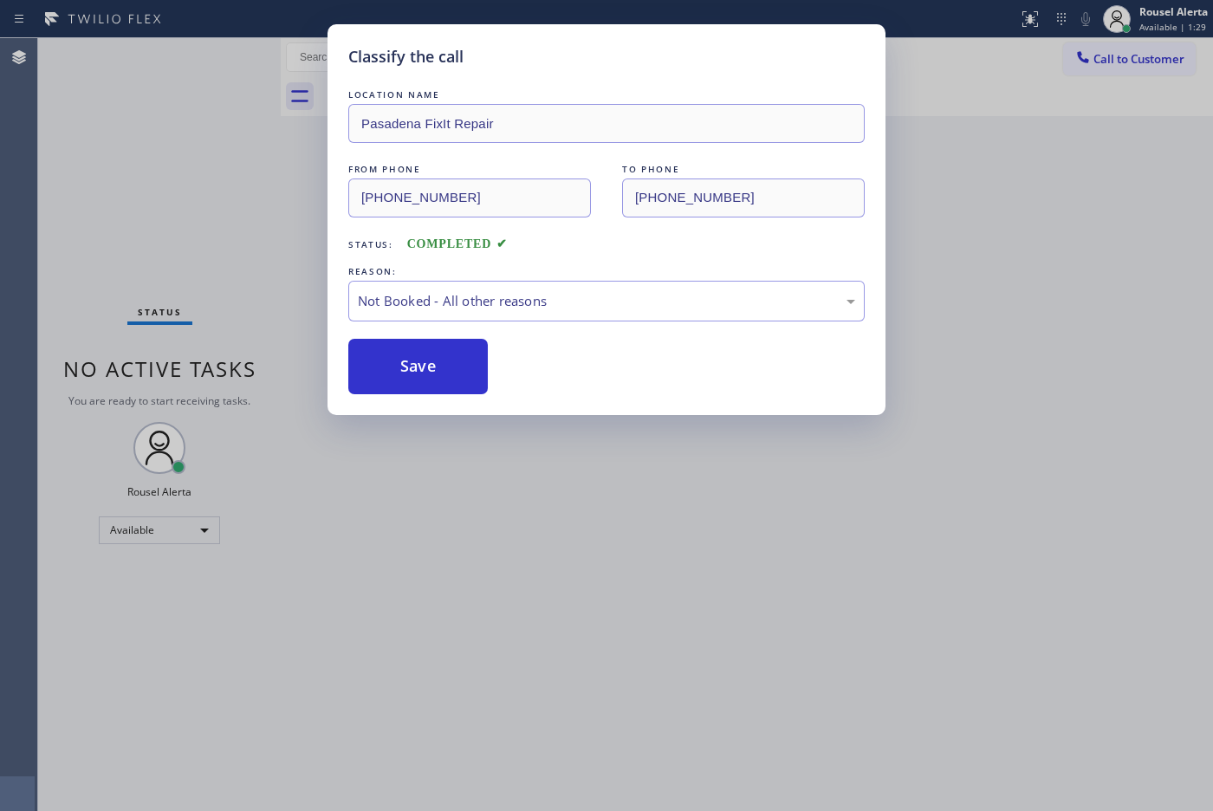
click at [577, 574] on div "Classify the call LOCATION NAME Pasadena FixIt Repair FROM PHONE [PHONE_NUMBER]…" at bounding box center [606, 405] width 1213 height 811
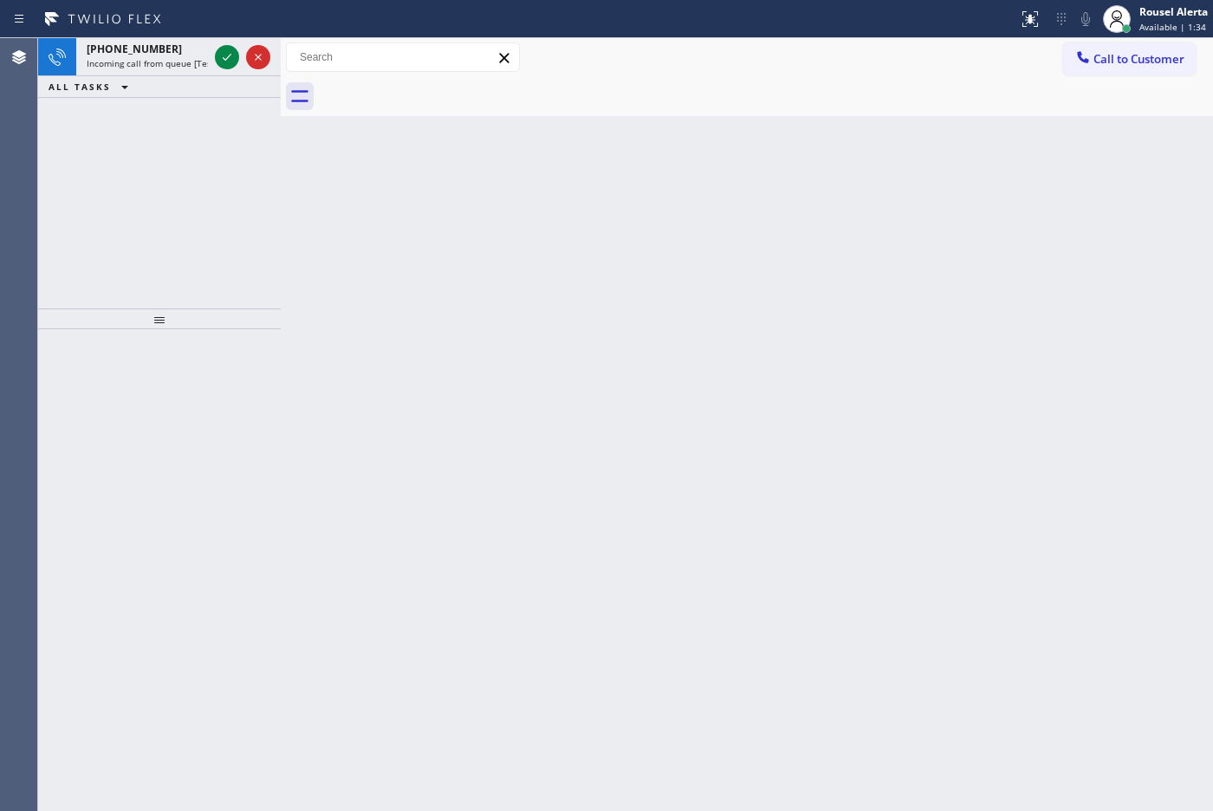
click at [156, 83] on div "ALL TASKS ALL TASKS ACTIVE TASKS TASKS IN WRAP UP" at bounding box center [159, 87] width 243 height 22
click at [171, 55] on div "[PHONE_NUMBER]" at bounding box center [147, 49] width 121 height 15
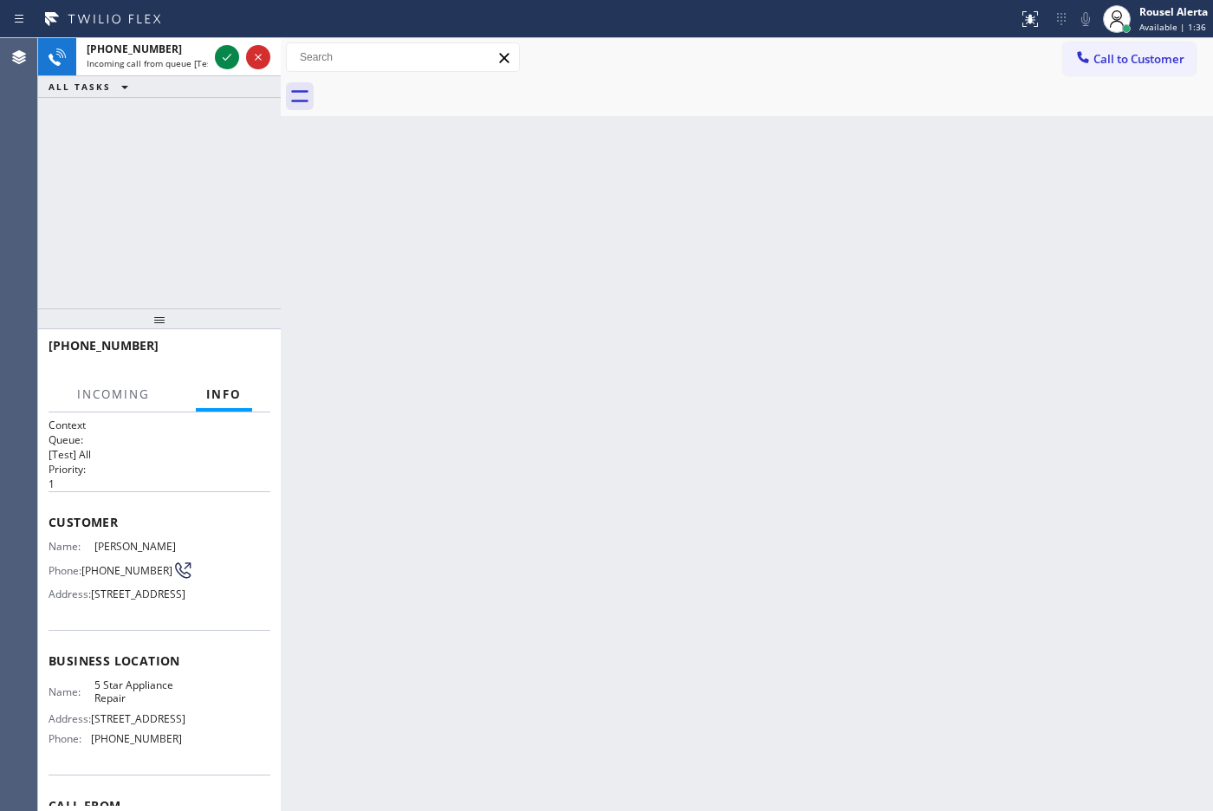
click at [592, 442] on div "Back to Dashboard Change Sender ID Customers Technicians Select a contact Outbo…" at bounding box center [747, 424] width 932 height 773
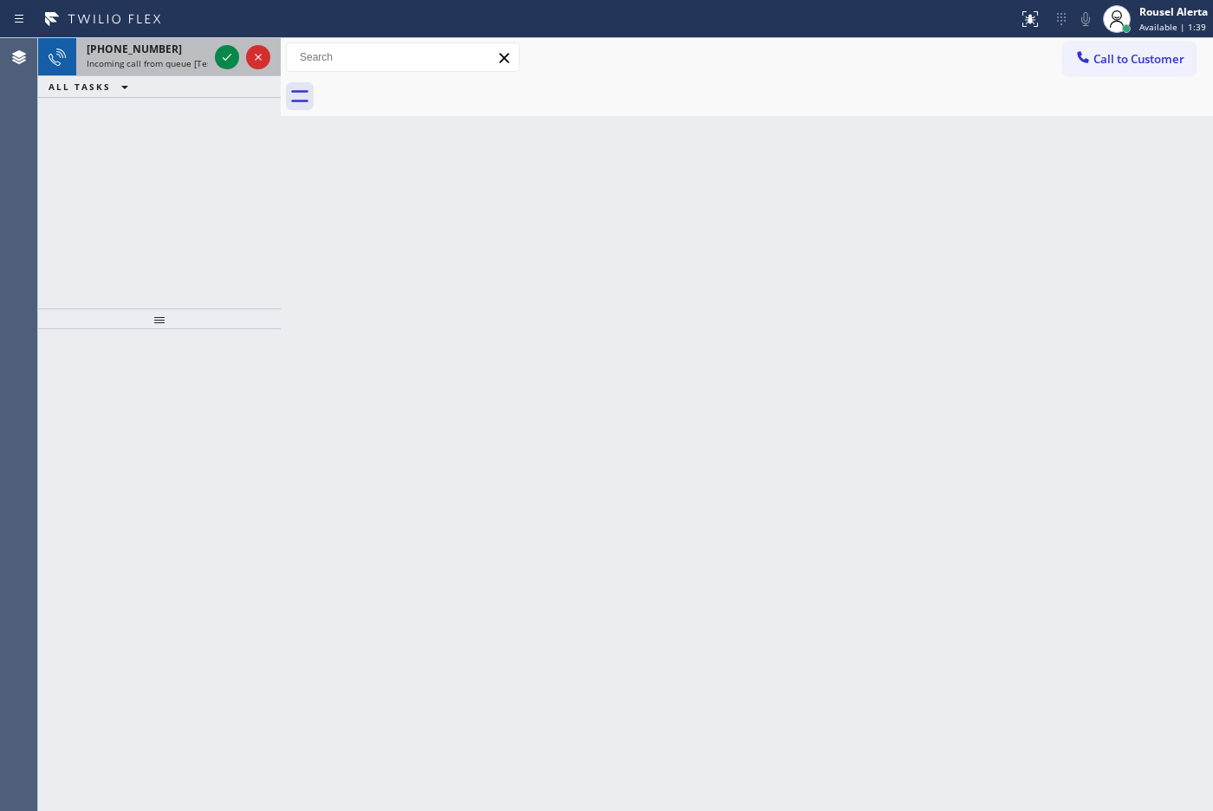
click at [154, 61] on span "Incoming call from queue [Test] All" at bounding box center [159, 63] width 144 height 12
click at [191, 66] on span "Incoming call from queue [Test] All" at bounding box center [159, 63] width 144 height 12
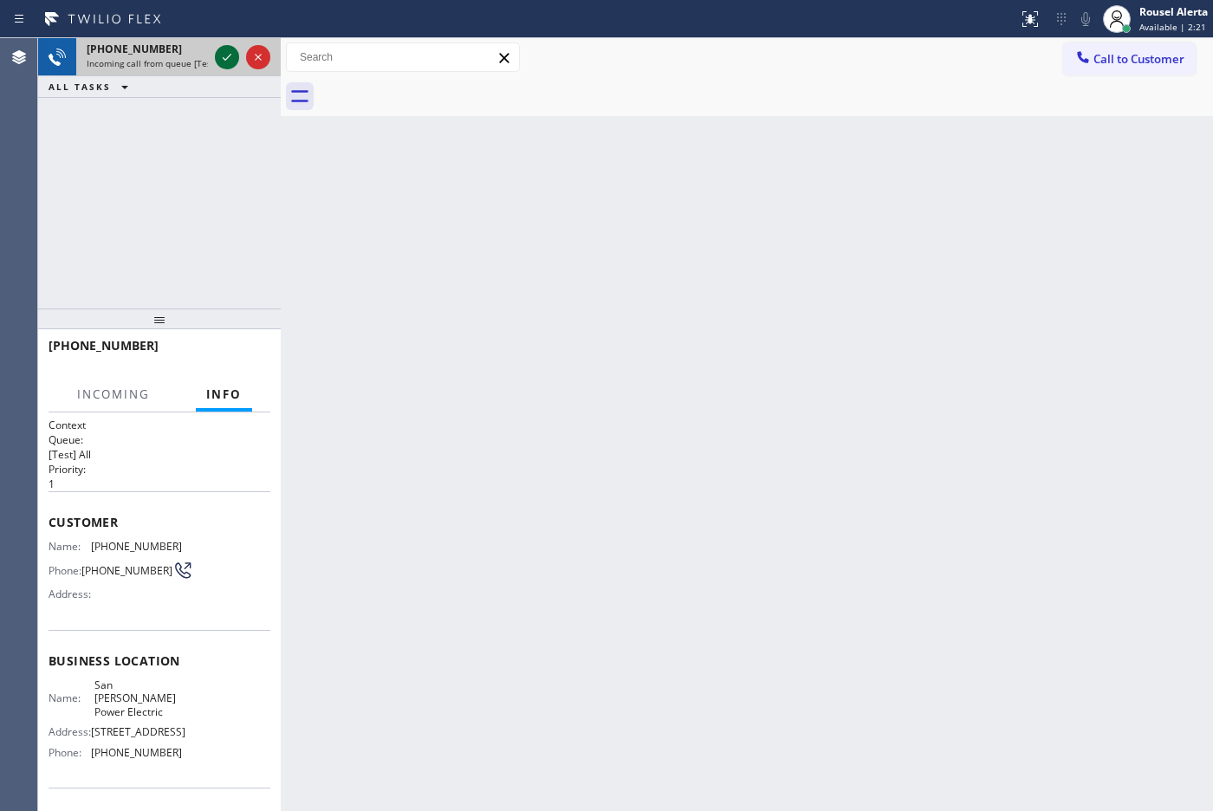
click at [223, 61] on icon at bounding box center [227, 57] width 21 height 21
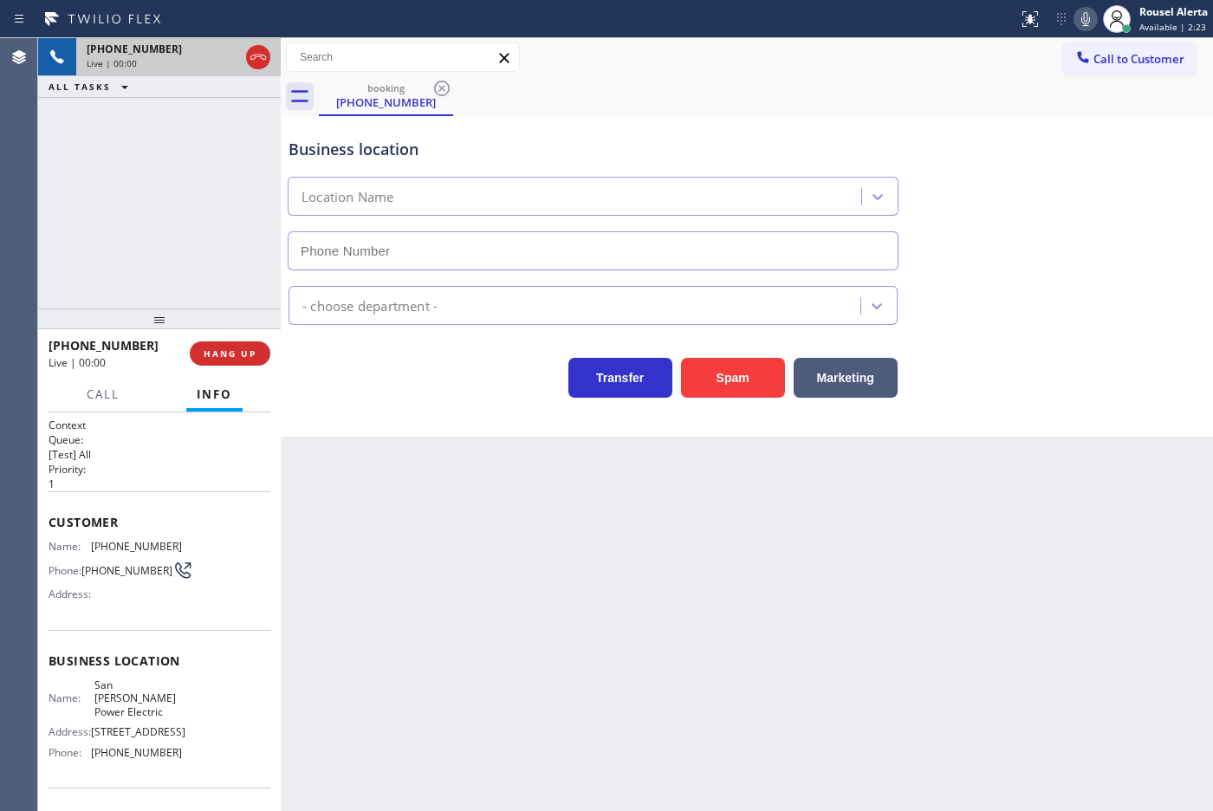
type input "[PHONE_NUMBER]"
drag, startPoint x: 133, startPoint y: 143, endPoint x: 291, endPoint y: 399, distance: 301.4
click at [134, 143] on div "[PHONE_NUMBER] Live | 00:06 ALL TASKS ALL TASKS ACTIVE TASKS TASKS IN WRAP UP" at bounding box center [159, 173] width 243 height 270
click at [572, 791] on div "Back to Dashboard Change Sender ID Customers Technicians Select a contact Outbo…" at bounding box center [747, 424] width 932 height 773
click at [553, 677] on div "Back to Dashboard Change Sender ID Customers Technicians Select a contact Outbo…" at bounding box center [747, 424] width 932 height 773
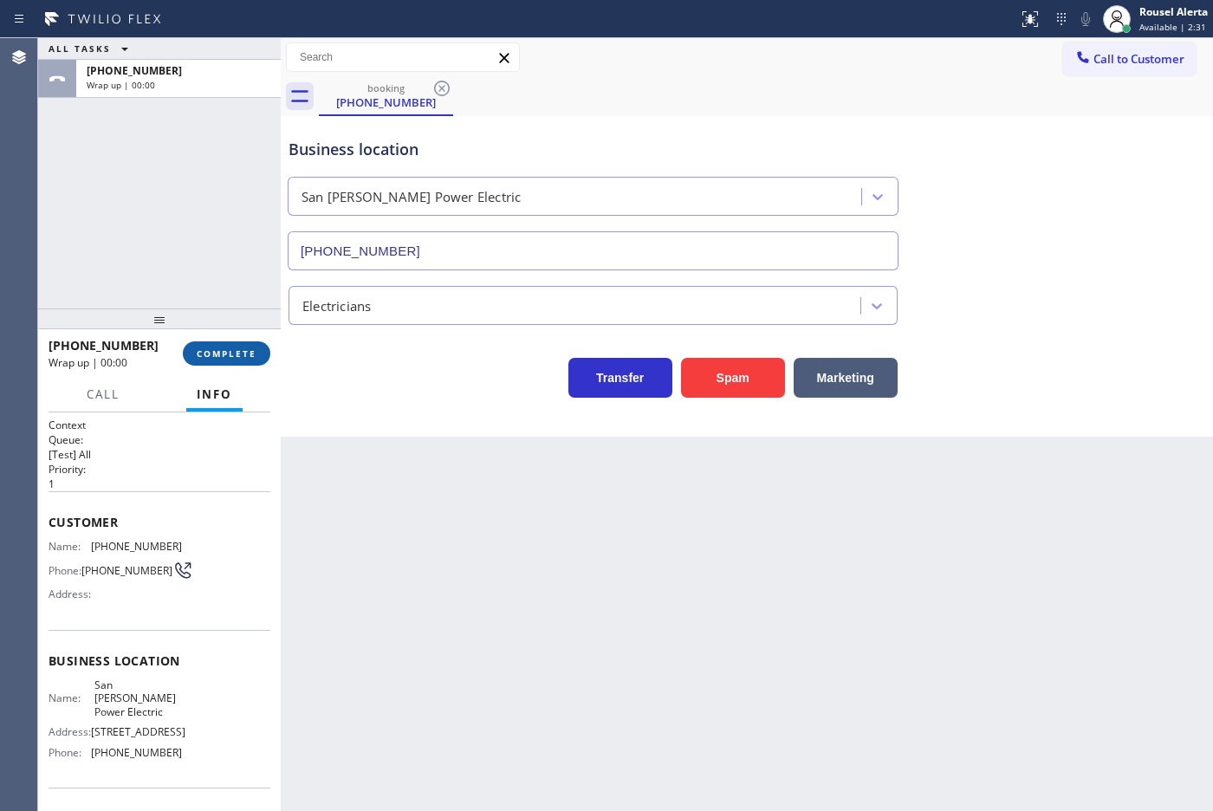
click at [249, 355] on span "COMPLETE" at bounding box center [227, 353] width 60 height 12
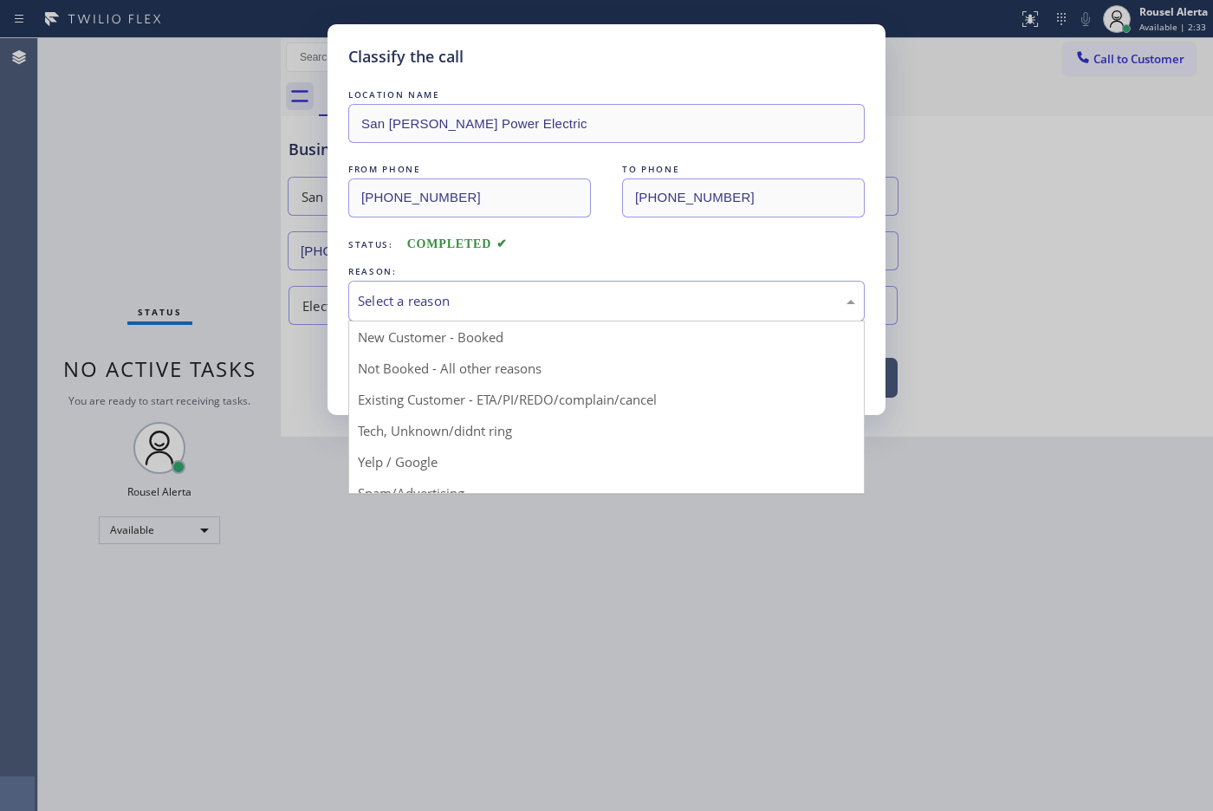
click at [462, 301] on div "Select a reason" at bounding box center [606, 301] width 497 height 20
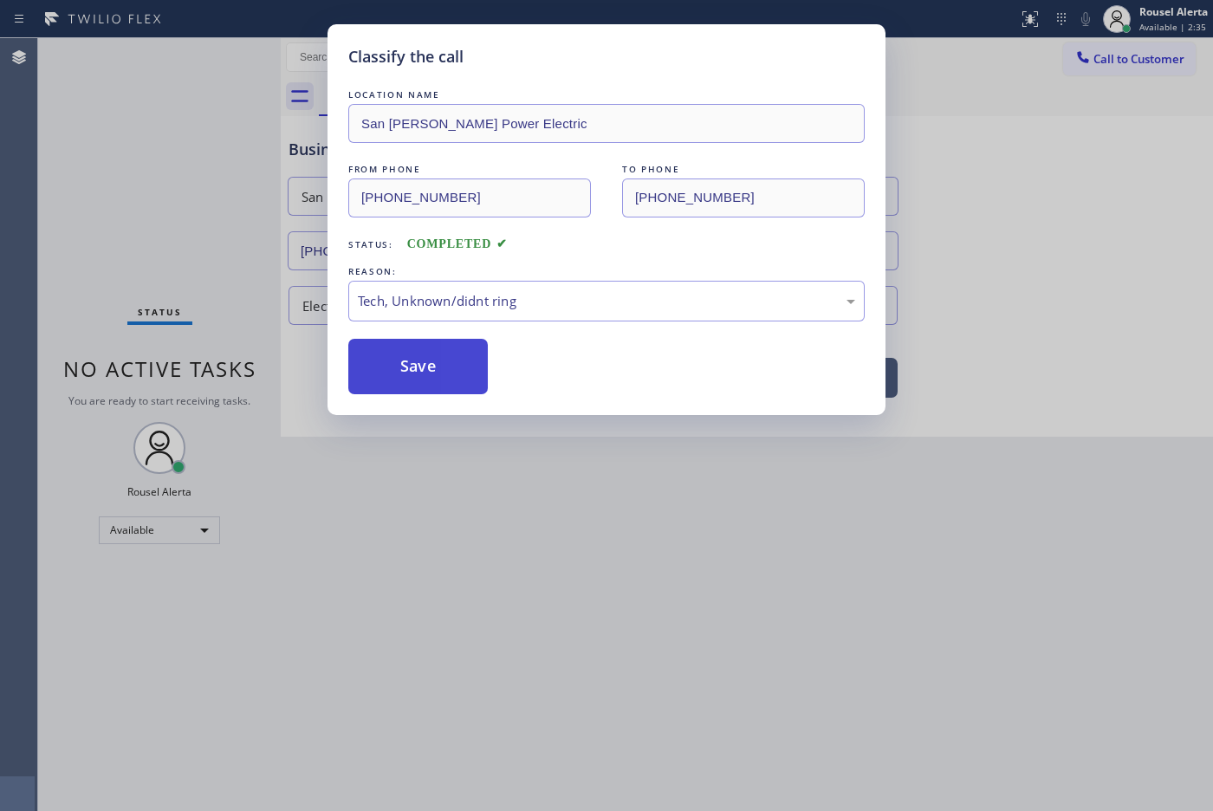
click at [446, 378] on button "Save" at bounding box center [417, 366] width 139 height 55
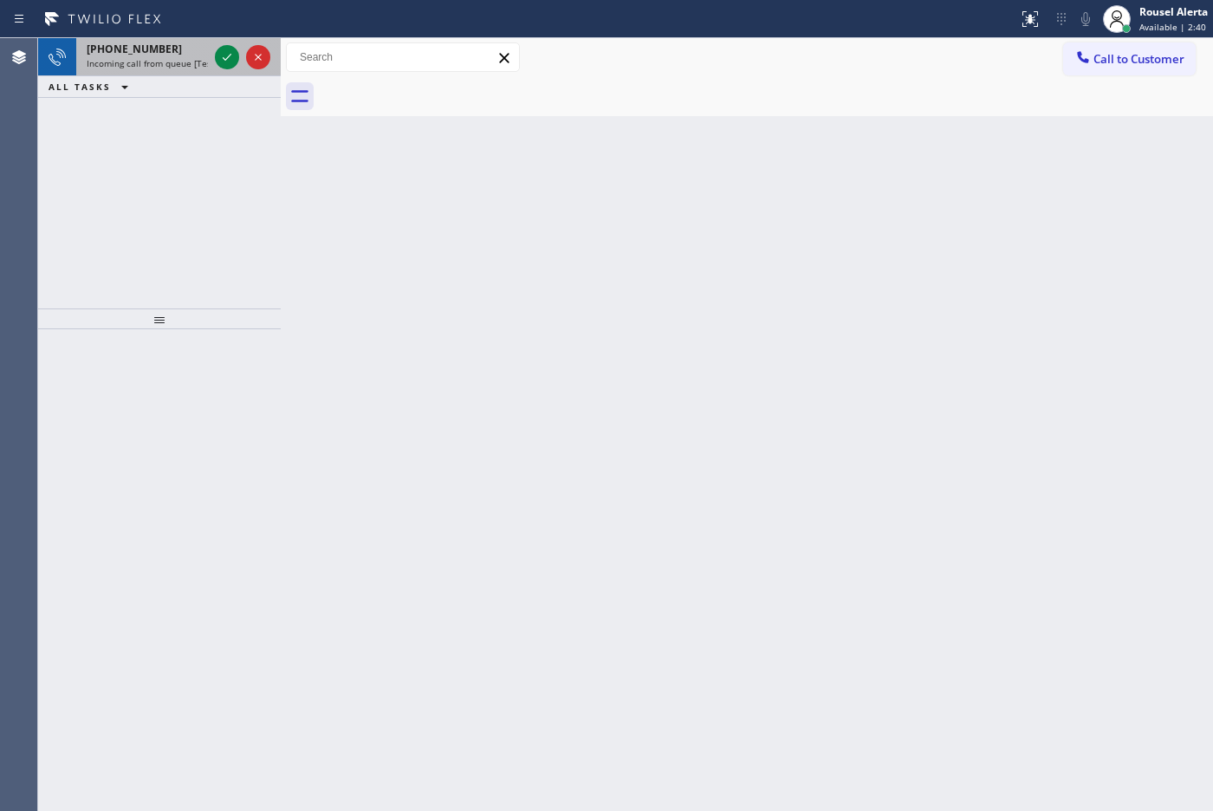
click at [171, 57] on span "Incoming call from queue [Test] All" at bounding box center [159, 63] width 144 height 12
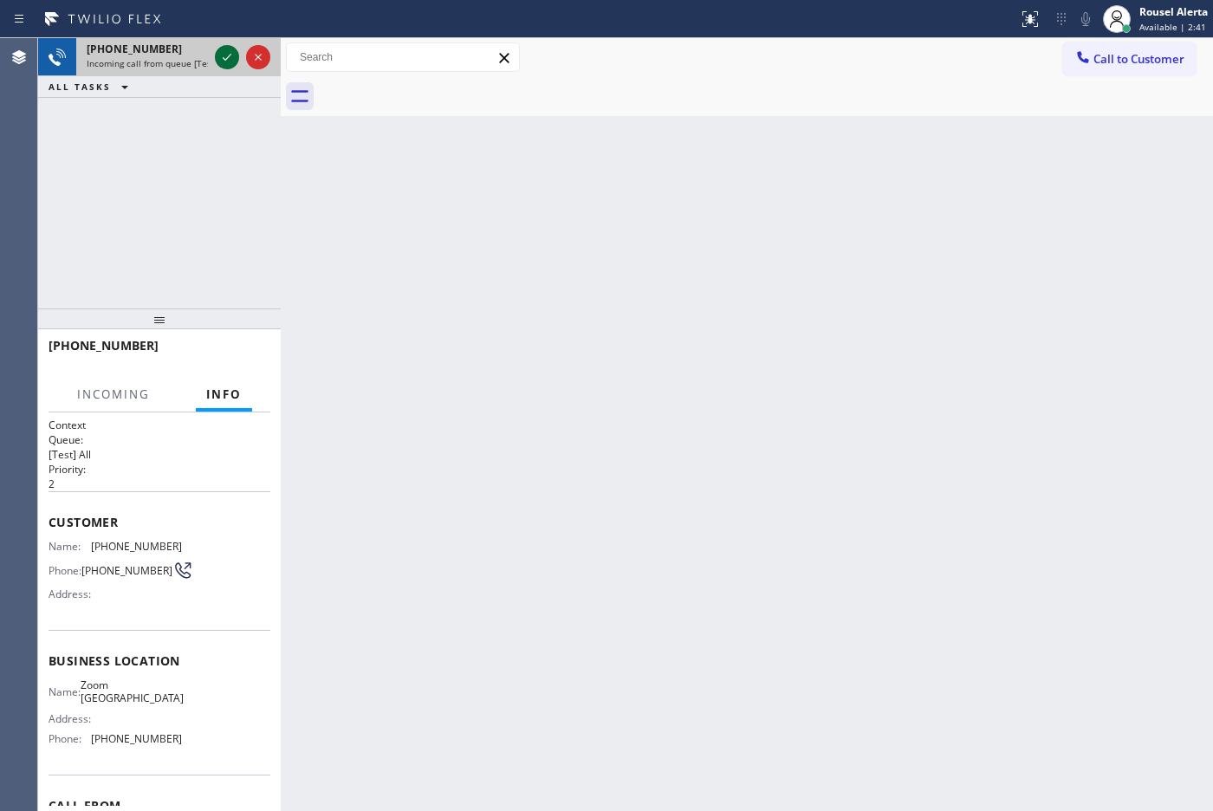
click at [228, 66] on icon at bounding box center [227, 57] width 21 height 21
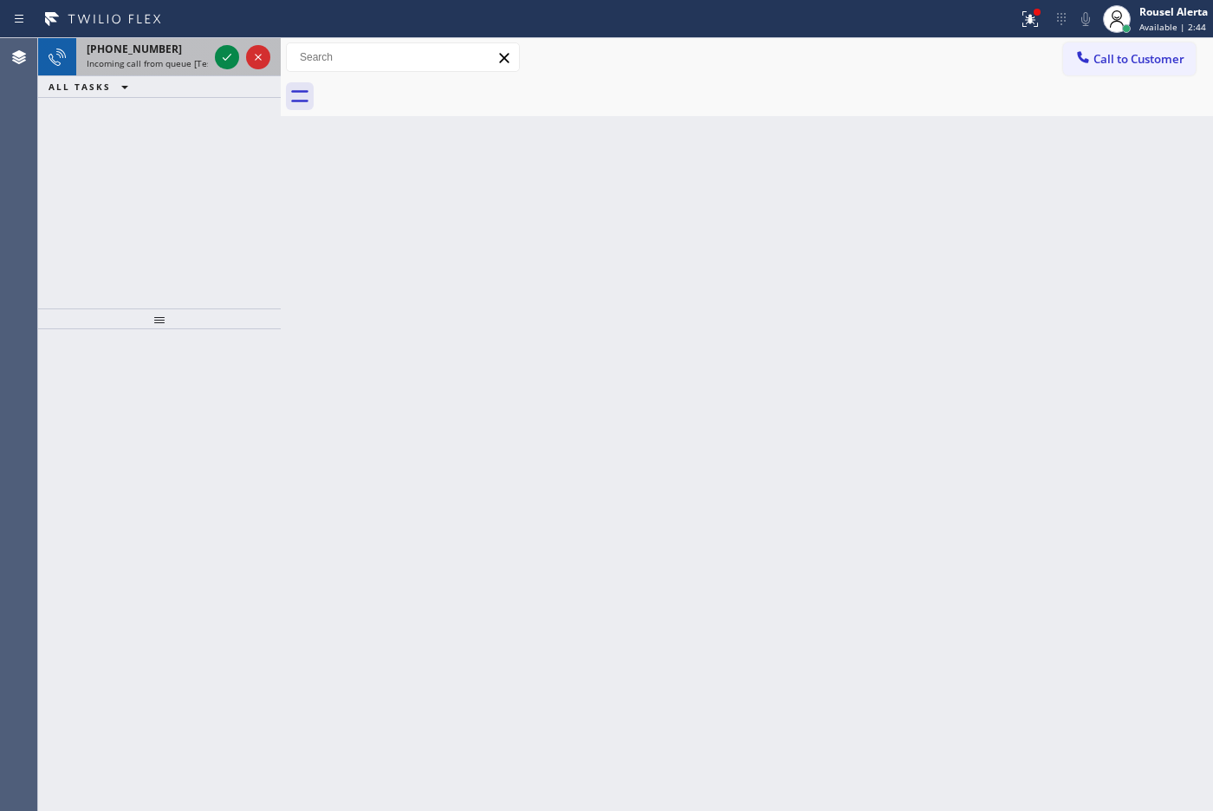
click at [191, 70] on div "[PHONE_NUMBER] Incoming call from queue [Test] All" at bounding box center [143, 57] width 135 height 38
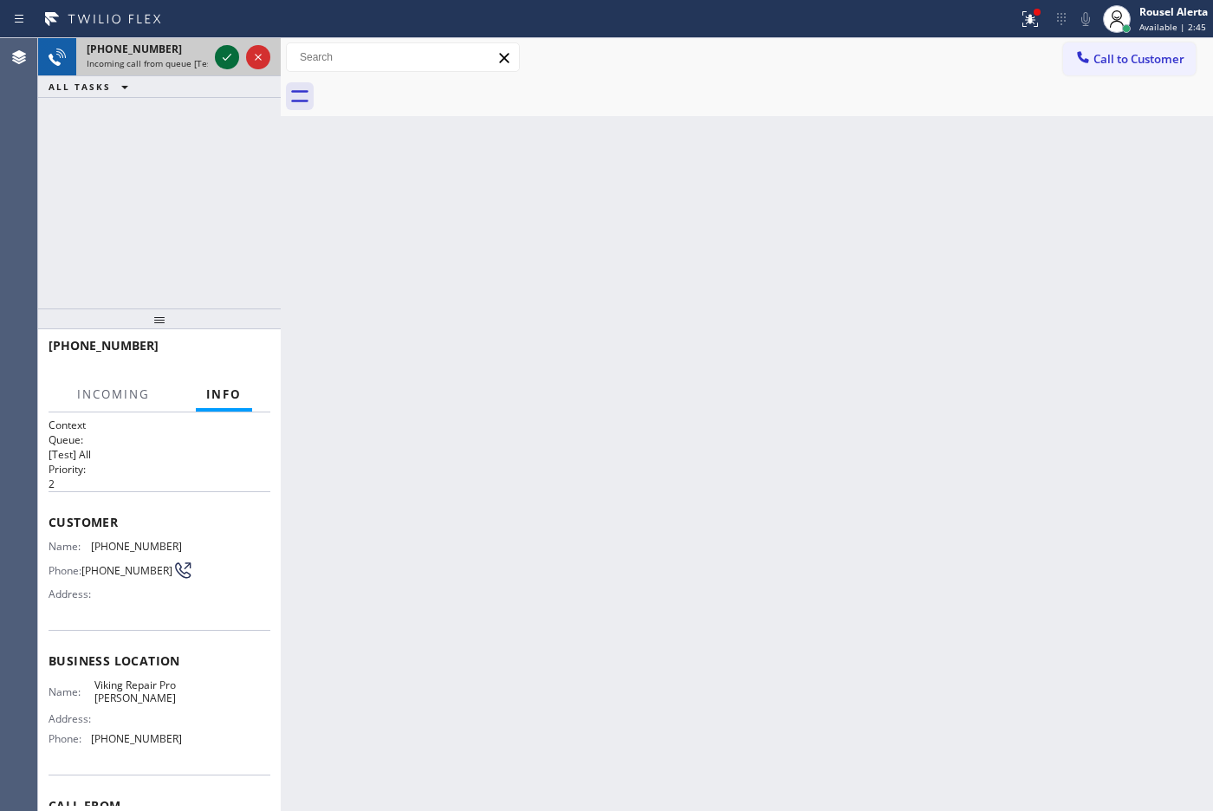
click at [222, 61] on icon at bounding box center [227, 57] width 21 height 21
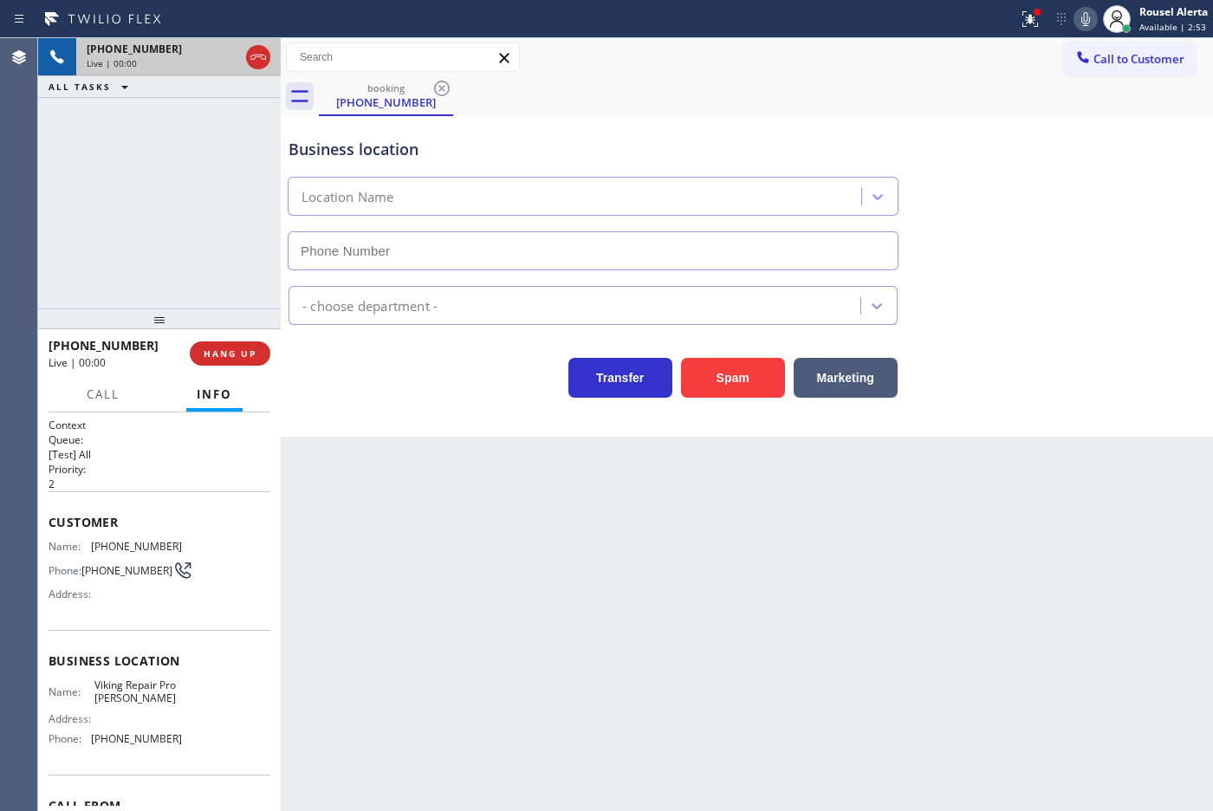
type input "[PHONE_NUMBER]"
drag, startPoint x: 741, startPoint y: 359, endPoint x: 741, endPoint y: 370, distance: 10.4
click at [741, 370] on button "Spam" at bounding box center [733, 378] width 104 height 40
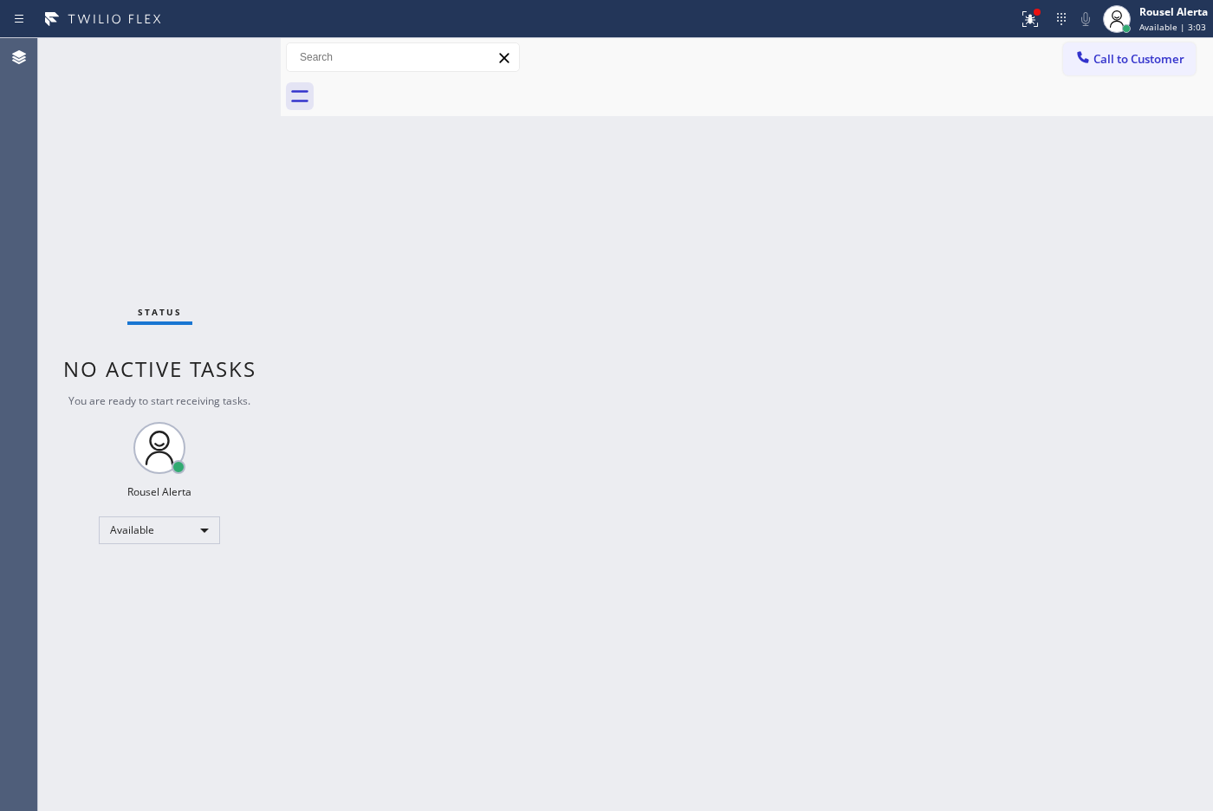
drag, startPoint x: 202, startPoint y: 67, endPoint x: 223, endPoint y: 61, distance: 21.7
click at [202, 67] on div "Status No active tasks You are ready to start receiving tasks. Rousel Alerta Av…" at bounding box center [159, 424] width 243 height 773
click at [1028, 15] on icon at bounding box center [1030, 17] width 10 height 6
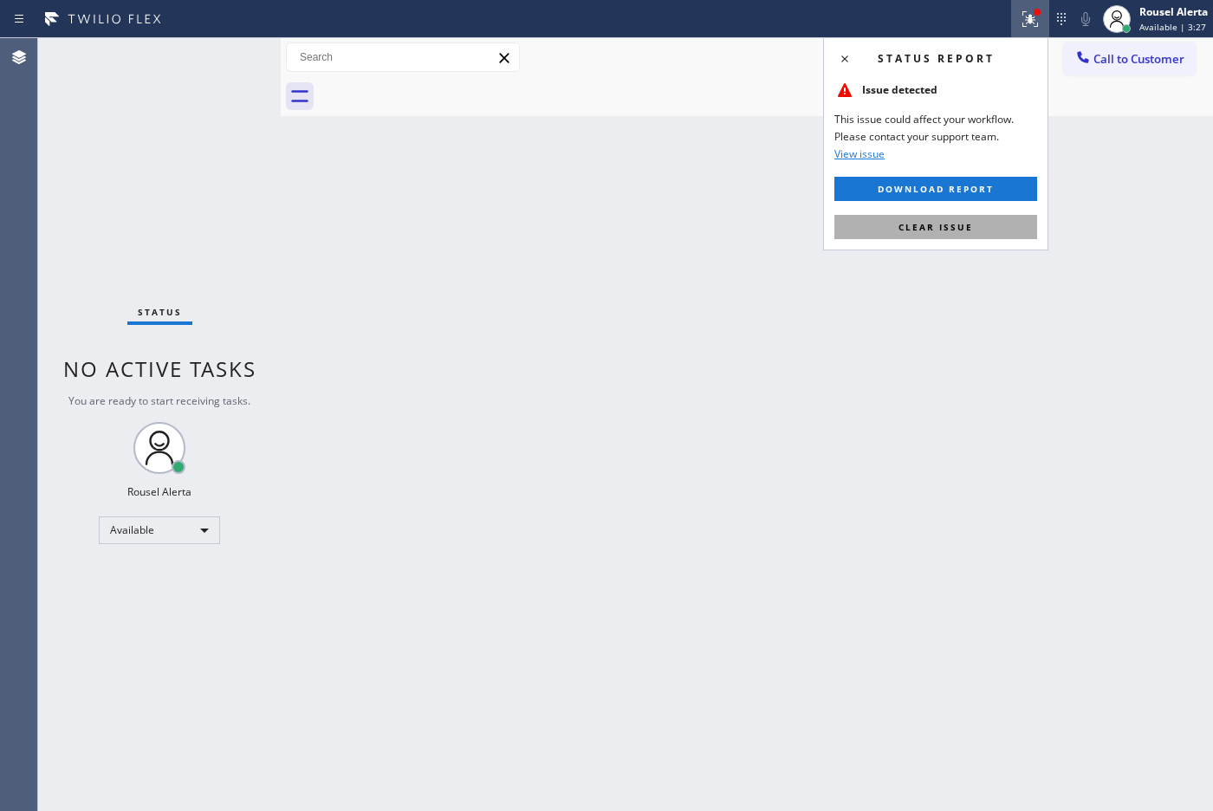
click at [919, 222] on span "Clear issue" at bounding box center [935, 227] width 74 height 12
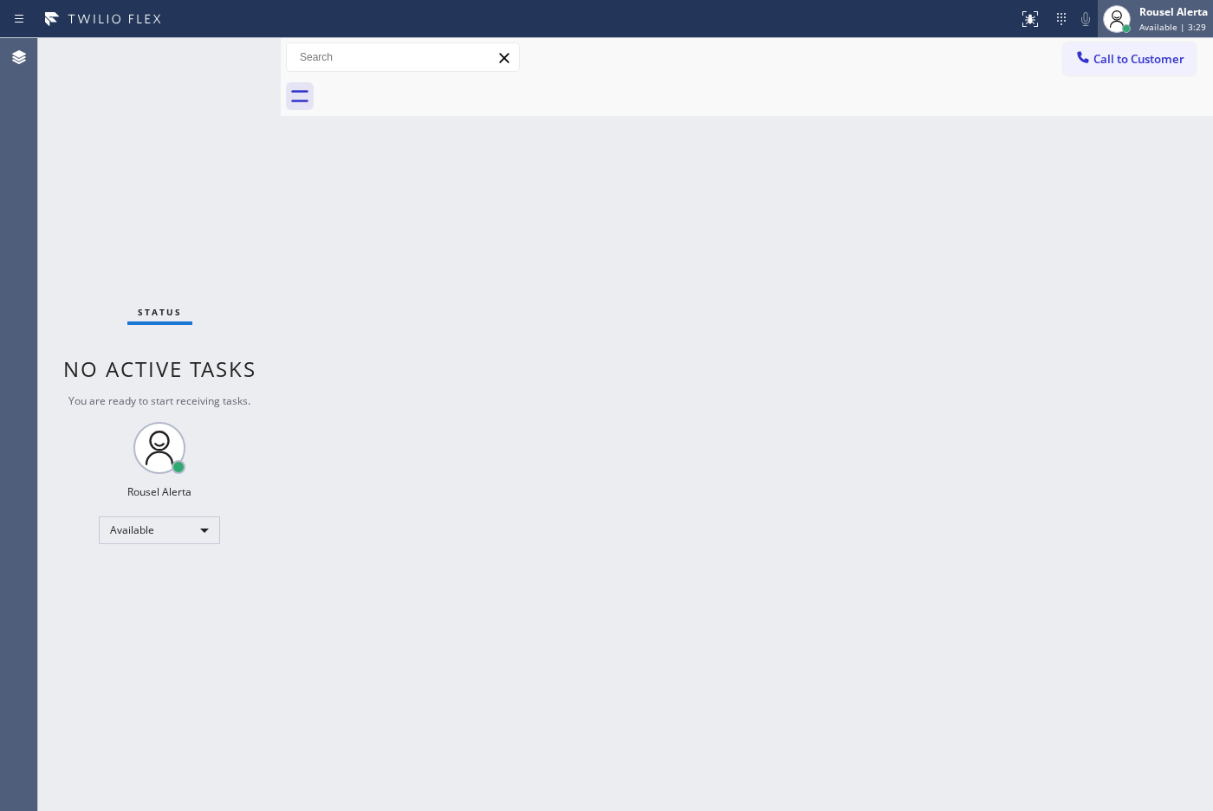
click at [1140, 16] on div "Rousel Alerta" at bounding box center [1173, 11] width 68 height 15
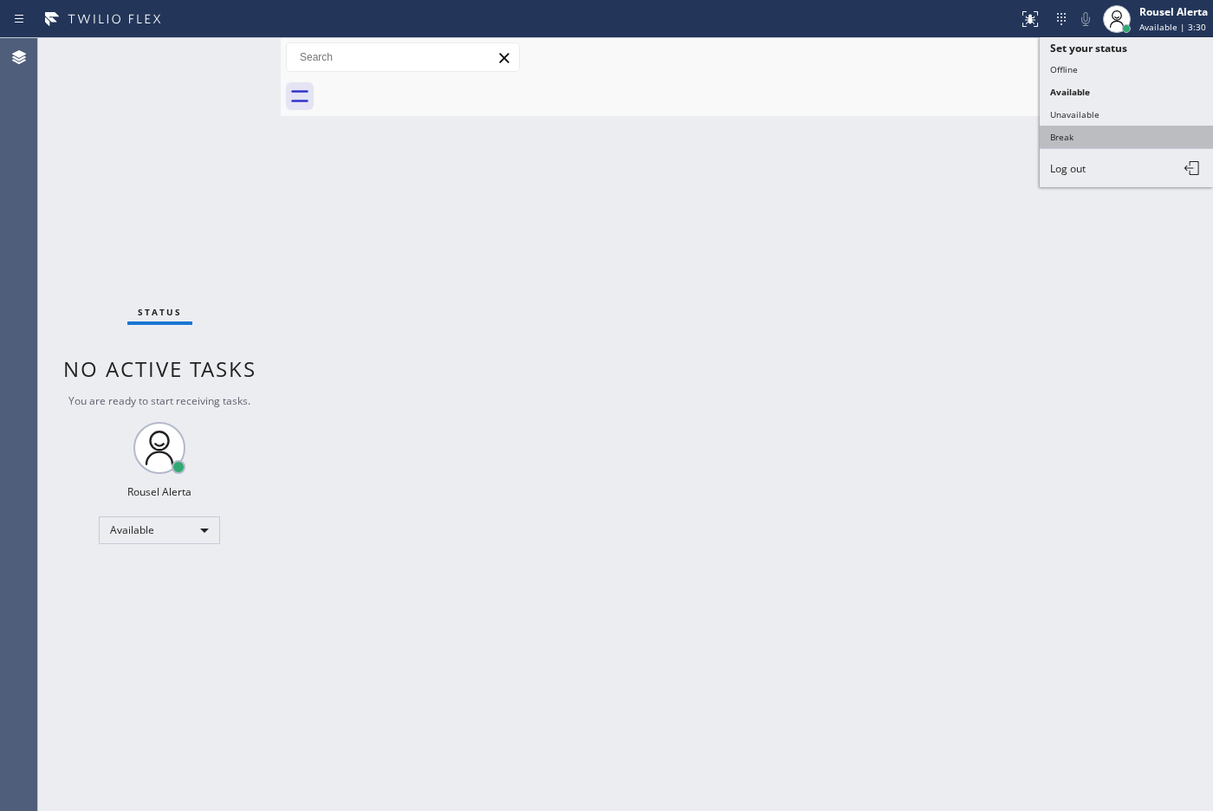
click at [1097, 130] on button "Break" at bounding box center [1125, 137] width 173 height 23
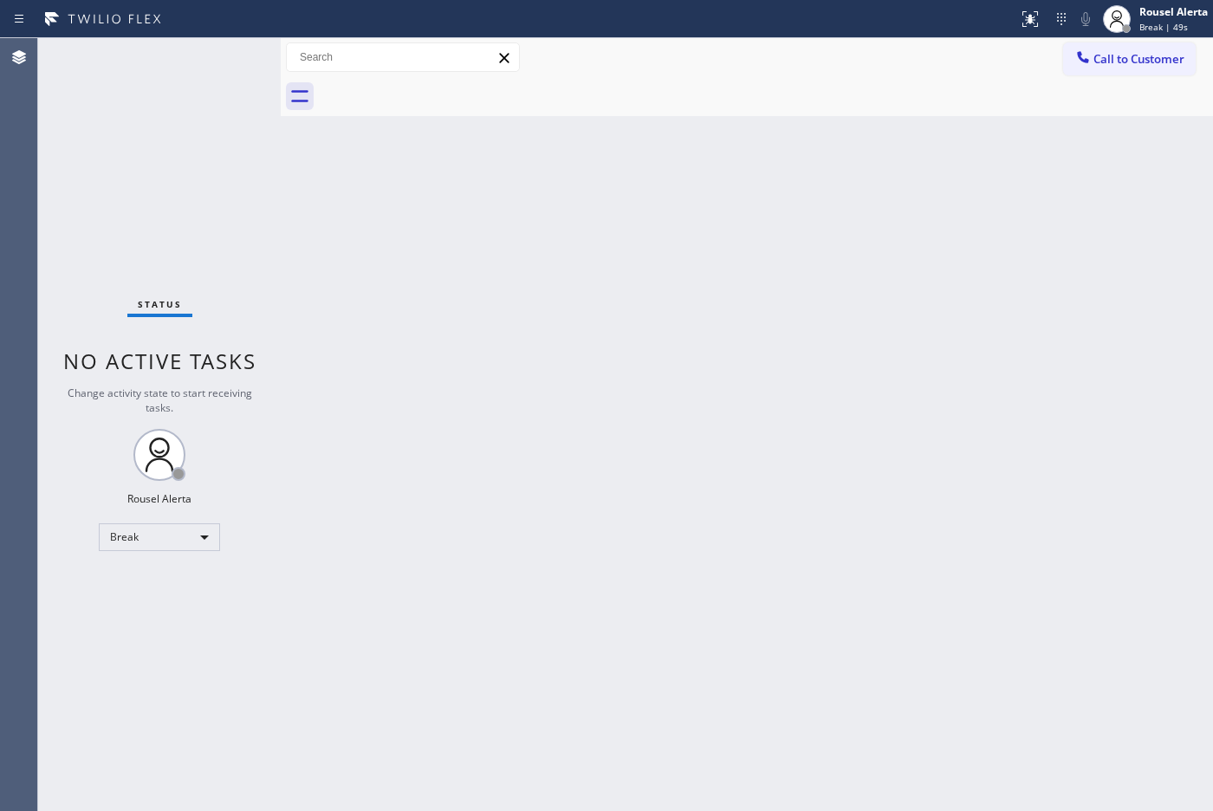
click at [219, 32] on div "Status report No issues detected If you experience an issue, please download th…" at bounding box center [606, 19] width 1213 height 38
click at [909, 306] on div "Back to Dashboard Change Sender ID Customers Technicians Select a contact Outbo…" at bounding box center [747, 424] width 932 height 773
click at [1062, 317] on div "Back to Dashboard Change Sender ID Customers Technicians Select a contact Outbo…" at bounding box center [747, 424] width 932 height 773
click at [1161, 16] on div "Rousel Alerta" at bounding box center [1173, 11] width 68 height 15
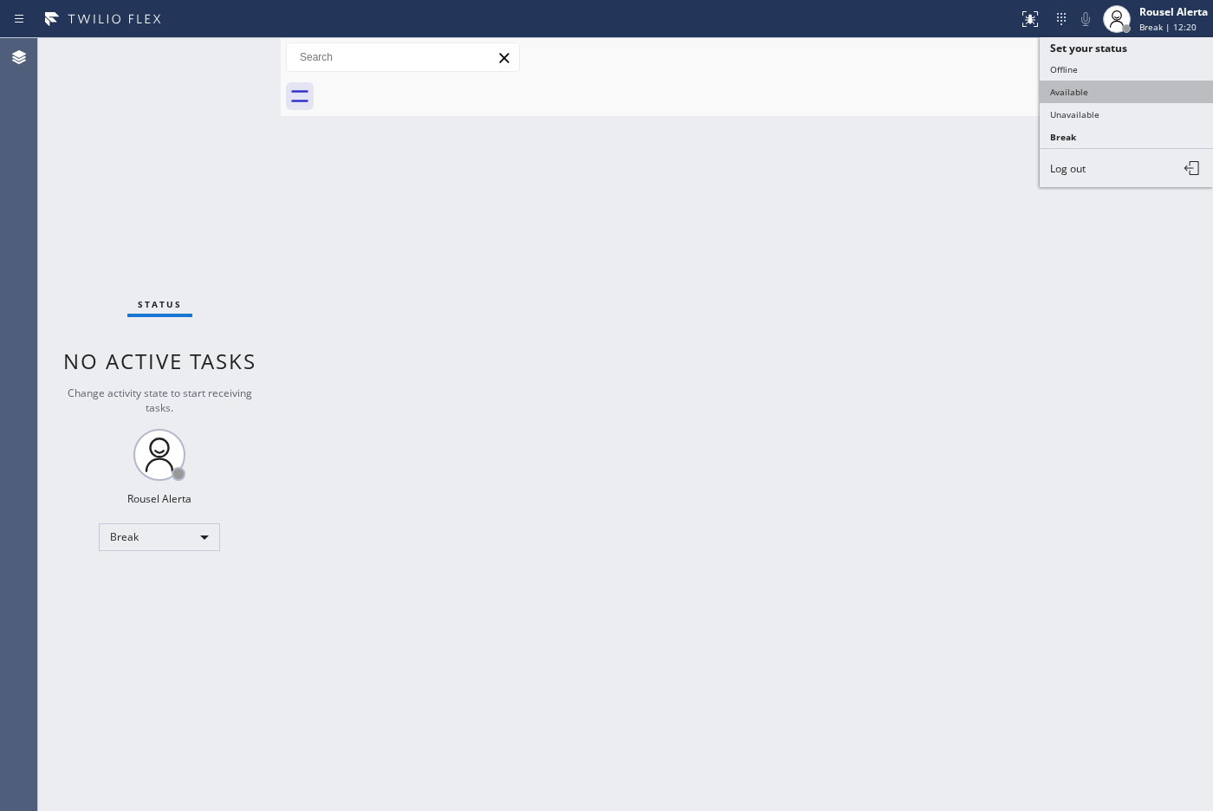
click at [1113, 97] on button "Available" at bounding box center [1125, 92] width 173 height 23
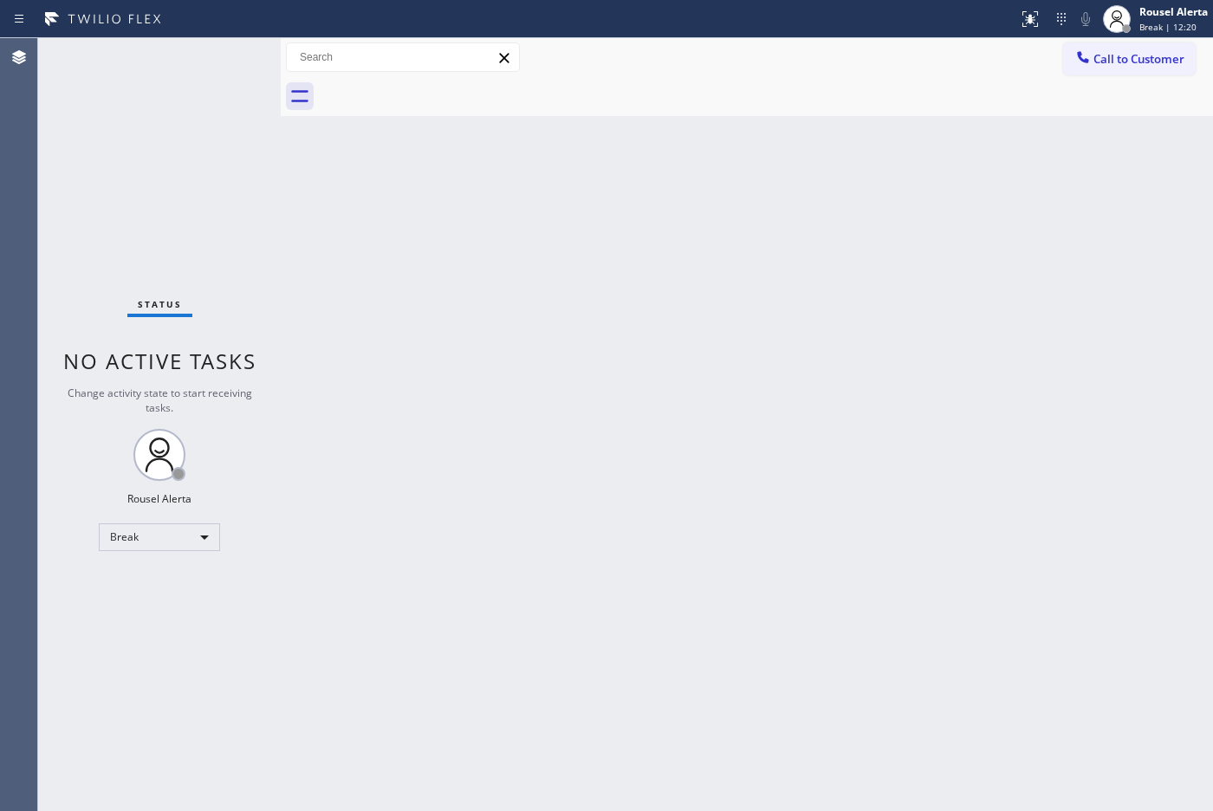
click at [975, 199] on div "Back to Dashboard Change Sender ID Customers Technicians Select a contact Outbo…" at bounding box center [747, 424] width 932 height 773
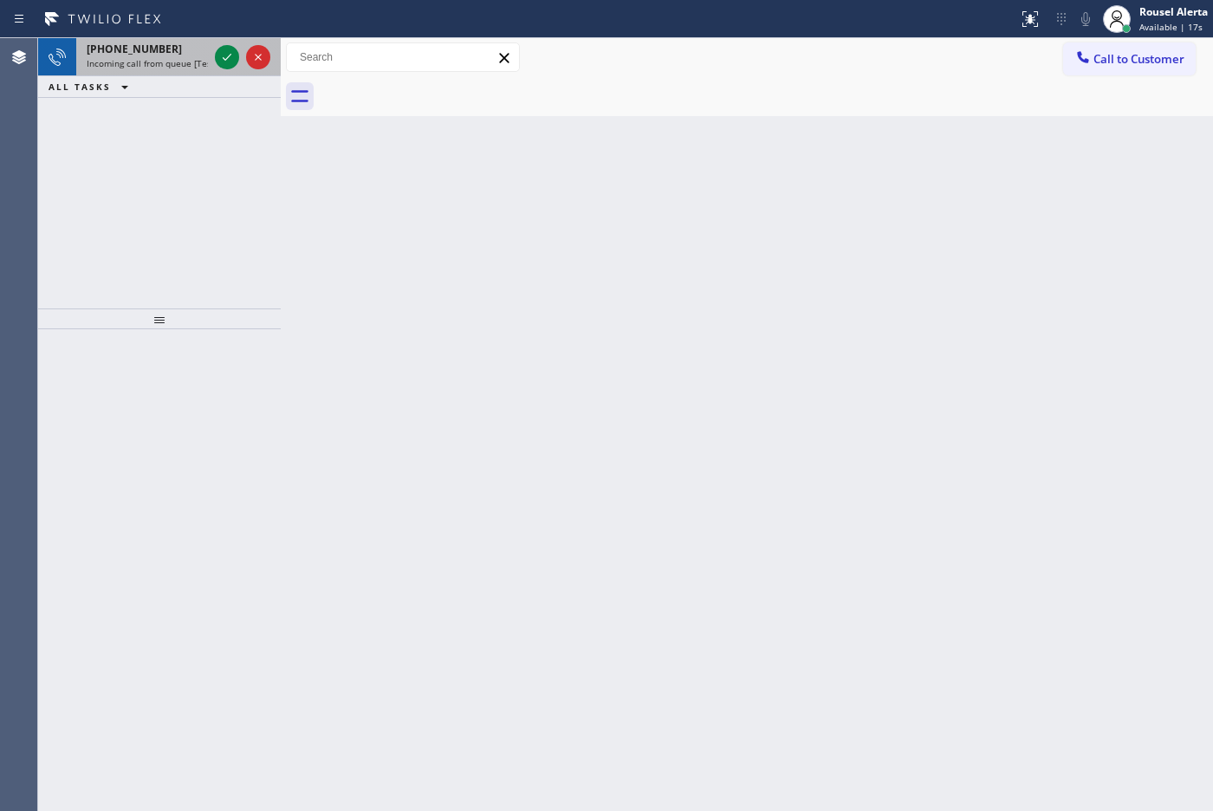
click at [171, 44] on div "[PHONE_NUMBER]" at bounding box center [147, 49] width 121 height 15
click at [152, 66] on span "Incoming call from queue [Test] All" at bounding box center [159, 63] width 144 height 12
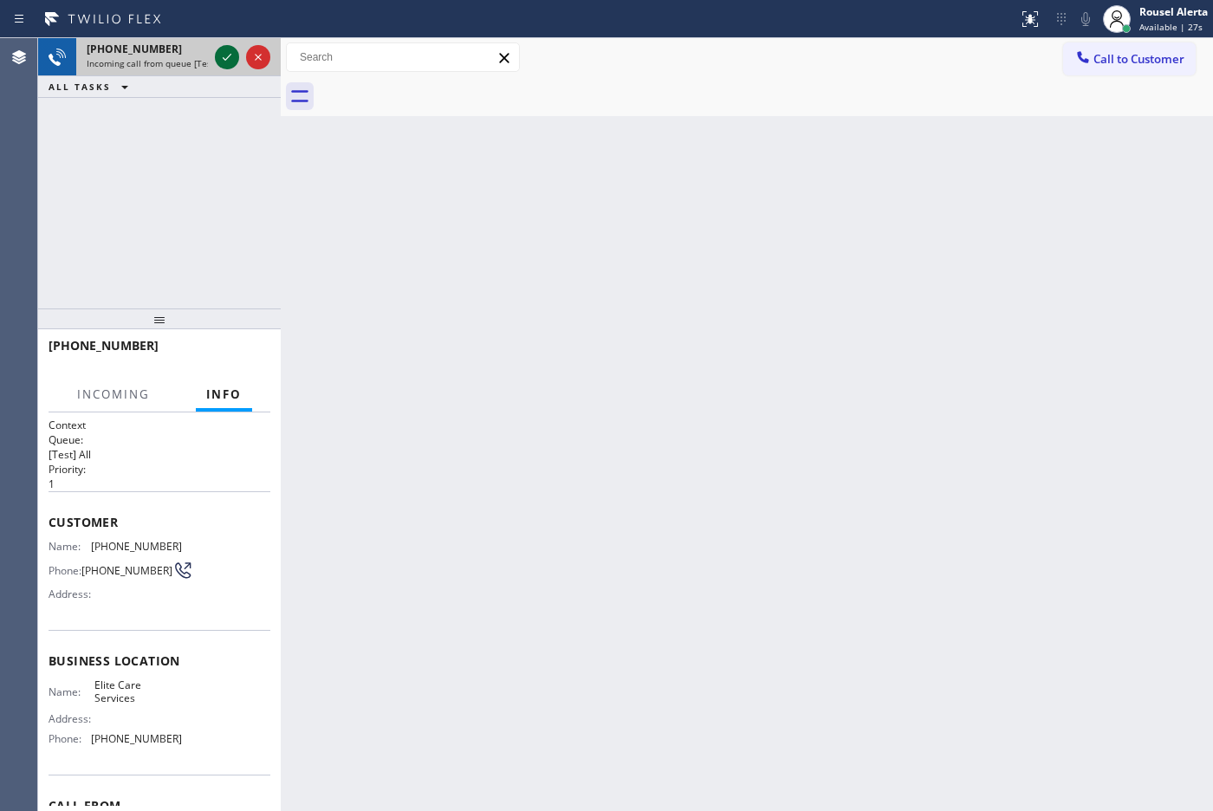
click at [225, 58] on icon at bounding box center [227, 57] width 21 height 21
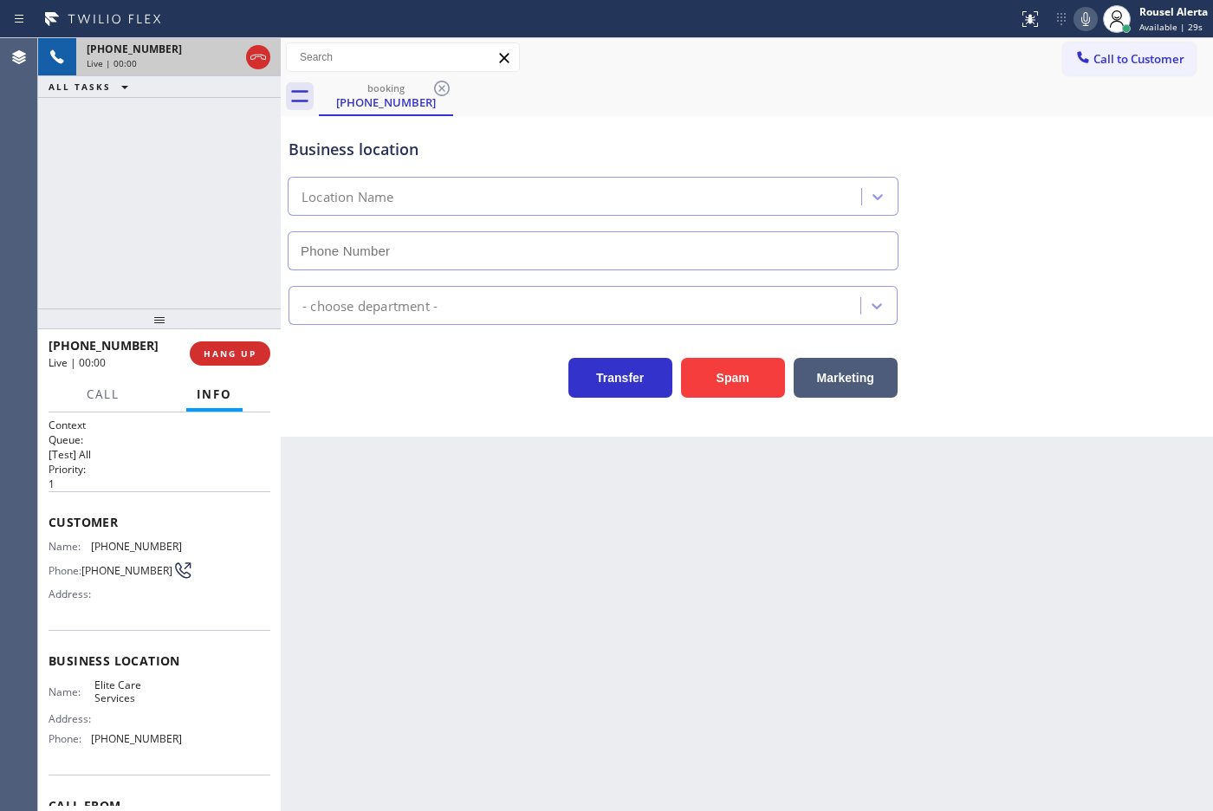
type input "[PHONE_NUMBER]"
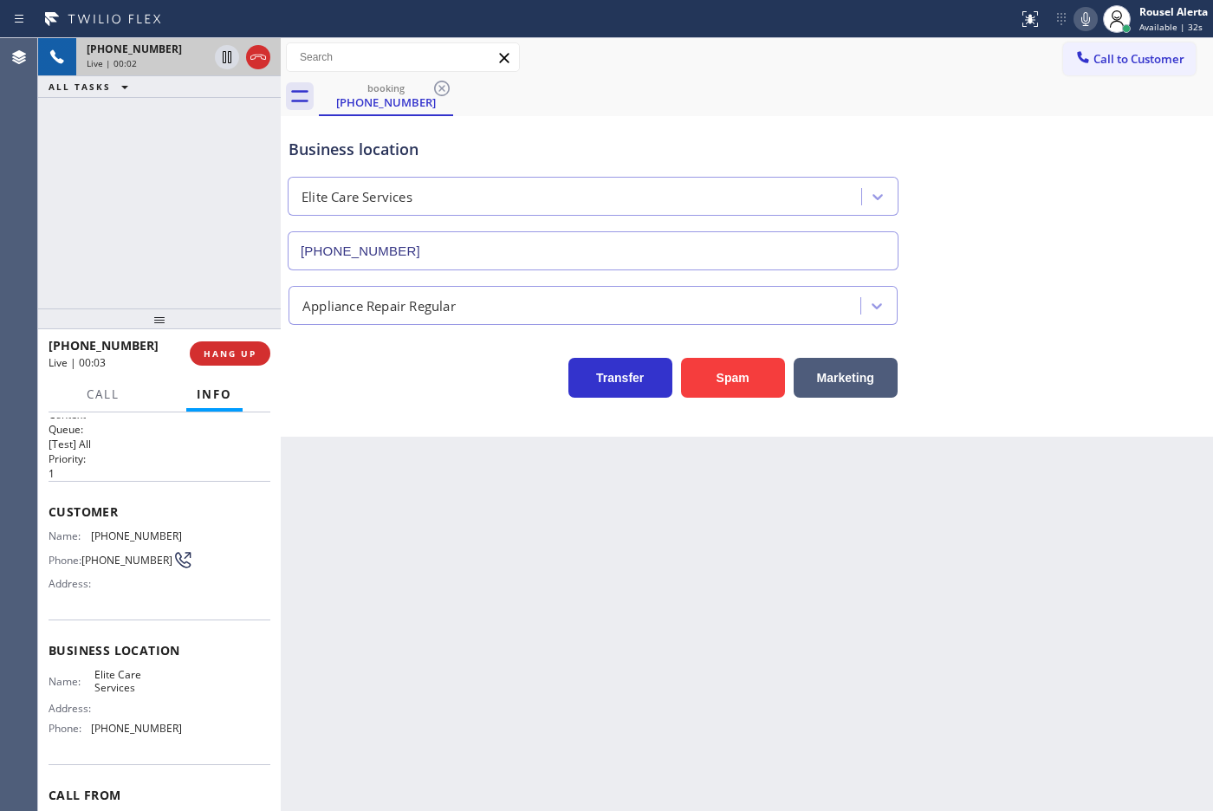
scroll to position [6, 0]
click at [821, 594] on div "Back to Dashboard Change Sender ID Customers Technicians Select a contact Outbo…" at bounding box center [747, 424] width 932 height 773
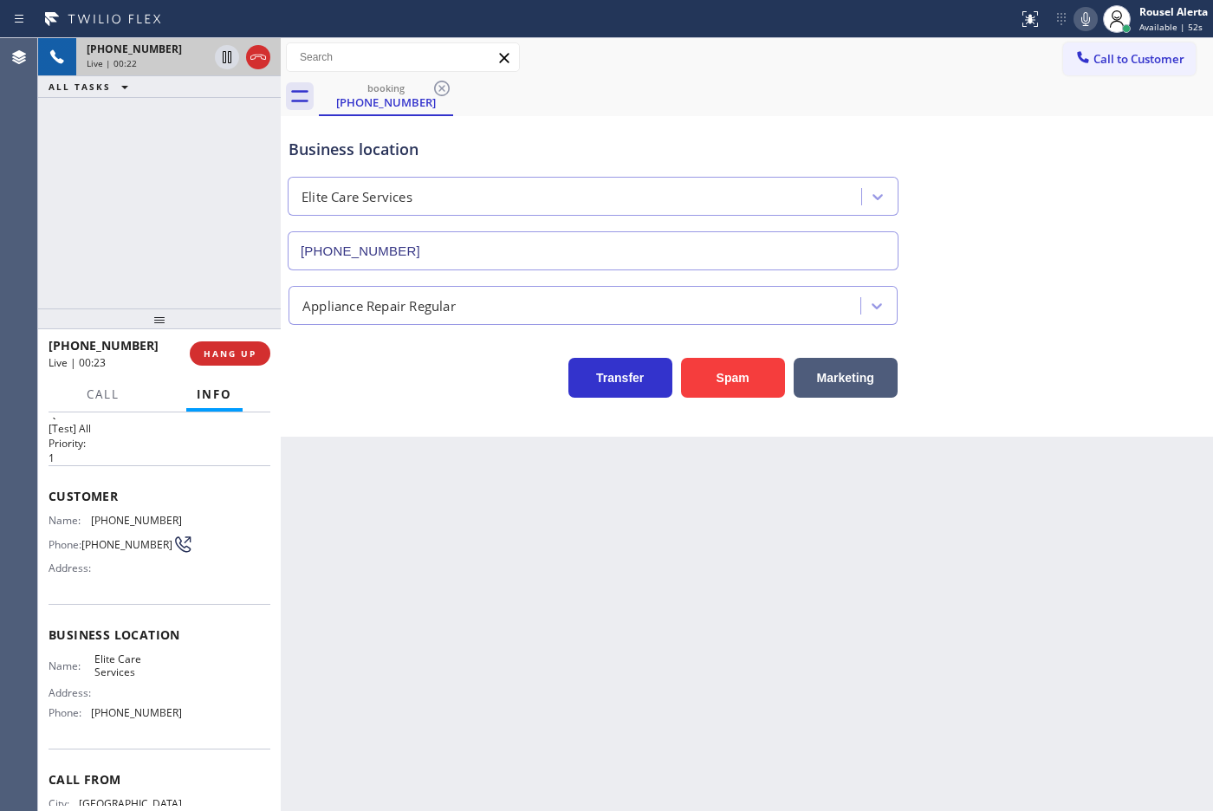
scroll to position [0, 0]
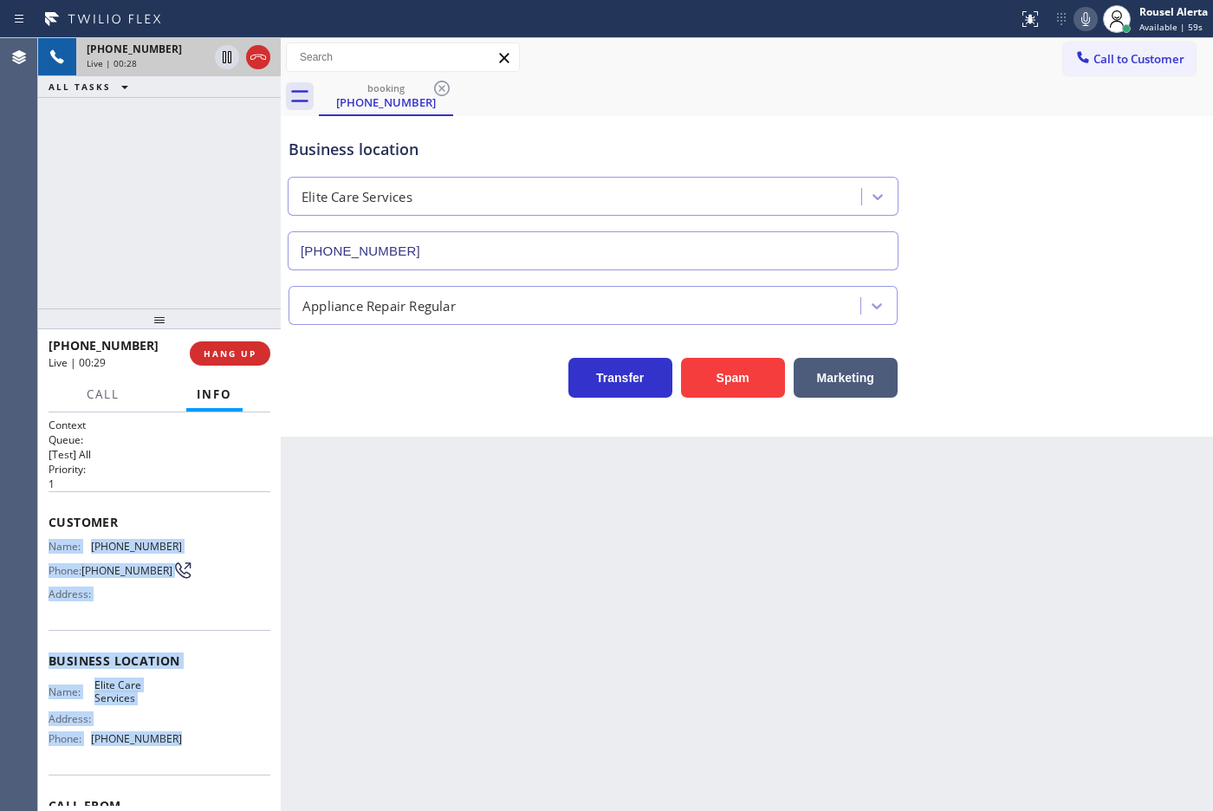
drag, startPoint x: 48, startPoint y: 542, endPoint x: 171, endPoint y: 743, distance: 235.6
click at [171, 743] on div "Context Queue: [Test] All Priority: 1 Customer Name: [PHONE_NUMBER] Phone: [PHO…" at bounding box center [160, 661] width 222 height 488
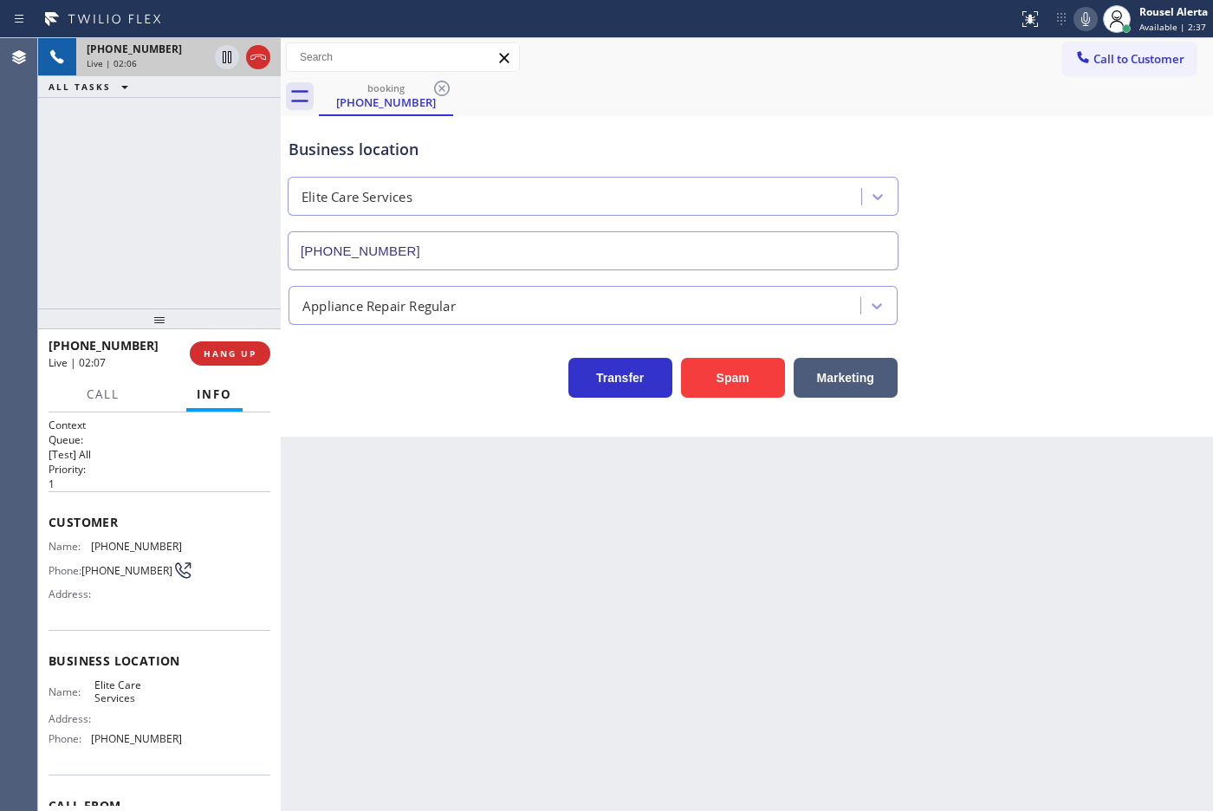
click at [546, 599] on div "Back to Dashboard Change Sender ID Customers Technicians Select a contact Outbo…" at bounding box center [747, 424] width 932 height 773
click at [158, 92] on div "ALL TASKS ALL TASKS ACTIVE TASKS TASKS IN WRAP UP" at bounding box center [159, 87] width 243 height 22
click at [221, 61] on icon at bounding box center [227, 57] width 21 height 21
click at [1078, 15] on icon at bounding box center [1085, 19] width 21 height 21
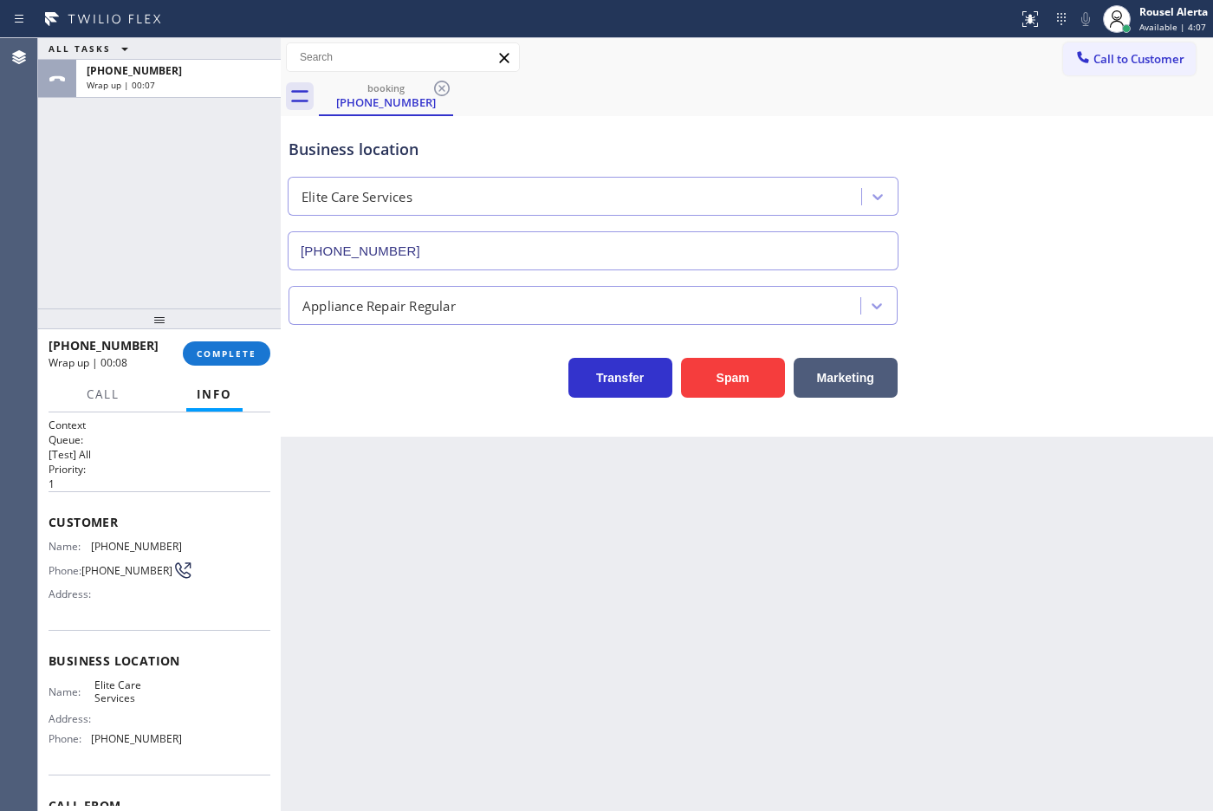
click at [187, 182] on div "ALL TASKS ALL TASKS ACTIVE TASKS TASKS IN WRAP UP [PHONE_NUMBER] Wrap up | 00:07" at bounding box center [159, 173] width 243 height 270
click at [234, 346] on button "COMPLETE" at bounding box center [226, 353] width 87 height 24
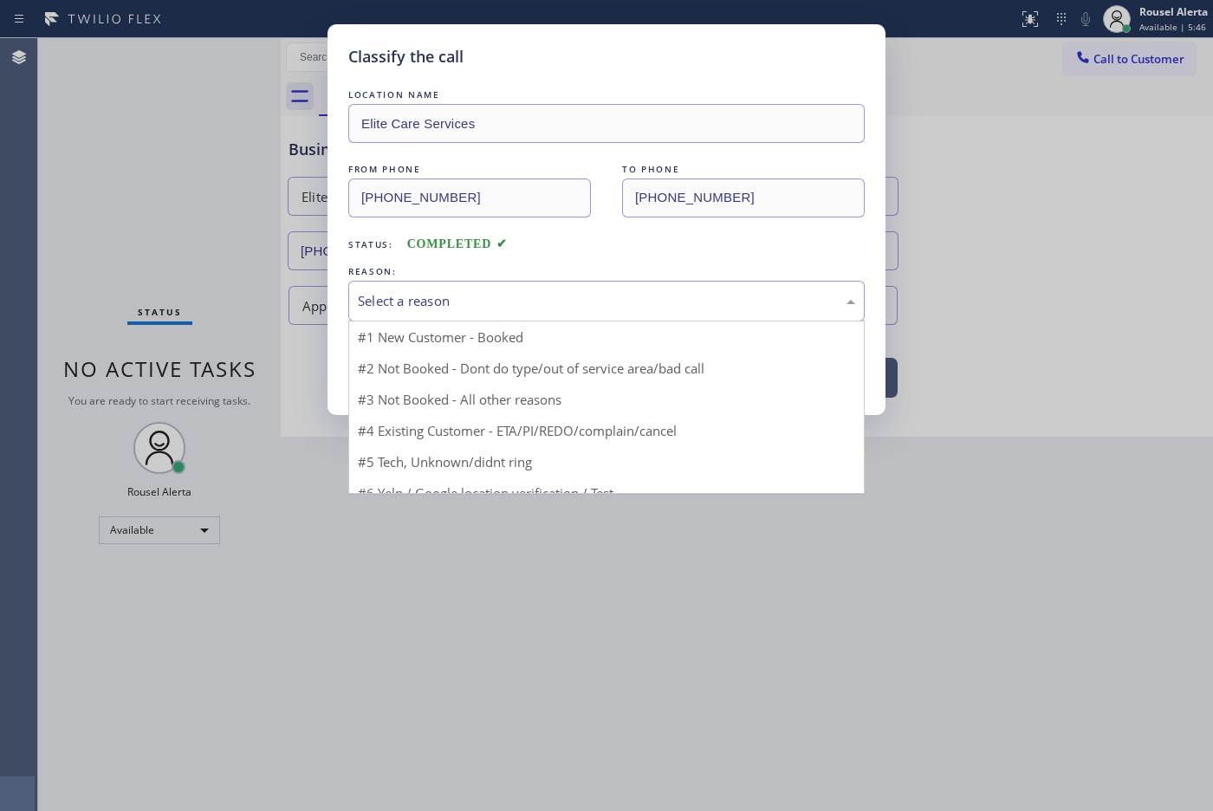
click at [374, 308] on div "Select a reason" at bounding box center [606, 301] width 497 height 20
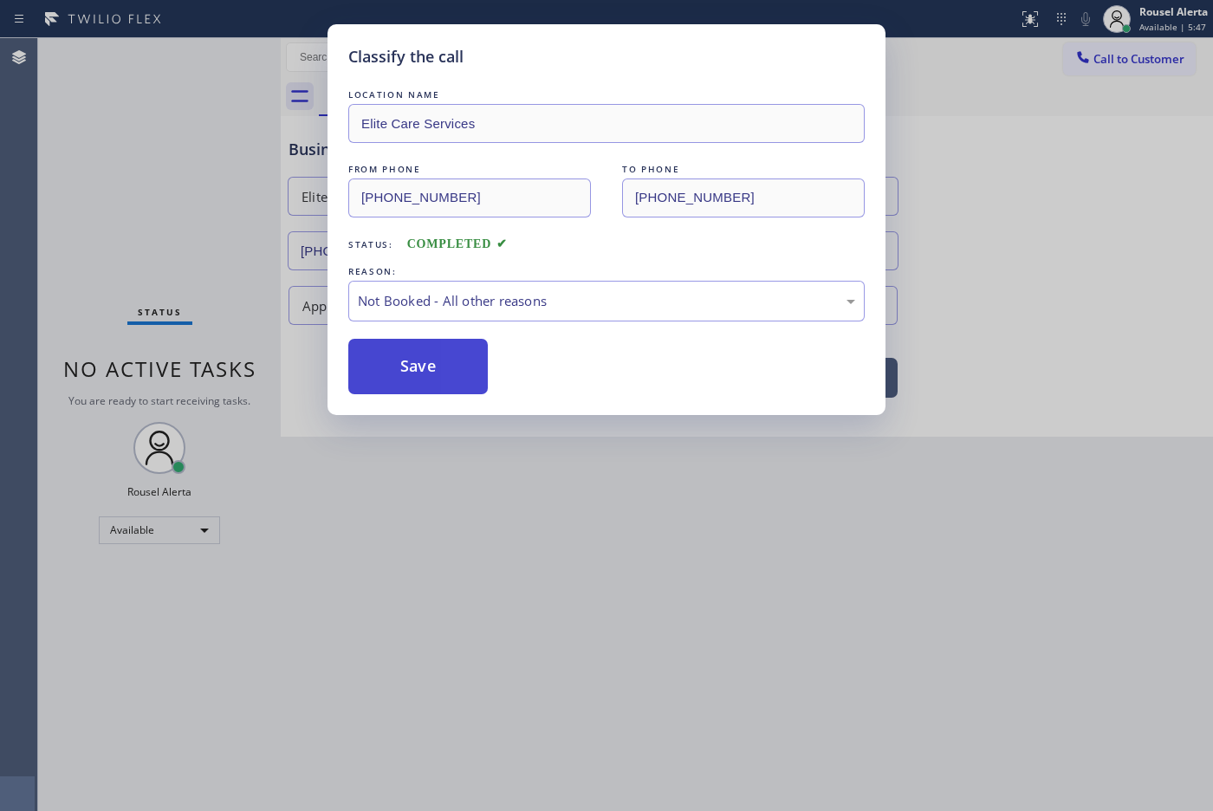
click at [435, 371] on button "Save" at bounding box center [417, 366] width 139 height 55
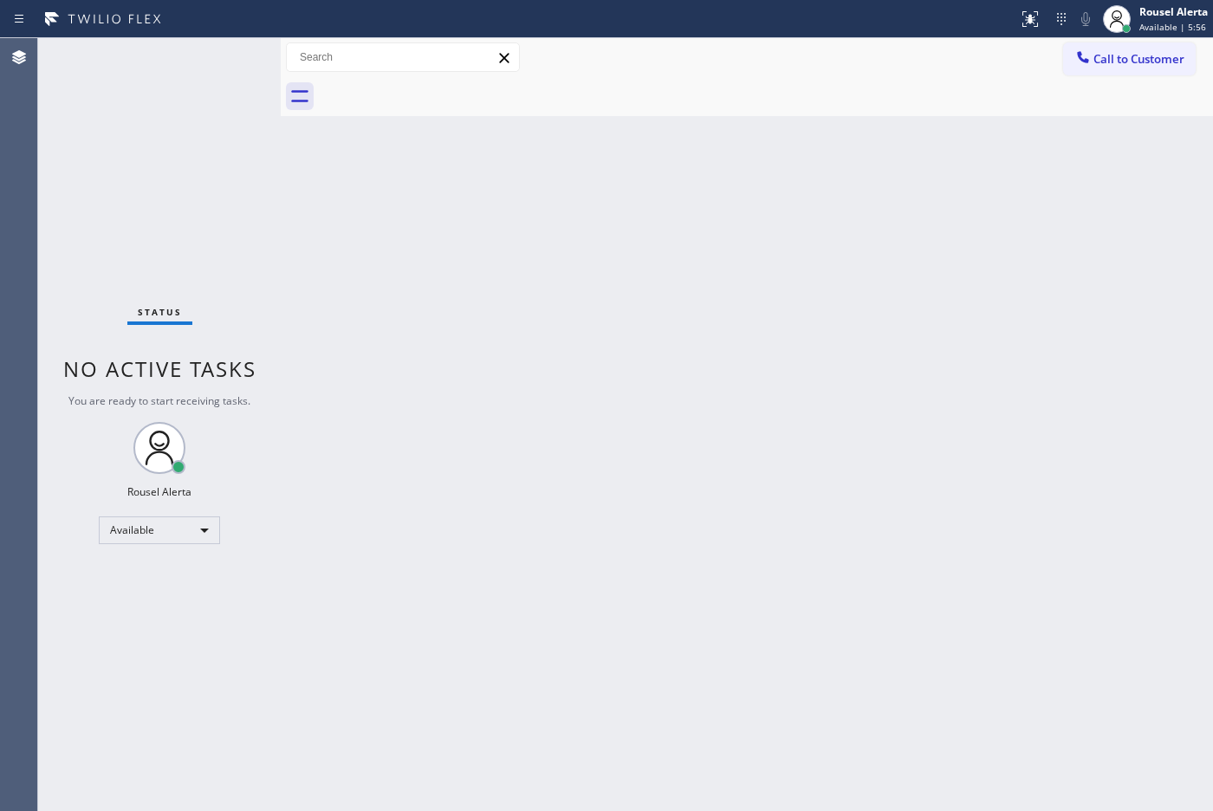
click at [422, 372] on div "Back to Dashboard Change Sender ID Customers Technicians Select a contact Outbo…" at bounding box center [747, 424] width 932 height 773
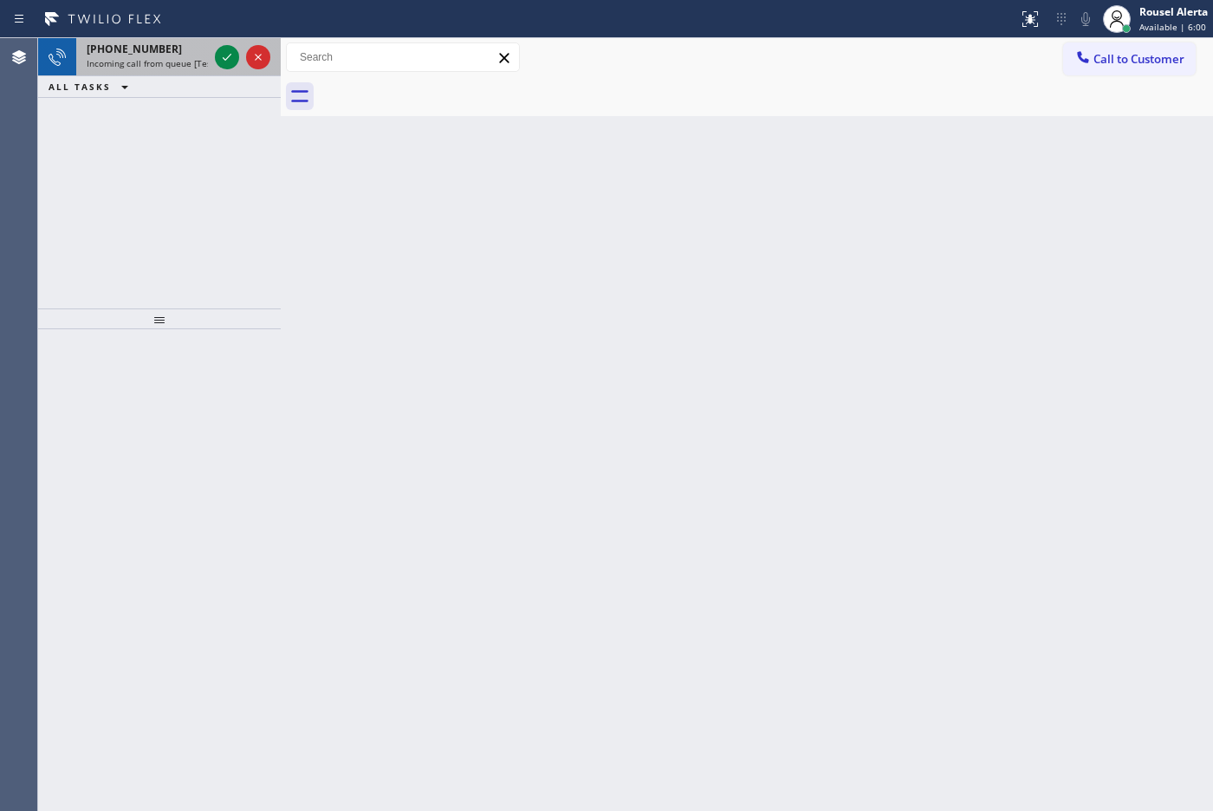
click at [188, 48] on div "[PHONE_NUMBER]" at bounding box center [147, 49] width 121 height 15
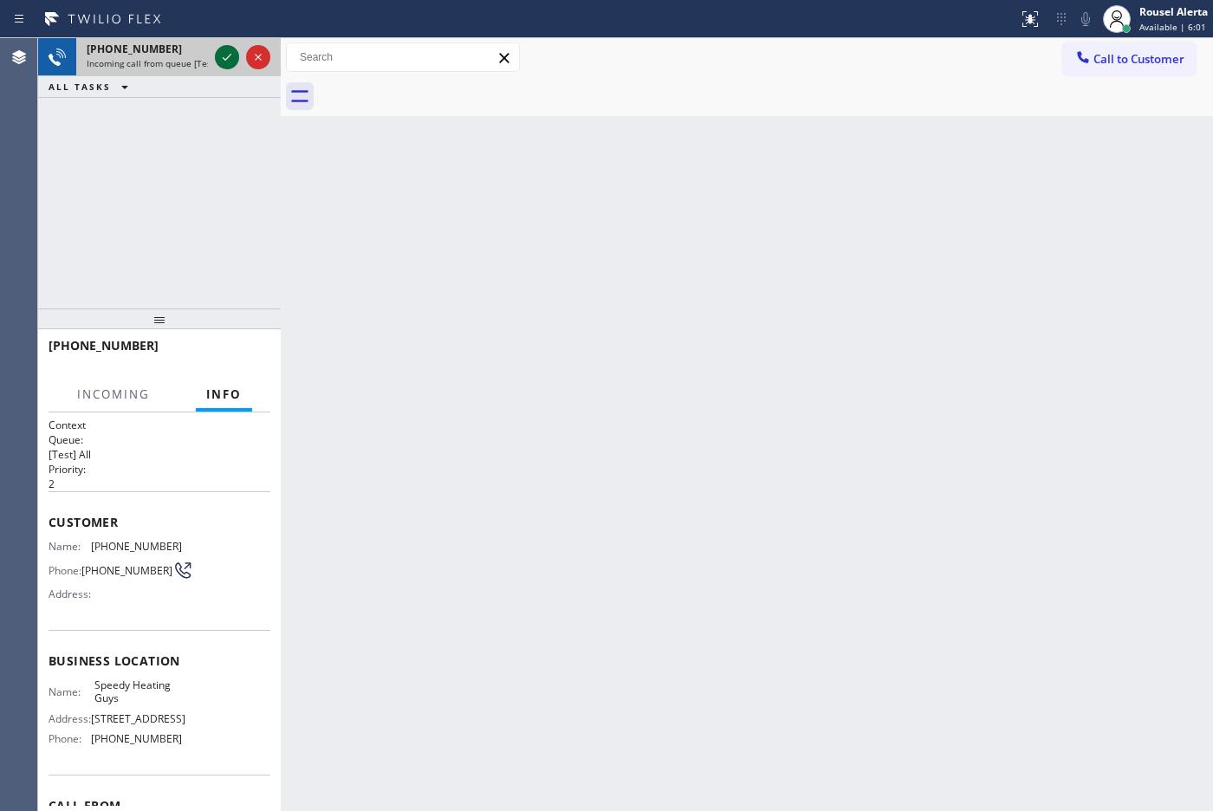
click at [226, 57] on icon at bounding box center [227, 57] width 21 height 21
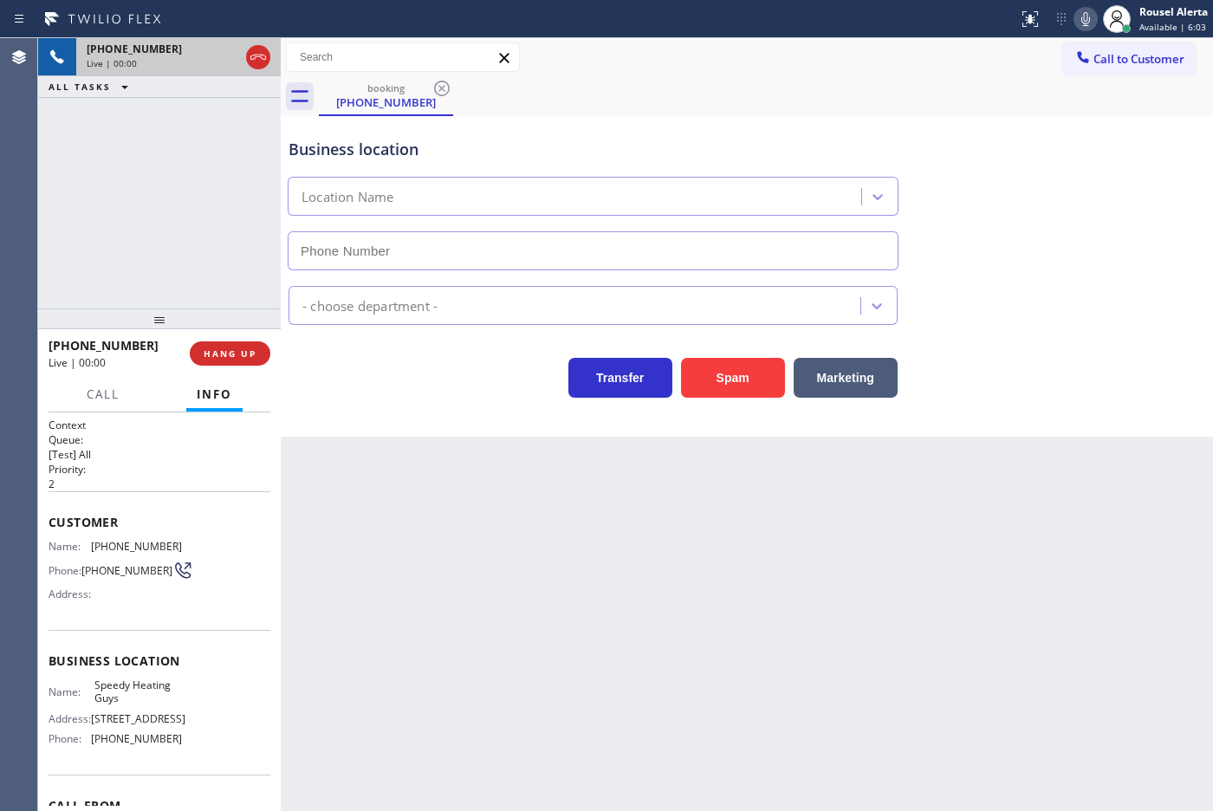
type input "[PHONE_NUMBER]"
click at [964, 585] on div "Back to Dashboard Change Sender ID Customers Technicians Select a contact Outbo…" at bounding box center [747, 424] width 932 height 773
click at [234, 353] on span "HANG UP" at bounding box center [230, 353] width 53 height 12
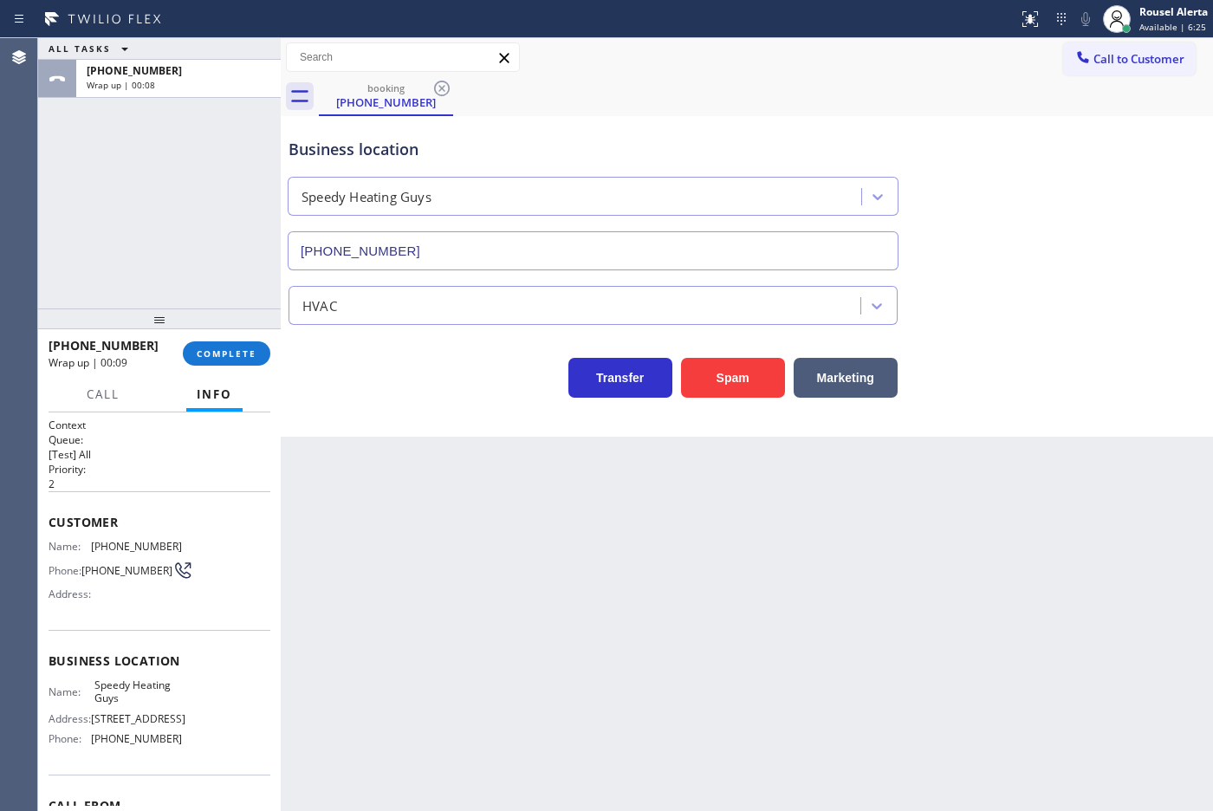
click at [146, 106] on div "ALL TASKS ALL TASKS ACTIVE TASKS TASKS IN WRAP UP [PHONE_NUMBER] Wrap up | 00:08" at bounding box center [159, 173] width 243 height 270
click at [221, 362] on button "COMPLETE" at bounding box center [226, 353] width 87 height 24
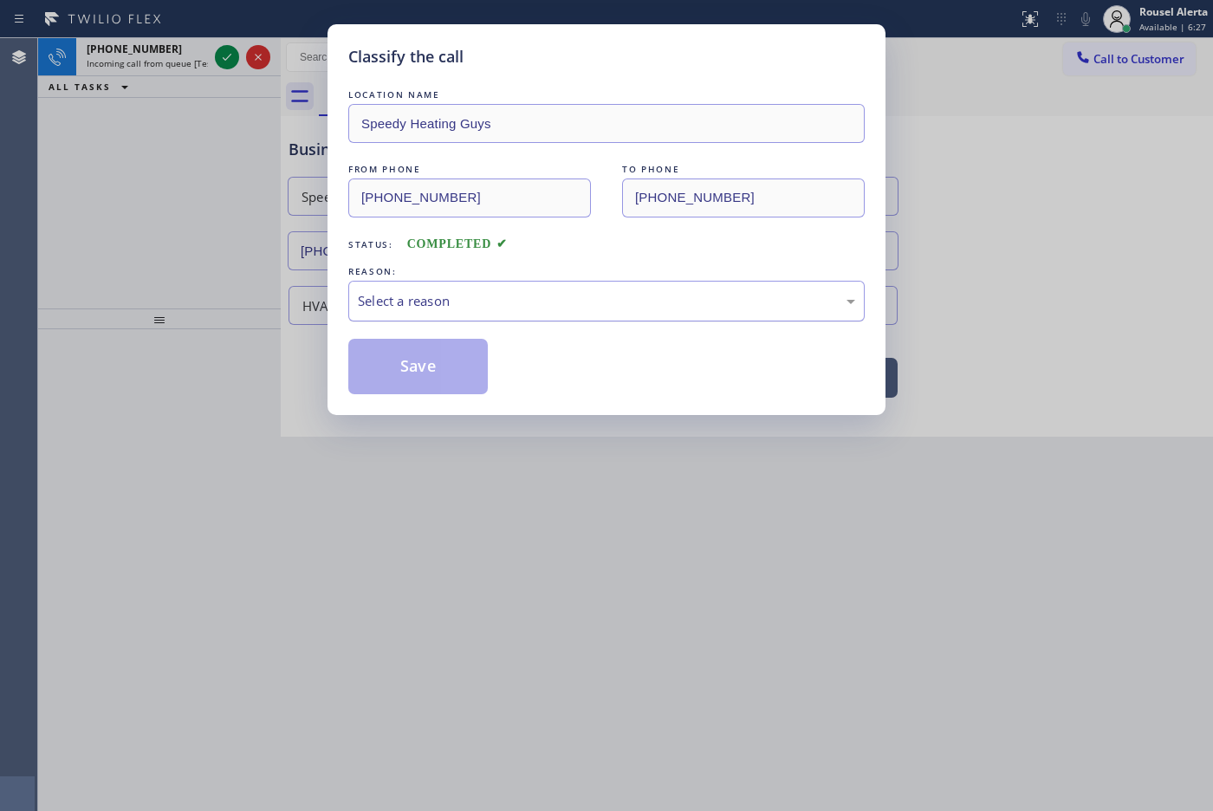
click at [463, 307] on div "Select a reason" at bounding box center [606, 301] width 497 height 20
click at [439, 385] on button "Save" at bounding box center [417, 366] width 139 height 55
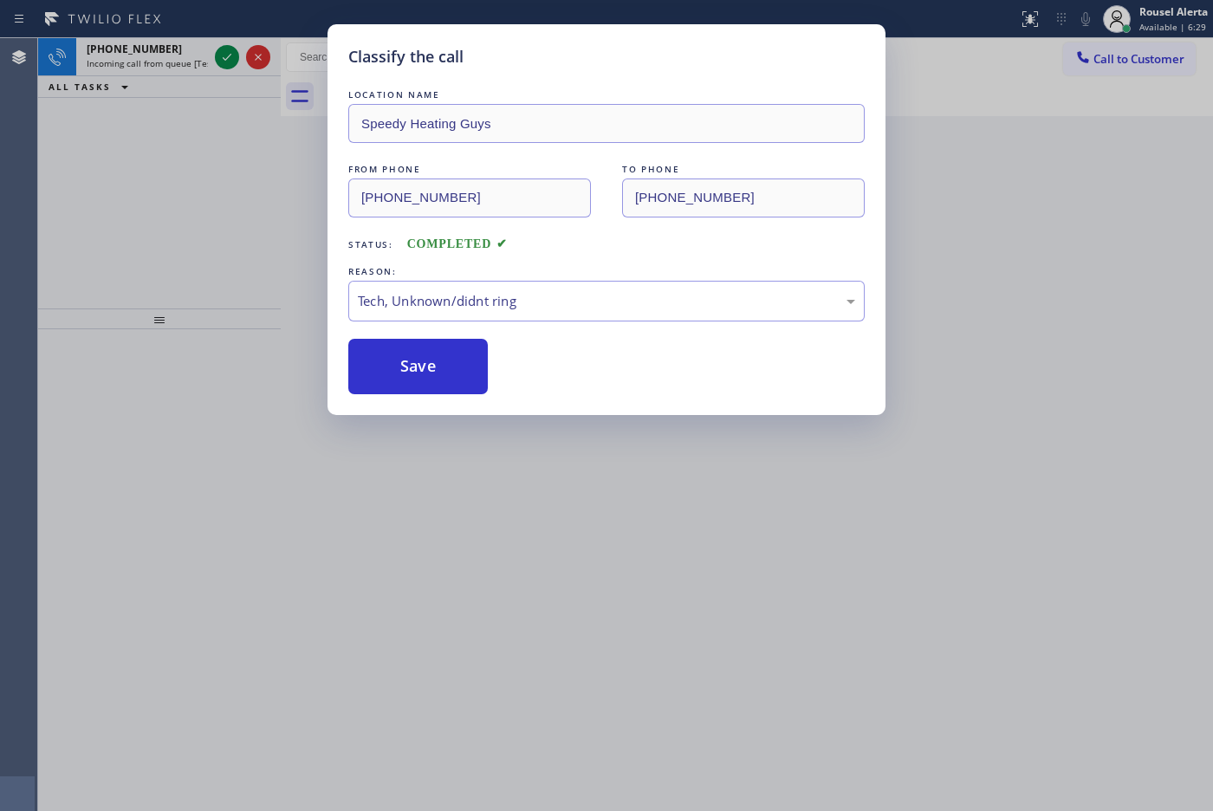
click at [156, 206] on div "Classify the call LOCATION NAME Speedy Heating Guys FROM PHONE [PHONE_NUMBER] T…" at bounding box center [606, 405] width 1213 height 811
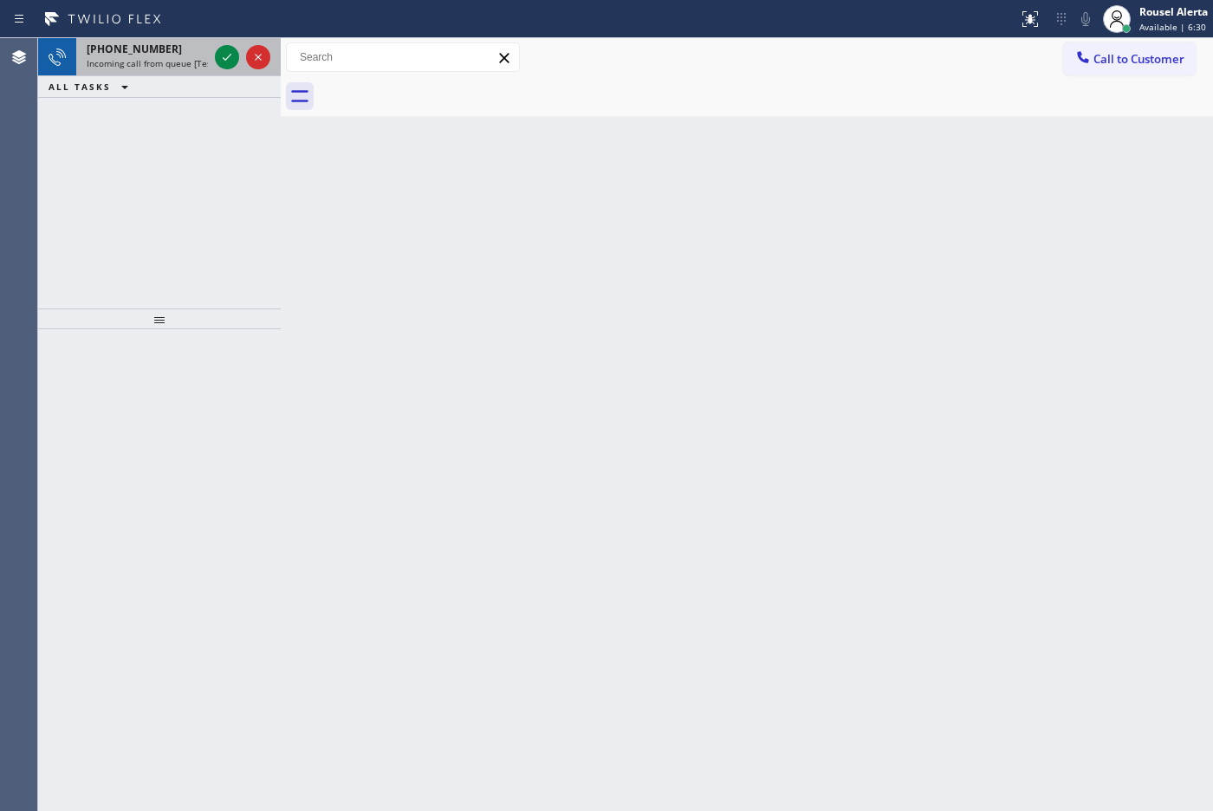
drag, startPoint x: 165, startPoint y: 61, endPoint x: 186, endPoint y: 59, distance: 20.9
click at [167, 61] on span "Incoming call from queue [Test] All" at bounding box center [159, 63] width 144 height 12
click at [534, 531] on div "Back to Dashboard Change Sender ID Customers Technicians Select a contact Outbo…" at bounding box center [747, 424] width 932 height 773
click at [161, 69] on div "[PHONE_NUMBER] Incoming call from queue [Test] All" at bounding box center [143, 57] width 135 height 38
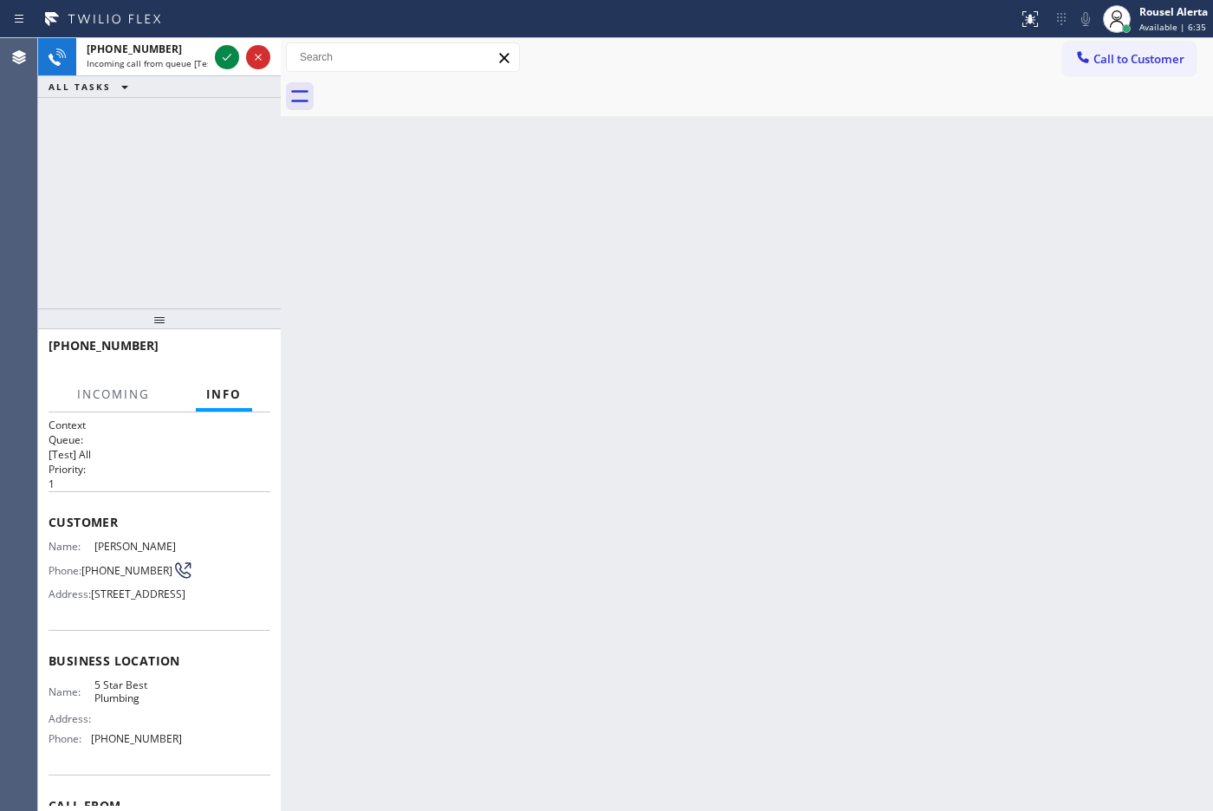
click at [620, 313] on div "Back to Dashboard Change Sender ID Customers Technicians Select a contact Outbo…" at bounding box center [747, 424] width 932 height 773
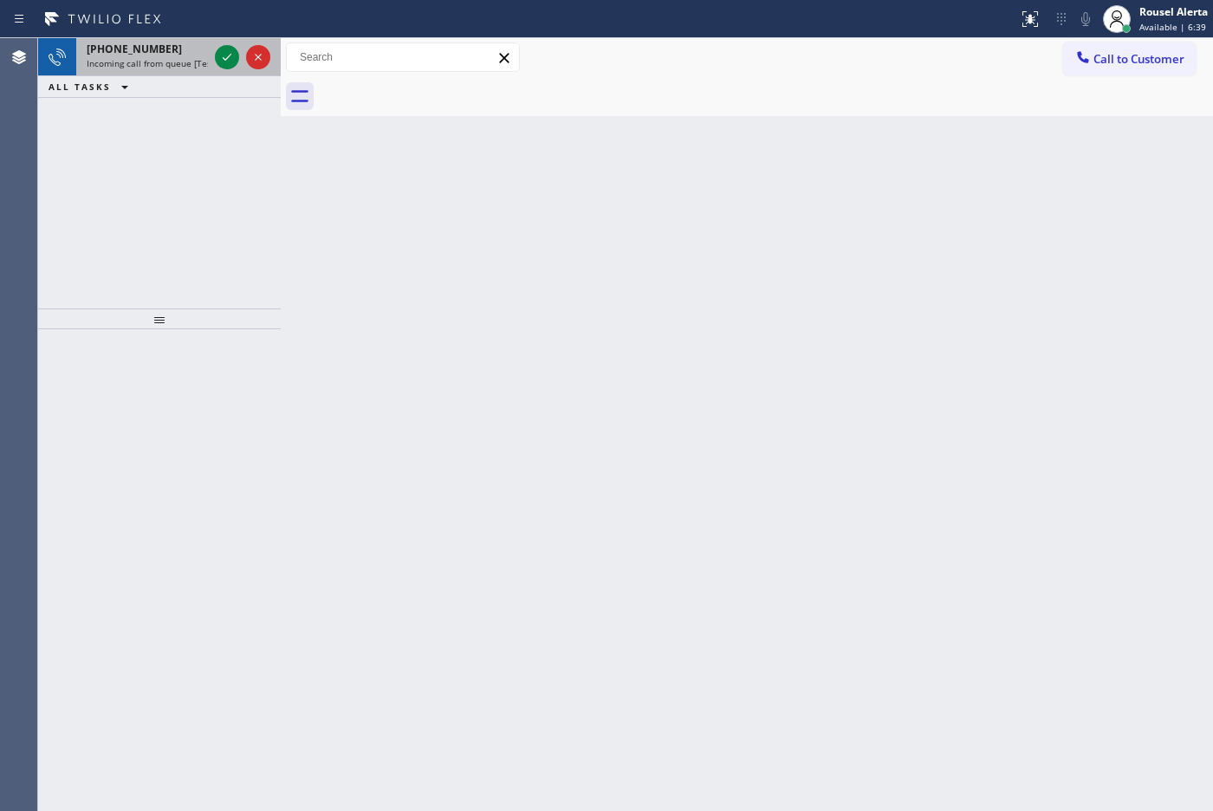
click at [173, 46] on div "[PHONE_NUMBER]" at bounding box center [147, 49] width 121 height 15
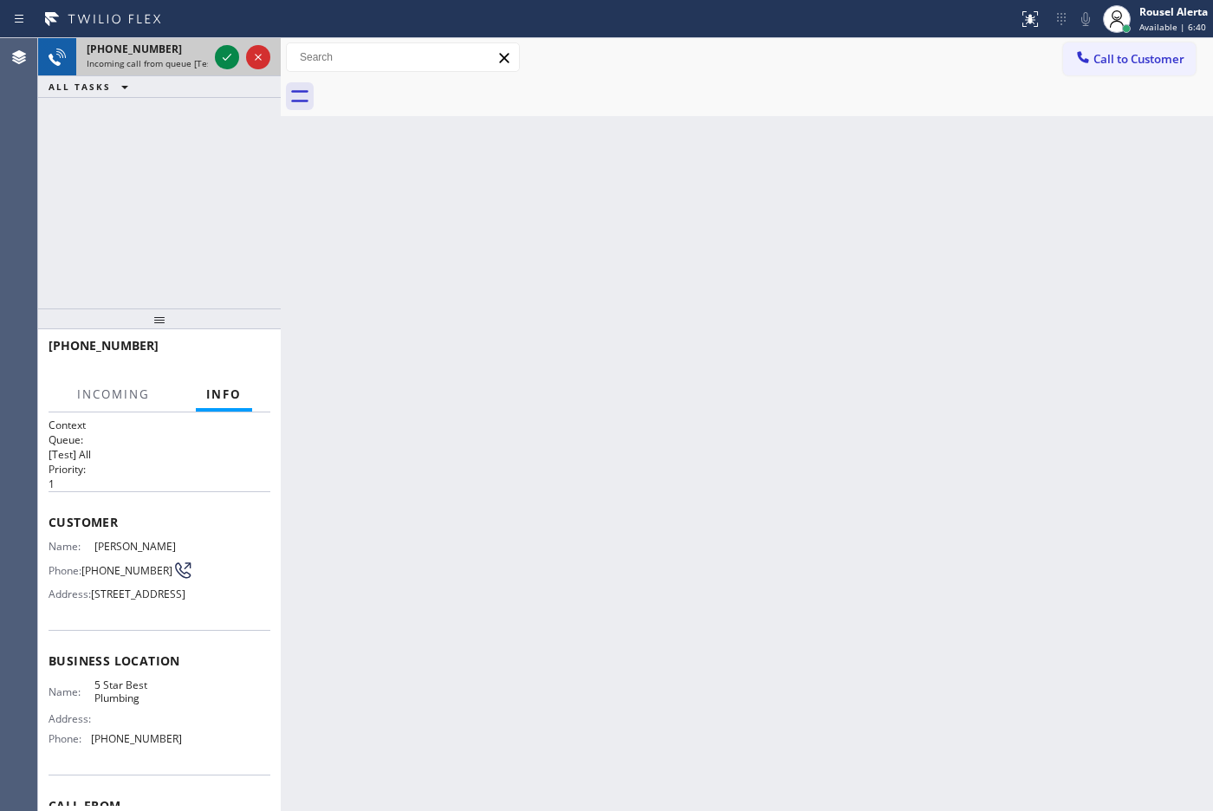
click at [175, 65] on span "Incoming call from queue [Test] All" at bounding box center [159, 63] width 144 height 12
click at [176, 65] on span "Incoming call from queue [Test] All" at bounding box center [159, 63] width 144 height 12
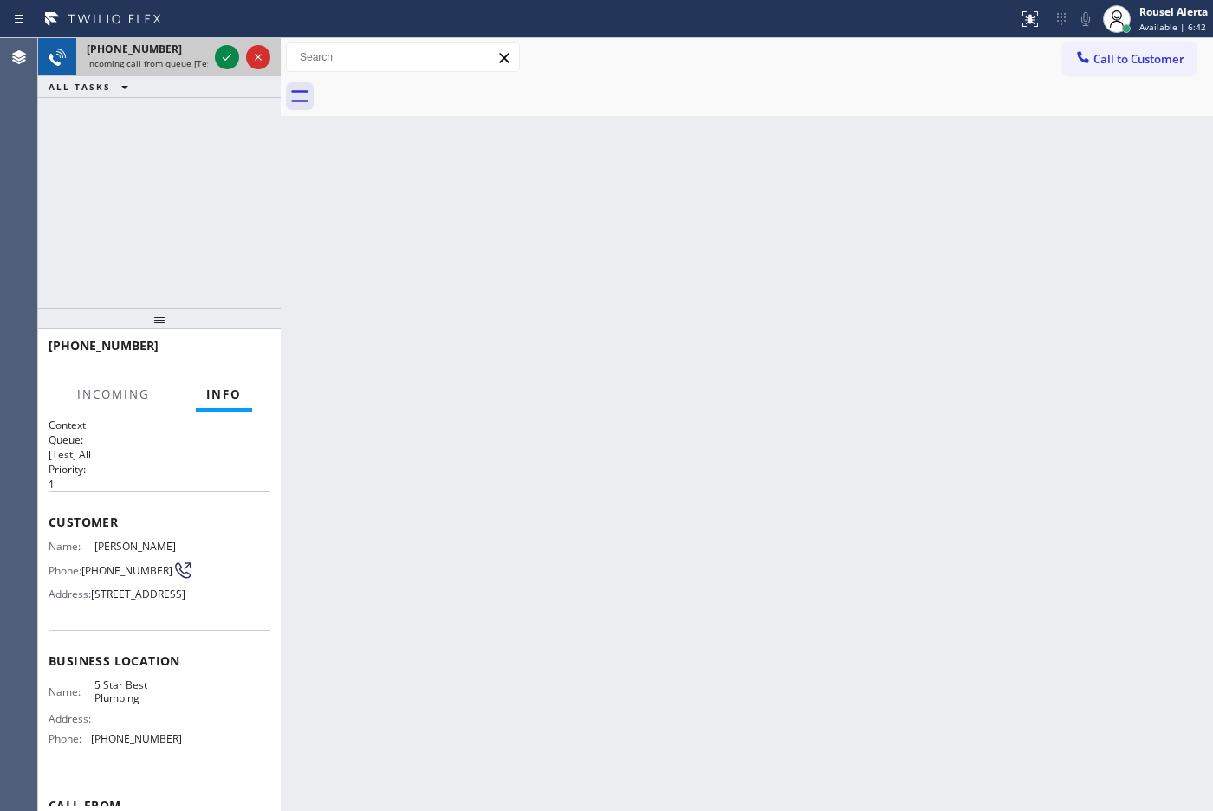
click at [176, 65] on span "Incoming call from queue [Test] All" at bounding box center [159, 63] width 144 height 12
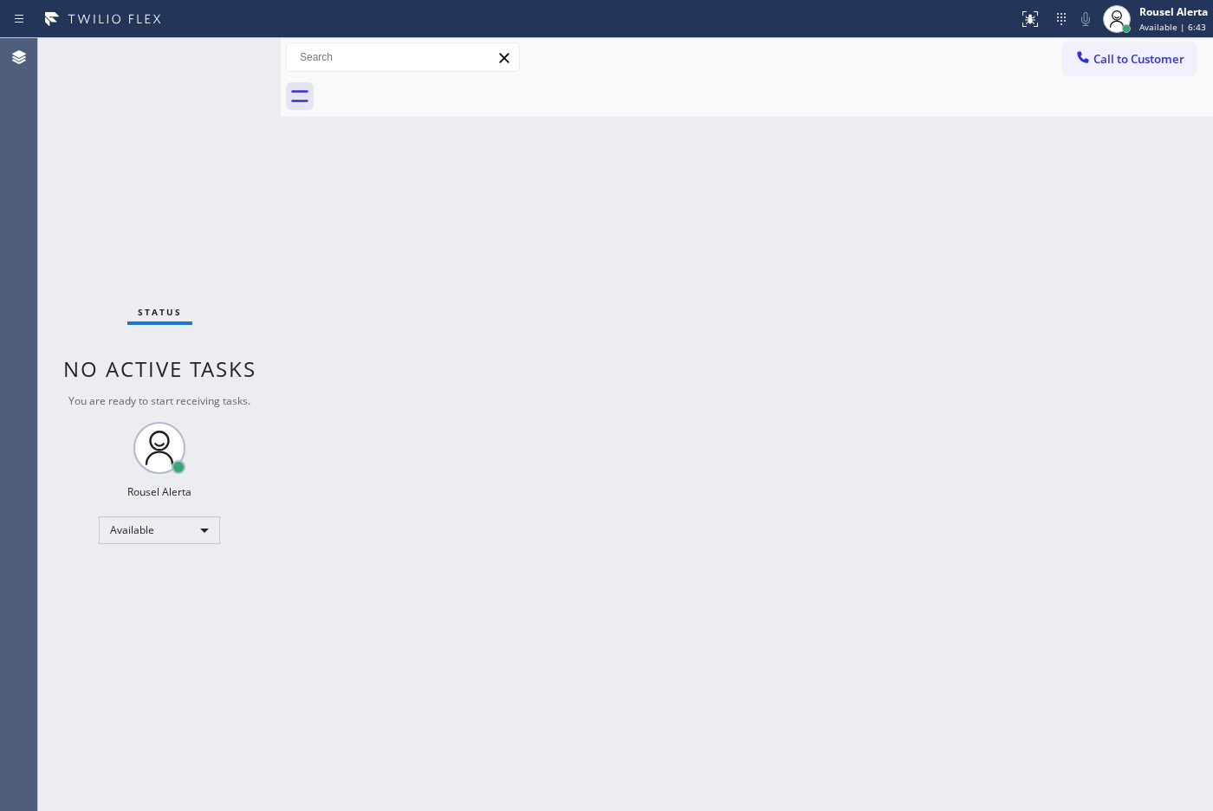
click at [176, 65] on div "Status No active tasks You are ready to start receiving tasks. Rousel Alerta Av…" at bounding box center [159, 424] width 243 height 773
click at [502, 308] on div "Back to Dashboard Change Sender ID Customers Technicians Select a contact Outbo…" at bounding box center [747, 424] width 932 height 773
drag, startPoint x: 466, startPoint y: 316, endPoint x: 503, endPoint y: 355, distance: 53.9
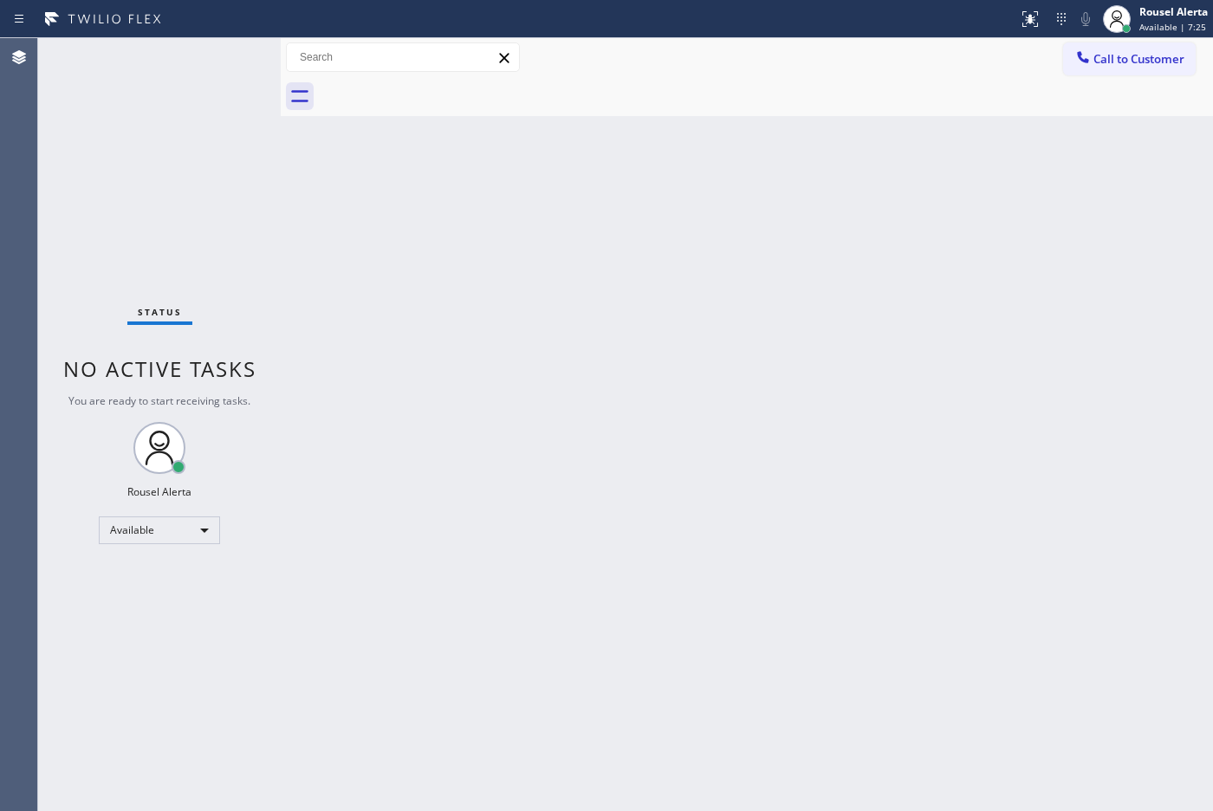
click at [492, 343] on div "Back to Dashboard Change Sender ID Customers Technicians Select a contact Outbo…" at bounding box center [747, 424] width 932 height 773
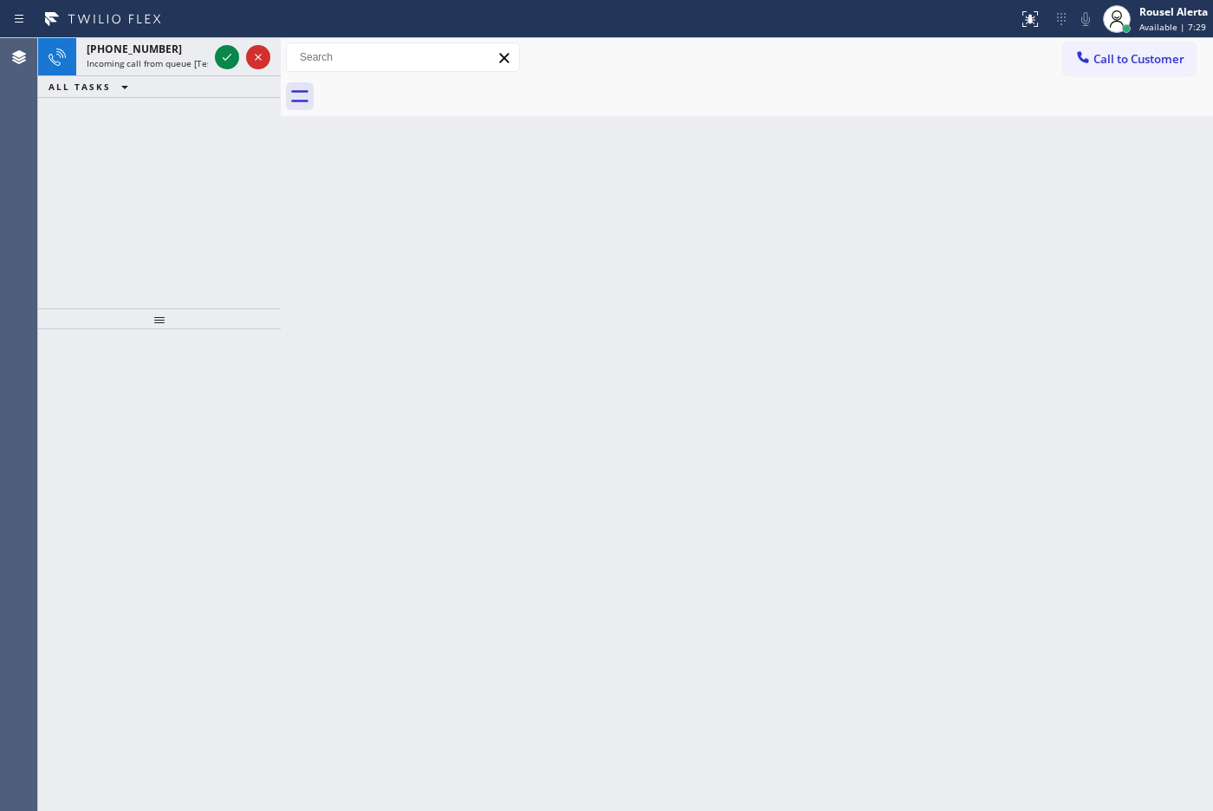
drag, startPoint x: 599, startPoint y: 161, endPoint x: 590, endPoint y: 145, distance: 19.0
click at [599, 161] on div "Back to Dashboard Change Sender ID Customers Technicians Select a contact Outbo…" at bounding box center [747, 424] width 932 height 773
click at [180, 61] on span "Incoming call from queue [Test] All" at bounding box center [159, 63] width 144 height 12
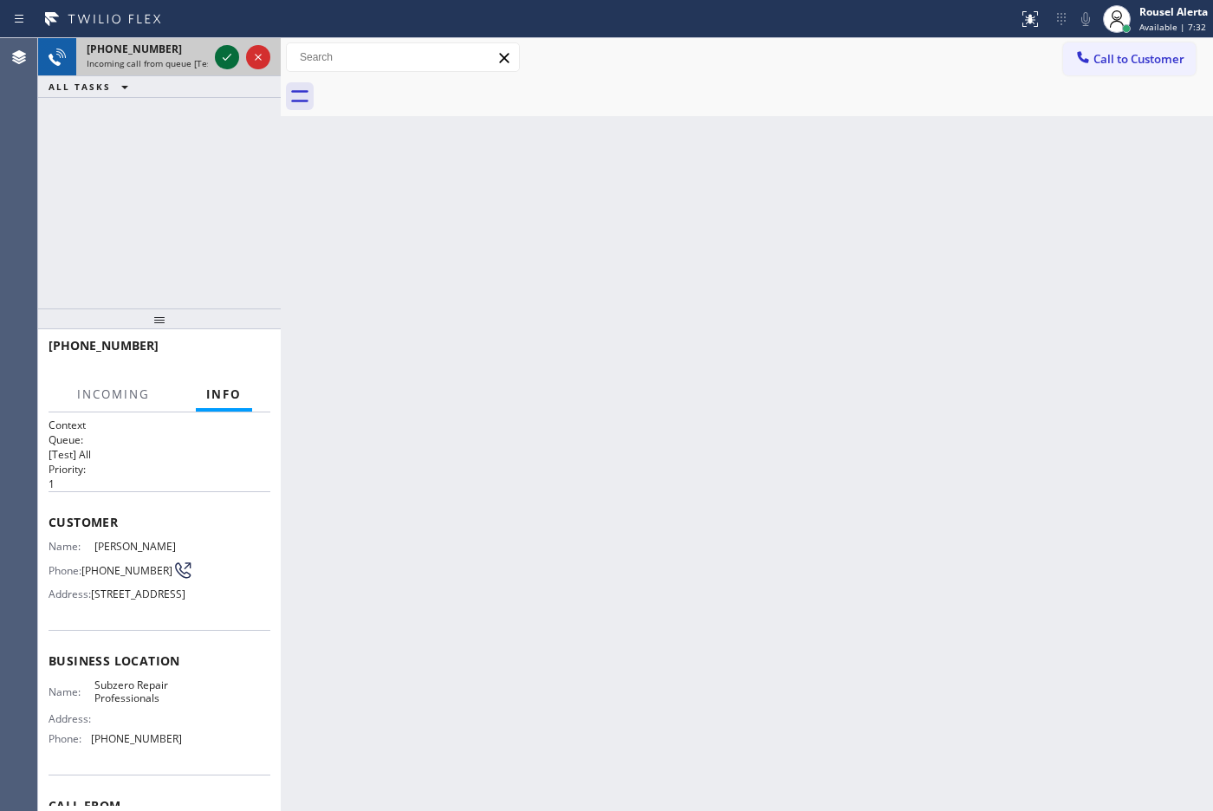
click at [223, 50] on icon at bounding box center [227, 57] width 21 height 21
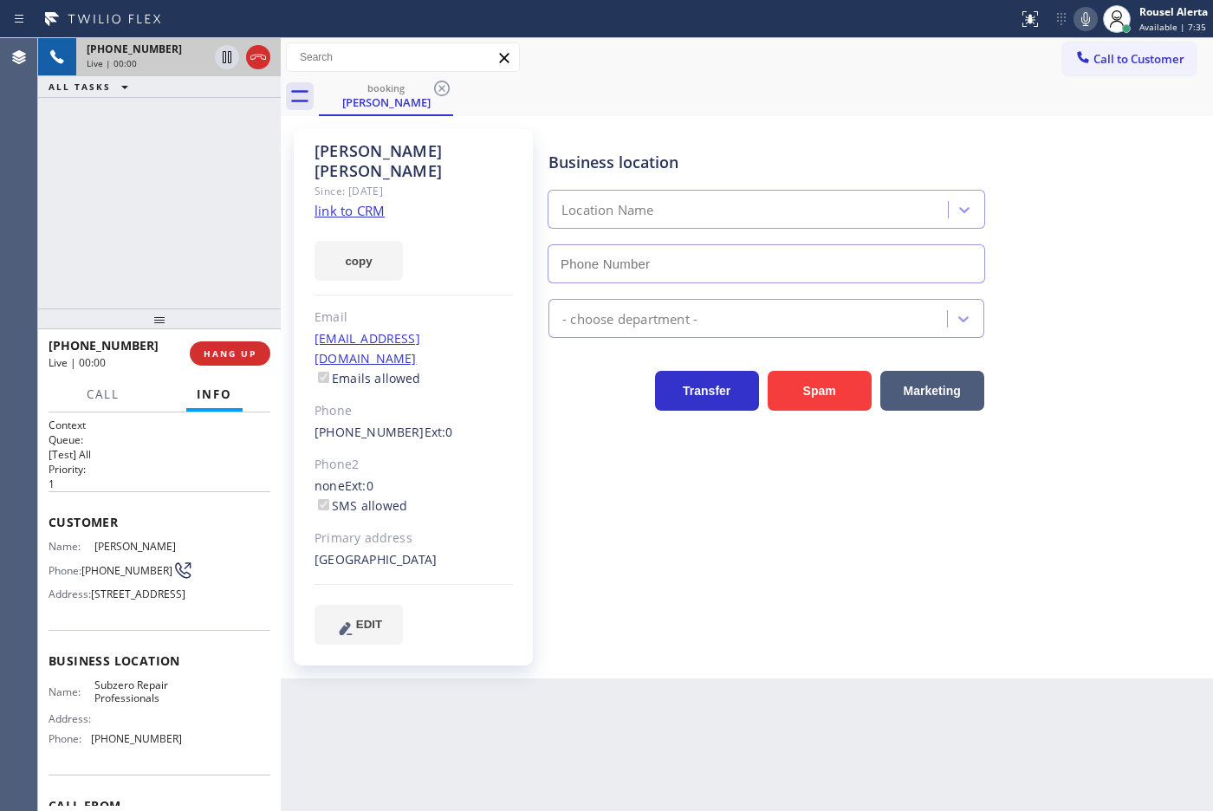
type input "[PHONE_NUMBER]"
click at [357, 202] on link "link to CRM" at bounding box center [349, 210] width 70 height 17
click at [223, 59] on icon at bounding box center [227, 57] width 21 height 21
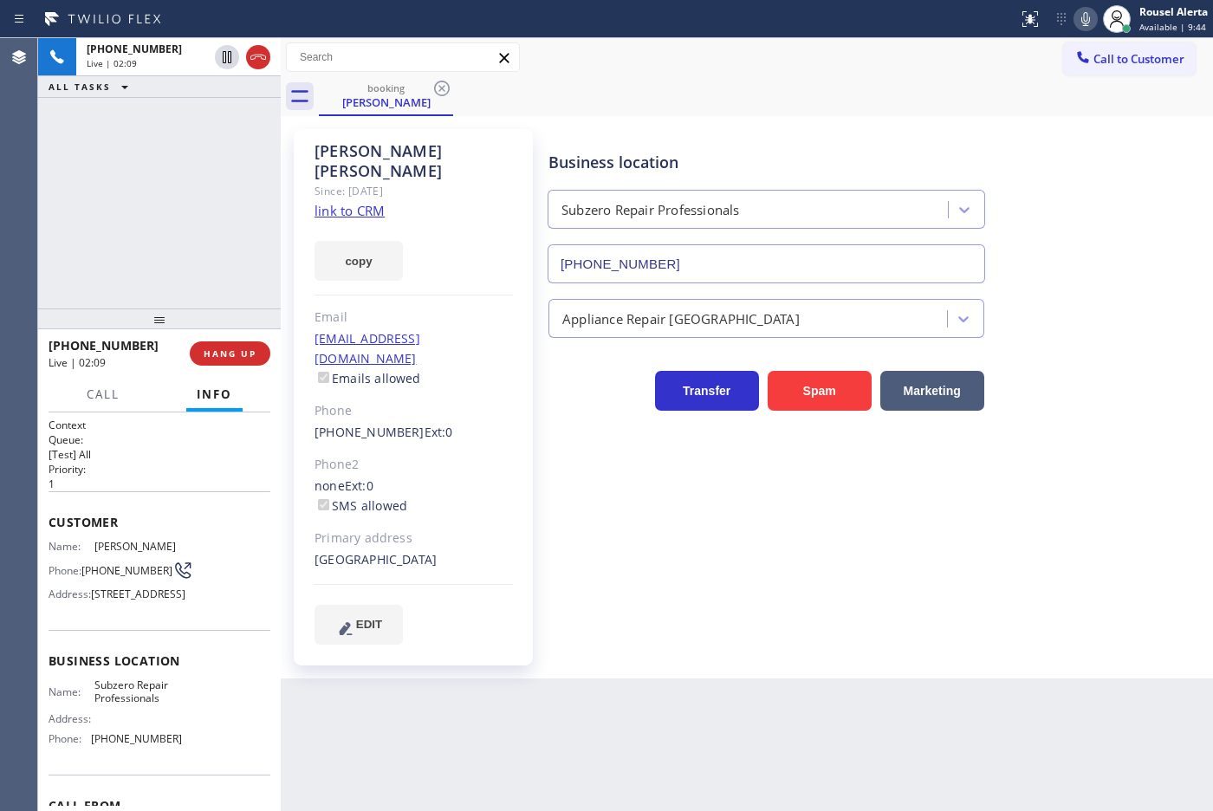
click at [1076, 16] on icon at bounding box center [1085, 19] width 21 height 21
click at [223, 53] on icon at bounding box center [227, 57] width 12 height 12
click at [1081, 24] on icon at bounding box center [1081, 19] width 9 height 14
click at [187, 114] on div "[PHONE_NUMBER] Live | 09:33 ALL TASKS ALL TASKS ACTIVE TASKS TASKS IN WRAP UP" at bounding box center [159, 173] width 243 height 270
click at [414, 741] on div "Back to Dashboard Change Sender ID Customers Technicians Select a contact Outbo…" at bounding box center [747, 424] width 932 height 773
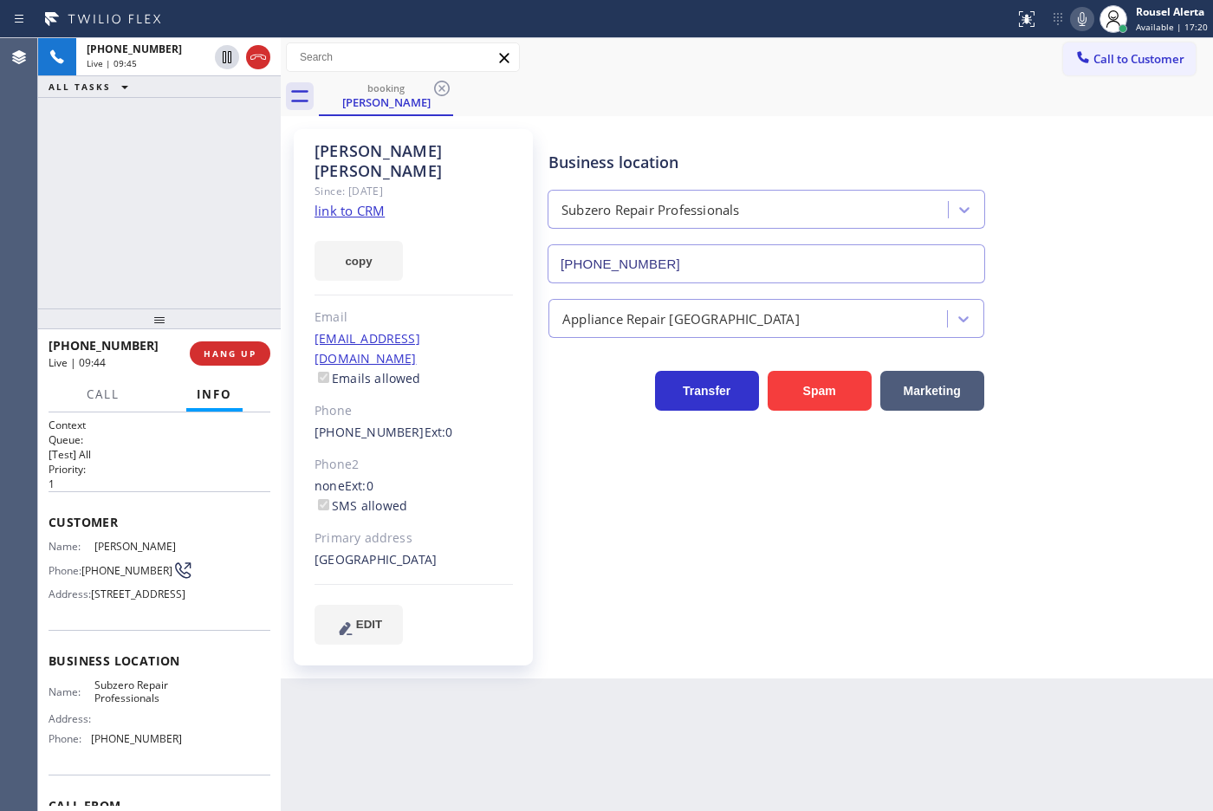
click at [197, 94] on div "ALL TASKS ALL TASKS ACTIVE TASKS TASKS IN WRAP UP" at bounding box center [159, 87] width 243 height 22
click at [552, 715] on div "Back to Dashboard Change Sender ID Customers Technicians Select a contact Outbo…" at bounding box center [747, 424] width 932 height 773
drag, startPoint x: 202, startPoint y: 107, endPoint x: 234, endPoint y: 158, distance: 60.3
click at [202, 107] on div "[PHONE_NUMBER] Live | 09:51 ALL TASKS ALL TASKS ACTIVE TASKS TASKS IN WRAP UP" at bounding box center [159, 173] width 243 height 270
drag, startPoint x: 184, startPoint y: 131, endPoint x: 197, endPoint y: 132, distance: 13.0
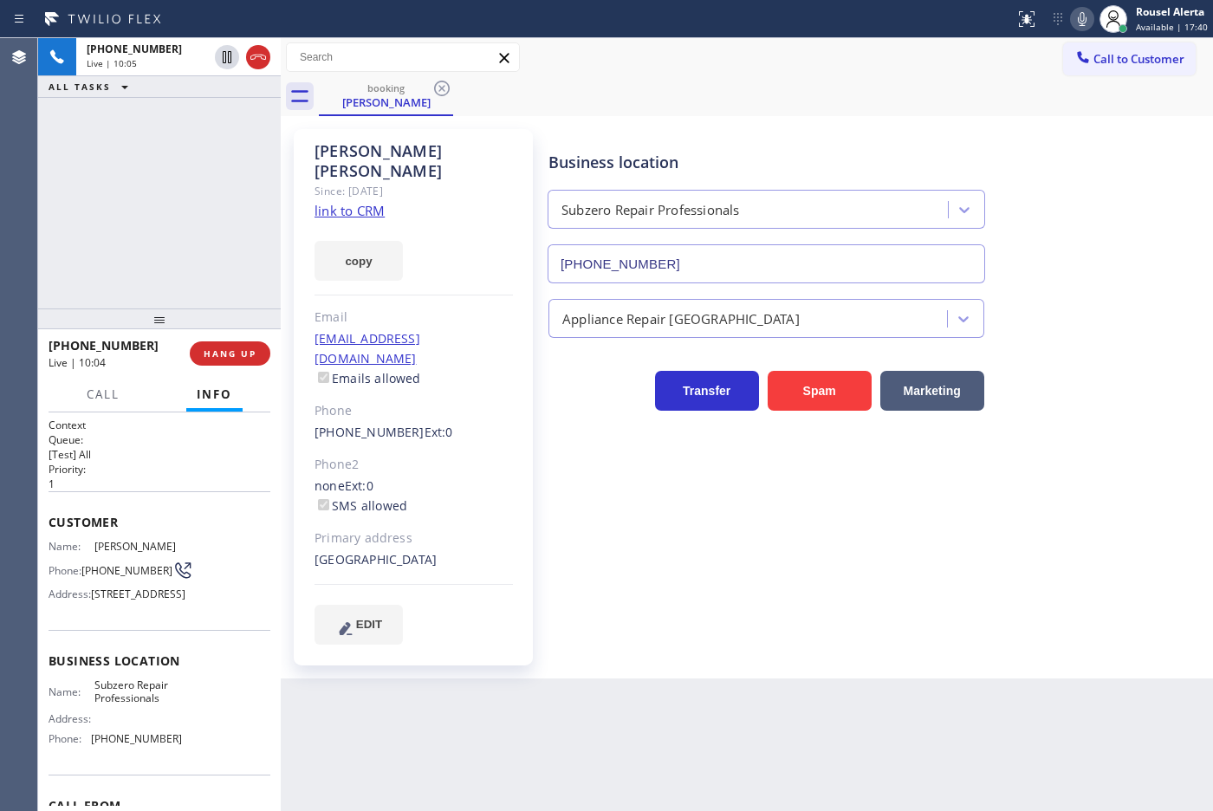
click at [184, 131] on div "[PHONE_NUMBER] Live | 10:05 ALL TASKS ALL TASKS ACTIVE TASKS TASKS IN WRAP UP" at bounding box center [159, 173] width 243 height 270
click at [547, 707] on div "Back to Dashboard Change Sender ID Customers Technicians Select a contact Outbo…" at bounding box center [747, 424] width 932 height 773
click at [252, 356] on span "HANG UP" at bounding box center [230, 353] width 53 height 12
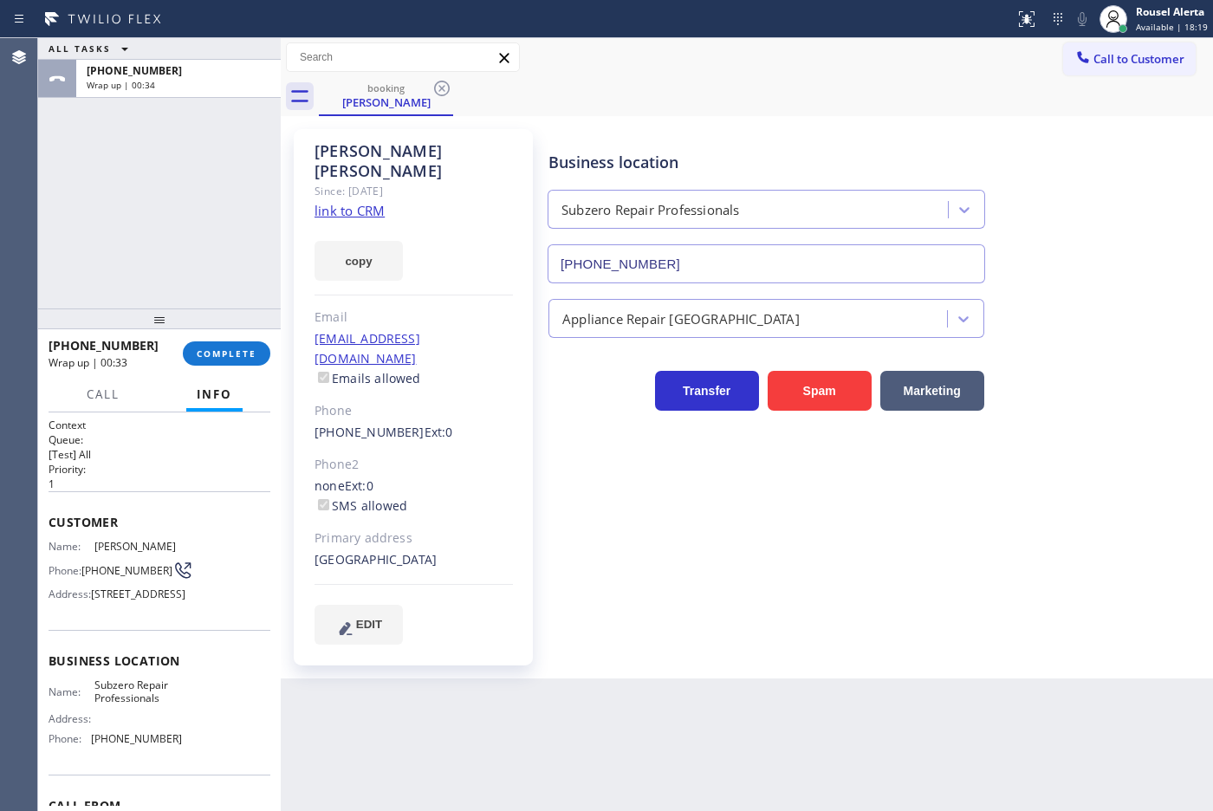
click at [189, 126] on div "ALL TASKS ALL TASKS ACTIVE TASKS TASKS IN WRAP UP [PHONE_NUMBER] Wrap up | 00:34" at bounding box center [159, 173] width 243 height 270
click at [219, 349] on span "COMPLETE" at bounding box center [227, 353] width 60 height 12
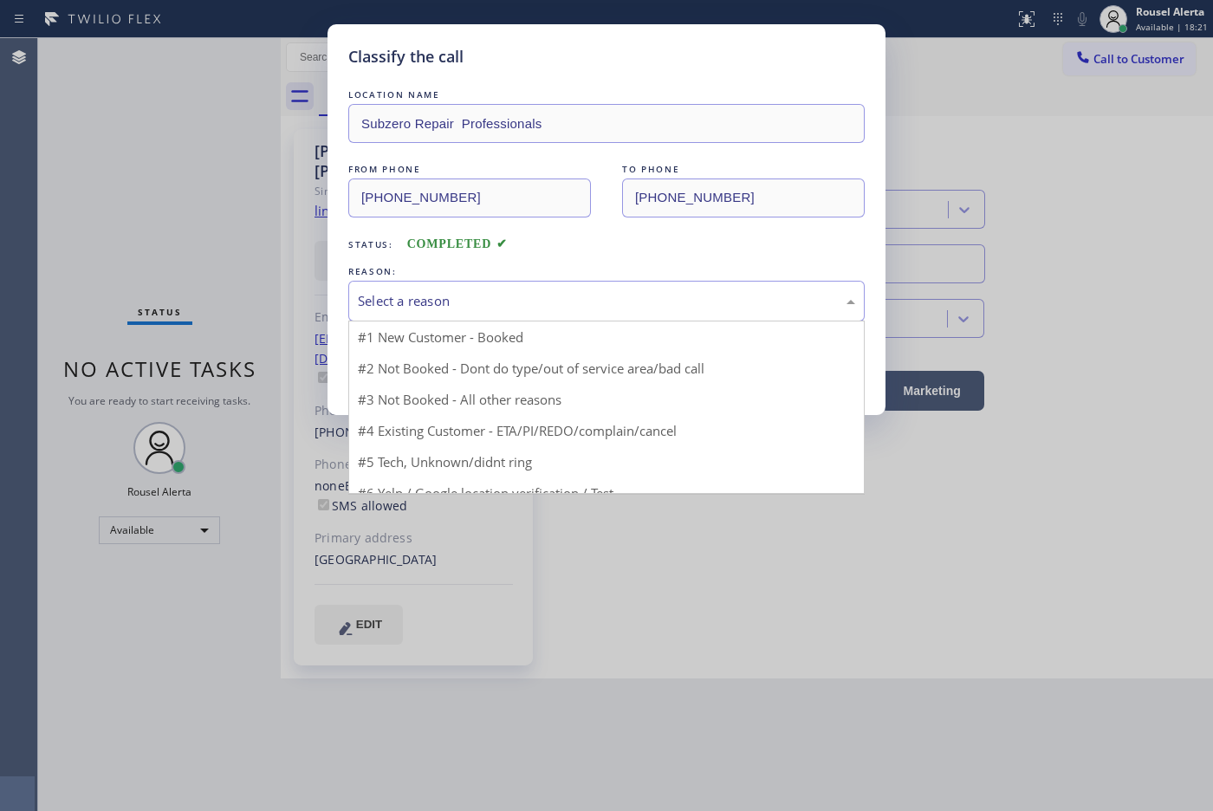
click at [411, 305] on div "Select a reason" at bounding box center [606, 301] width 497 height 20
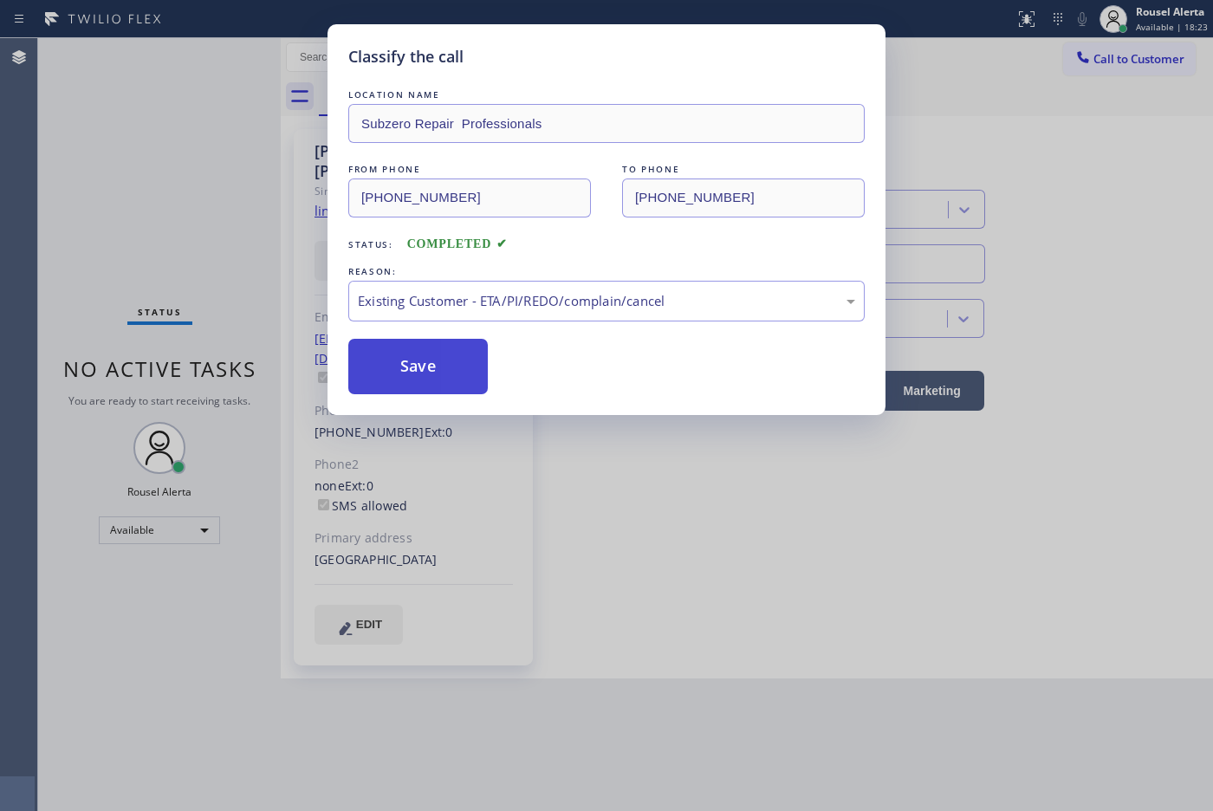
drag, startPoint x: 430, startPoint y: 372, endPoint x: 412, endPoint y: 358, distance: 22.7
click at [429, 372] on button "Save" at bounding box center [417, 366] width 139 height 55
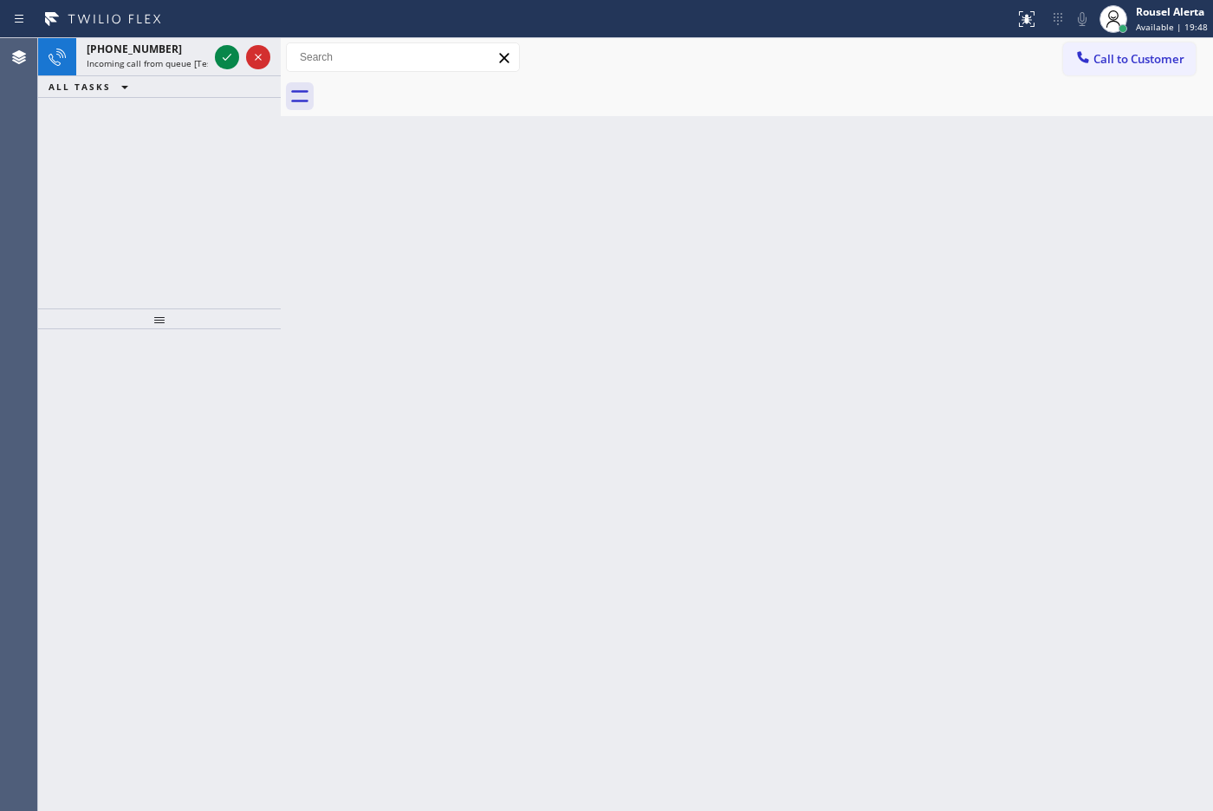
click at [182, 33] on div "Status report No issues detected If you experience an issue, please download th…" at bounding box center [606, 19] width 1213 height 38
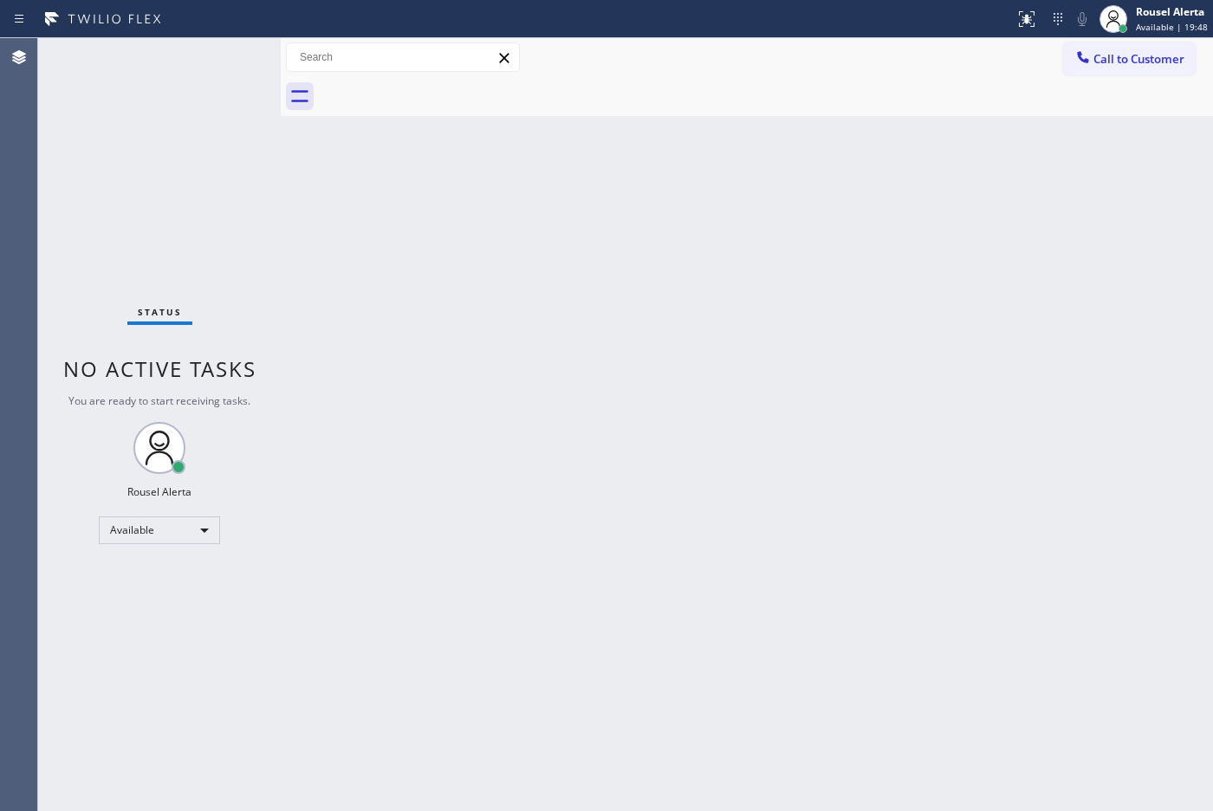
click at [191, 43] on div "Status No active tasks You are ready to start receiving tasks. Rousel Alerta Av…" at bounding box center [159, 424] width 243 height 773
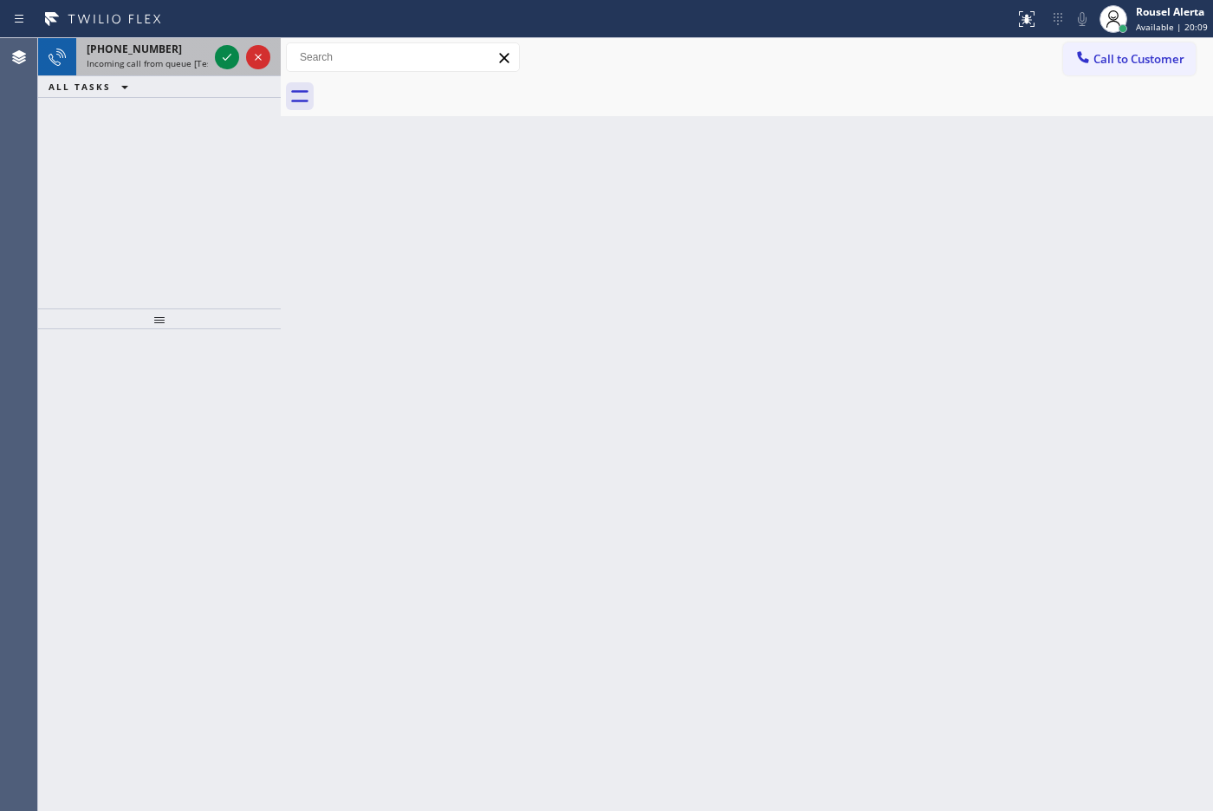
click at [196, 57] on span "Incoming call from queue [Test] All" at bounding box center [159, 63] width 144 height 12
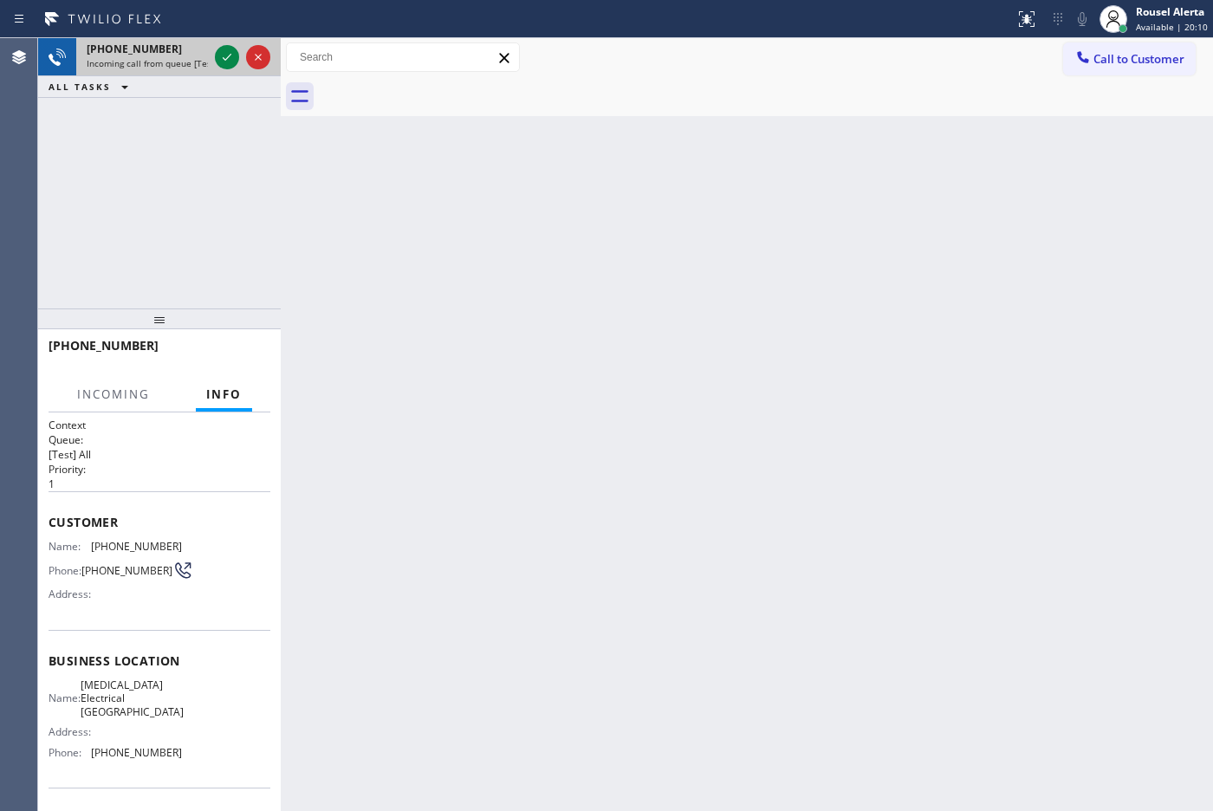
click at [213, 56] on div at bounding box center [242, 57] width 62 height 38
click at [213, 52] on div at bounding box center [242, 57] width 62 height 38
click at [213, 53] on div at bounding box center [242, 57] width 62 height 38
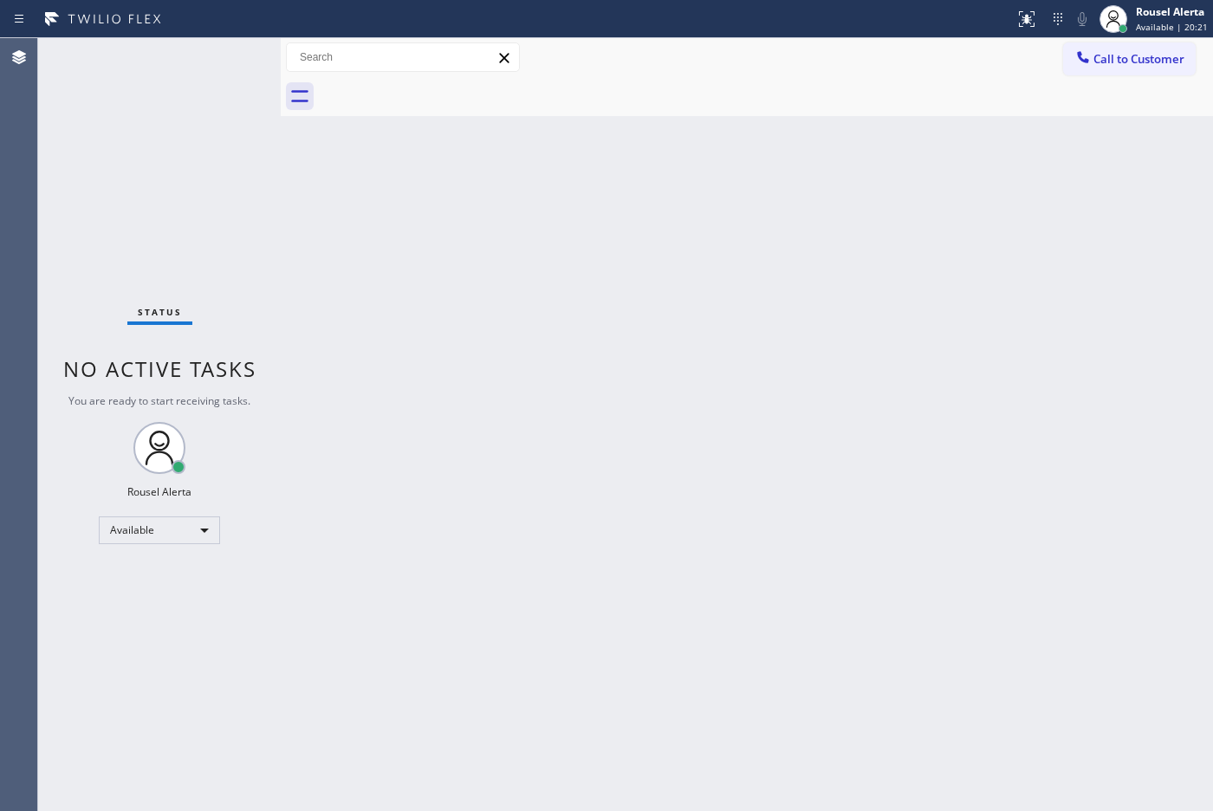
click at [222, 53] on div "Status No active tasks You are ready to start receiving tasks. Rousel Alerta Av…" at bounding box center [159, 424] width 243 height 773
click at [223, 54] on div "Status No active tasks You are ready to start receiving tasks. Rousel Alerta Av…" at bounding box center [159, 424] width 243 height 773
click at [225, 57] on div "Status No active tasks You are ready to start receiving tasks. Rousel Alerta Av…" at bounding box center [159, 424] width 243 height 773
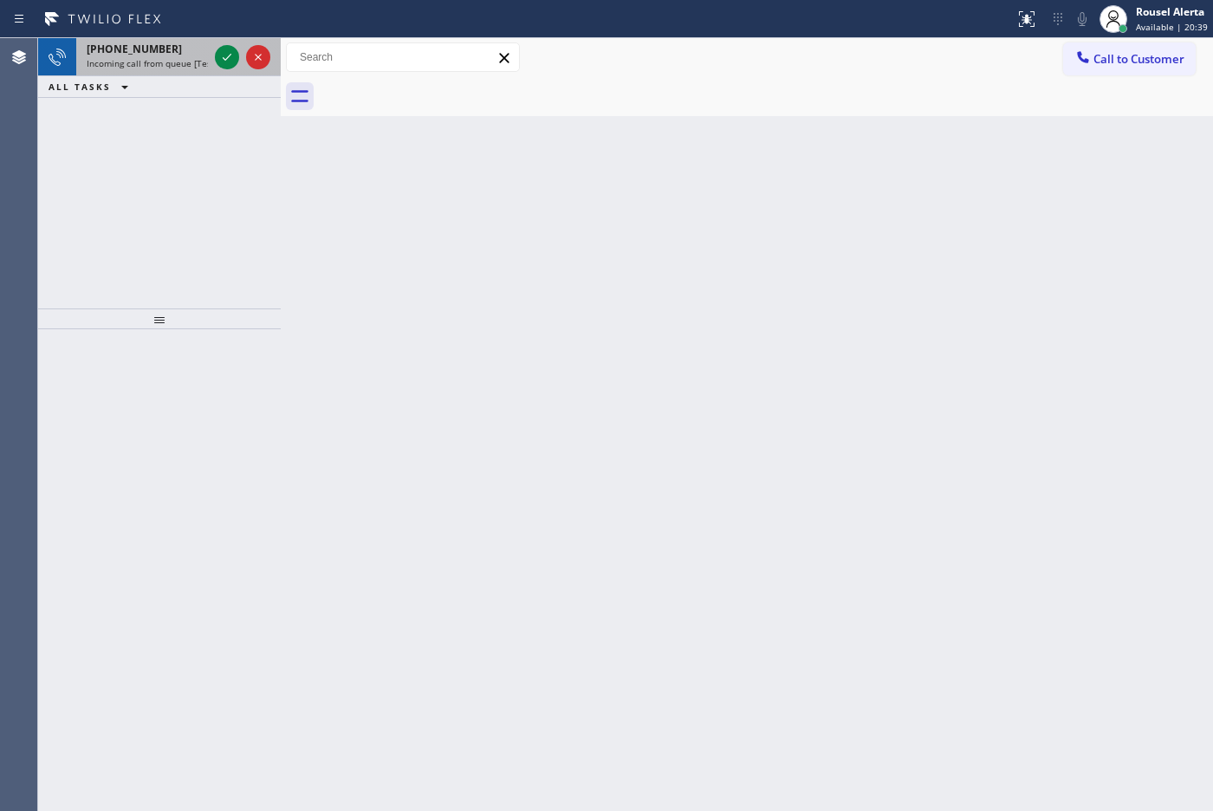
click at [154, 57] on span "Incoming call from queue [Test] All" at bounding box center [159, 63] width 144 height 12
click at [188, 61] on span "Incoming call from queue [Test] All" at bounding box center [159, 63] width 144 height 12
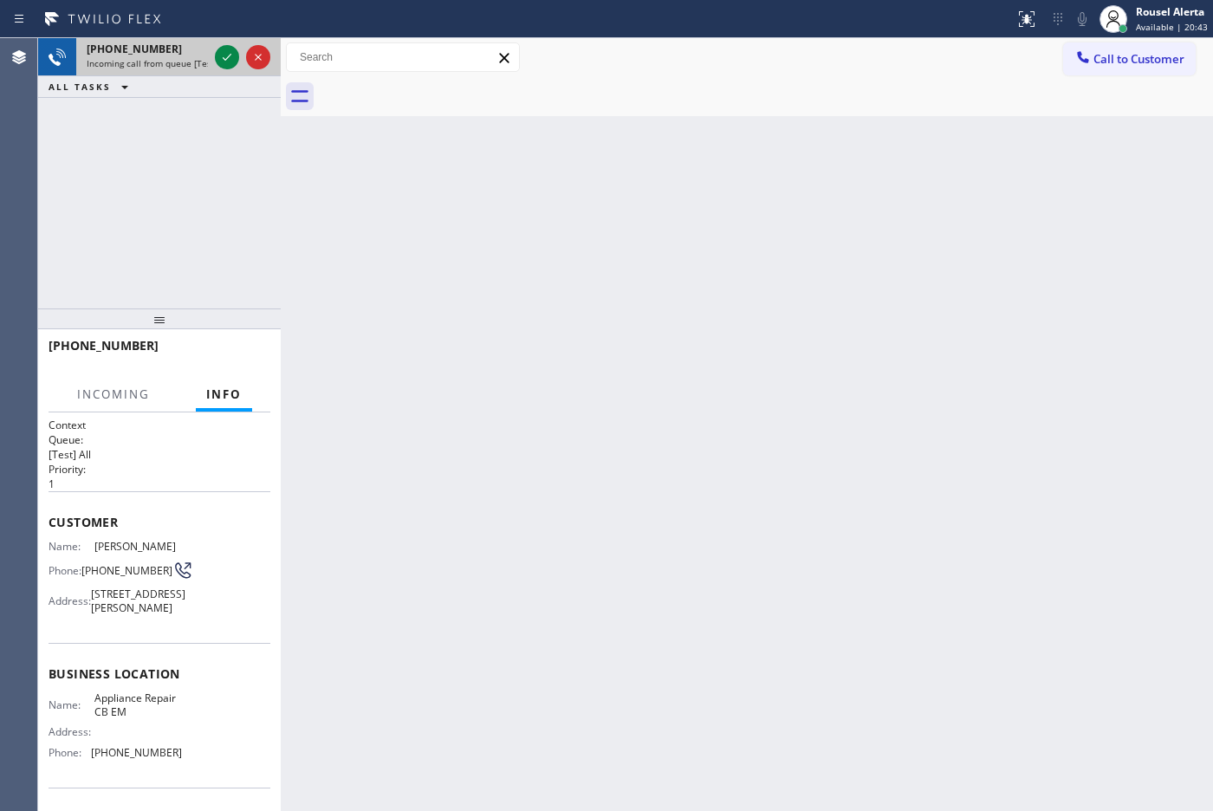
click at [188, 61] on span "Incoming call from queue [Test] All" at bounding box center [159, 63] width 144 height 12
click at [189, 61] on span "Incoming call from queue [Test] All" at bounding box center [159, 63] width 144 height 12
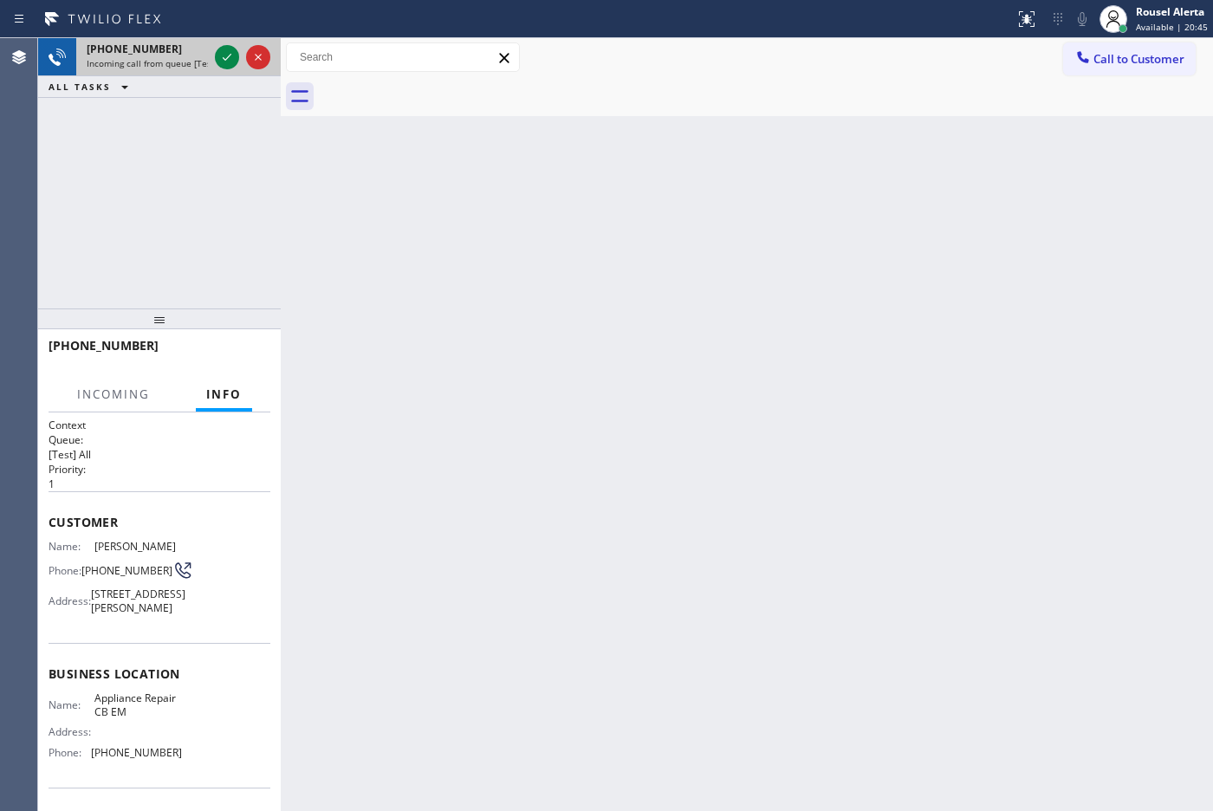
click at [189, 59] on span "Incoming call from queue [Test] All" at bounding box center [159, 63] width 144 height 12
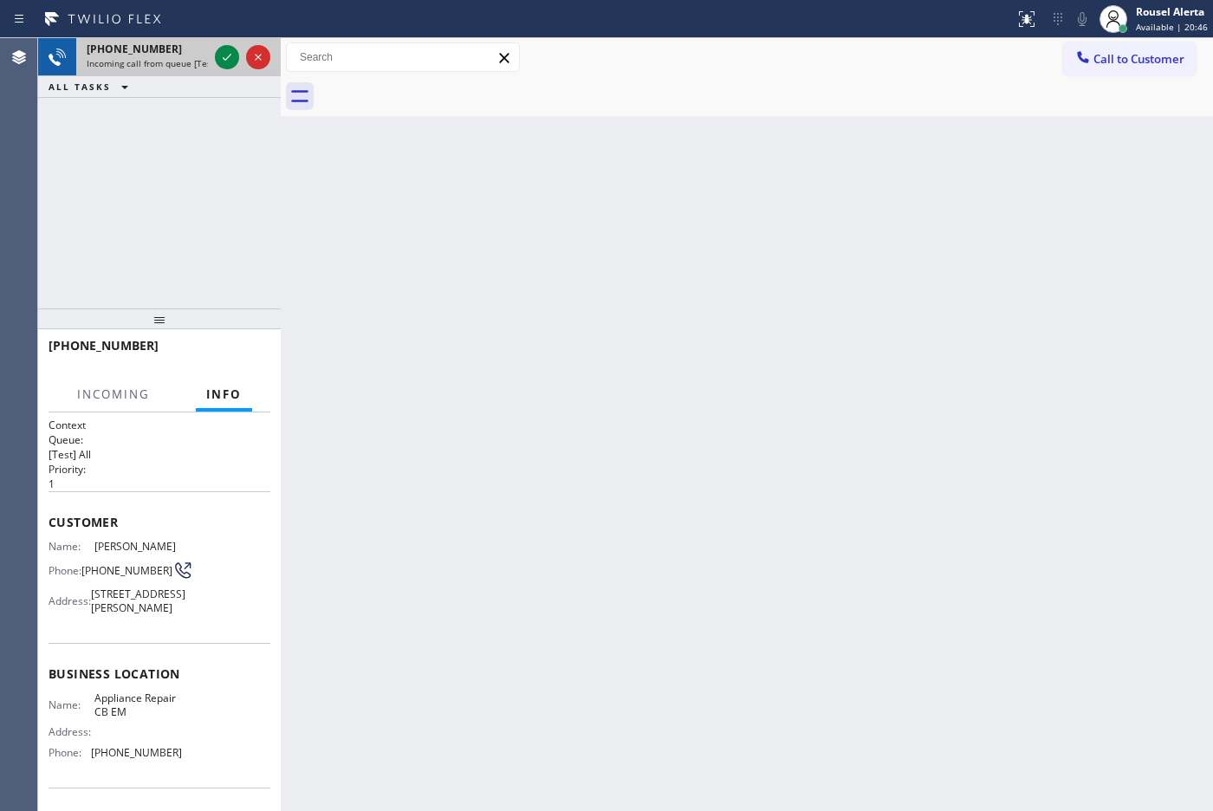
click at [189, 59] on span "Incoming call from queue [Test] All" at bounding box center [159, 63] width 144 height 12
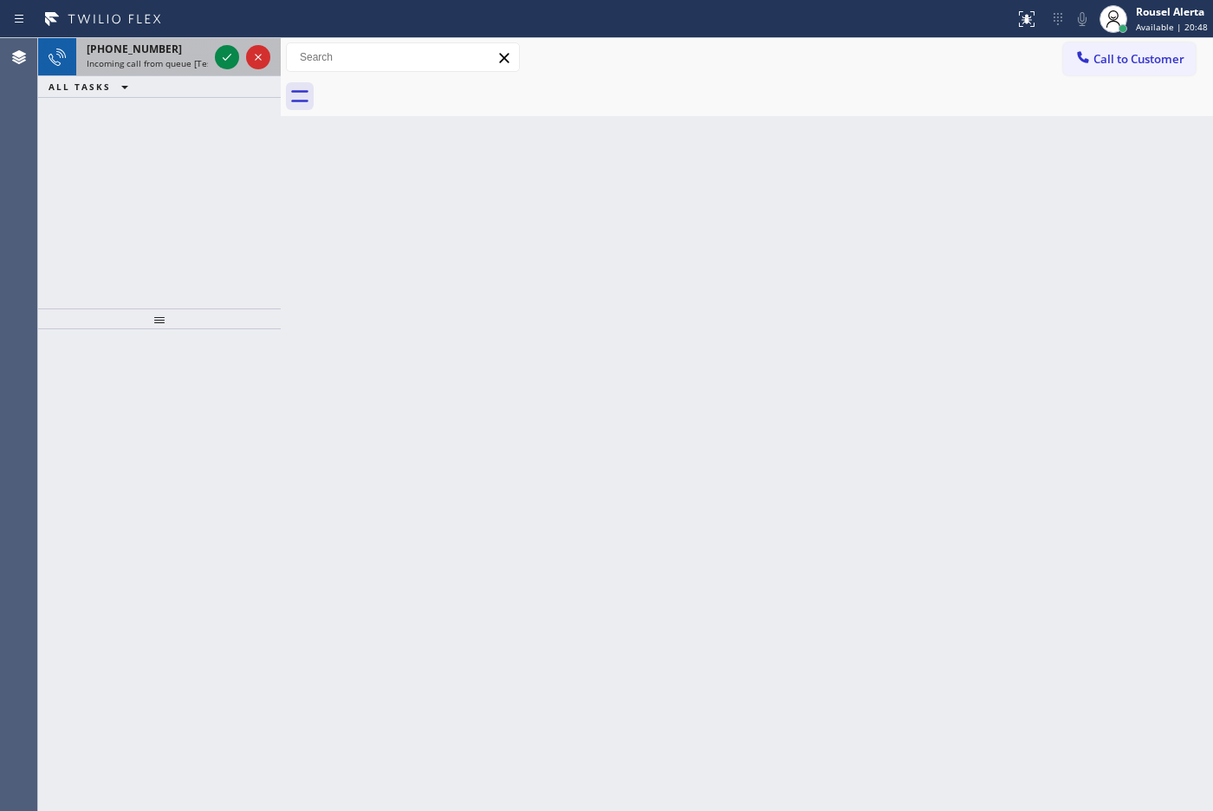
click at [191, 58] on span "Incoming call from queue [Test] All" at bounding box center [159, 63] width 144 height 12
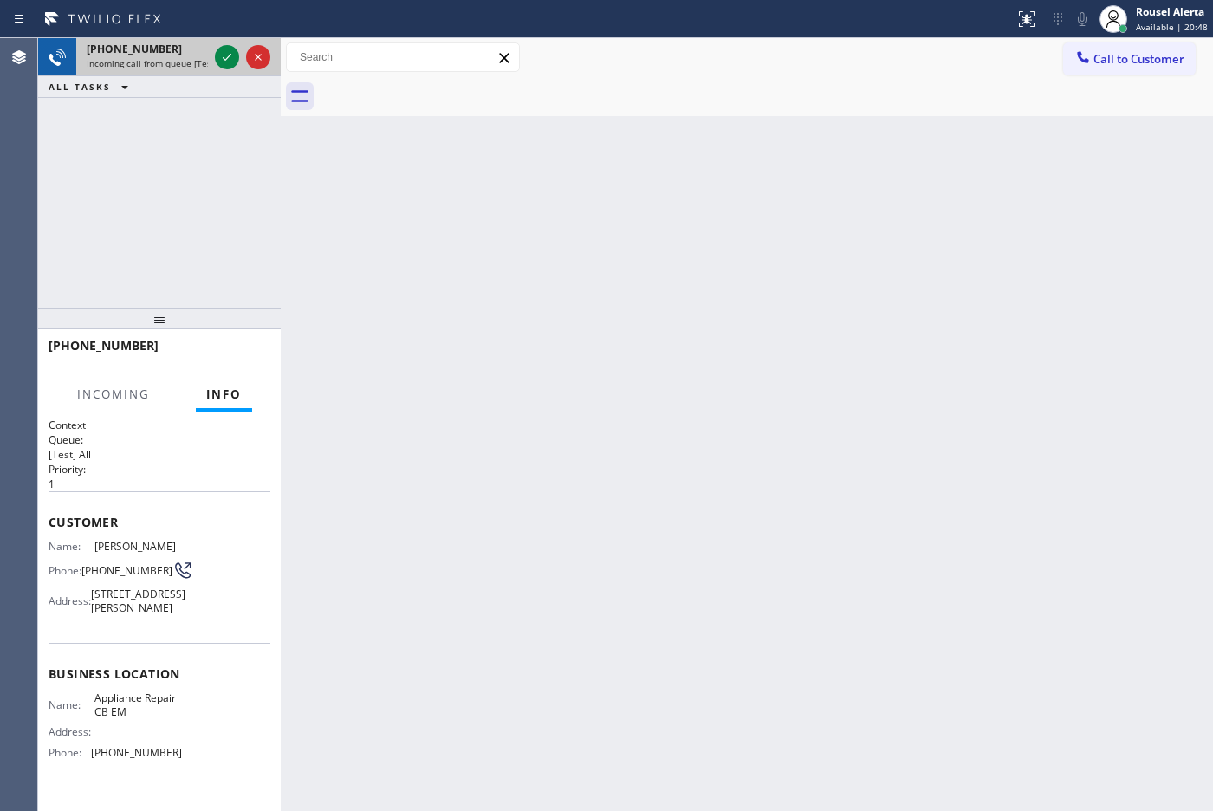
click at [191, 58] on span "Incoming call from queue [Test] All" at bounding box center [159, 63] width 144 height 12
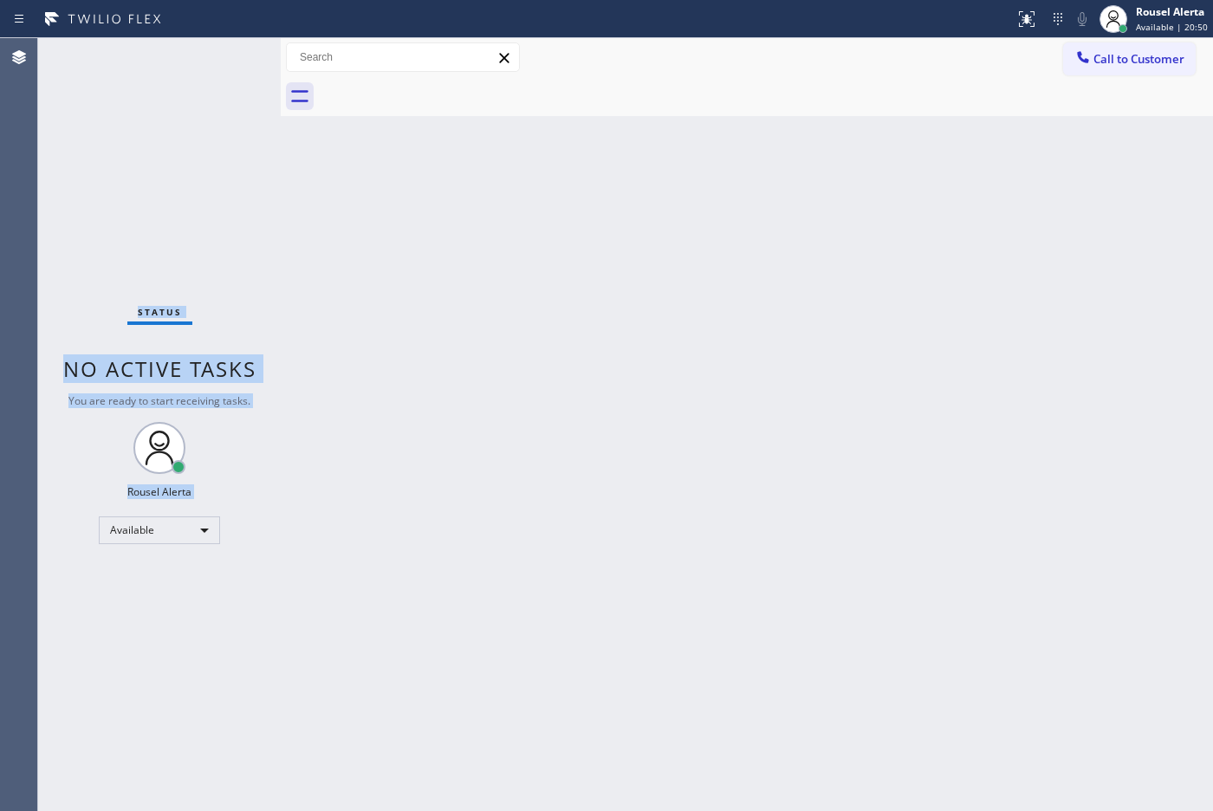
click at [191, 56] on div "Status No active tasks You are ready to start receiving tasks. Rousel Alerta Av…" at bounding box center [159, 424] width 243 height 773
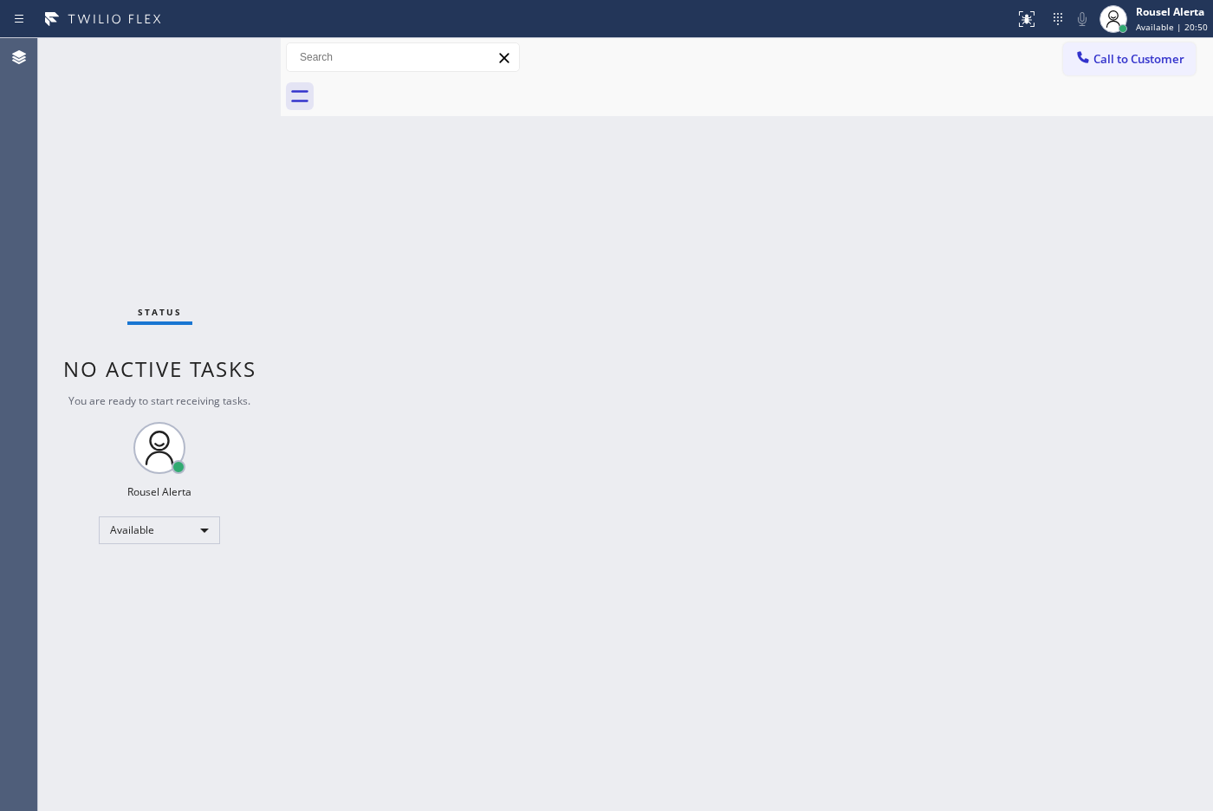
click at [191, 56] on div "Status No active tasks You are ready to start receiving tasks. Rousel Alerta Av…" at bounding box center [159, 424] width 243 height 773
drag, startPoint x: 414, startPoint y: 295, endPoint x: 592, endPoint y: 574, distance: 330.6
click at [417, 300] on div "Back to Dashboard Change Sender ID Customers Technicians Select a contact Outbo…" at bounding box center [747, 424] width 932 height 773
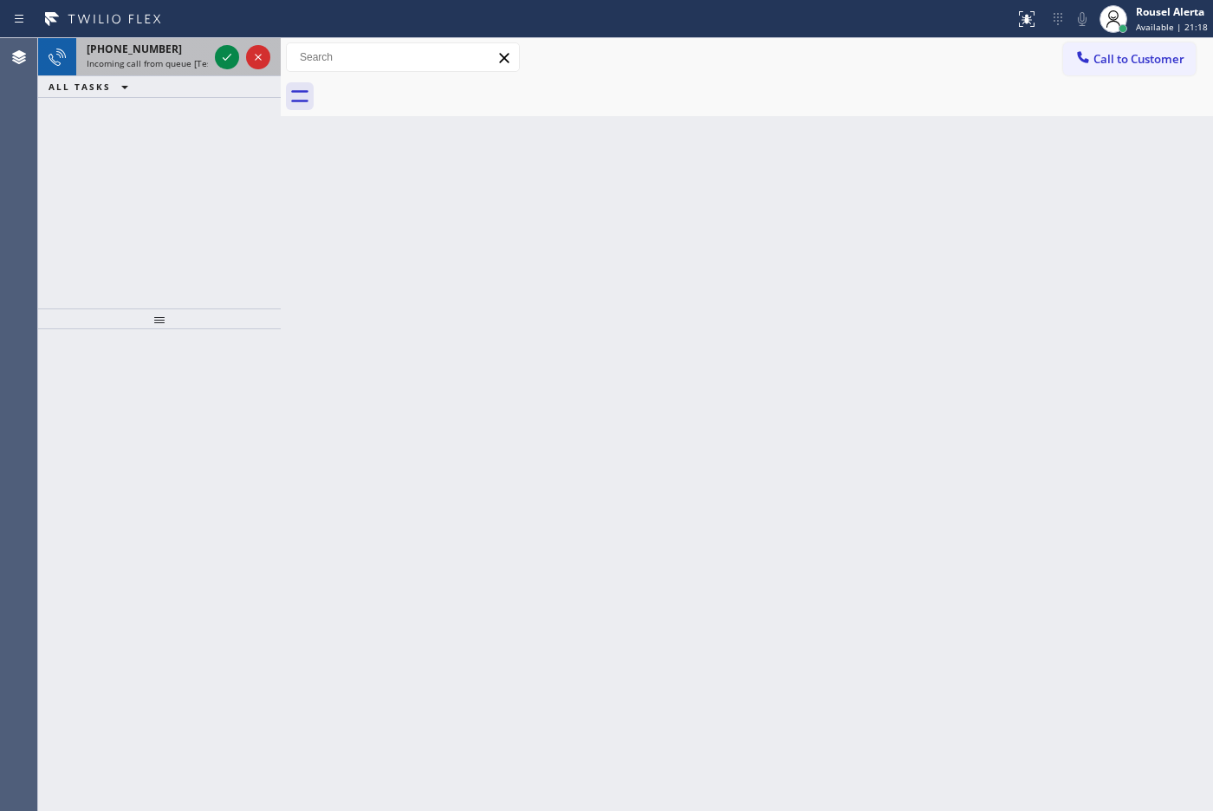
click at [178, 62] on span "Incoming call from queue [Test] All" at bounding box center [159, 63] width 144 height 12
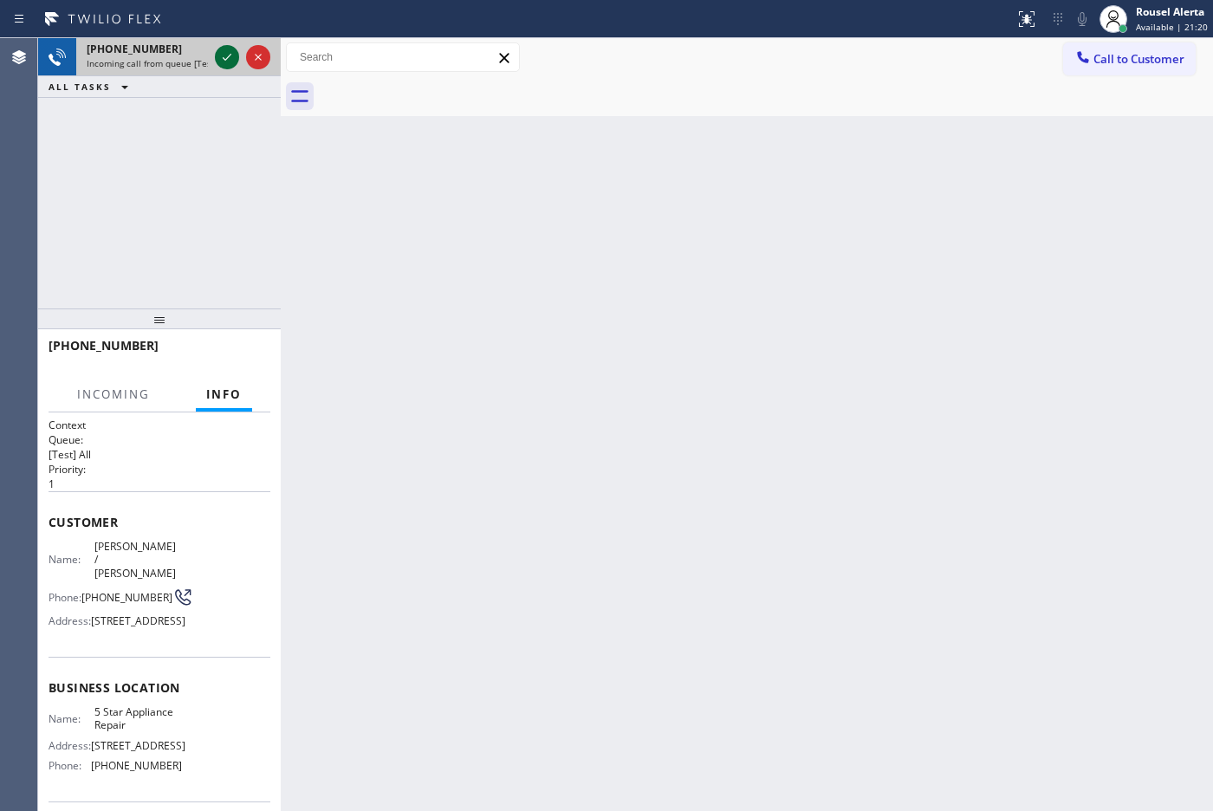
click at [223, 54] on icon at bounding box center [227, 57] width 21 height 21
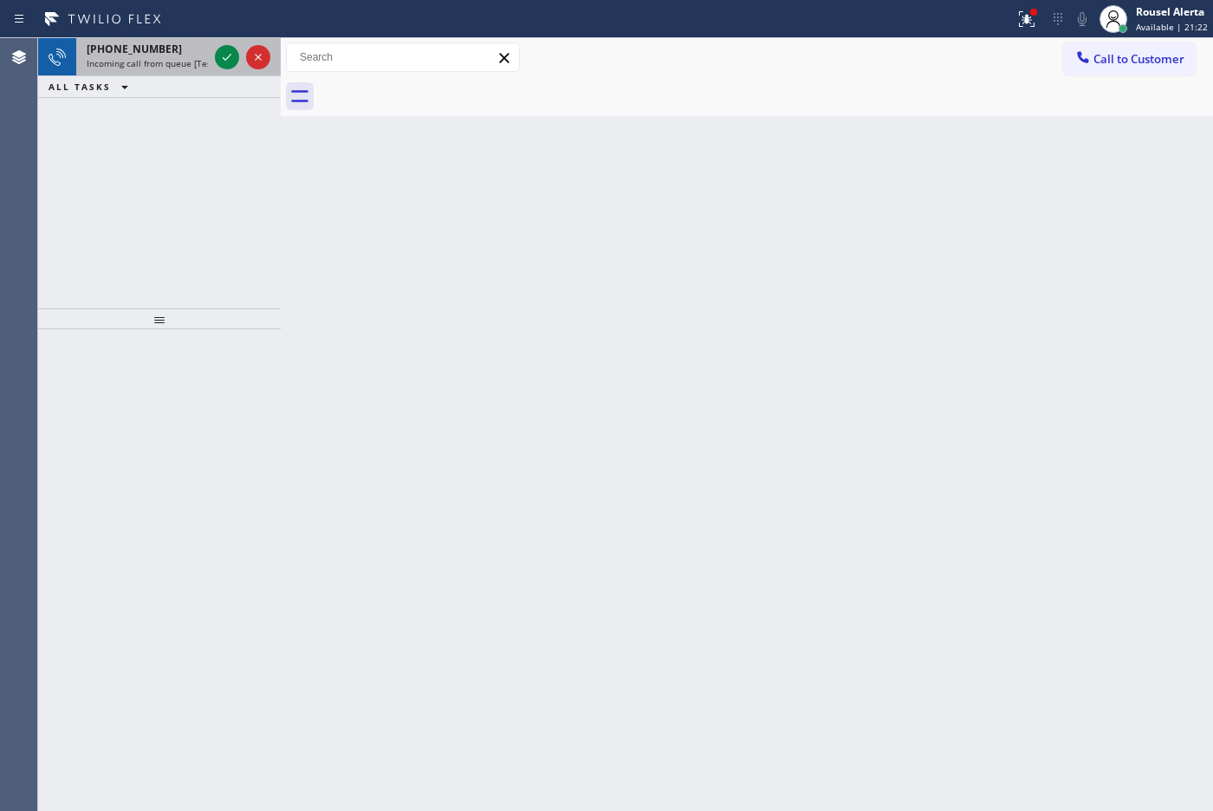
click at [173, 59] on span "Incoming call from queue [Test] All" at bounding box center [159, 63] width 144 height 12
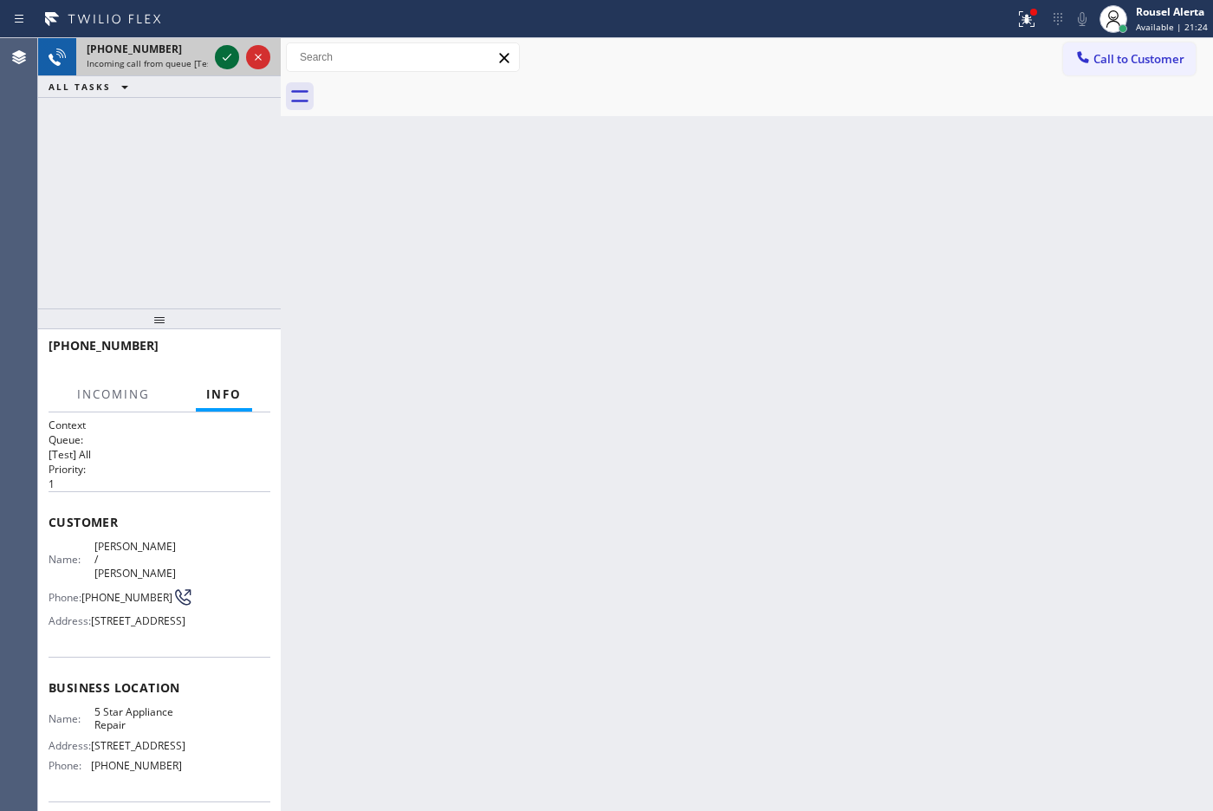
click at [219, 59] on icon at bounding box center [227, 57] width 21 height 21
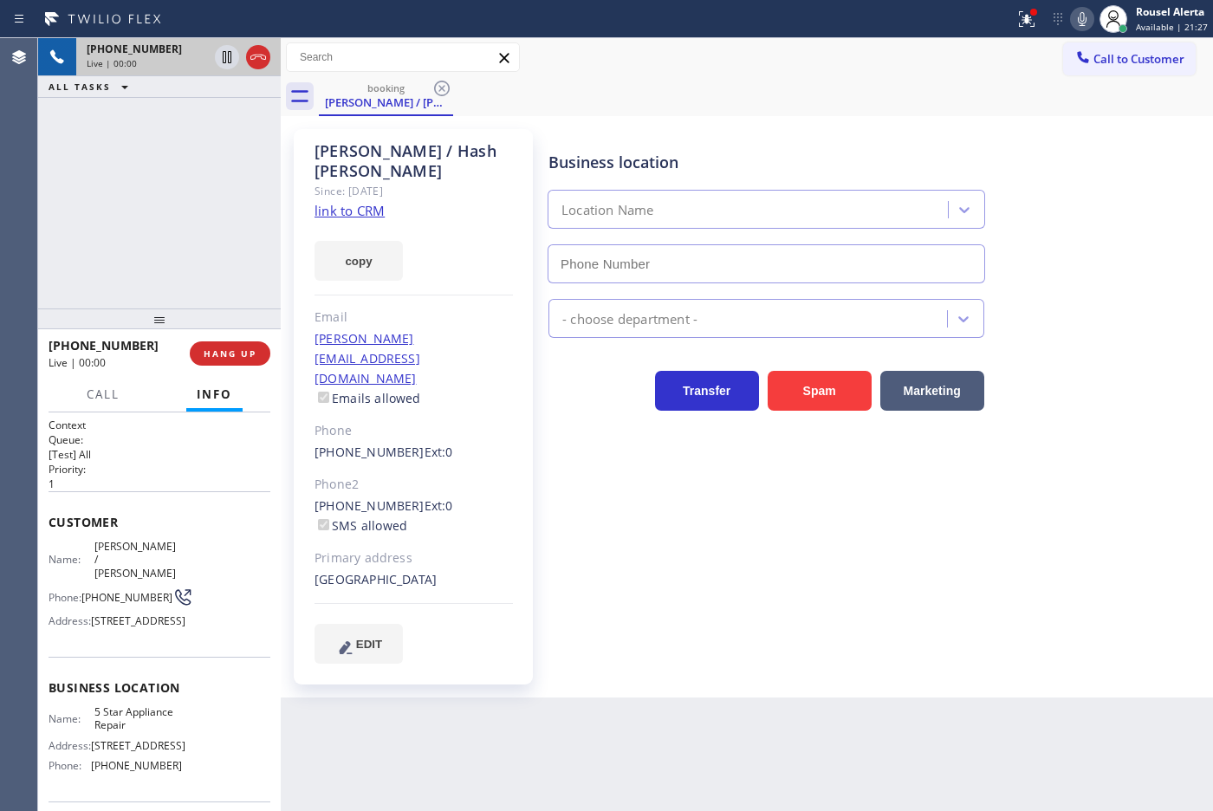
type input "[PHONE_NUMBER]"
click at [365, 202] on link "link to CRM" at bounding box center [349, 210] width 70 height 17
click at [195, 153] on div "[PHONE_NUMBER] Live | 04:11 ALL TASKS ALL TASKS ACTIVE TASKS TASKS IN WRAP UP" at bounding box center [159, 173] width 243 height 270
click at [189, 178] on div "[PHONE_NUMBER] Live | 04:14 ALL TASKS ALL TASKS ACTIVE TASKS TASKS IN WRAP UP" at bounding box center [159, 173] width 243 height 270
click at [219, 61] on icon at bounding box center [227, 57] width 21 height 21
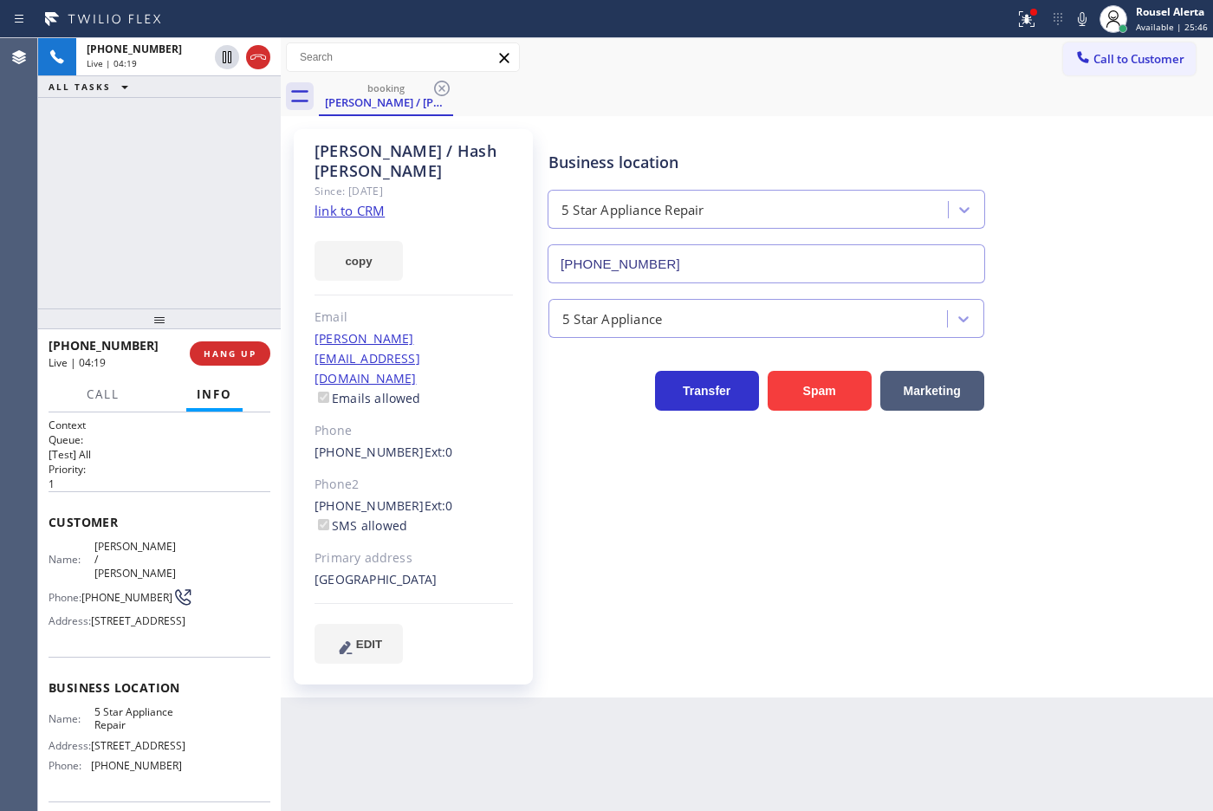
drag, startPoint x: 1080, startPoint y: 16, endPoint x: 1050, endPoint y: 23, distance: 31.1
click at [1081, 18] on icon at bounding box center [1081, 19] width 21 height 21
click at [217, 58] on icon at bounding box center [227, 57] width 21 height 21
click at [1081, 23] on icon at bounding box center [1081, 19] width 21 height 21
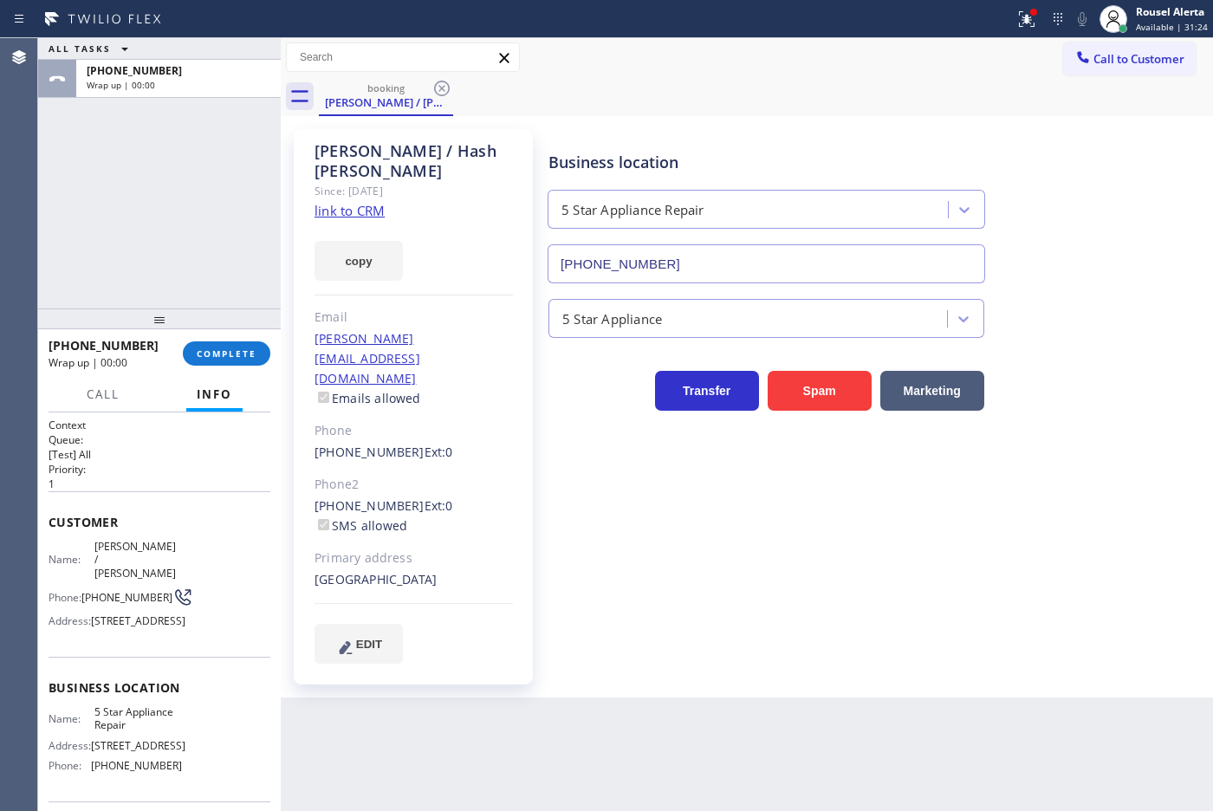
click at [230, 189] on div "ALL TASKS ALL TASKS ACTIVE TASKS TASKS IN WRAP UP [PHONE_NUMBER] Wrap up | 00:00" at bounding box center [159, 173] width 243 height 270
click at [613, 752] on div "Back to Dashboard Change Sender ID Customers Technicians Select a contact Outbo…" at bounding box center [747, 424] width 932 height 773
click at [115, 74] on span "[PHONE_NUMBER]" at bounding box center [134, 70] width 95 height 15
click at [206, 342] on button "COMPLETE" at bounding box center [226, 353] width 87 height 24
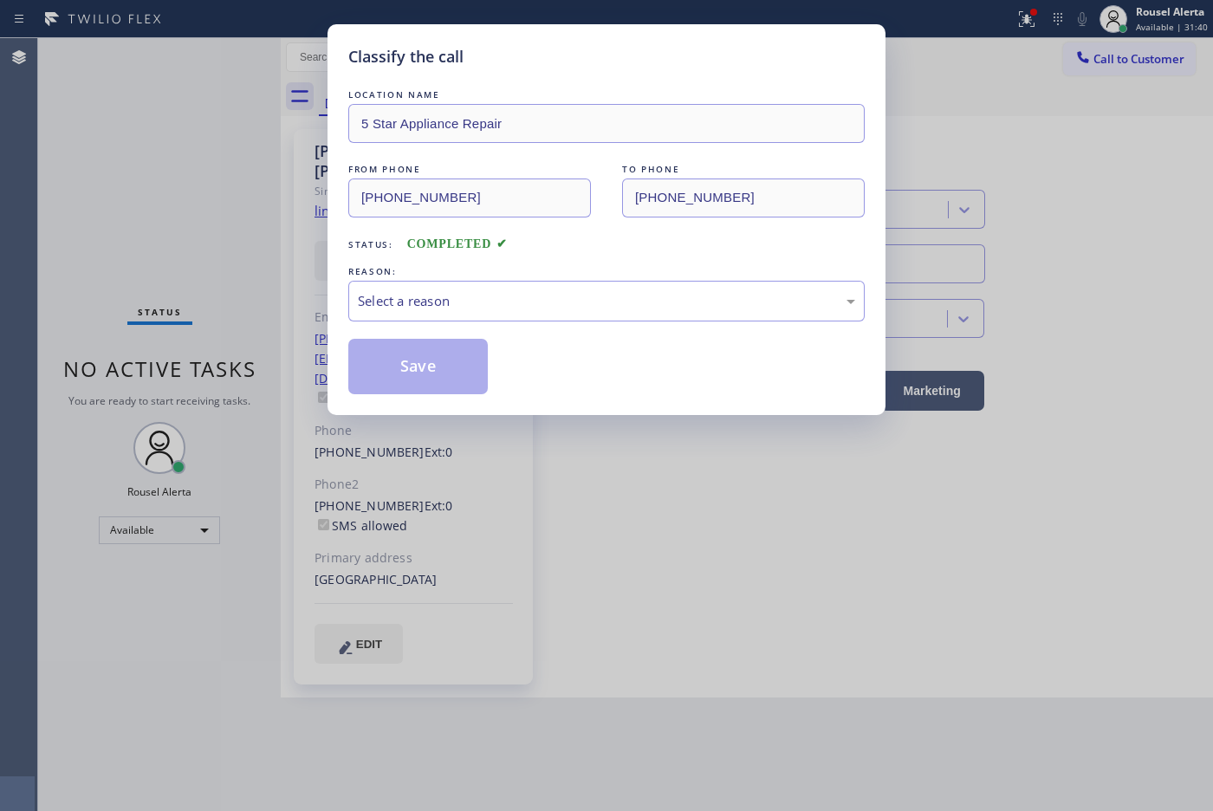
click at [474, 313] on div "Select a reason" at bounding box center [606, 301] width 516 height 41
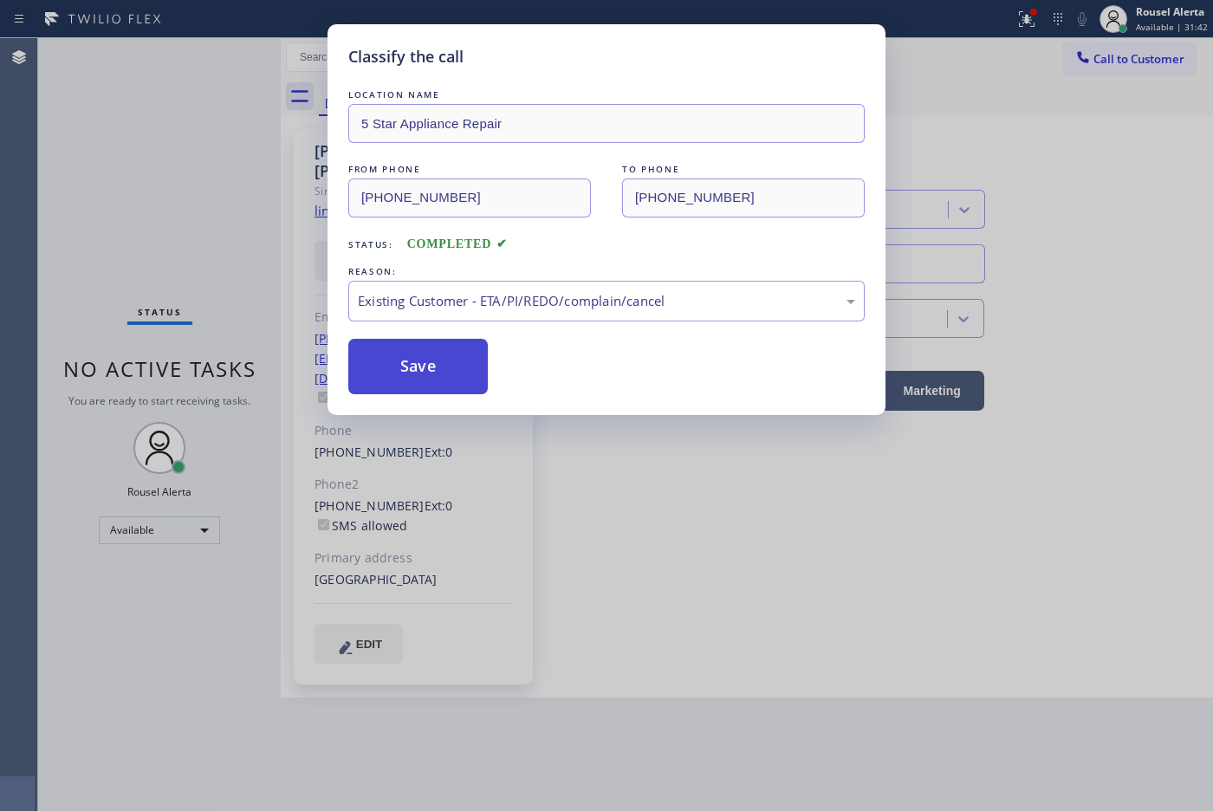
click at [435, 371] on button "Save" at bounding box center [417, 366] width 139 height 55
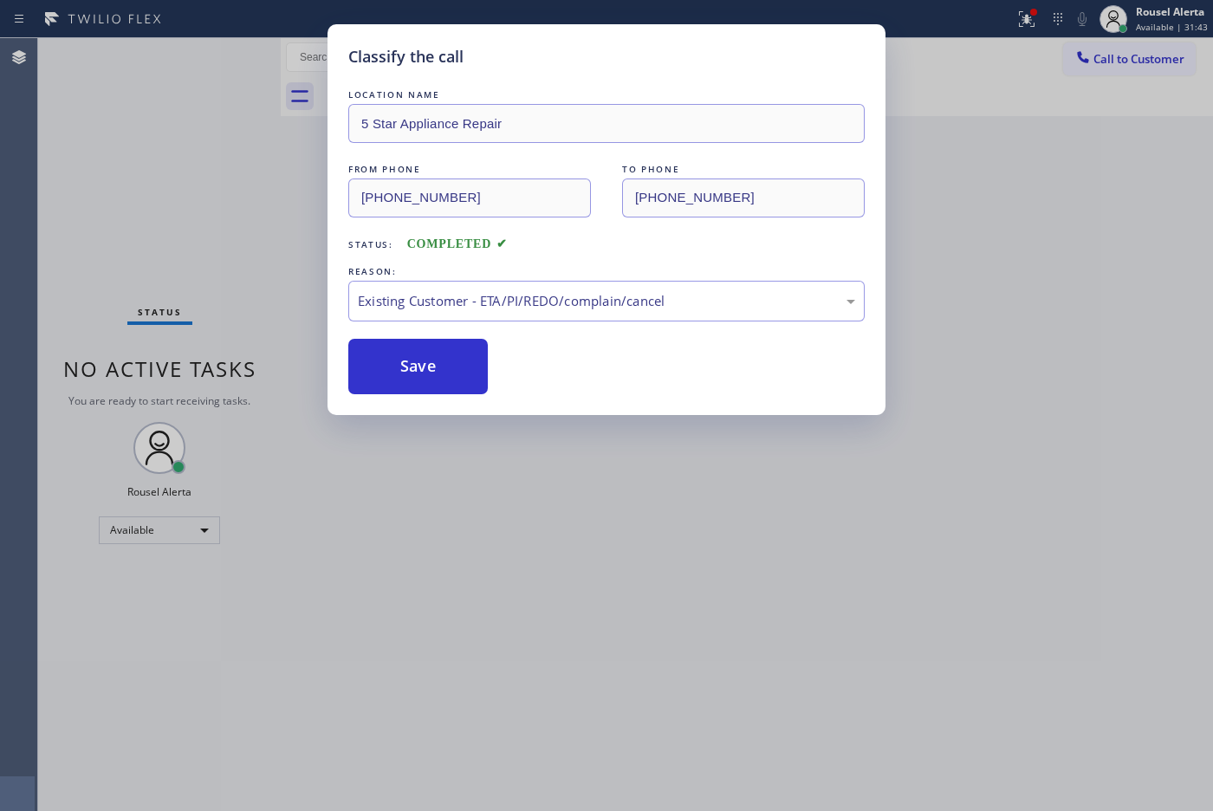
click at [684, 629] on div "Classify the call LOCATION NAME 5 Star Appliance Repair FROM PHONE [PHONE_NUMBE…" at bounding box center [606, 405] width 1213 height 811
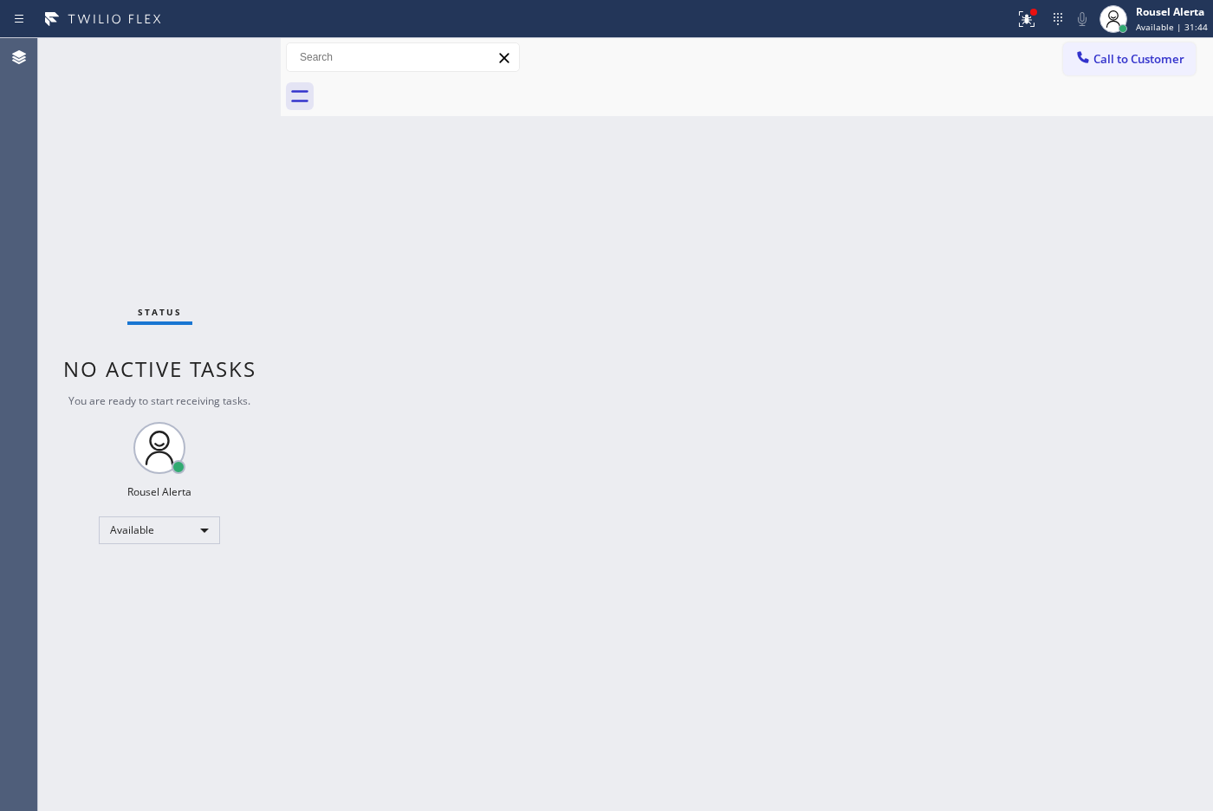
click at [720, 628] on div "Back to Dashboard Change Sender ID Customers Technicians Select a contact Outbo…" at bounding box center [747, 424] width 932 height 773
click at [1019, 11] on icon at bounding box center [1026, 19] width 21 height 21
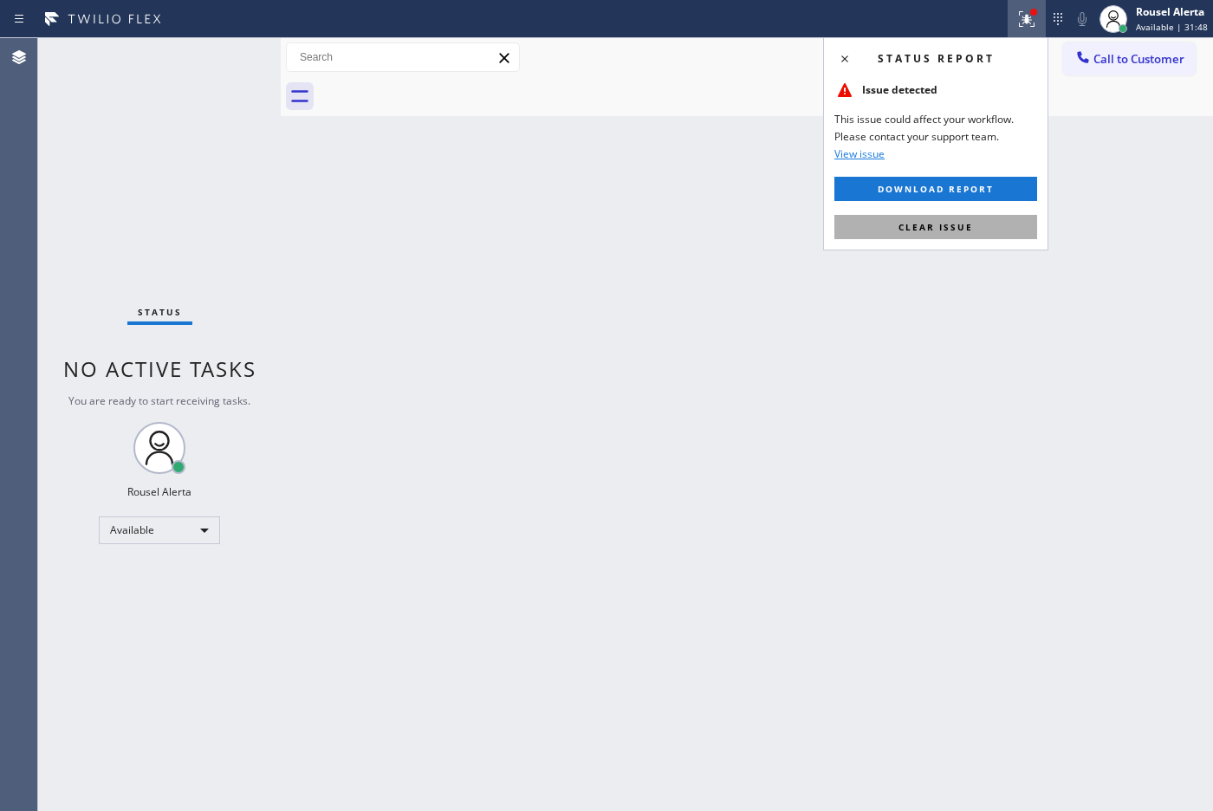
click at [970, 228] on span "Clear issue" at bounding box center [935, 227] width 74 height 12
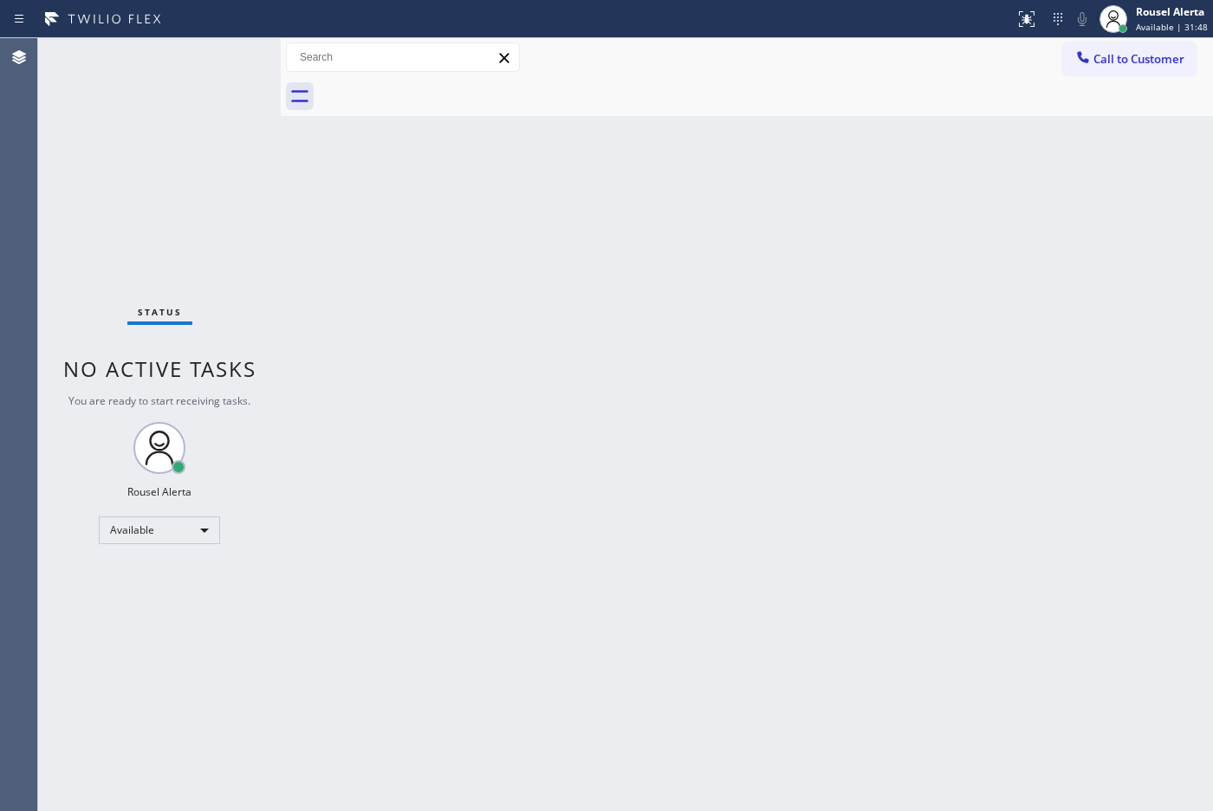
click at [993, 439] on div "Back to Dashboard Change Sender ID Customers Technicians Select a contact Outbo…" at bounding box center [747, 424] width 932 height 773
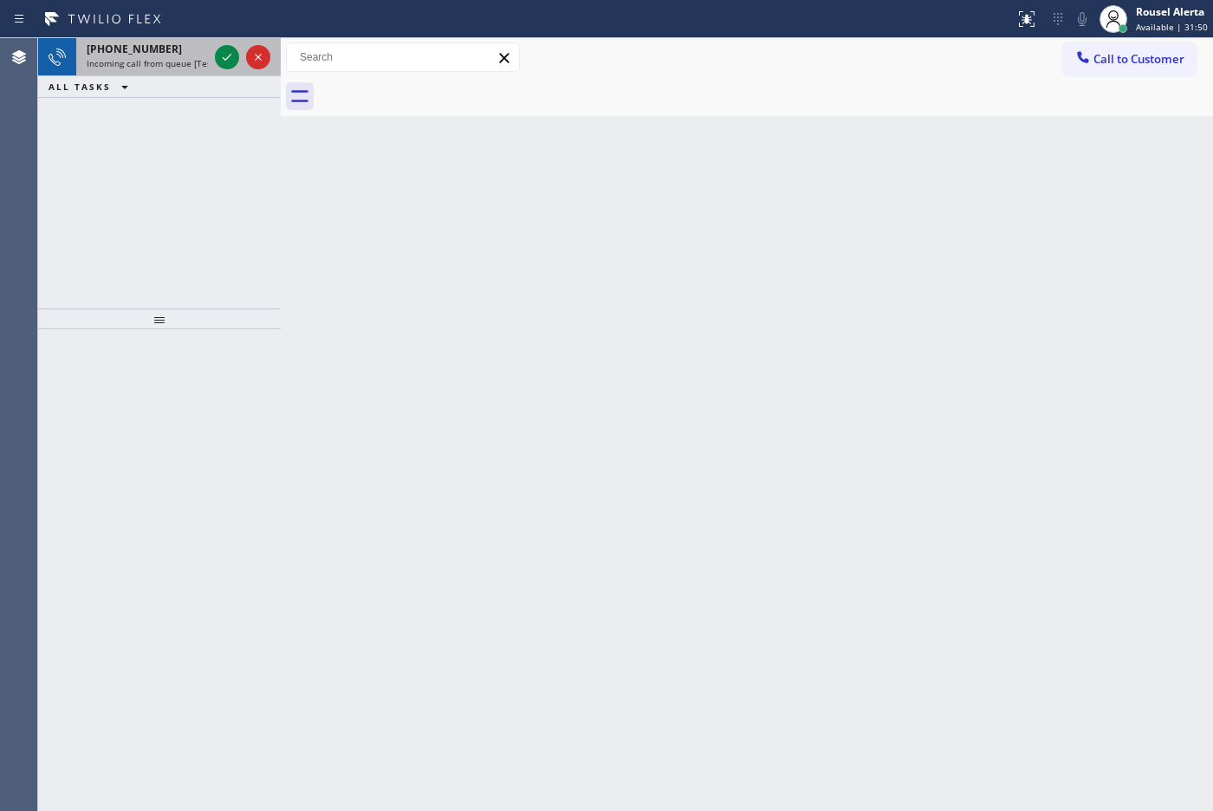
drag, startPoint x: 122, startPoint y: 55, endPoint x: 184, endPoint y: 61, distance: 62.7
click at [131, 55] on span "[PHONE_NUMBER]" at bounding box center [134, 49] width 95 height 15
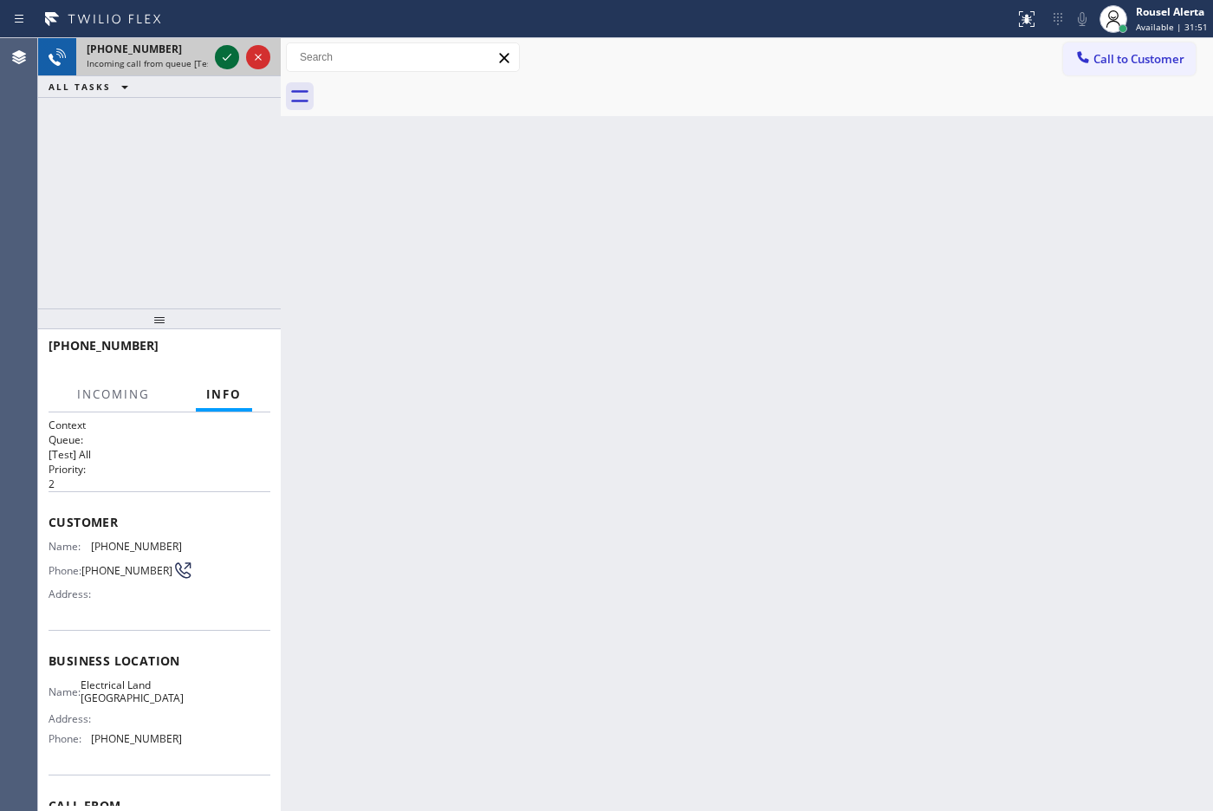
click at [225, 61] on icon at bounding box center [227, 57] width 21 height 21
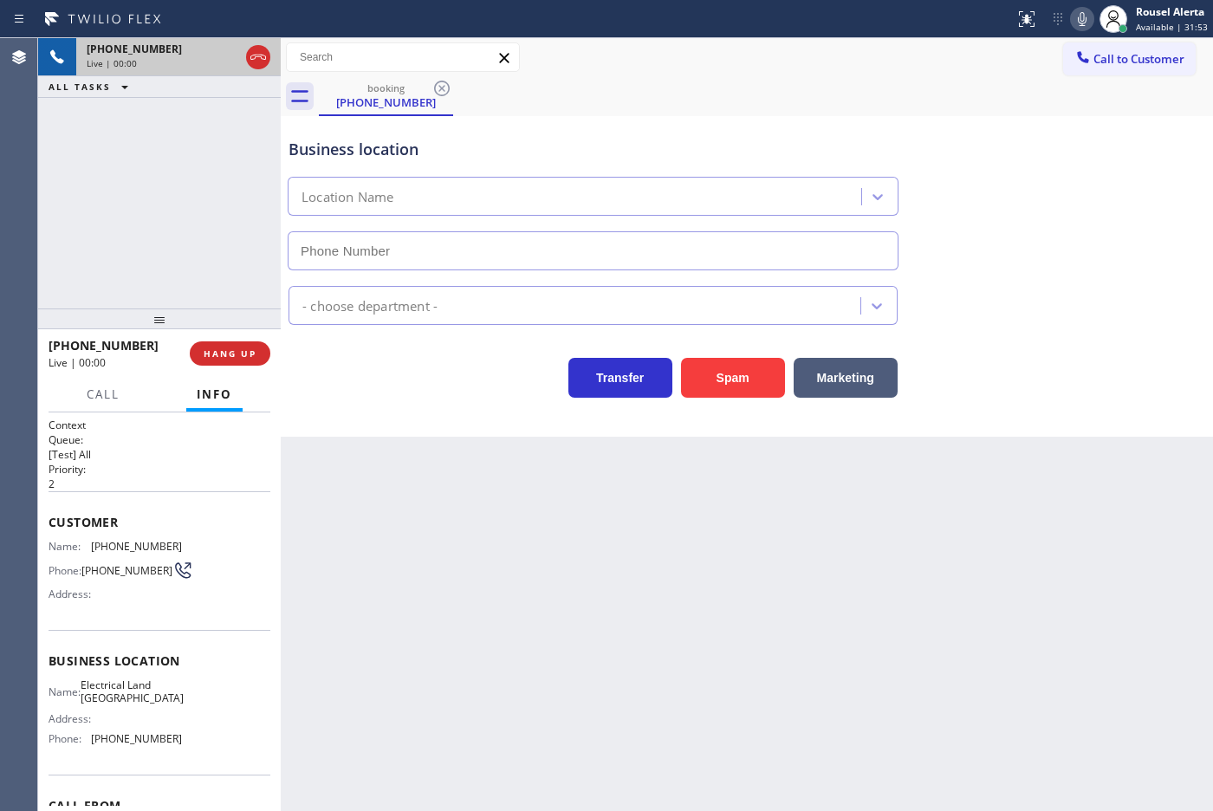
type input "[PHONE_NUMBER]"
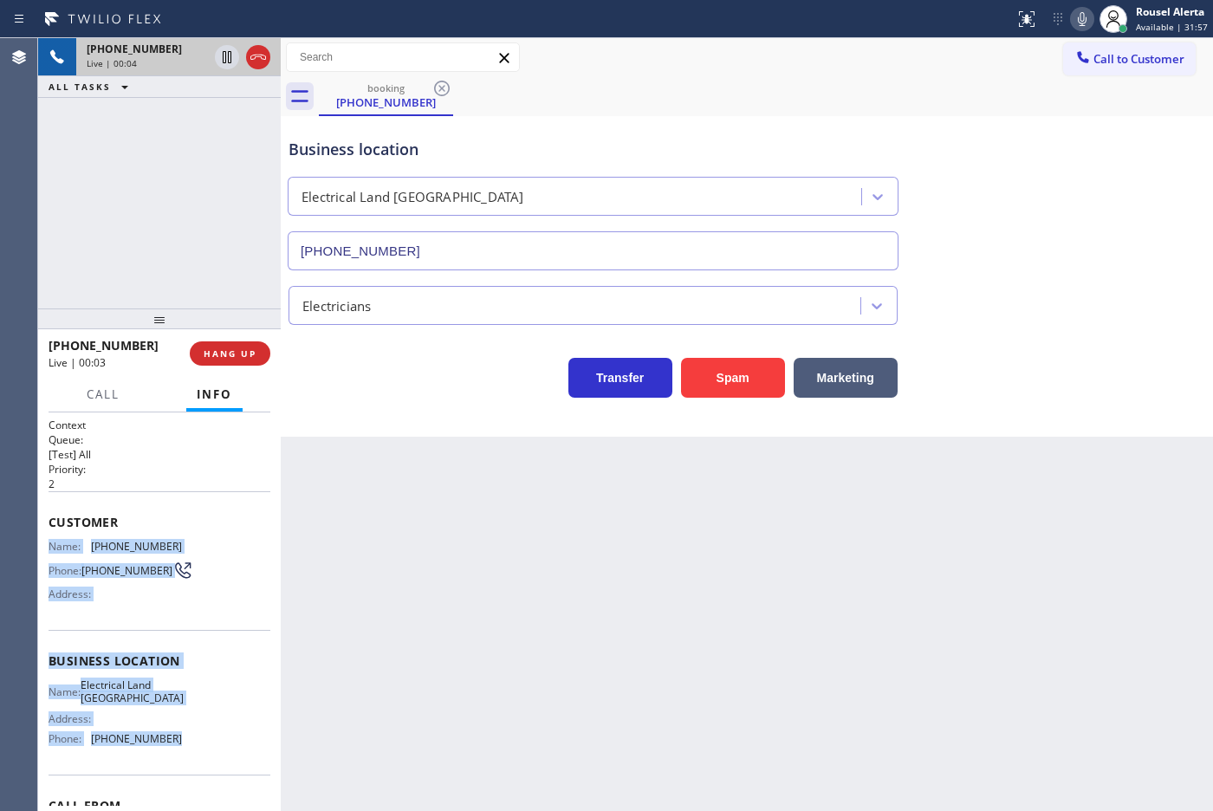
drag, startPoint x: 49, startPoint y: 543, endPoint x: 180, endPoint y: 752, distance: 246.8
click at [180, 752] on div "Context Queue: [Test] All Priority: 2 Customer Name: [PHONE_NUMBER] Phone: [PHO…" at bounding box center [160, 661] width 222 height 488
click at [226, 65] on icon at bounding box center [227, 57] width 21 height 21
click at [1078, 22] on icon at bounding box center [1081, 19] width 21 height 21
click at [223, 67] on icon at bounding box center [227, 57] width 21 height 21
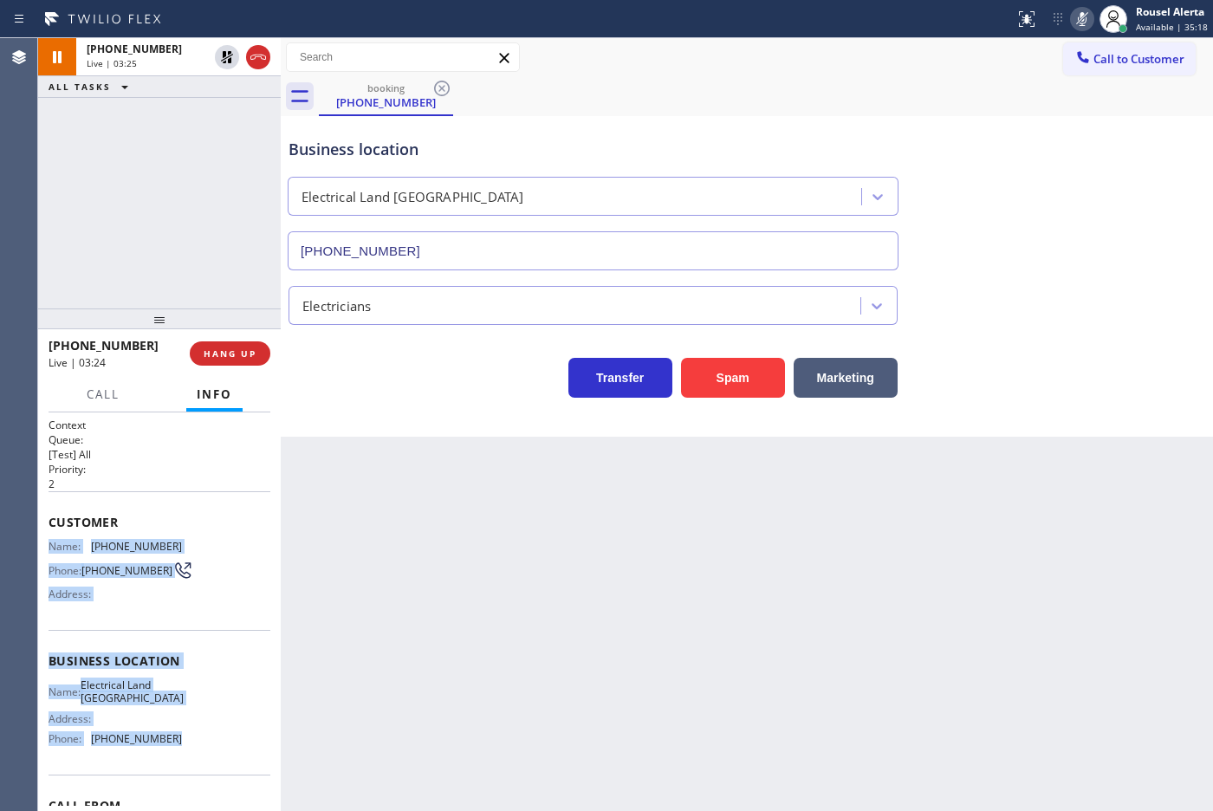
click at [1083, 29] on button at bounding box center [1082, 19] width 24 height 24
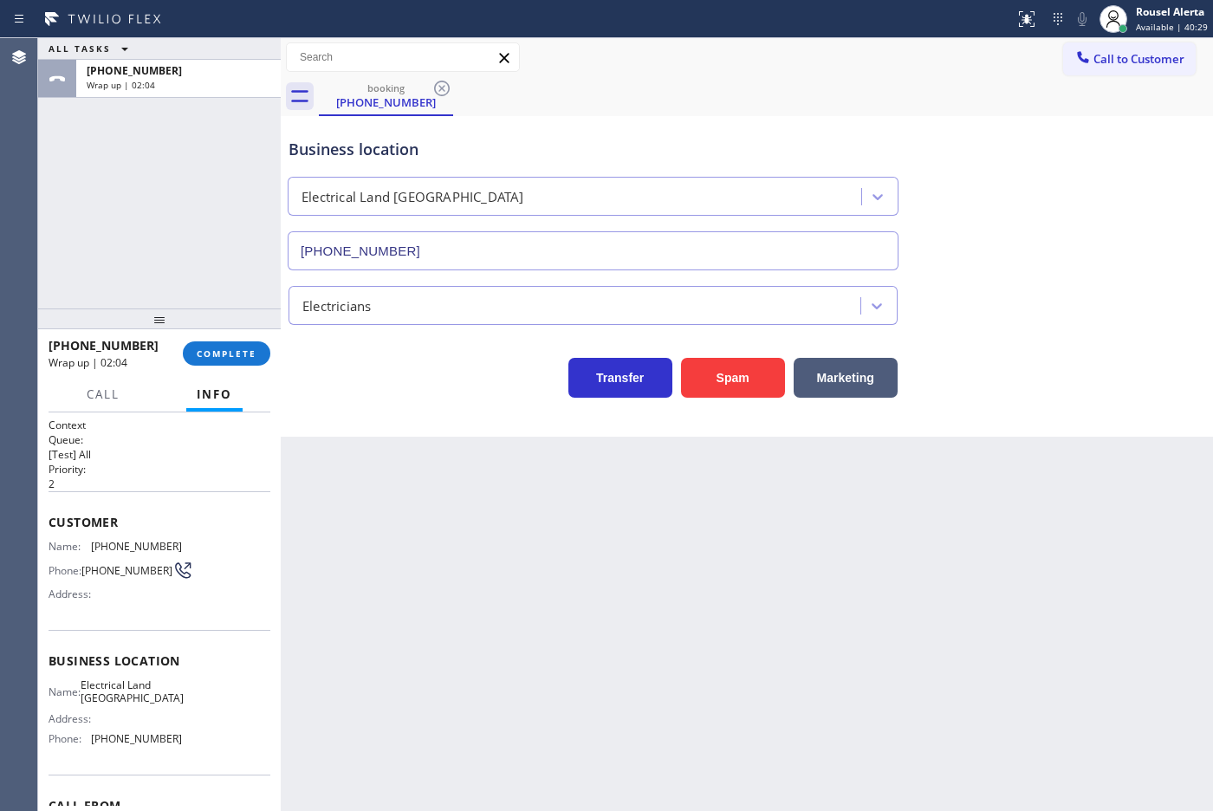
drag, startPoint x: 639, startPoint y: 572, endPoint x: 996, endPoint y: 413, distance: 390.8
click at [644, 570] on div "Back to Dashboard Change Sender ID Customers Technicians Select a contact Outbo…" at bounding box center [747, 424] width 932 height 773
click at [219, 345] on button "COMPLETE" at bounding box center [226, 353] width 87 height 24
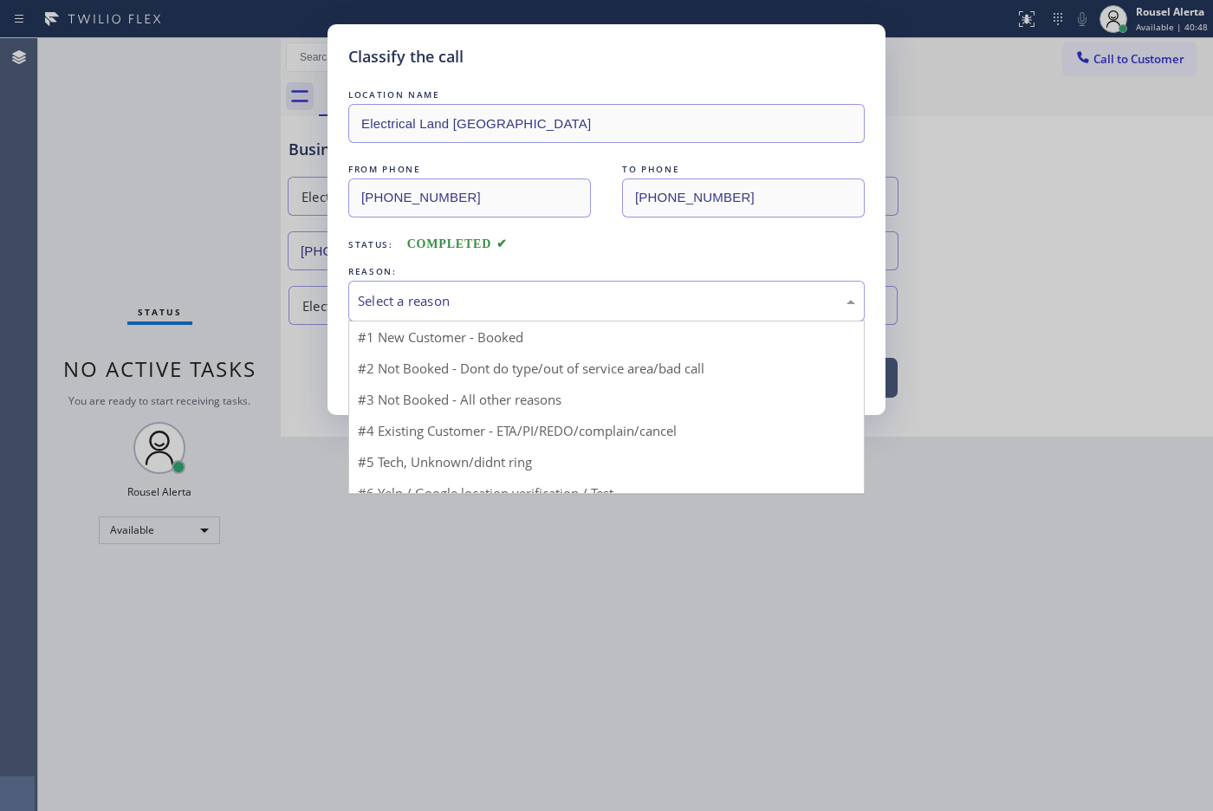
click at [521, 310] on div "Select a reason" at bounding box center [606, 301] width 497 height 20
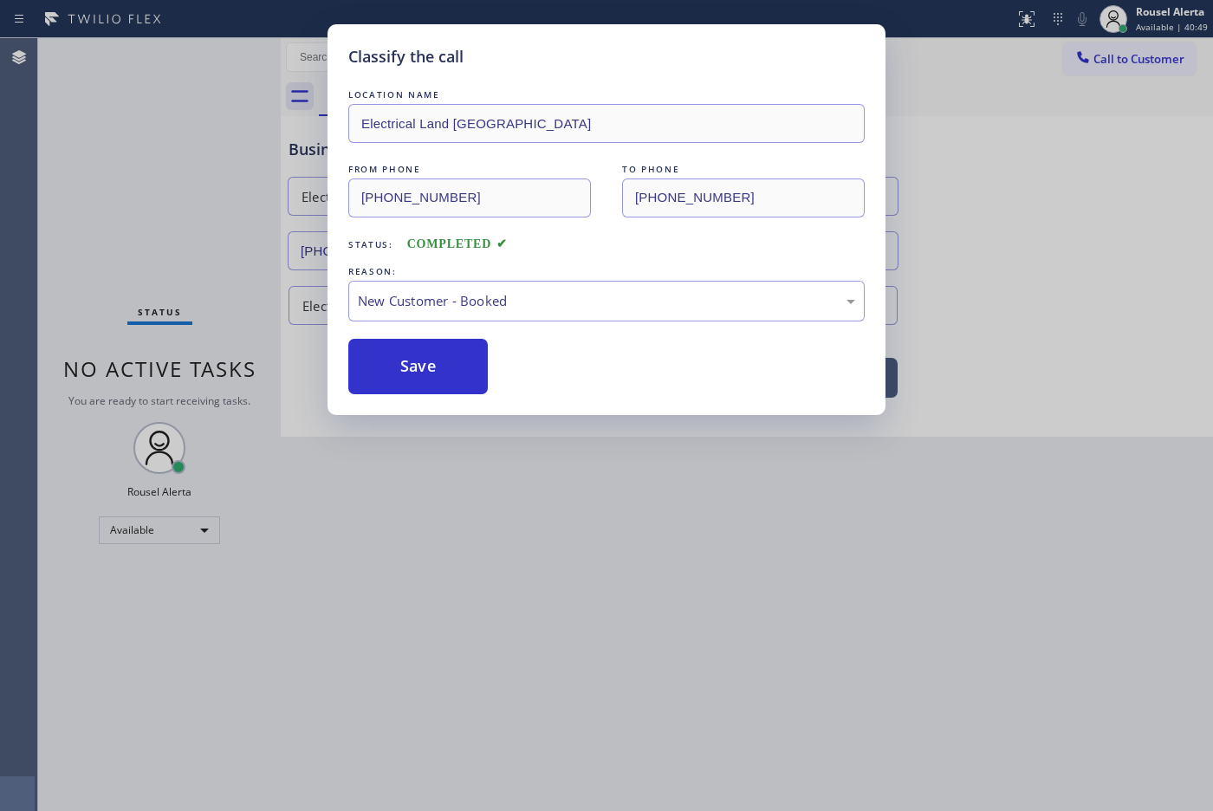
drag, startPoint x: 427, startPoint y: 371, endPoint x: 501, endPoint y: 370, distance: 73.6
click at [427, 372] on button "Save" at bounding box center [417, 366] width 139 height 55
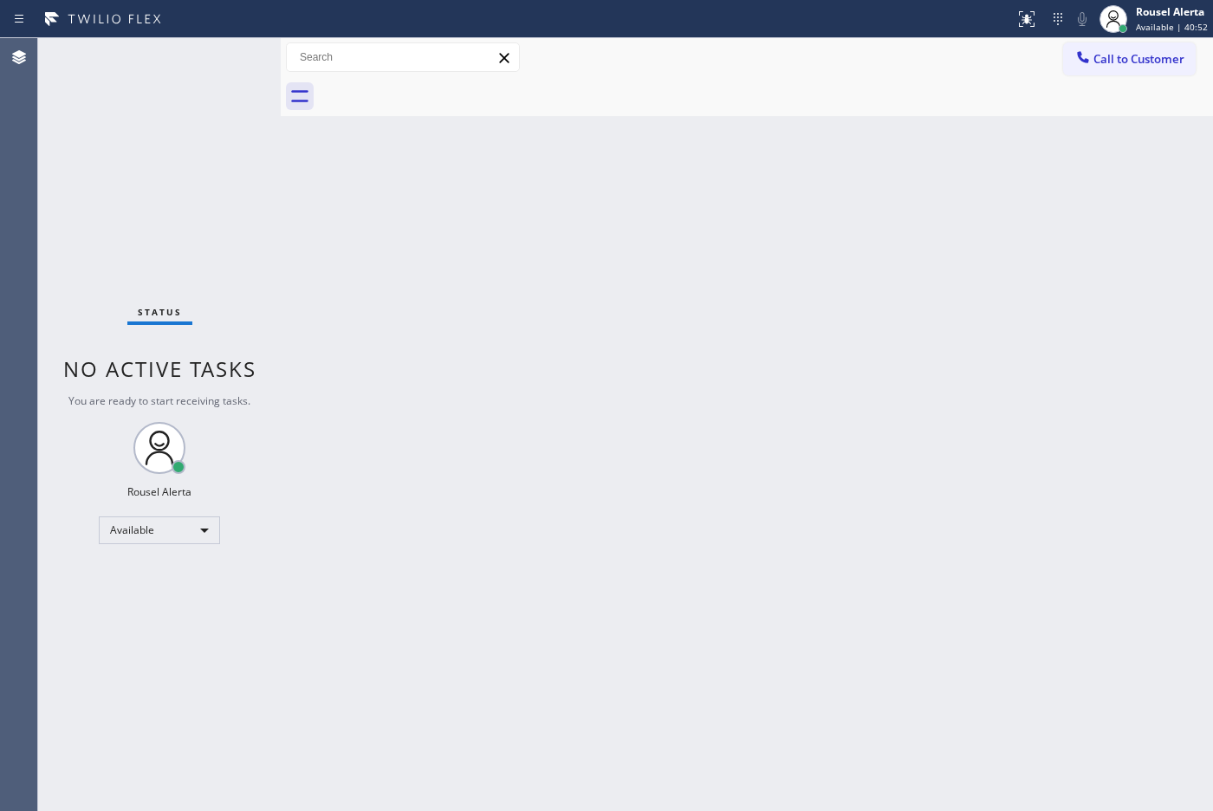
click at [843, 349] on div "Back to Dashboard Change Sender ID Customers Technicians Select a contact Outbo…" at bounding box center [747, 424] width 932 height 773
click at [501, 364] on div "Back to Dashboard Change Sender ID Customers Technicians Select a contact Outbo…" at bounding box center [747, 424] width 932 height 773
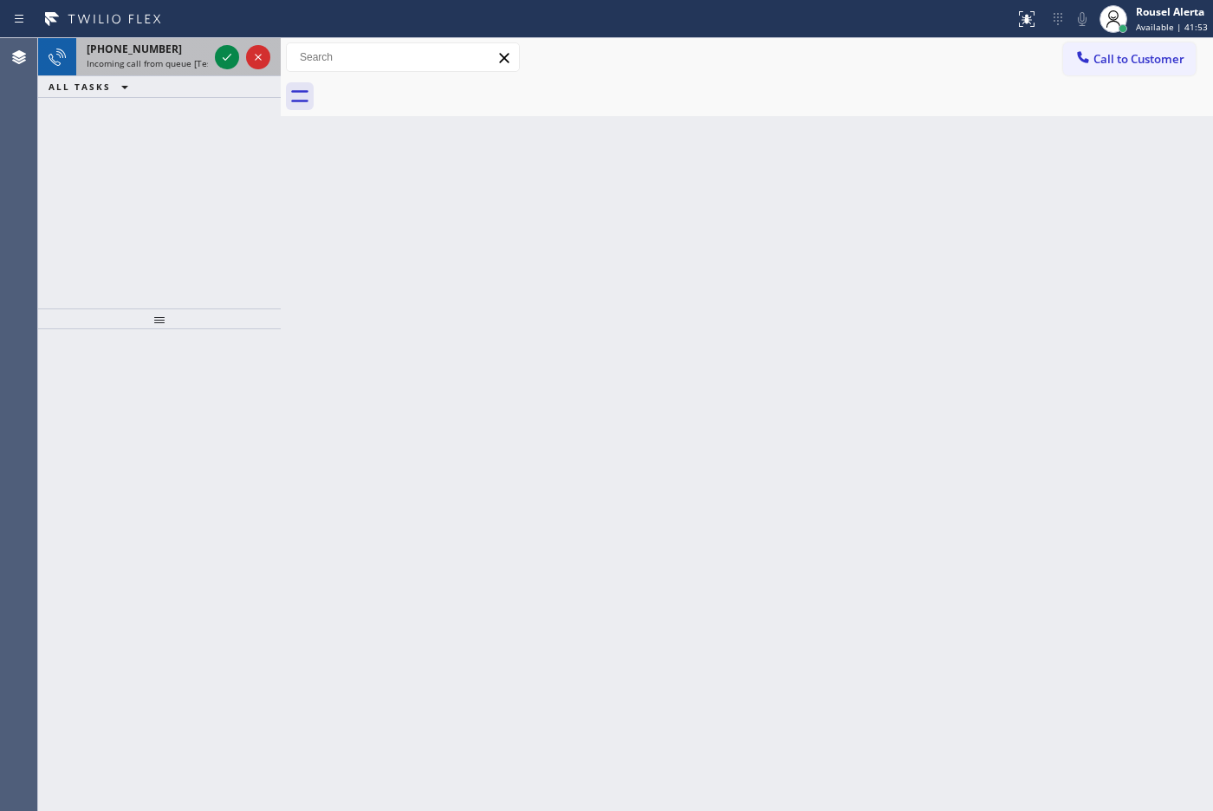
click at [162, 59] on span "Incoming call from queue [Test] All" at bounding box center [159, 63] width 144 height 12
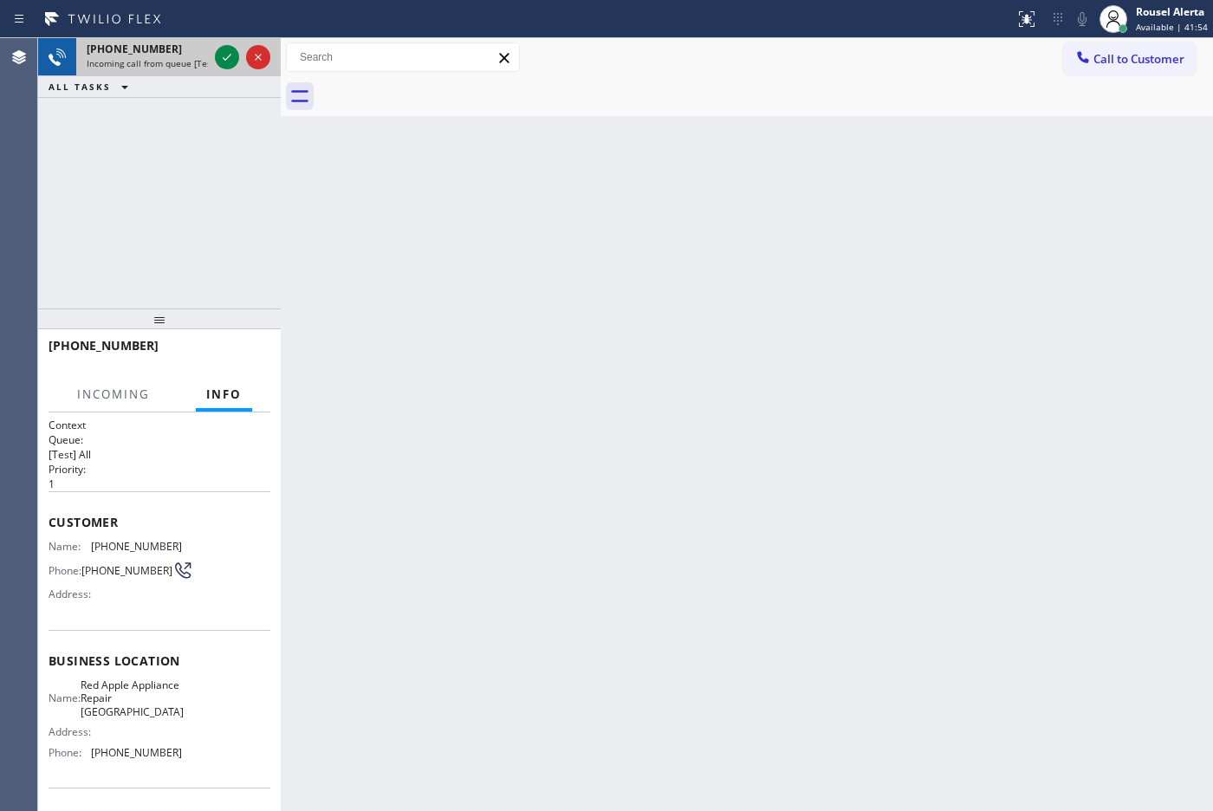
click at [210, 61] on div "[PHONE_NUMBER] Incoming call from queue [Test] All" at bounding box center [143, 57] width 135 height 38
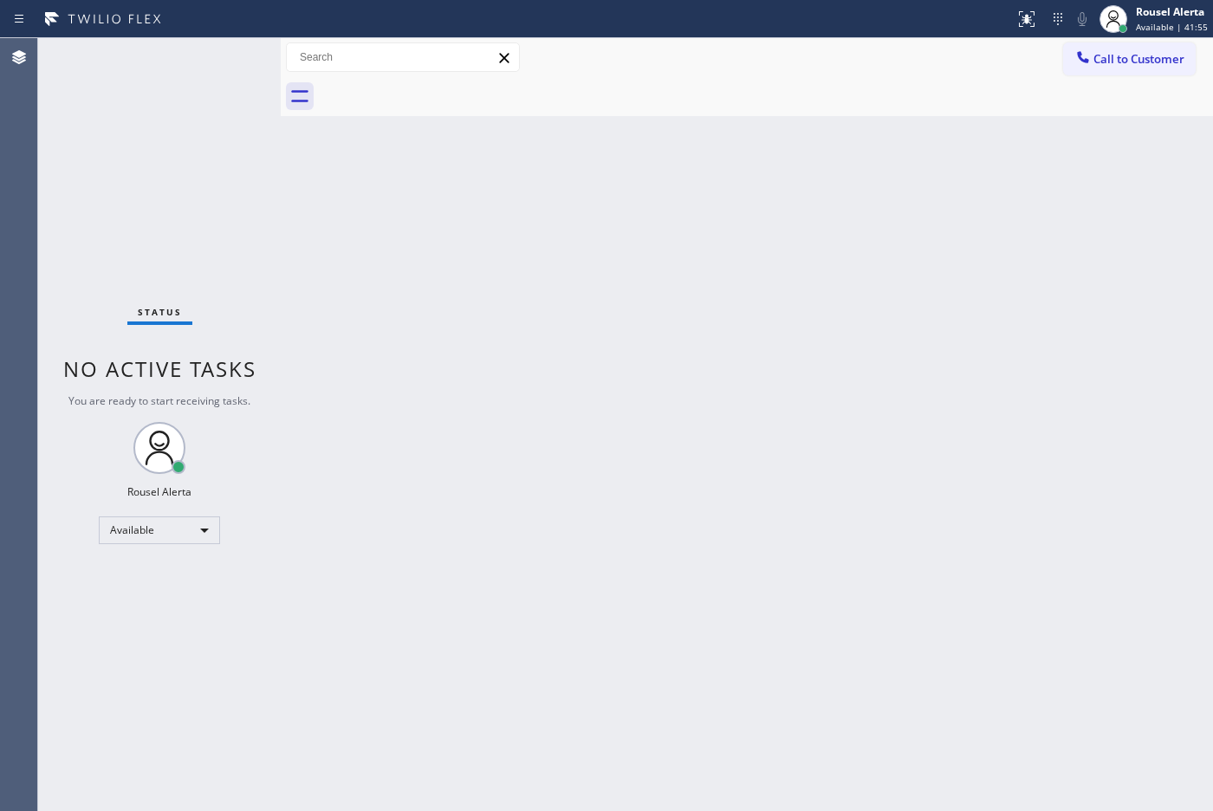
click at [210, 61] on div "Status No active tasks You are ready to start receiving tasks. Rousel Alerta Av…" at bounding box center [159, 424] width 243 height 773
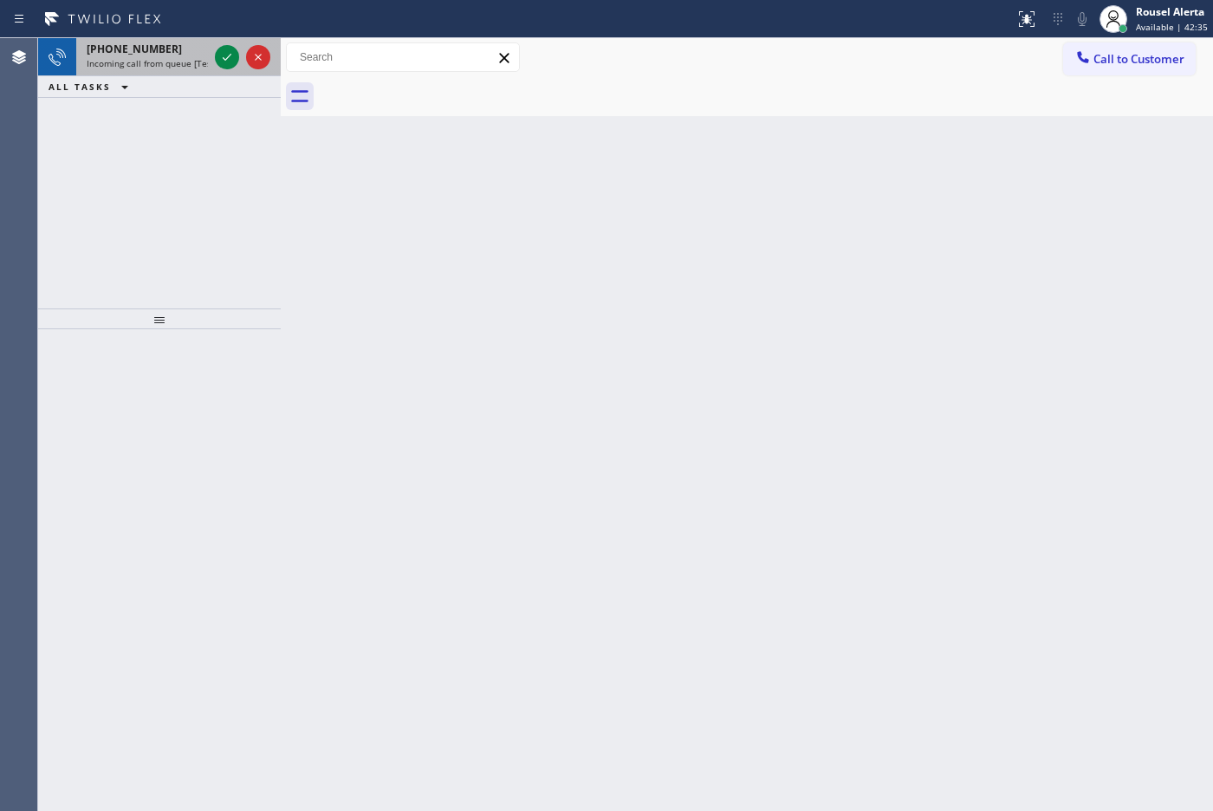
click at [150, 61] on span "Incoming call from queue [Test] All" at bounding box center [159, 63] width 144 height 12
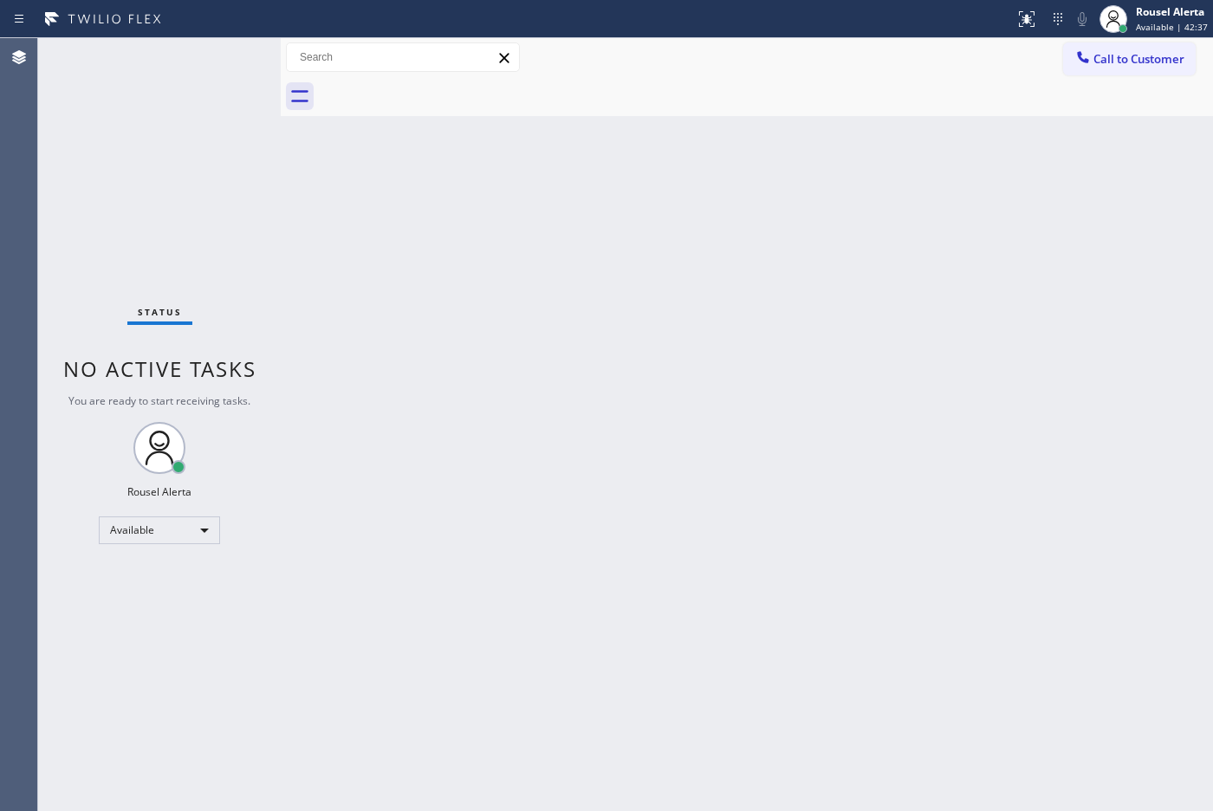
click at [217, 59] on div "Status No active tasks You are ready to start receiving tasks. Rousel Alerta Av…" at bounding box center [159, 424] width 243 height 773
click at [583, 422] on div "Back to Dashboard Change Sender ID Customers Technicians Select a contact Outbo…" at bounding box center [747, 424] width 932 height 773
click at [163, 113] on div "Status No active tasks You are ready to start receiving tasks. Rousel Alerta Av…" at bounding box center [159, 424] width 243 height 773
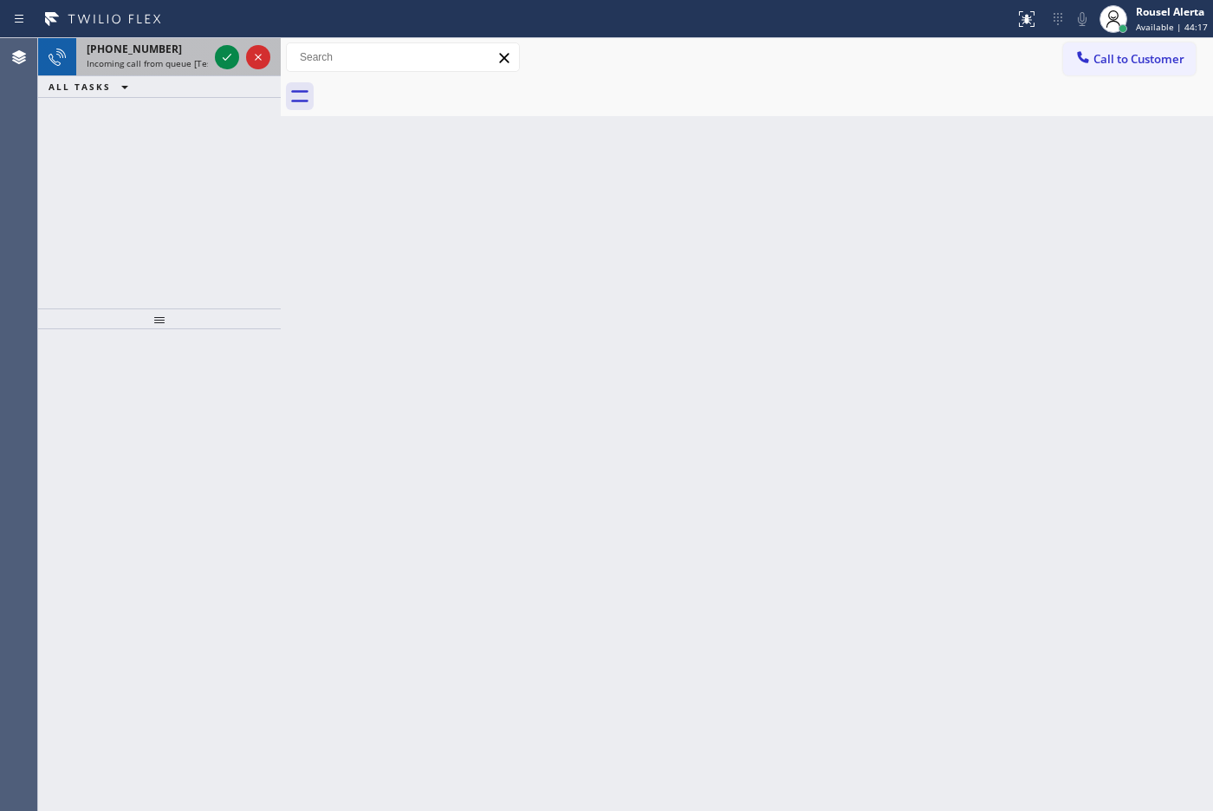
click at [117, 50] on span "[PHONE_NUMBER]" at bounding box center [134, 49] width 95 height 15
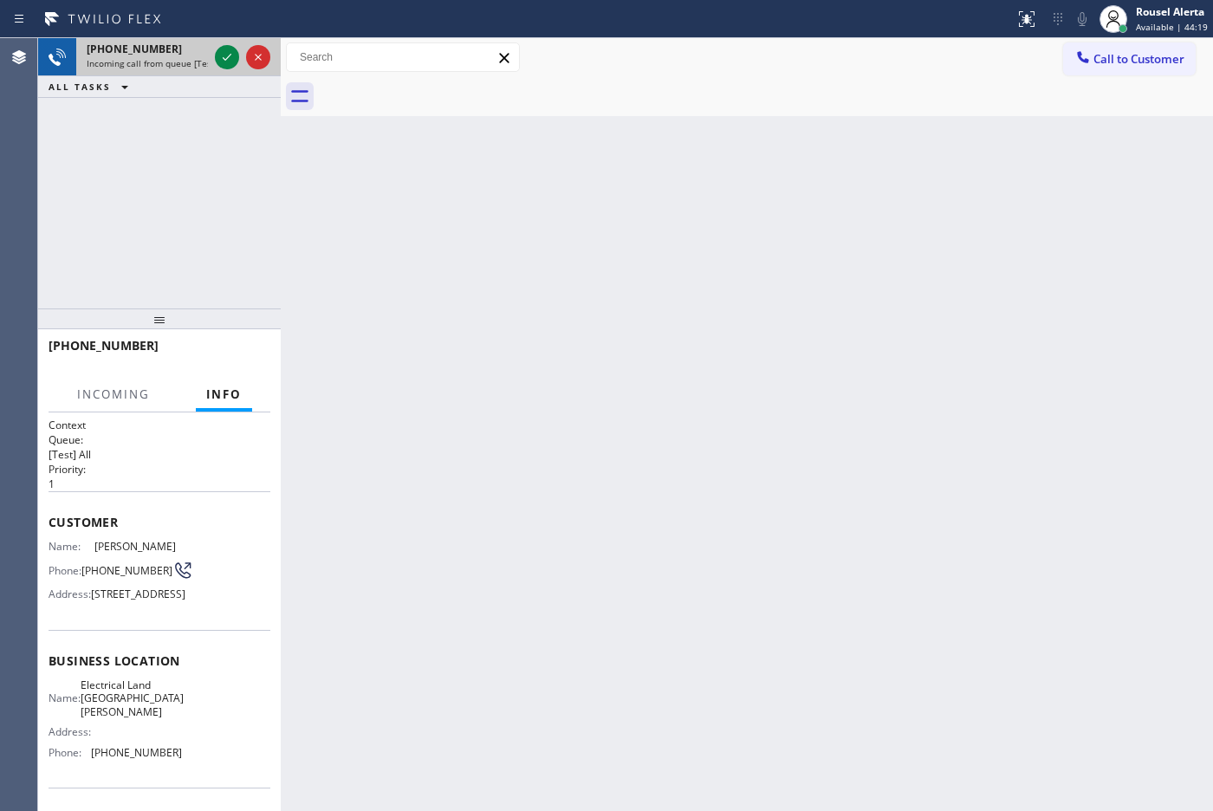
click at [117, 50] on span "[PHONE_NUMBER]" at bounding box center [134, 49] width 95 height 15
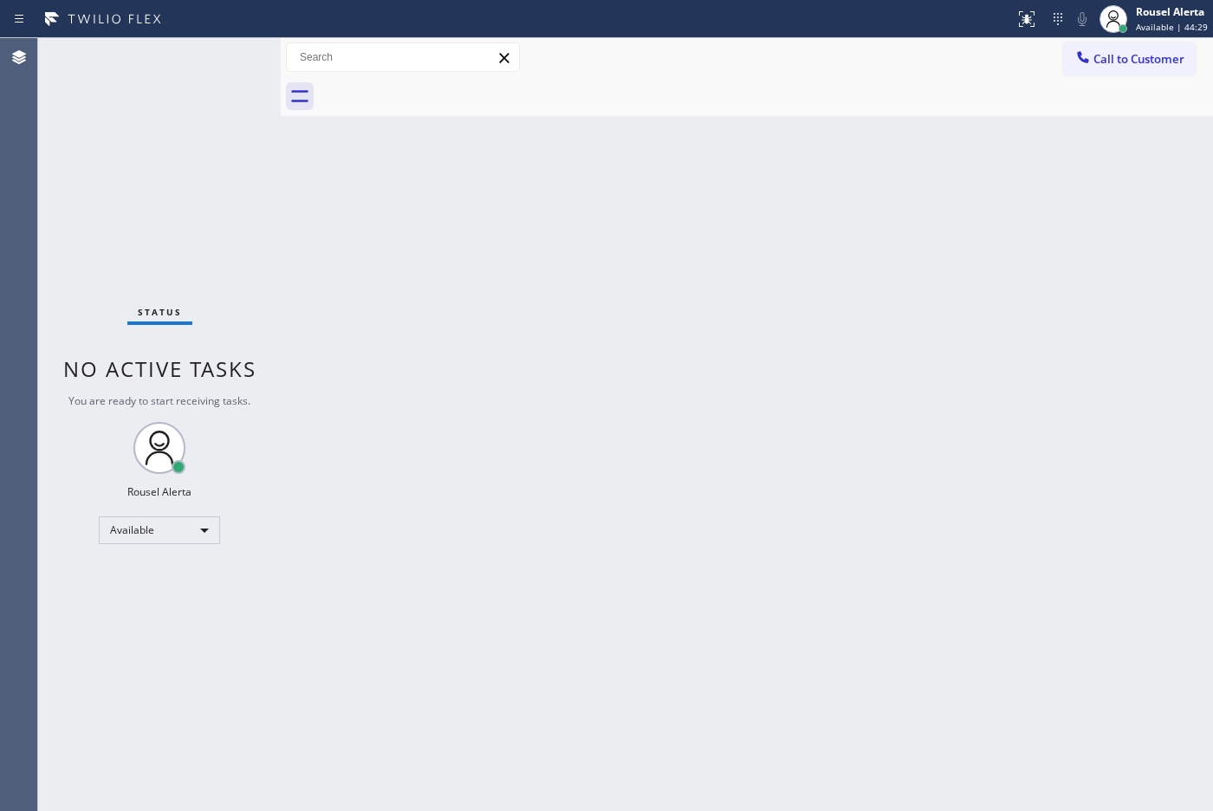
click at [478, 369] on div "Back to Dashboard Change Sender ID Customers Technicians Select a contact Outbo…" at bounding box center [747, 424] width 932 height 773
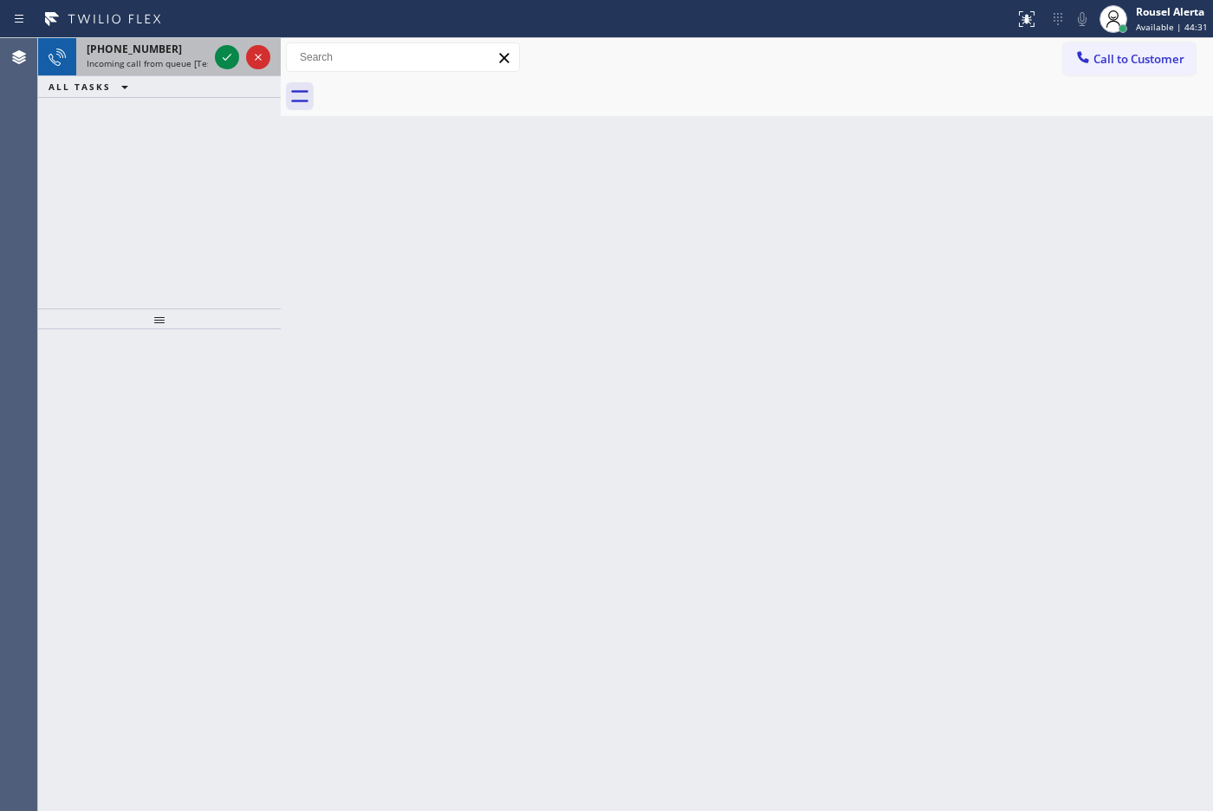
click at [148, 59] on span "Incoming call from queue [Test] All" at bounding box center [159, 63] width 144 height 12
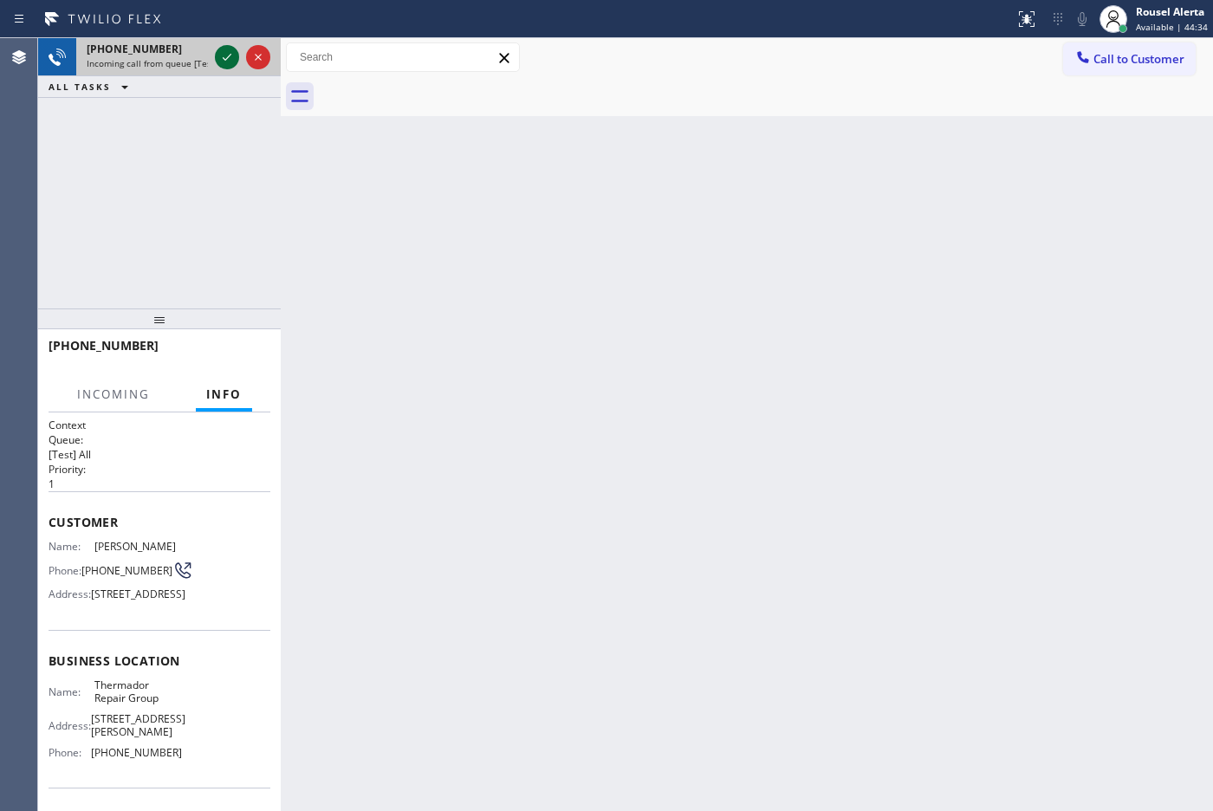
click at [219, 56] on icon at bounding box center [227, 57] width 21 height 21
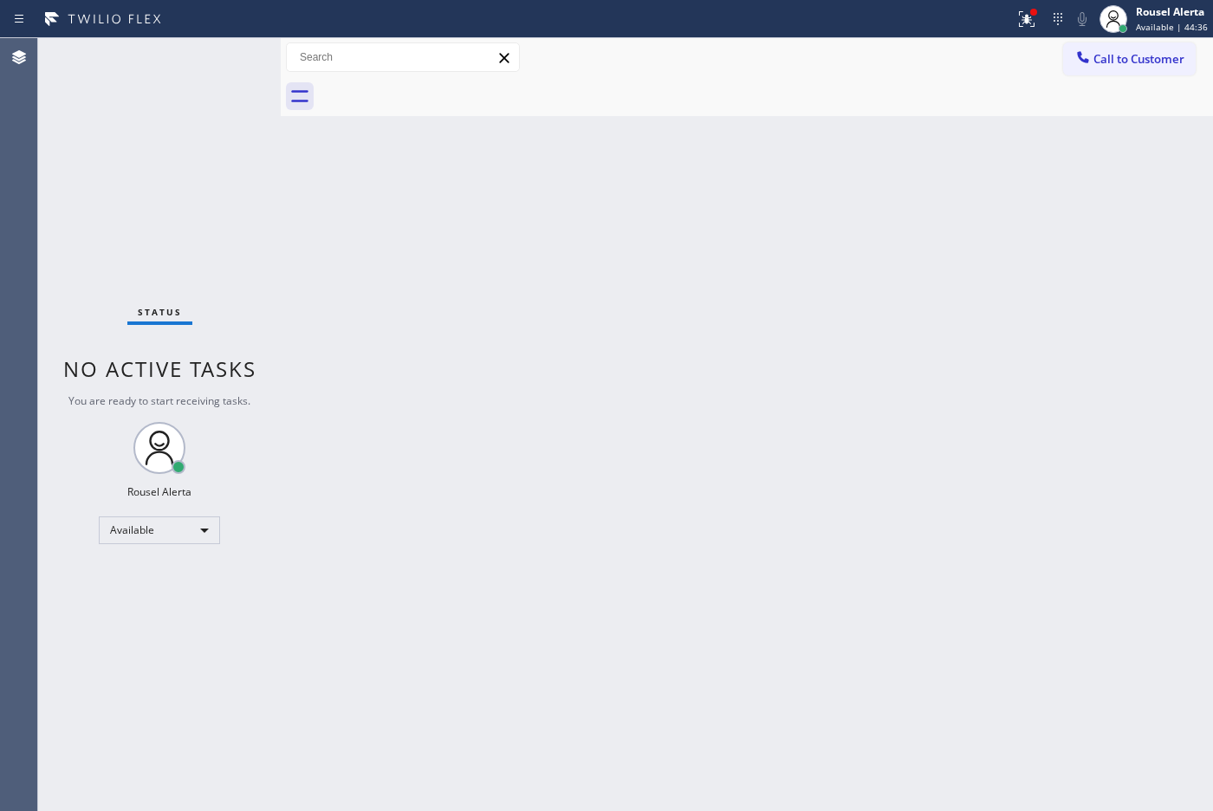
click at [475, 411] on div "Back to Dashboard Change Sender ID Customers Technicians Select a contact Outbo…" at bounding box center [747, 424] width 932 height 773
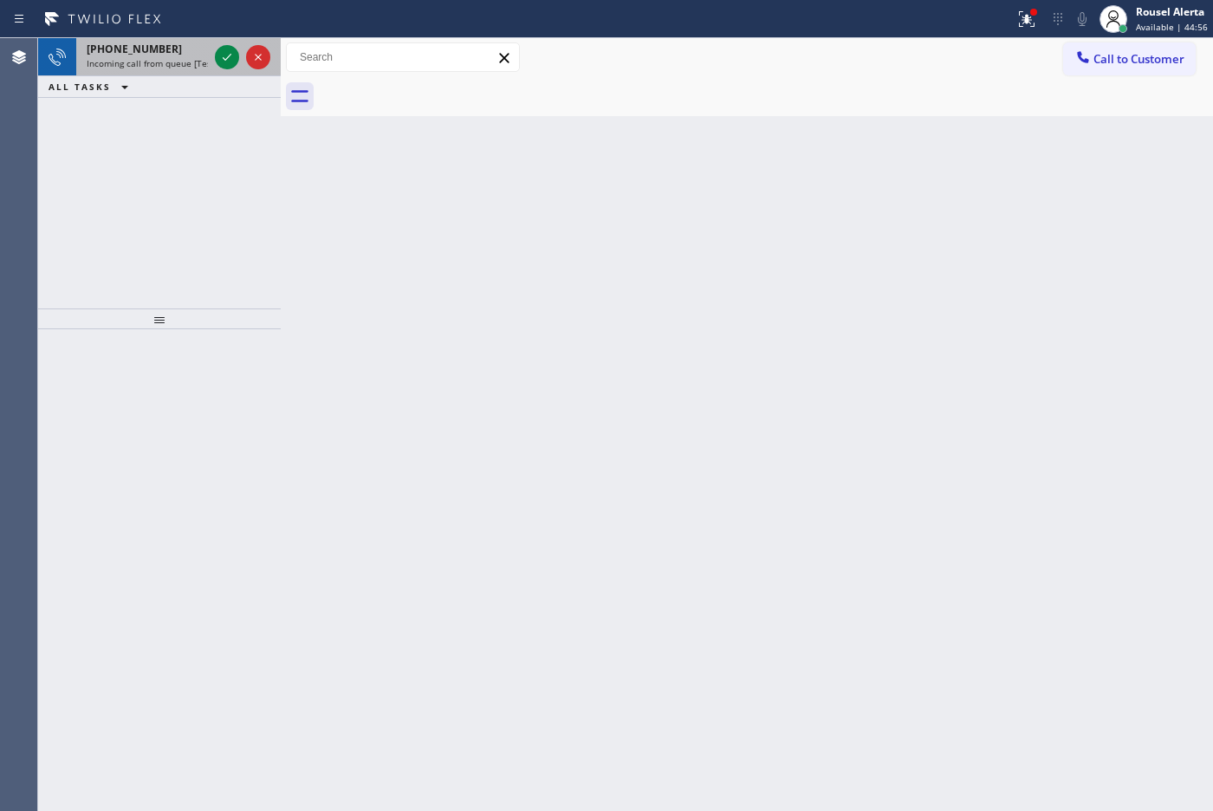
click at [166, 57] on span "Incoming call from queue [Test] All" at bounding box center [159, 63] width 144 height 12
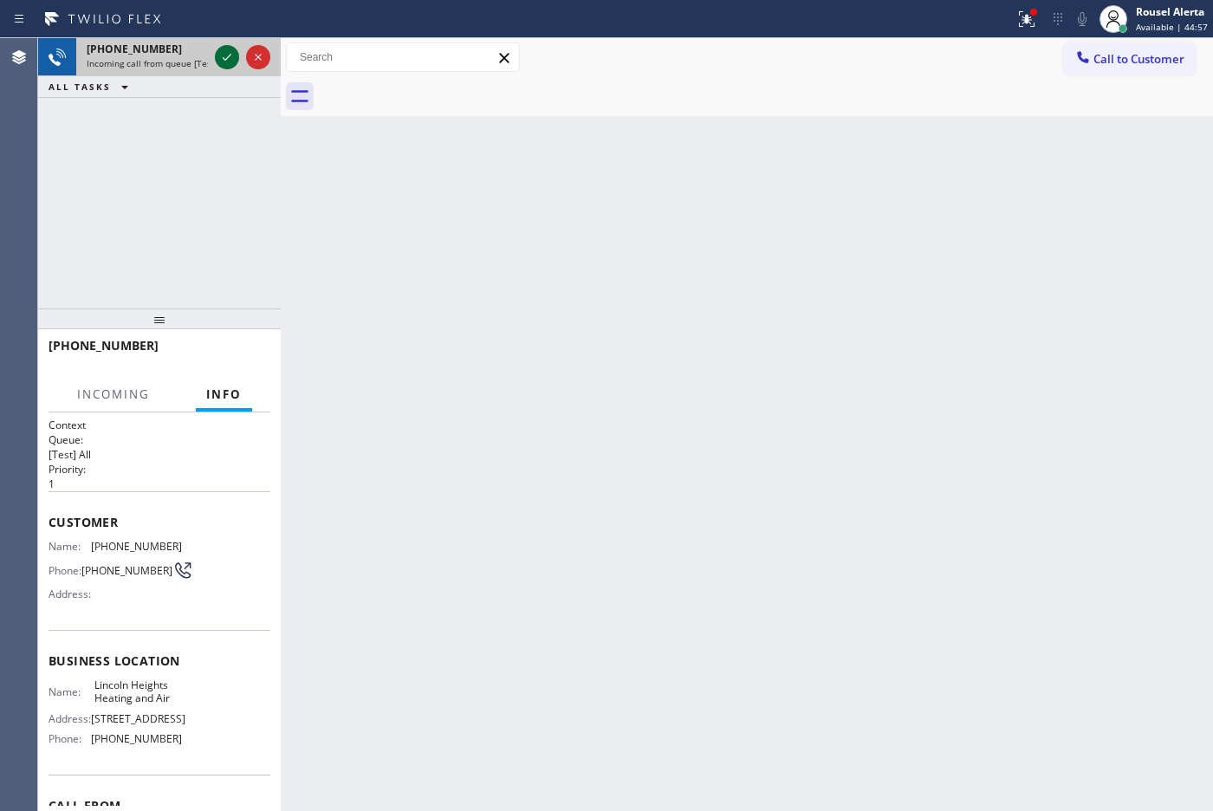
click at [217, 54] on icon at bounding box center [227, 57] width 21 height 21
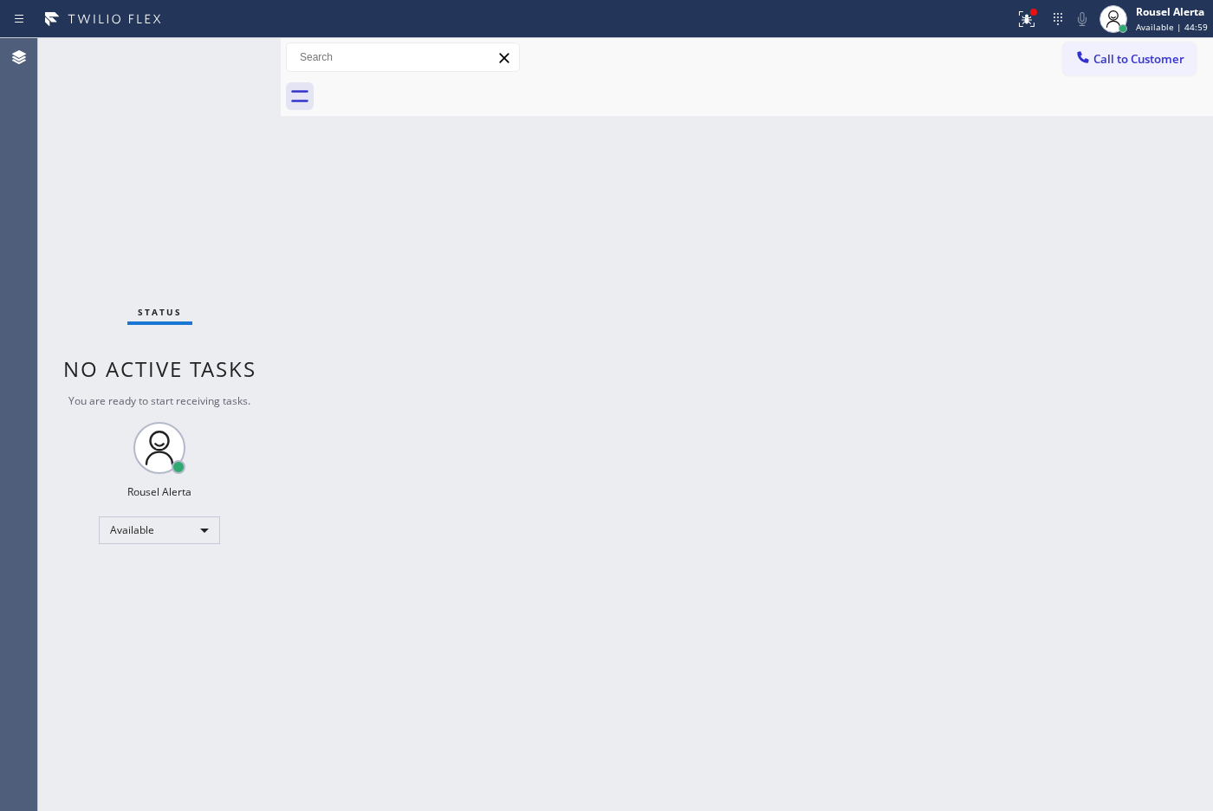
click at [217, 54] on div "Status No active tasks You are ready to start receiving tasks. Rousel Alerta Av…" at bounding box center [159, 424] width 243 height 773
click at [1029, 13] on icon at bounding box center [1026, 19] width 21 height 21
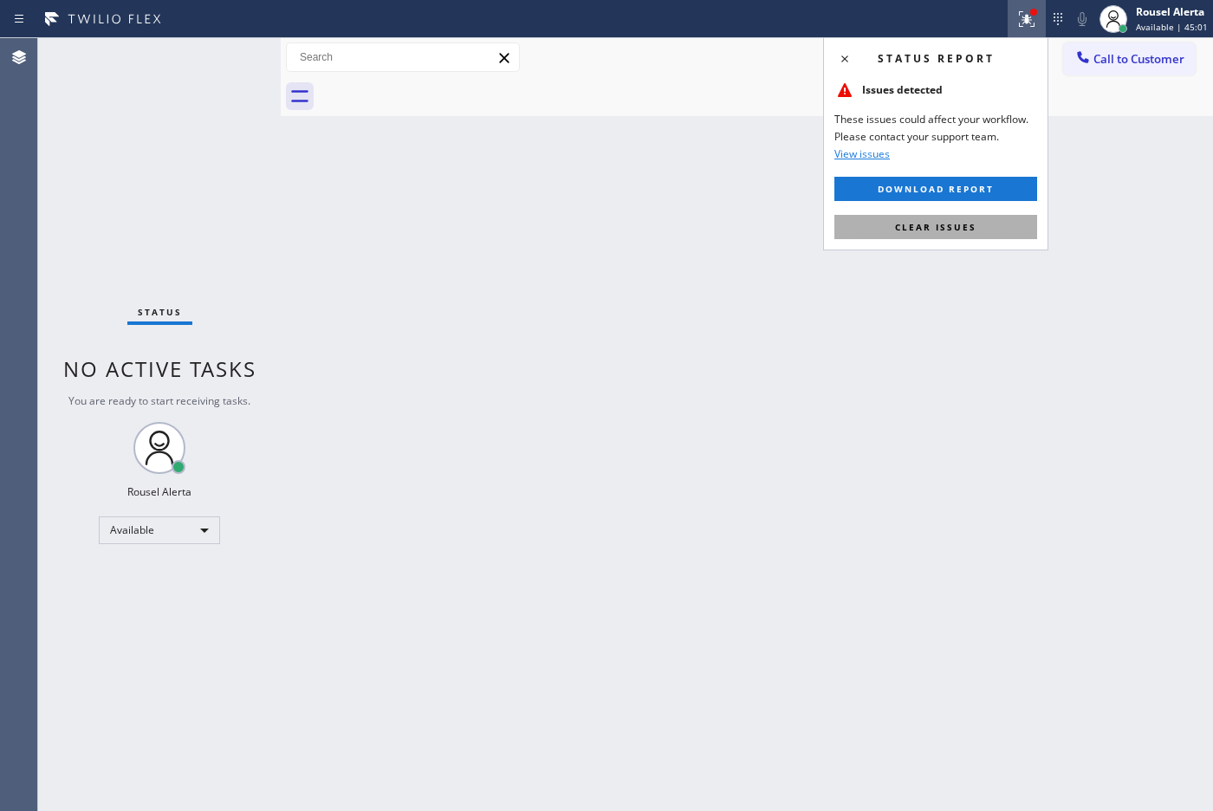
click at [977, 215] on button "Clear issues" at bounding box center [935, 227] width 203 height 24
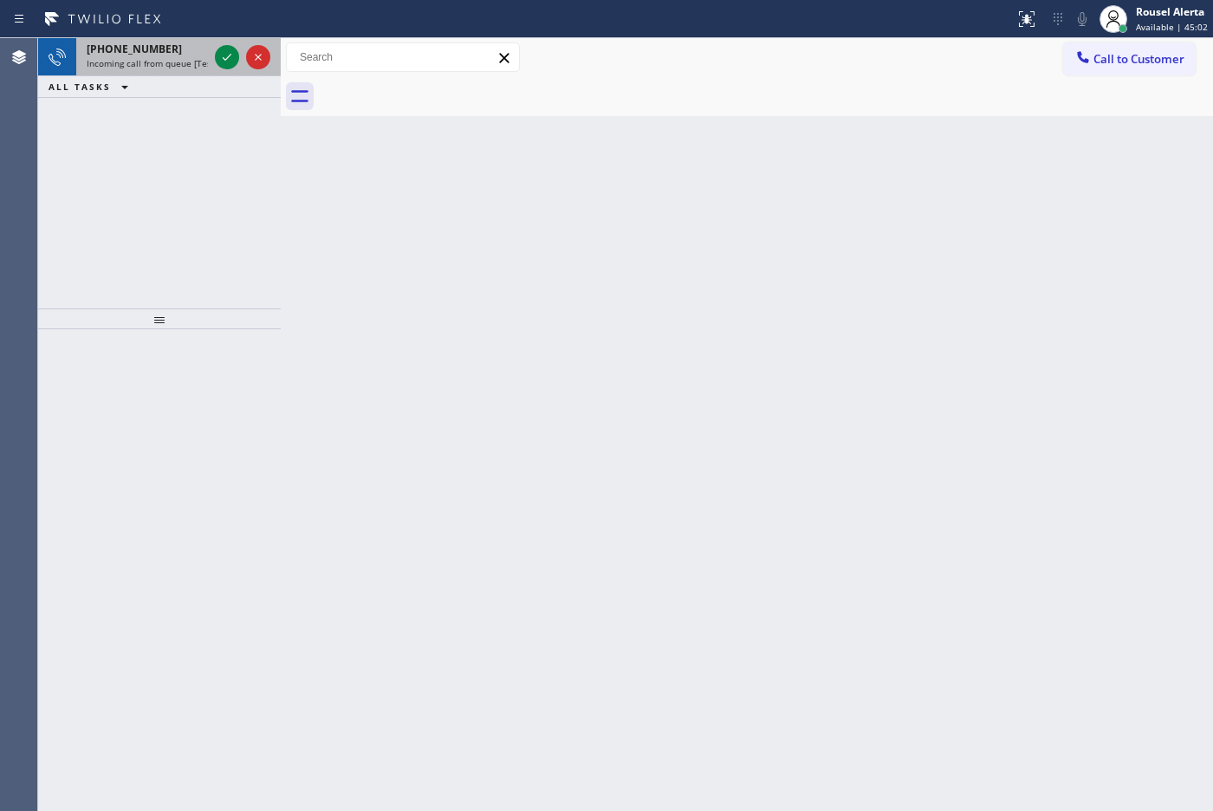
drag, startPoint x: 124, startPoint y: 37, endPoint x: 188, endPoint y: 49, distance: 65.2
click at [137, 39] on div "[PHONE_NUMBER] Incoming call from queue [Test] All" at bounding box center [143, 57] width 135 height 38
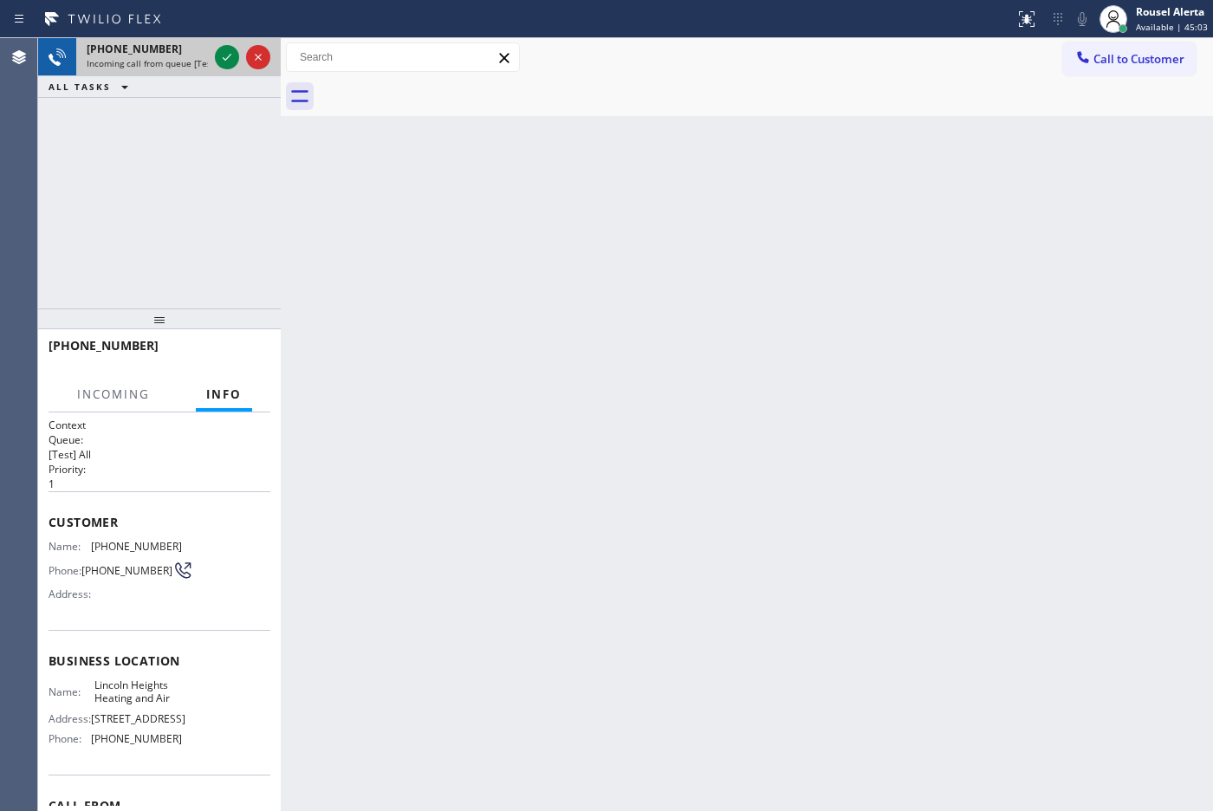
click at [206, 49] on div "[PHONE_NUMBER]" at bounding box center [147, 49] width 121 height 15
click at [217, 53] on icon at bounding box center [227, 57] width 21 height 21
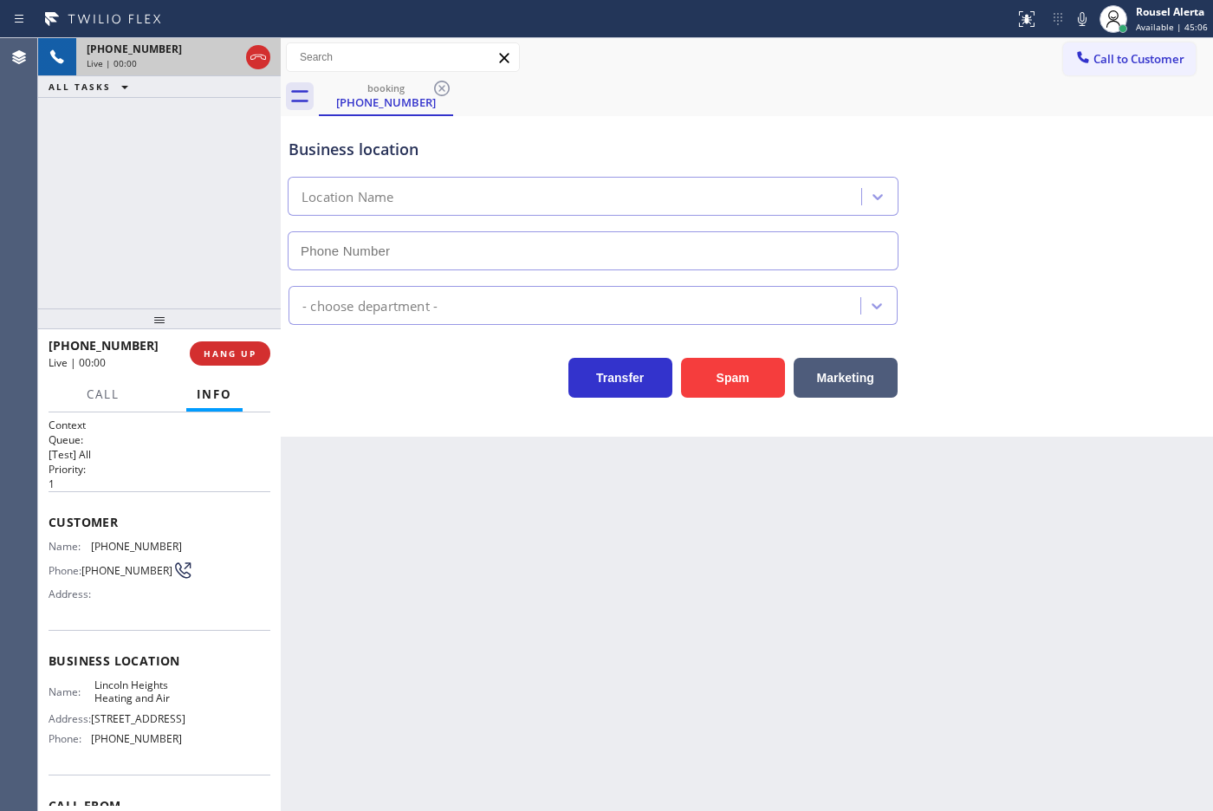
type input "[PHONE_NUMBER]"
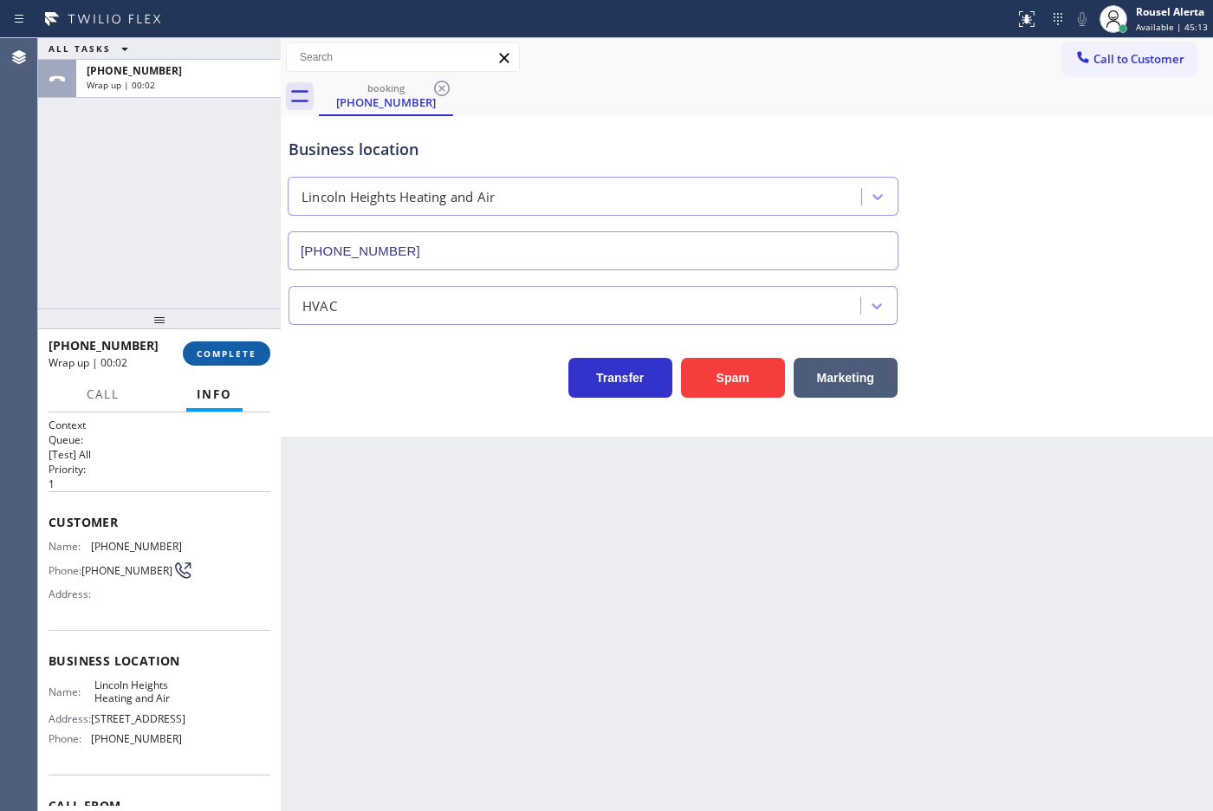
click at [247, 360] on button "COMPLETE" at bounding box center [226, 353] width 87 height 24
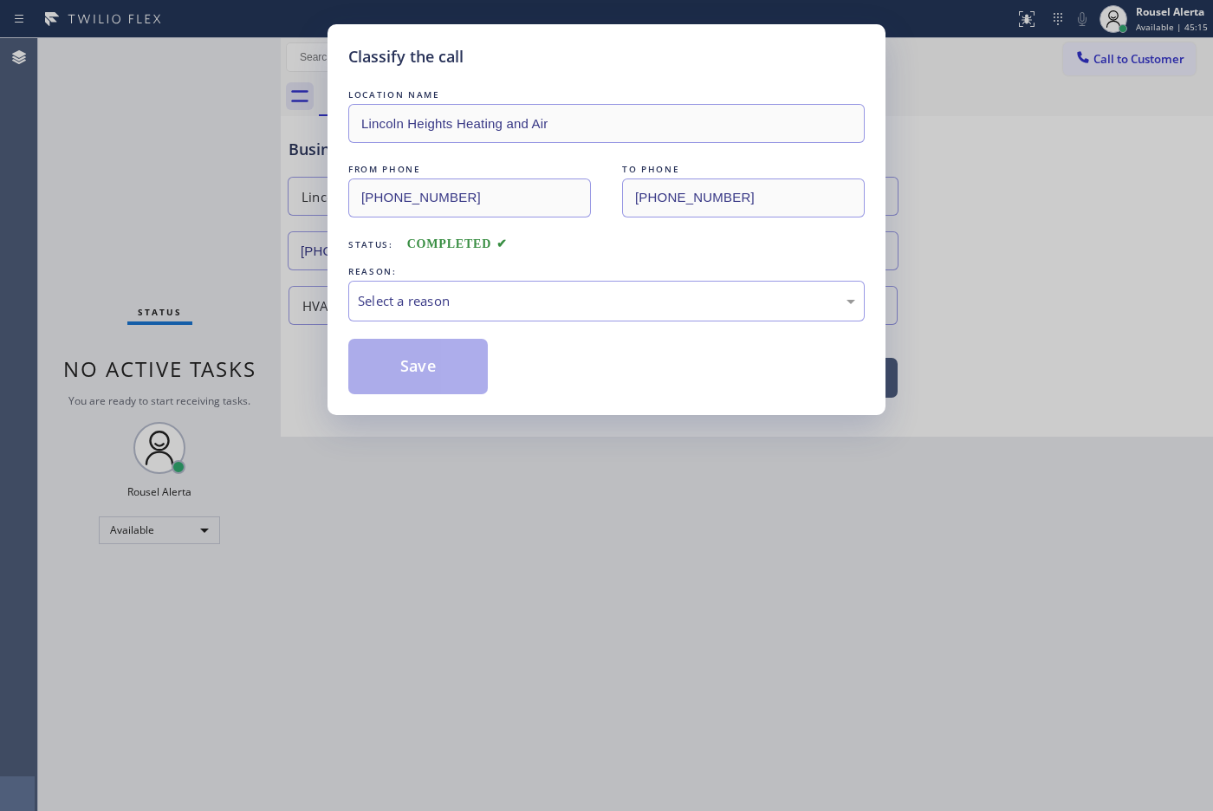
click at [385, 299] on div "Select a reason" at bounding box center [606, 301] width 497 height 20
click at [414, 372] on button "Save" at bounding box center [417, 366] width 139 height 55
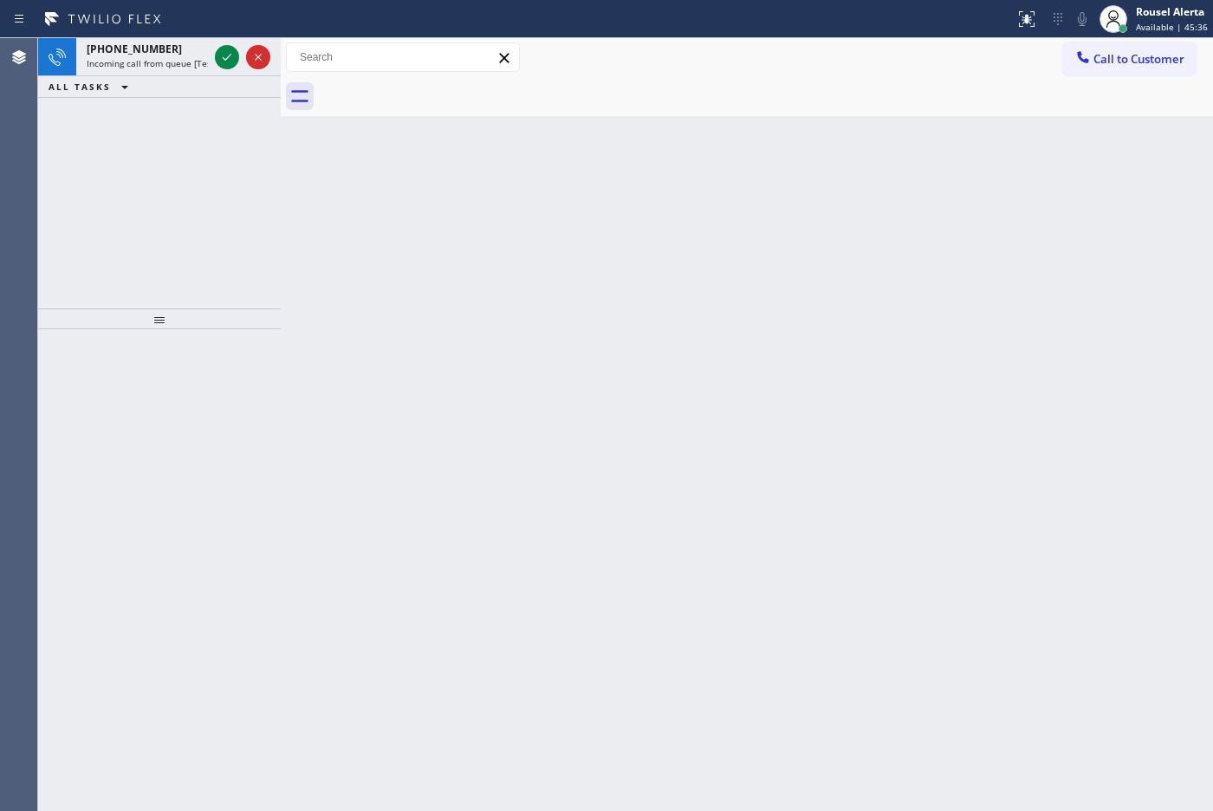
click at [174, 46] on div "[PHONE_NUMBER]" at bounding box center [147, 49] width 121 height 15
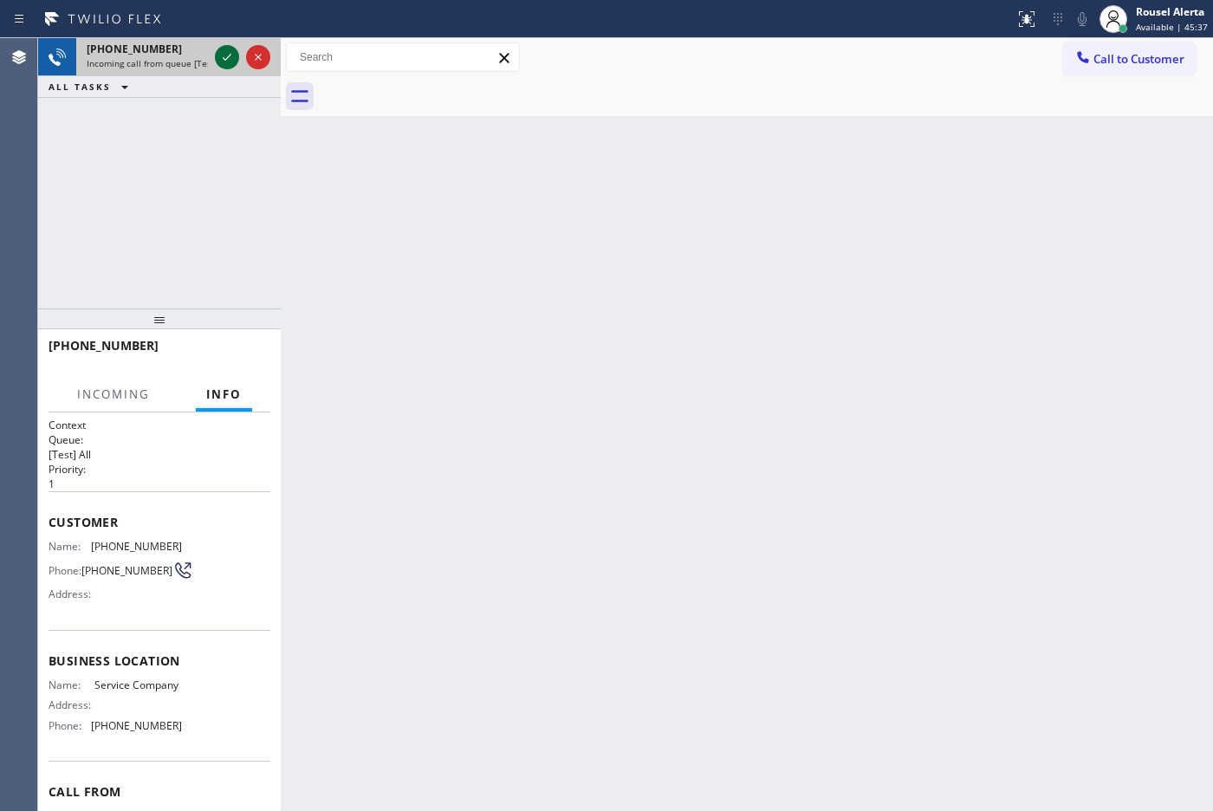
click at [221, 52] on icon at bounding box center [227, 57] width 21 height 21
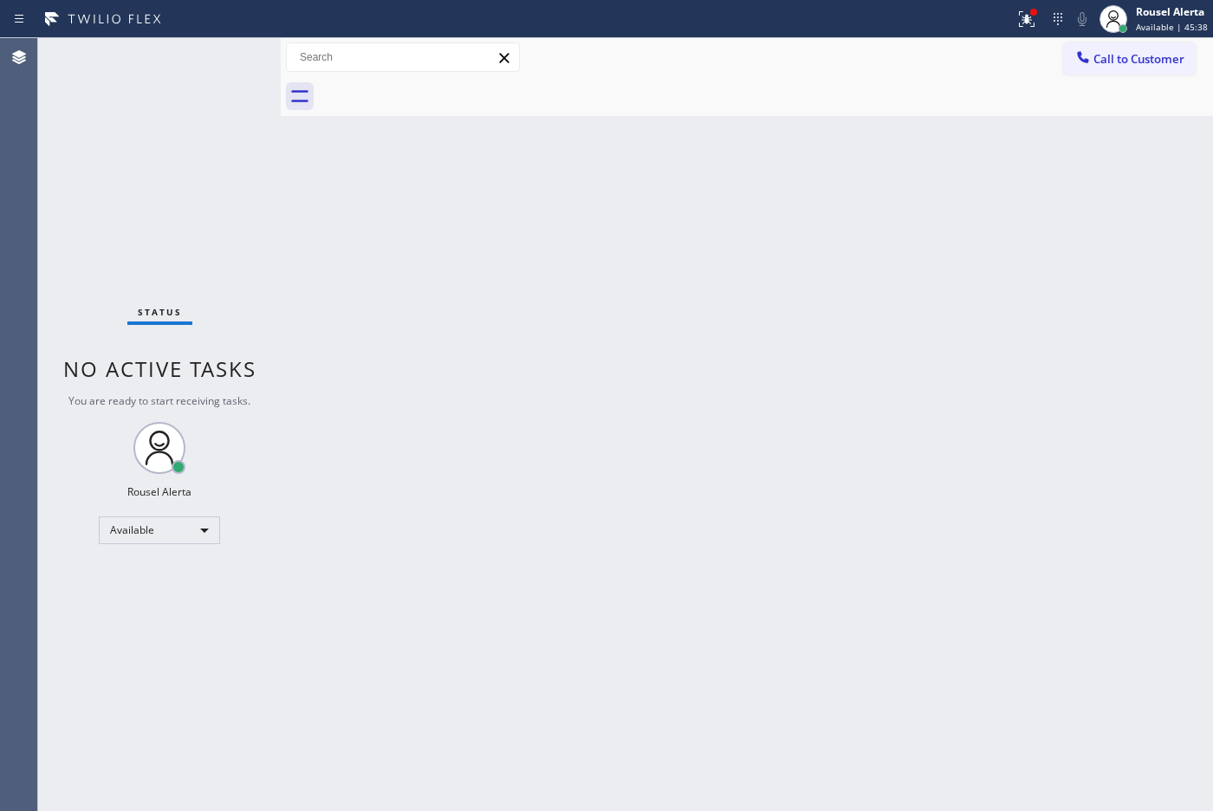
click at [230, 53] on div "Status No active tasks You are ready to start receiving tasks. Rousel Alerta Av…" at bounding box center [159, 424] width 243 height 773
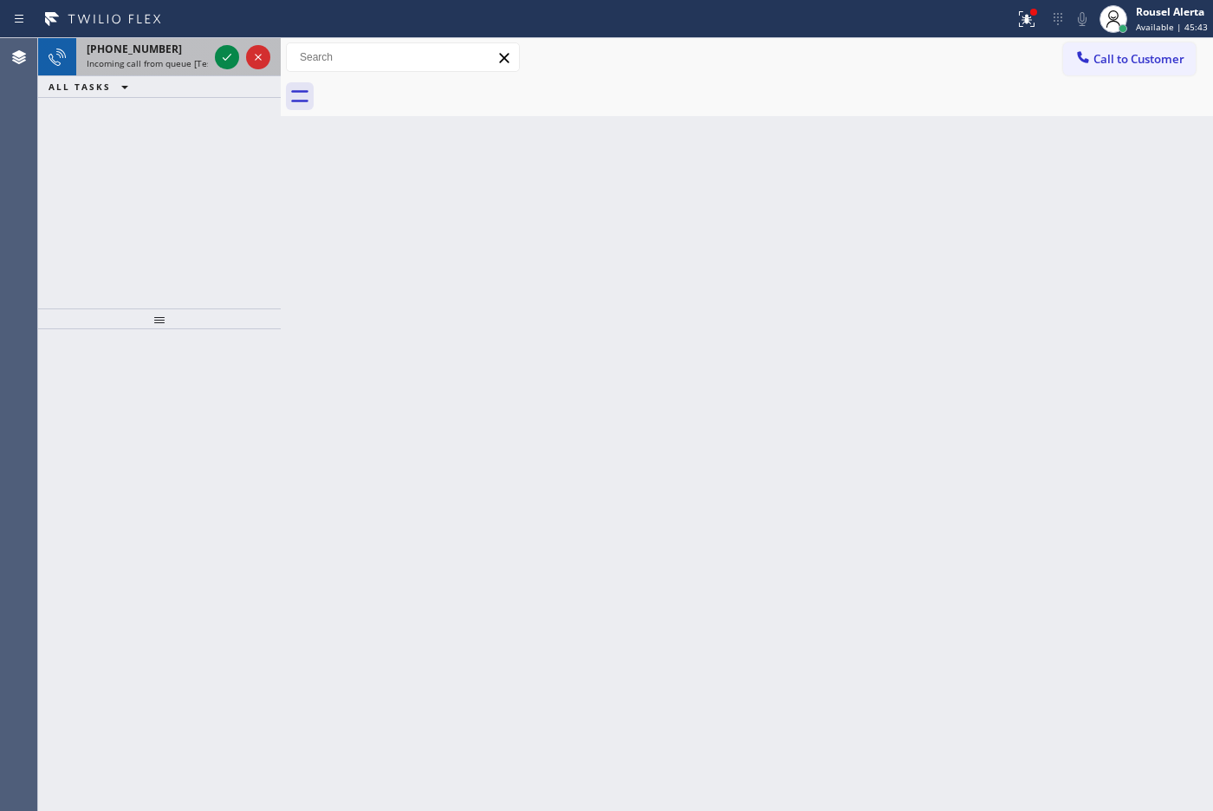
click at [201, 58] on span "Incoming call from queue [Test] All" at bounding box center [159, 63] width 144 height 12
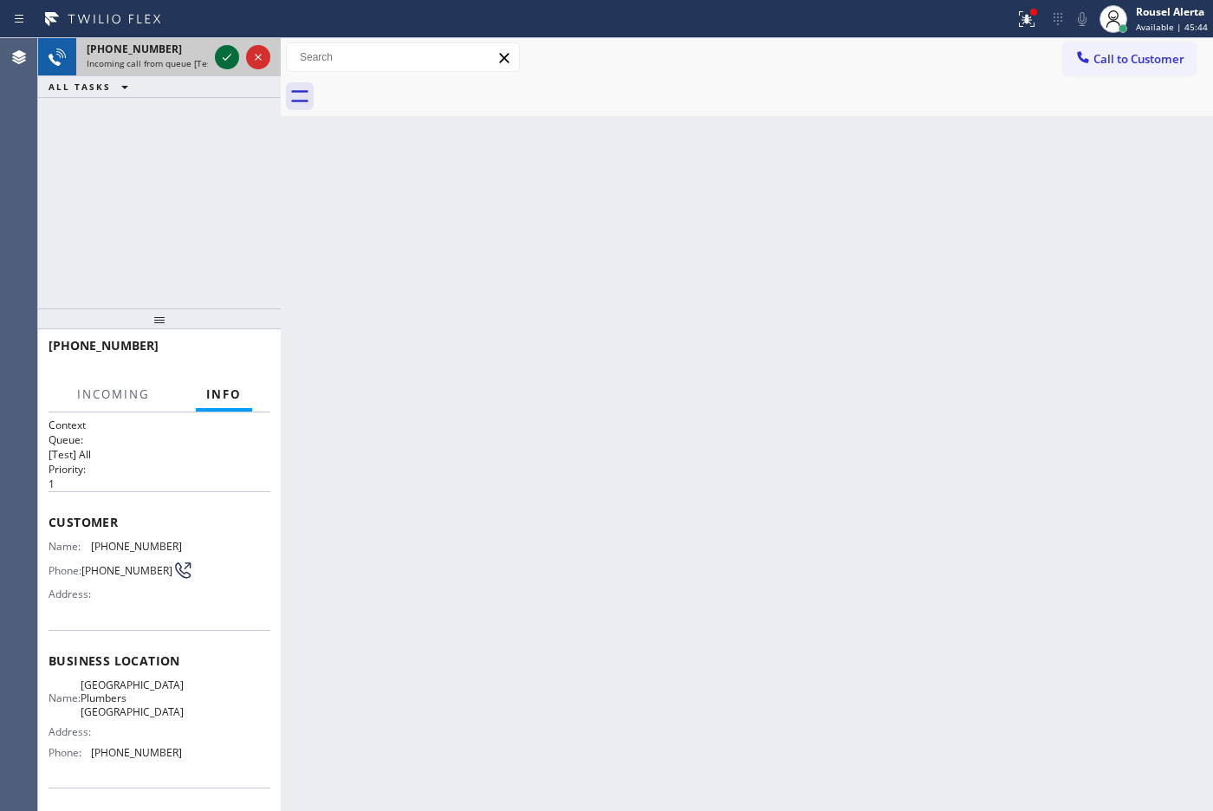
click at [223, 58] on icon at bounding box center [227, 57] width 9 height 7
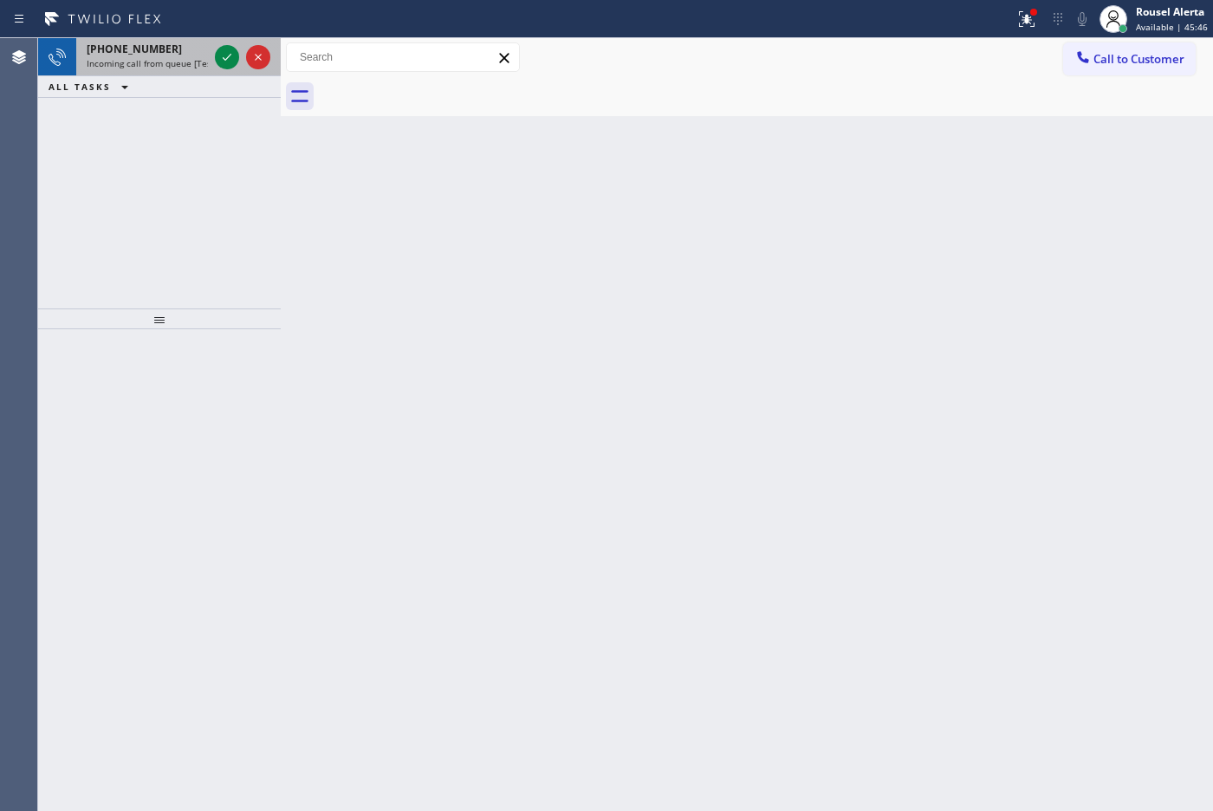
click at [204, 57] on span "Incoming call from queue [Test] All" at bounding box center [159, 63] width 144 height 12
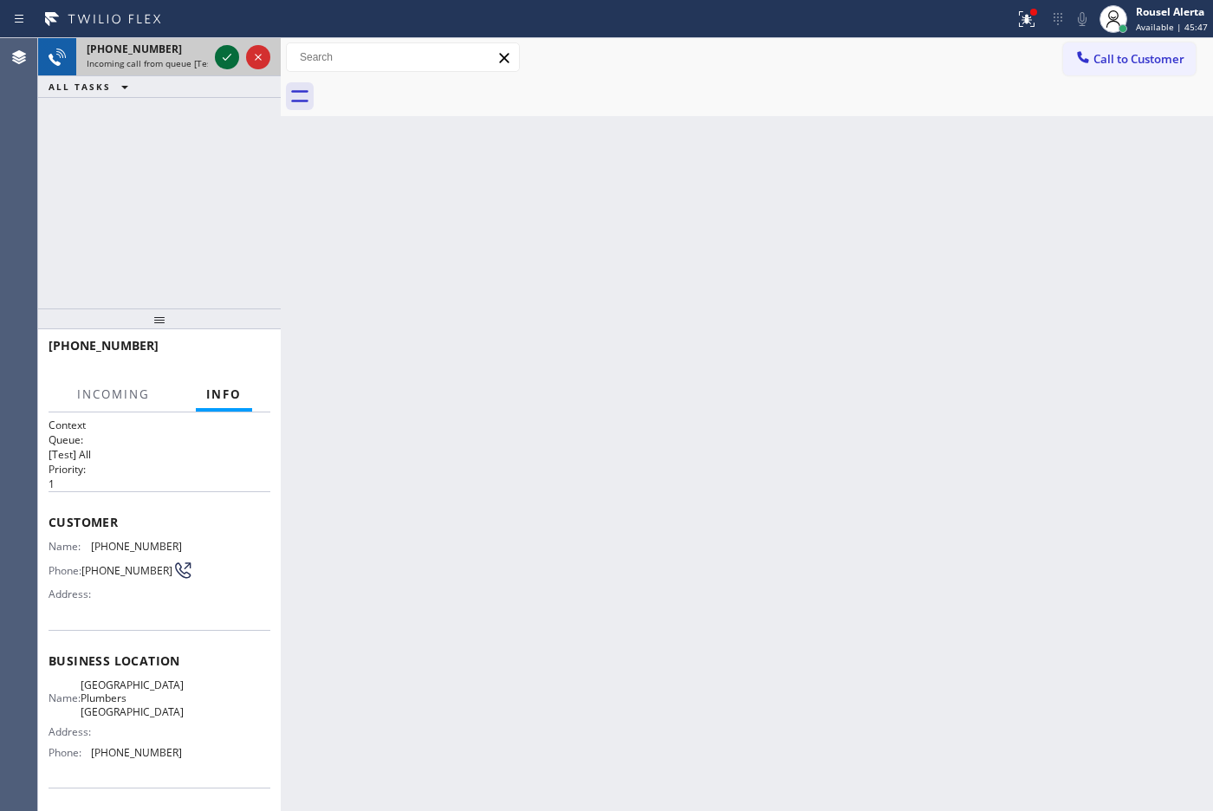
click at [217, 49] on icon at bounding box center [227, 57] width 21 height 21
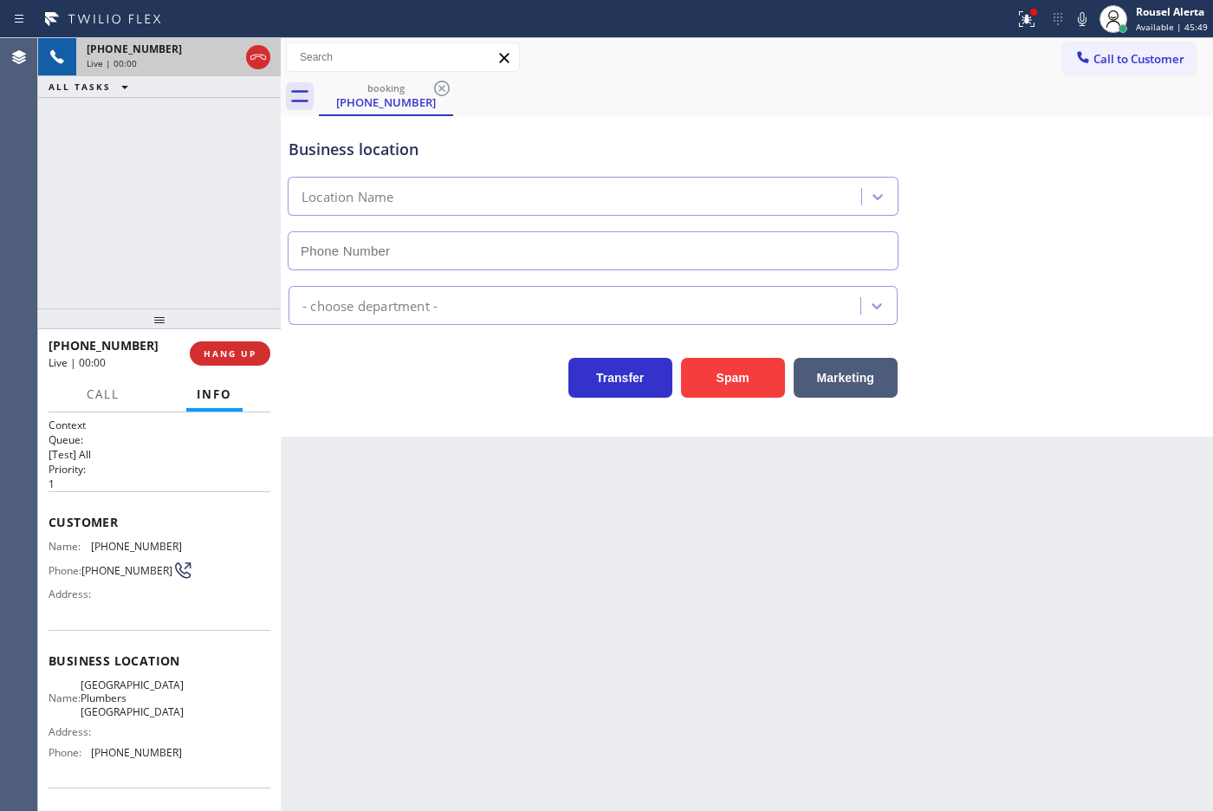
type input "[PHONE_NUMBER]"
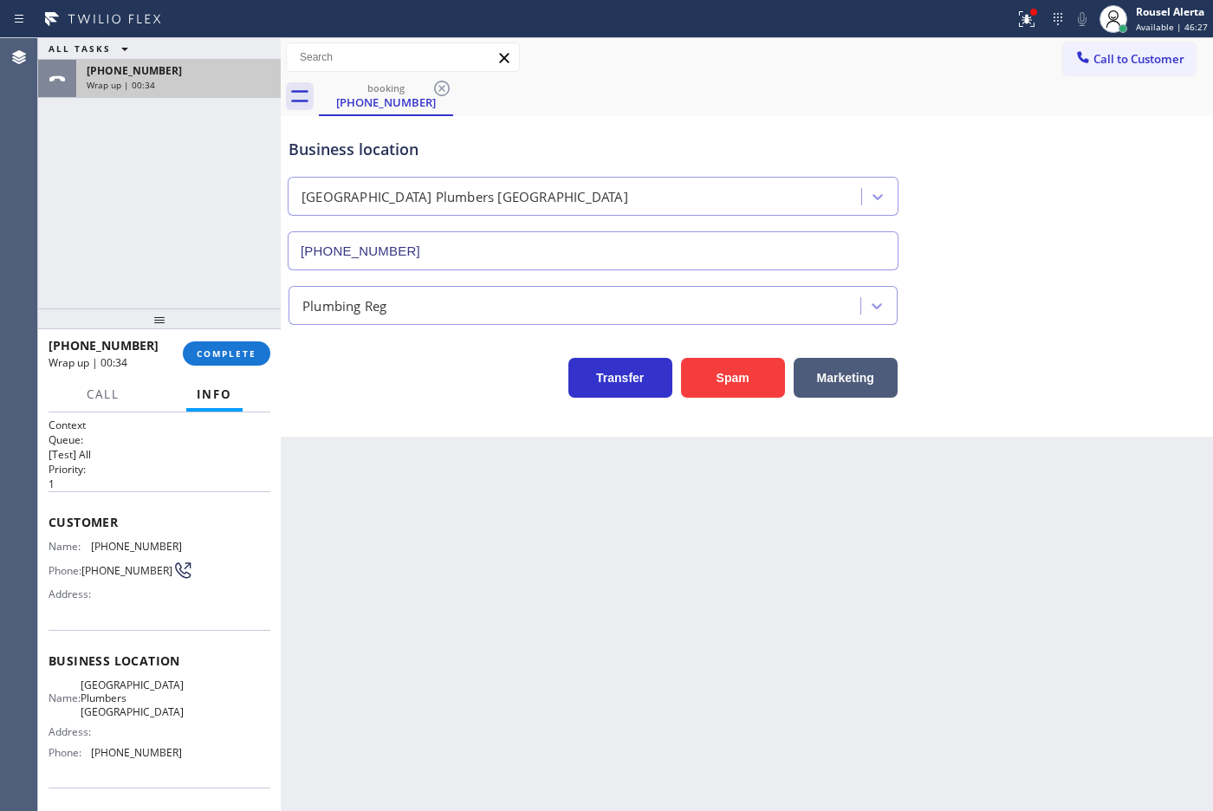
click at [206, 85] on div "Wrap up | 00:34" at bounding box center [179, 85] width 184 height 12
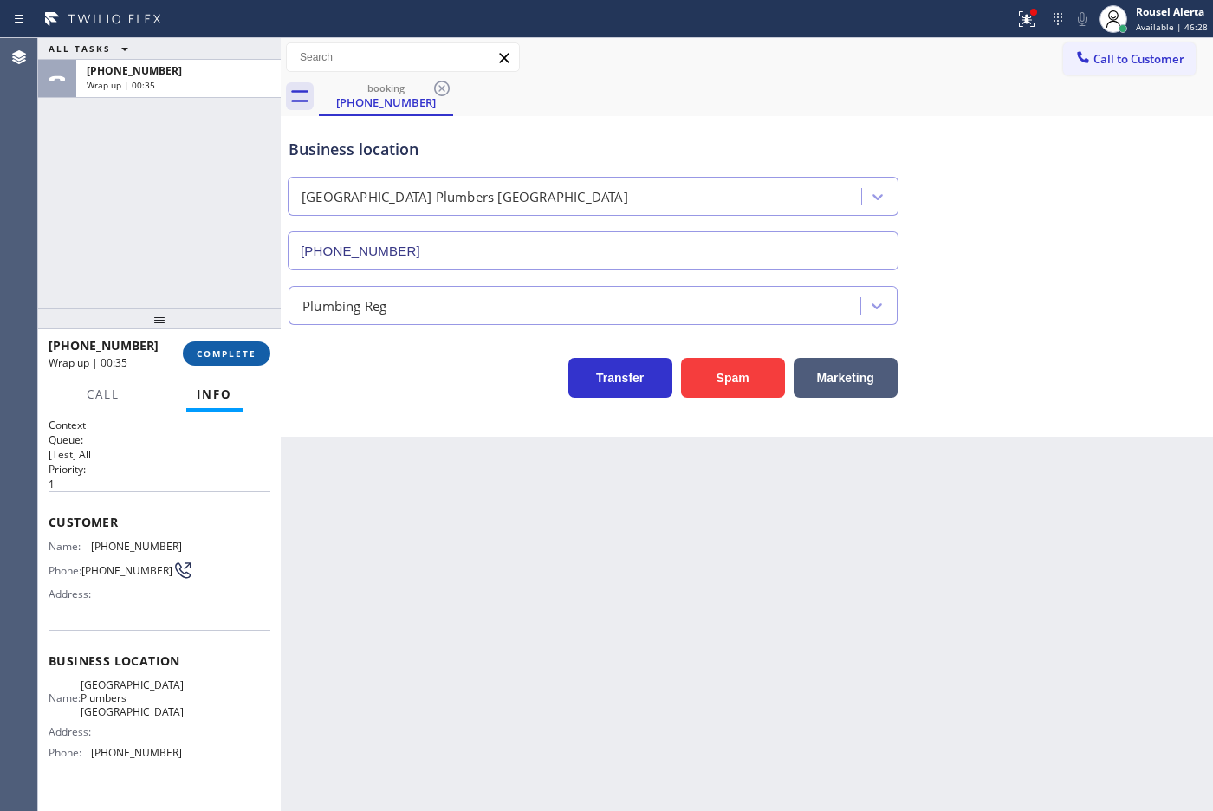
click at [230, 351] on span "COMPLETE" at bounding box center [227, 353] width 60 height 12
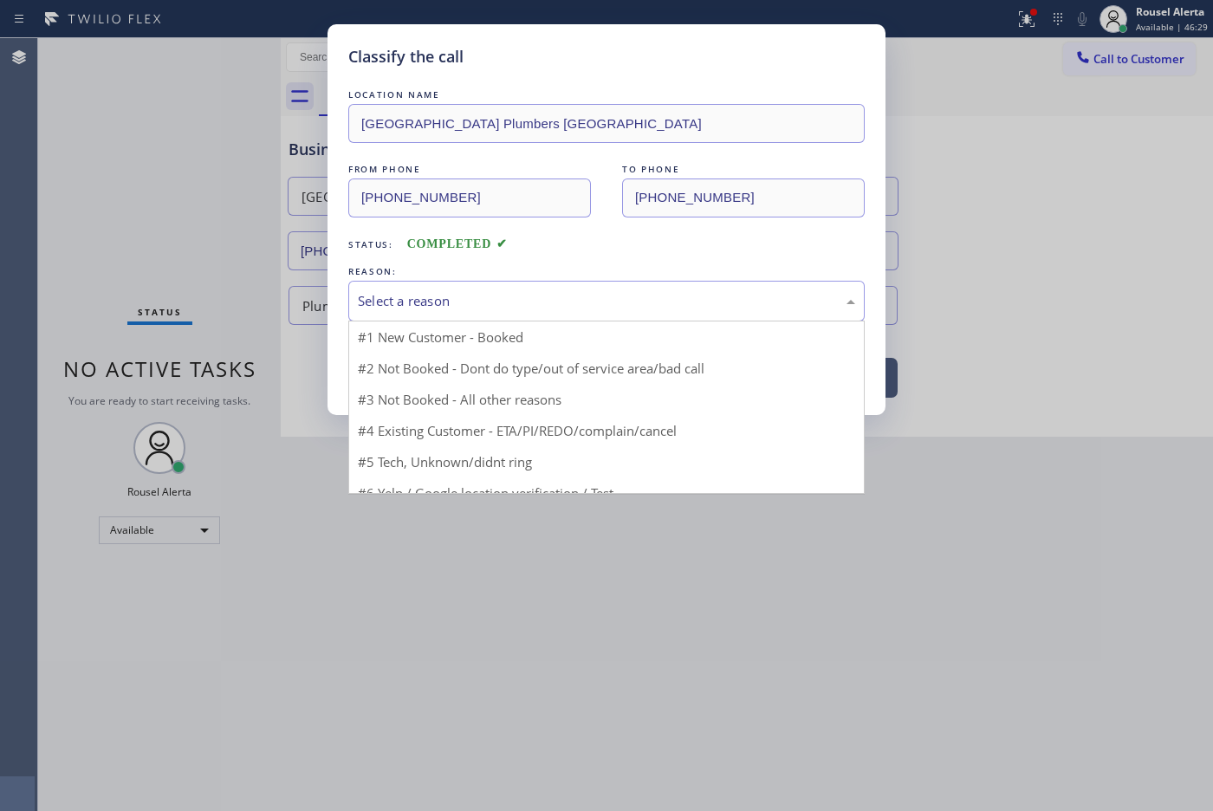
click at [395, 309] on div "Select a reason" at bounding box center [606, 301] width 497 height 20
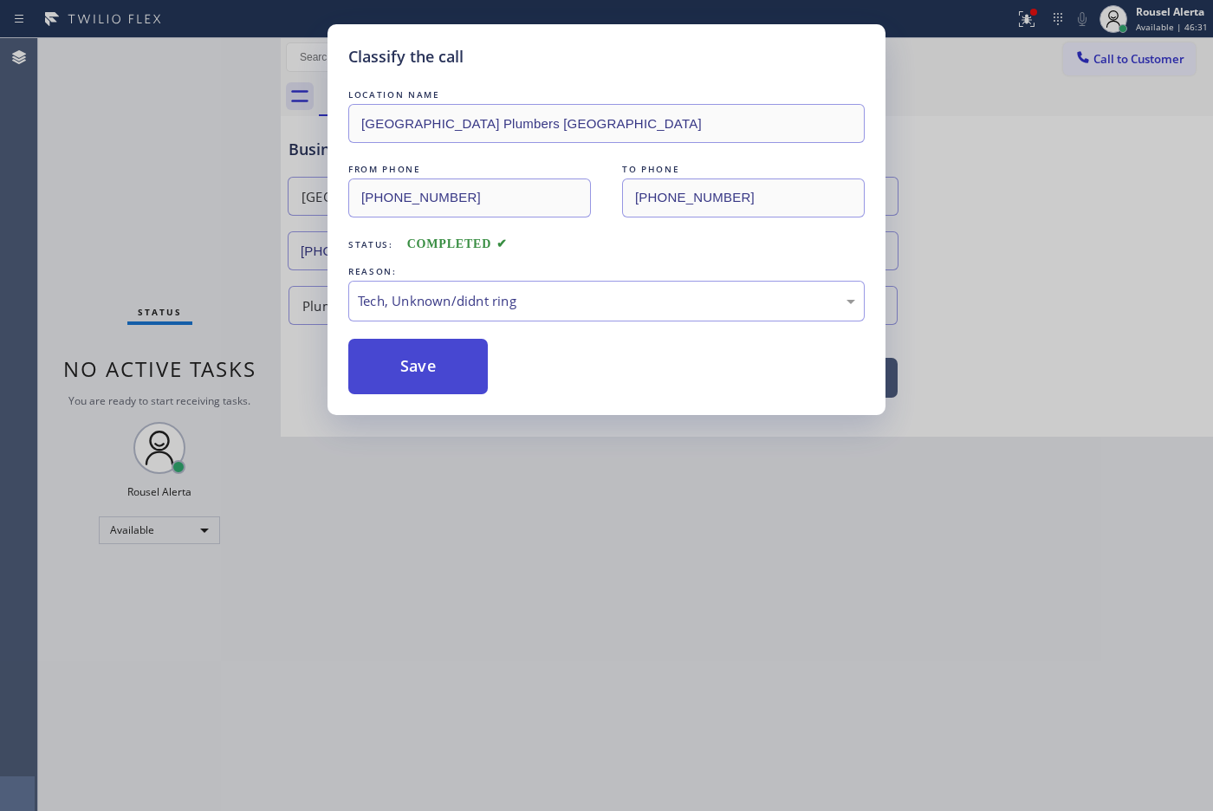
click at [385, 356] on button "Save" at bounding box center [417, 366] width 139 height 55
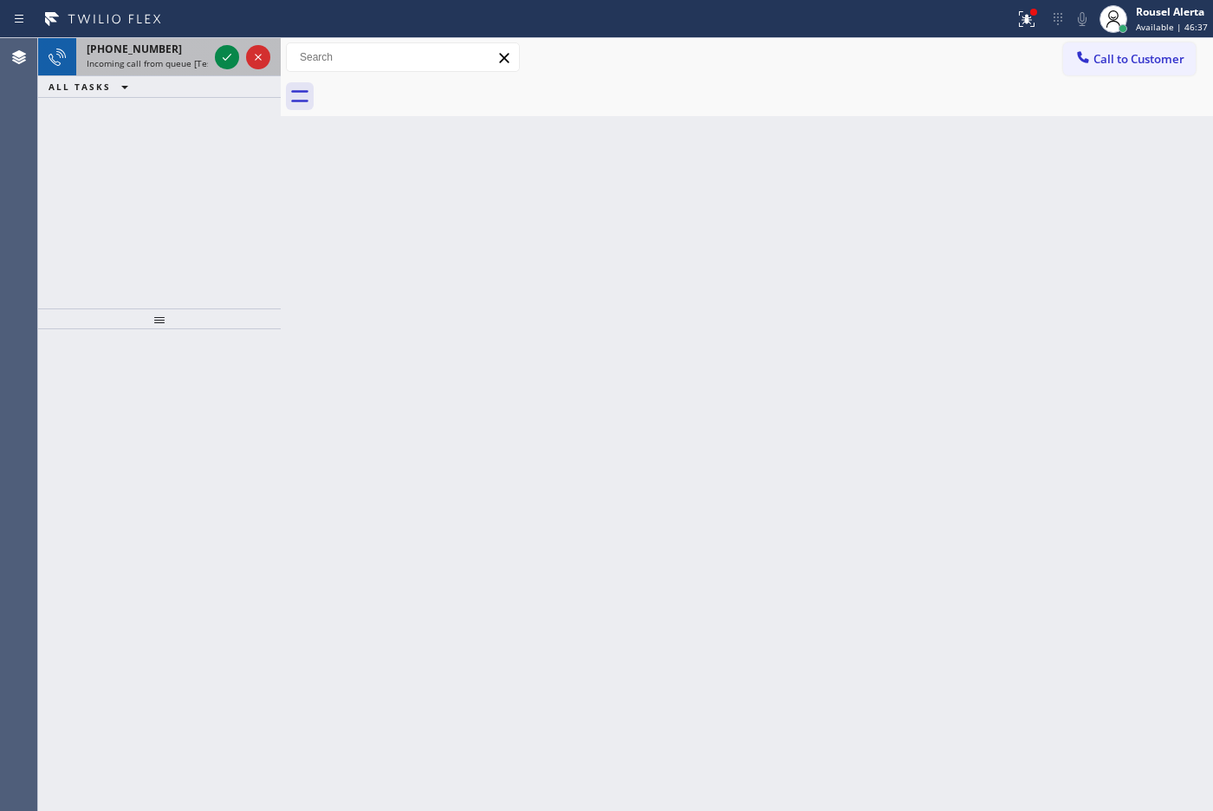
click at [178, 43] on div "[PHONE_NUMBER]" at bounding box center [147, 49] width 121 height 15
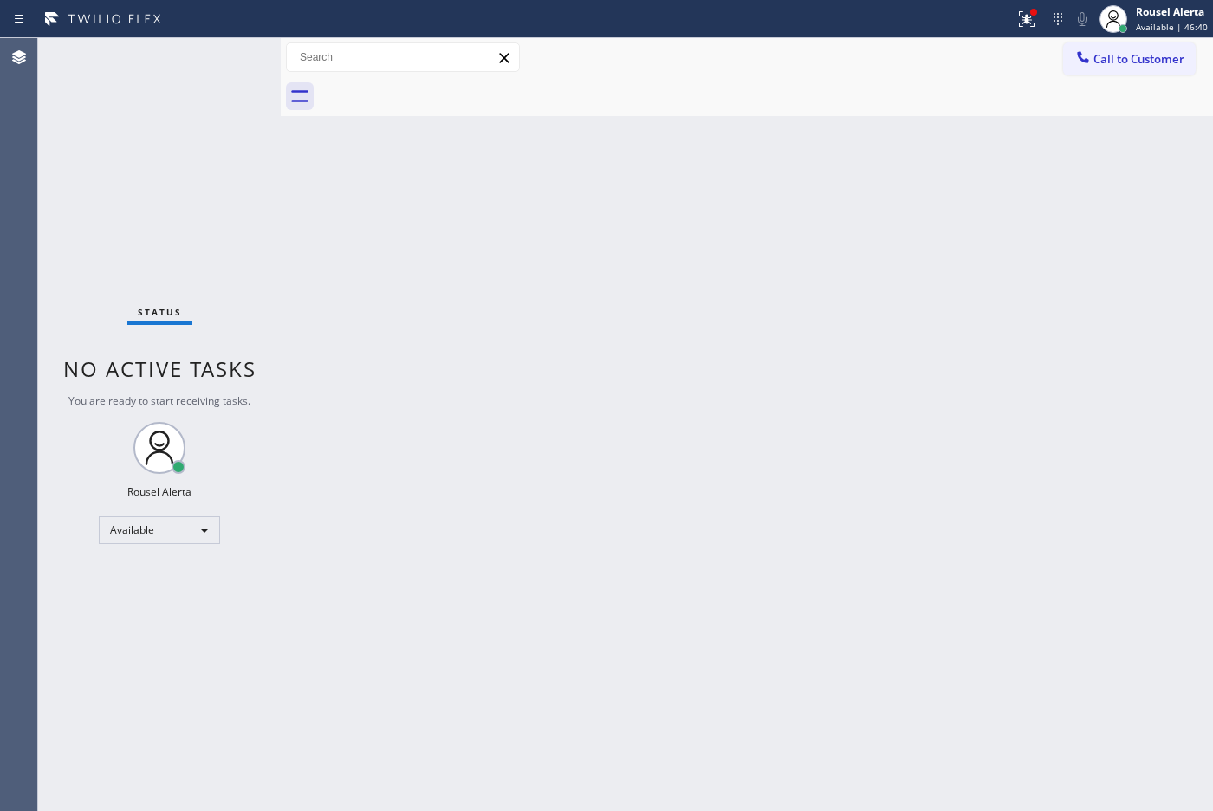
click at [491, 440] on div "Back to Dashboard Change Sender ID Customers Technicians Select a contact Outbo…" at bounding box center [747, 424] width 932 height 773
click at [156, 61] on div "Status No active tasks You are ready to start receiving tasks. Rousel Alerta Av…" at bounding box center [159, 424] width 243 height 773
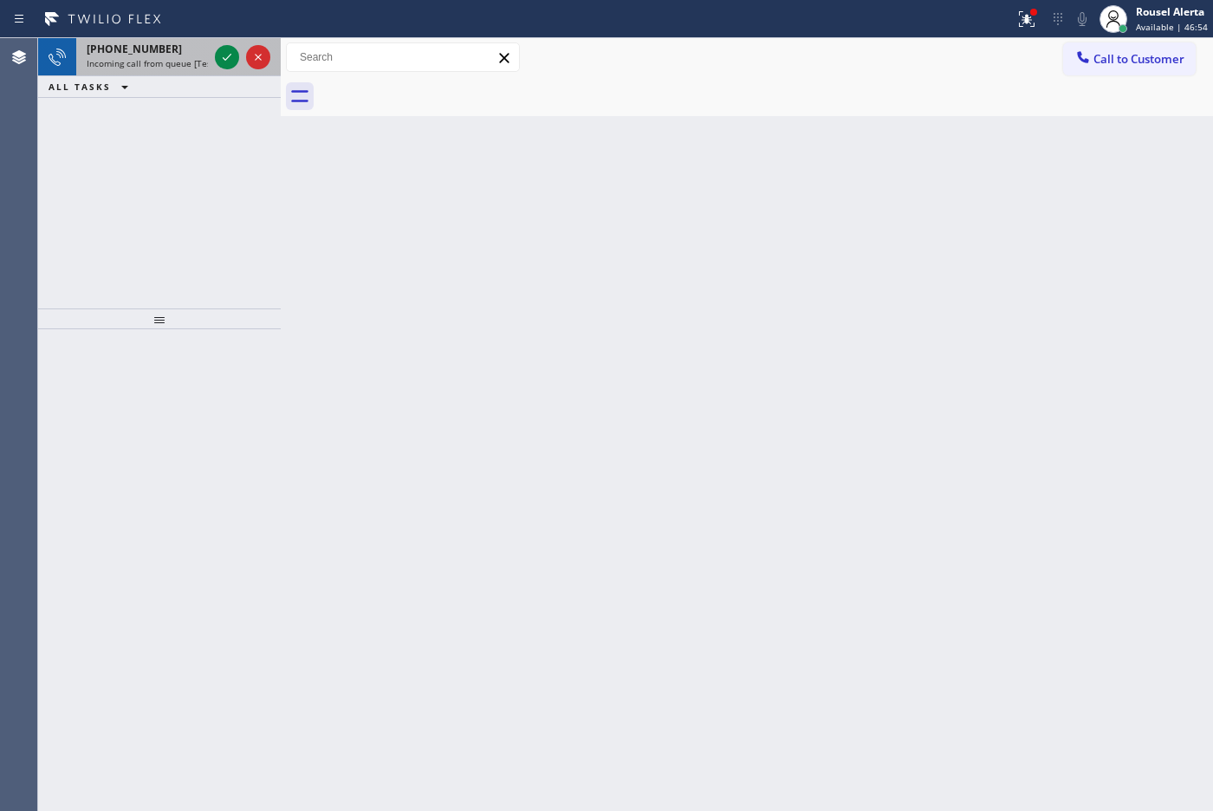
click at [189, 62] on span "Incoming call from queue [Test] All" at bounding box center [159, 63] width 144 height 12
click at [201, 65] on span "Incoming call from queue [Test] All" at bounding box center [159, 63] width 144 height 12
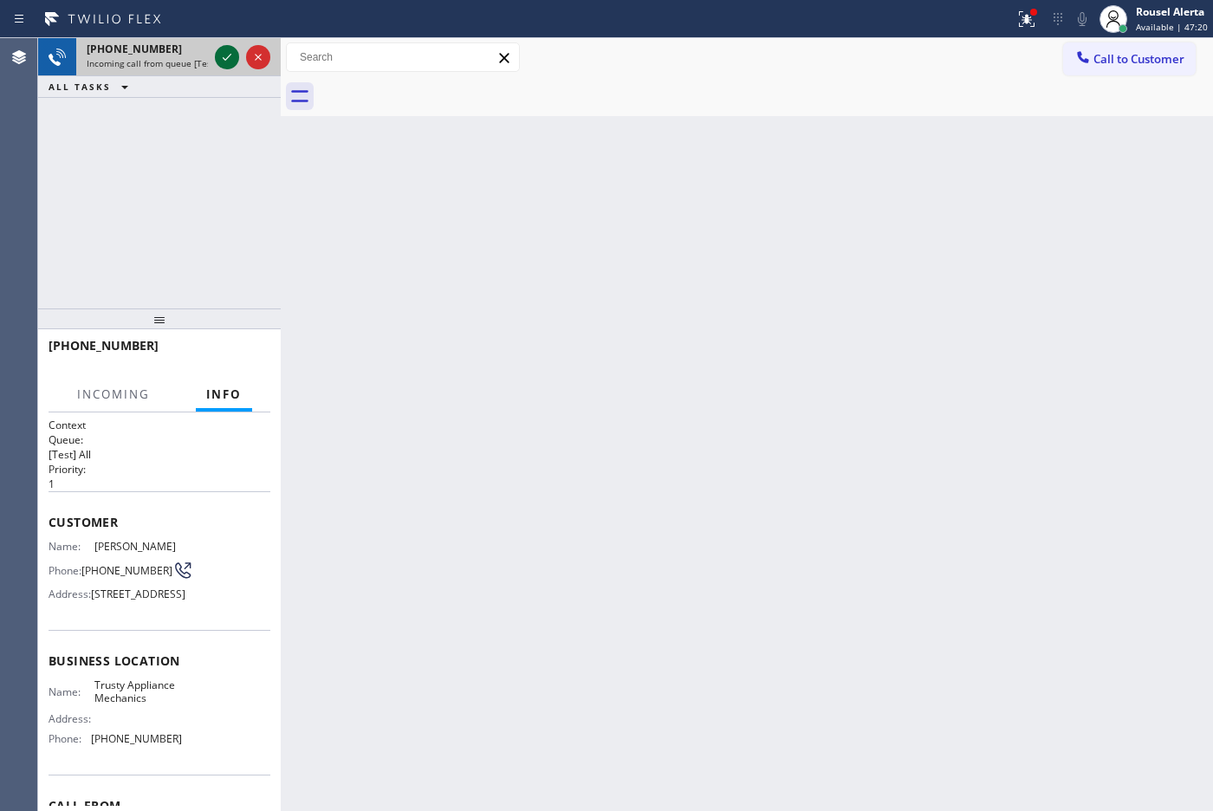
click at [227, 63] on icon at bounding box center [227, 57] width 21 height 21
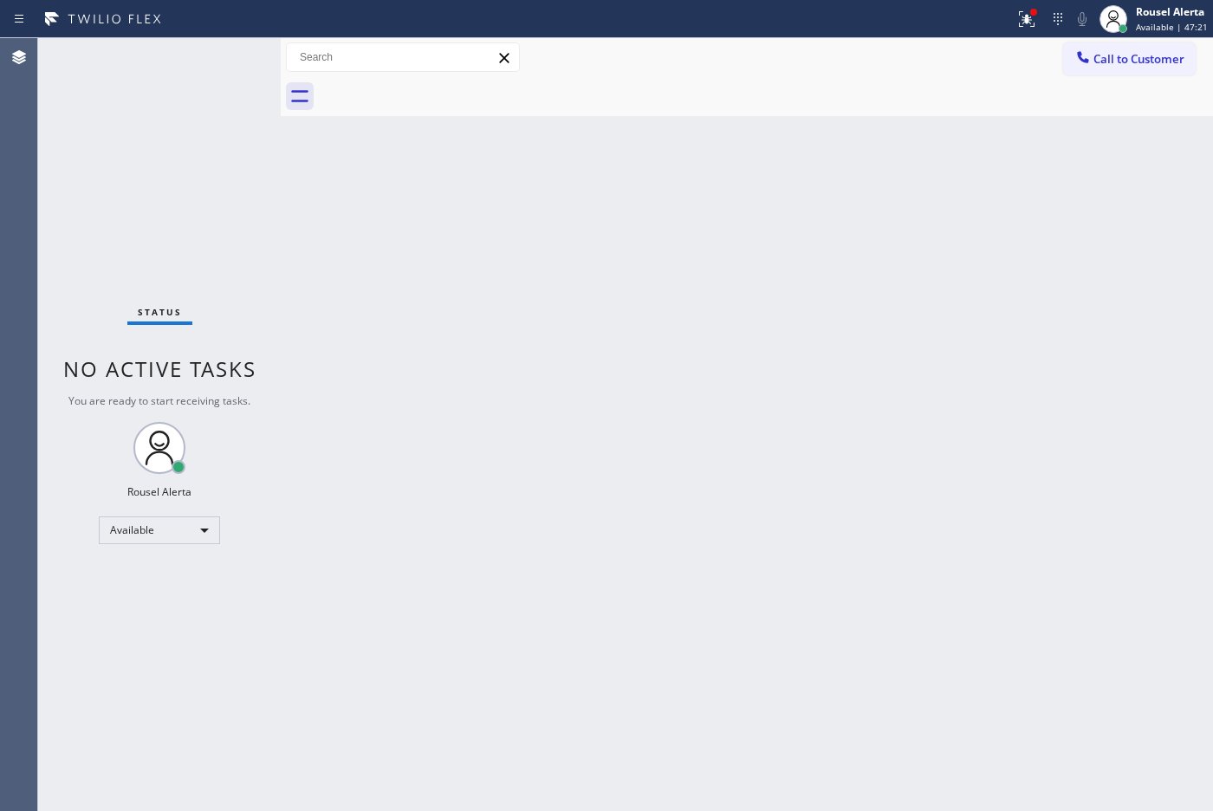
click at [482, 469] on div "Back to Dashboard Change Sender ID Customers Technicians Select a contact Outbo…" at bounding box center [747, 424] width 932 height 773
click at [479, 430] on div "Back to Dashboard Change Sender ID Customers Technicians Select a contact Outbo…" at bounding box center [747, 424] width 932 height 773
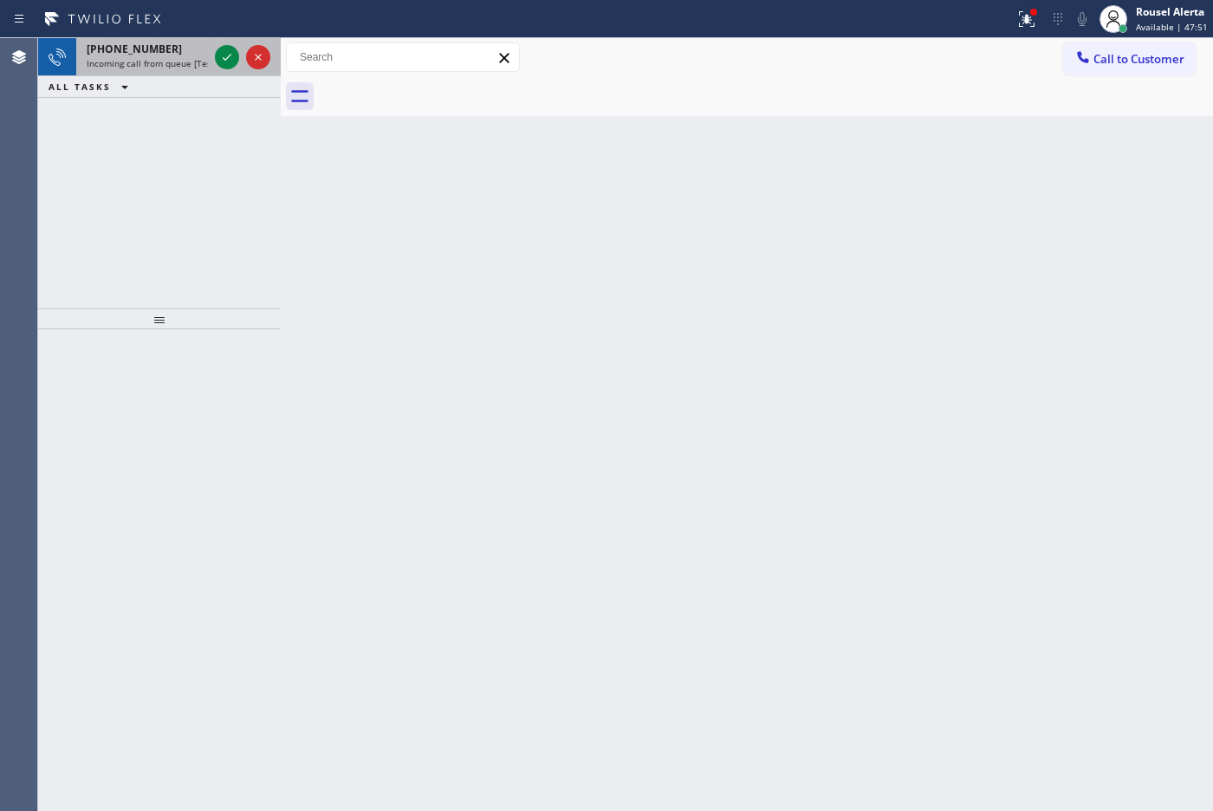
click at [167, 53] on div "[PHONE_NUMBER]" at bounding box center [147, 49] width 121 height 15
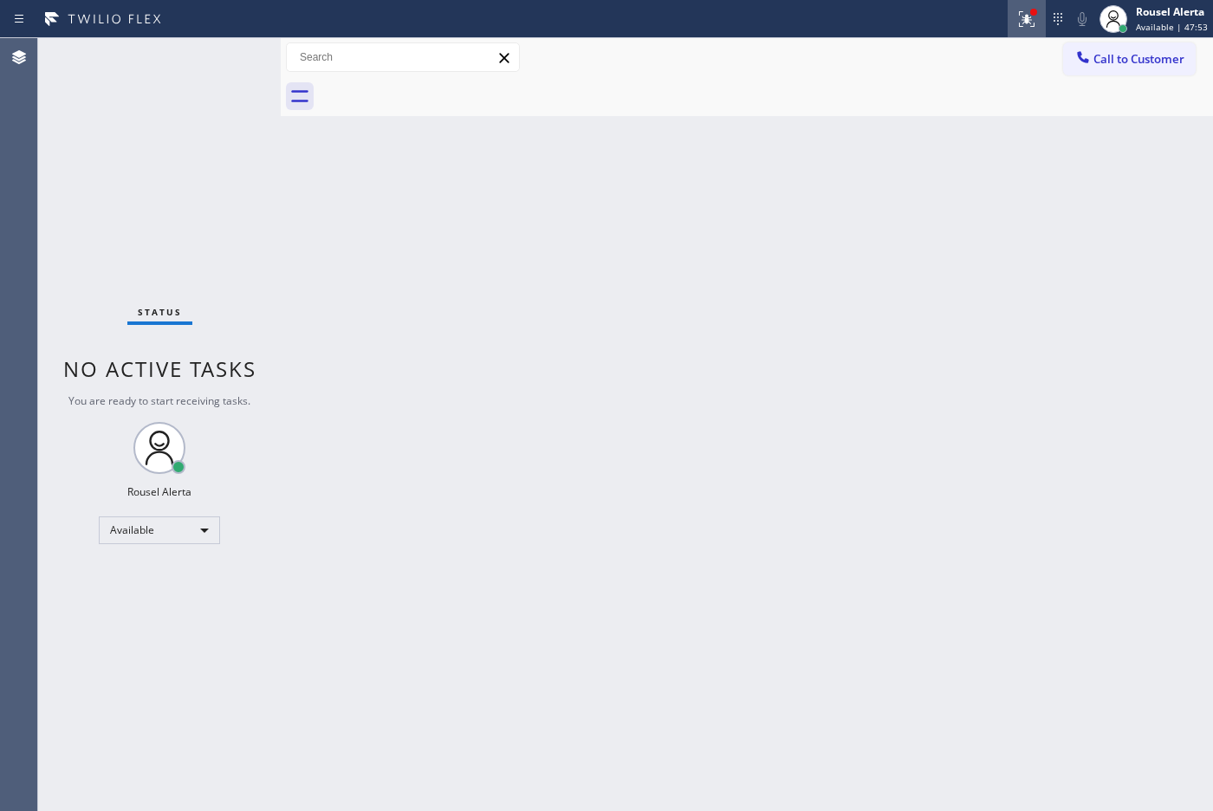
click at [1037, 20] on icon at bounding box center [1026, 19] width 21 height 21
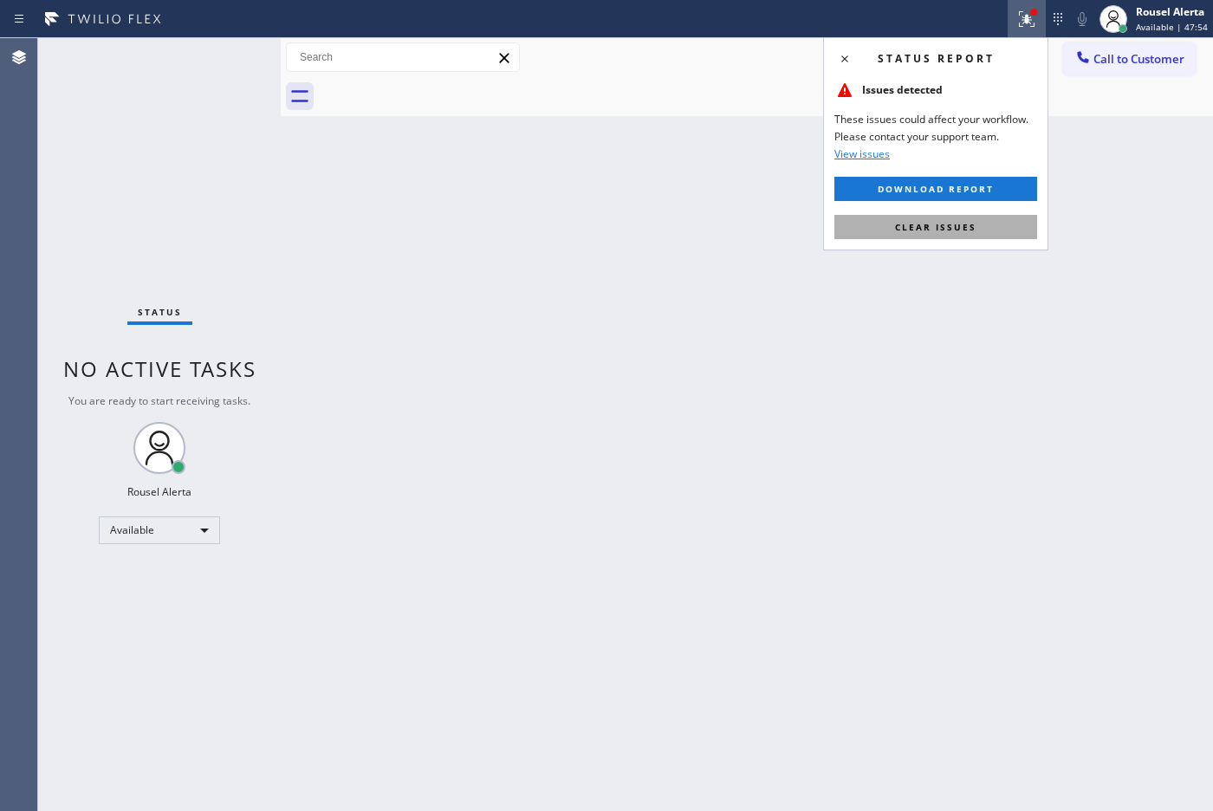
click at [976, 221] on button "Clear issues" at bounding box center [935, 227] width 203 height 24
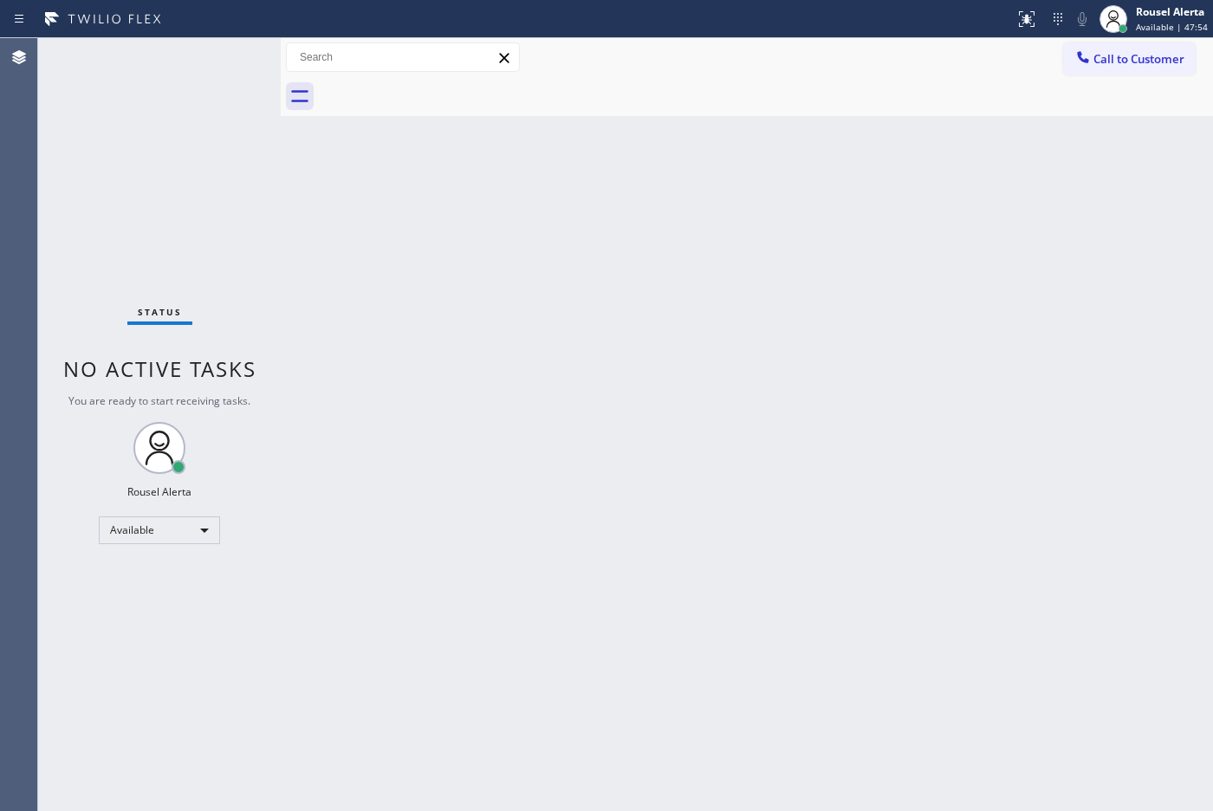
click at [974, 430] on div "Back to Dashboard Change Sender ID Customers Technicians Select a contact Outbo…" at bounding box center [747, 424] width 932 height 773
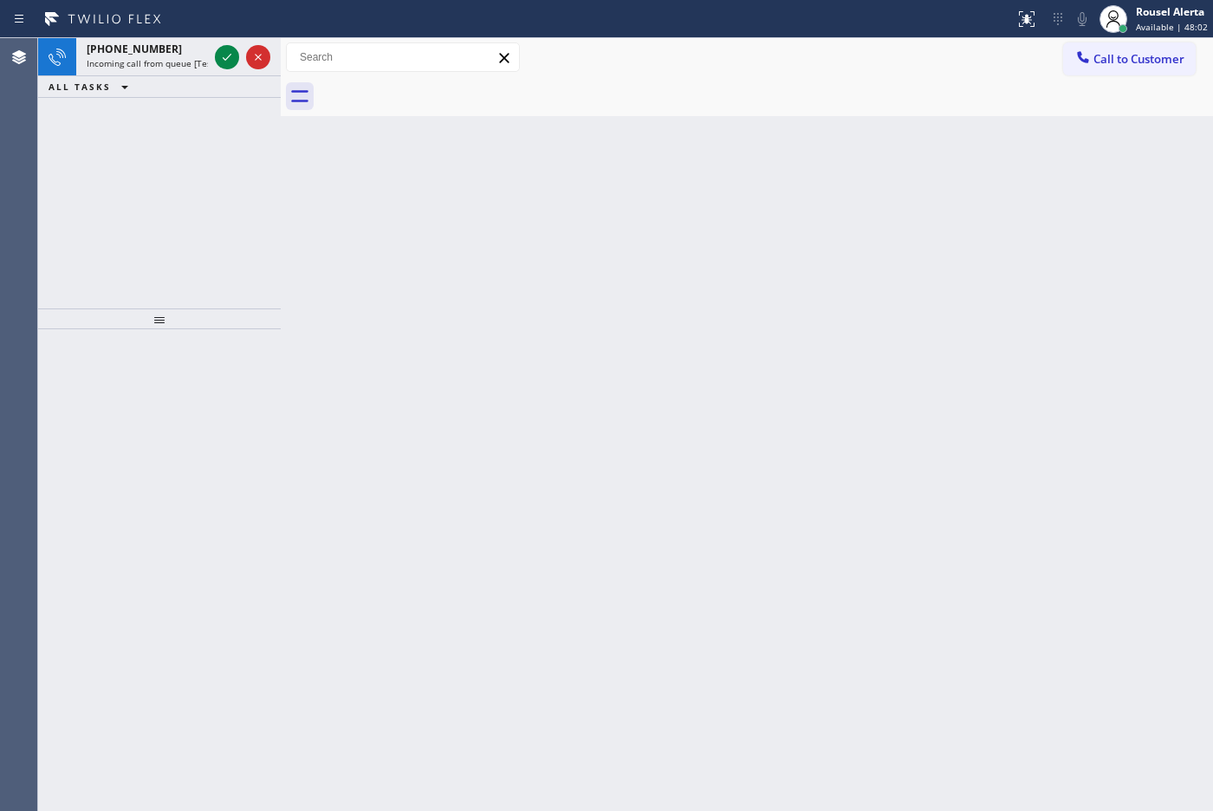
click at [173, 78] on div "ALL TASKS ALL TASKS ACTIVE TASKS TASKS IN WRAP UP" at bounding box center [159, 87] width 243 height 22
click at [178, 49] on div "[PHONE_NUMBER]" at bounding box center [147, 49] width 121 height 15
click at [222, 57] on icon at bounding box center [227, 57] width 21 height 21
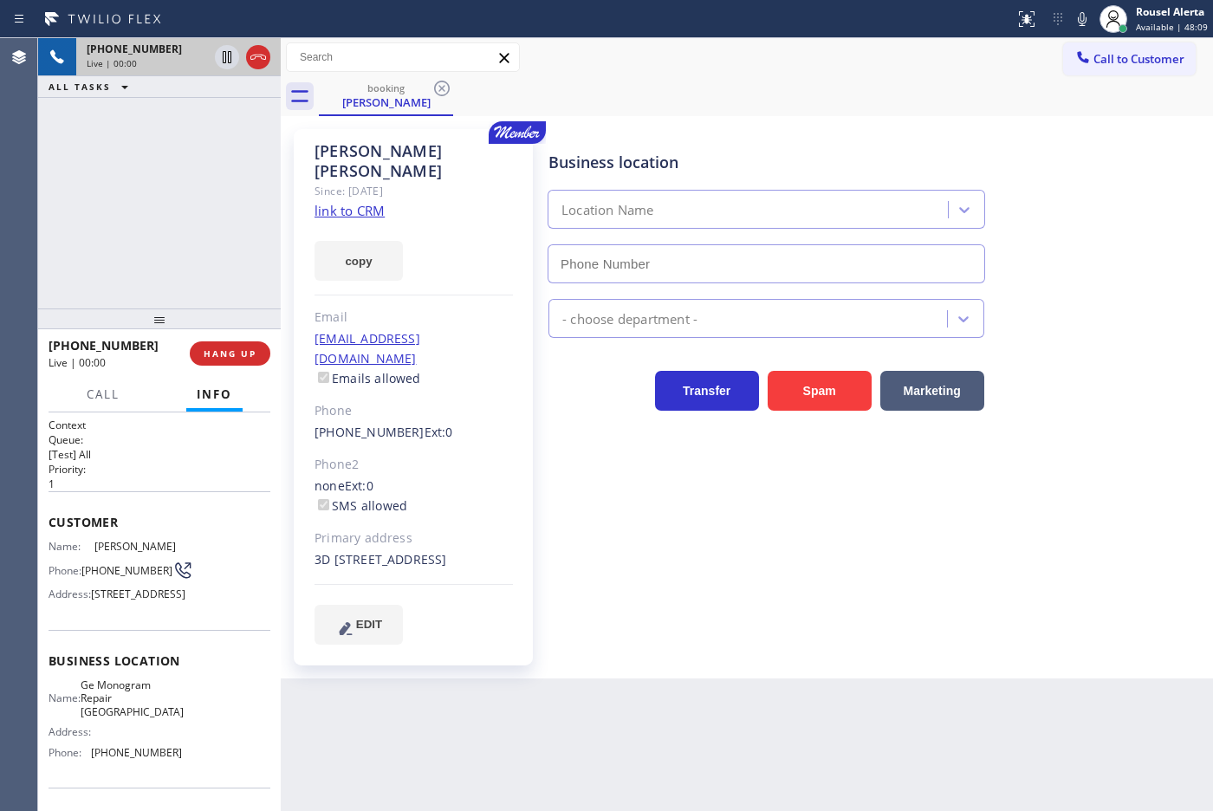
type input "[PHONE_NUMBER]"
click at [369, 202] on link "link to CRM" at bounding box center [349, 210] width 70 height 17
click at [223, 59] on icon at bounding box center [227, 57] width 9 height 12
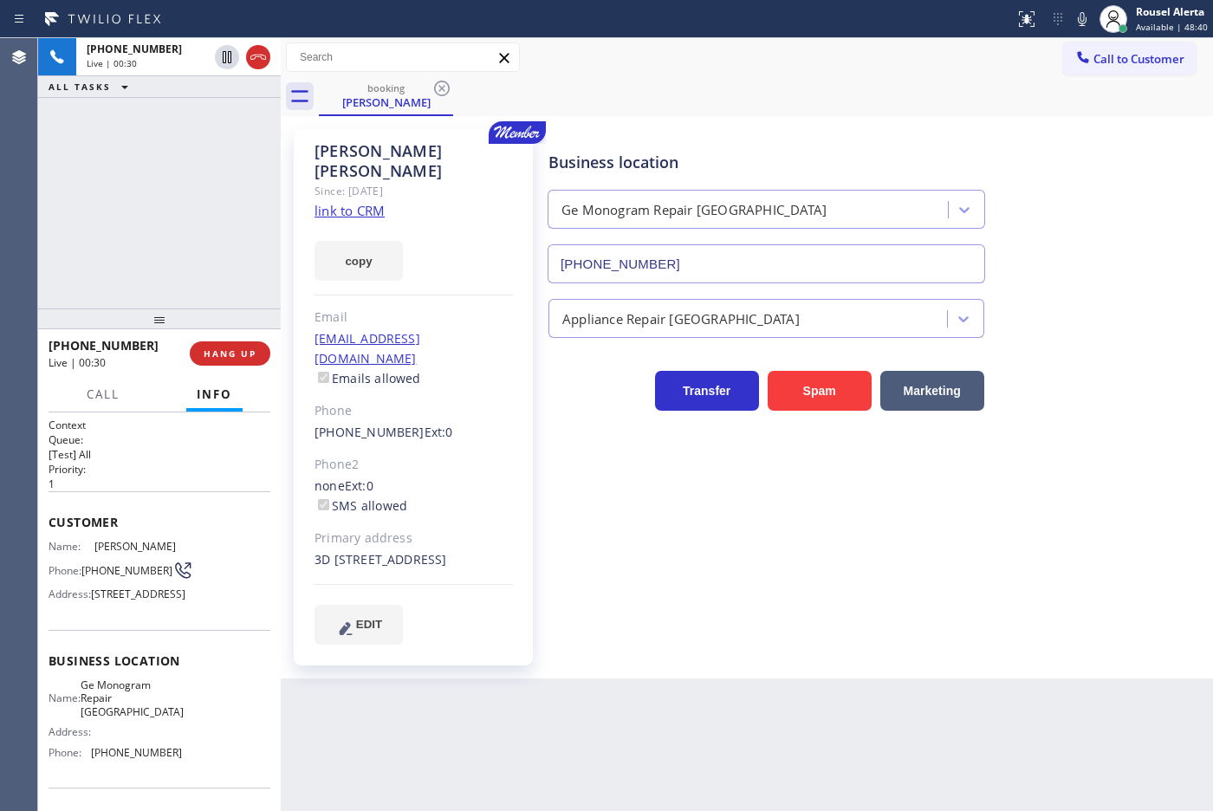
click at [1076, 17] on icon at bounding box center [1081, 19] width 21 height 21
click at [228, 55] on icon at bounding box center [227, 57] width 21 height 21
click at [1077, 20] on icon at bounding box center [1081, 19] width 21 height 21
click at [174, 145] on div "[PHONE_NUMBER] Live | 06:30 ALL TASKS ALL TASKS ACTIVE TASKS TASKS IN WRAP UP" at bounding box center [159, 173] width 243 height 270
click at [221, 61] on icon at bounding box center [227, 57] width 21 height 21
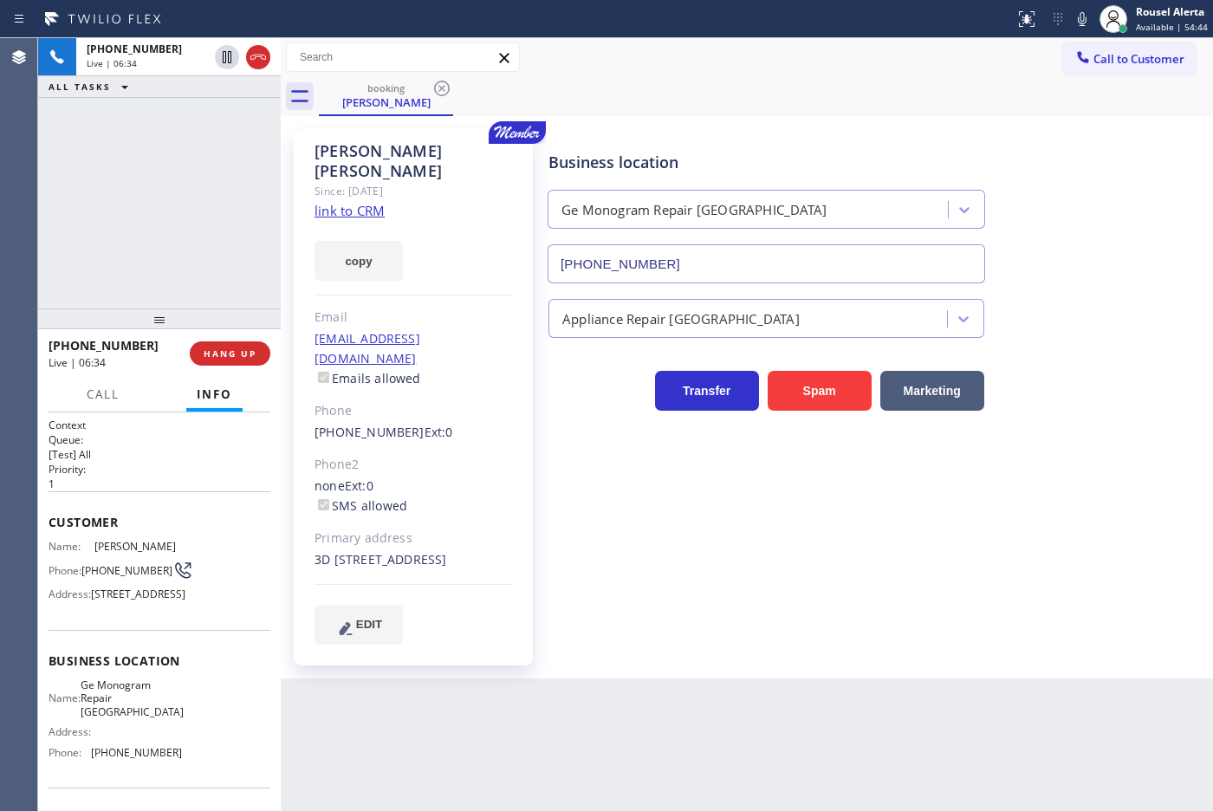
click at [1080, 22] on icon at bounding box center [1081, 19] width 21 height 21
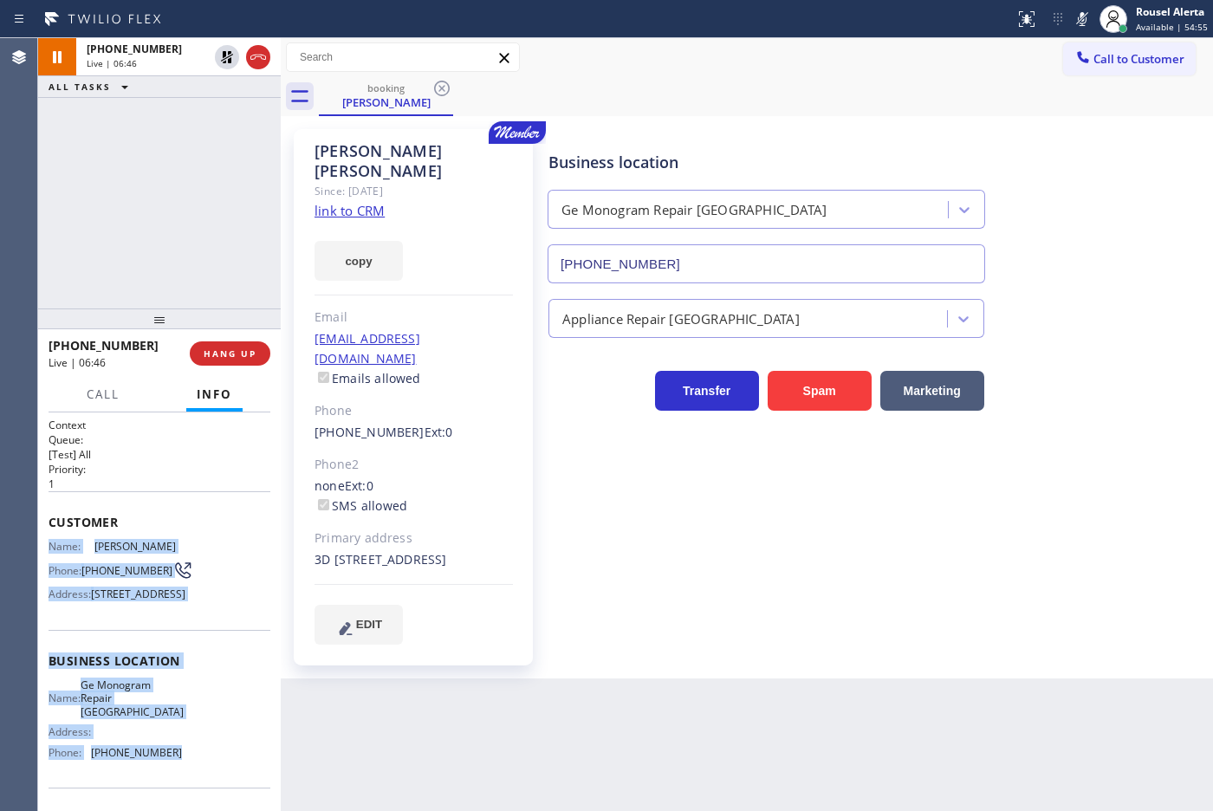
scroll to position [108, 0]
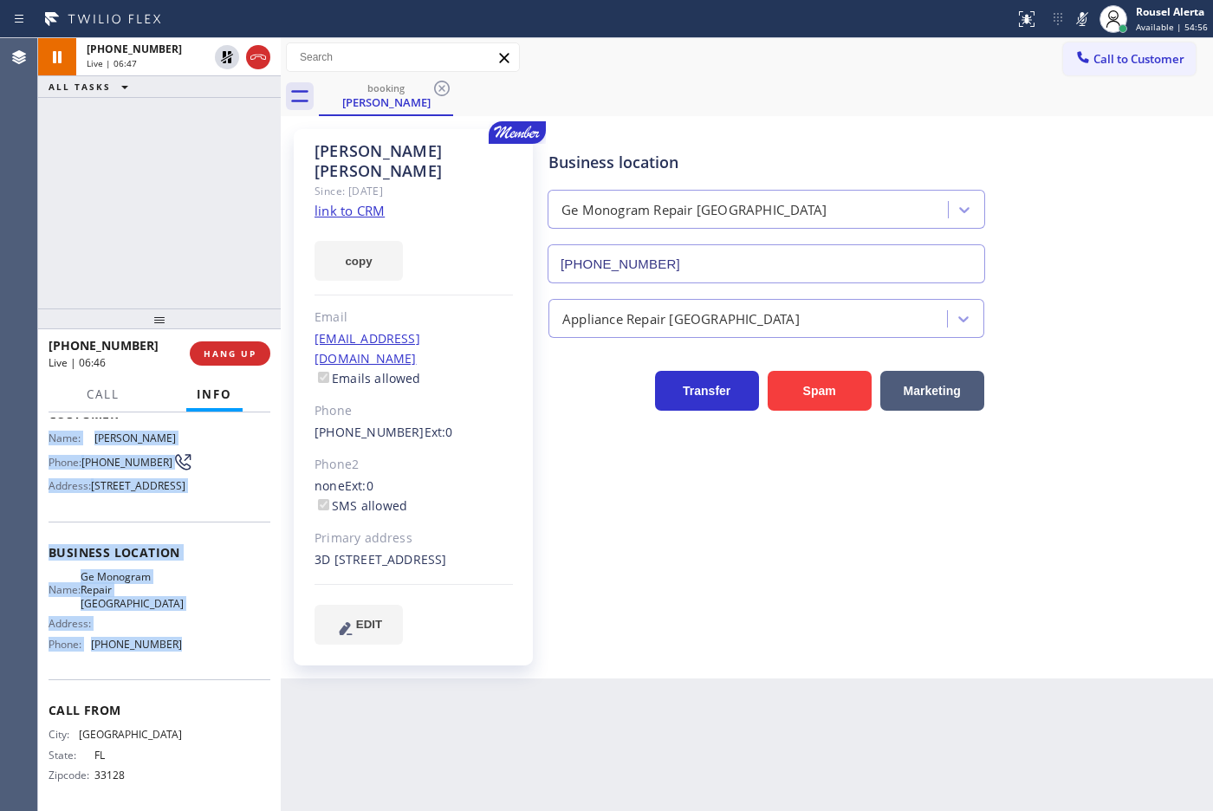
drag, startPoint x: 46, startPoint y: 543, endPoint x: 222, endPoint y: 700, distance: 235.6
click at [222, 700] on div "Context Queue: [Test] All Priority: 1 Customer Name: [PERSON_NAME] Phone: [PHON…" at bounding box center [159, 611] width 243 height 398
click at [223, 54] on icon at bounding box center [227, 57] width 12 height 12
click at [1080, 22] on rect at bounding box center [1082, 17] width 12 height 12
click at [223, 357] on span "HANG UP" at bounding box center [230, 353] width 53 height 12
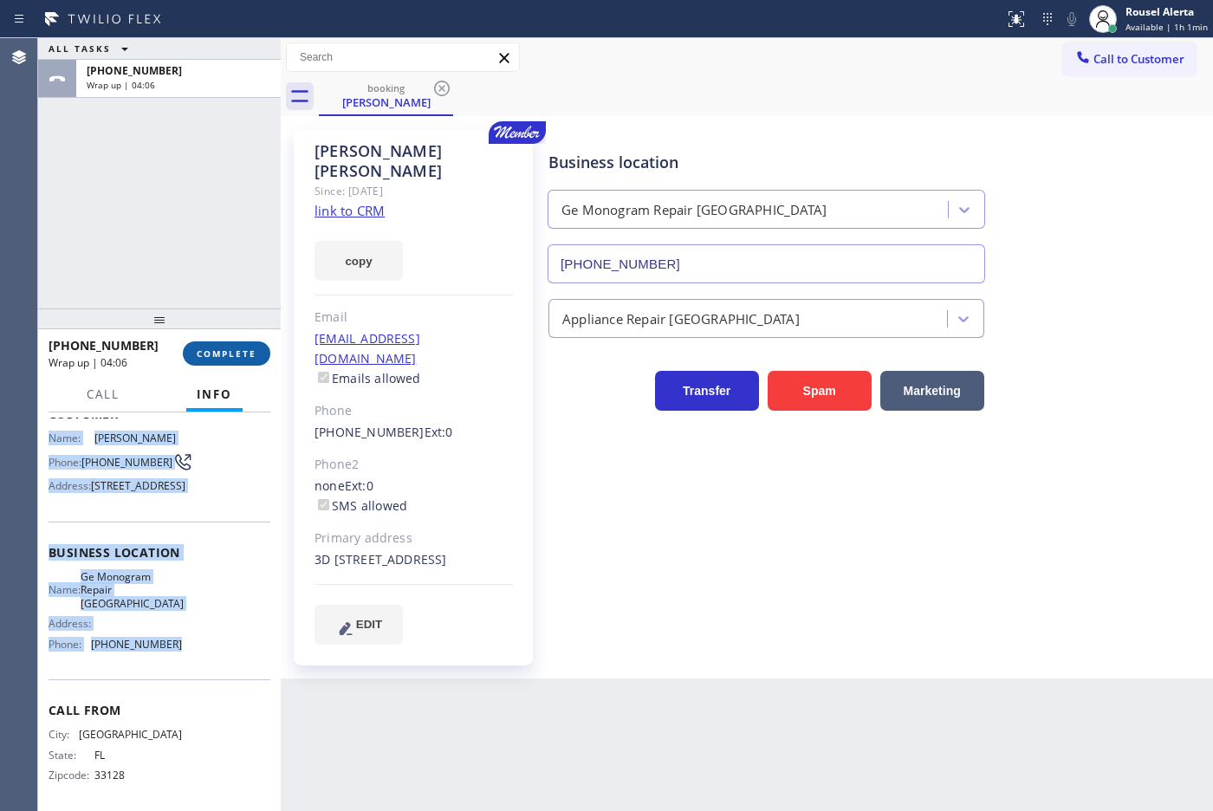
click at [218, 357] on span "COMPLETE" at bounding box center [227, 353] width 60 height 12
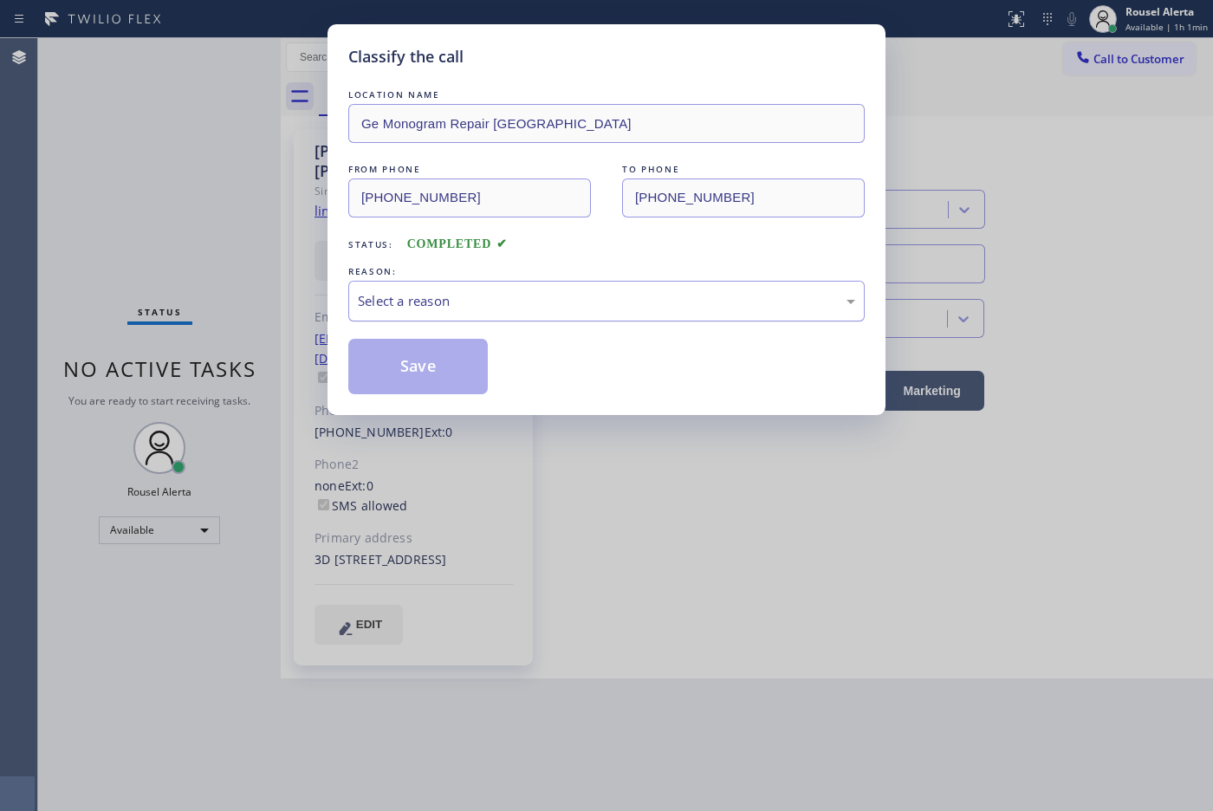
click at [462, 304] on div "Select a reason" at bounding box center [606, 301] width 497 height 20
click at [410, 362] on button "Save" at bounding box center [417, 366] width 139 height 55
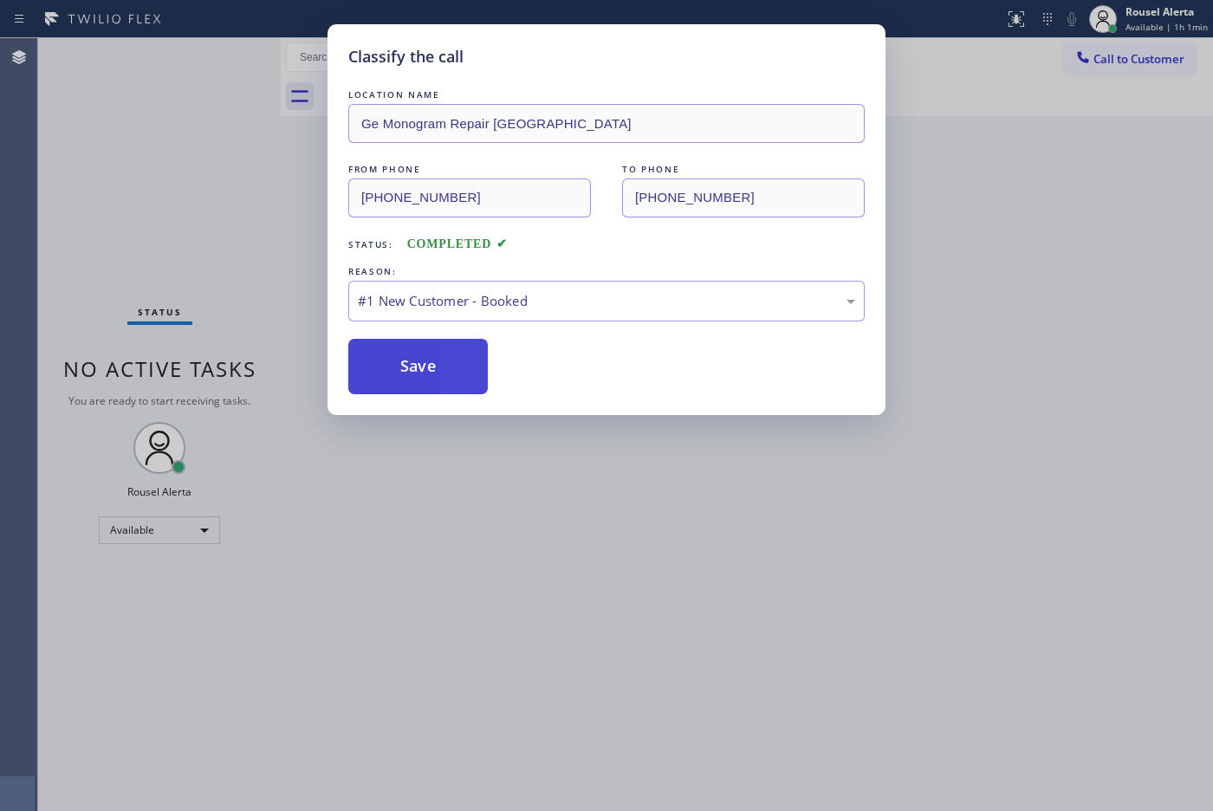
click at [368, 347] on button "Save" at bounding box center [417, 366] width 139 height 55
click at [391, 365] on button "Save" at bounding box center [417, 366] width 139 height 55
drag, startPoint x: 391, startPoint y: 365, endPoint x: 399, endPoint y: 368, distance: 9.0
click at [396, 368] on button "Save" at bounding box center [417, 366] width 139 height 55
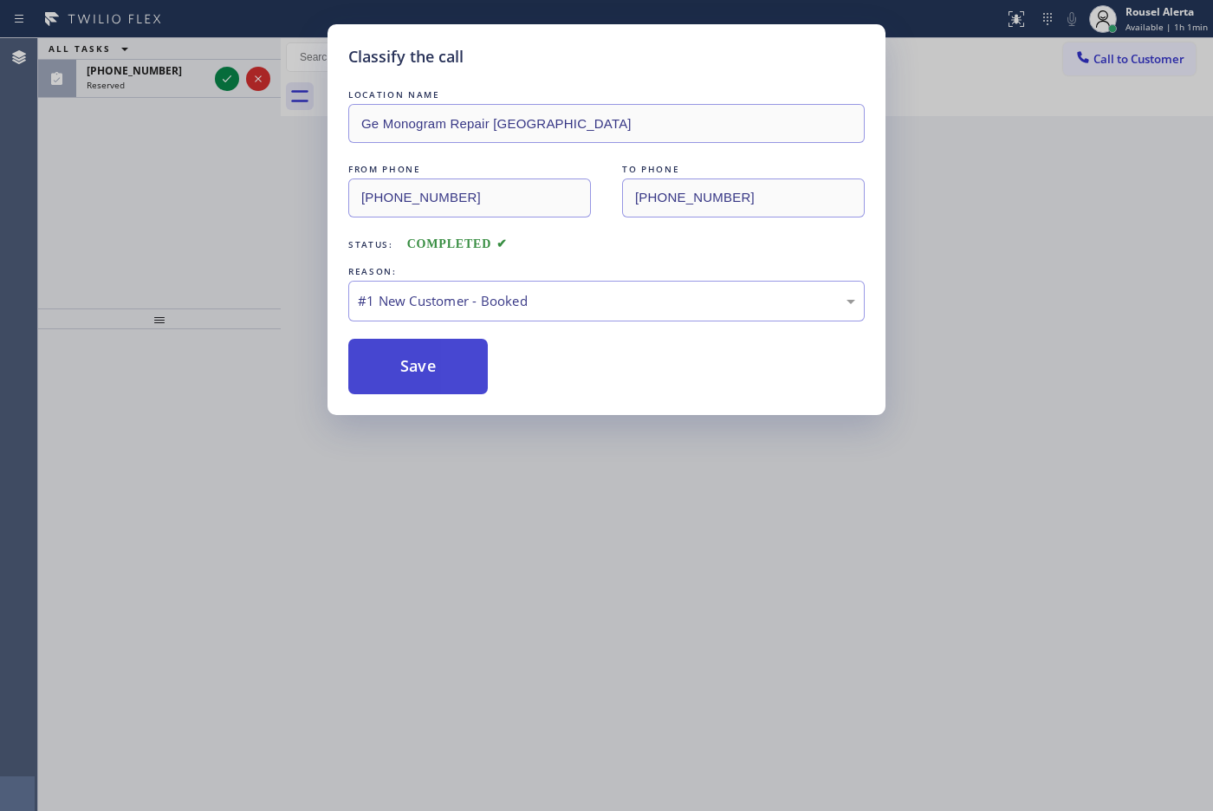
click at [456, 360] on button "Save" at bounding box center [417, 366] width 139 height 55
click at [460, 360] on button "Save" at bounding box center [417, 366] width 139 height 55
click at [459, 357] on button "Save" at bounding box center [417, 366] width 139 height 55
click at [430, 360] on button "Save" at bounding box center [417, 366] width 139 height 55
click at [426, 361] on button "Save" at bounding box center [417, 366] width 139 height 55
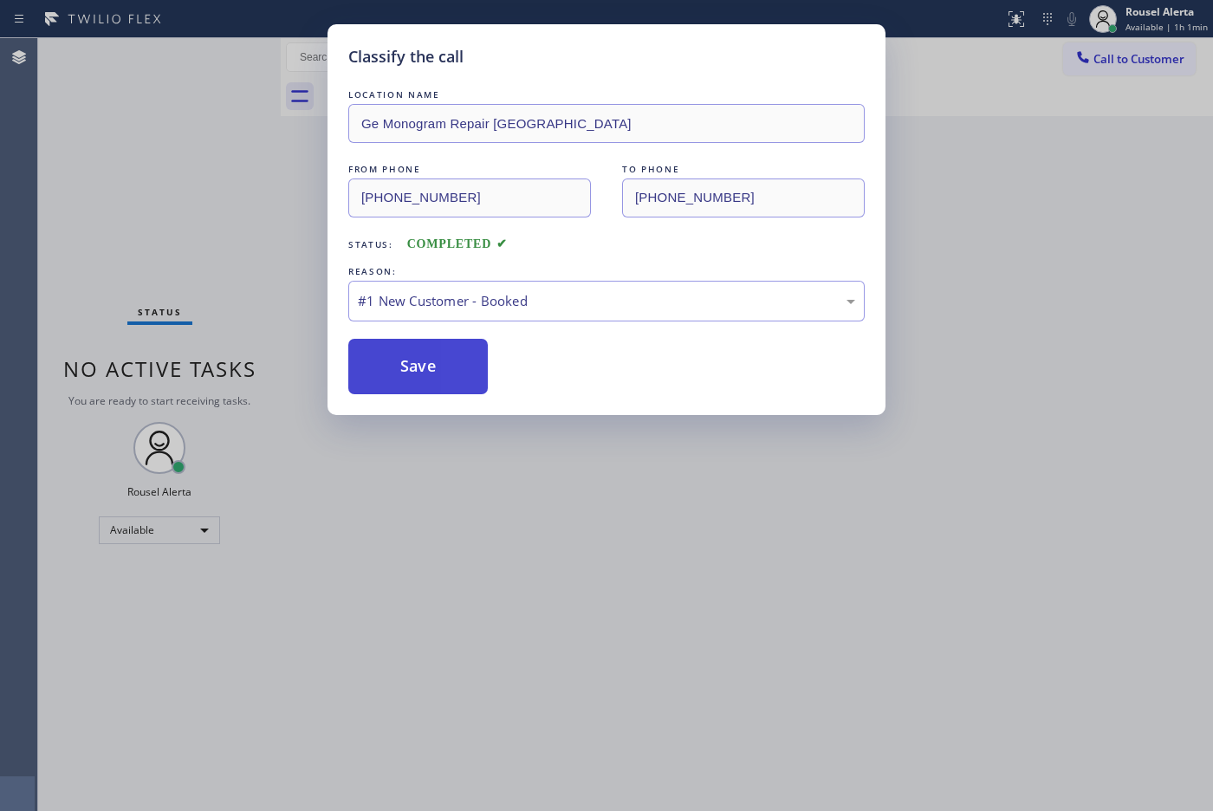
click at [407, 361] on button "Save" at bounding box center [417, 366] width 139 height 55
click at [404, 361] on button "Save" at bounding box center [417, 366] width 139 height 55
click at [407, 365] on button "Save" at bounding box center [417, 366] width 139 height 55
click at [399, 360] on button "Save" at bounding box center [417, 366] width 139 height 55
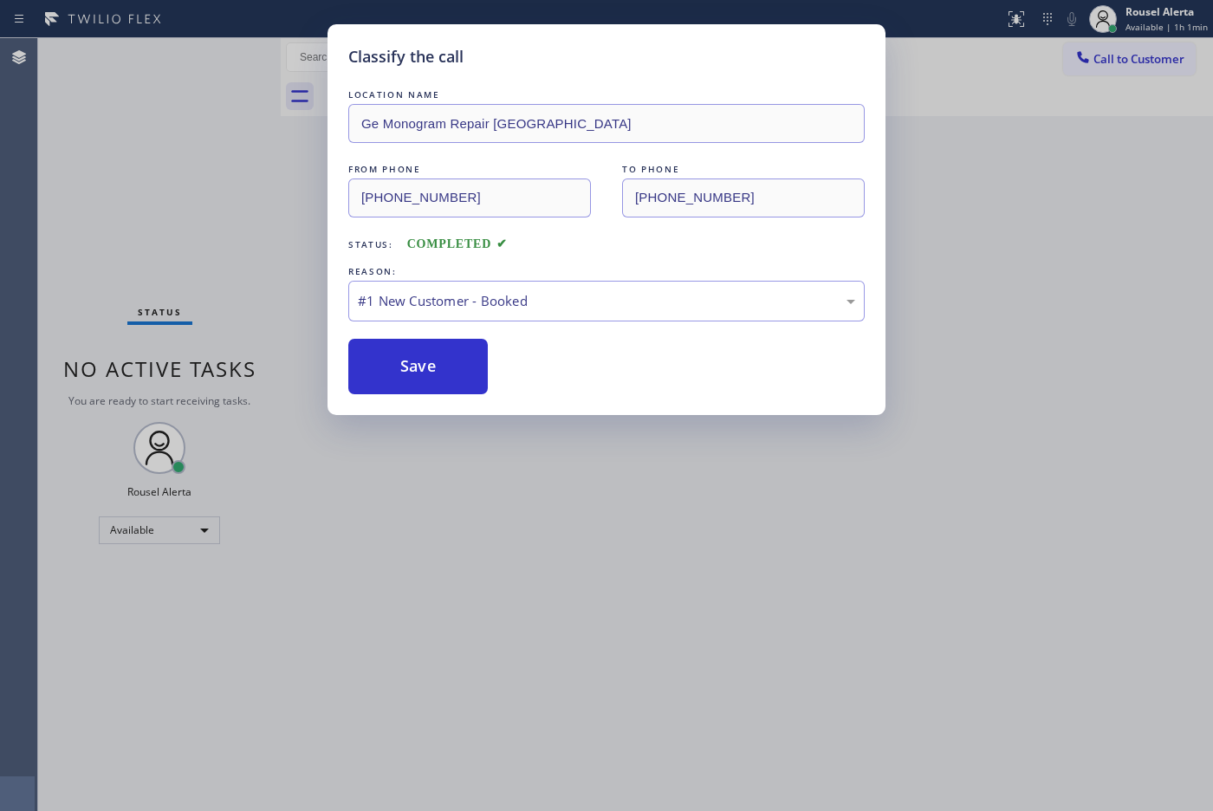
drag, startPoint x: 399, startPoint y: 359, endPoint x: 491, endPoint y: 279, distance: 122.1
click at [491, 279] on div "LOCATION NAME Ge Monogram Repair [GEOGRAPHIC_DATA] FROM PHONE [PHONE_NUMBER] TO…" at bounding box center [606, 240] width 516 height 308
click at [464, 392] on button "Save" at bounding box center [417, 366] width 139 height 55
click at [449, 366] on button "Save" at bounding box center [417, 366] width 139 height 55
click at [426, 358] on button "Save" at bounding box center [417, 366] width 139 height 55
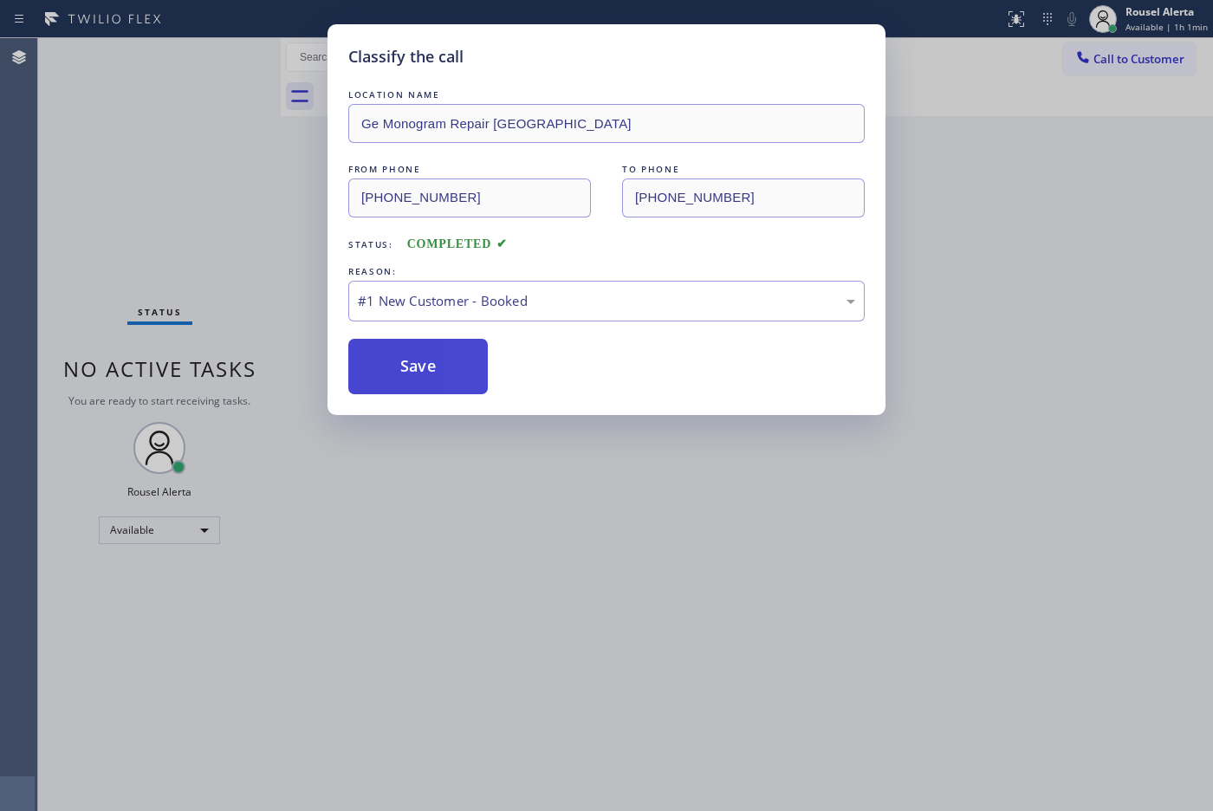
click at [426, 358] on button "Save" at bounding box center [417, 366] width 139 height 55
click at [426, 360] on button "Save" at bounding box center [417, 366] width 139 height 55
drag, startPoint x: 426, startPoint y: 360, endPoint x: 425, endPoint y: 378, distance: 17.3
click at [425, 378] on button "Save" at bounding box center [417, 366] width 139 height 55
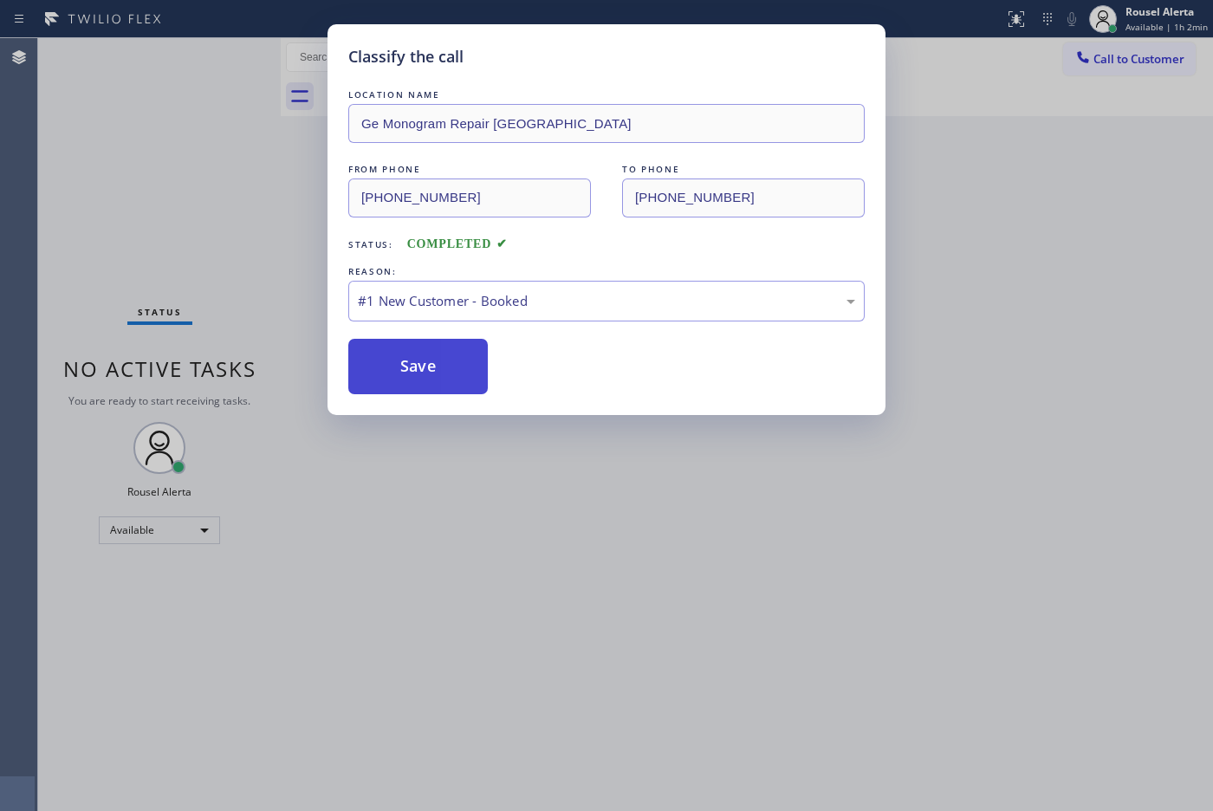
click at [426, 379] on button "Save" at bounding box center [417, 366] width 139 height 55
drag, startPoint x: 426, startPoint y: 379, endPoint x: 495, endPoint y: 457, distance: 104.3
click at [474, 446] on div "Classify the call LOCATION NAME Ge Monogram Repair [GEOGRAPHIC_DATA] FROM PHONE…" at bounding box center [606, 405] width 1213 height 811
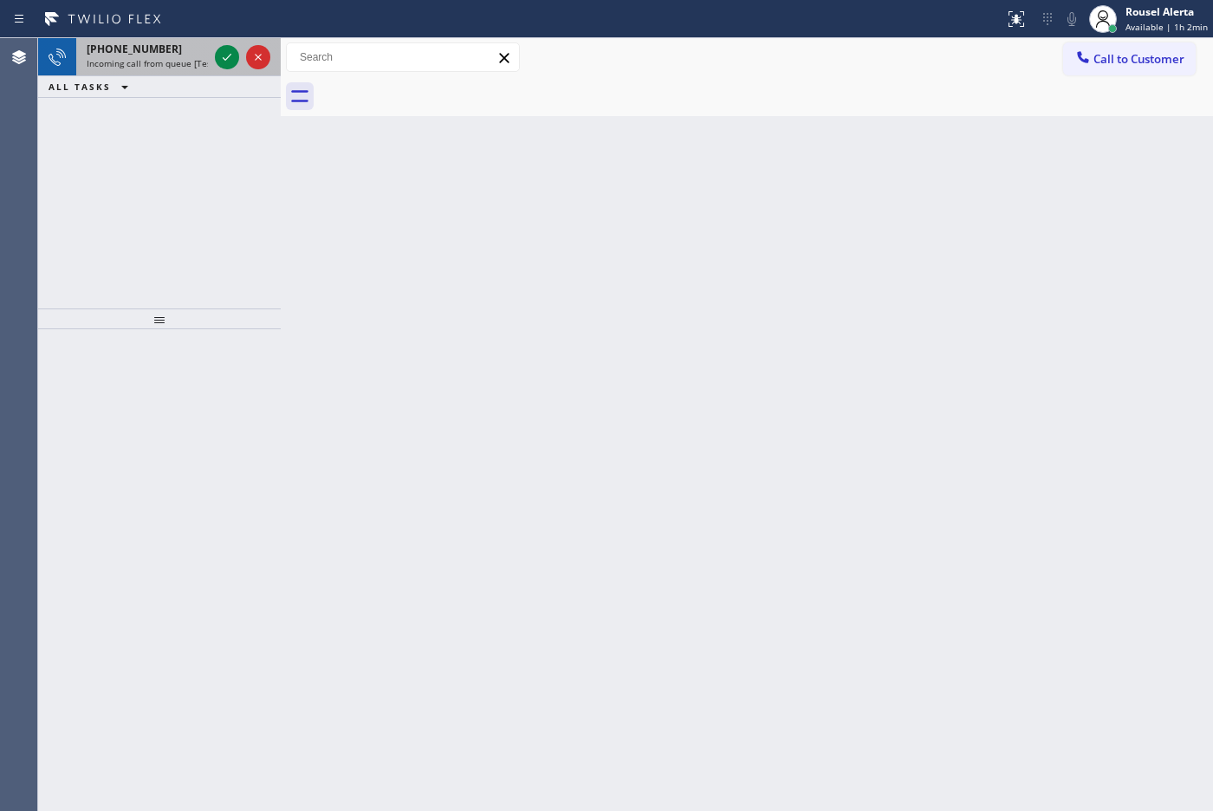
click at [101, 69] on div "[PHONE_NUMBER] Incoming call from queue [Test] All" at bounding box center [143, 57] width 135 height 38
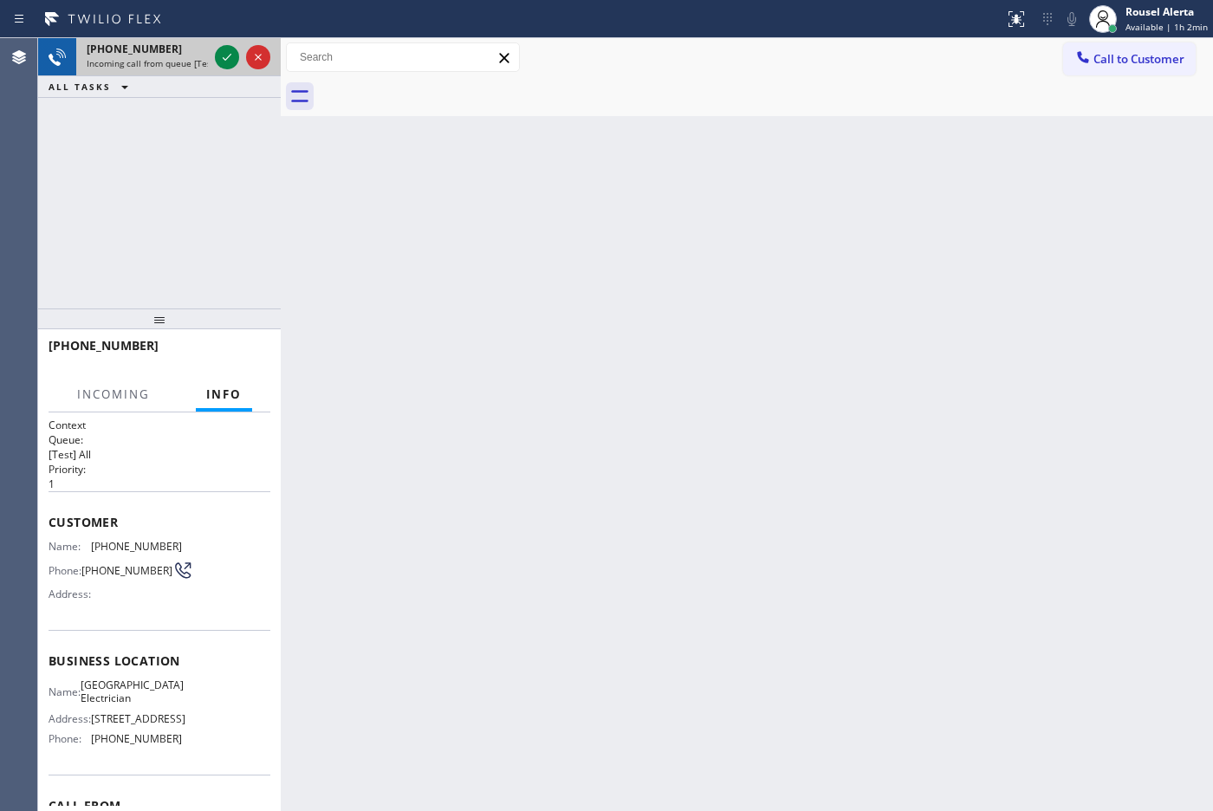
drag, startPoint x: 105, startPoint y: 69, endPoint x: 144, endPoint y: 62, distance: 39.6
click at [107, 69] on div "[PHONE_NUMBER] Incoming call from queue [Test] All" at bounding box center [143, 57] width 135 height 38
click at [146, 59] on span "Incoming call from queue [Test] All" at bounding box center [159, 63] width 144 height 12
click at [227, 49] on icon at bounding box center [227, 57] width 21 height 21
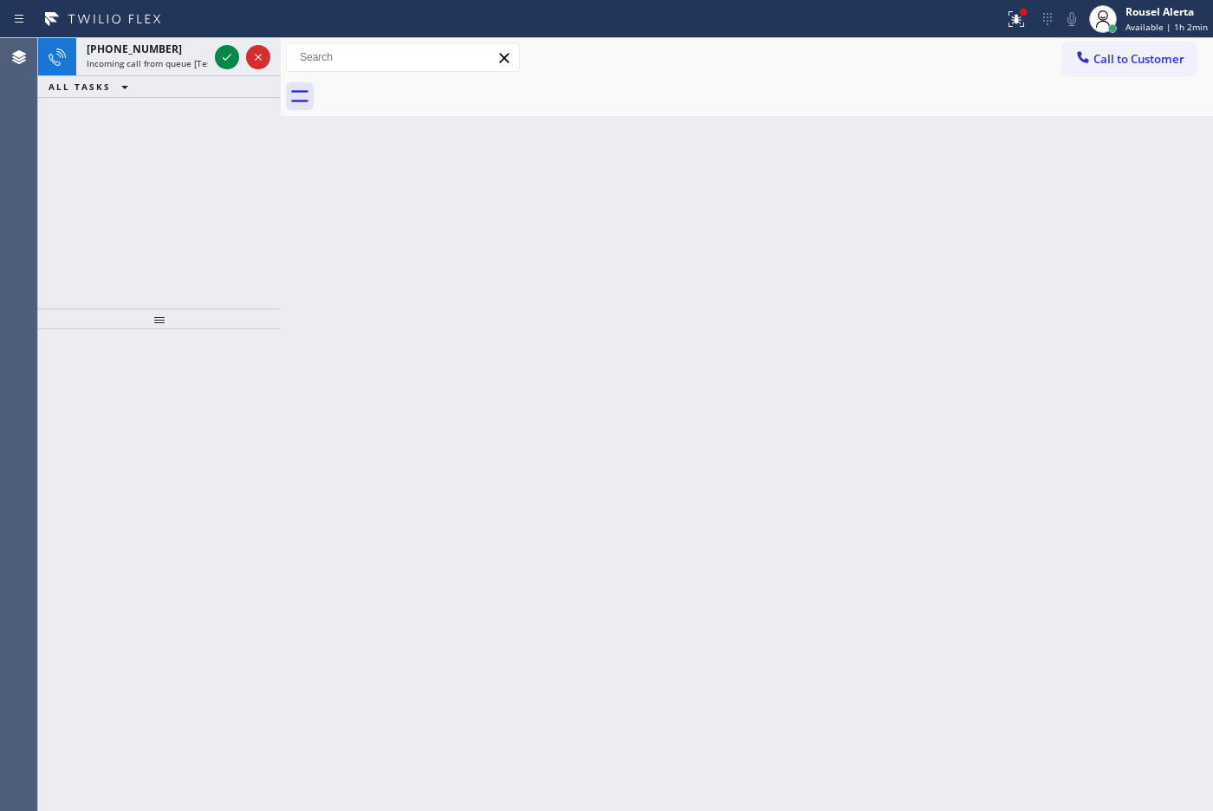
click at [227, 49] on icon at bounding box center [227, 57] width 21 height 21
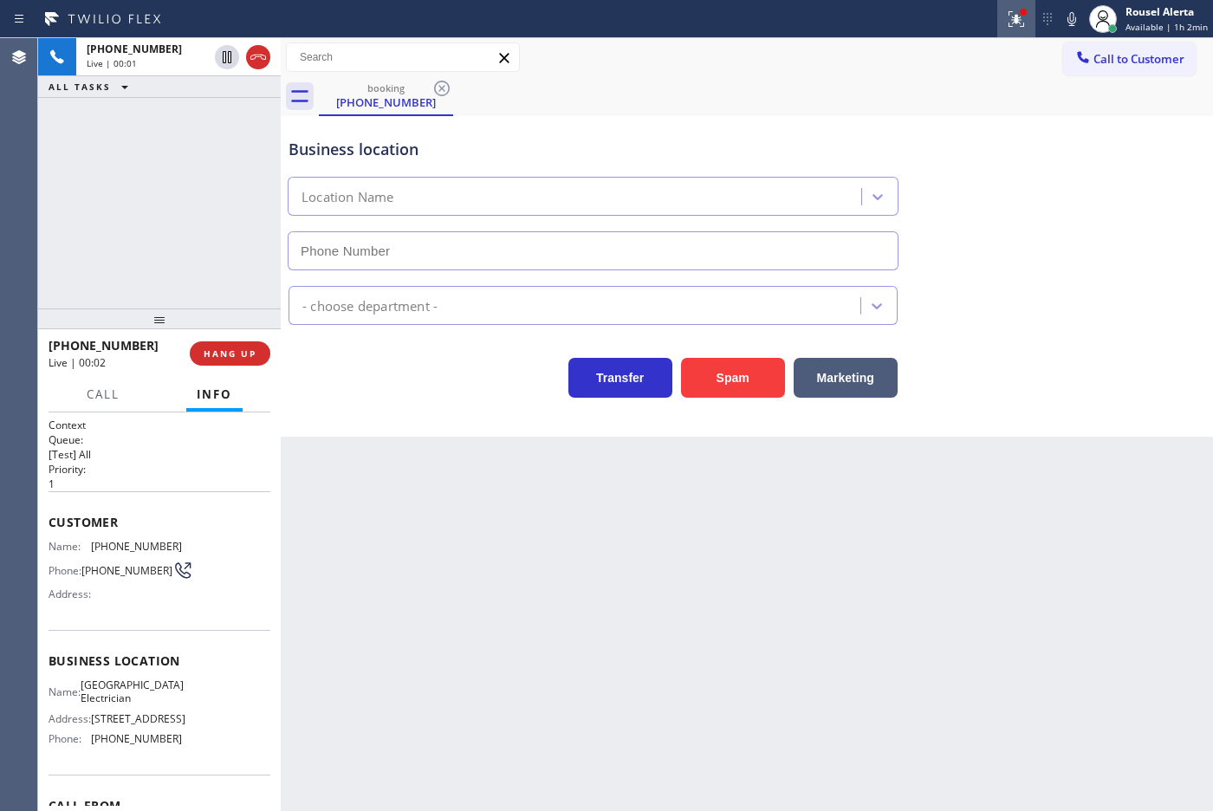
click at [1020, 13] on icon at bounding box center [1016, 19] width 21 height 21
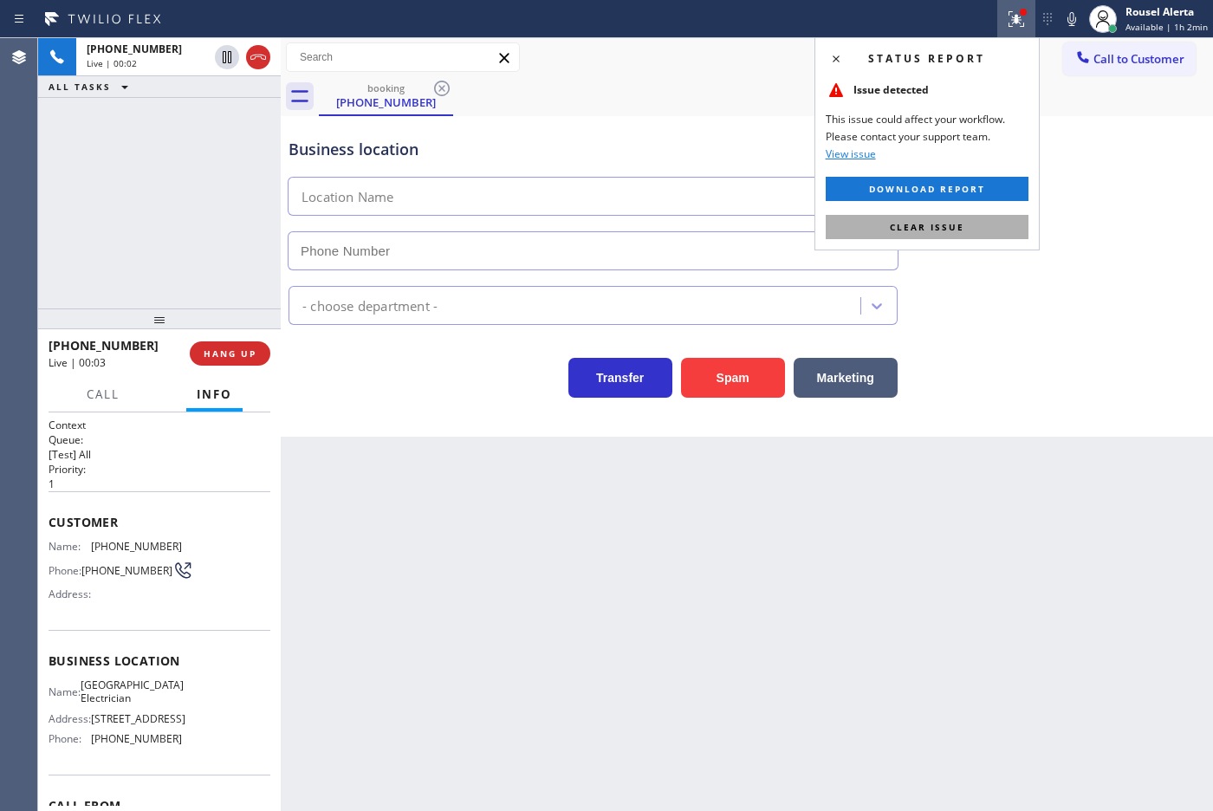
click at [981, 238] on button "Clear issue" at bounding box center [926, 227] width 203 height 24
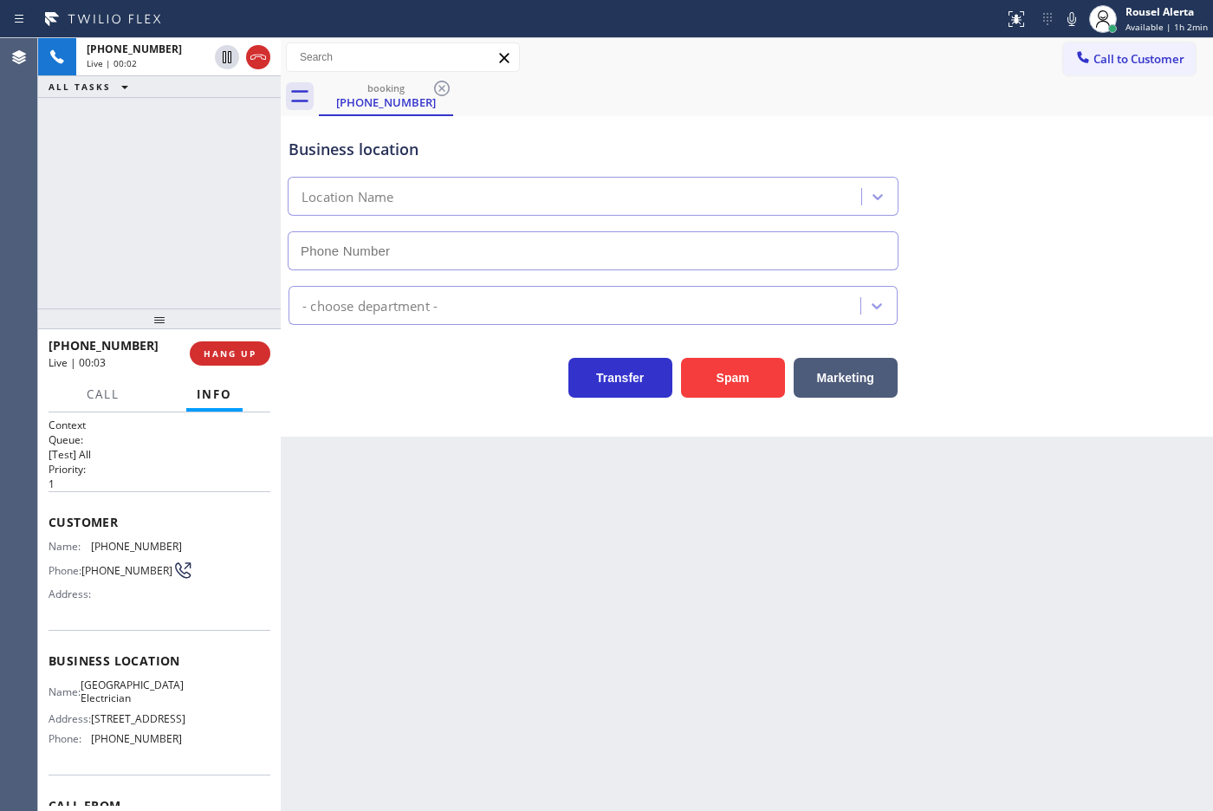
type input "[PHONE_NUMBER]"
click at [223, 360] on button "HANG UP" at bounding box center [230, 353] width 81 height 24
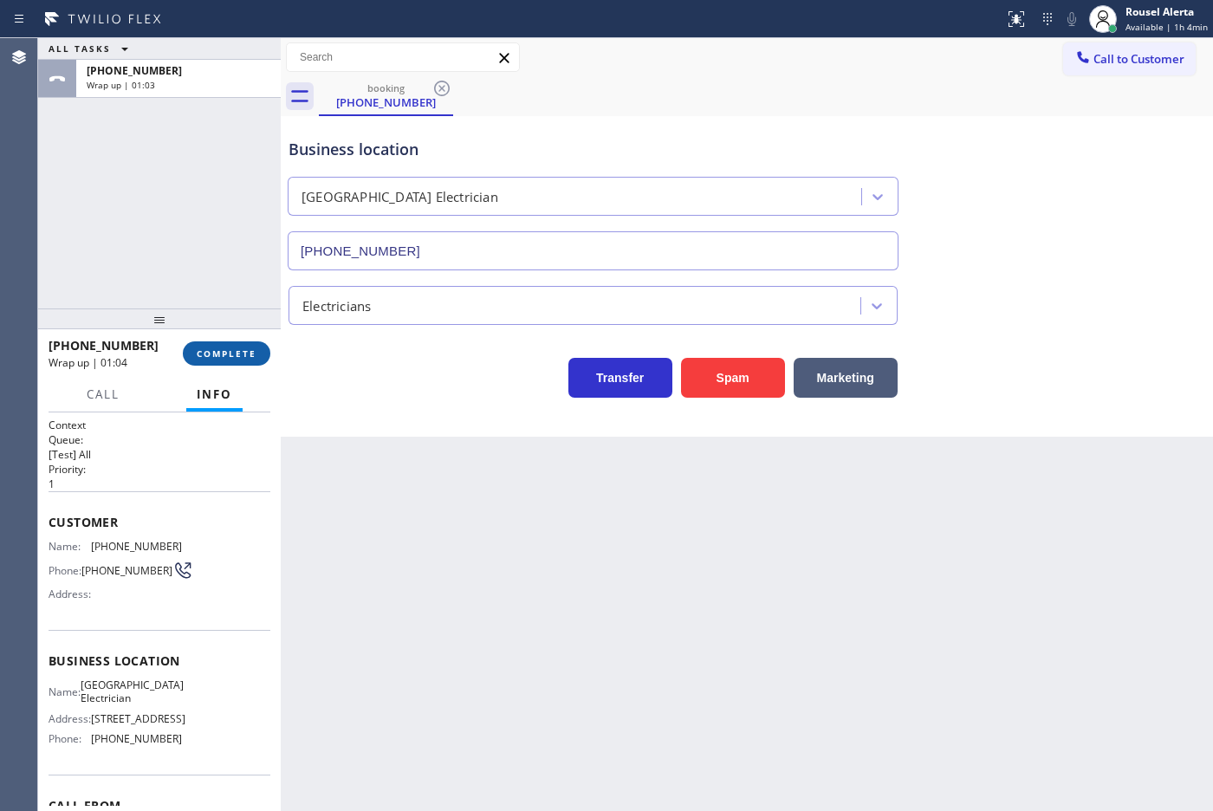
click at [217, 346] on button "COMPLETE" at bounding box center [226, 353] width 87 height 24
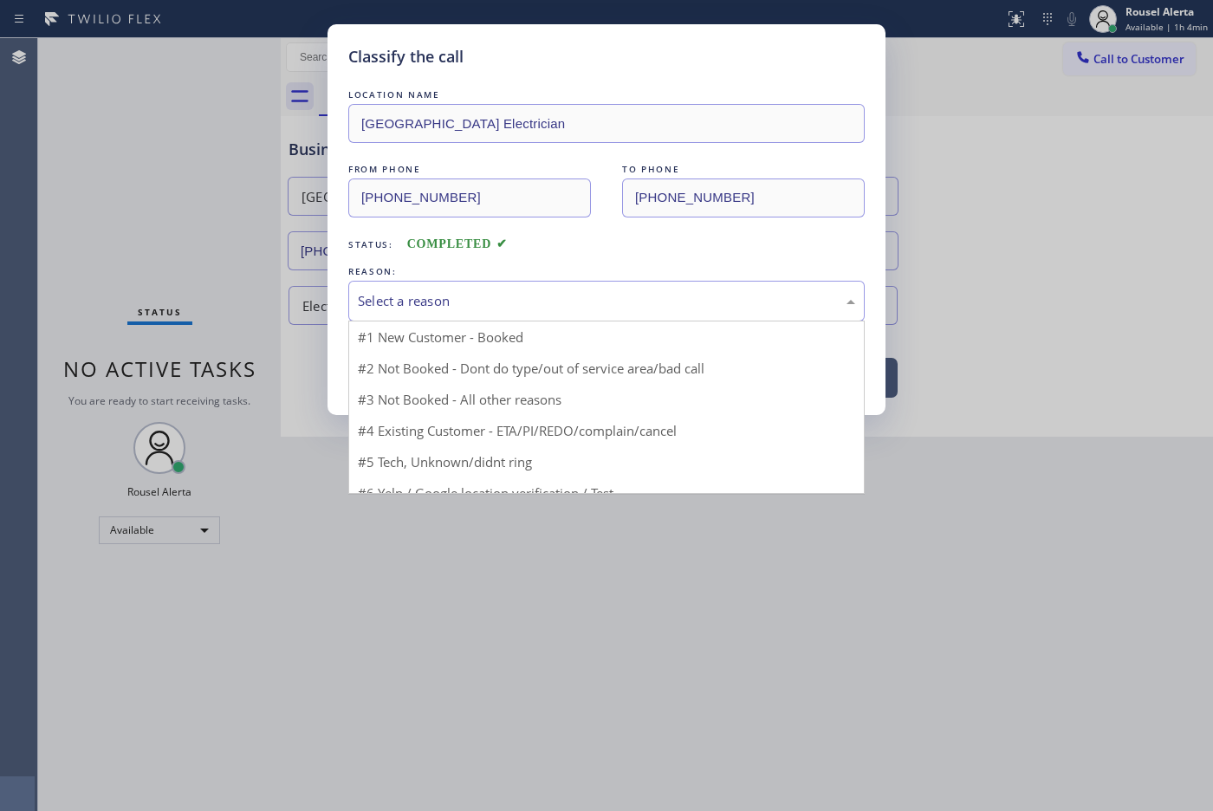
click at [400, 301] on div "Select a reason" at bounding box center [606, 301] width 497 height 20
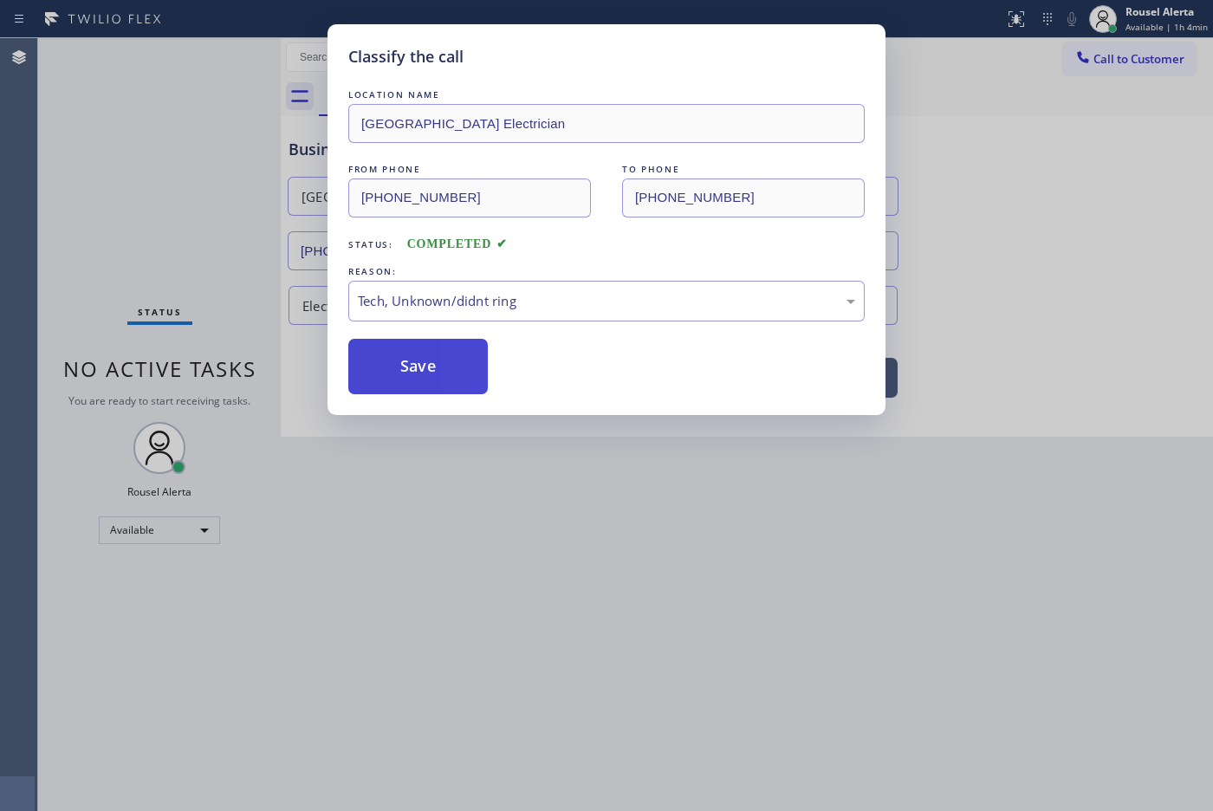
click at [442, 378] on button "Save" at bounding box center [417, 366] width 139 height 55
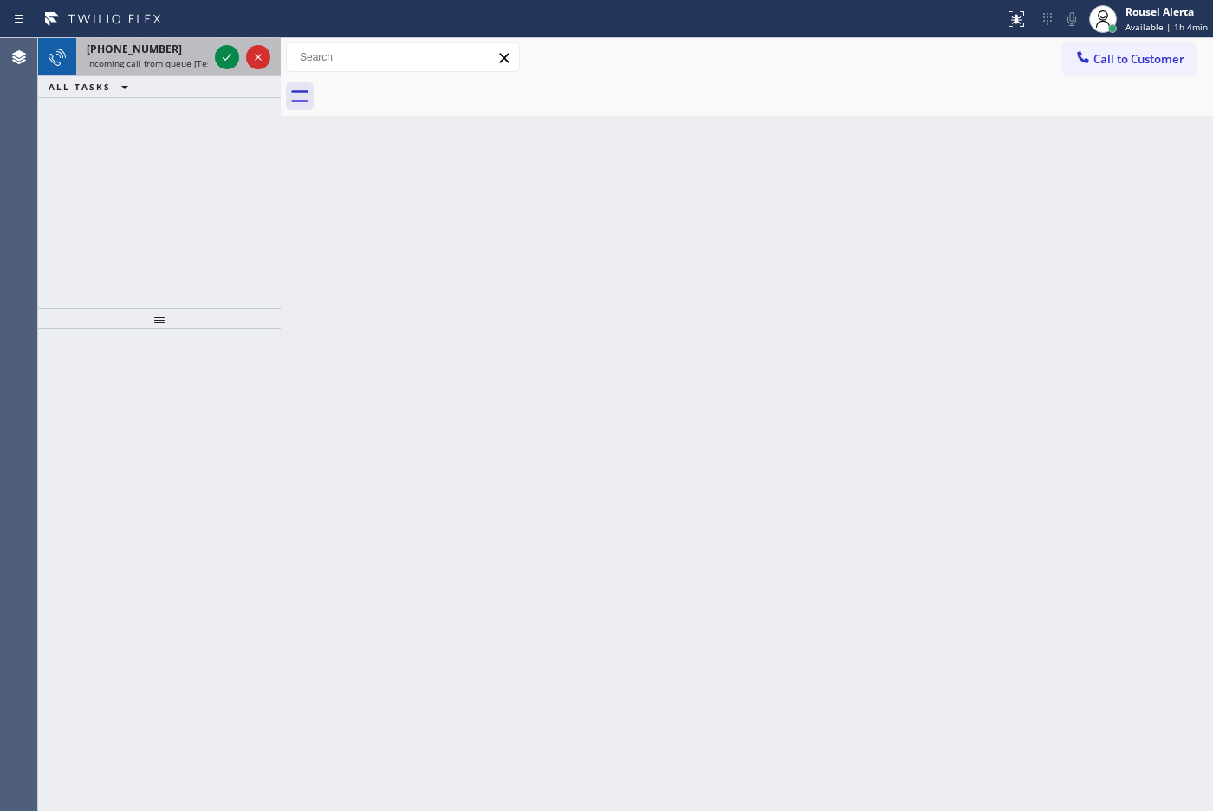
click at [152, 61] on span "Incoming call from queue [Test] All" at bounding box center [159, 63] width 144 height 12
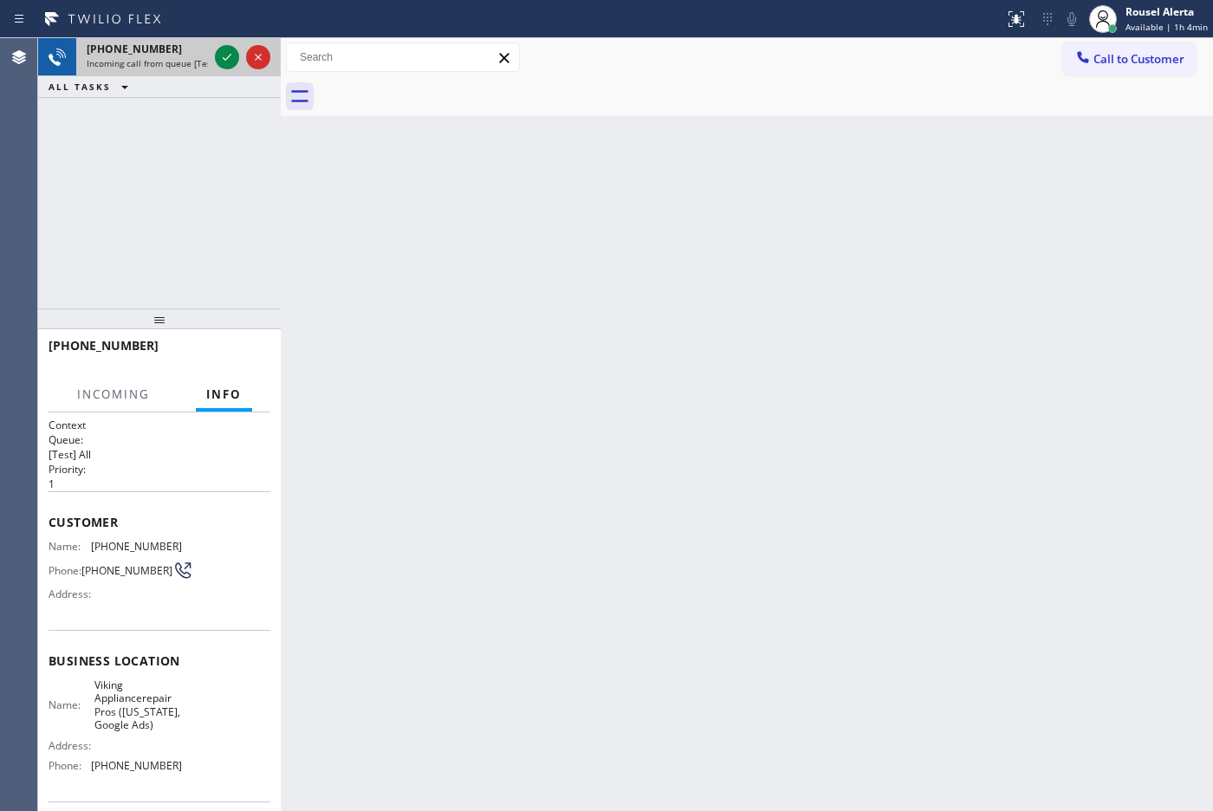
click at [157, 59] on span "Incoming call from queue [Test] All" at bounding box center [159, 63] width 144 height 12
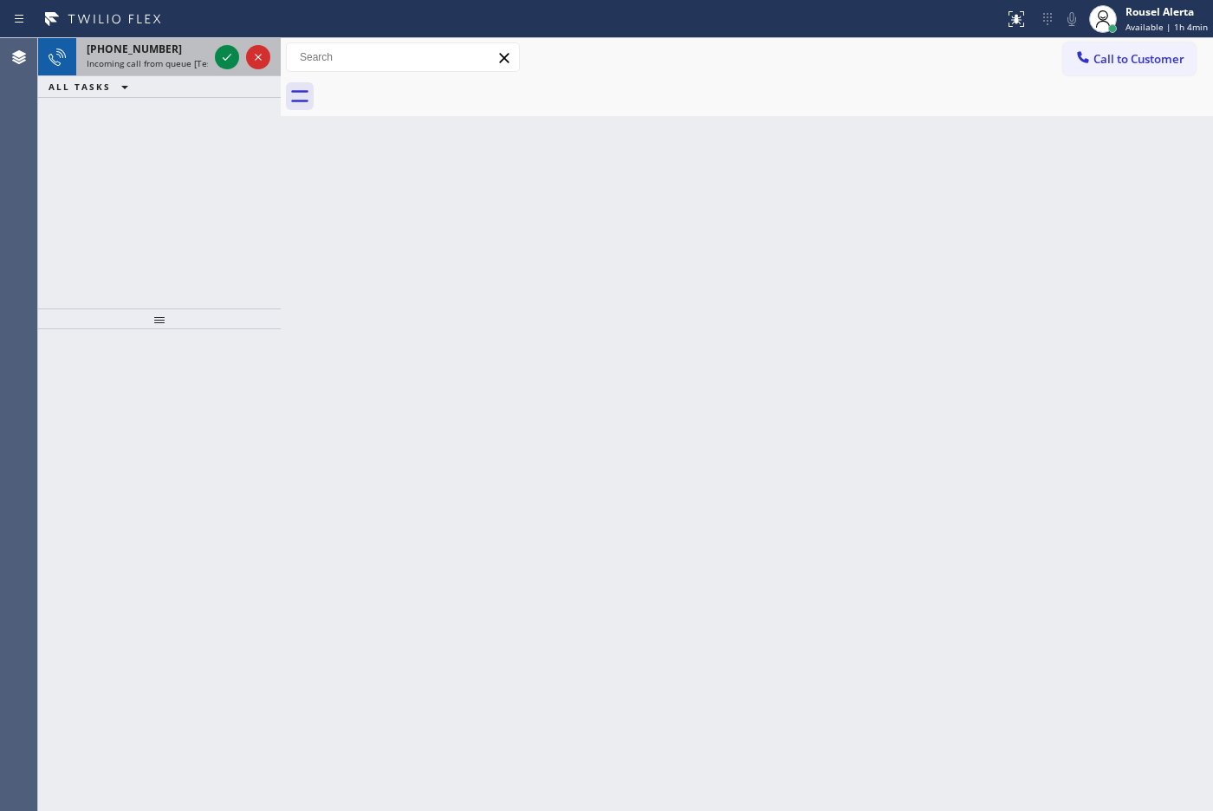
click at [179, 59] on span "Incoming call from queue [Test] All" at bounding box center [159, 63] width 144 height 12
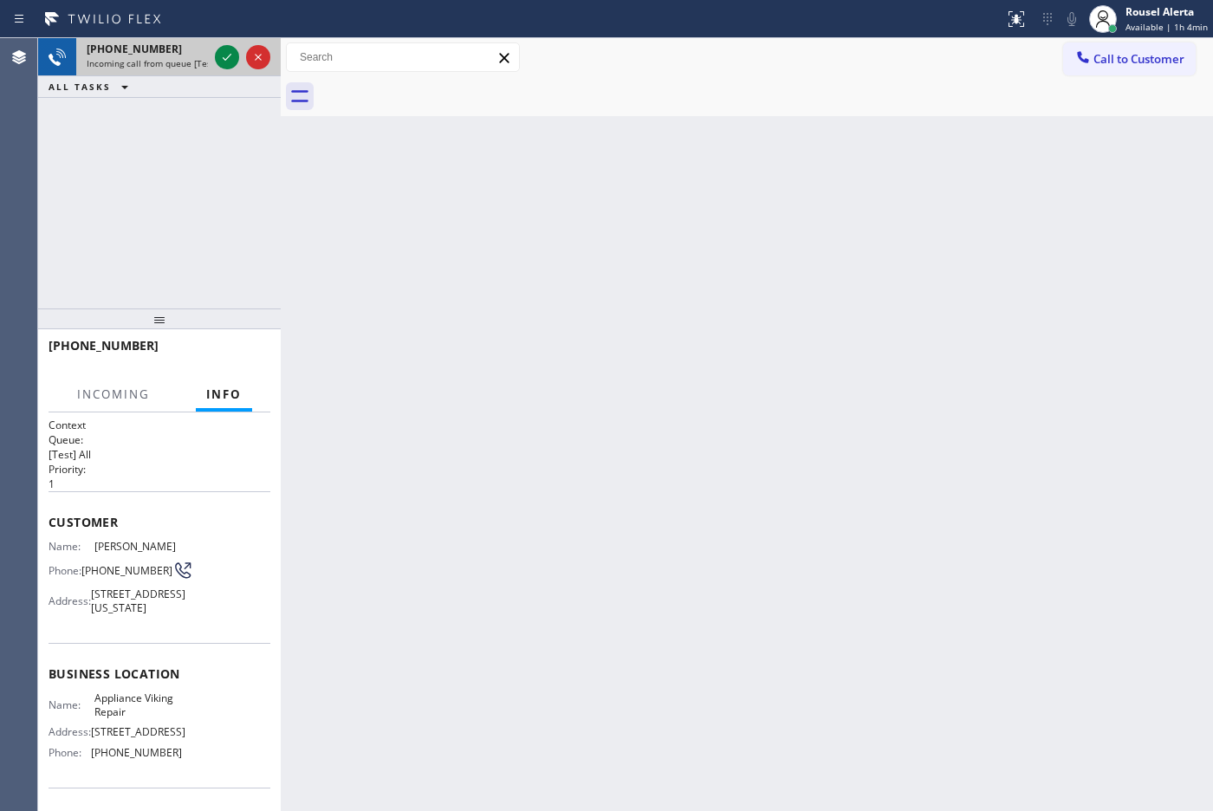
click at [179, 59] on span "Incoming call from queue [Test] All" at bounding box center [159, 63] width 144 height 12
drag, startPoint x: 179, startPoint y: 57, endPoint x: 287, endPoint y: 115, distance: 122.1
click at [182, 57] on span "Incoming call from queue [Test] All" at bounding box center [159, 63] width 144 height 12
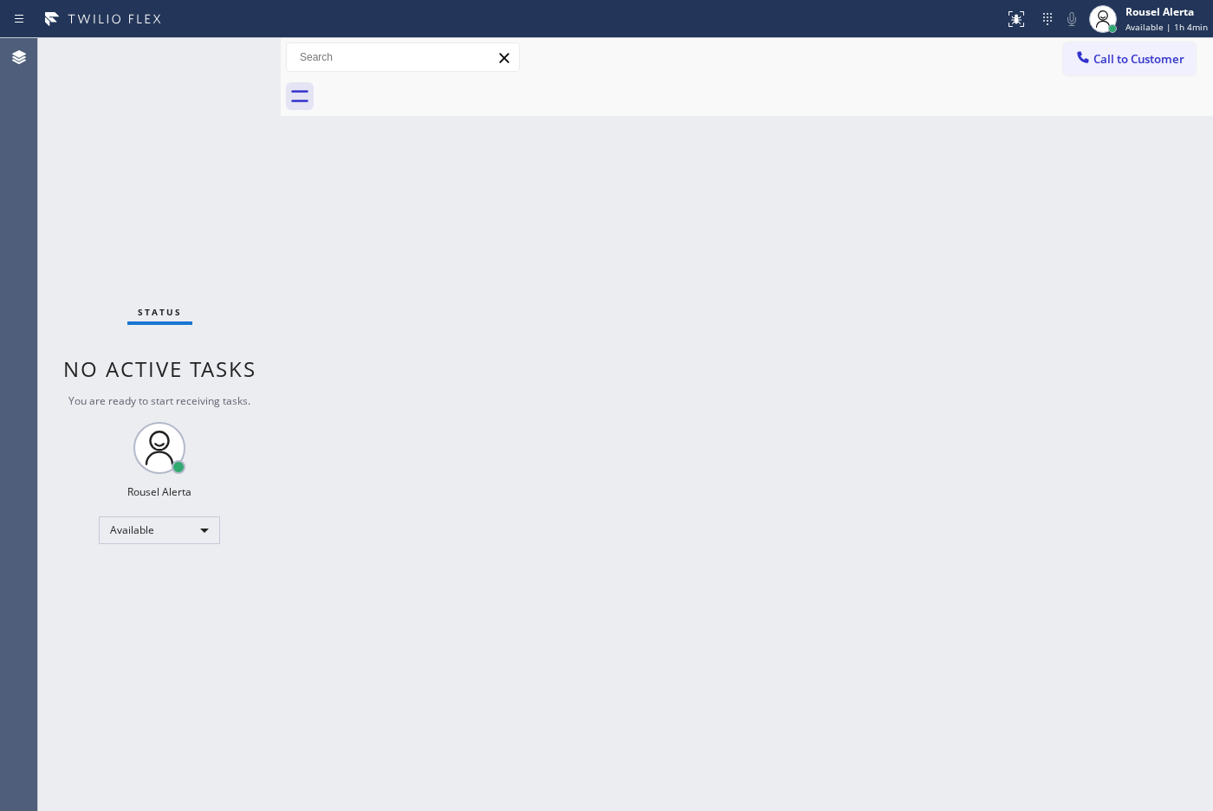
click at [175, 57] on div "Status No active tasks You are ready to start receiving tasks. Rousel Alerta Av…" at bounding box center [159, 424] width 243 height 773
click at [148, 66] on div "Status No active tasks You are ready to start receiving tasks. Rousel Alerta Av…" at bounding box center [159, 424] width 243 height 773
click at [1165, 13] on div "Rousel Alerta" at bounding box center [1166, 11] width 82 height 15
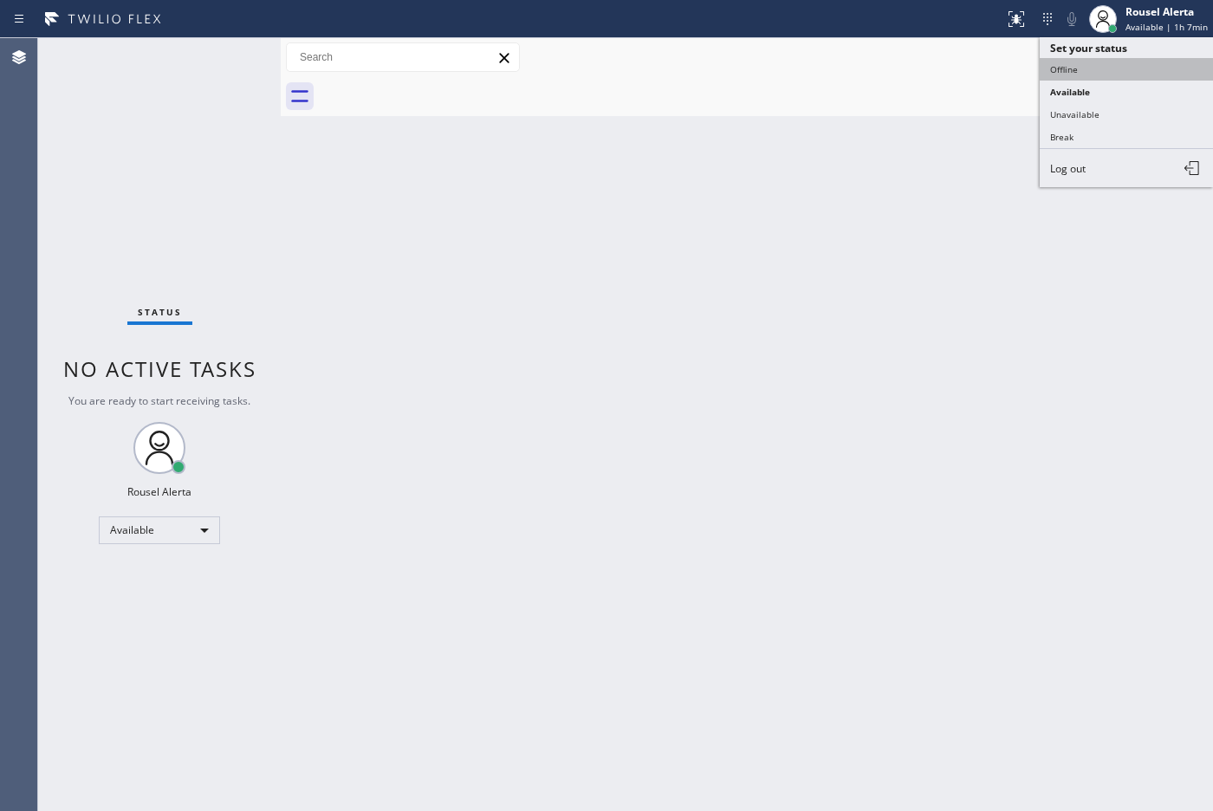
click at [1107, 68] on button "Offline" at bounding box center [1125, 69] width 173 height 23
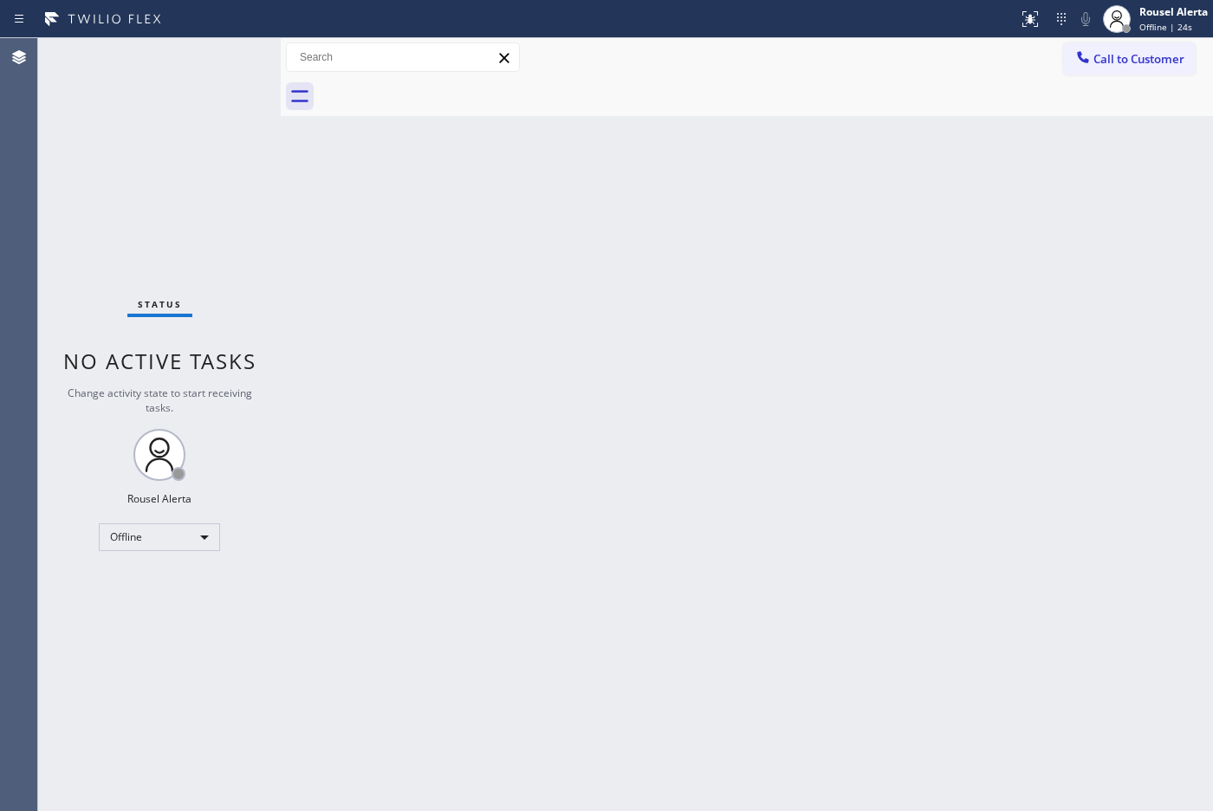
click at [231, 63] on div "Status No active tasks Change activity state to start receiving tasks. Rousel A…" at bounding box center [159, 424] width 243 height 773
click at [1143, 26] on span "Offline | 25s" at bounding box center [1165, 27] width 53 height 12
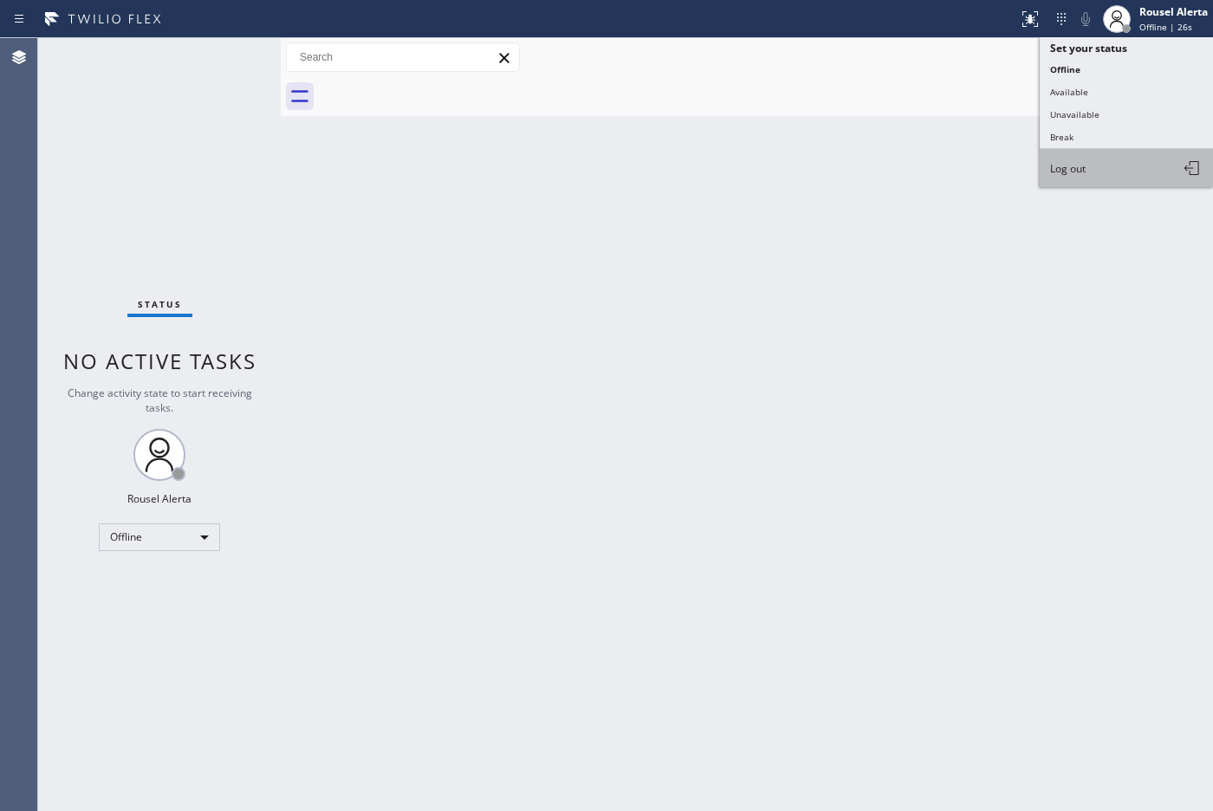
click at [1129, 171] on button "Log out" at bounding box center [1125, 168] width 173 height 38
